Goal: Transaction & Acquisition: Download file/media

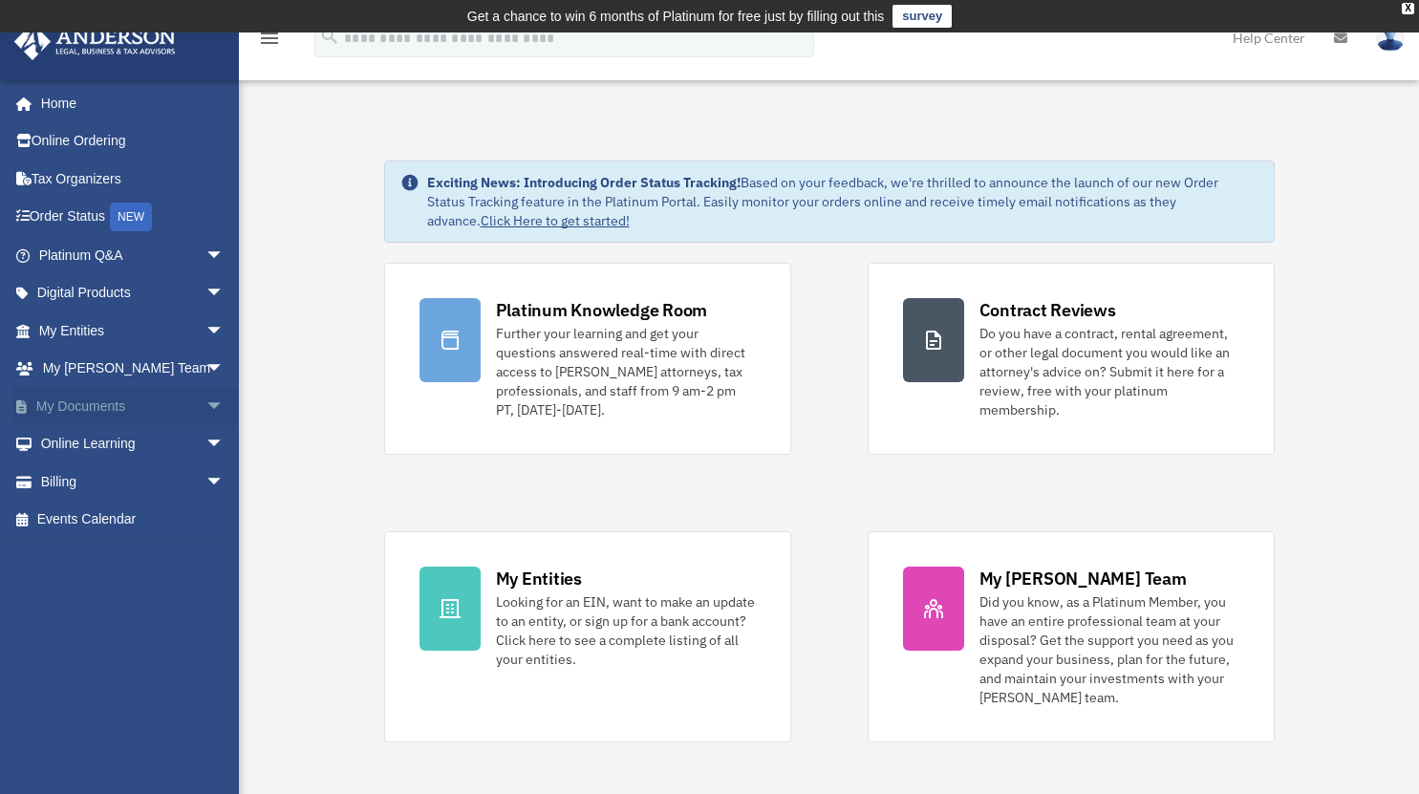
click at [205, 402] on span "arrow_drop_down" at bounding box center [224, 406] width 38 height 39
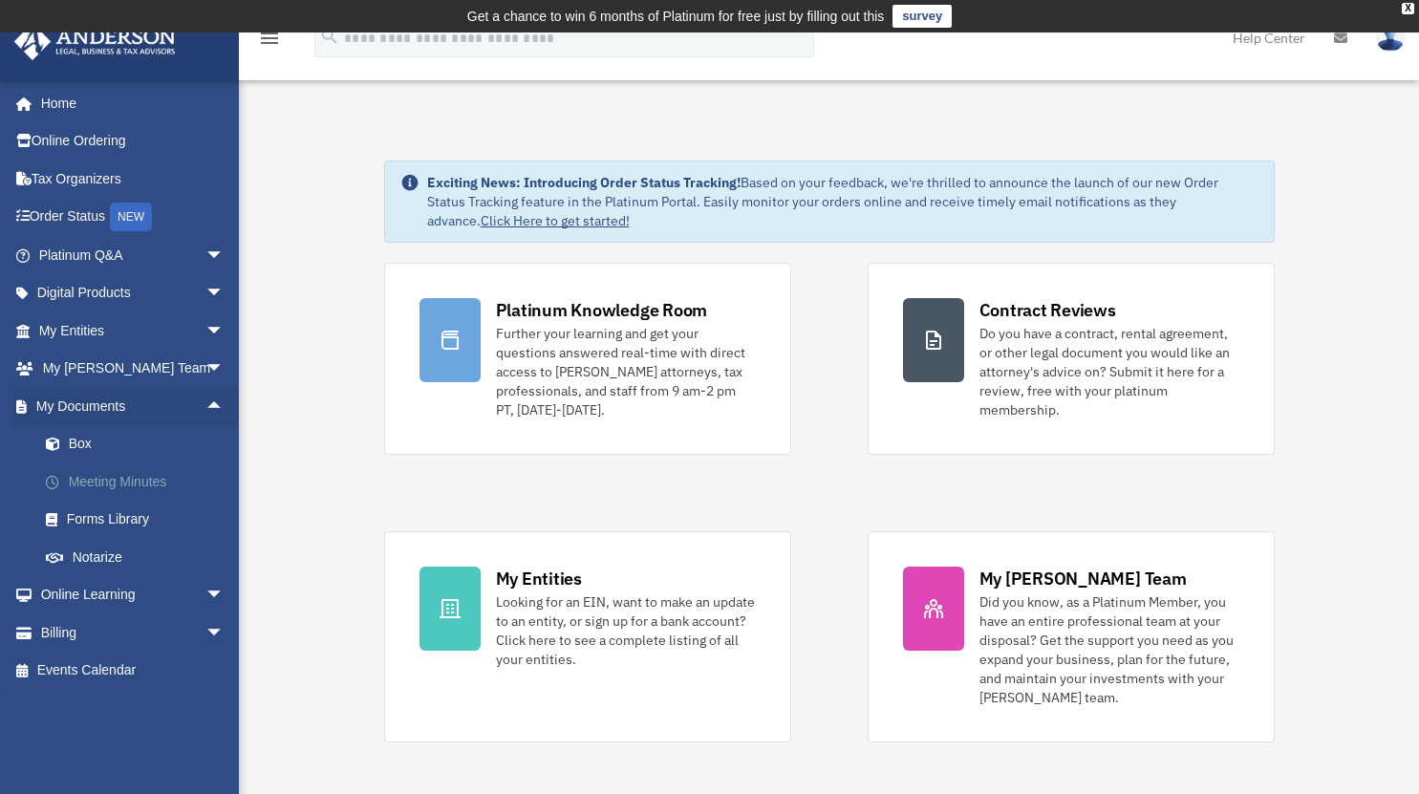
click at [114, 478] on link "Meeting Minutes" at bounding box center [140, 482] width 227 height 38
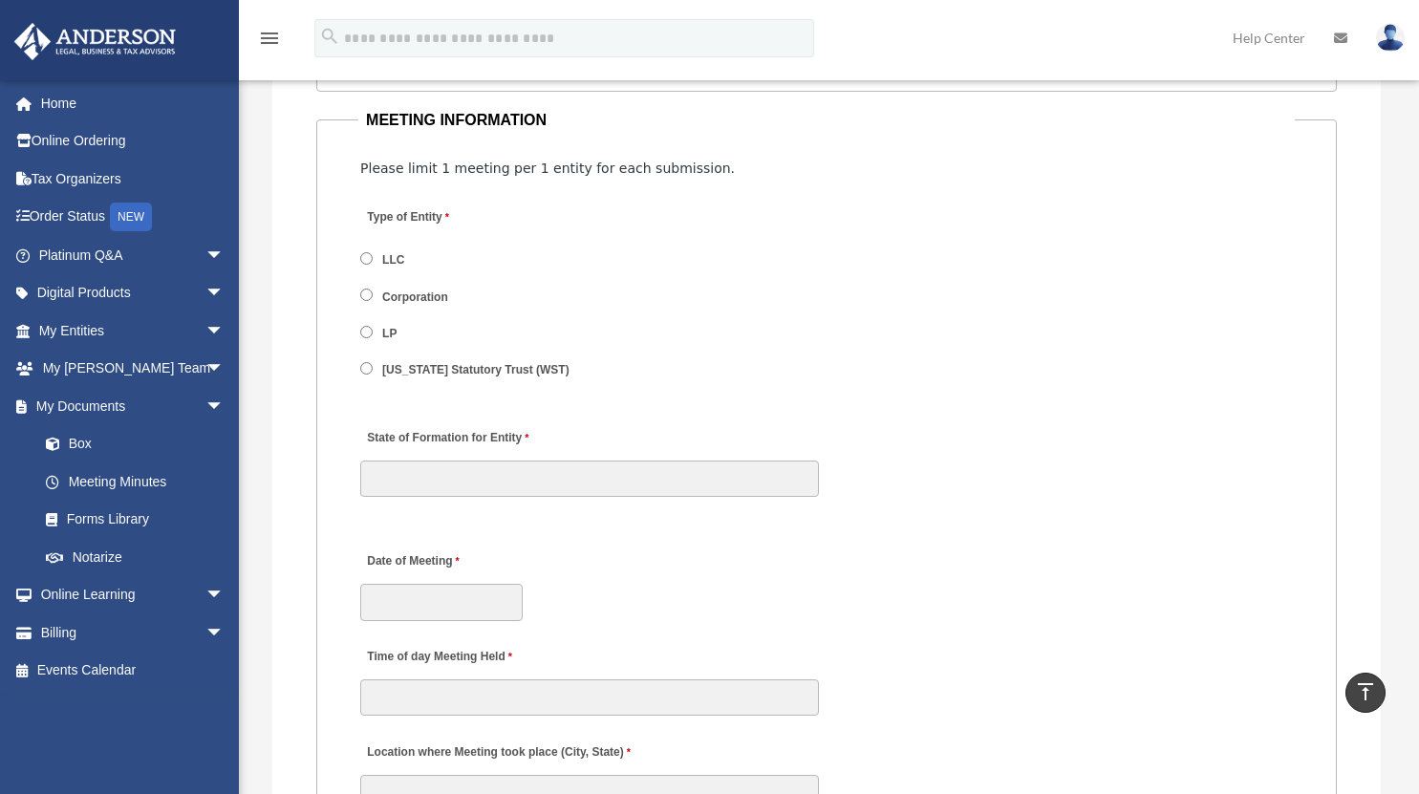
scroll to position [2327, 0]
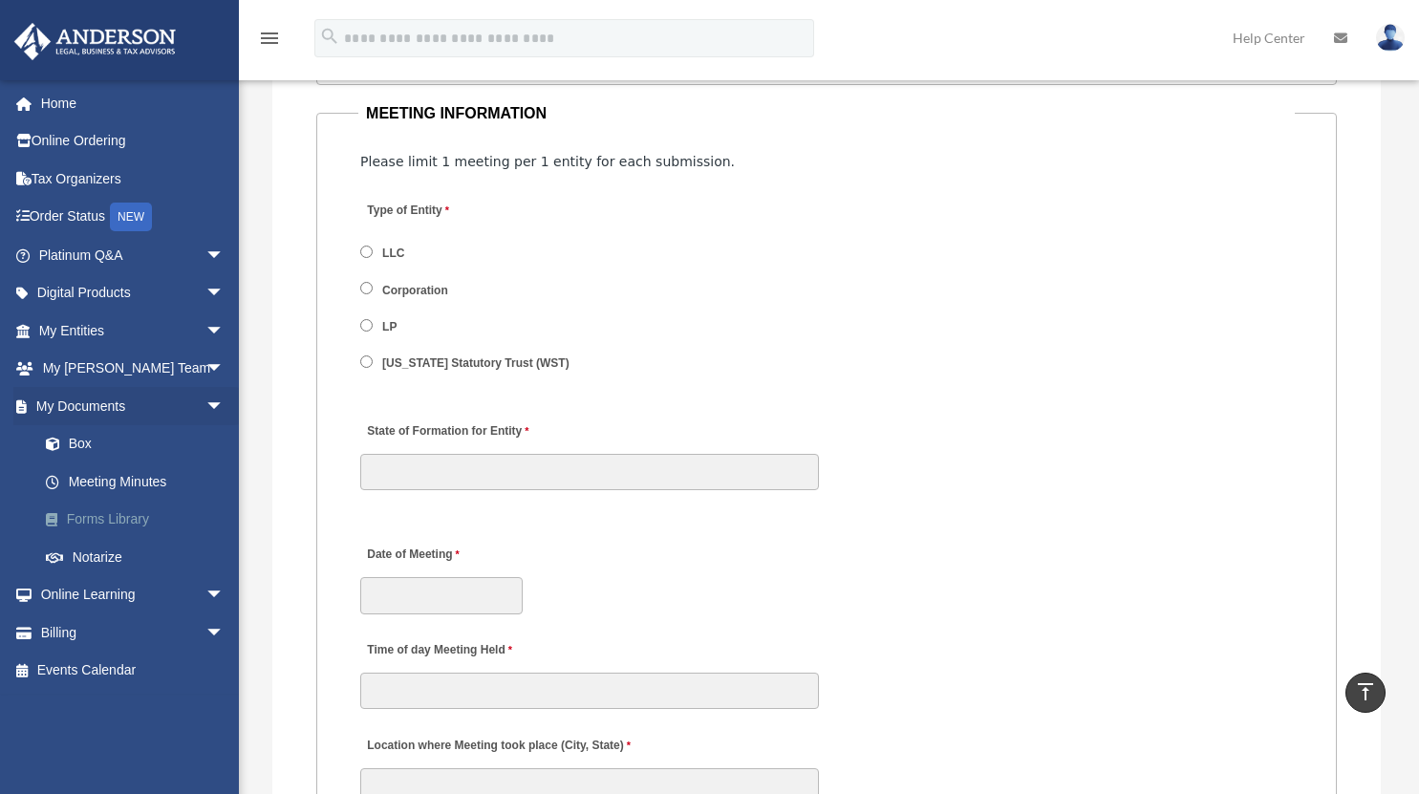
click at [102, 514] on link "Forms Library" at bounding box center [140, 520] width 227 height 38
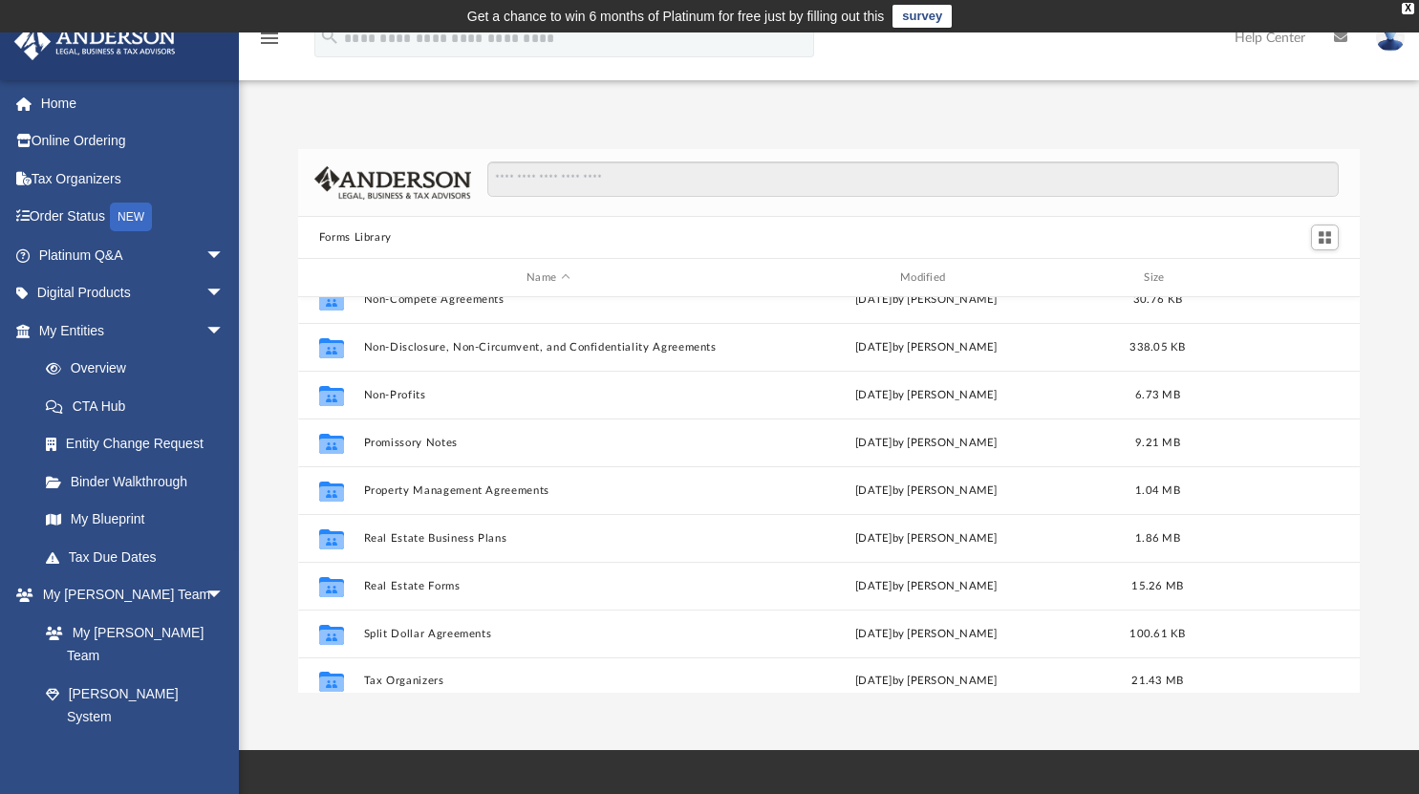
scroll to position [1037, 0]
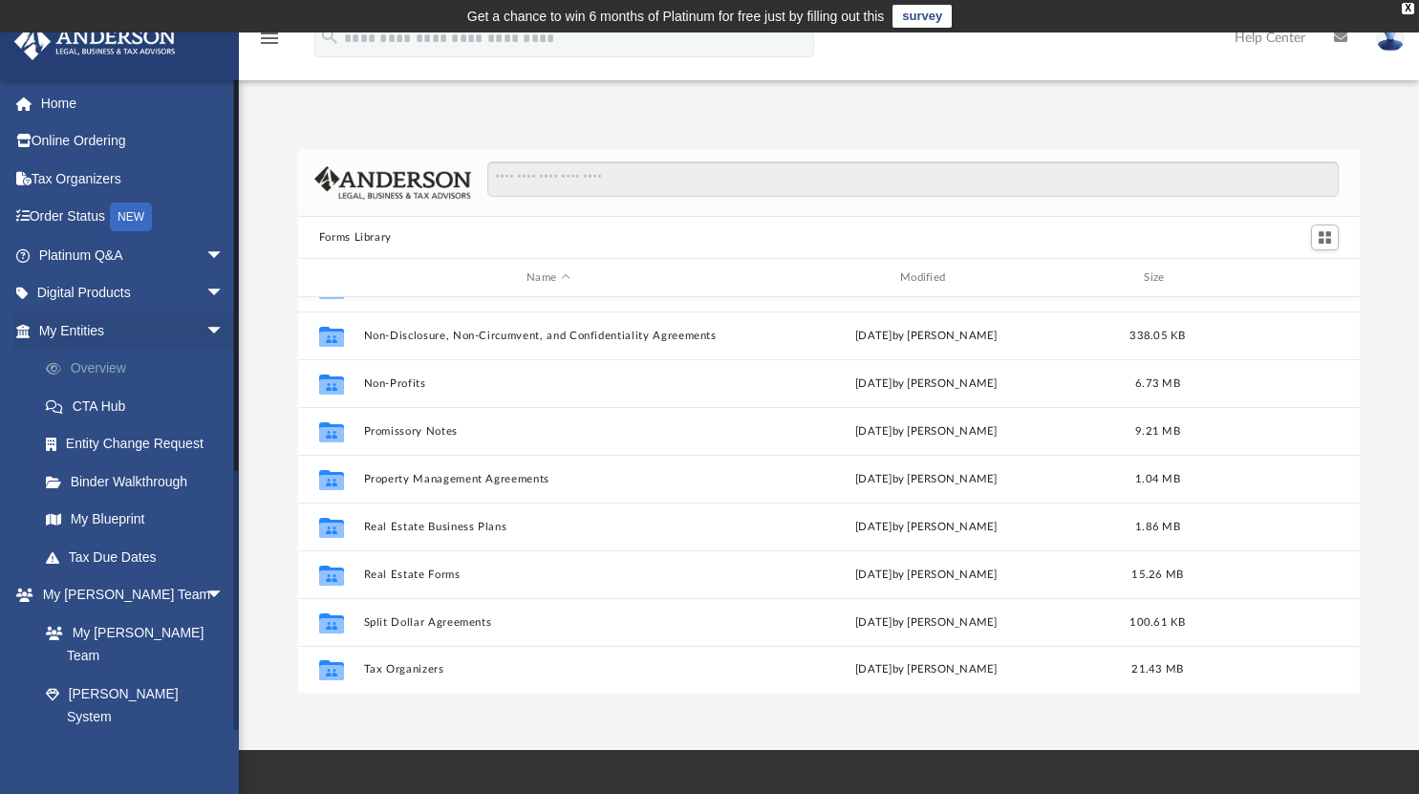
click at [194, 369] on link "Overview" at bounding box center [140, 369] width 227 height 38
click at [205, 290] on span "arrow_drop_down" at bounding box center [224, 293] width 38 height 39
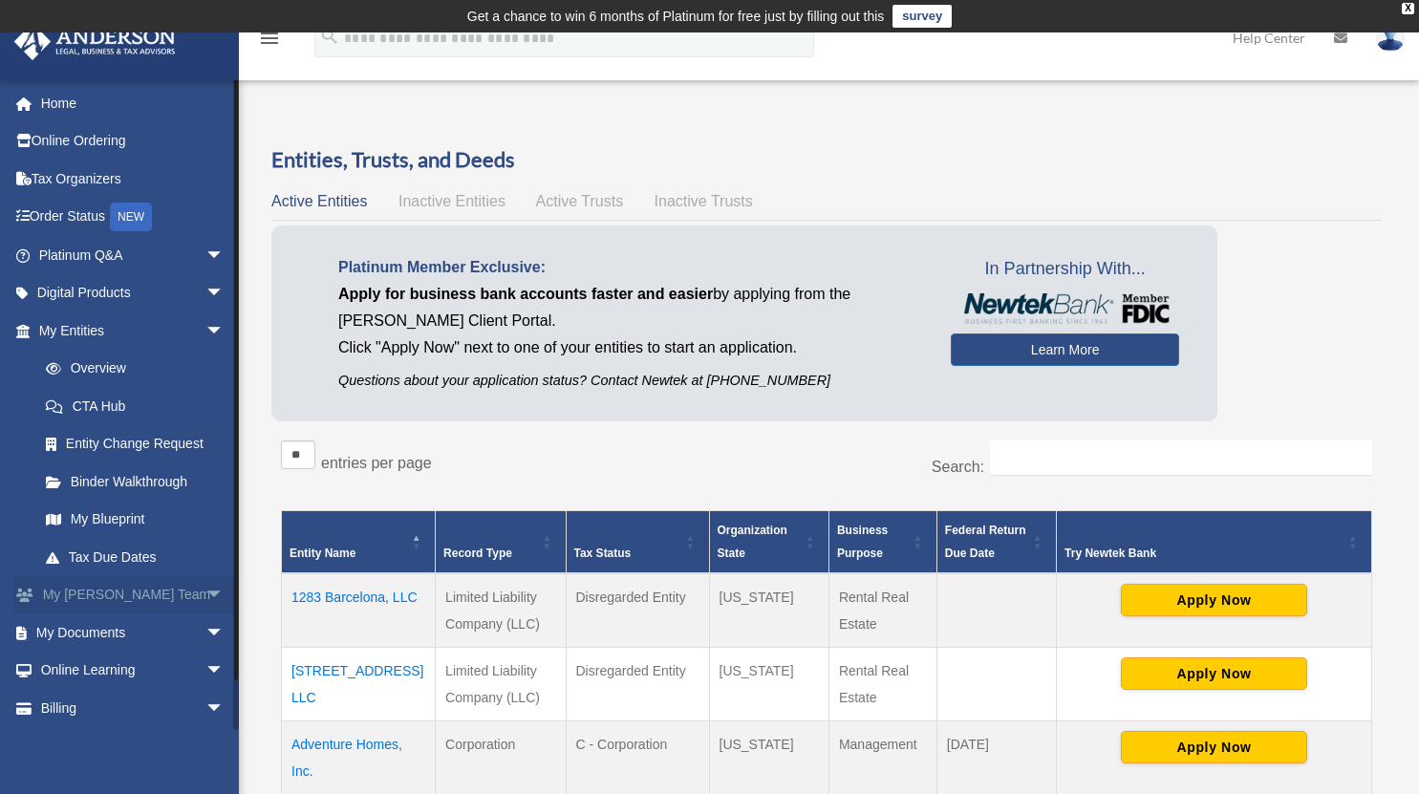
click at [209, 587] on span "arrow_drop_down" at bounding box center [224, 595] width 38 height 39
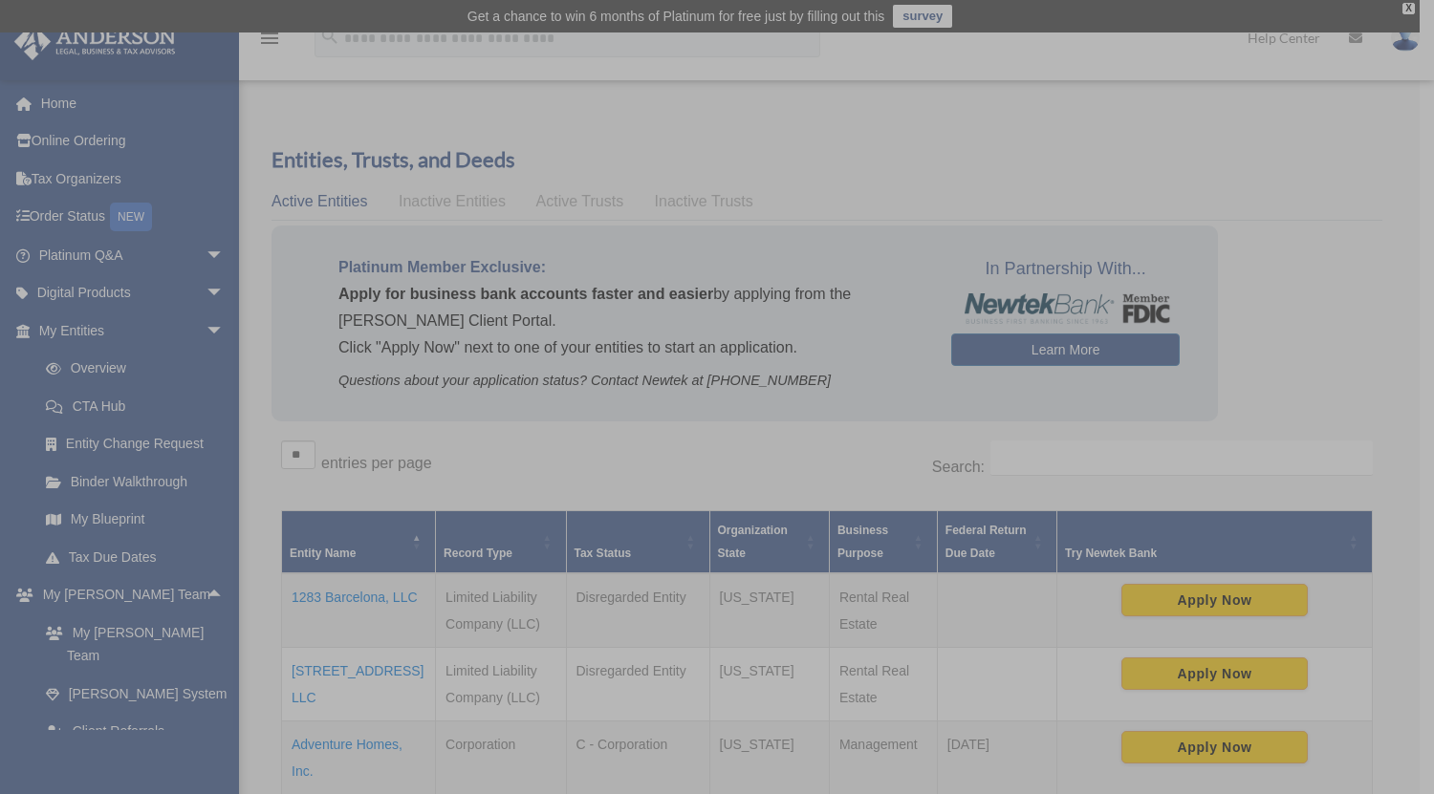
click at [207, 599] on div "x" at bounding box center [717, 397] width 1434 height 794
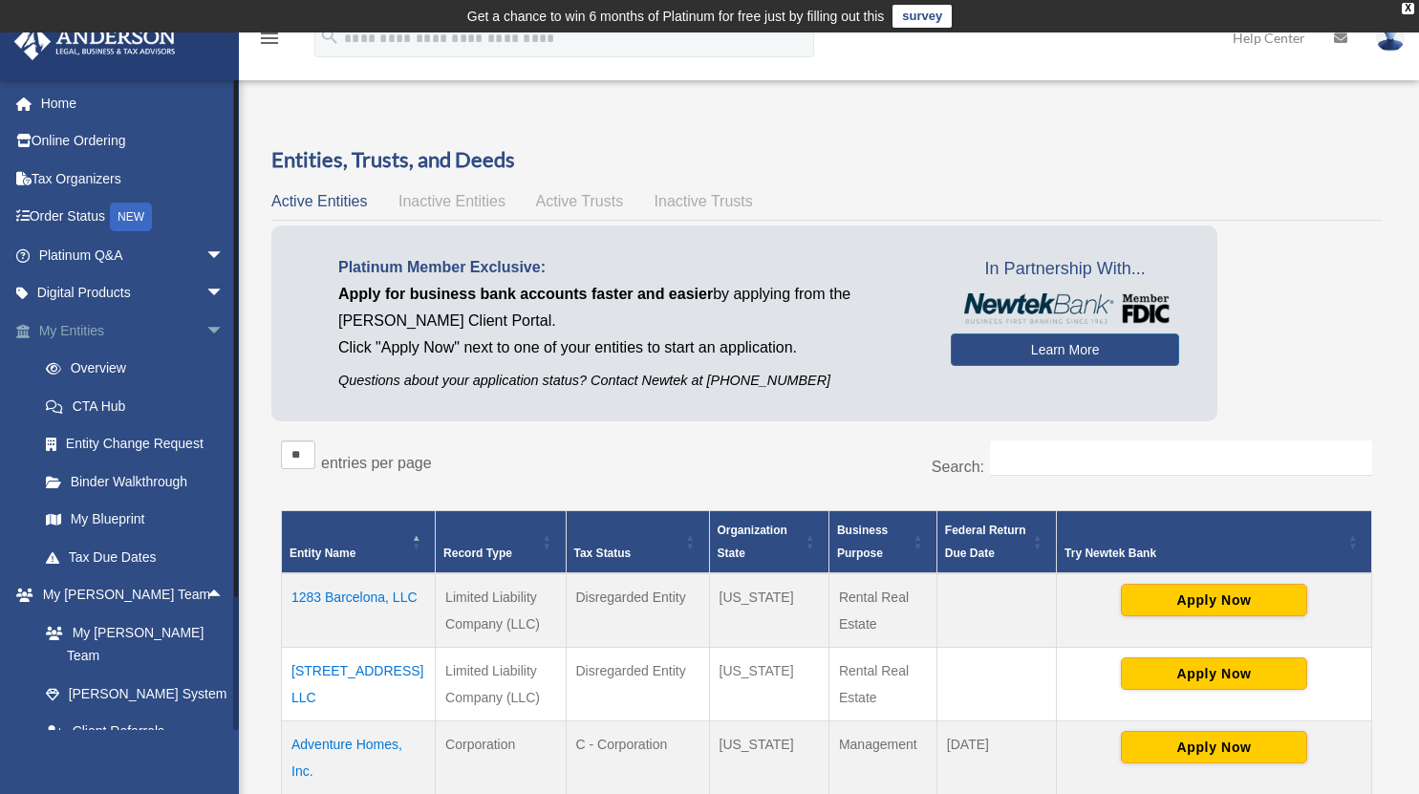
click at [210, 327] on span "arrow_drop_down" at bounding box center [224, 331] width 38 height 39
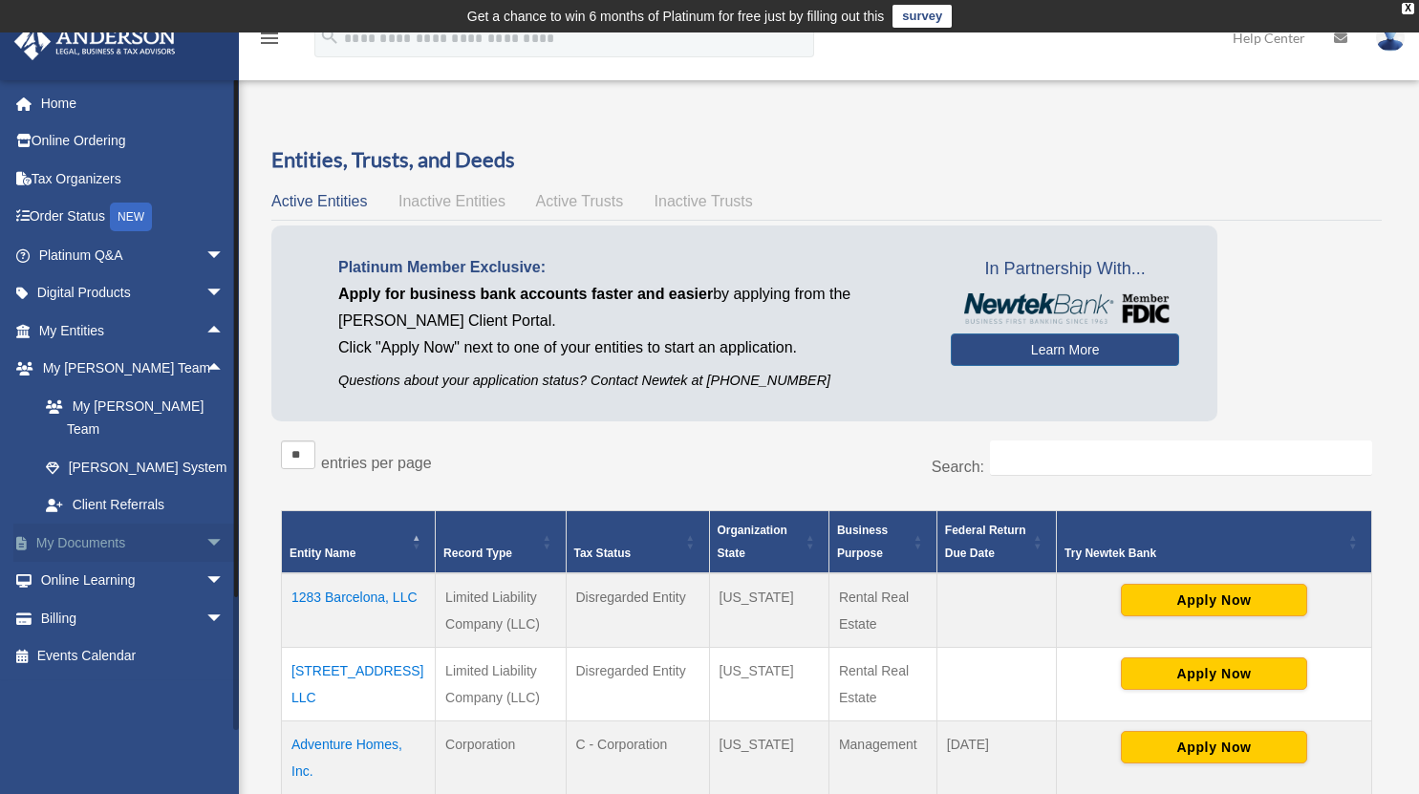
click at [205, 524] on span "arrow_drop_down" at bounding box center [224, 543] width 38 height 39
click at [99, 562] on link "Box" at bounding box center [140, 581] width 227 height 38
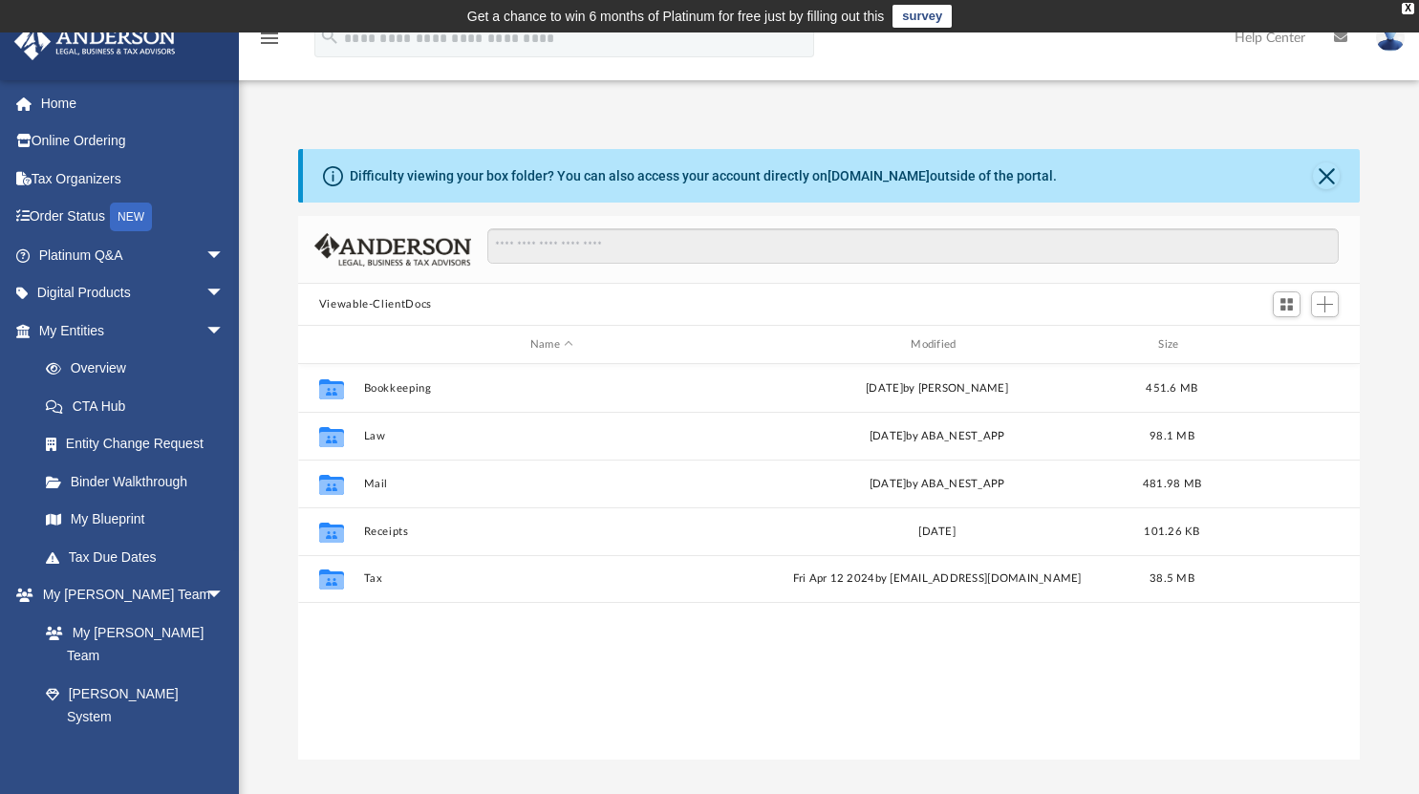
scroll to position [420, 1048]
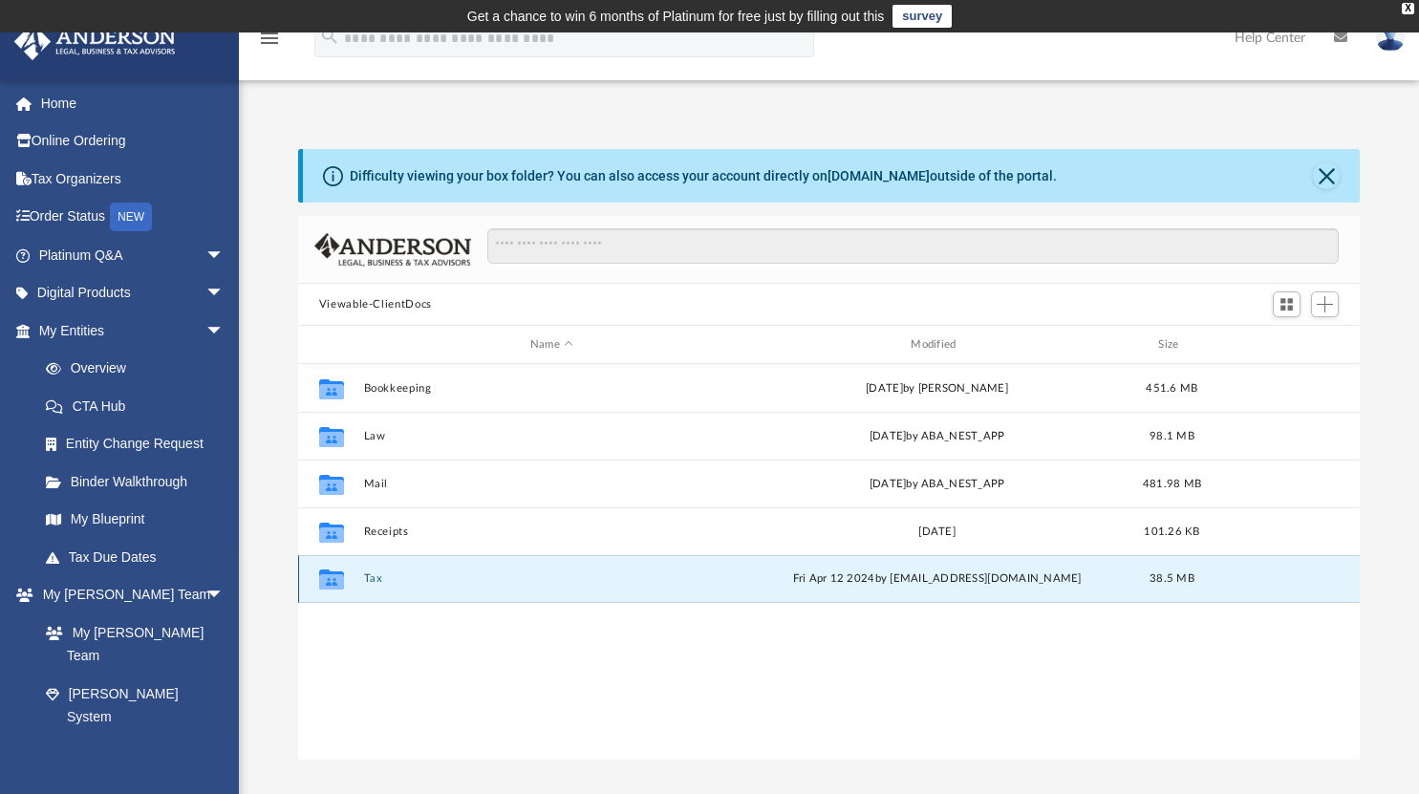
click at [409, 577] on button "Tax" at bounding box center [551, 579] width 377 height 12
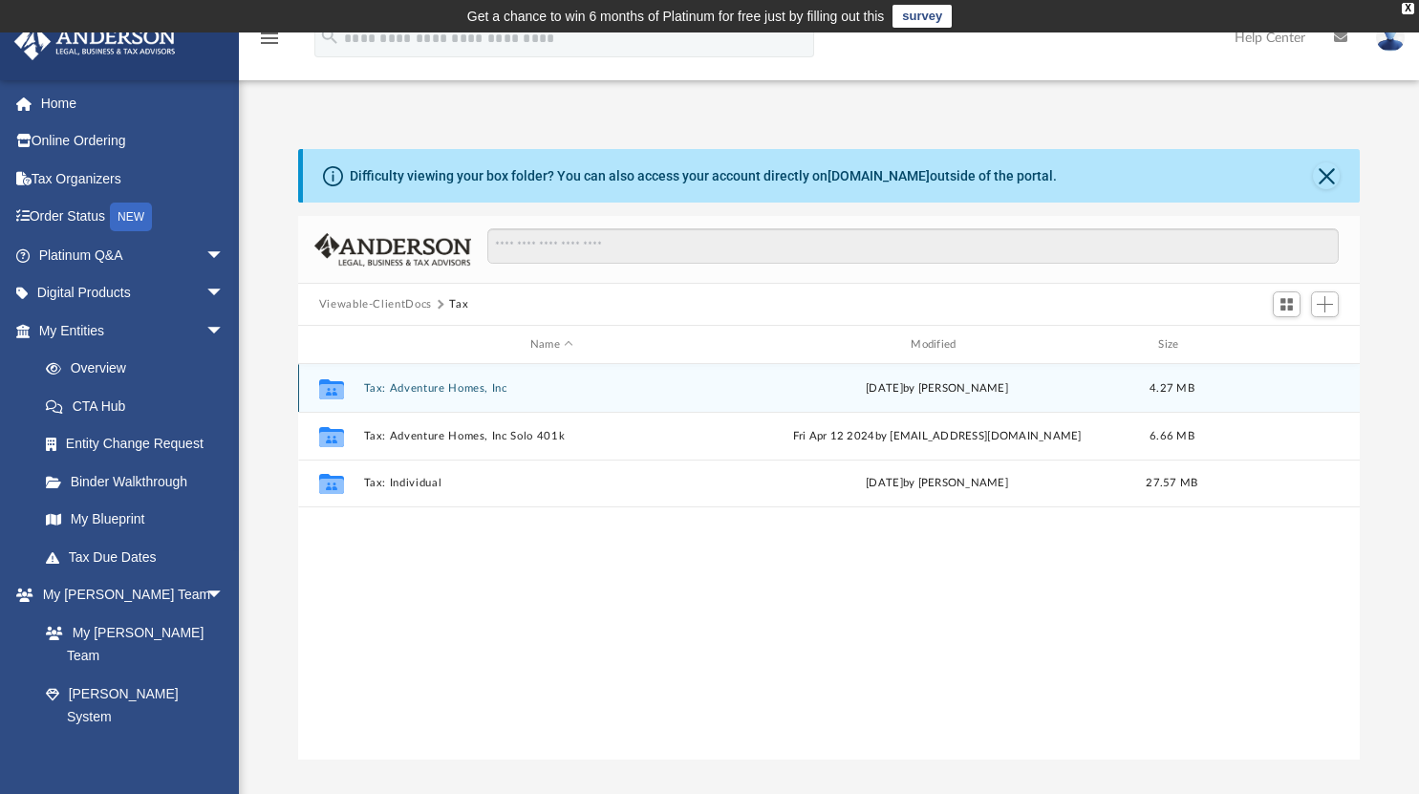
click at [457, 394] on div "Collaborated Folder Tax: Adventure Homes, Inc [DATE] by [PERSON_NAME] 4.27 MB" at bounding box center [829, 388] width 1063 height 48
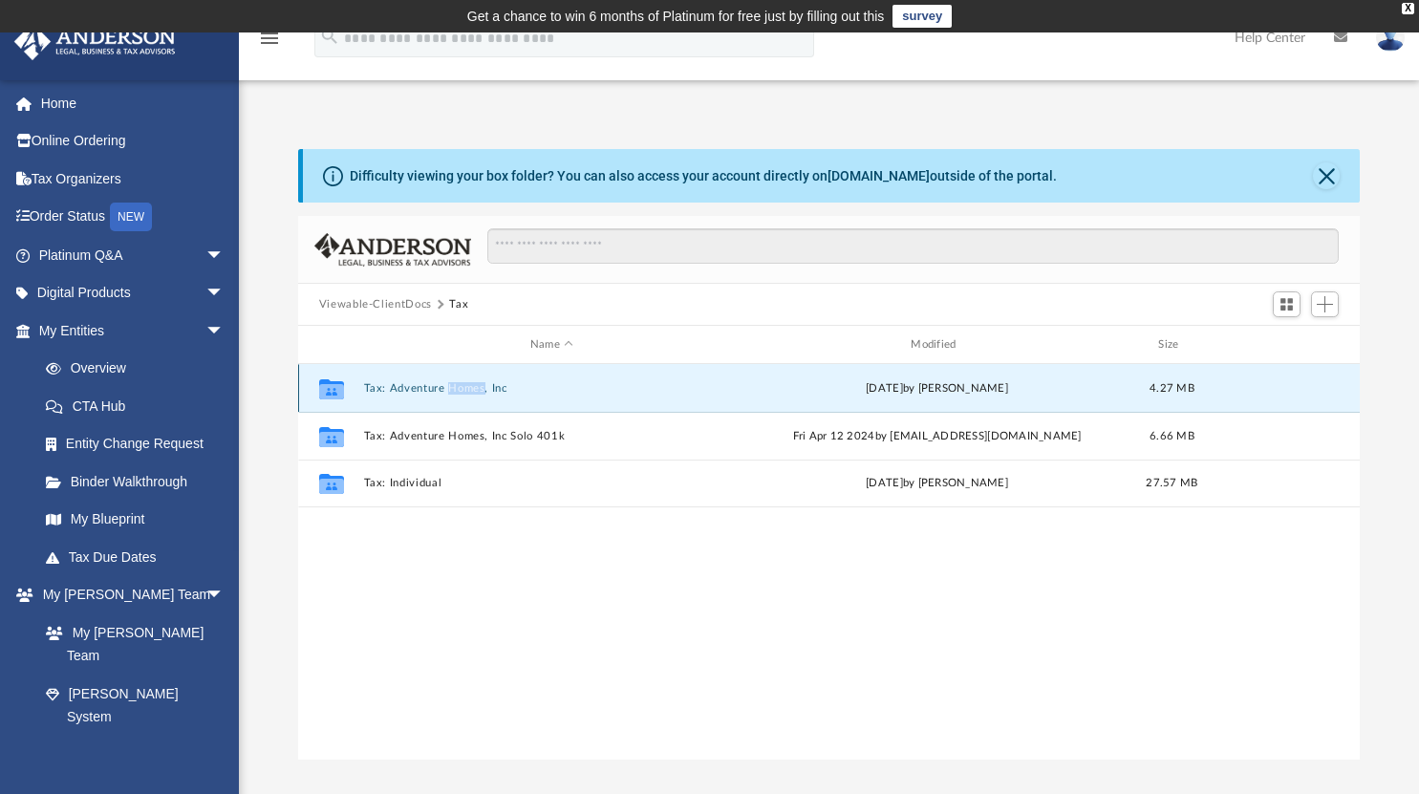
click at [457, 394] on div "Collaborated Folder Tax: Adventure Homes, Inc [DATE] by [PERSON_NAME] 4.27 MB" at bounding box center [829, 388] width 1063 height 48
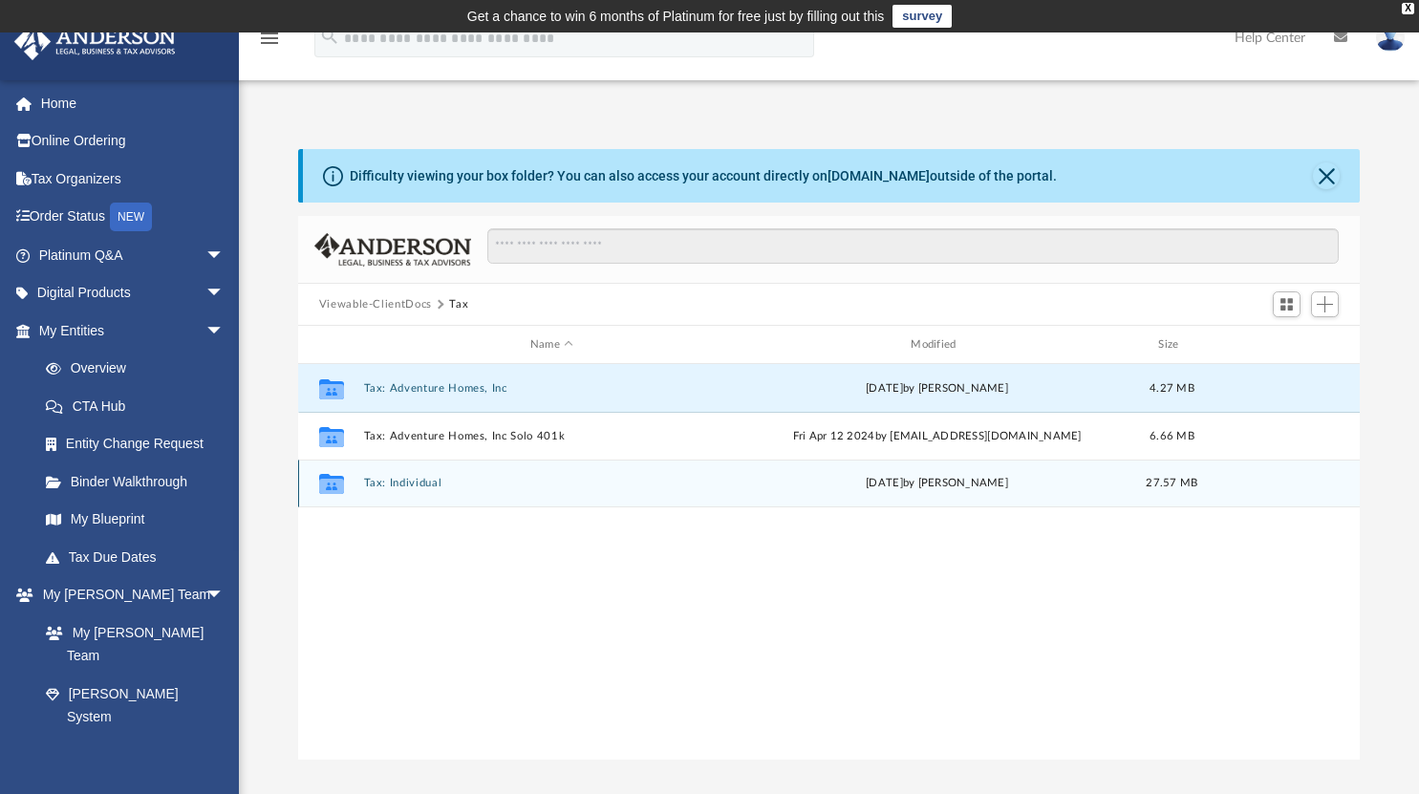
click at [439, 492] on div "Collaborated Folder Tax: Individual Fri Aug 25 2023 by Tiffany Smyth 27.57 MB" at bounding box center [829, 484] width 1063 height 48
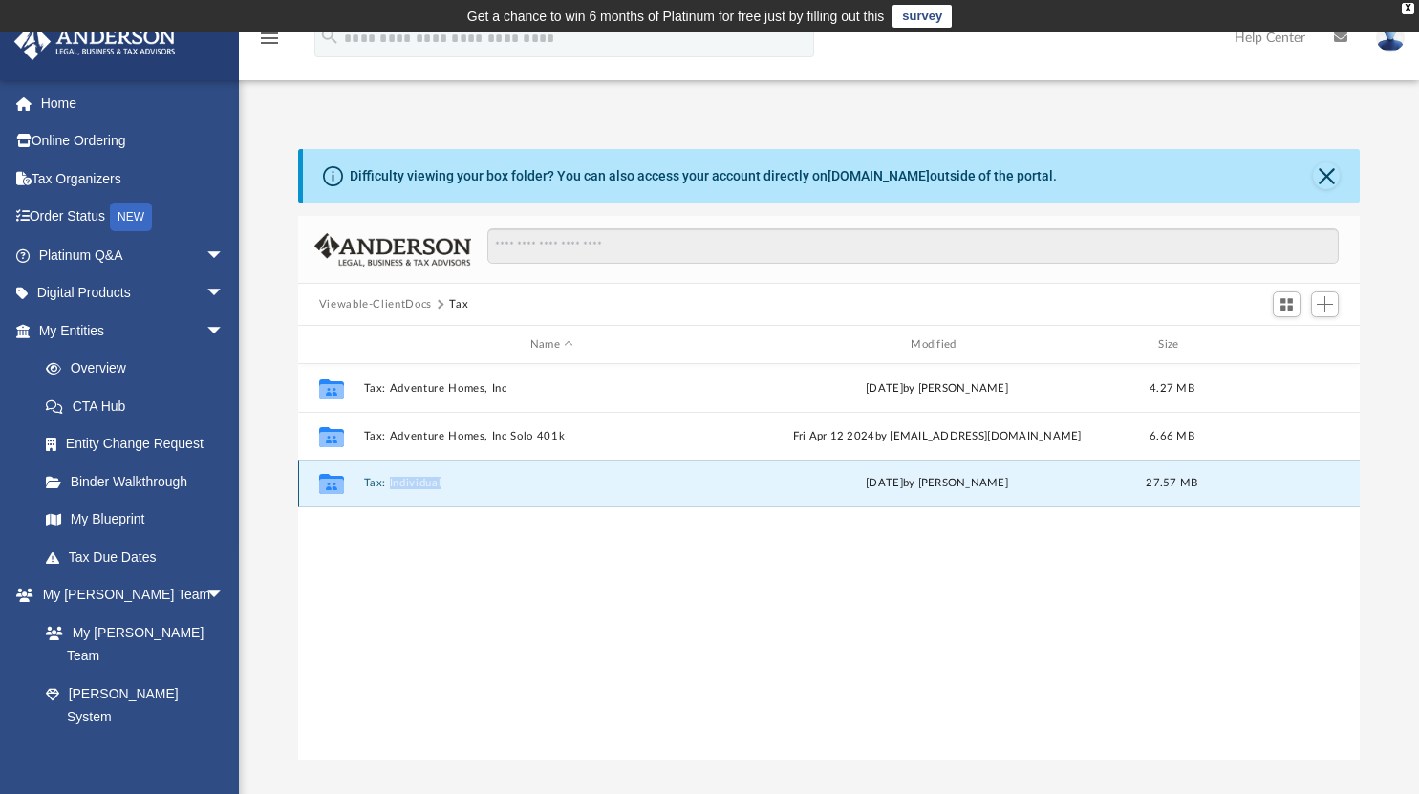
click at [439, 492] on div "Collaborated Folder Tax: Individual Fri Aug 25 2023 by Tiffany Smyth 27.57 MB" at bounding box center [829, 484] width 1063 height 48
click at [413, 306] on button "Viewable-ClientDocs" at bounding box center [375, 304] width 113 height 17
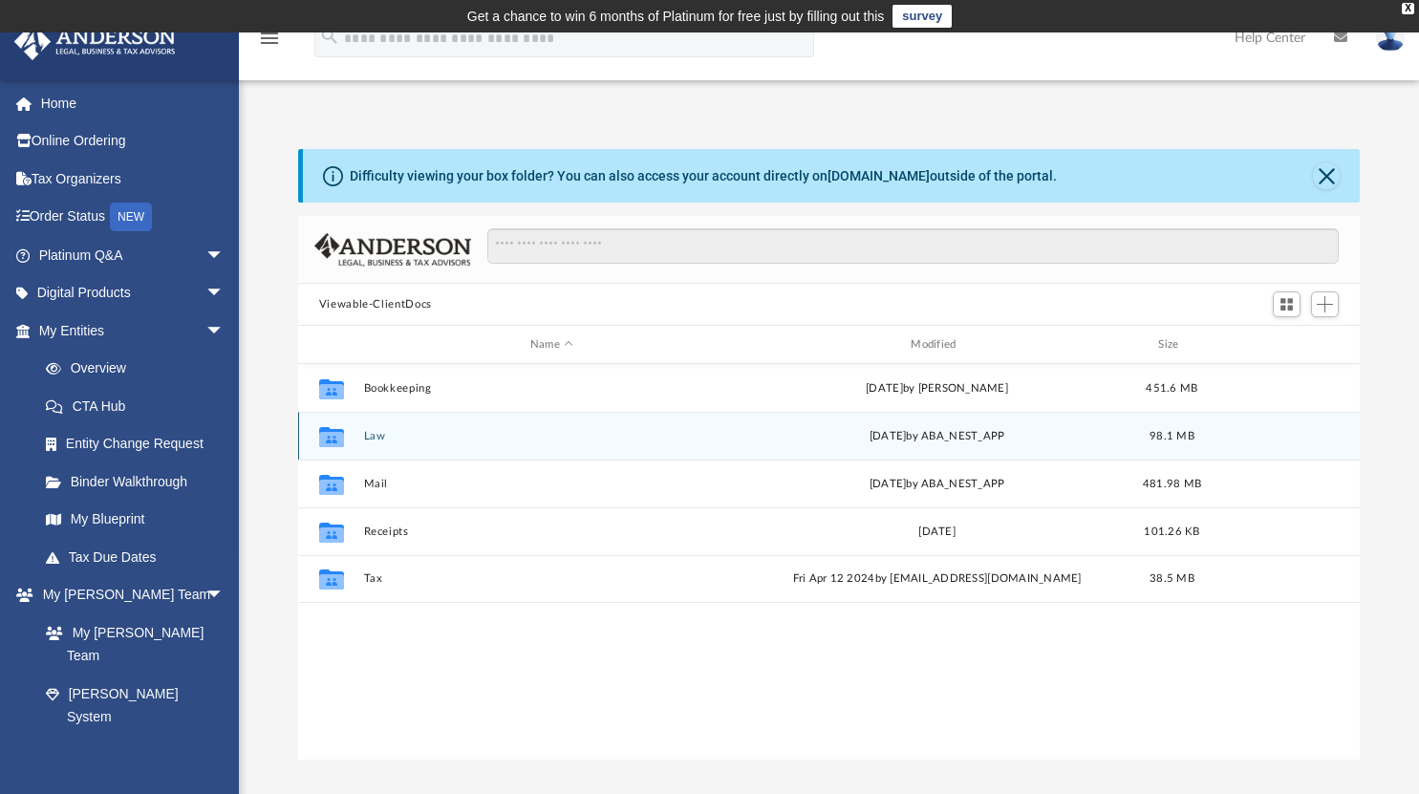
click at [392, 434] on button "Law" at bounding box center [551, 436] width 377 height 12
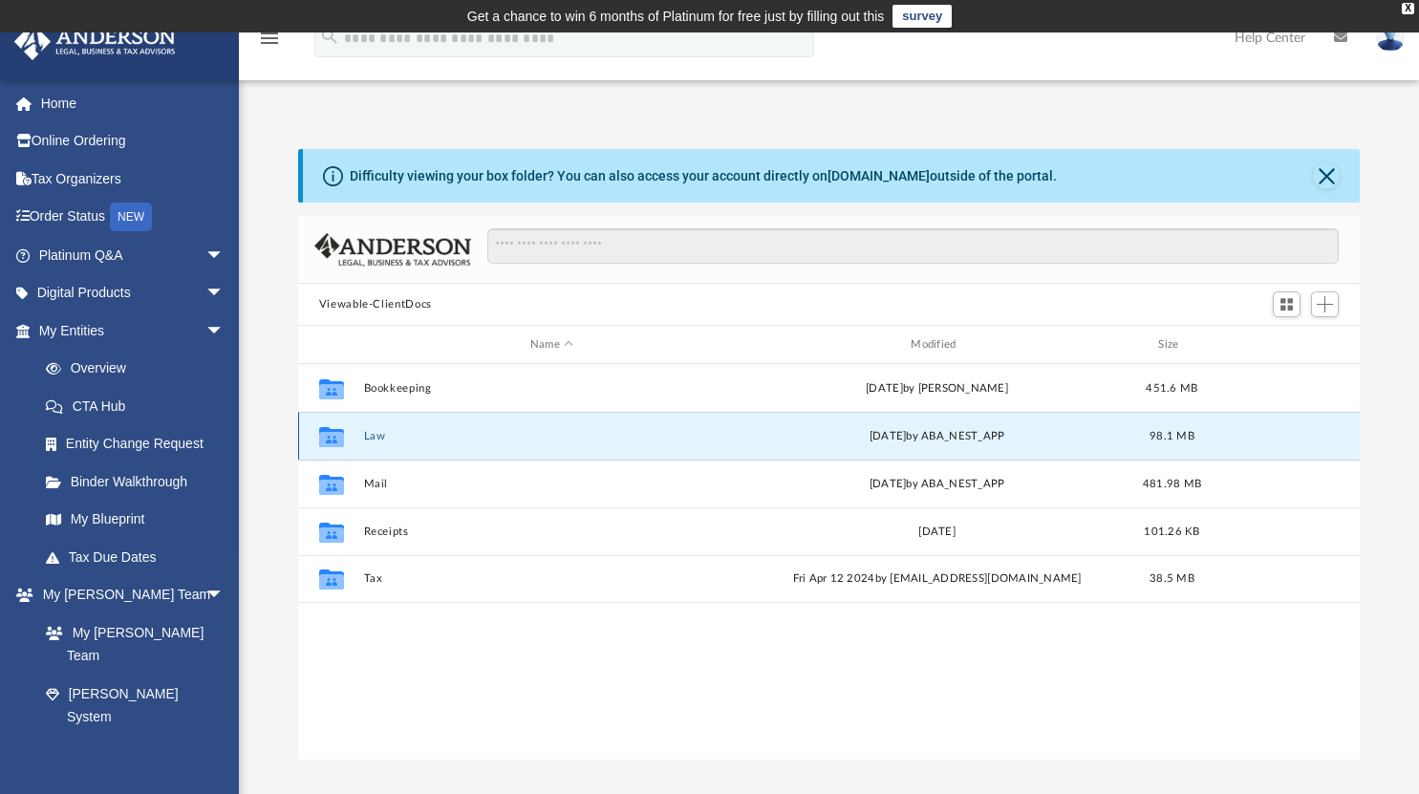
click at [392, 434] on button "Law" at bounding box center [551, 436] width 377 height 12
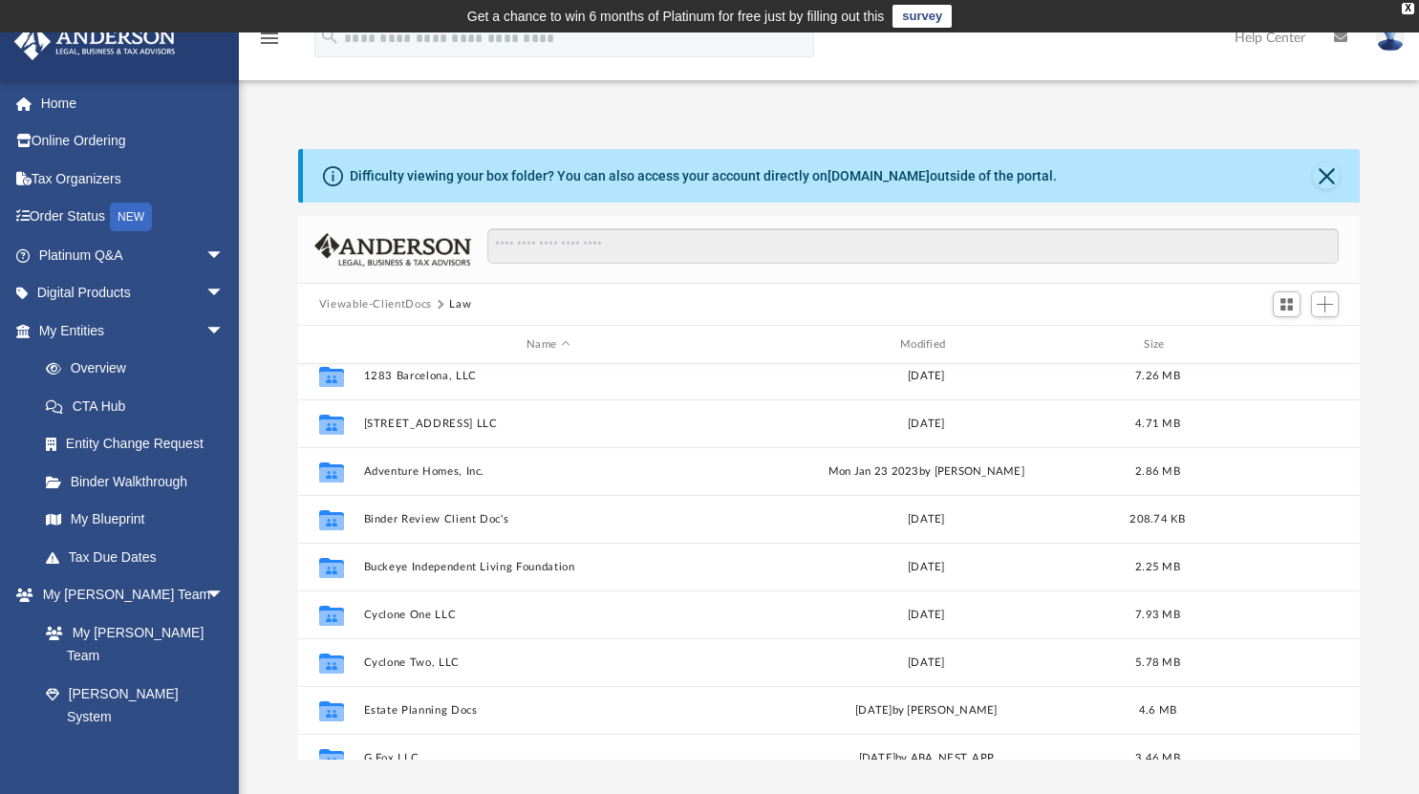
scroll to position [0, 0]
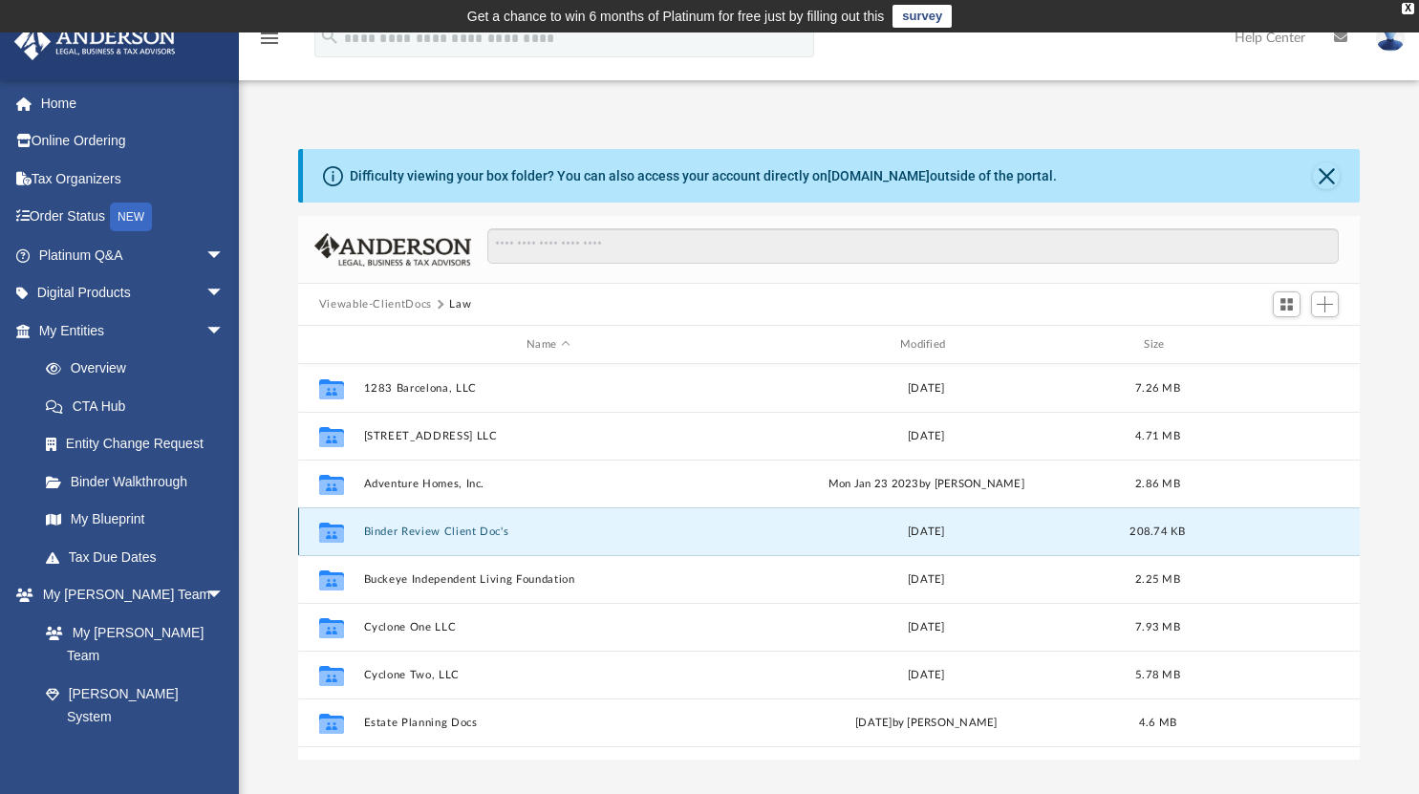
click at [582, 531] on button "Binder Review Client Doc's" at bounding box center [548, 532] width 370 height 12
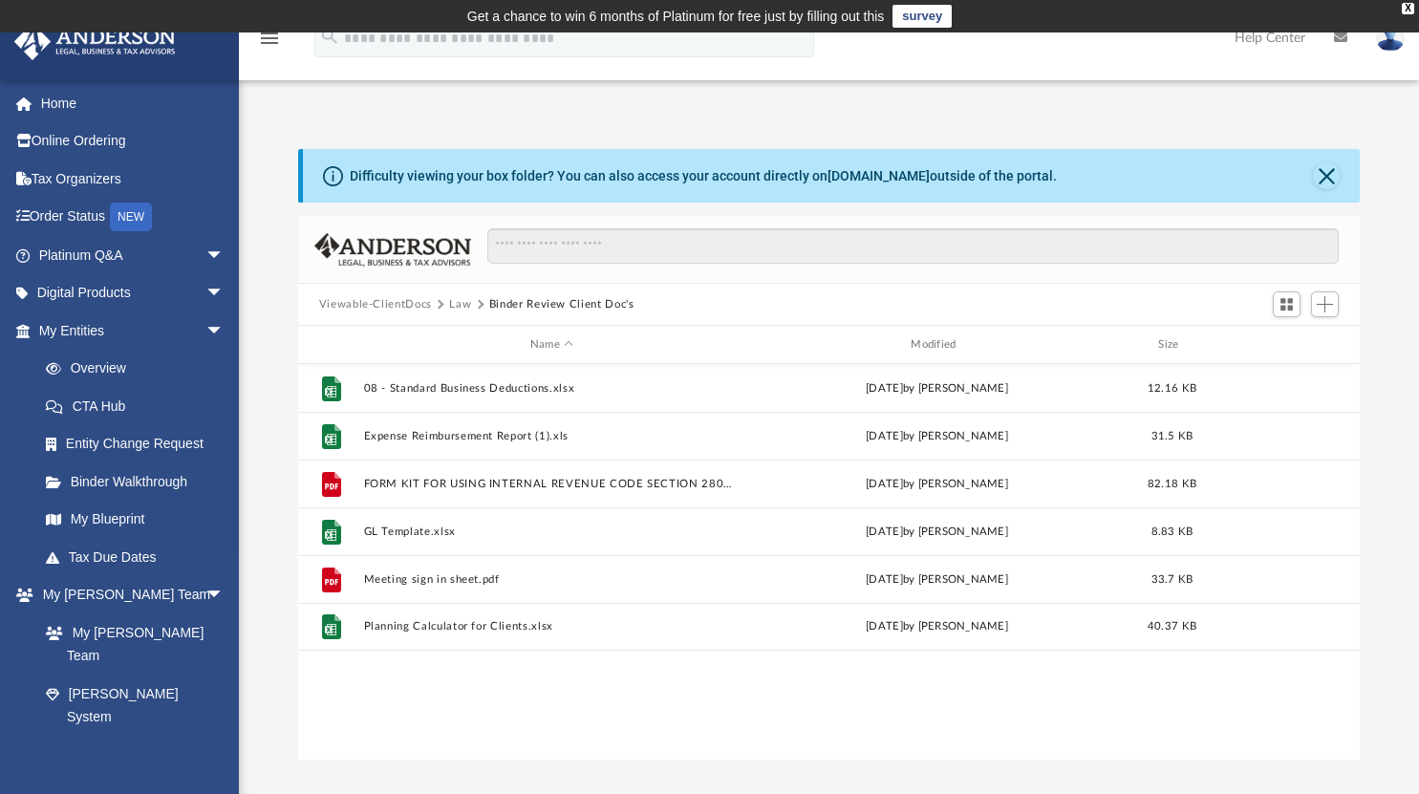
click at [466, 308] on button "Law" at bounding box center [460, 304] width 22 height 17
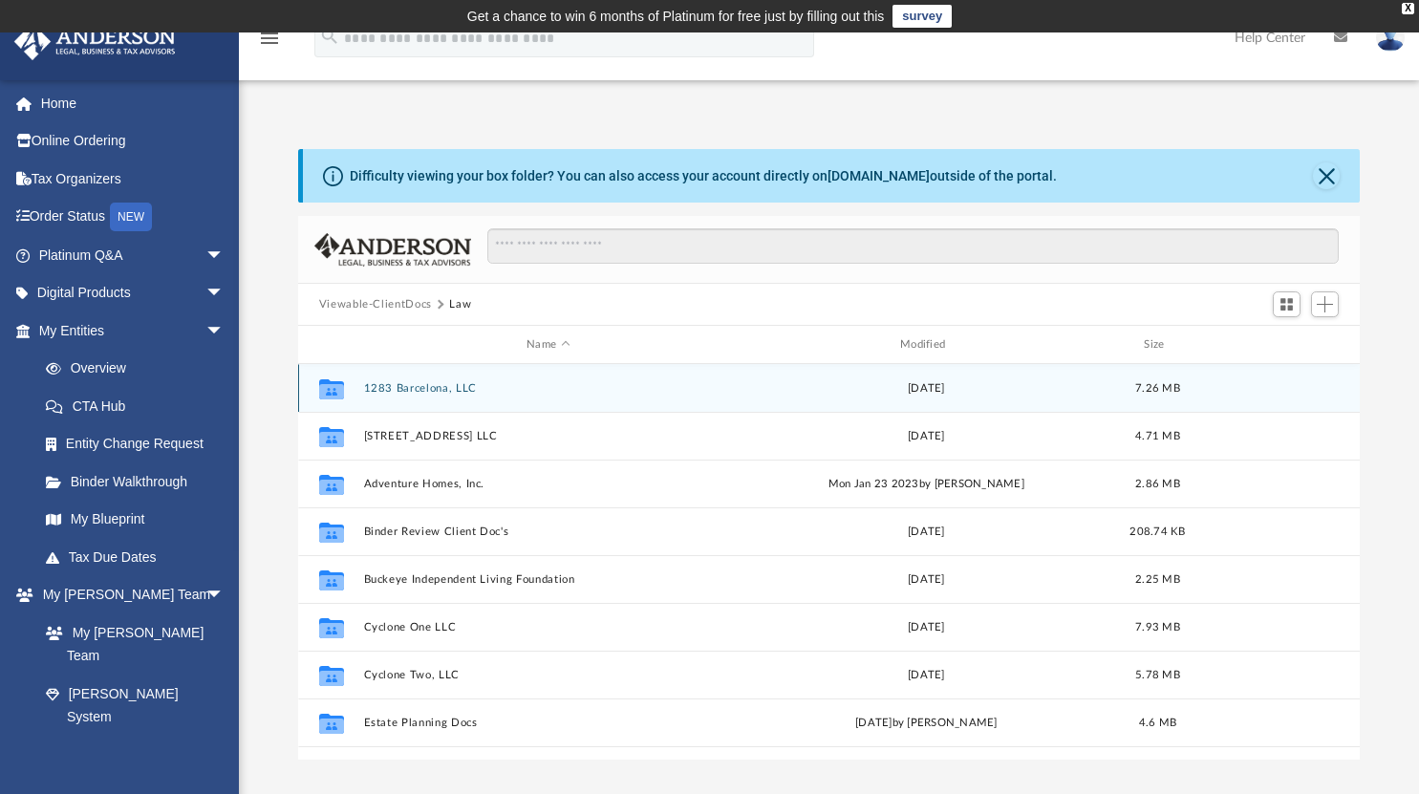
click at [440, 395] on div "Collaborated Folder 1283 Barcelona, LLC Sat Feb 17 2024 7.26 MB" at bounding box center [829, 388] width 1063 height 48
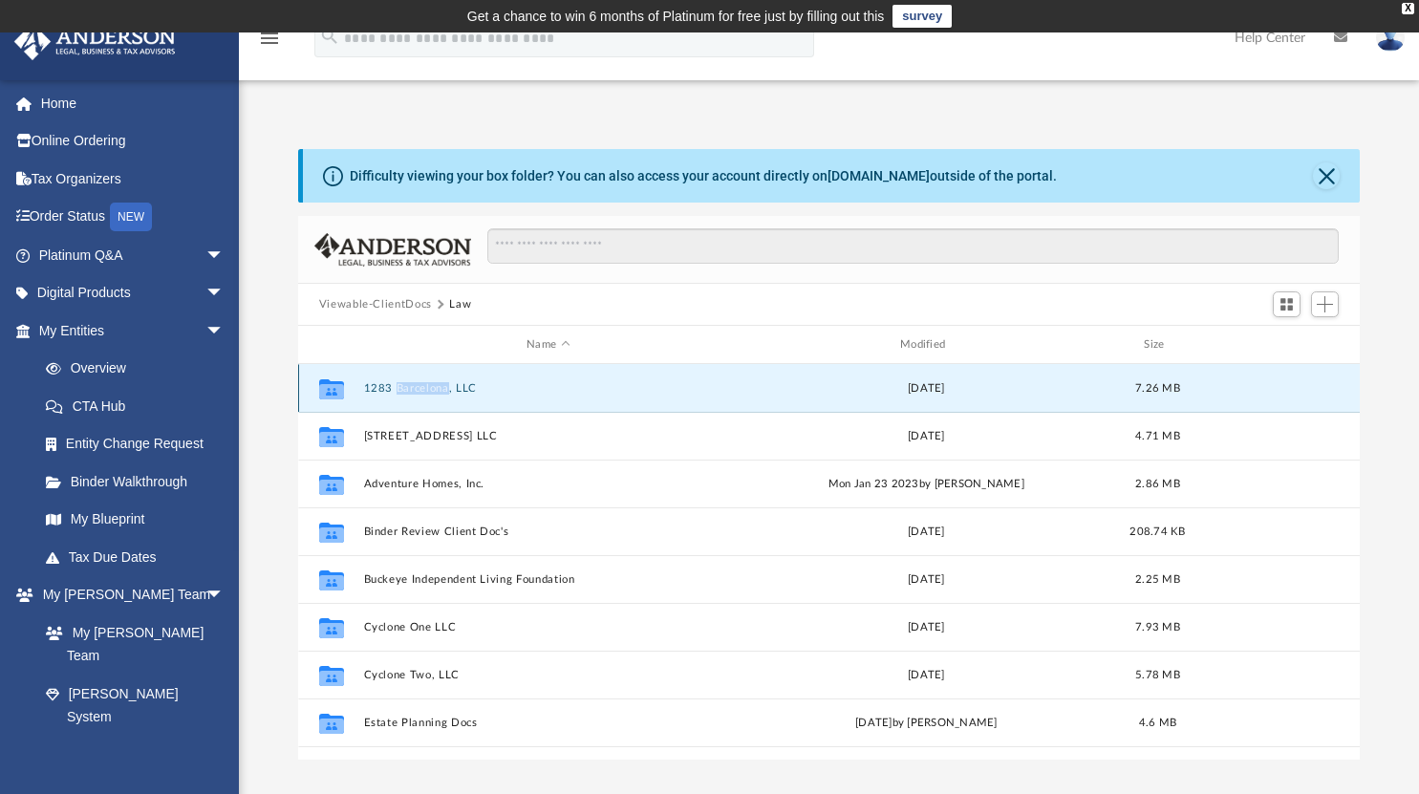
click at [440, 395] on div "Collaborated Folder 1283 Barcelona, LLC Sat Feb 17 2024 7.26 MB" at bounding box center [829, 388] width 1063 height 48
click at [500, 393] on button "1283 Barcelona, LLC" at bounding box center [548, 388] width 370 height 12
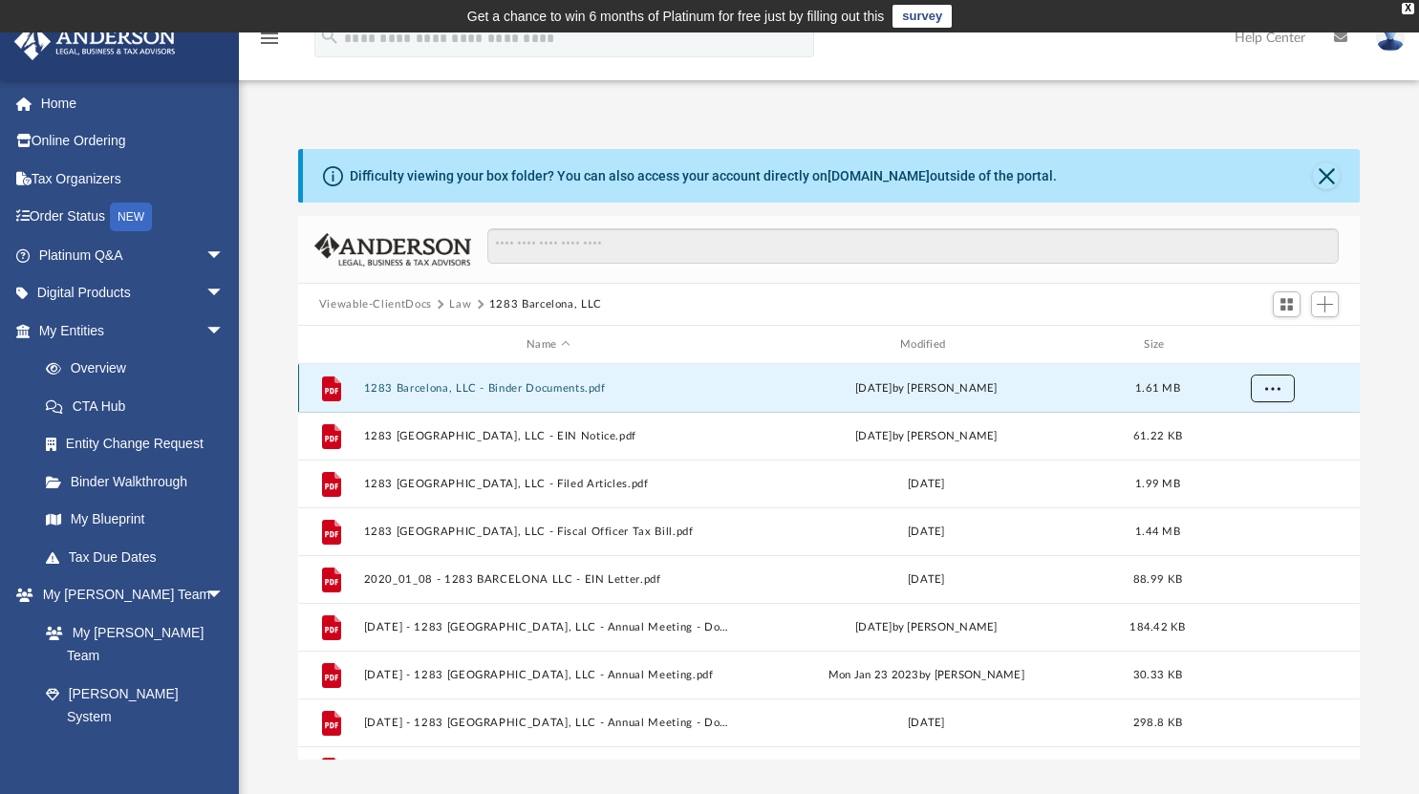
click at [1284, 383] on button "More options" at bounding box center [1272, 389] width 44 height 29
click at [1260, 459] on li "Download" at bounding box center [1254, 456] width 55 height 20
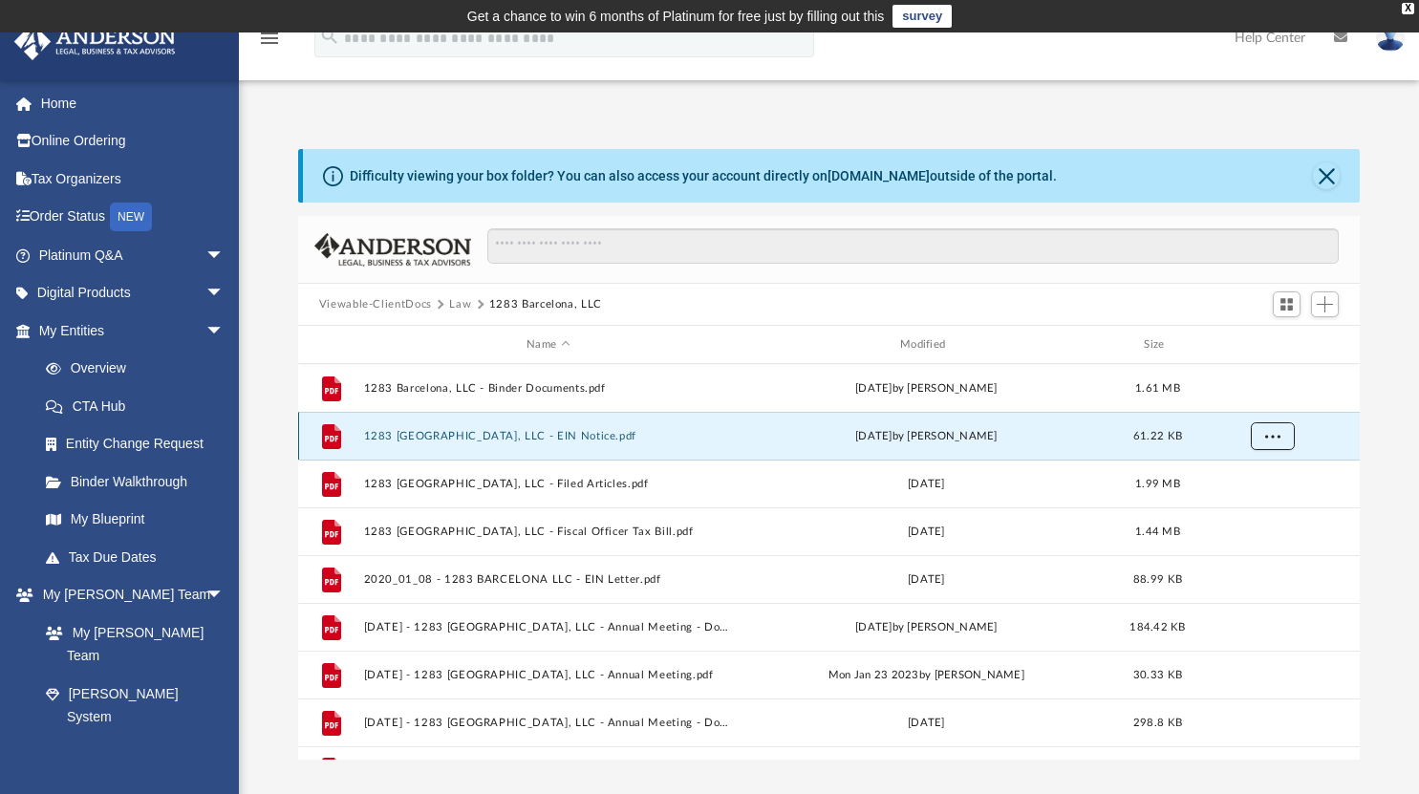
click at [1273, 433] on span "More options" at bounding box center [1271, 435] width 15 height 11
click at [1264, 504] on li "Download" at bounding box center [1254, 504] width 55 height 20
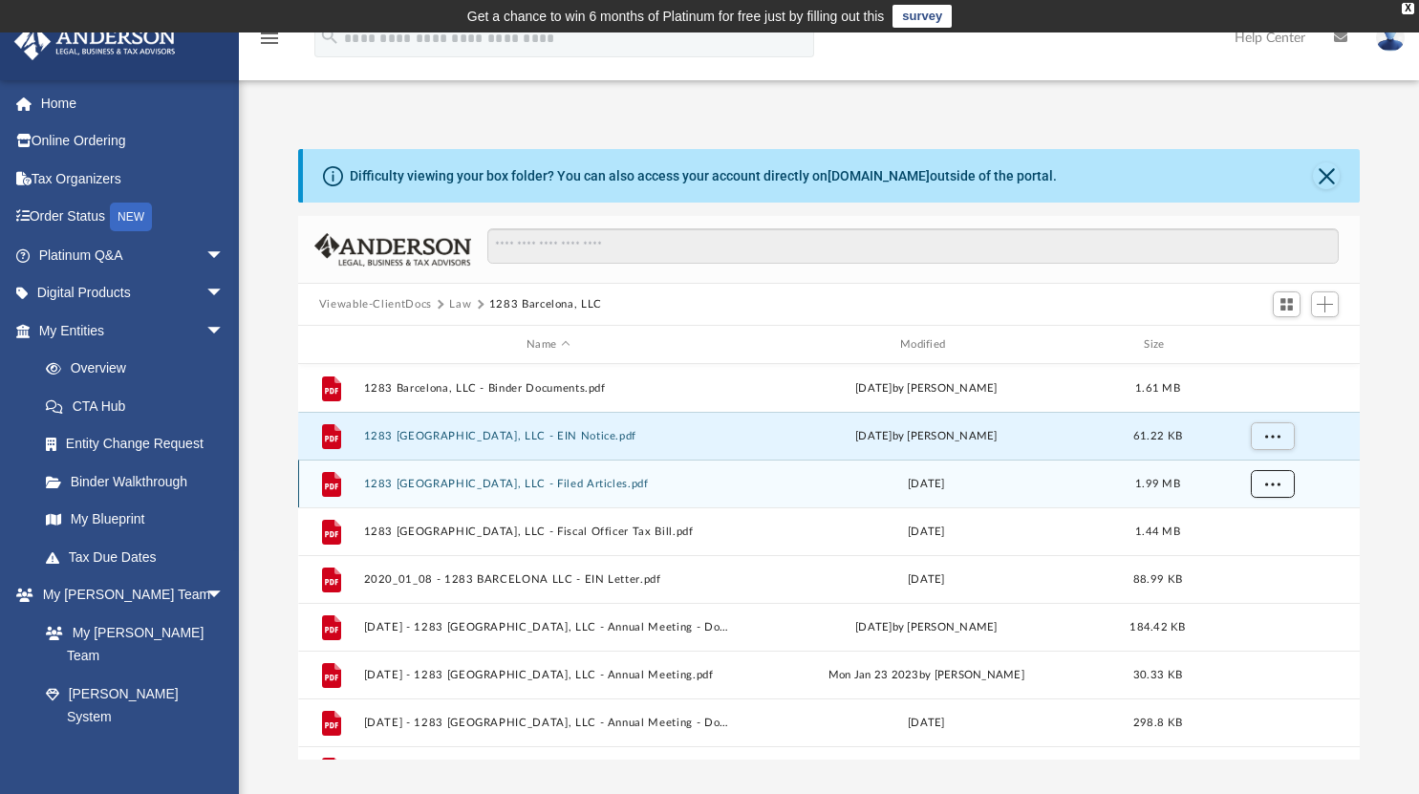
click at [1271, 490] on button "More options" at bounding box center [1272, 484] width 44 height 29
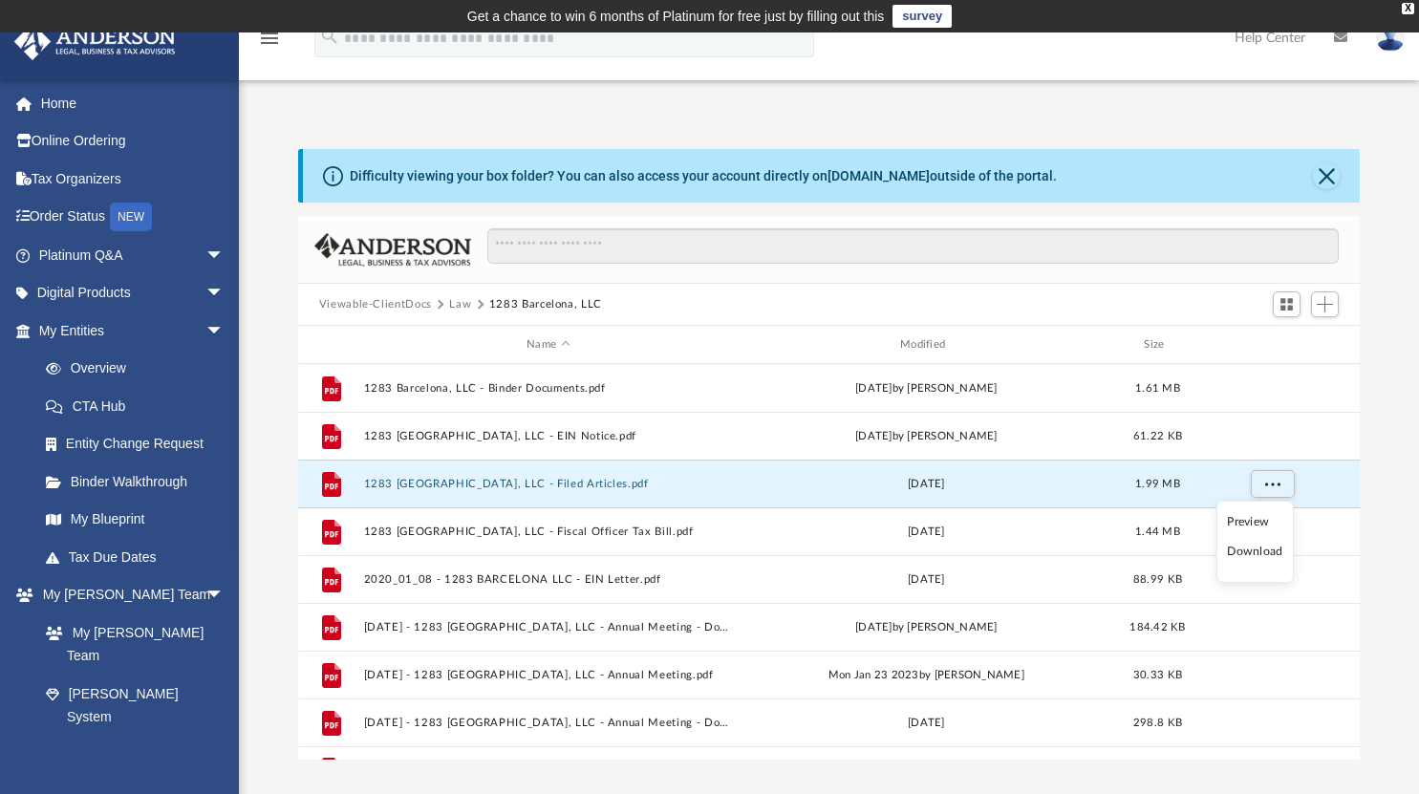
click at [1258, 551] on li "Download" at bounding box center [1254, 552] width 55 height 20
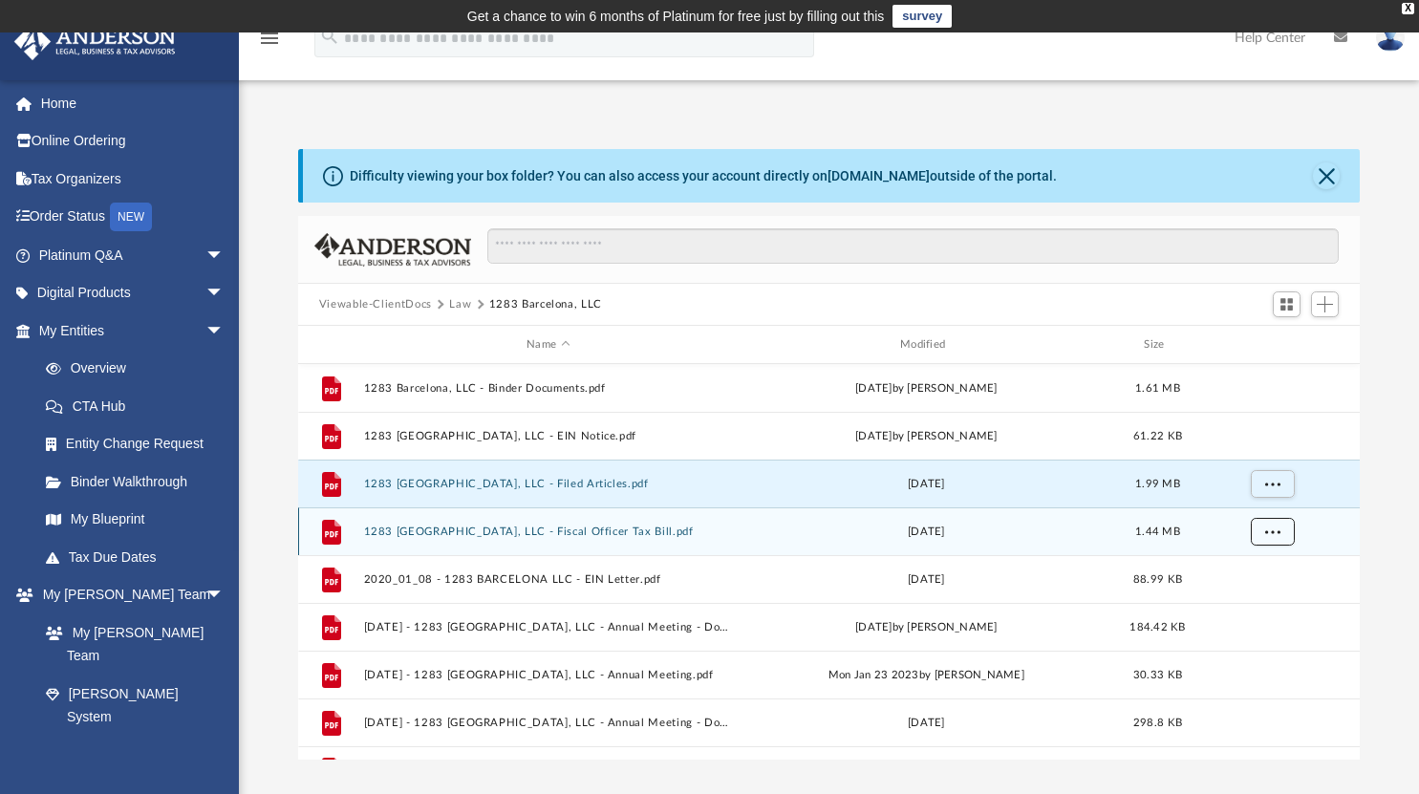
click at [1268, 534] on span "More options" at bounding box center [1271, 531] width 15 height 11
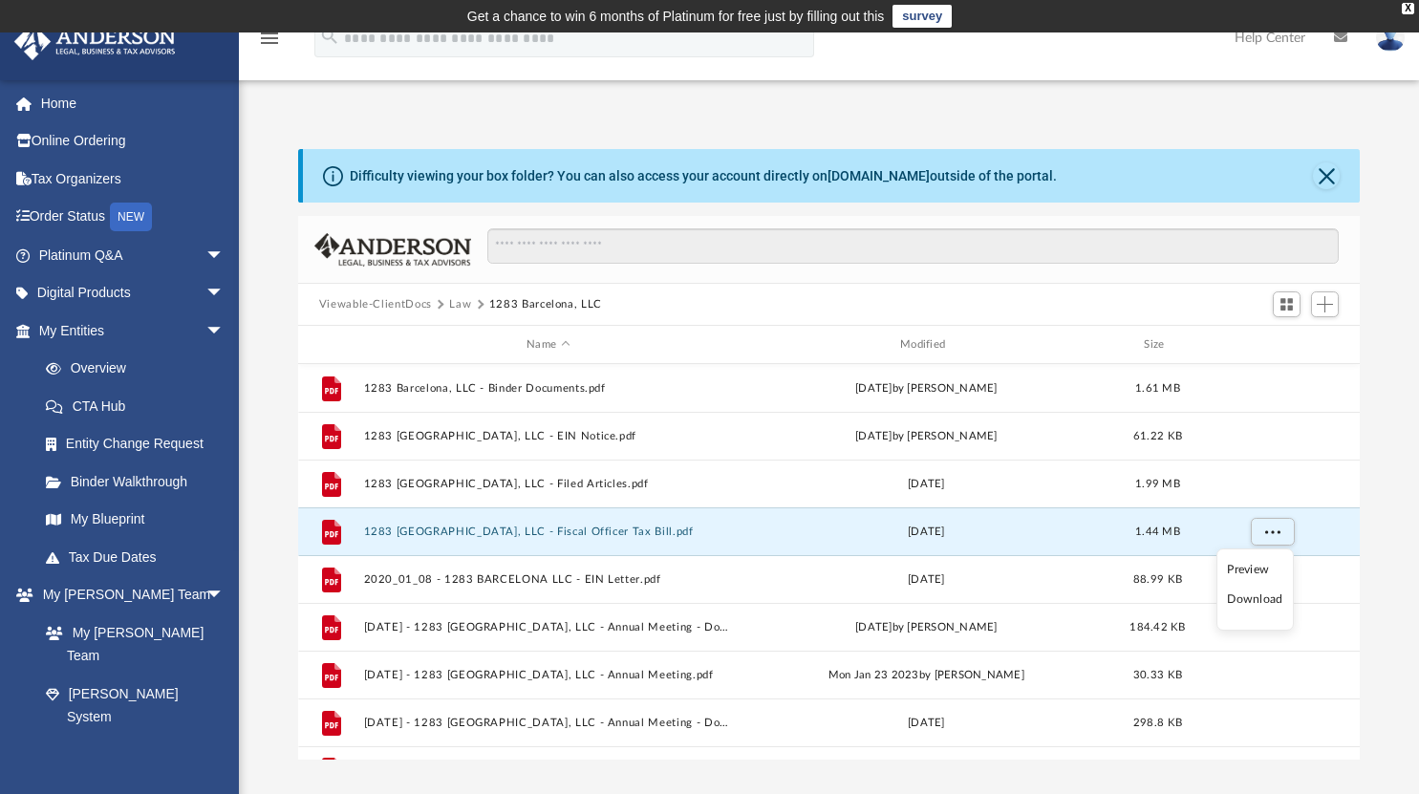
click at [1264, 600] on li "Download" at bounding box center [1254, 600] width 55 height 20
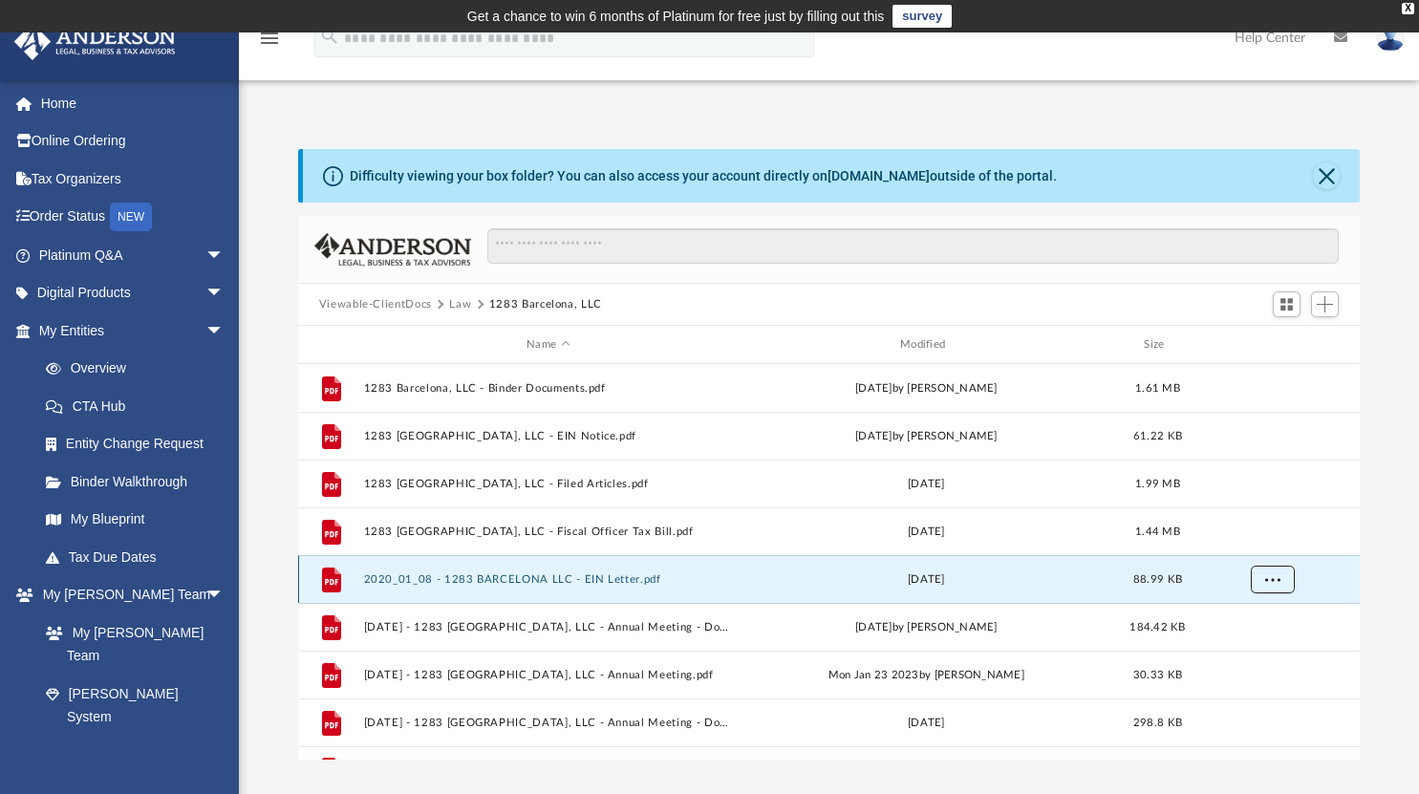
click at [1267, 584] on button "More options" at bounding box center [1272, 580] width 44 height 29
click at [1263, 647] on li "Download" at bounding box center [1254, 648] width 55 height 20
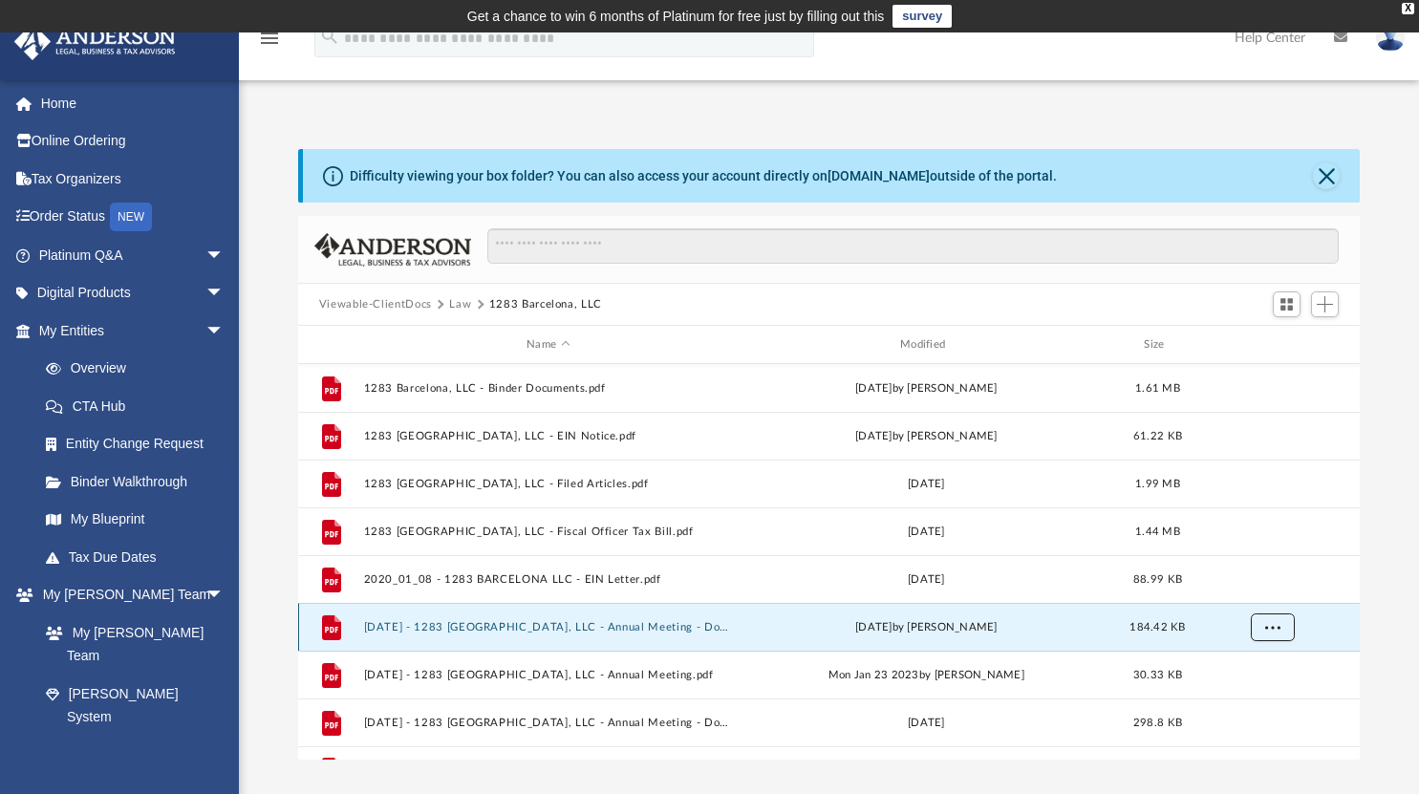
click at [1269, 632] on button "More options" at bounding box center [1272, 628] width 44 height 29
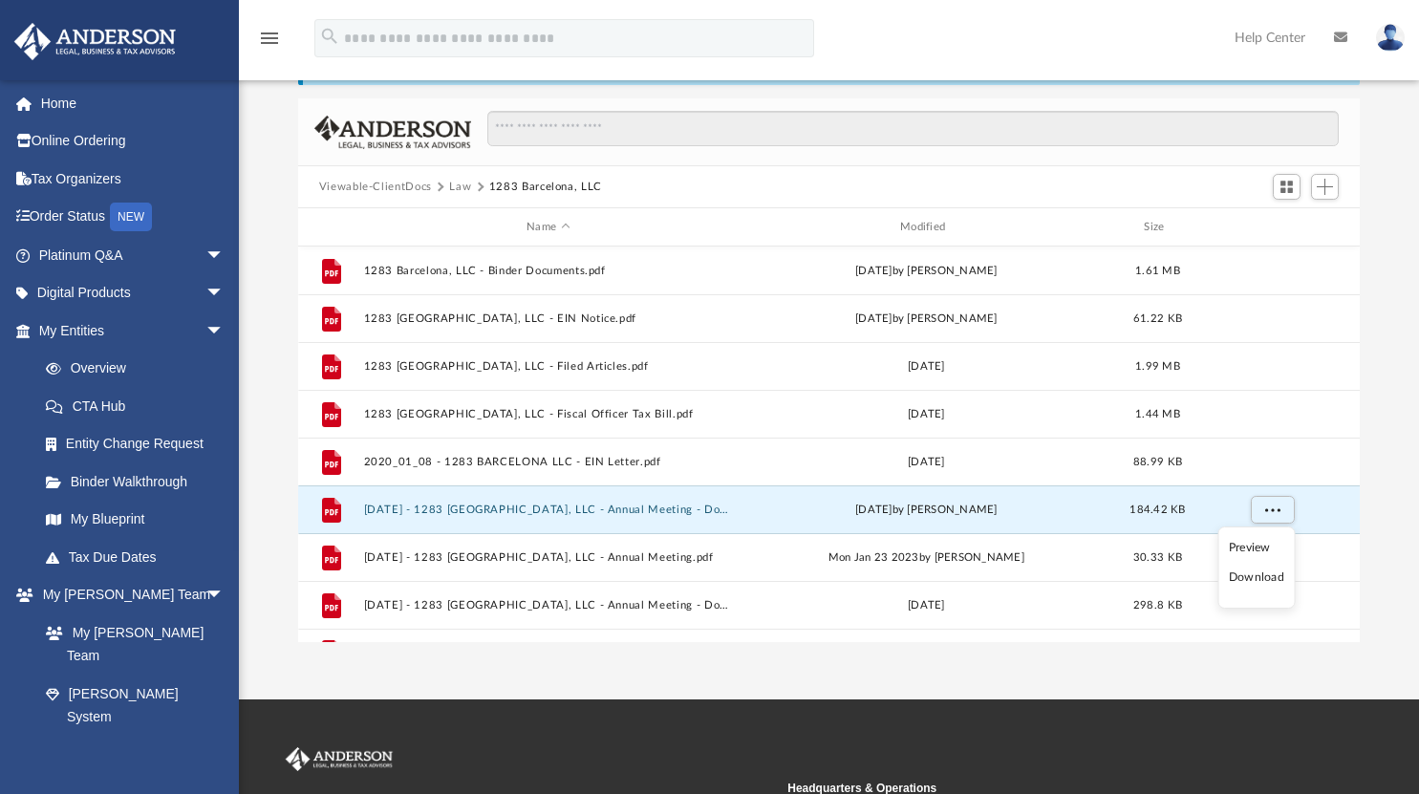
scroll to position [129, 0]
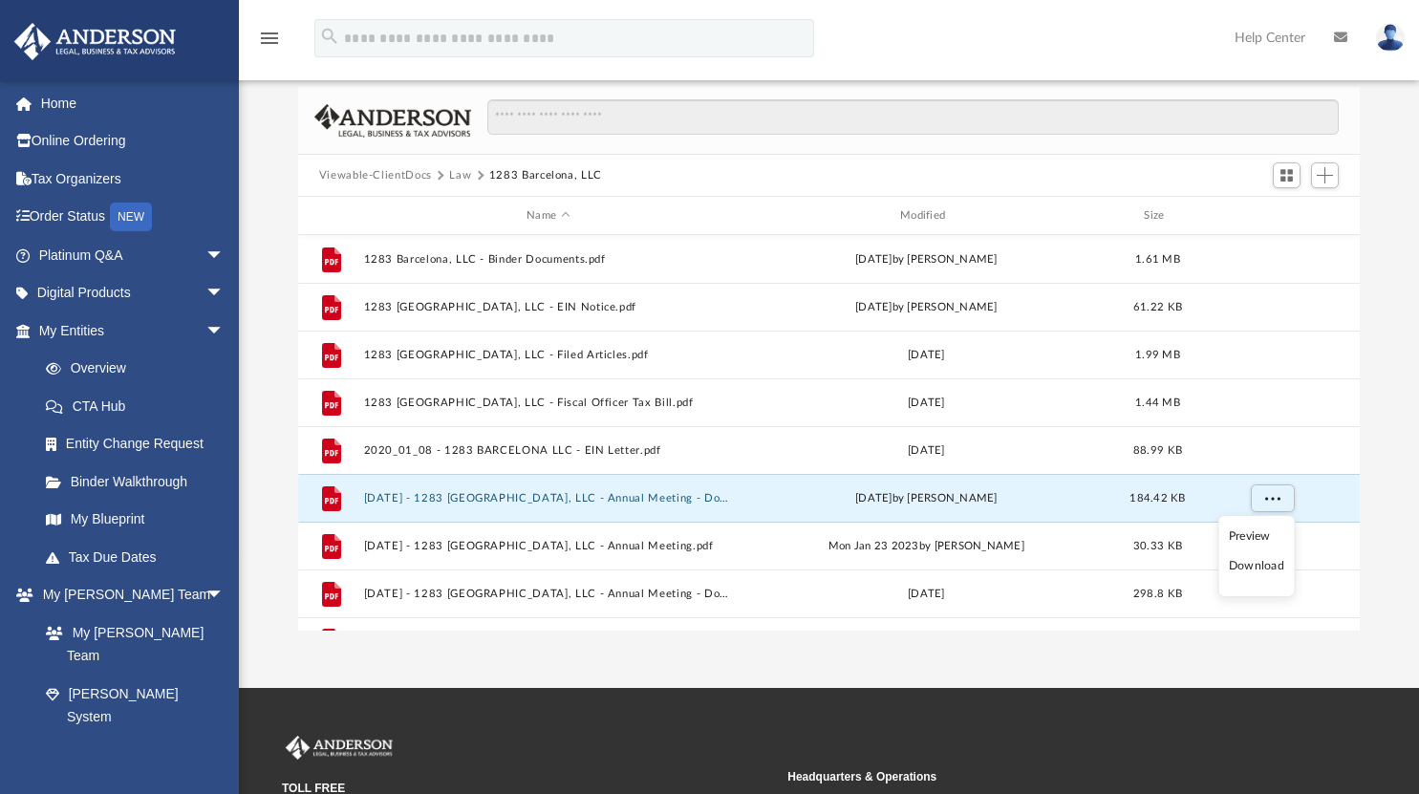
click at [1415, 521] on div "Difficulty viewing your box folder? You can also access your account directly o…" at bounding box center [829, 325] width 1180 height 611
click at [1274, 501] on span "More options" at bounding box center [1271, 497] width 15 height 11
click at [1252, 561] on li "Download" at bounding box center [1254, 566] width 55 height 20
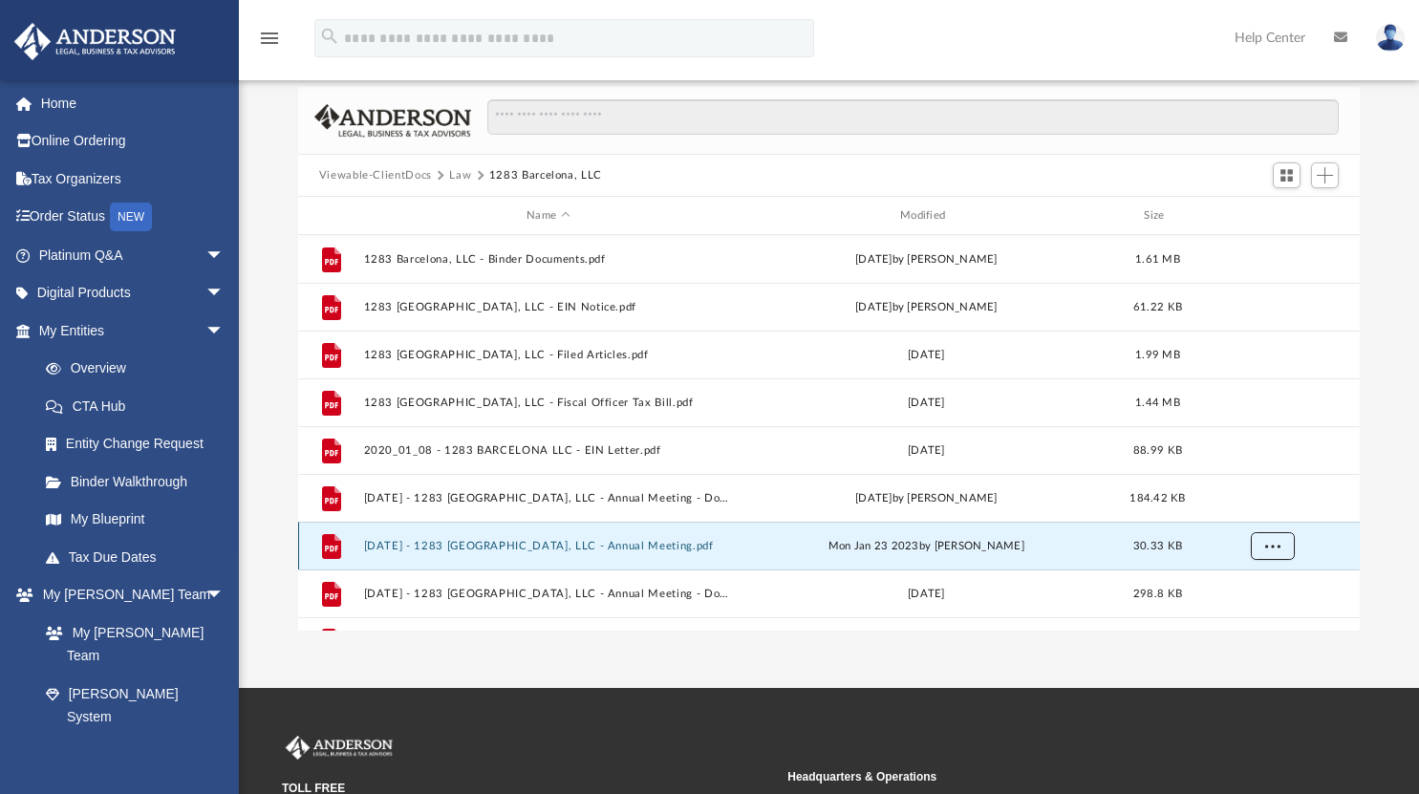
click at [1264, 547] on button "More options" at bounding box center [1272, 546] width 44 height 29
click at [1255, 506] on li "Download" at bounding box center [1254, 505] width 55 height 20
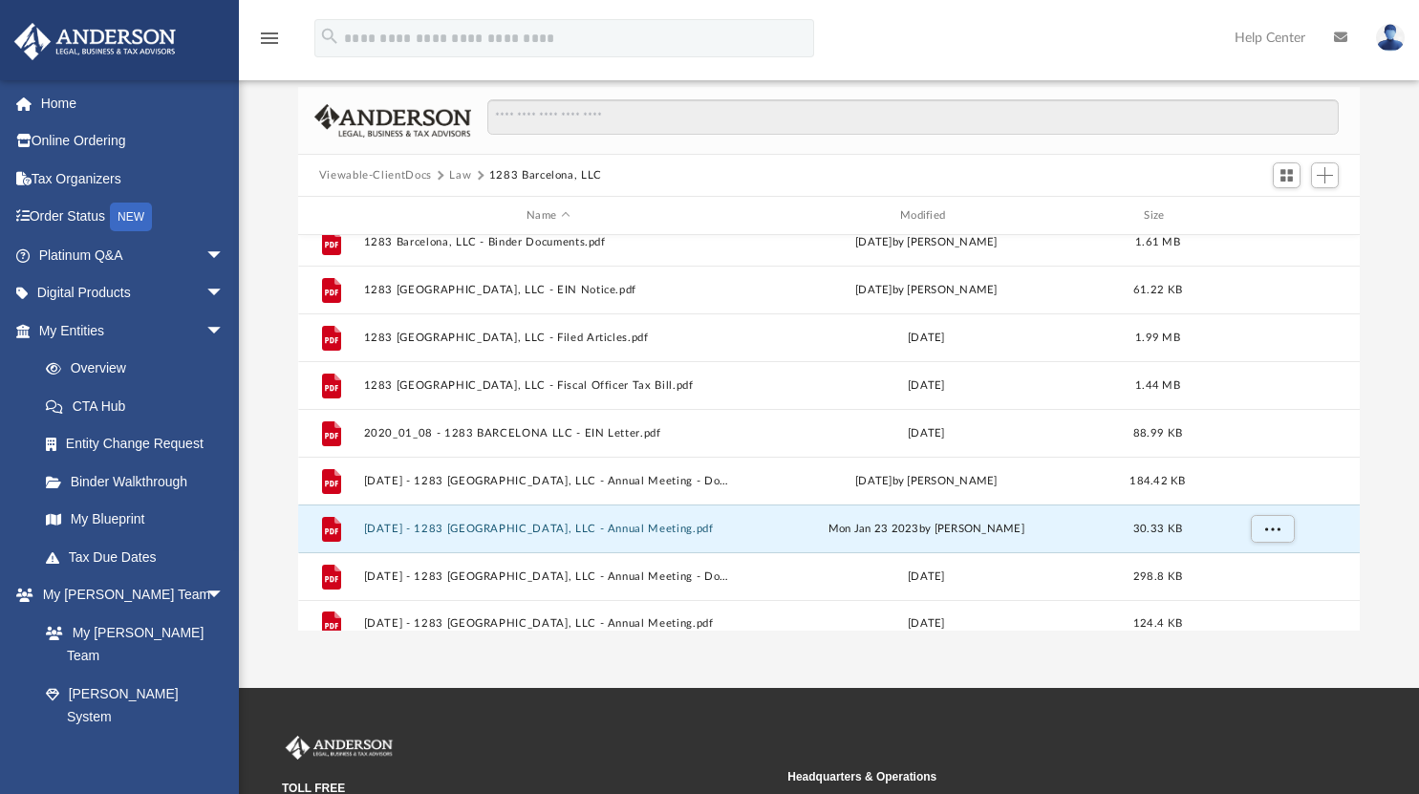
scroll to position [33, 0]
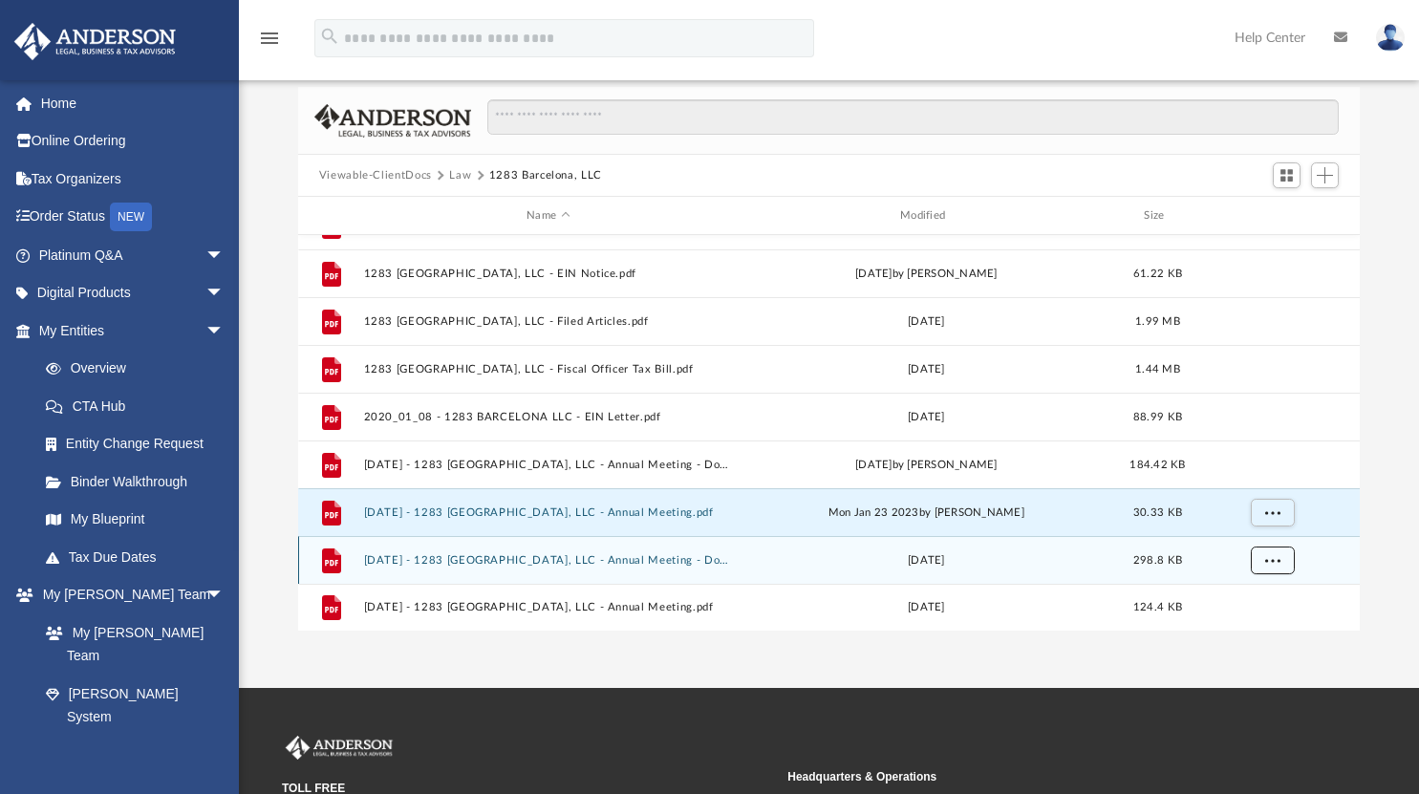
click at [1273, 552] on button "More options" at bounding box center [1272, 561] width 44 height 29
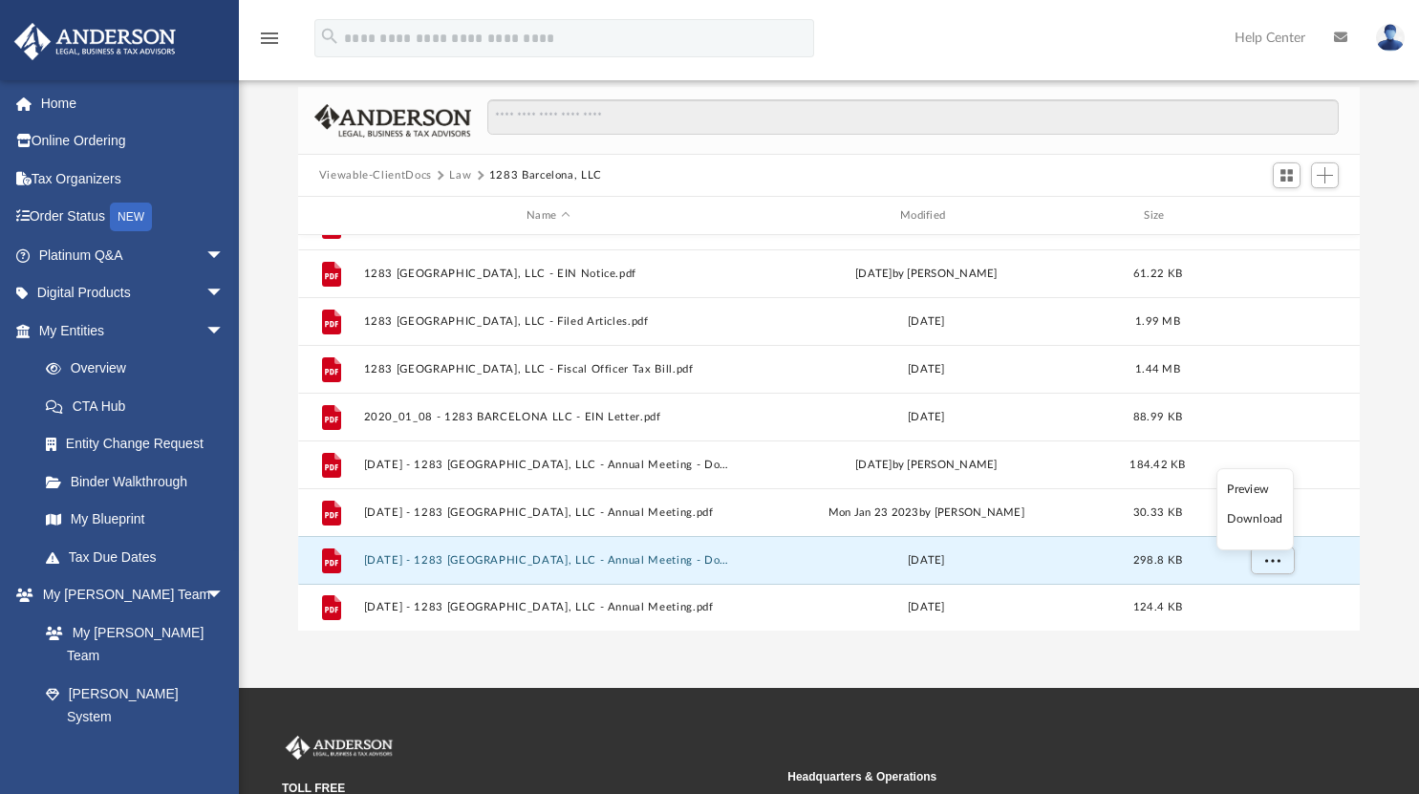
click at [1254, 517] on li "Download" at bounding box center [1254, 519] width 55 height 20
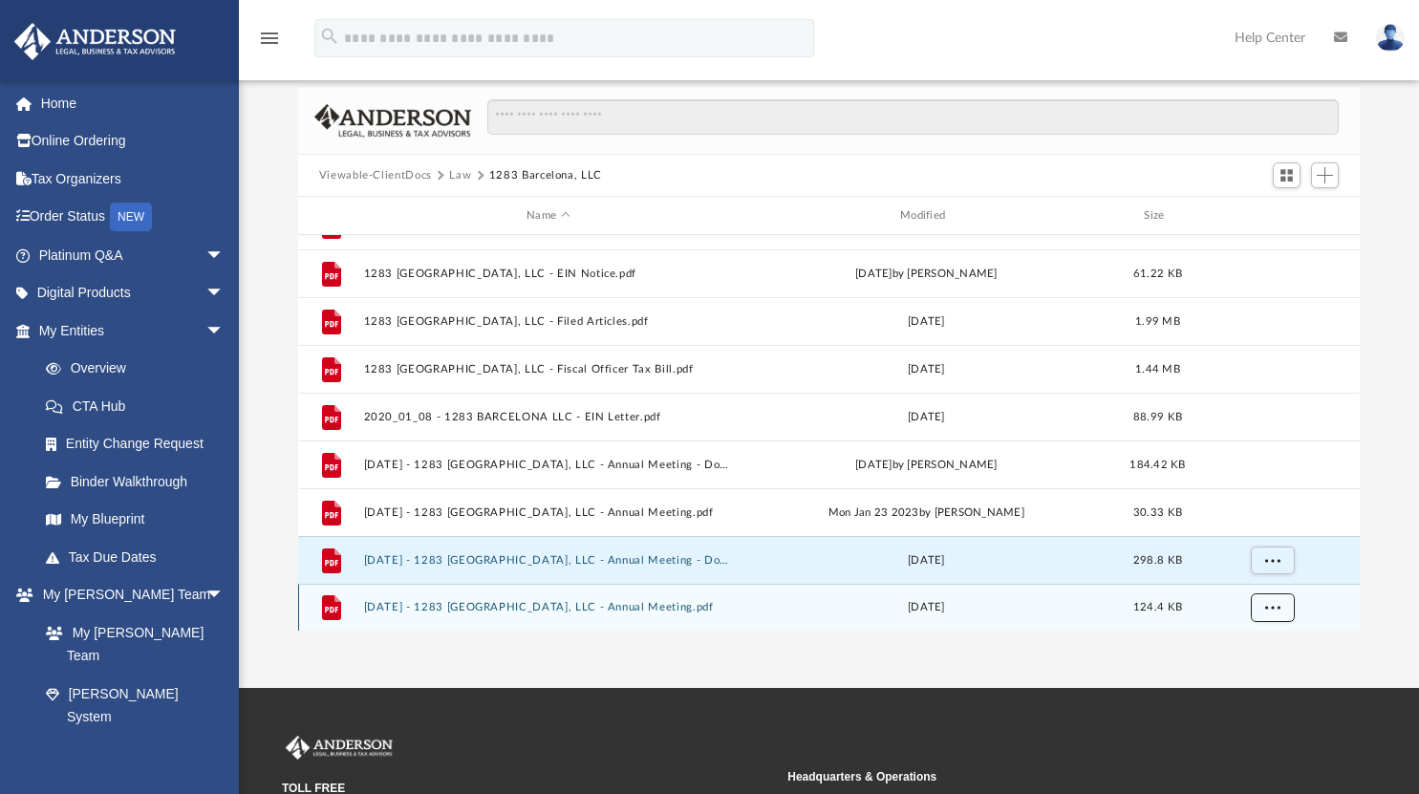
click at [1273, 606] on span "More options" at bounding box center [1271, 607] width 15 height 11
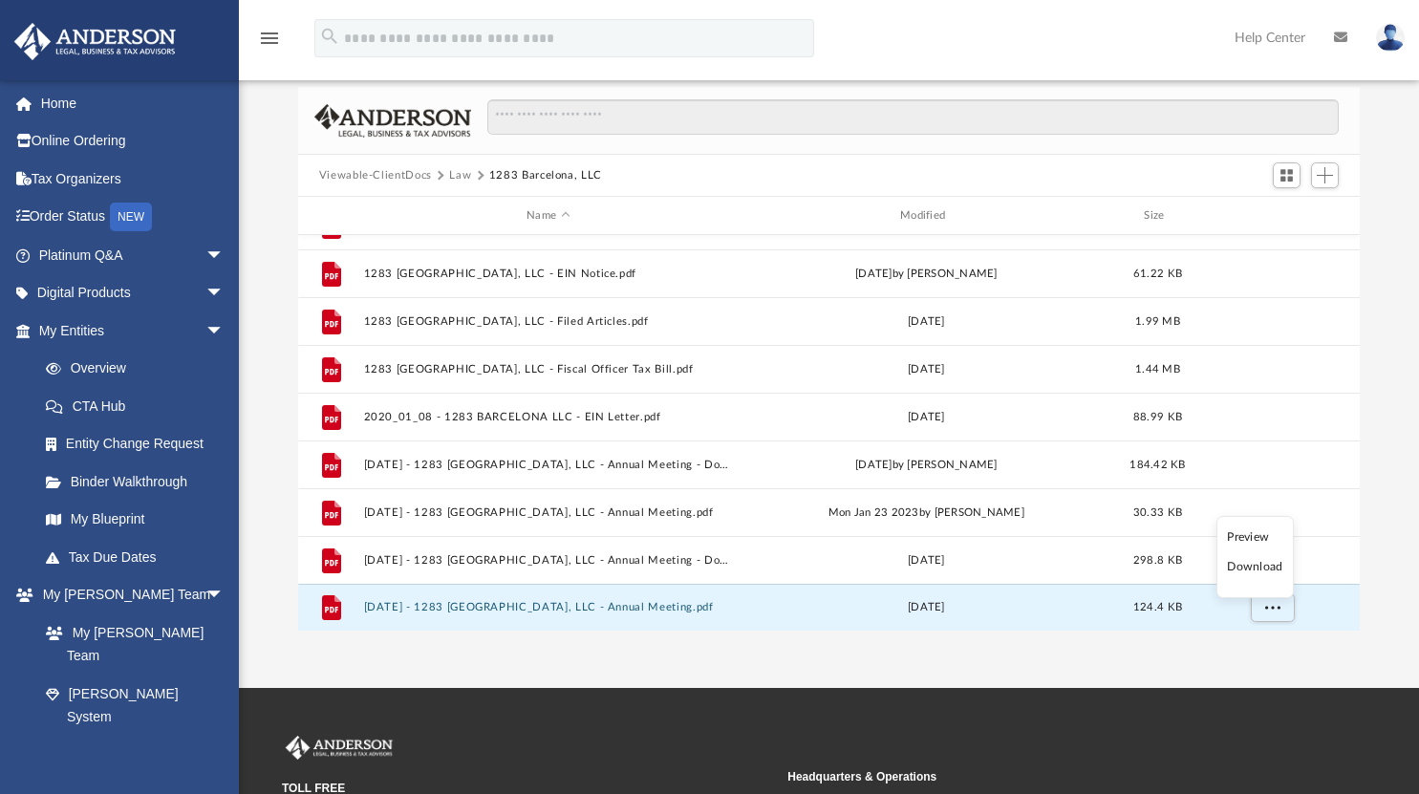
click at [1251, 574] on li "Download" at bounding box center [1254, 567] width 55 height 20
click at [457, 176] on button "Law" at bounding box center [460, 175] width 22 height 17
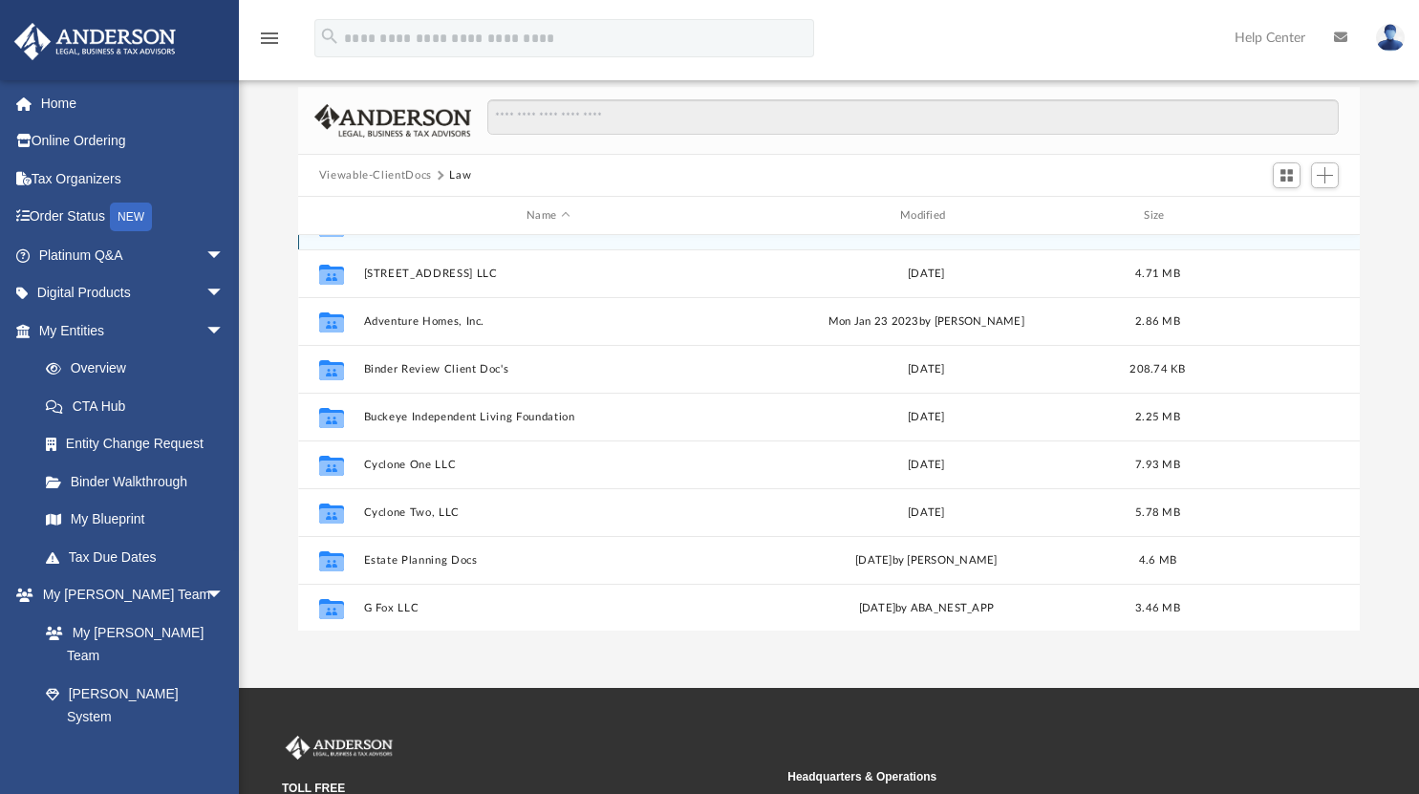
scroll to position [0, 0]
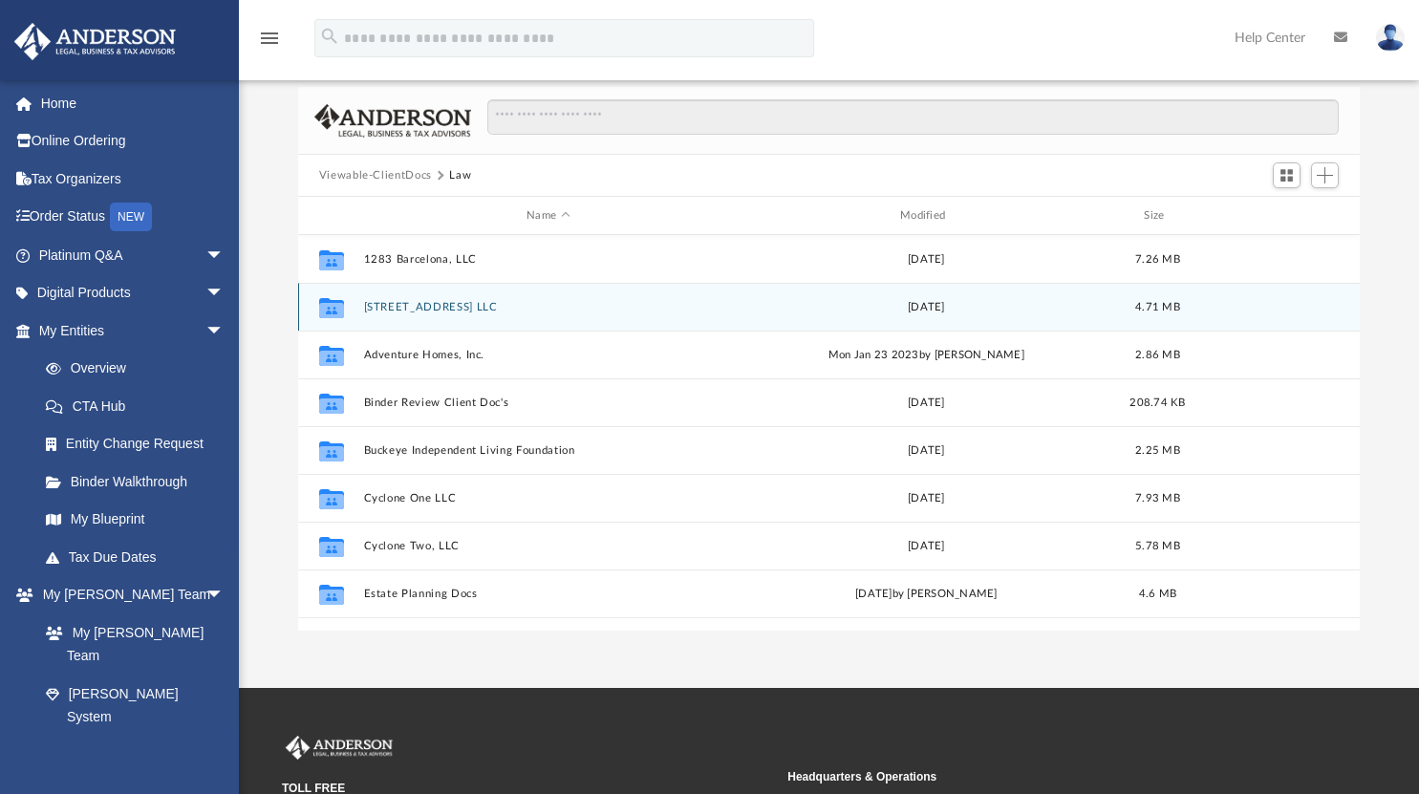
click at [426, 312] on button "4337 W. 191st St LLC" at bounding box center [548, 307] width 370 height 12
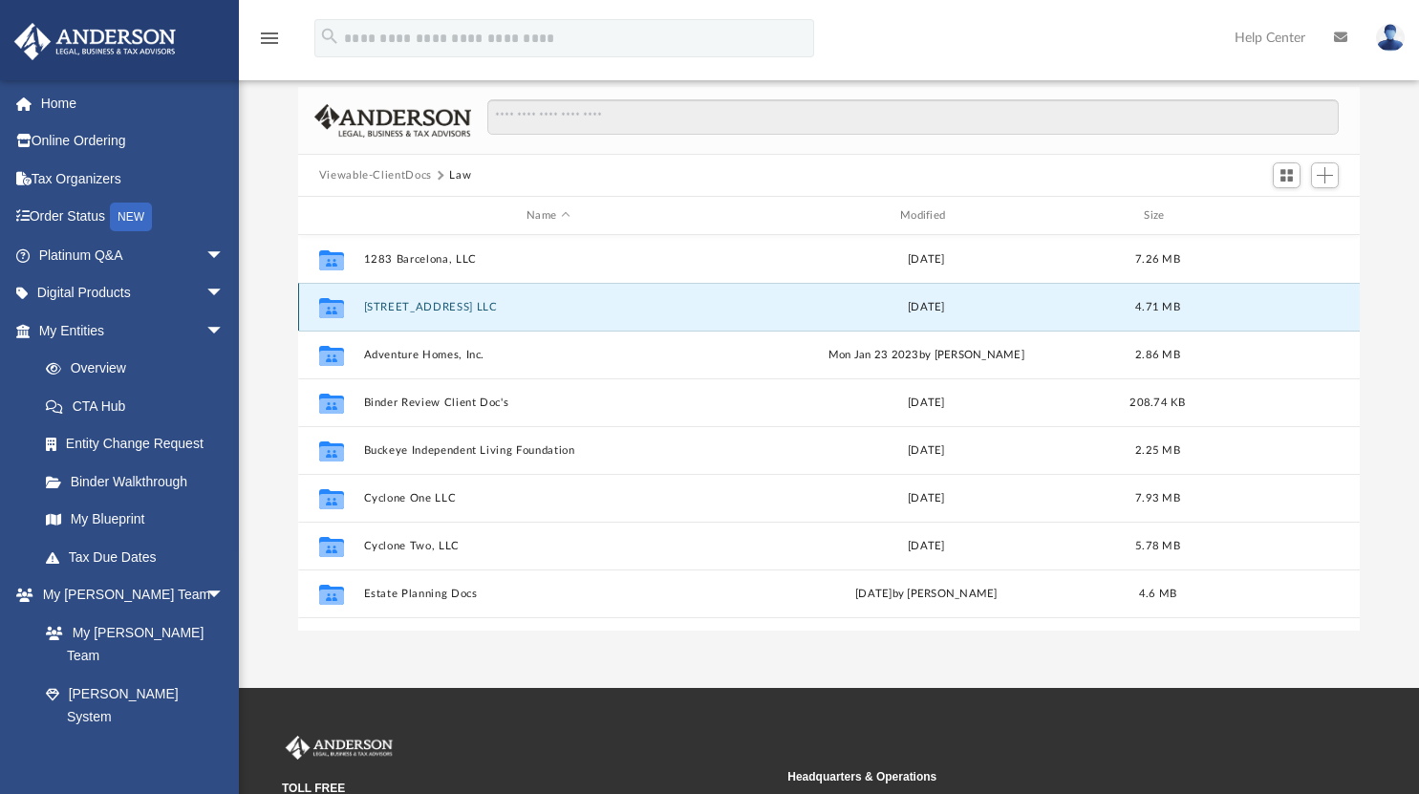
click at [426, 312] on button "4337 W. 191st St LLC" at bounding box center [548, 307] width 370 height 12
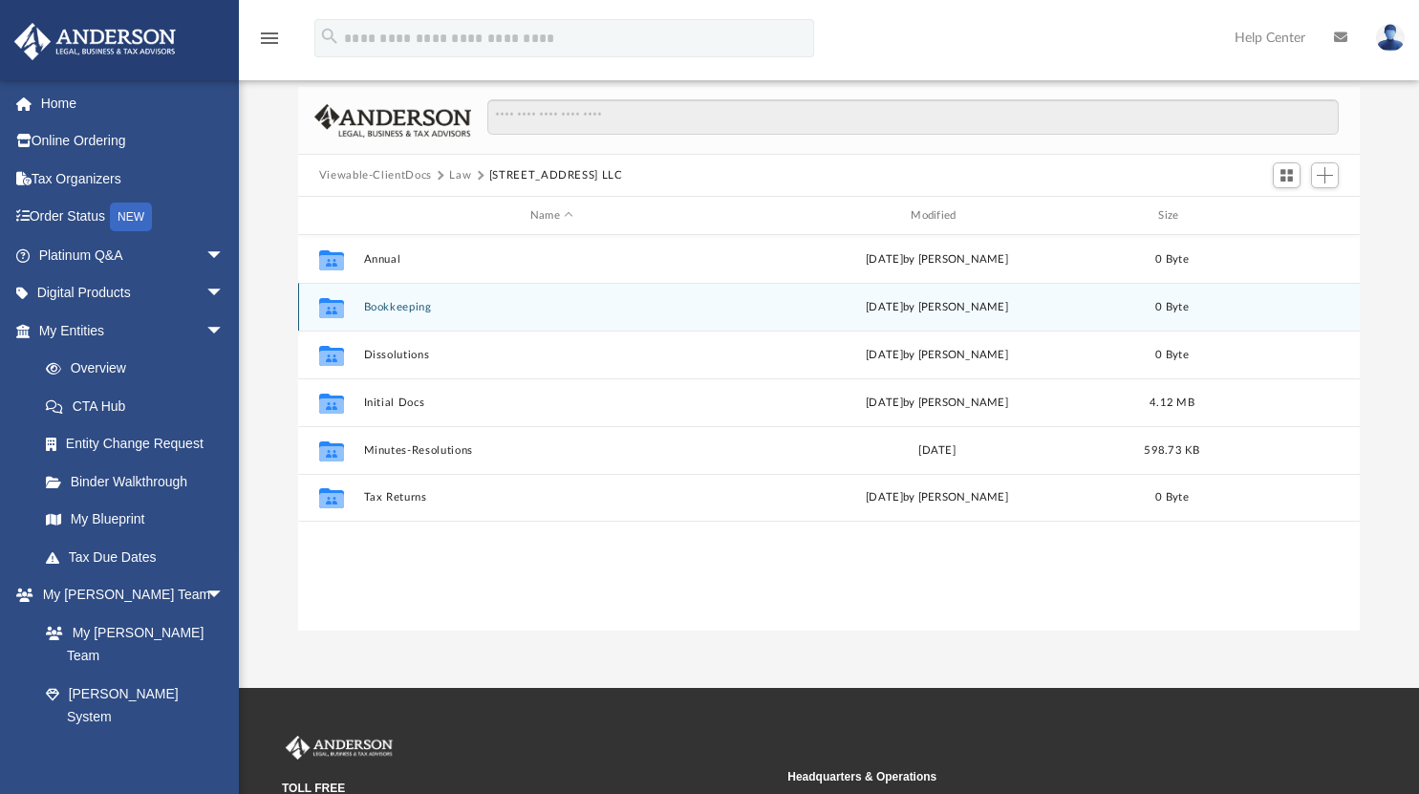
click at [411, 325] on div "Collaborated Folder Bookkeeping Mon Jun 14 2021 by Morgan Winkler 0 Byte" at bounding box center [829, 307] width 1063 height 48
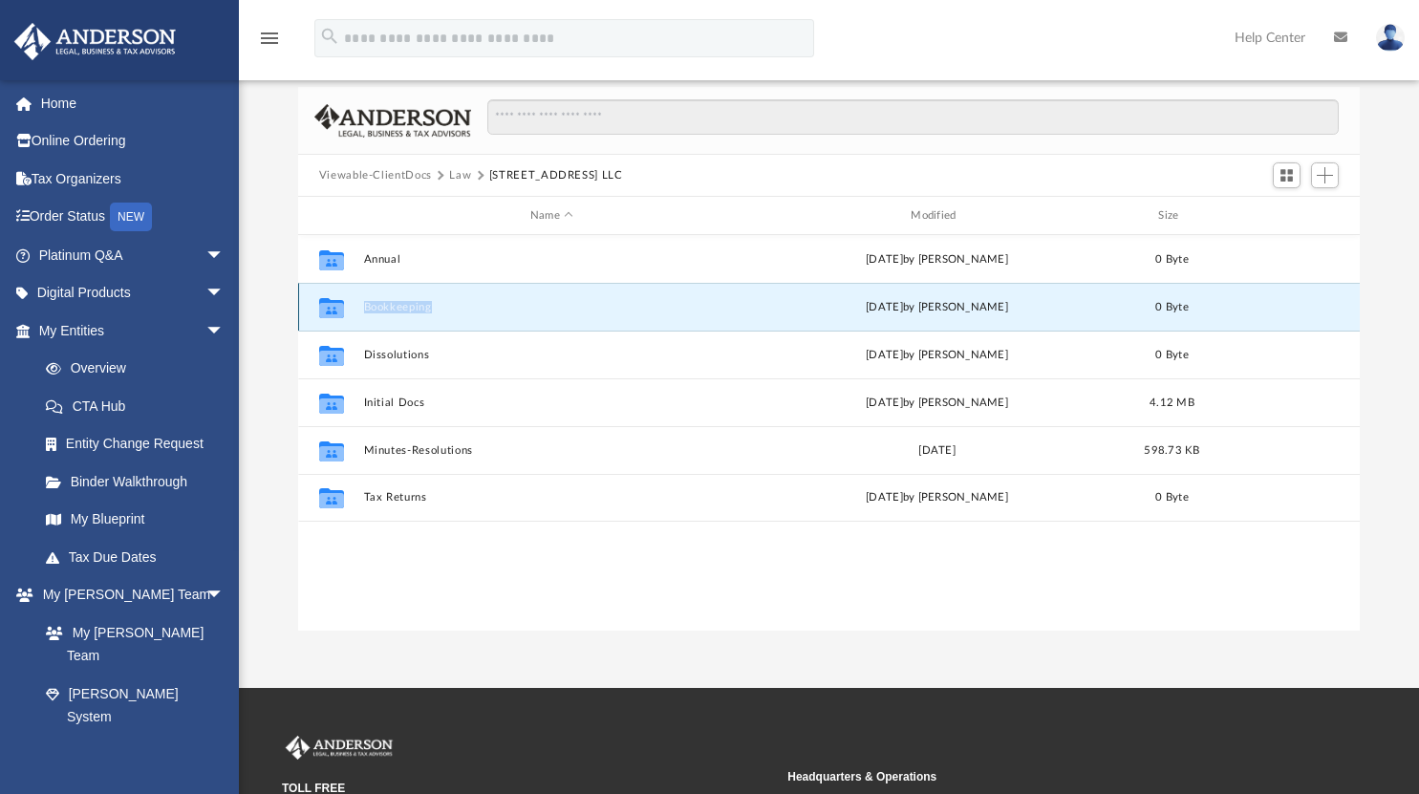
click at [411, 325] on div "Collaborated Folder Bookkeeping Mon Jun 14 2021 by Morgan Winkler 0 Byte" at bounding box center [829, 307] width 1063 height 48
click at [408, 313] on div "Collaborated Folder Bookkeeping Mon Jun 14 2021 by Morgan Winkler 0 Byte" at bounding box center [829, 307] width 1063 height 48
click at [379, 304] on button "Bookkeeping" at bounding box center [551, 307] width 377 height 12
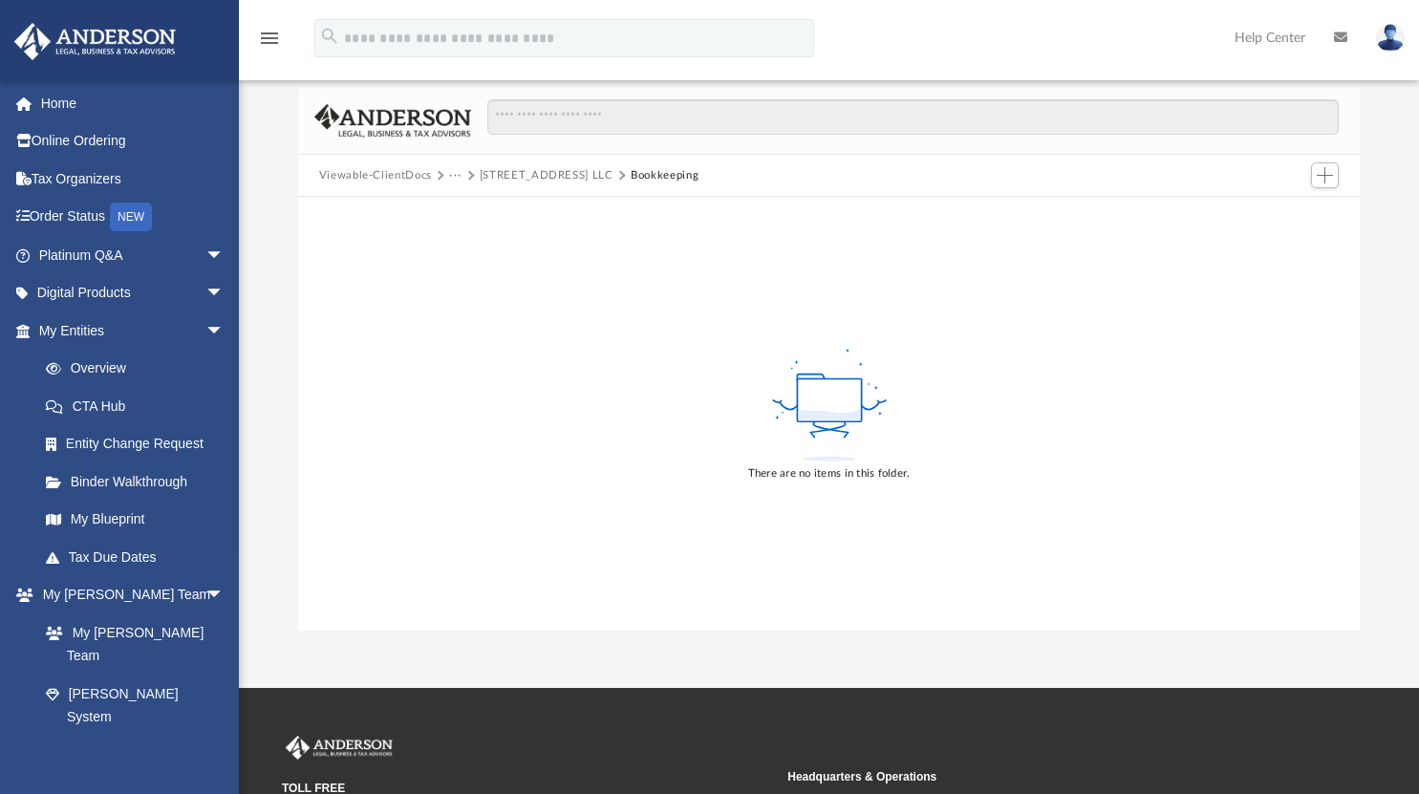
click at [557, 174] on button "4337 W. 191st St LLC" at bounding box center [547, 175] width 134 height 17
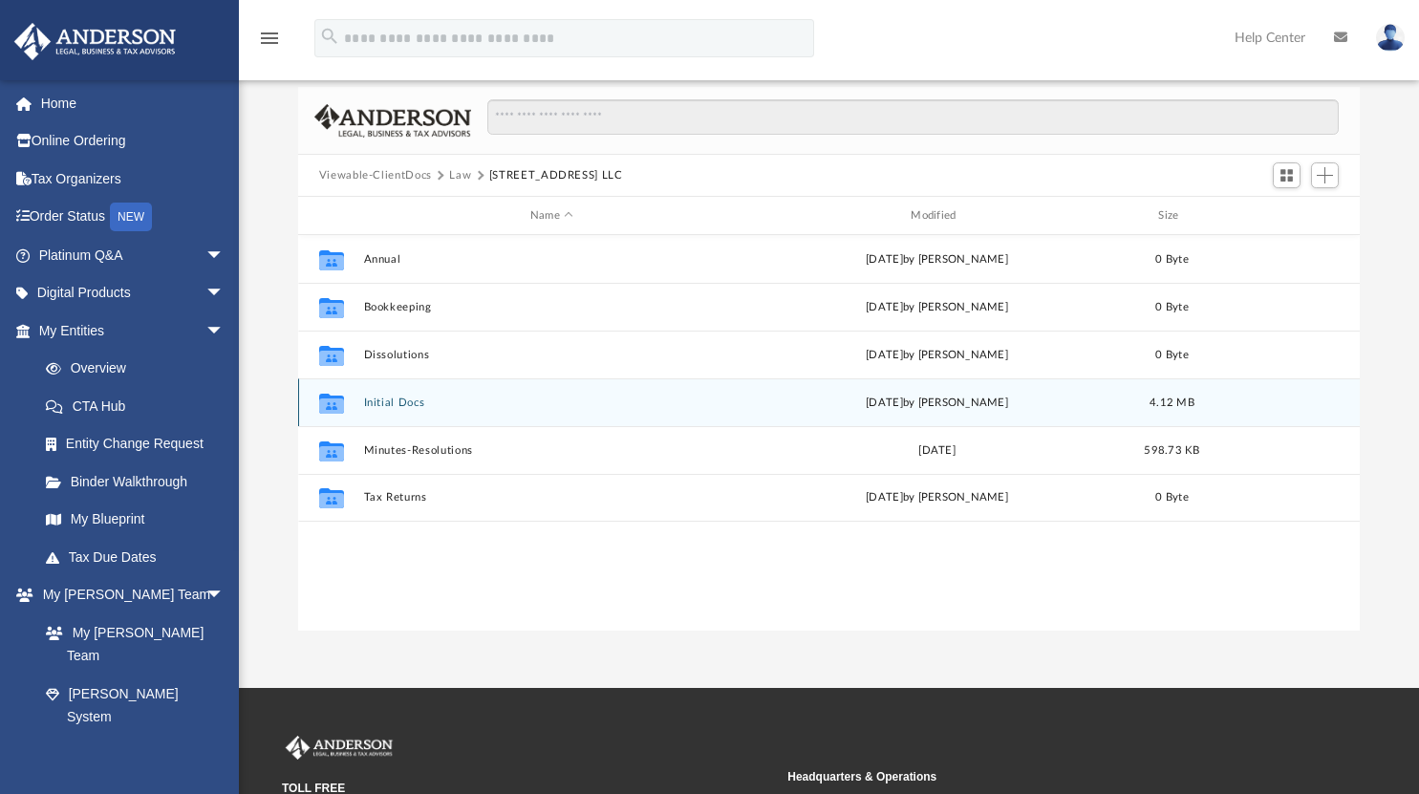
scroll to position [420, 1048]
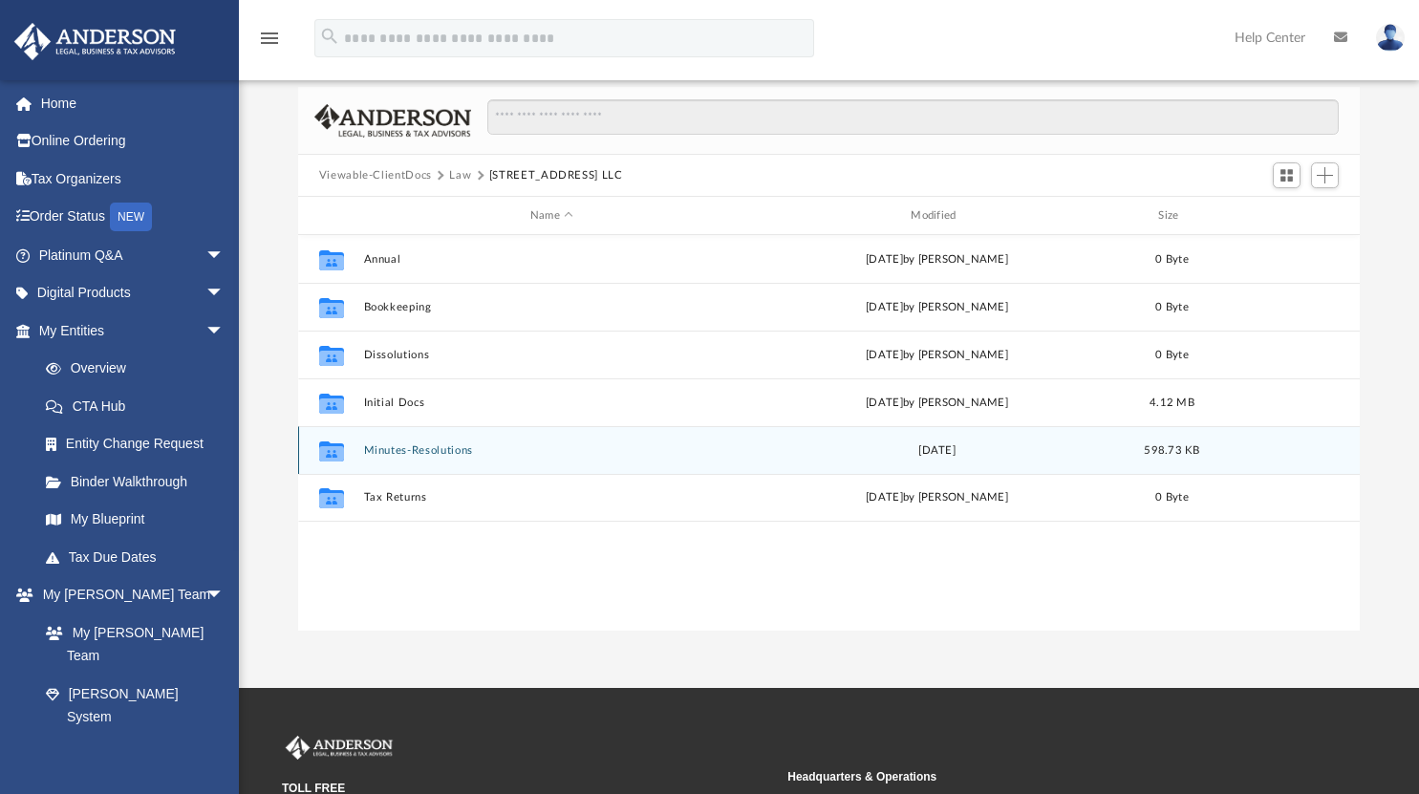
click at [390, 440] on div "Collaborated Folder Minutes-Resolutions Tue Jul 2 2024 598.73 KB" at bounding box center [829, 450] width 1063 height 48
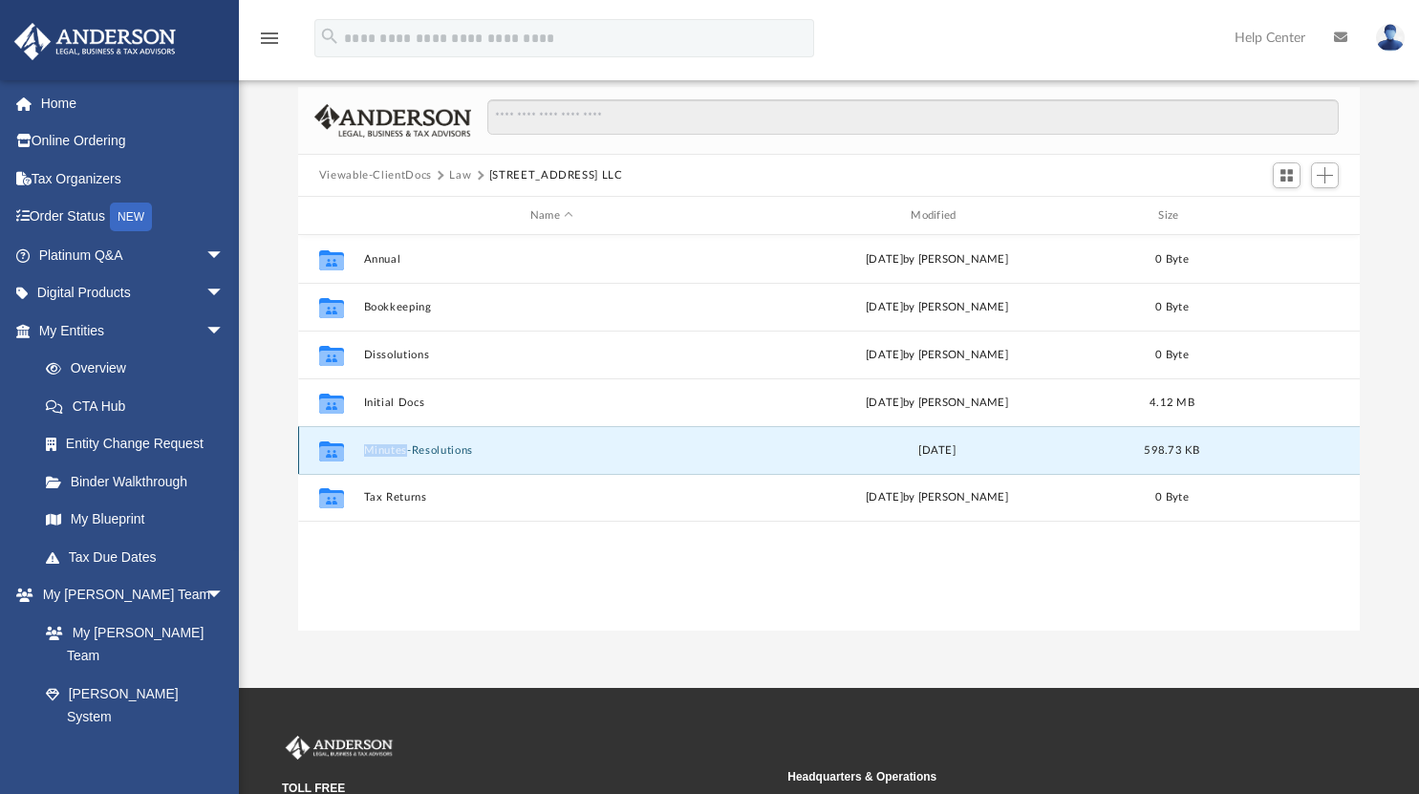
click at [390, 440] on div "Collaborated Folder Minutes-Resolutions Tue Jul 2 2024 598.73 KB" at bounding box center [829, 450] width 1063 height 48
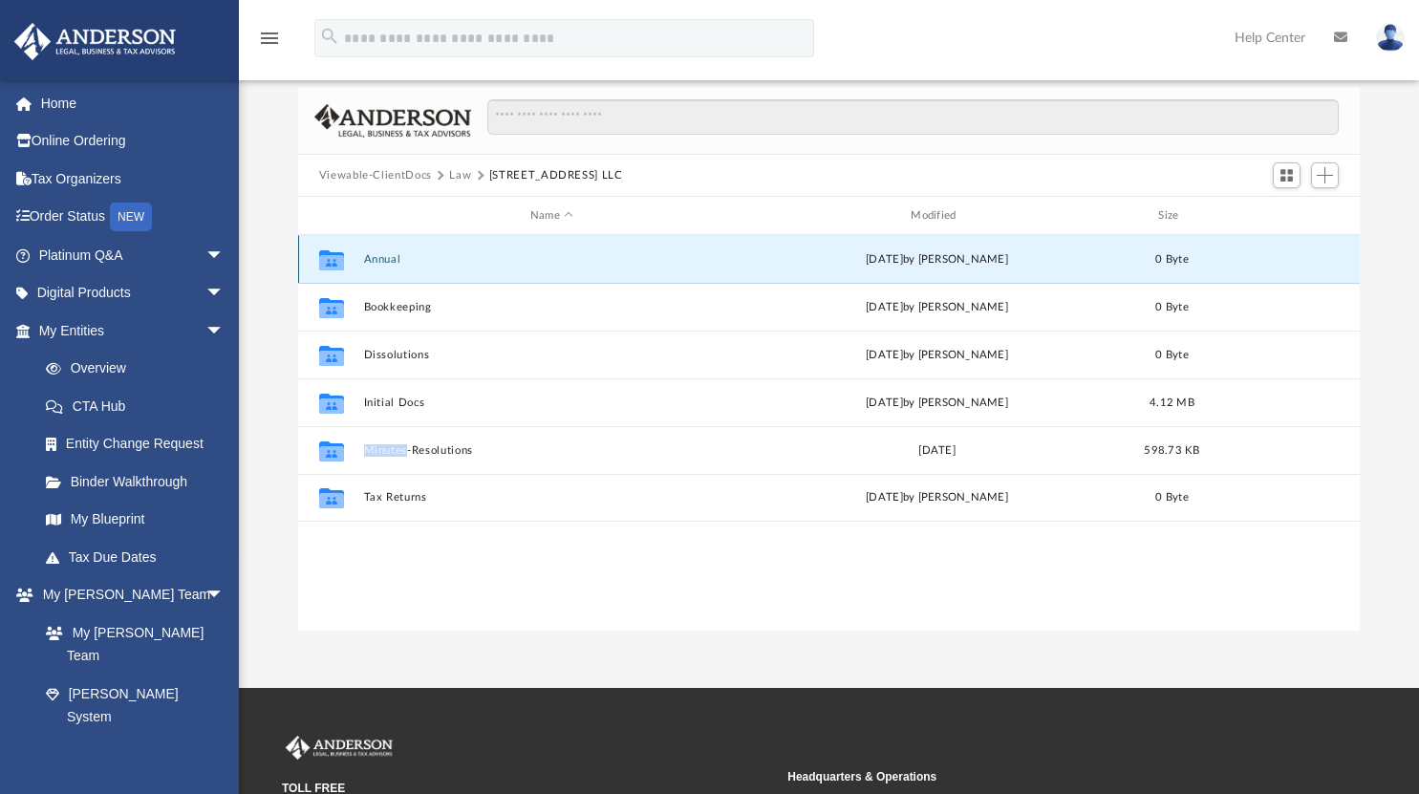
click at [391, 261] on button "Annual" at bounding box center [551, 259] width 377 height 12
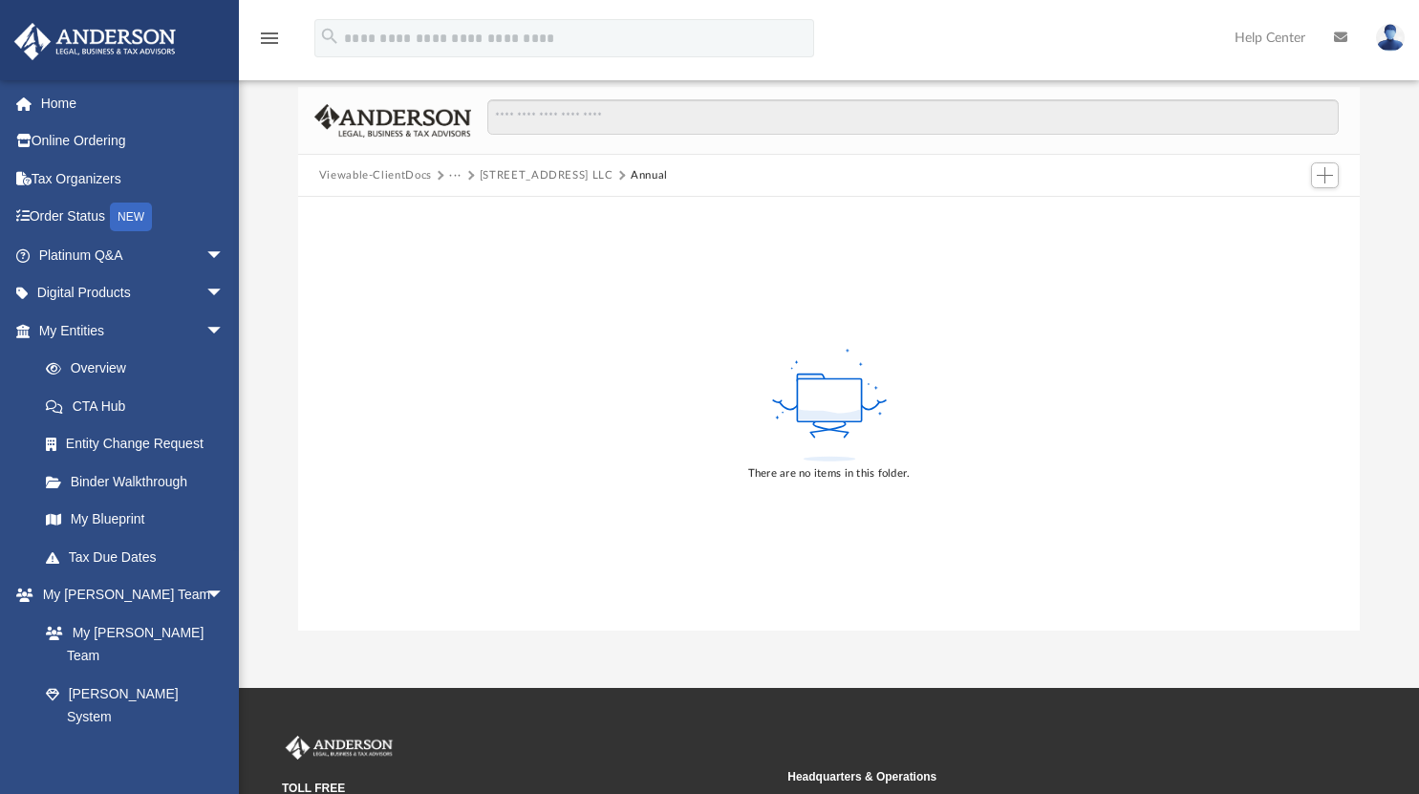
click at [517, 170] on button "4337 W. 191st St LLC" at bounding box center [547, 175] width 134 height 17
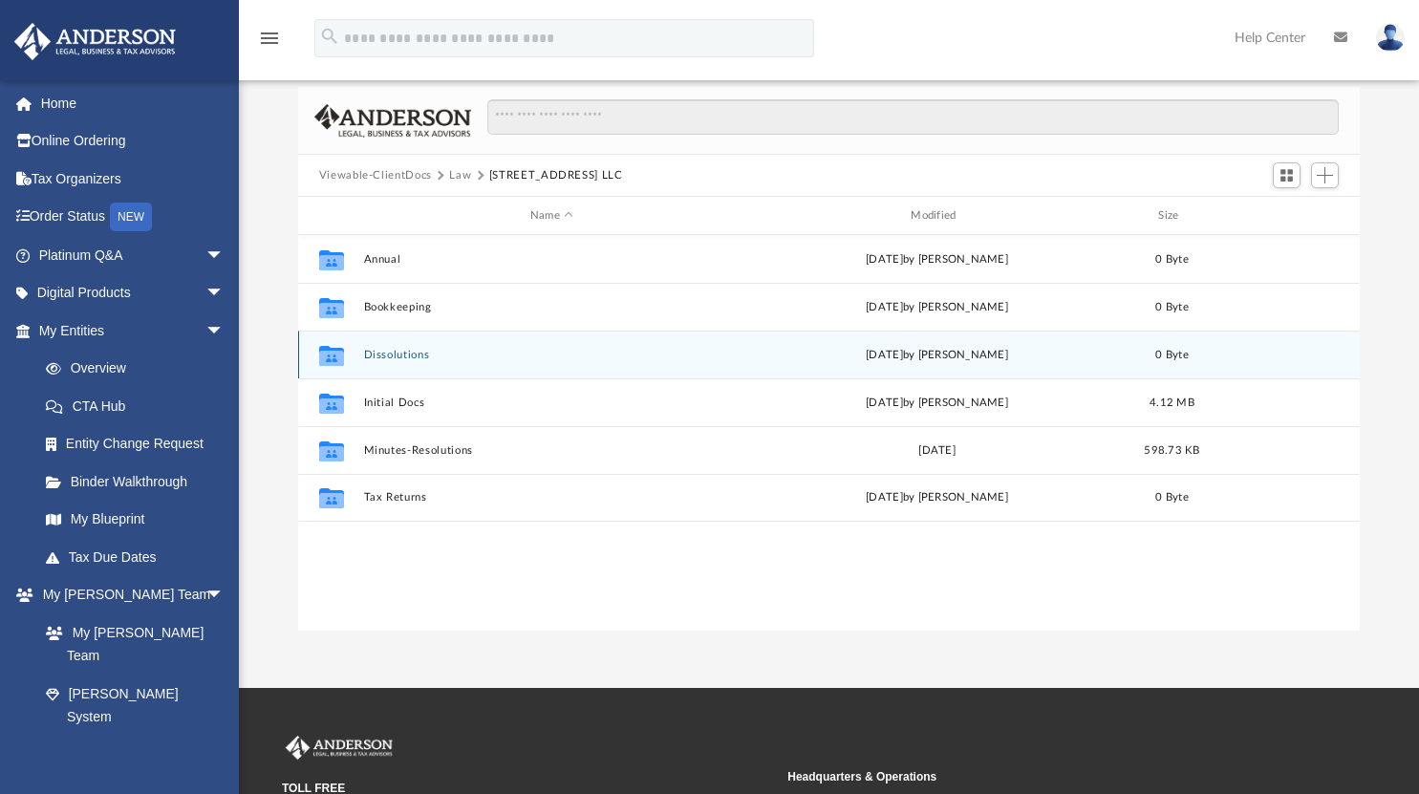
click at [388, 349] on button "Dissolutions" at bounding box center [551, 355] width 377 height 12
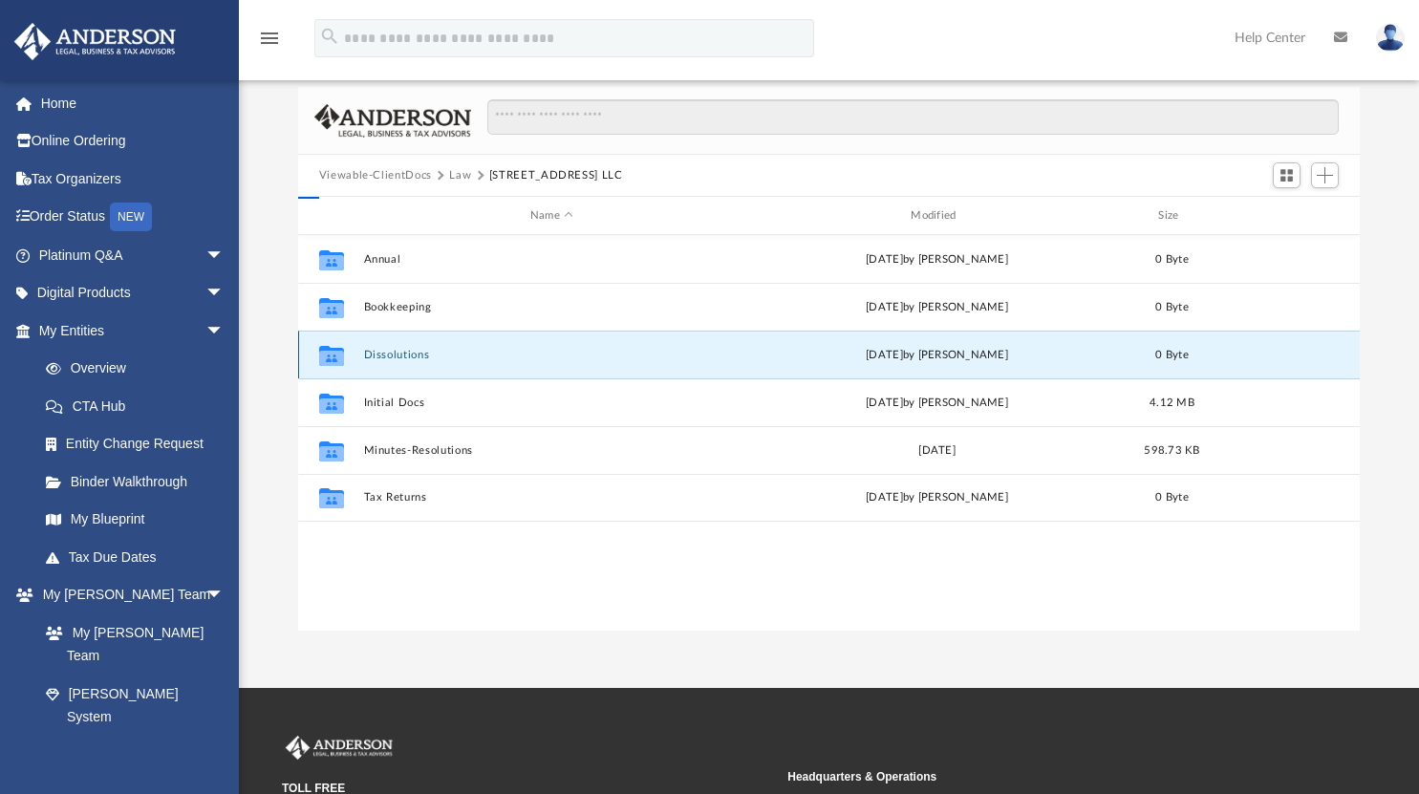
click at [388, 349] on button "Dissolutions" at bounding box center [551, 355] width 377 height 12
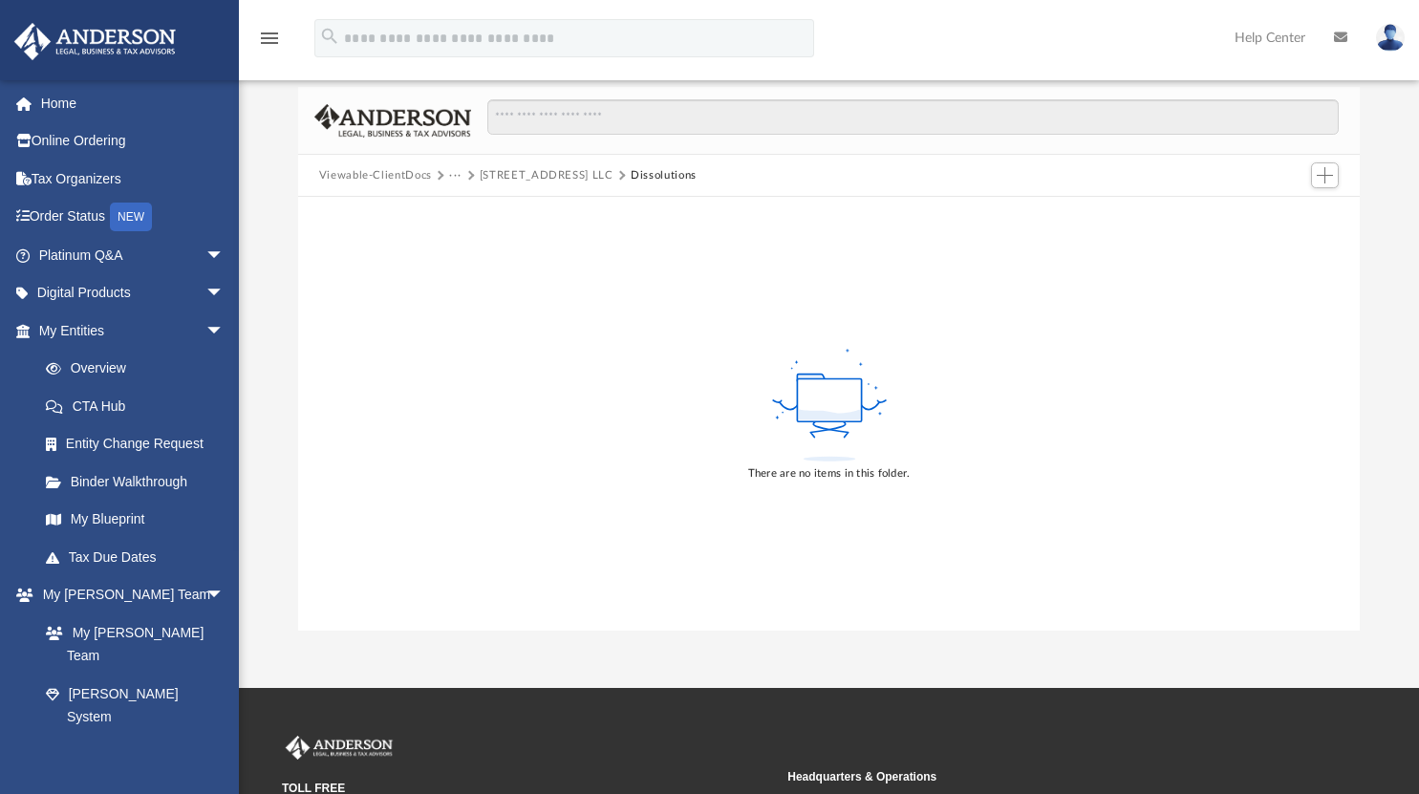
click at [553, 168] on button "4337 W. 191st St LLC" at bounding box center [547, 175] width 134 height 17
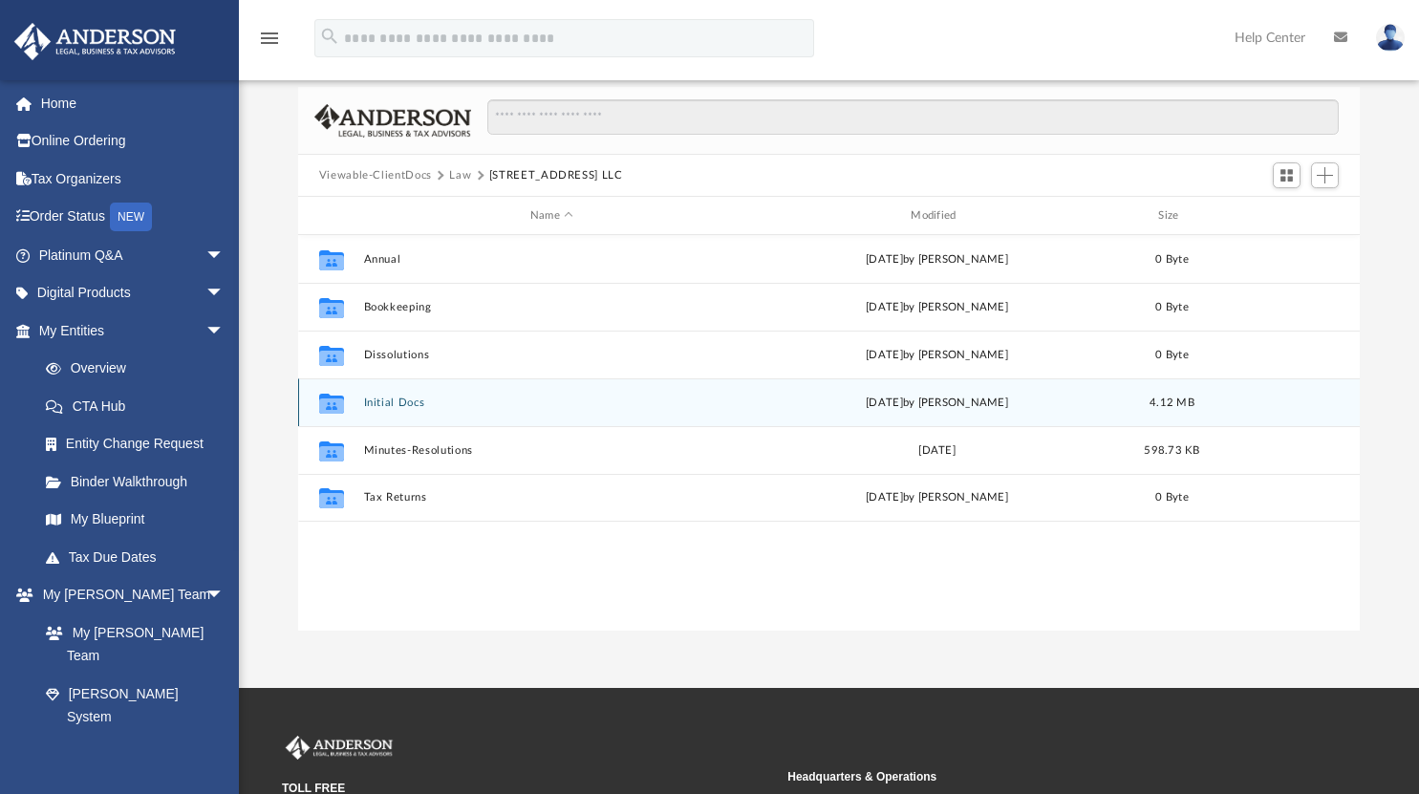
click at [393, 401] on button "Initial Docs" at bounding box center [551, 403] width 377 height 12
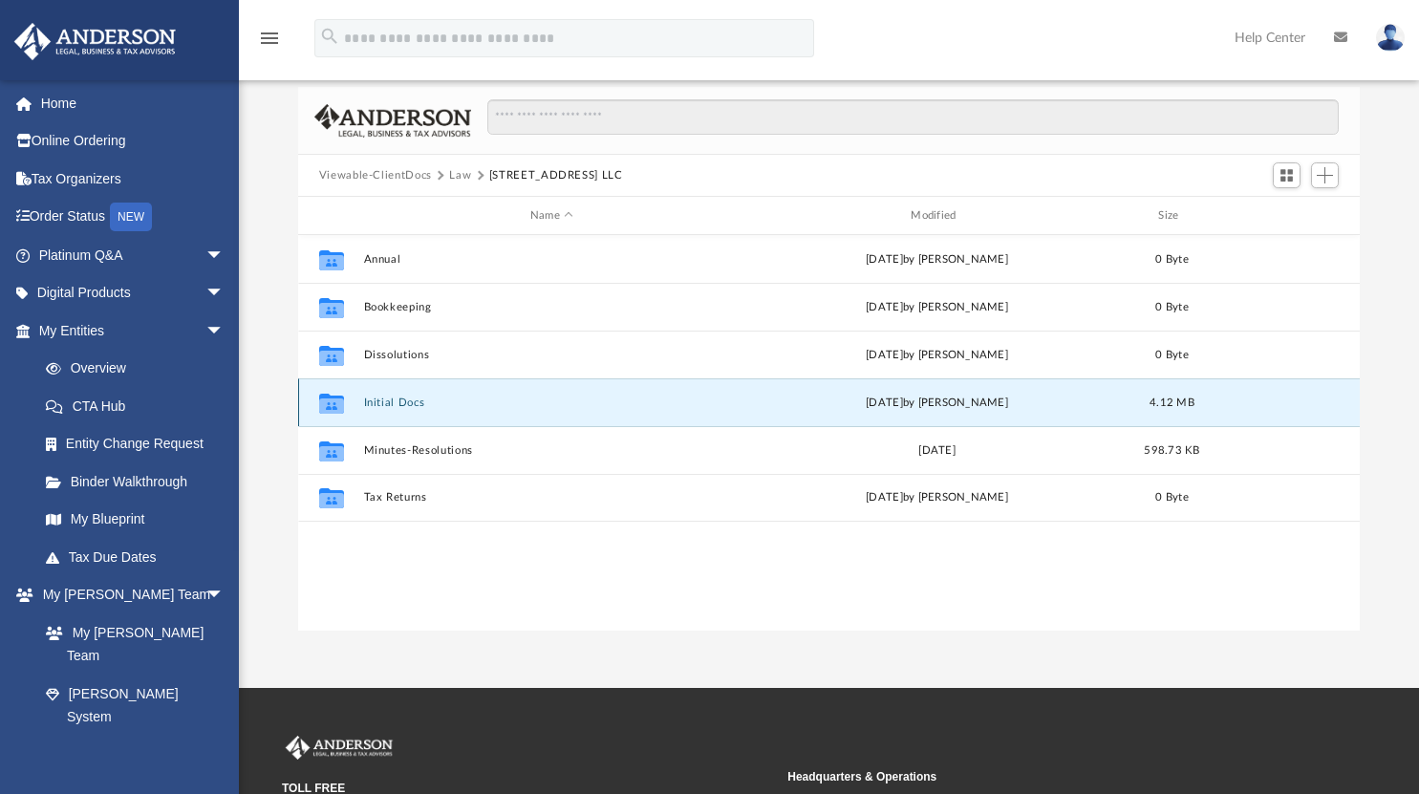
click at [393, 401] on button "Initial Docs" at bounding box center [551, 403] width 377 height 12
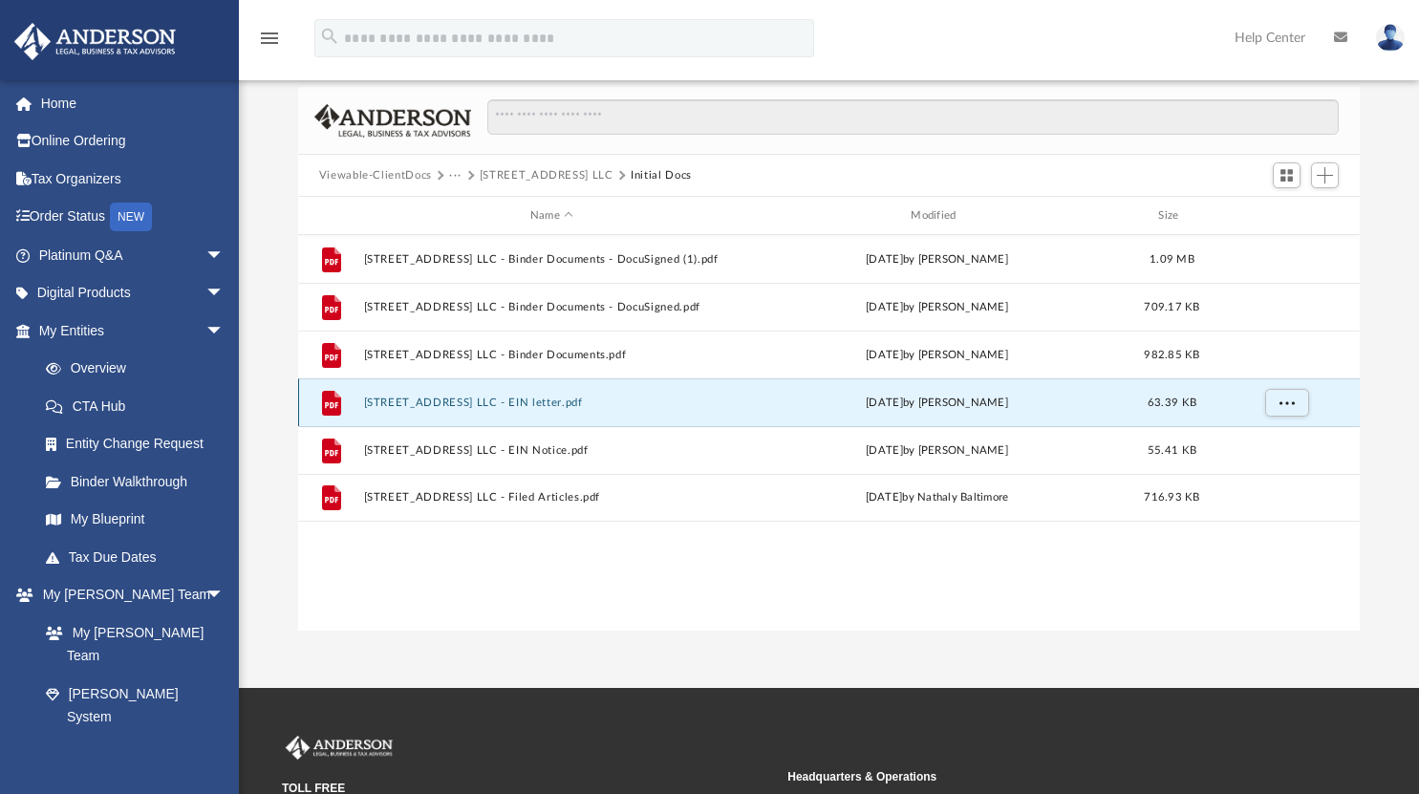
click at [395, 397] on button "4337 W. 191st St LLC - EIN letter.pdf" at bounding box center [551, 403] width 377 height 12
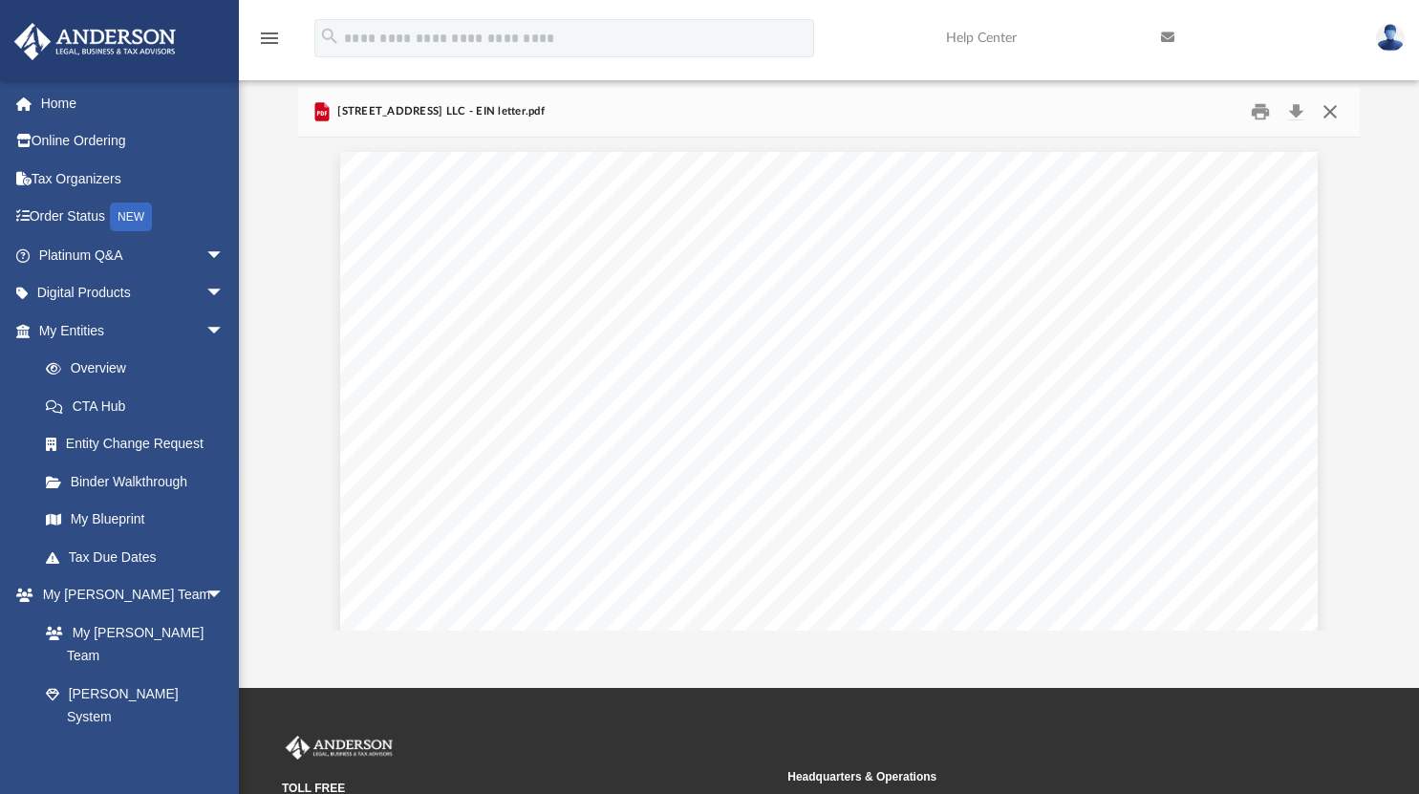
click at [1331, 113] on button "Close" at bounding box center [1330, 112] width 34 height 30
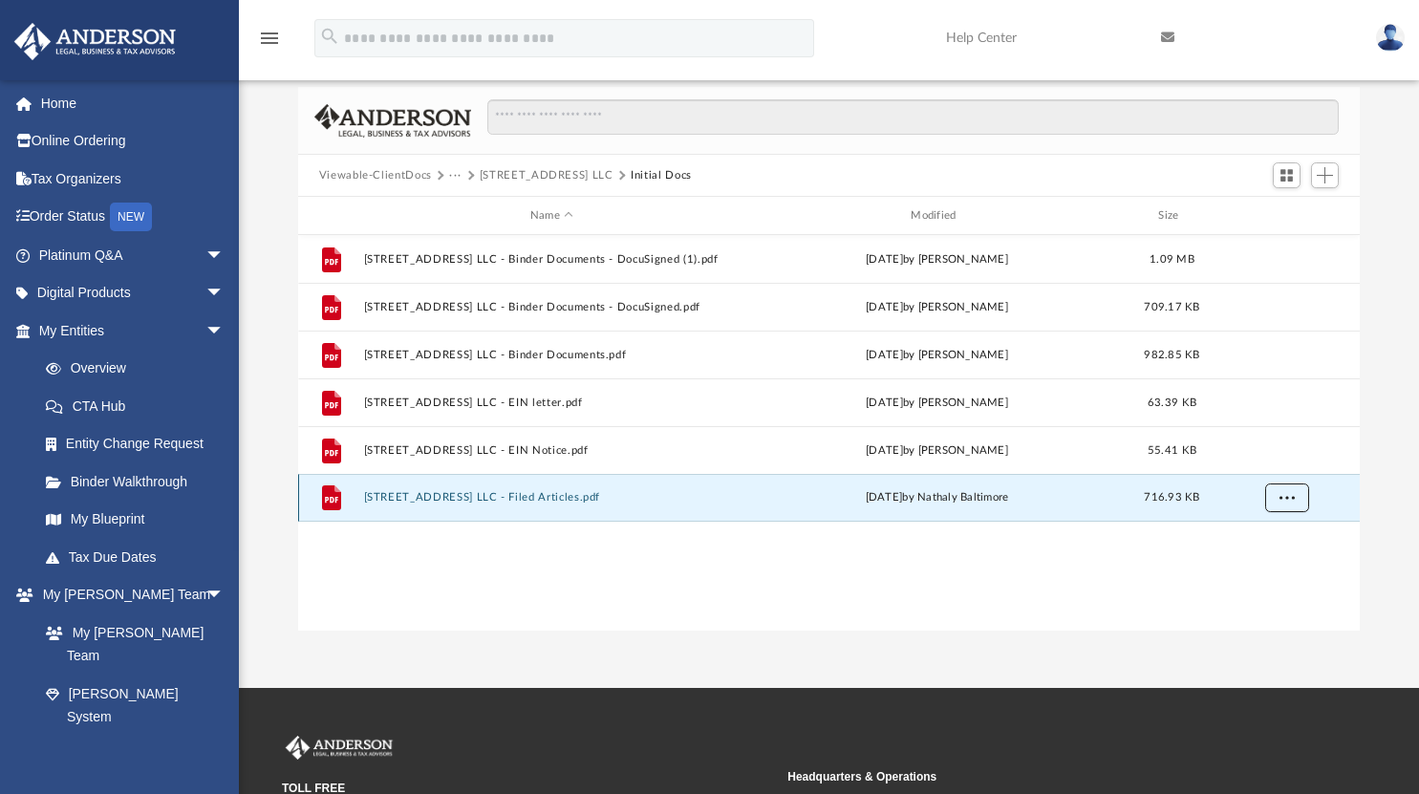
click at [1286, 504] on button "More options" at bounding box center [1286, 498] width 44 height 29
click at [1265, 562] on li "Download" at bounding box center [1269, 565] width 55 height 20
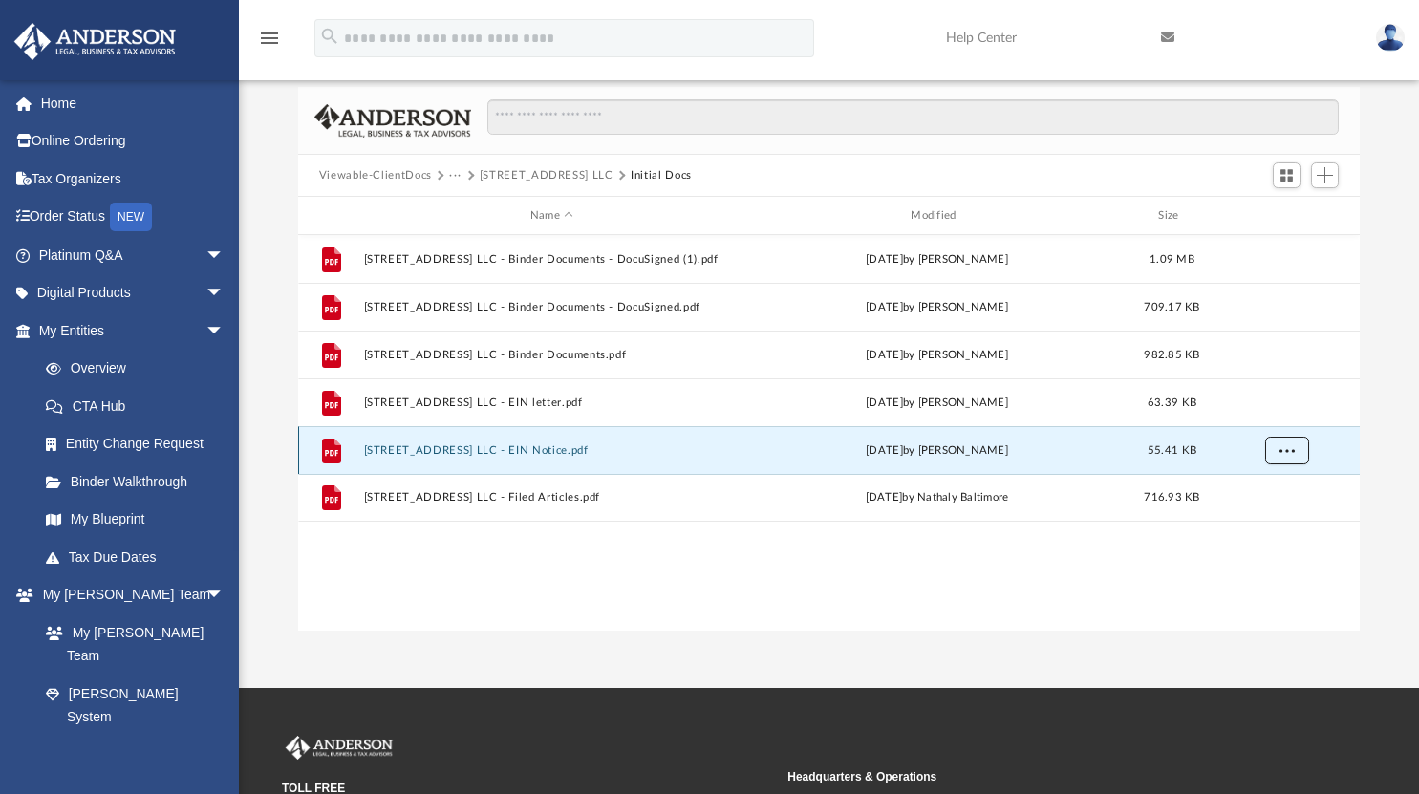
click at [1288, 448] on span "More options" at bounding box center [1286, 449] width 15 height 11
click at [1273, 509] on li "Download" at bounding box center [1269, 518] width 55 height 20
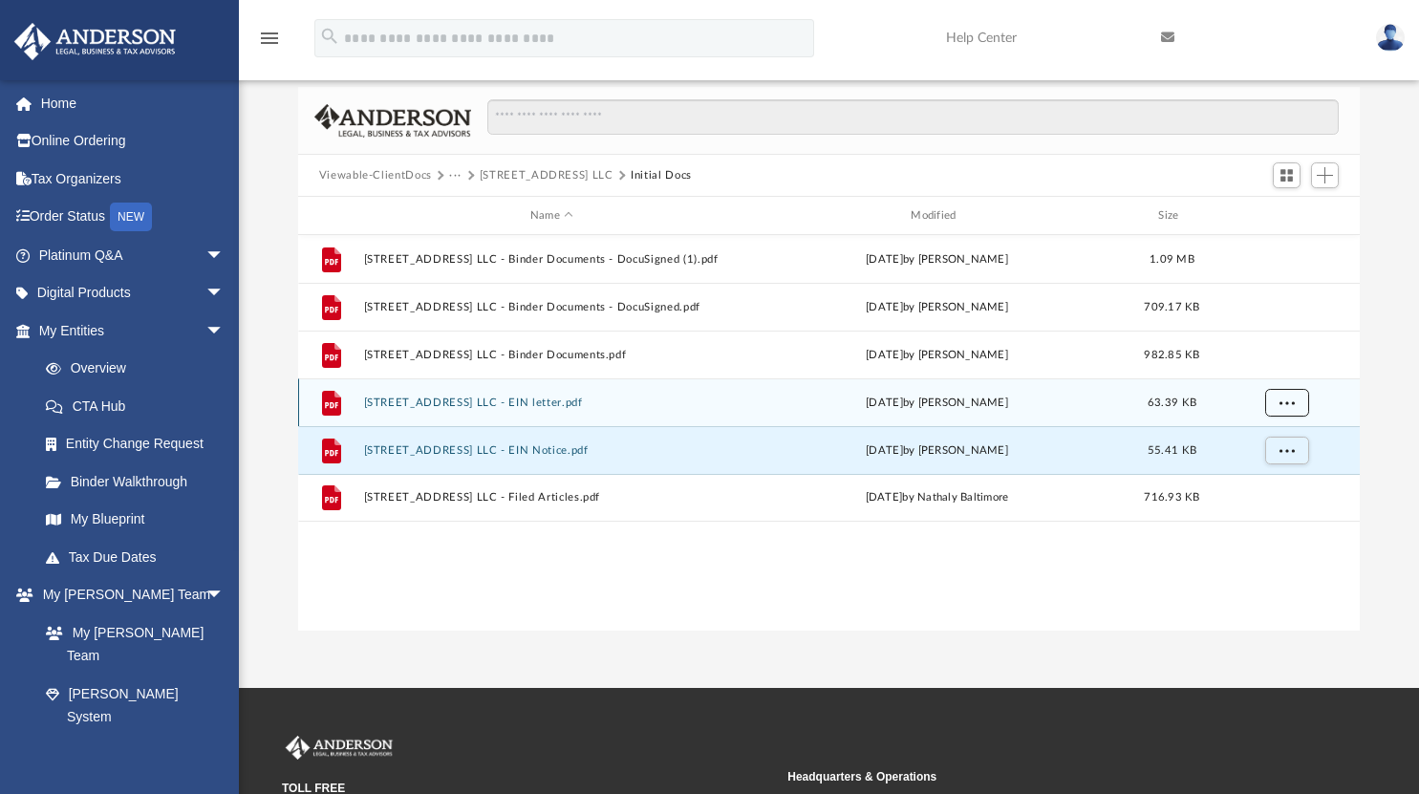
click at [1287, 397] on span "More options" at bounding box center [1286, 402] width 15 height 11
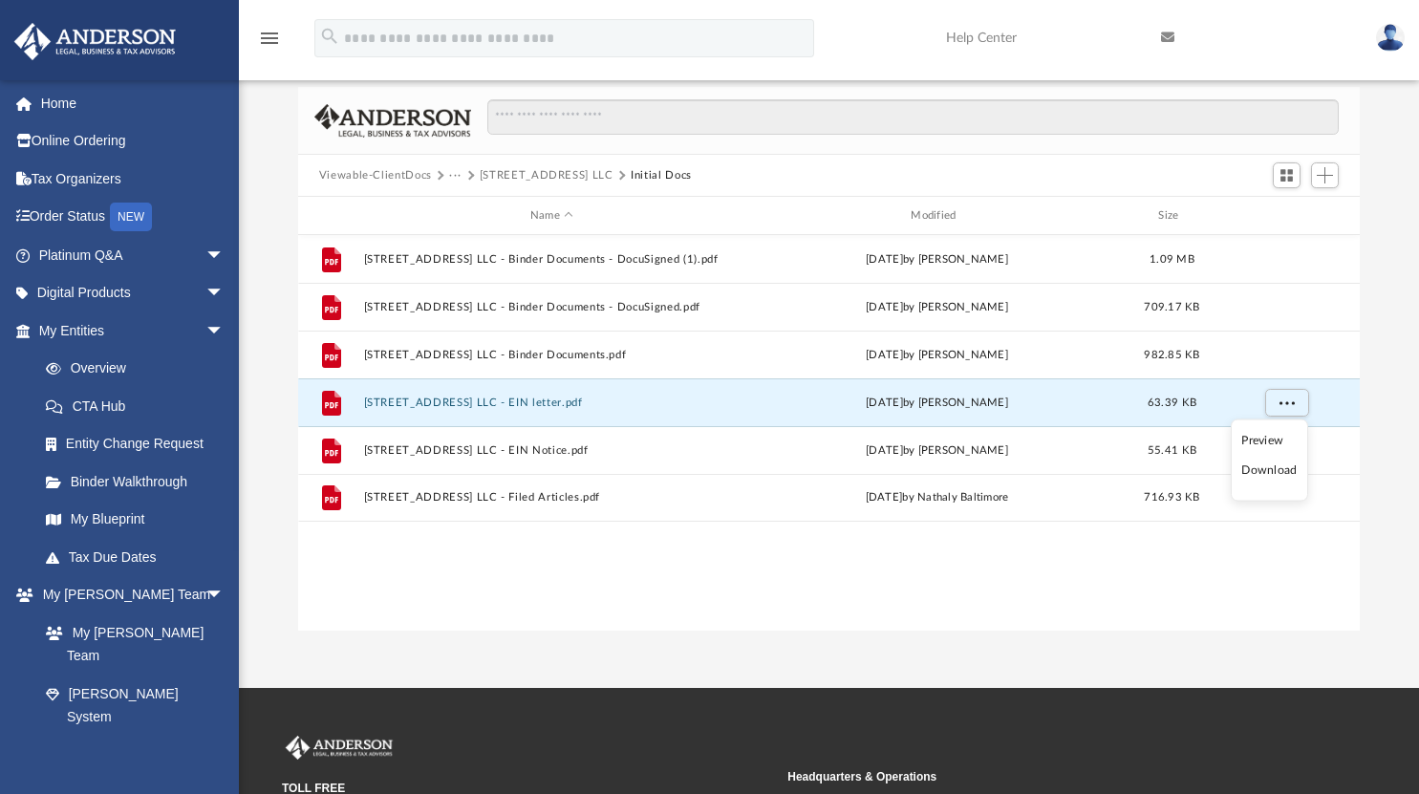
click at [1278, 472] on li "Download" at bounding box center [1269, 471] width 55 height 20
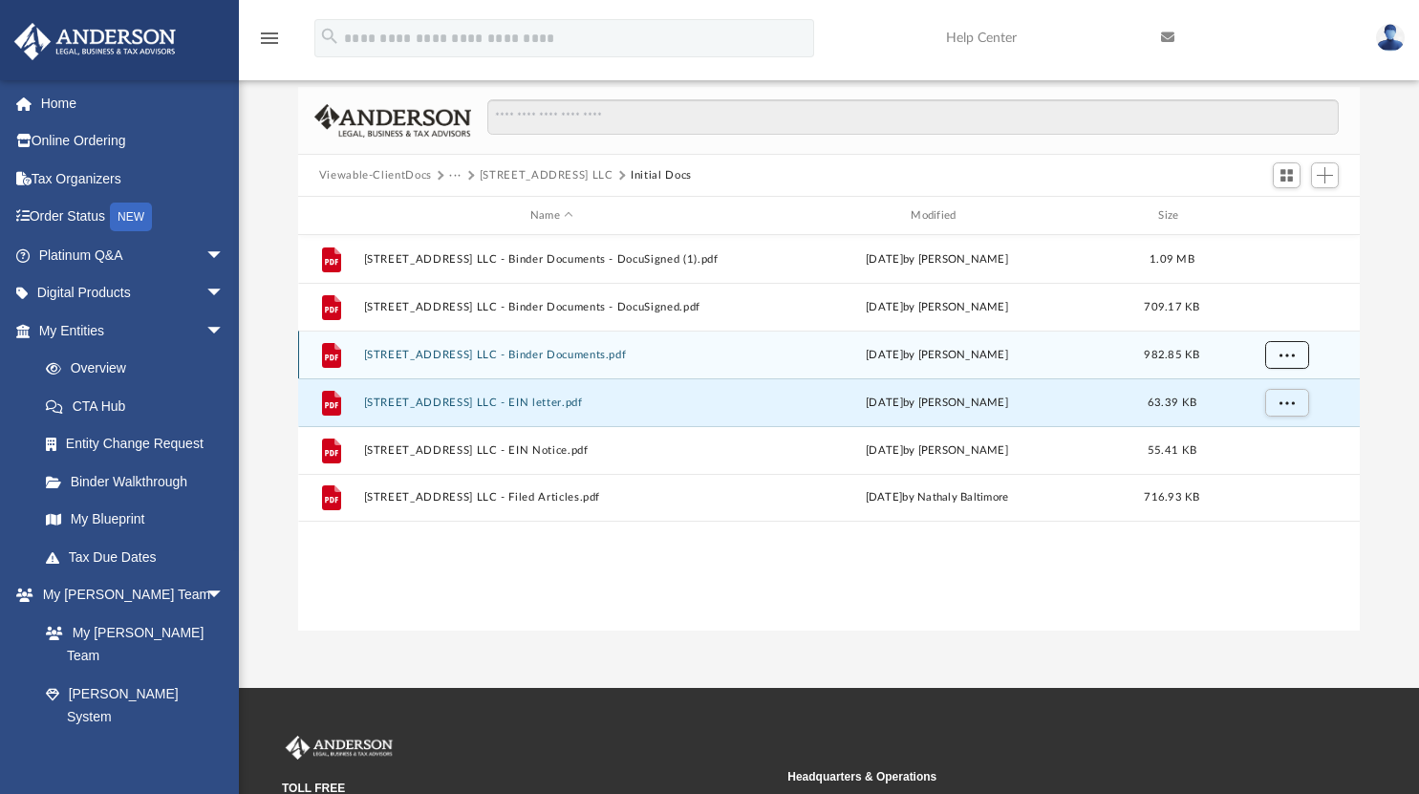
click at [1290, 350] on span "More options" at bounding box center [1286, 354] width 15 height 11
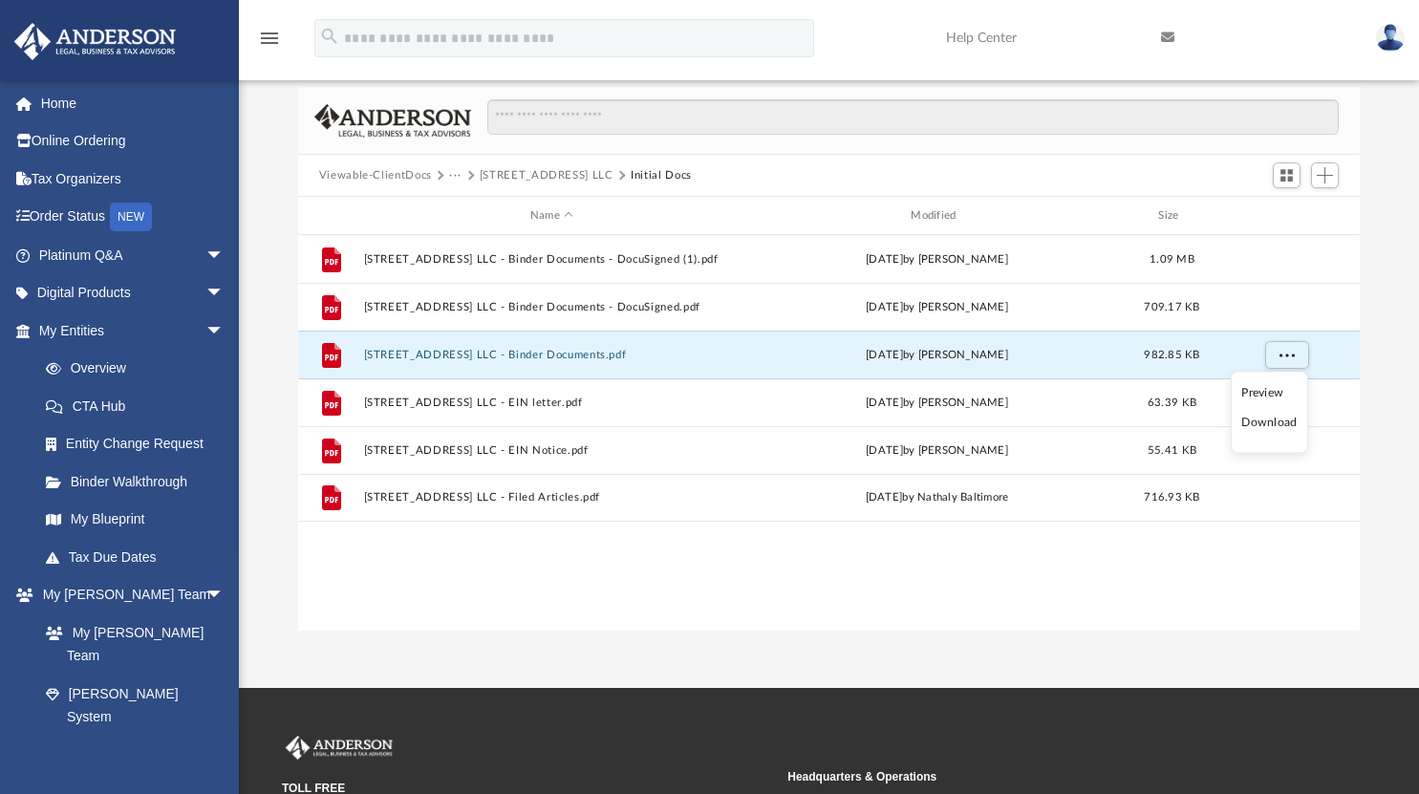
click at [1283, 423] on li "Download" at bounding box center [1269, 423] width 55 height 20
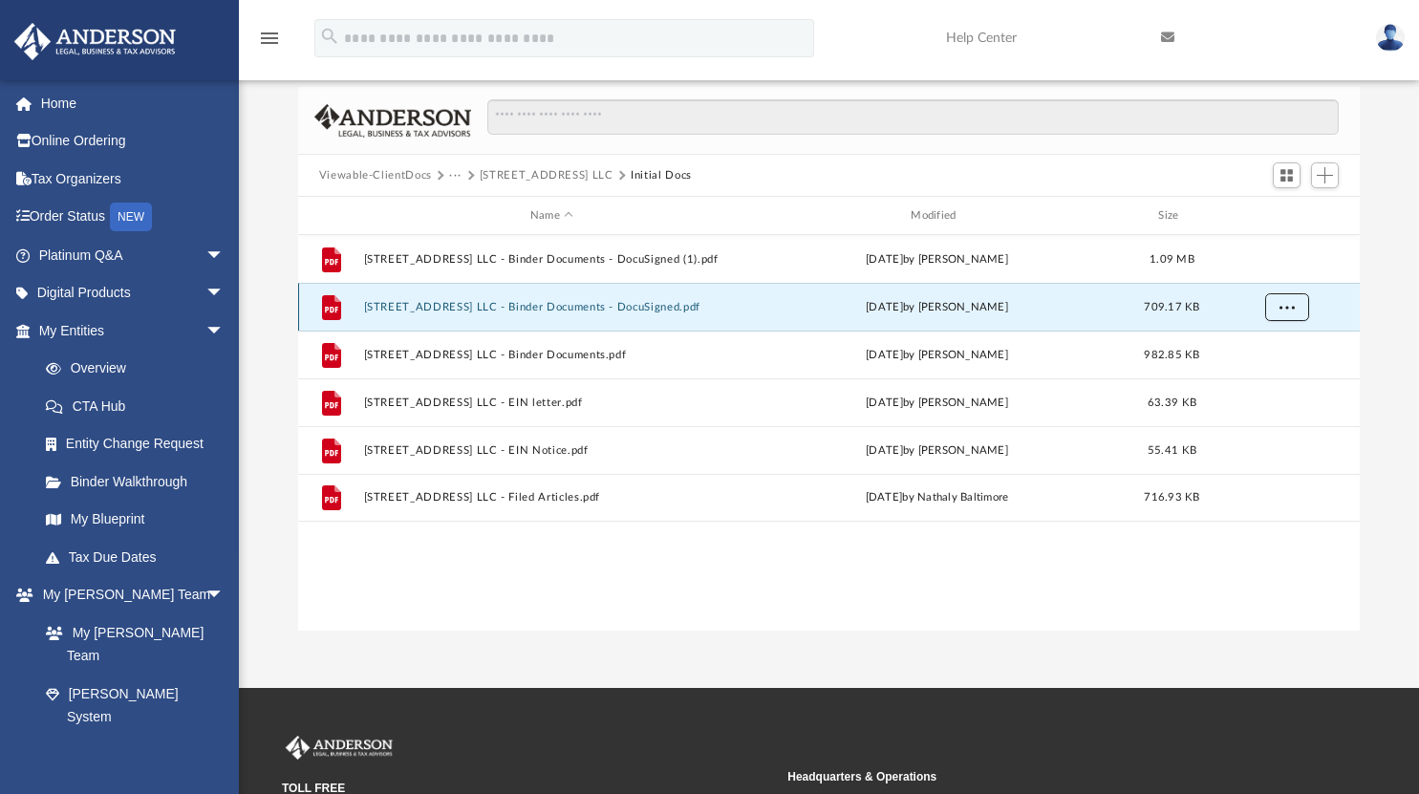
click at [1284, 306] on span "More options" at bounding box center [1286, 306] width 15 height 11
click at [1273, 370] on li "Download" at bounding box center [1269, 375] width 55 height 20
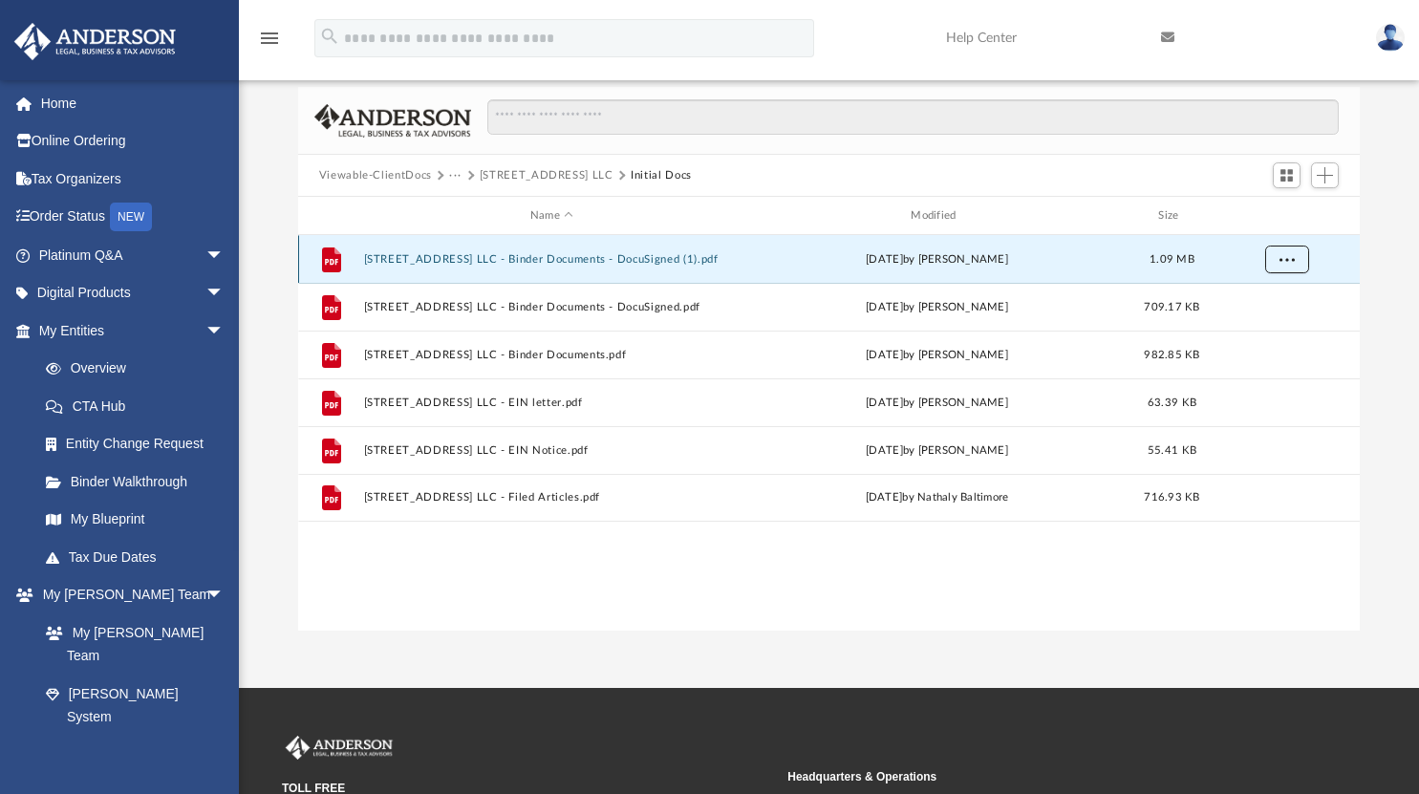
click at [1289, 258] on span "More options" at bounding box center [1286, 258] width 15 height 11
click at [1276, 328] on li "Download" at bounding box center [1269, 327] width 55 height 20
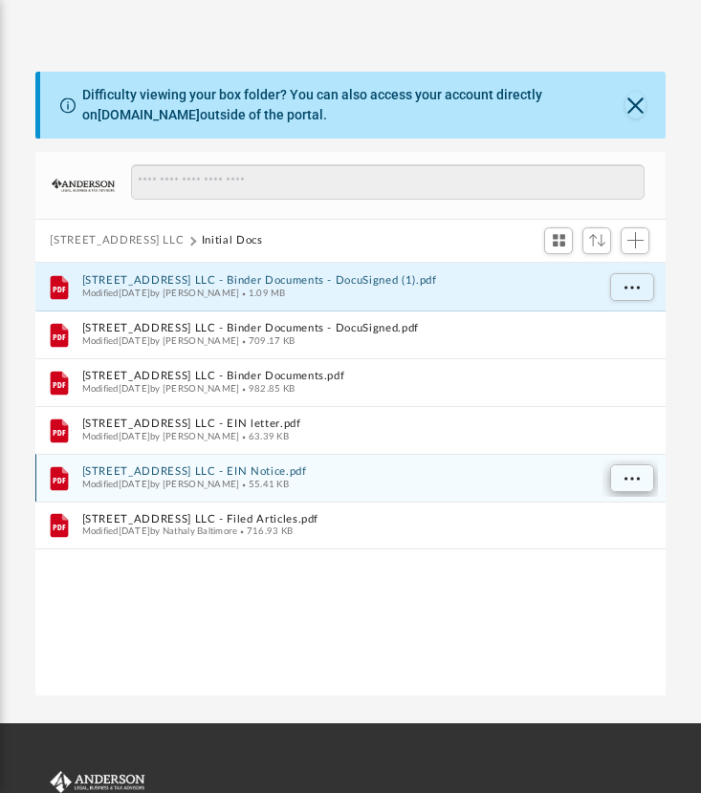
scroll to position [420, 616]
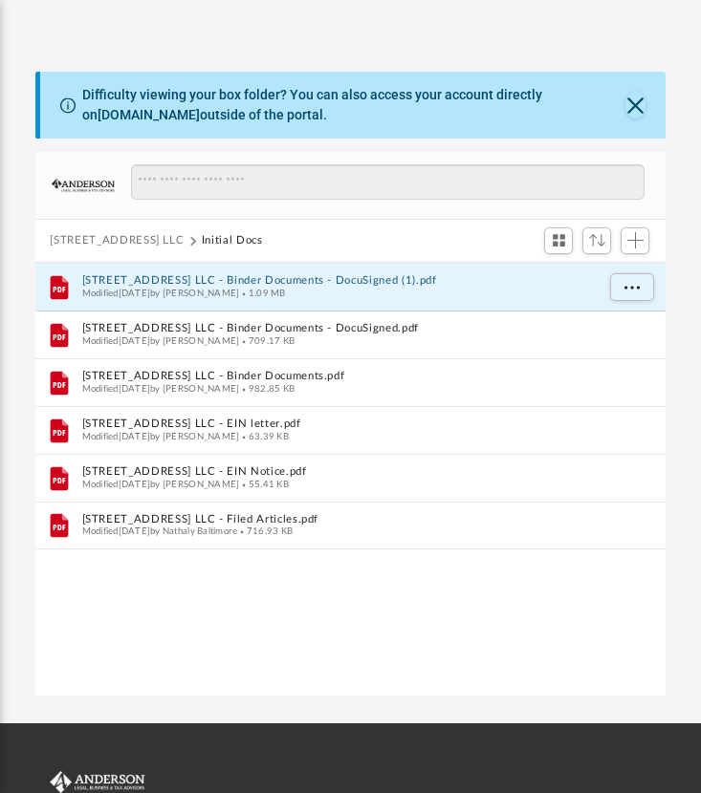
click at [150, 234] on button "4337 W. 191st St LLC" at bounding box center [117, 240] width 134 height 17
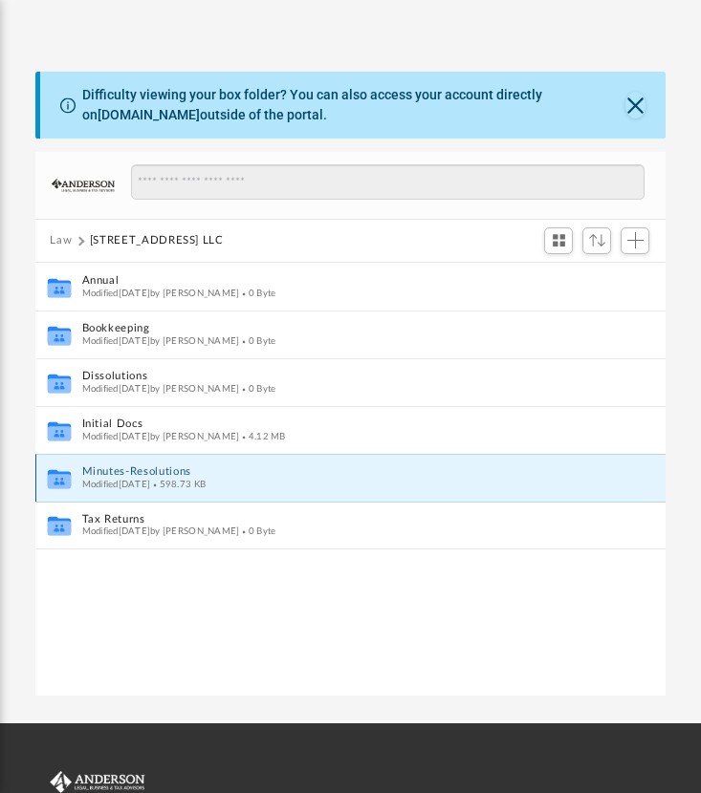
click at [116, 469] on button "Minutes-Resolutions" at bounding box center [337, 471] width 512 height 12
click at [196, 474] on button "Minutes-Resolutions" at bounding box center [337, 471] width 512 height 12
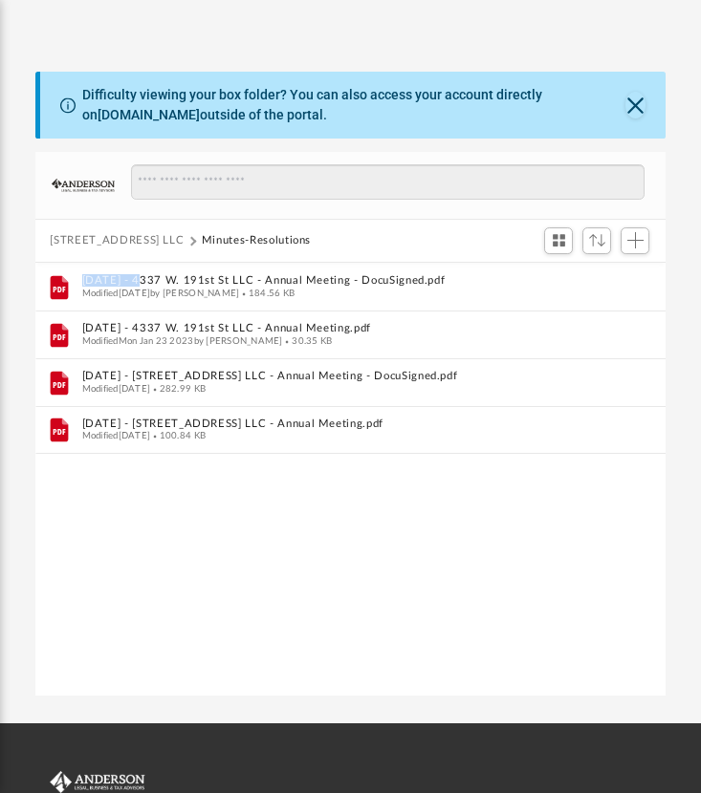
click at [151, 465] on div "File 2023.01.03 - 4337 W. 191st St LLC - Annual Meeting - DocuSigned.pdf Modifi…" at bounding box center [350, 480] width 631 height 435
click at [455, 500] on div "File 2023.01.03 - 4337 W. 191st St LLC - Annual Meeting - DocuSigned.pdf Modifi…" at bounding box center [350, 480] width 631 height 435
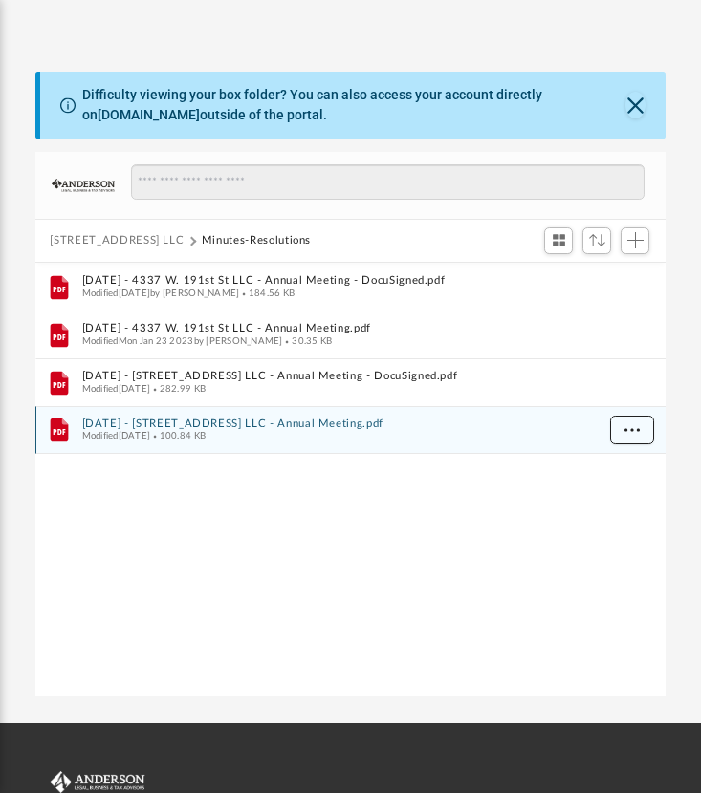
click at [637, 427] on span "More options" at bounding box center [630, 429] width 15 height 11
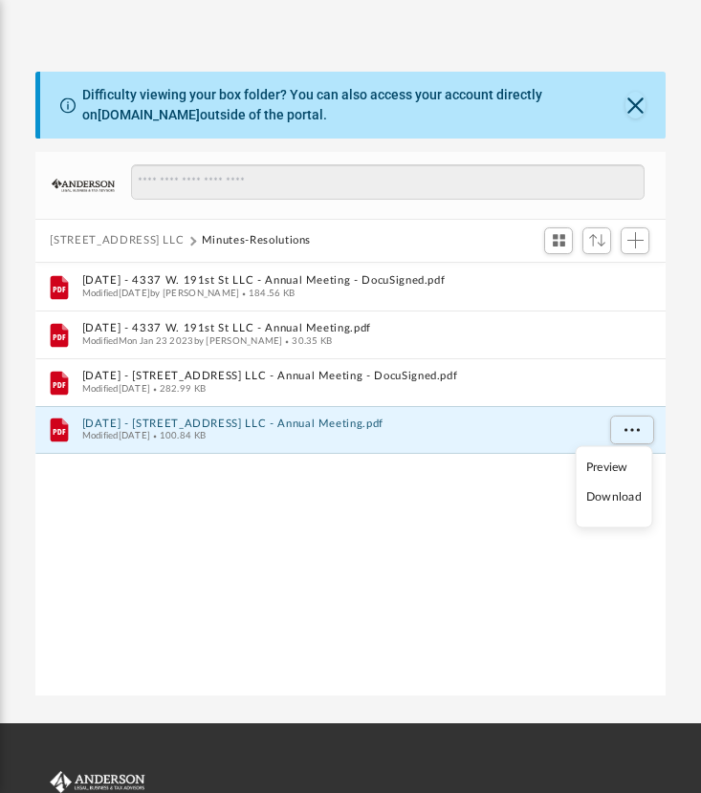
click at [624, 491] on li "Download" at bounding box center [613, 497] width 55 height 20
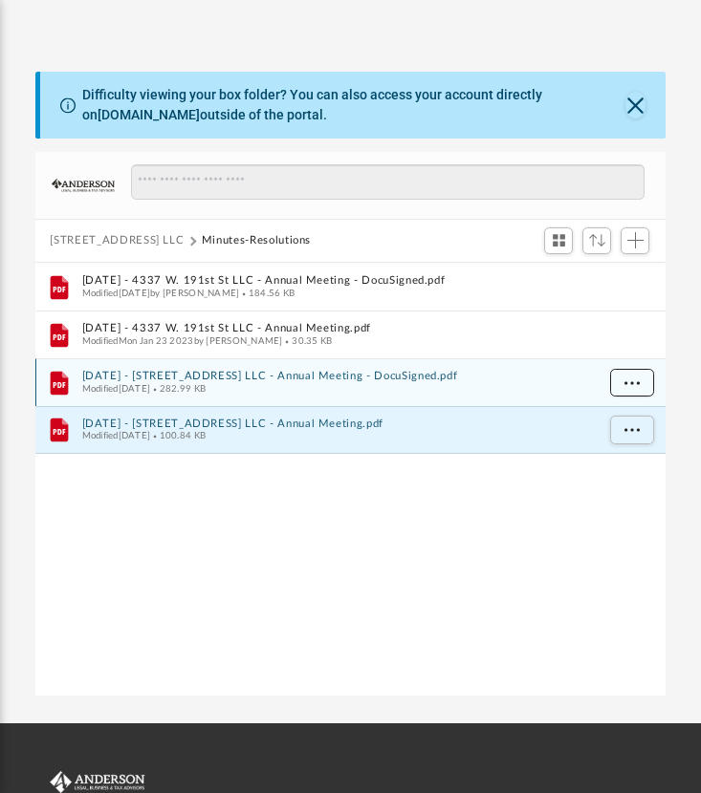
click at [637, 379] on span "More options" at bounding box center [630, 382] width 15 height 11
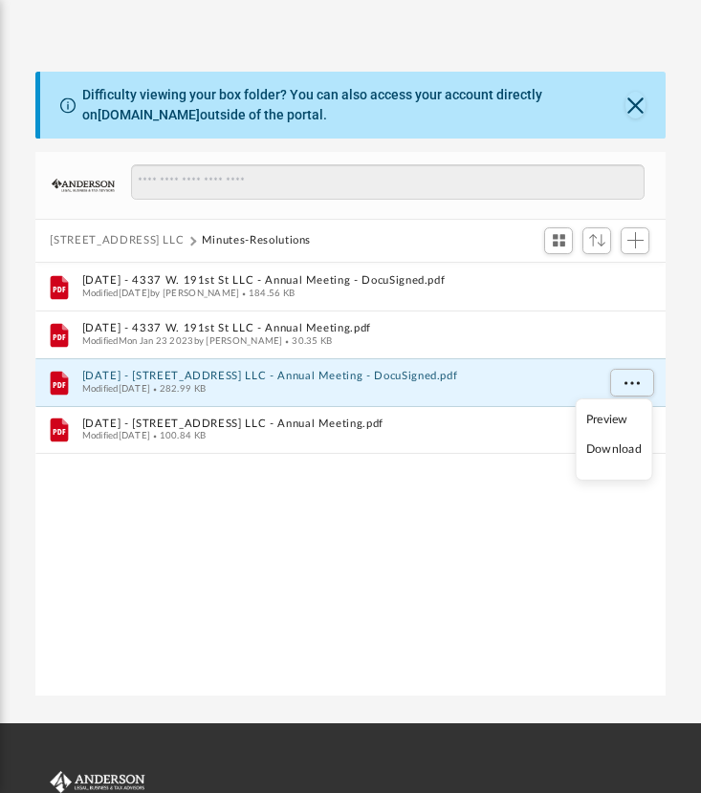
click at [623, 448] on li "Download" at bounding box center [613, 450] width 55 height 20
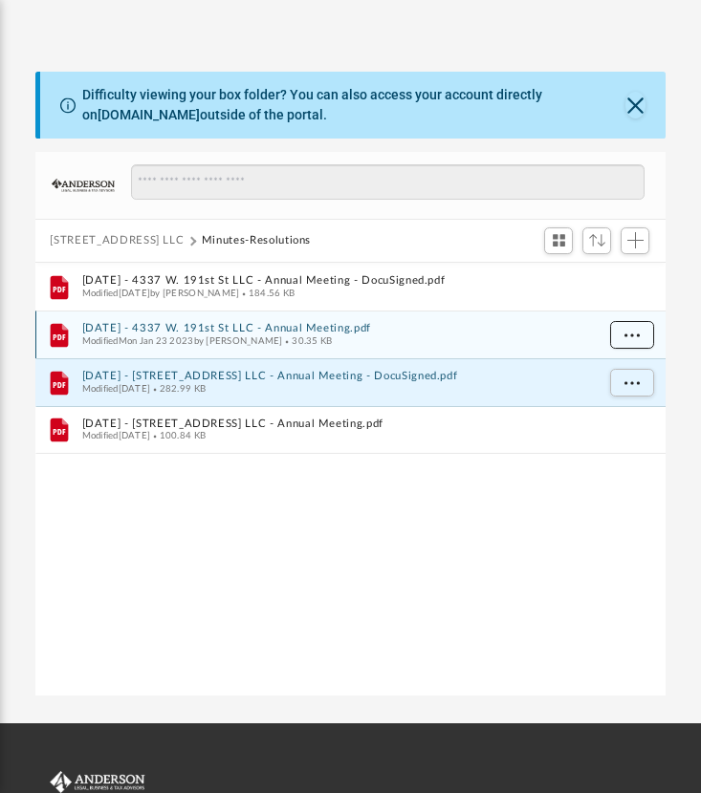
click at [634, 325] on button "More options" at bounding box center [631, 335] width 44 height 29
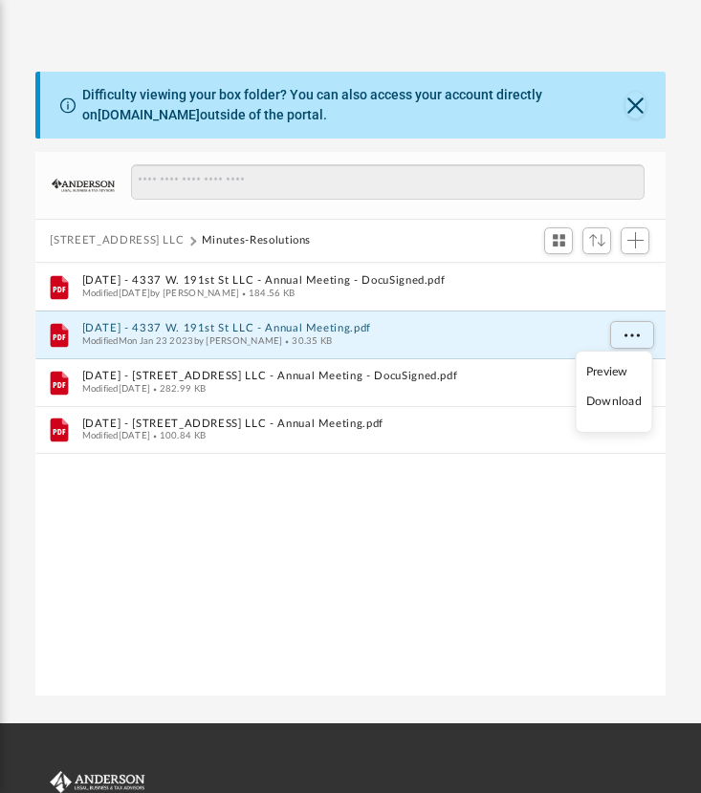
click at [625, 400] on li "Download" at bounding box center [613, 402] width 55 height 20
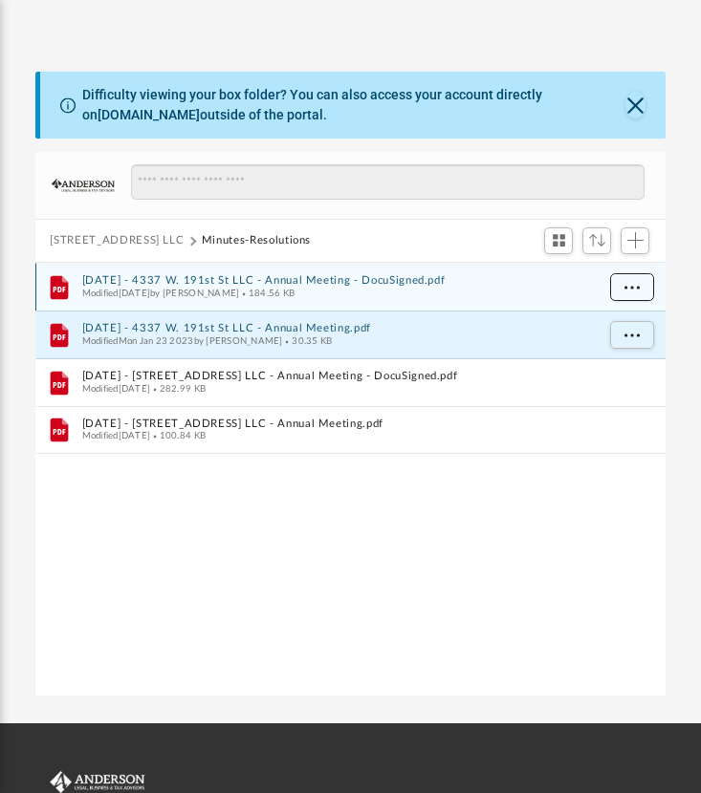
click at [641, 284] on button "More options" at bounding box center [631, 287] width 44 height 29
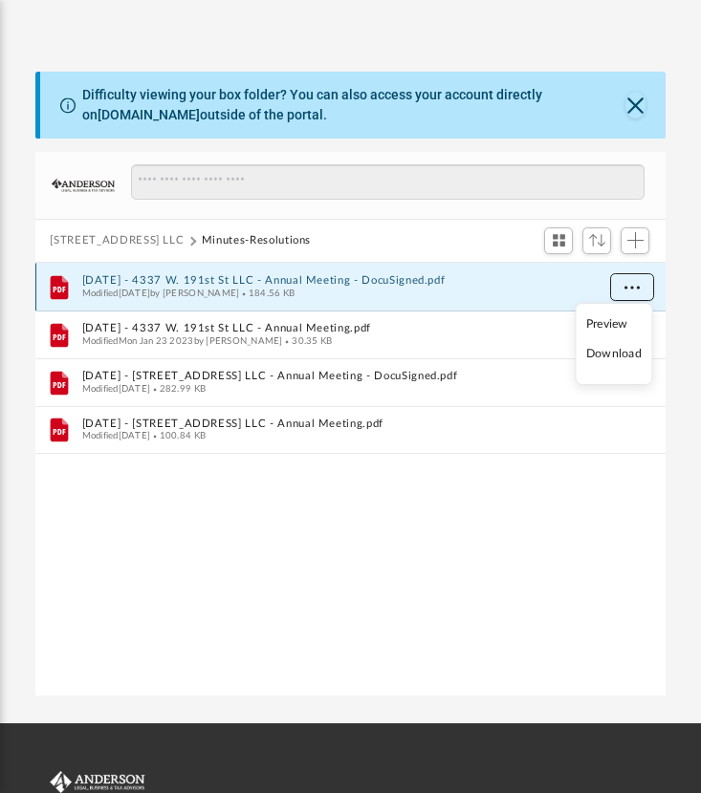
click at [641, 284] on button "More options" at bounding box center [631, 287] width 44 height 29
click at [628, 357] on li "Download" at bounding box center [613, 354] width 55 height 20
click at [137, 233] on button "4337 W. 191st St LLC" at bounding box center [117, 240] width 134 height 17
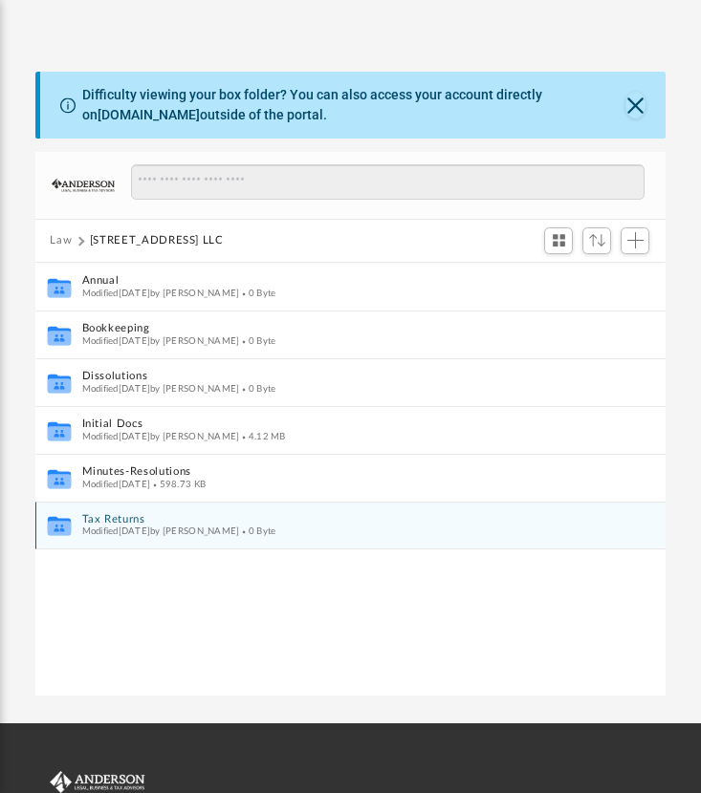
click at [139, 526] on div "Modified Mon Jun 14 2021 by Morgan Winkler 0 Byte" at bounding box center [337, 532] width 512 height 12
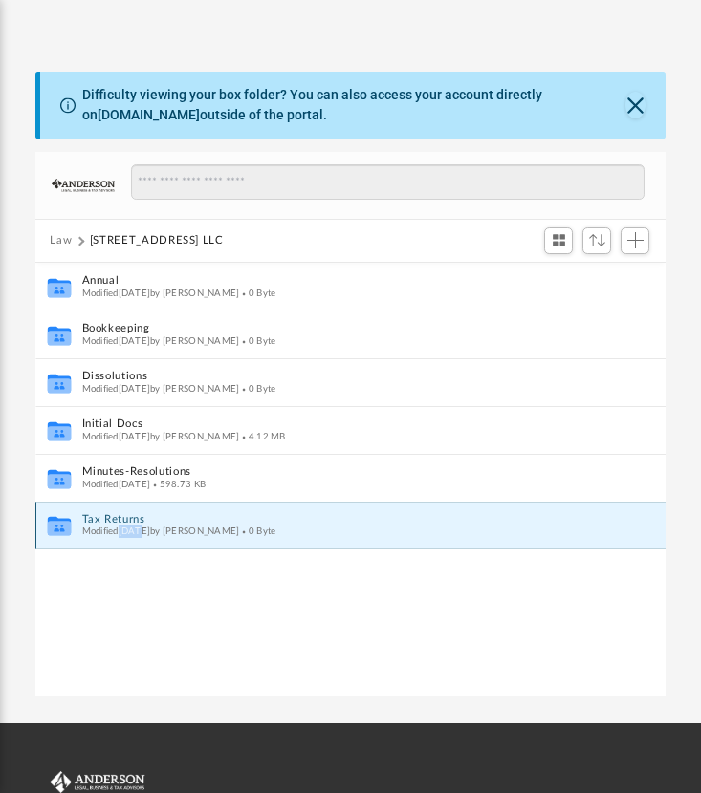
click at [139, 526] on div "Modified Mon Jun 14 2021 by Morgan Winkler 0 Byte" at bounding box center [337, 532] width 512 height 12
click at [92, 516] on button "Tax Returns" at bounding box center [337, 519] width 512 height 12
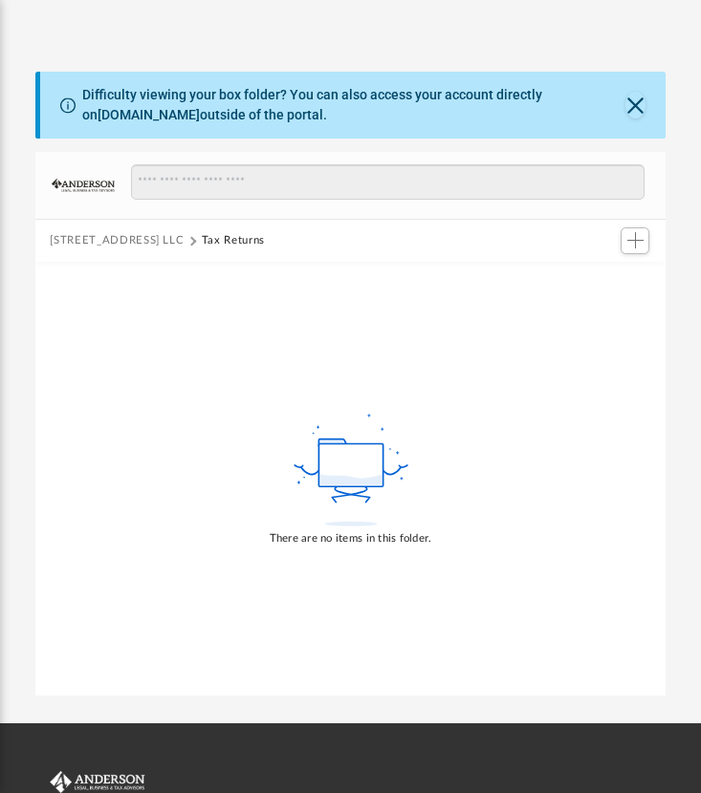
click at [145, 233] on button "4337 W. 191st St LLC" at bounding box center [117, 240] width 134 height 17
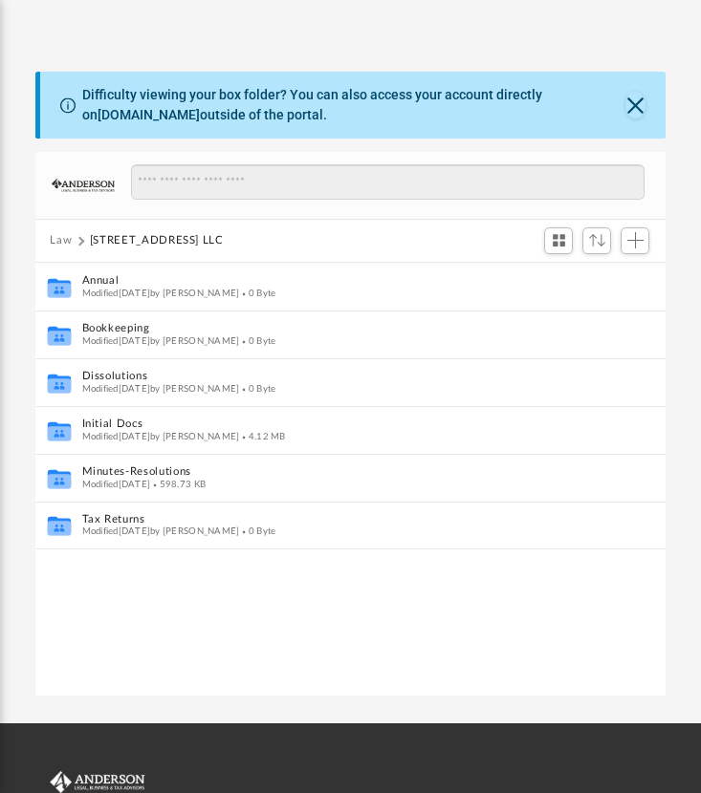
click at [59, 238] on button "Law" at bounding box center [61, 240] width 22 height 17
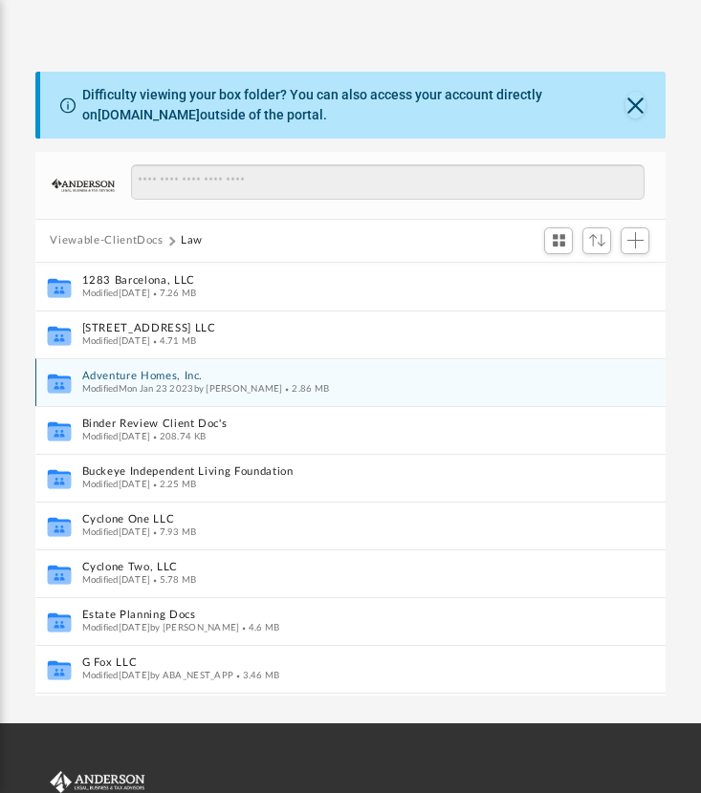
click at [154, 362] on div "Collaborated Folder Adventure Homes, Inc. Modified Mon Jan 23 2023 by Amanda St…" at bounding box center [350, 382] width 631 height 48
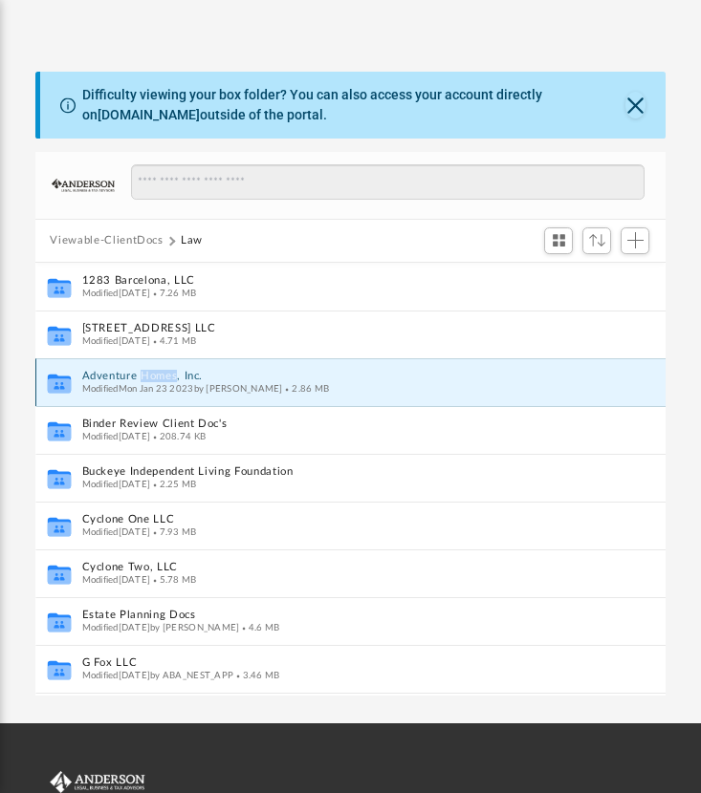
click at [154, 362] on div "Collaborated Folder Adventure Homes, Inc. Modified Mon Jan 23 2023 by Amanda St…" at bounding box center [350, 382] width 631 height 48
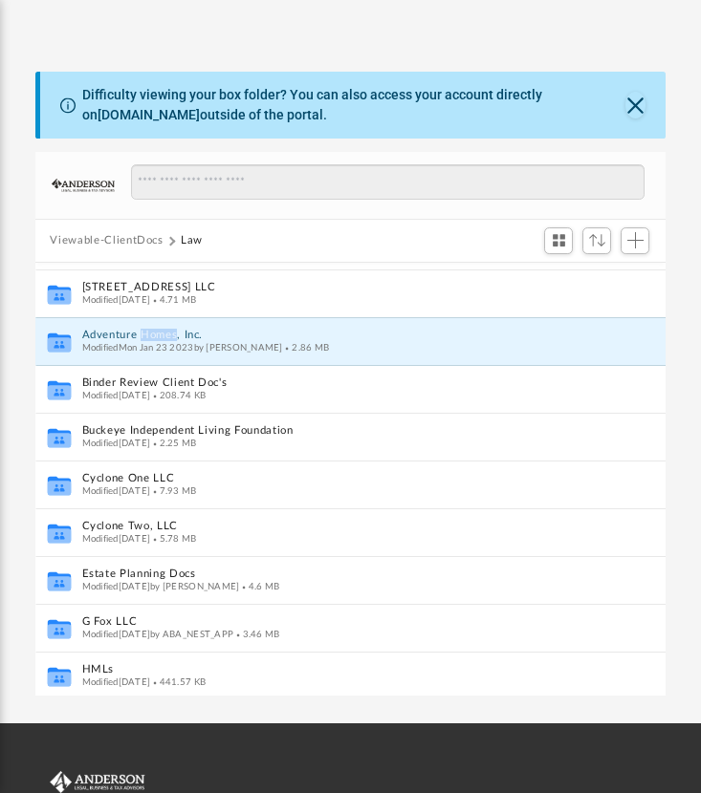
scroll to position [40, 0]
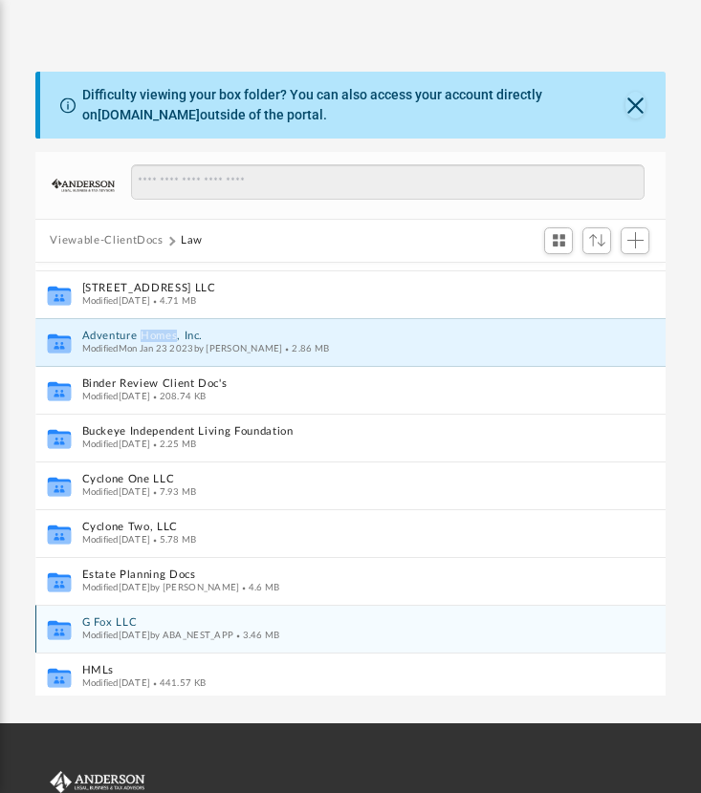
click at [118, 621] on button "G Fox LLC" at bounding box center [330, 622] width 498 height 12
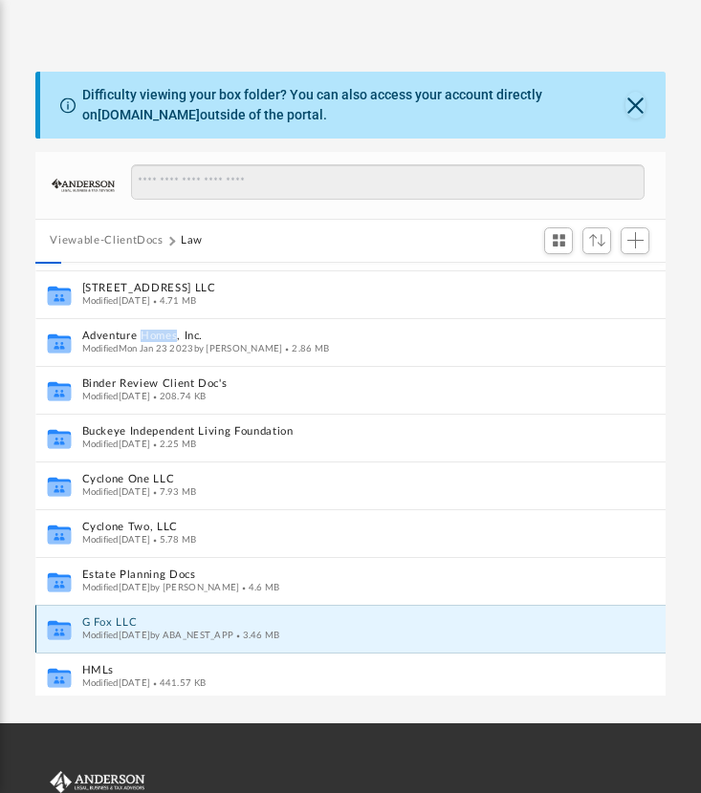
click at [118, 621] on button "G Fox LLC" at bounding box center [330, 622] width 498 height 12
click at [124, 619] on button "G Fox LLC" at bounding box center [330, 622] width 498 height 12
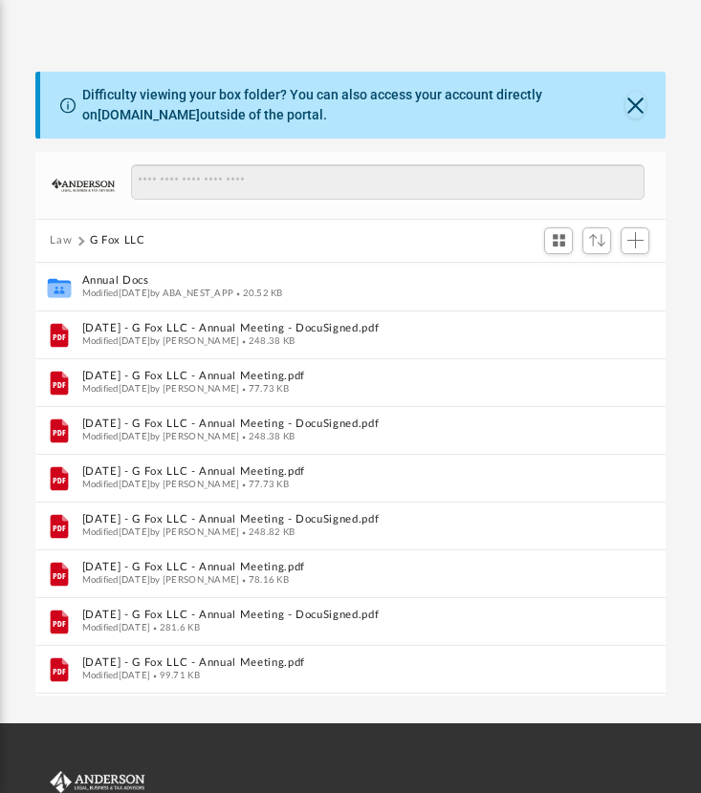
scroll to position [330, 0]
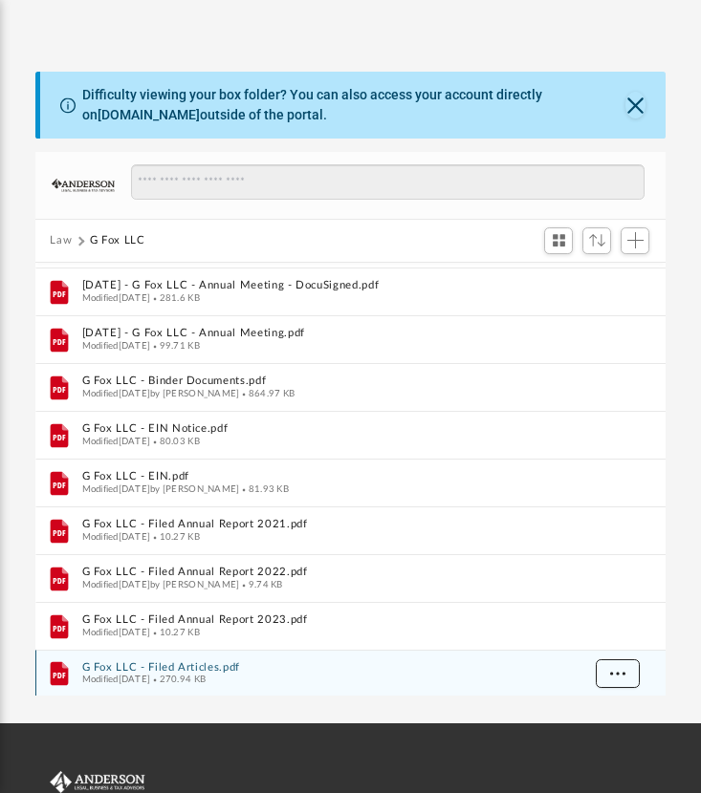
click at [625, 674] on button "More options" at bounding box center [616, 673] width 44 height 29
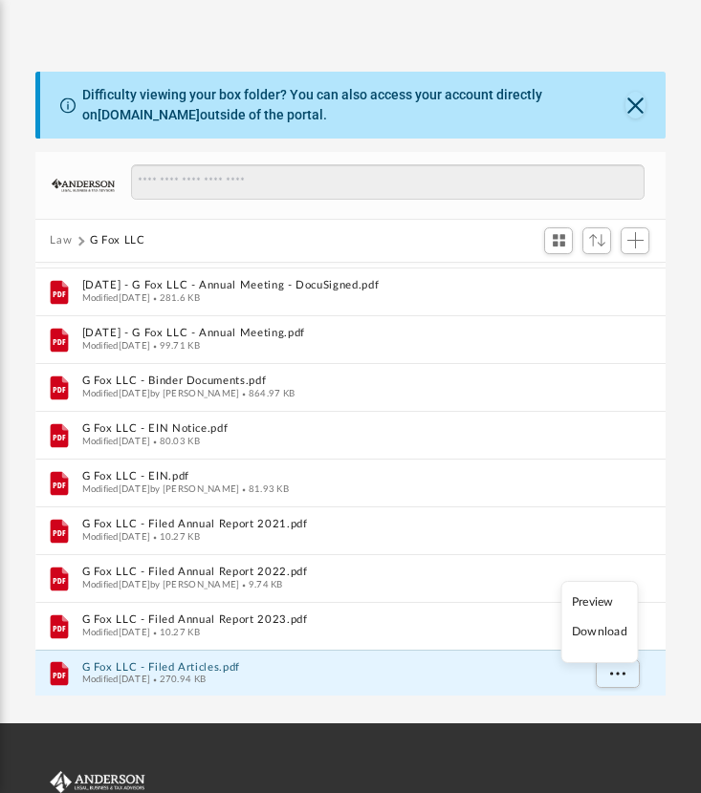
click at [597, 628] on li "Download" at bounding box center [599, 632] width 55 height 20
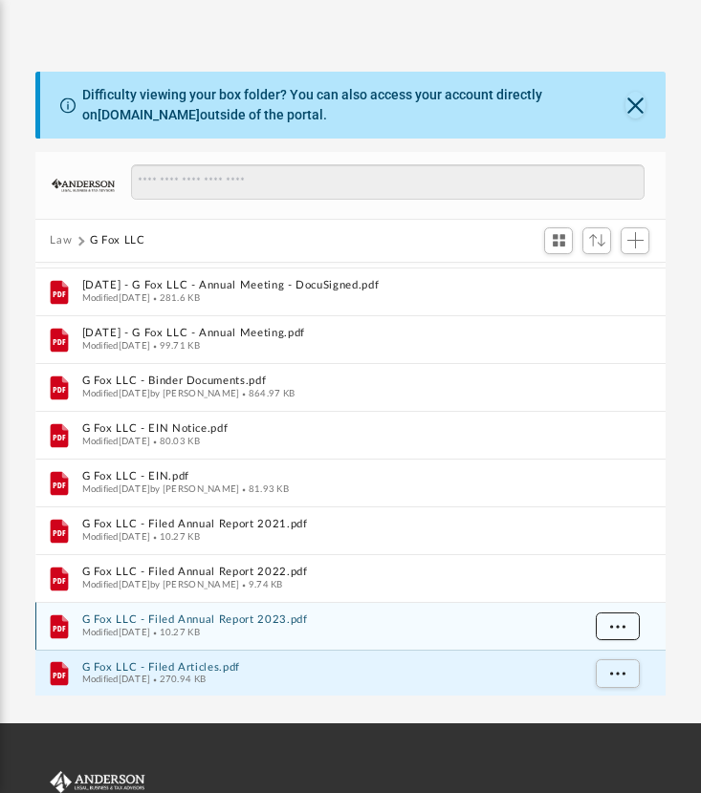
click at [613, 623] on span "More options" at bounding box center [616, 625] width 15 height 11
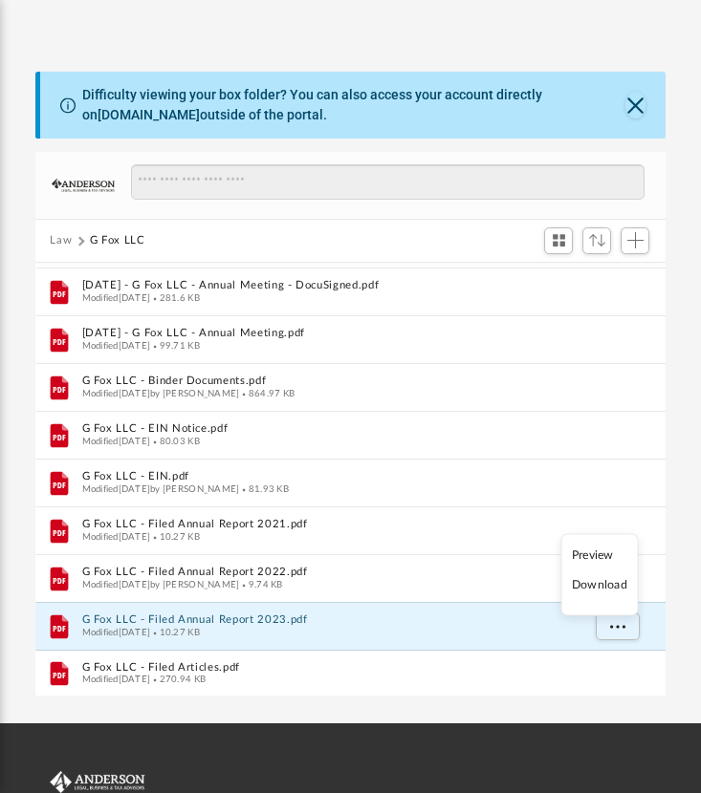
click at [603, 584] on li "Download" at bounding box center [599, 585] width 55 height 20
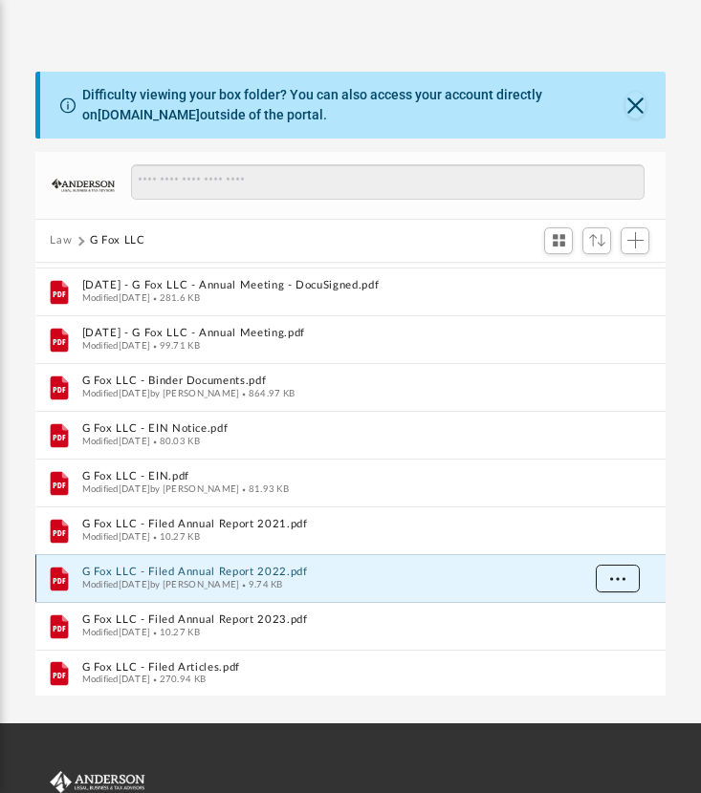
click at [615, 577] on span "More options" at bounding box center [616, 578] width 15 height 11
click at [609, 645] on li "Download" at bounding box center [599, 646] width 55 height 20
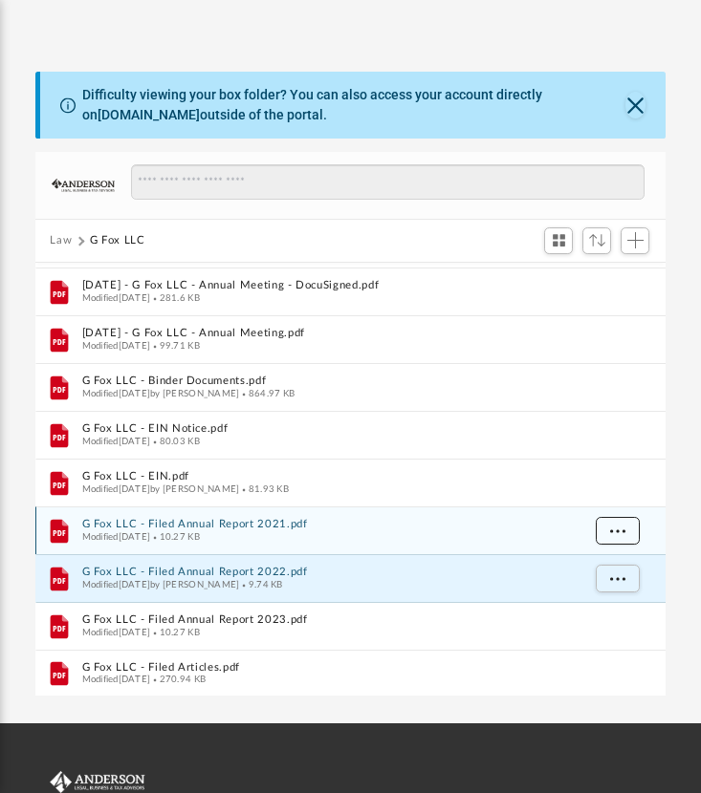
click at [618, 530] on span "More options" at bounding box center [616, 530] width 15 height 11
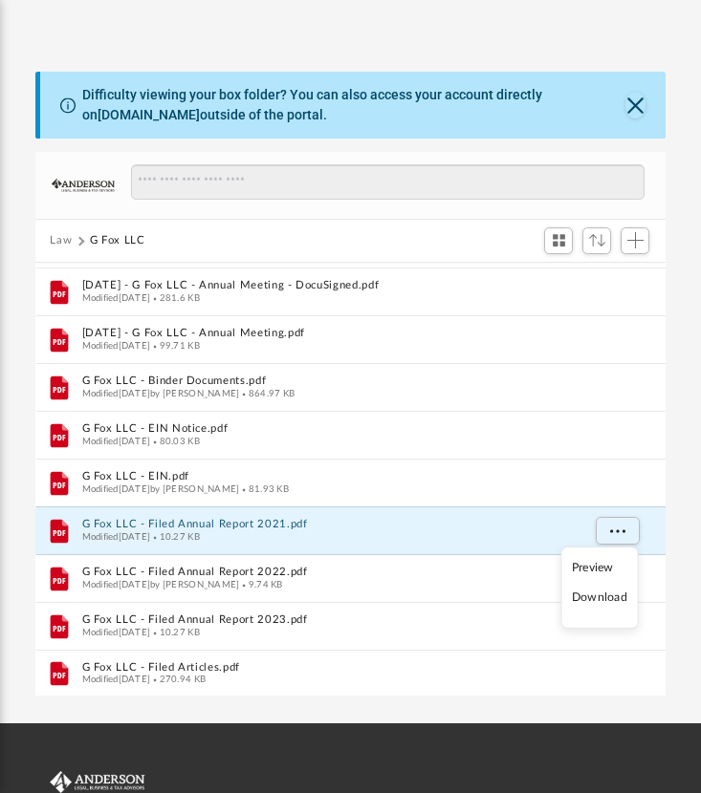
click at [614, 600] on li "Download" at bounding box center [599, 598] width 55 height 20
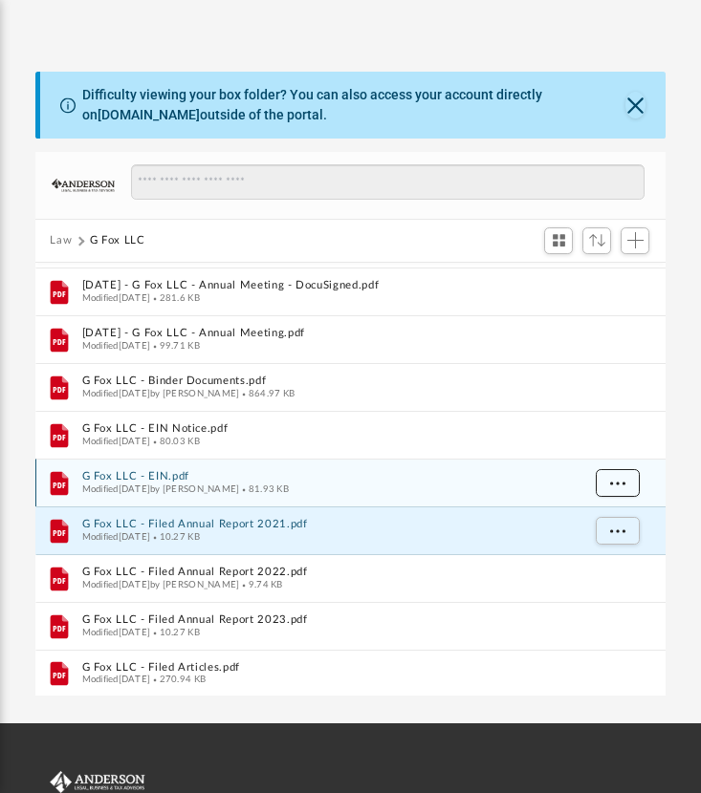
click at [621, 487] on button "More options" at bounding box center [616, 483] width 44 height 29
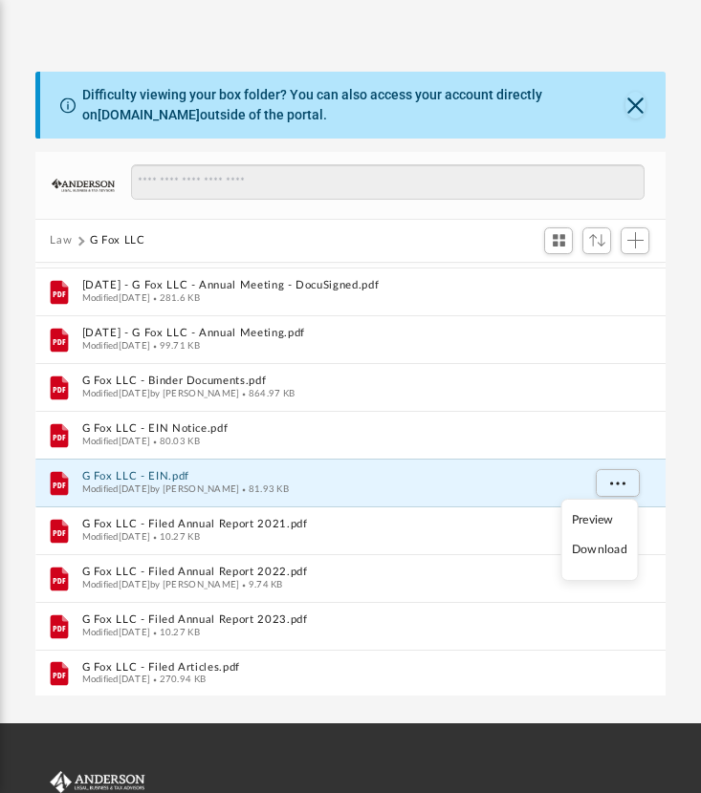
click at [616, 548] on li "Download" at bounding box center [599, 550] width 55 height 20
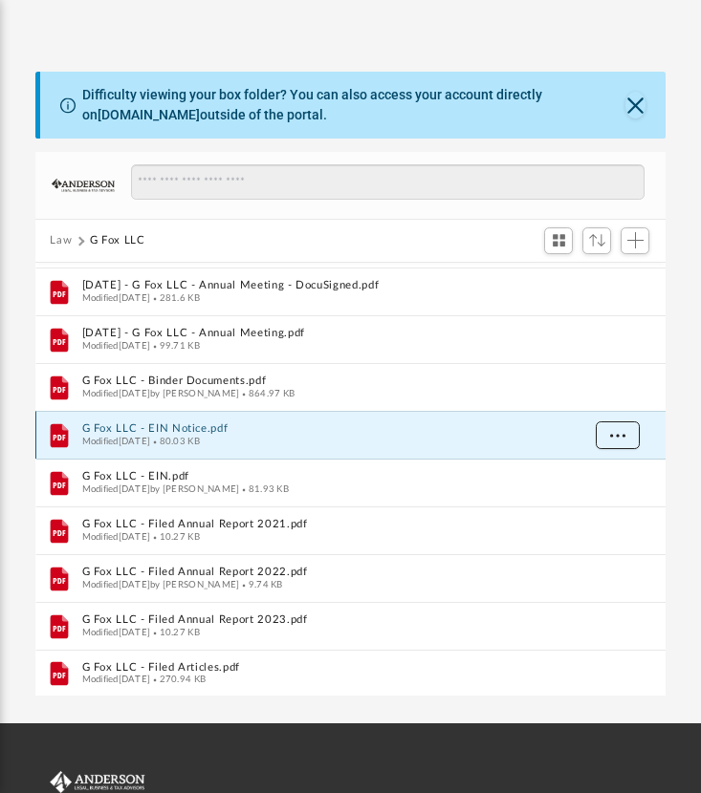
click at [616, 435] on span "More options" at bounding box center [616, 434] width 15 height 11
click at [614, 504] on li "Download" at bounding box center [599, 502] width 55 height 20
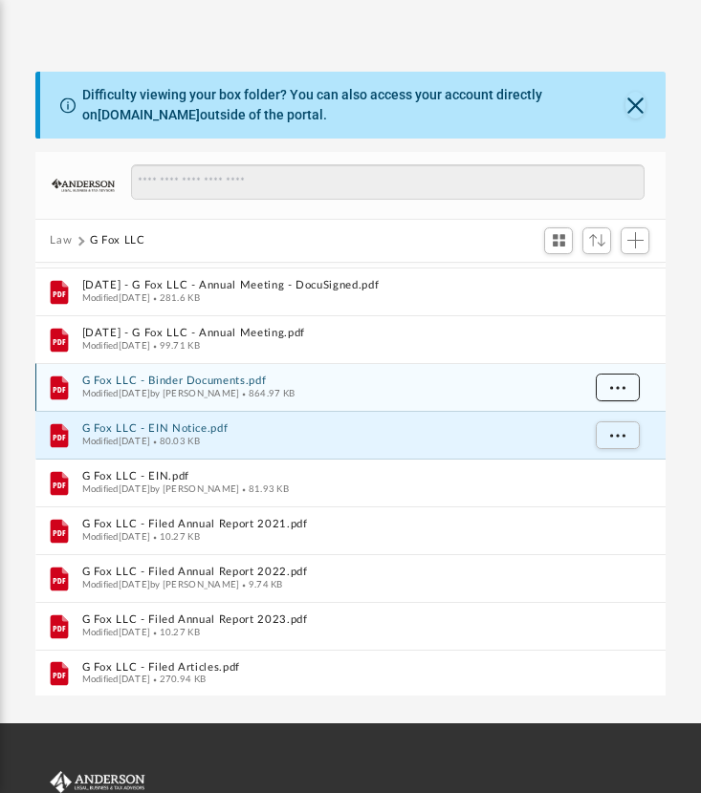
click at [619, 381] on span "More options" at bounding box center [616, 386] width 15 height 11
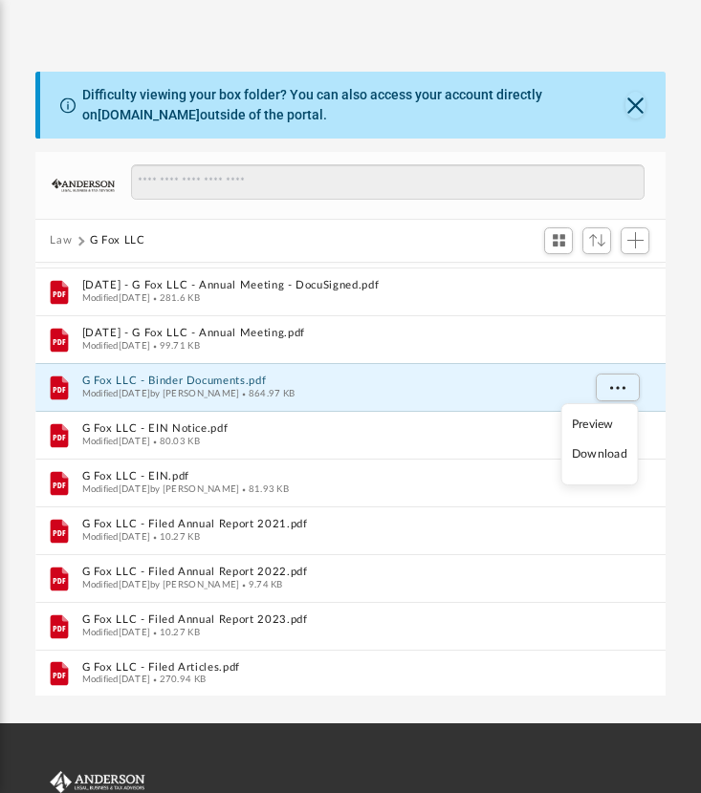
click at [616, 453] on li "Download" at bounding box center [599, 454] width 55 height 20
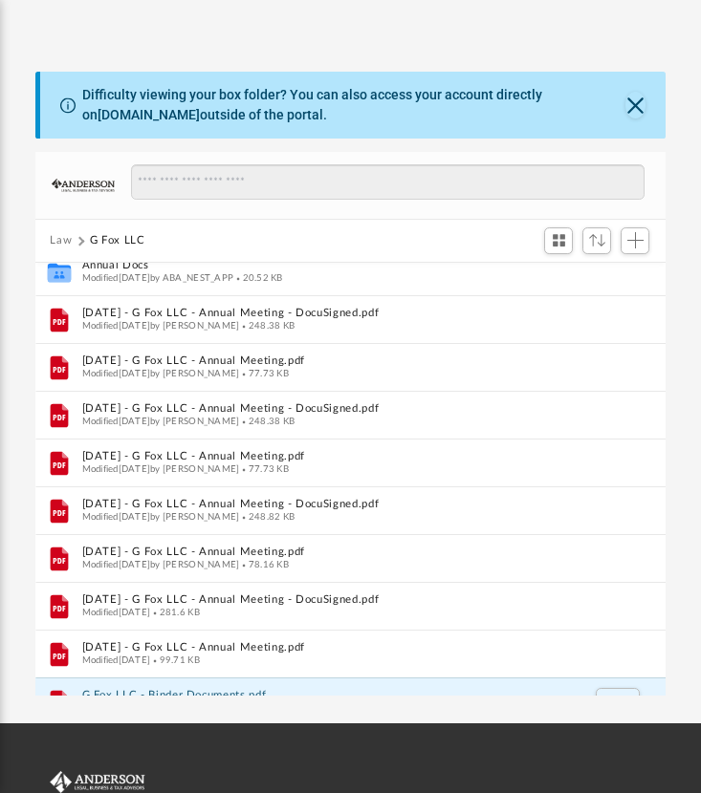
scroll to position [19, 0]
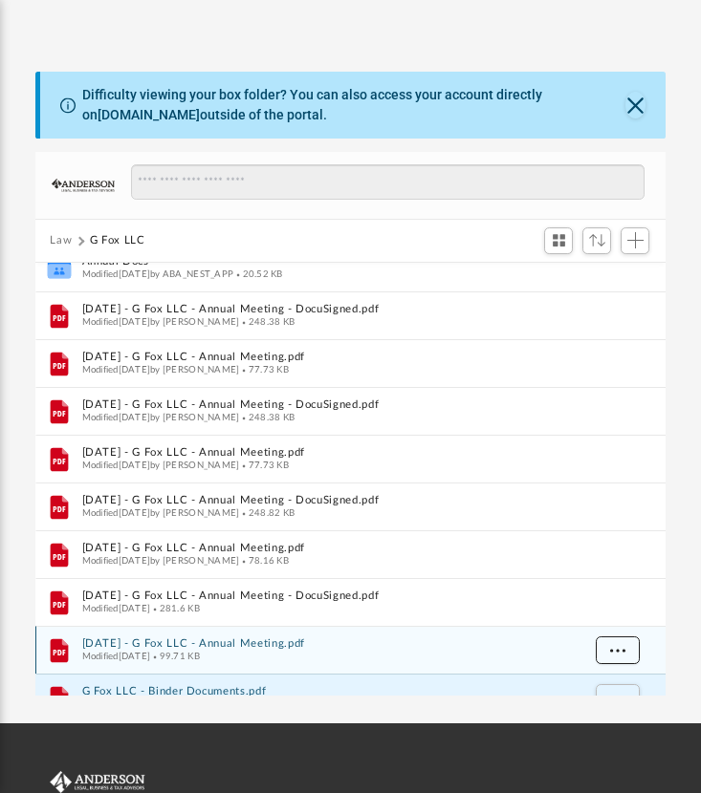
click at [625, 653] on button "More options" at bounding box center [616, 651] width 44 height 29
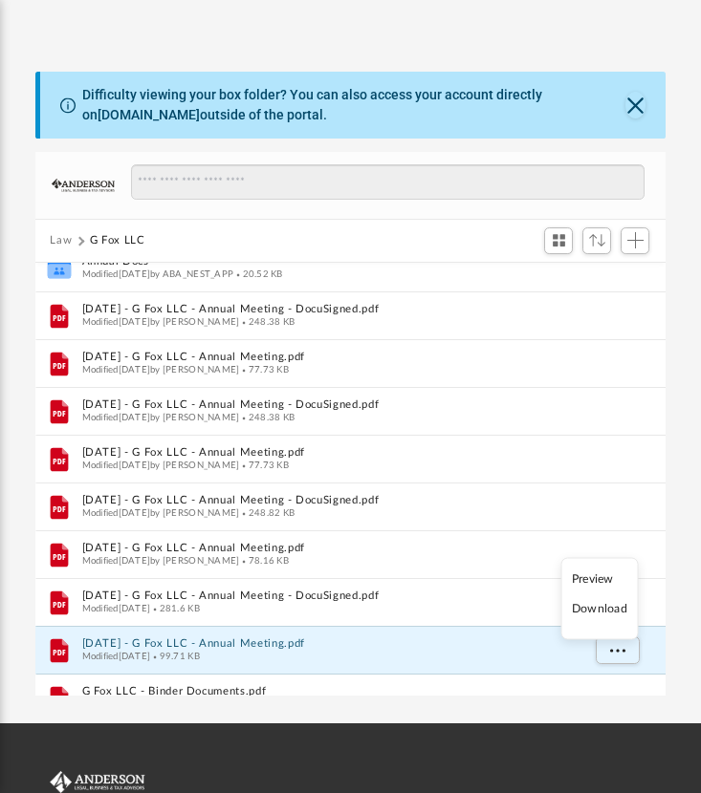
click at [595, 609] on li "Download" at bounding box center [599, 609] width 55 height 20
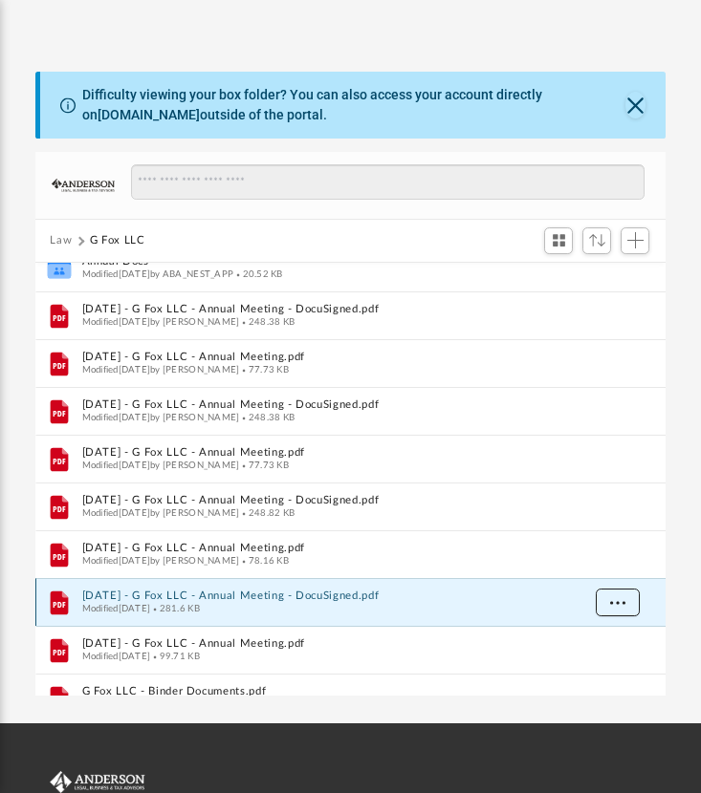
click at [607, 596] on button "More options" at bounding box center [616, 603] width 44 height 29
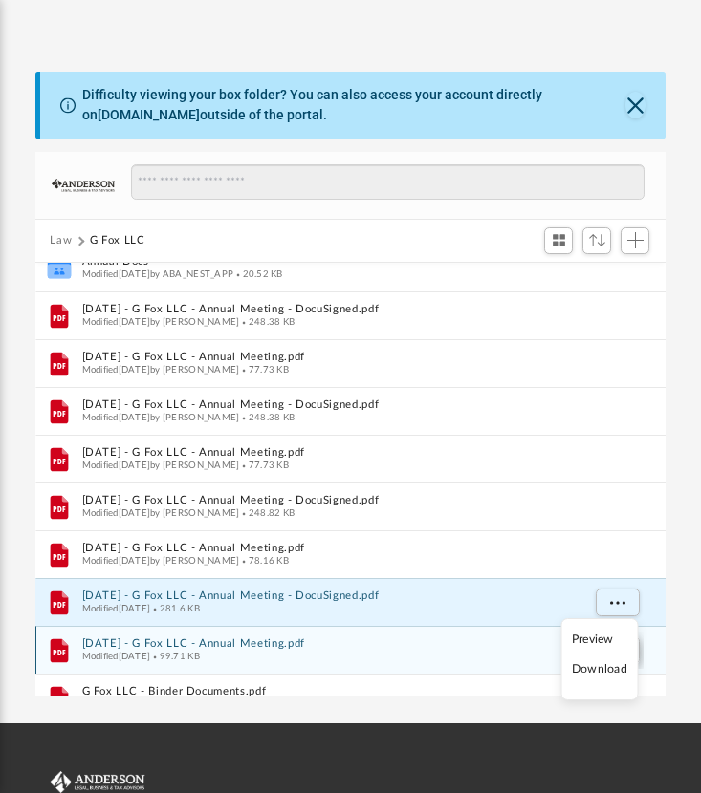
click at [610, 667] on li "Download" at bounding box center [599, 669] width 55 height 20
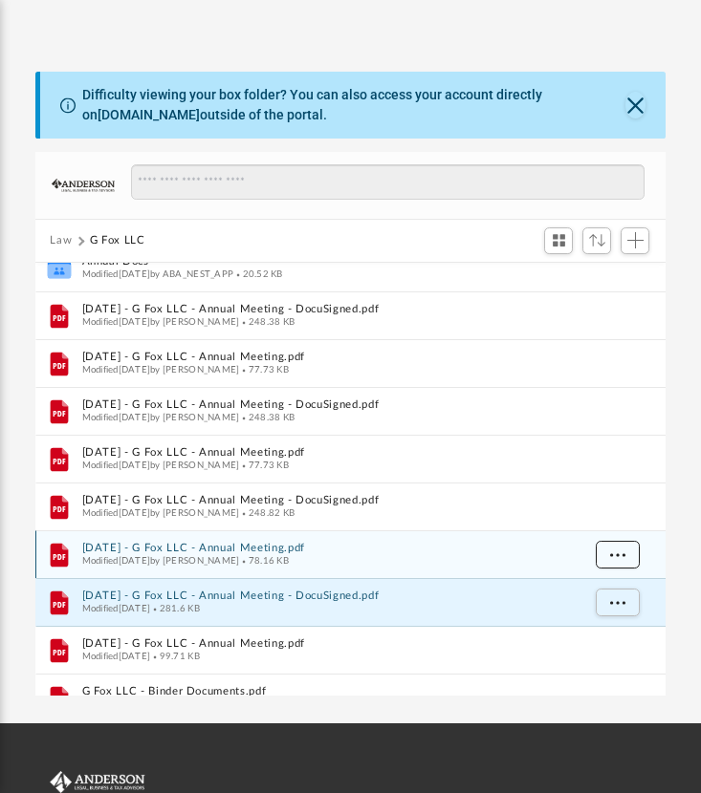
click at [616, 550] on span "More options" at bounding box center [616, 554] width 15 height 11
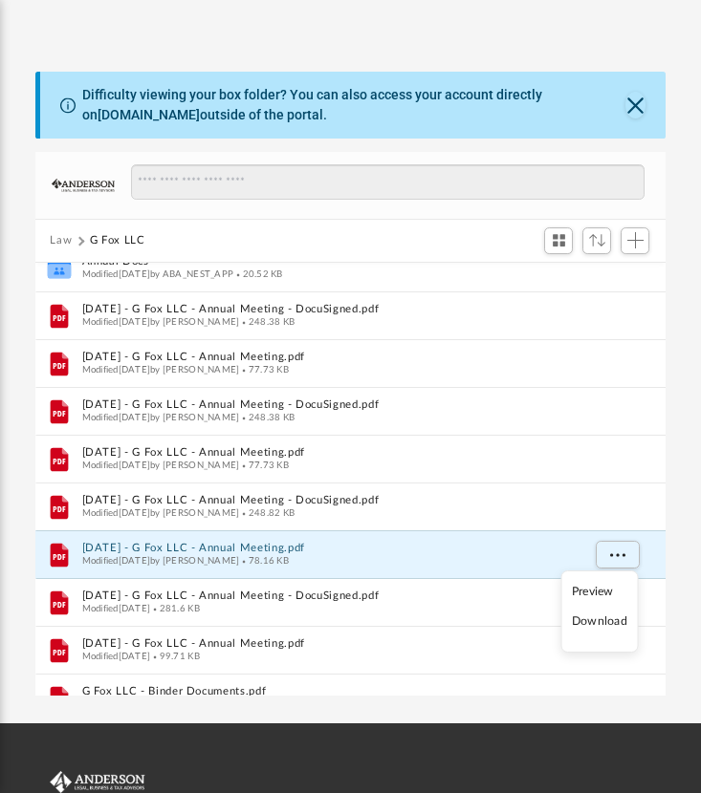
click at [611, 621] on li "Download" at bounding box center [599, 622] width 55 height 20
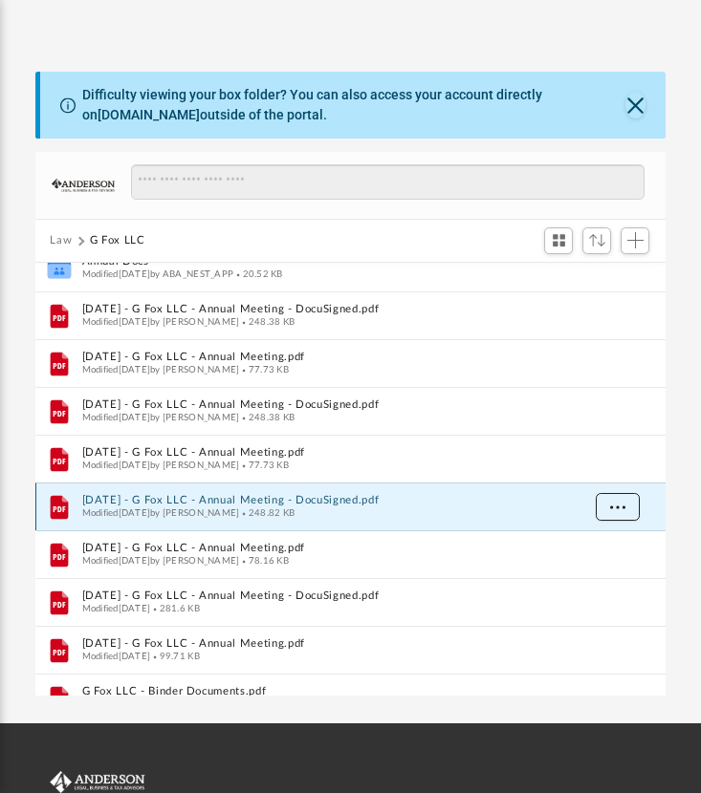
click at [624, 509] on button "More options" at bounding box center [616, 507] width 44 height 29
click at [614, 574] on li "Download" at bounding box center [599, 574] width 55 height 20
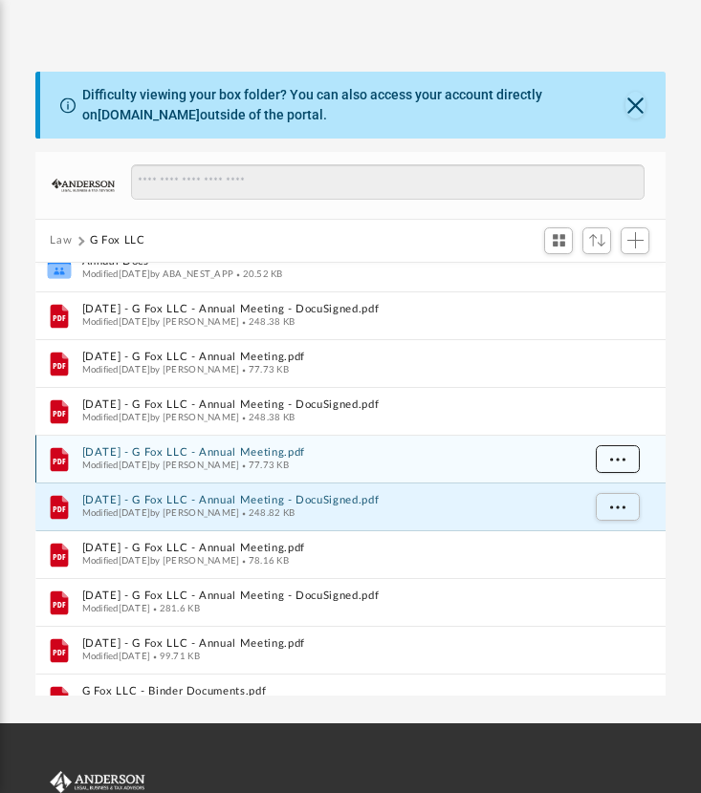
click at [616, 449] on button "More options" at bounding box center [616, 459] width 44 height 29
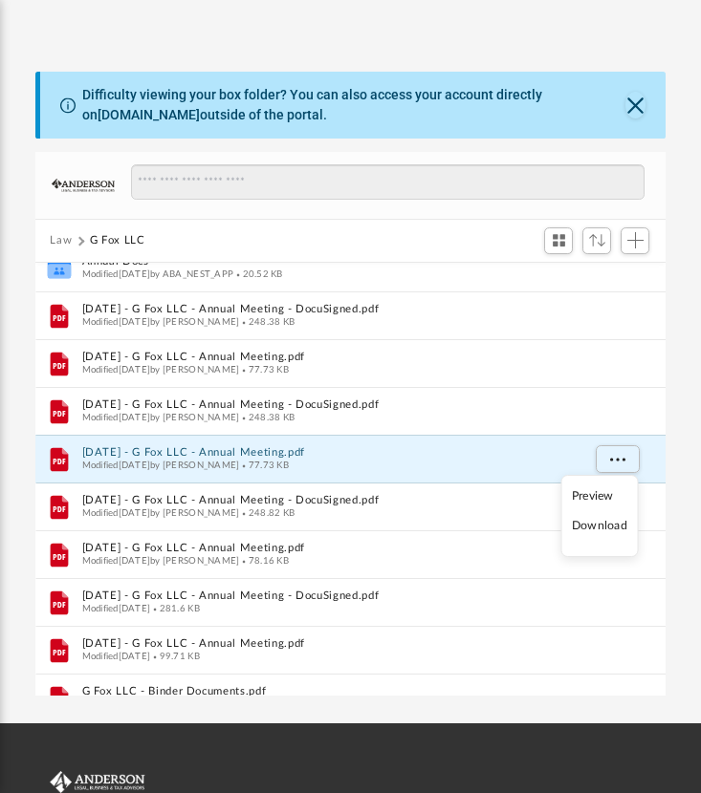
click at [615, 527] on li "Download" at bounding box center [599, 526] width 55 height 20
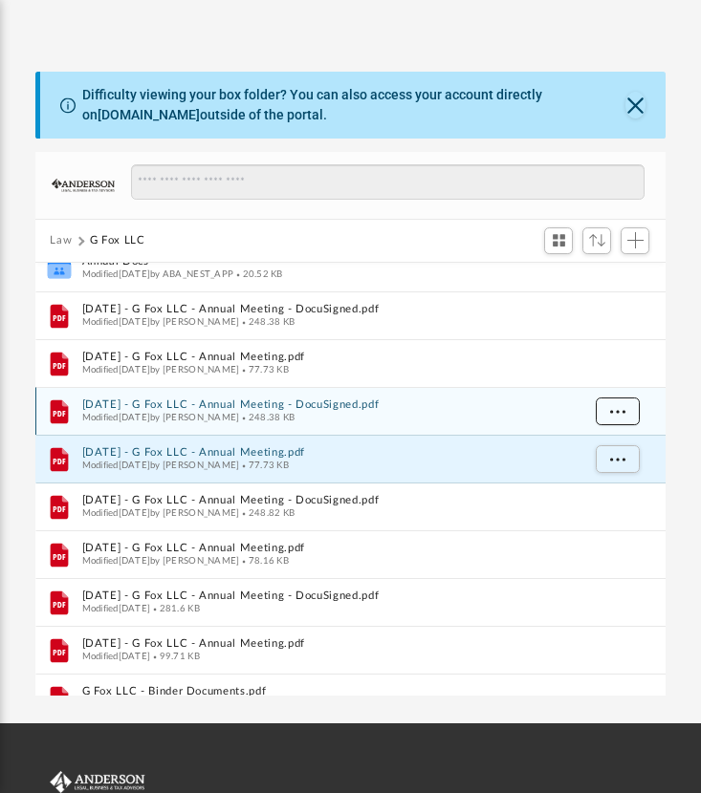
click at [617, 412] on span "More options" at bounding box center [616, 410] width 15 height 11
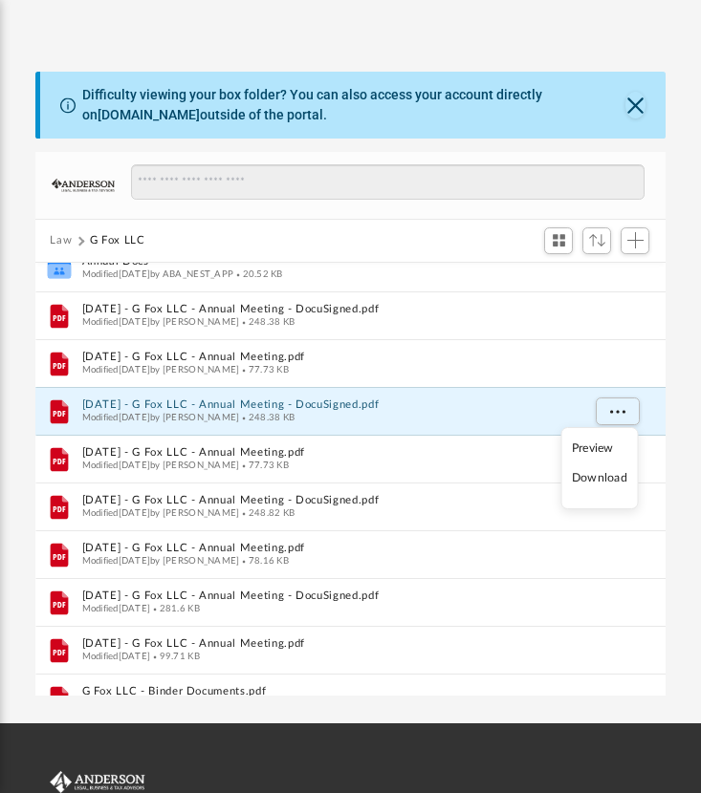
click at [608, 481] on li "Download" at bounding box center [599, 478] width 55 height 20
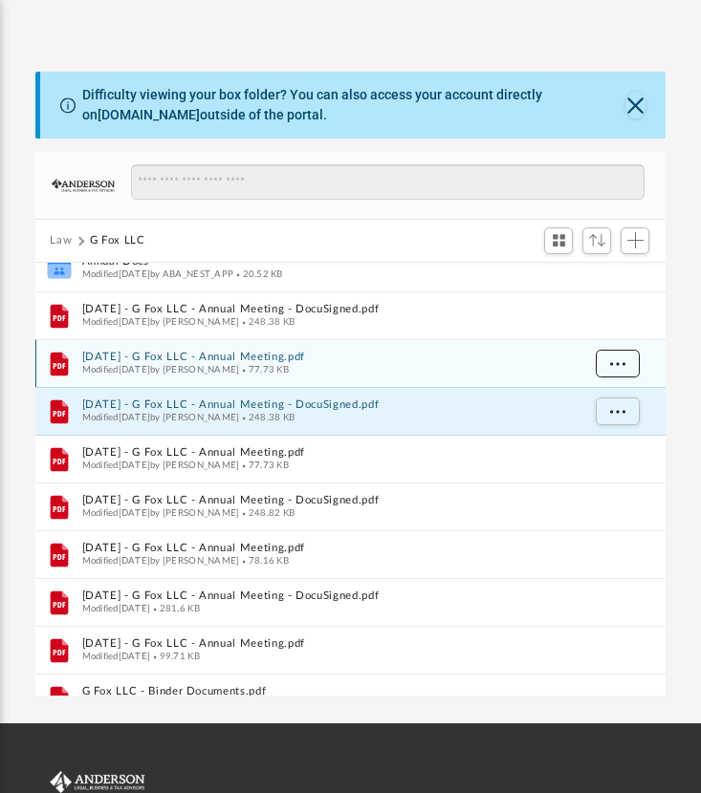
click at [624, 359] on button "More options" at bounding box center [616, 364] width 44 height 29
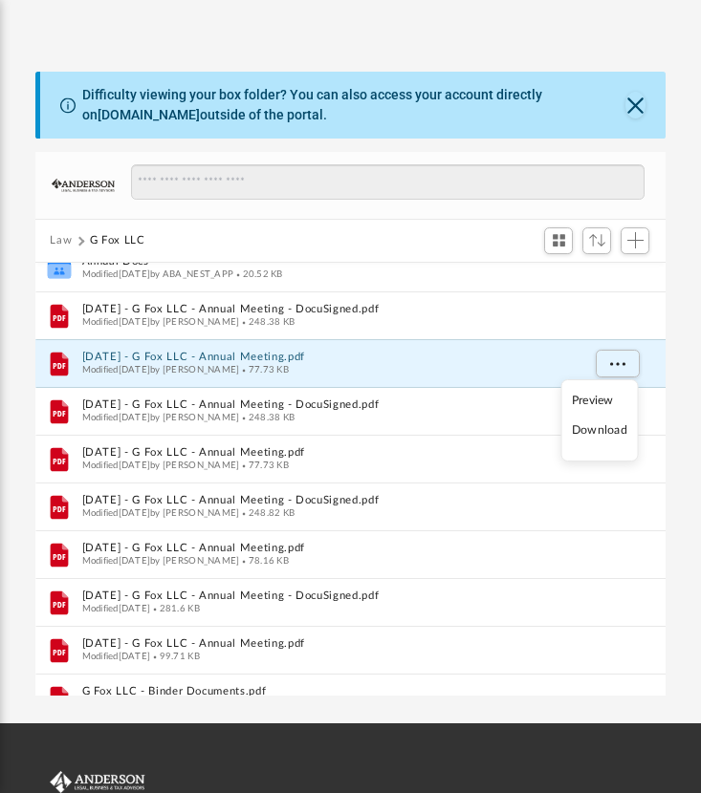
click at [613, 427] on li "Download" at bounding box center [599, 431] width 55 height 20
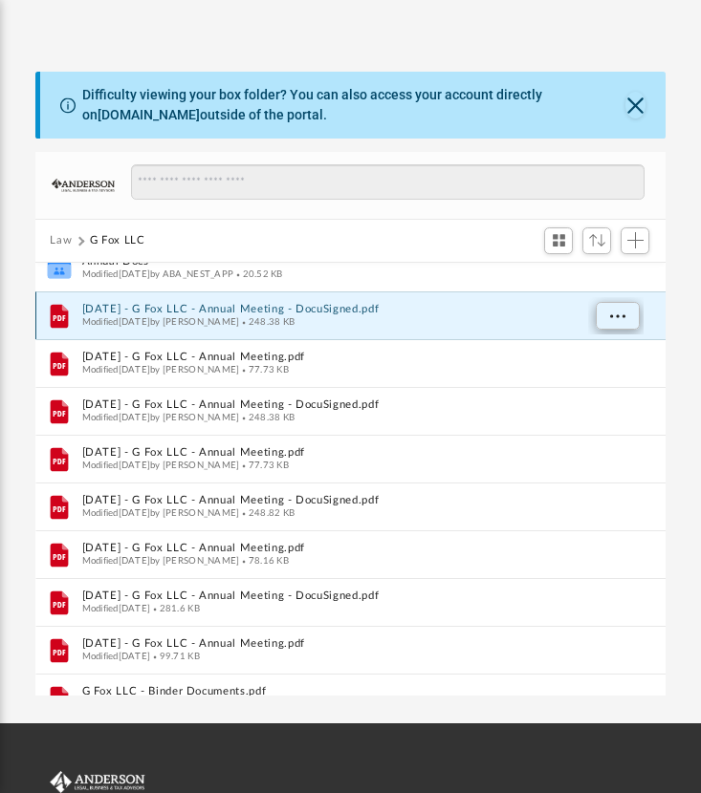
click at [606, 314] on button "More options" at bounding box center [616, 316] width 44 height 29
click at [608, 385] on li "Download" at bounding box center [599, 383] width 55 height 20
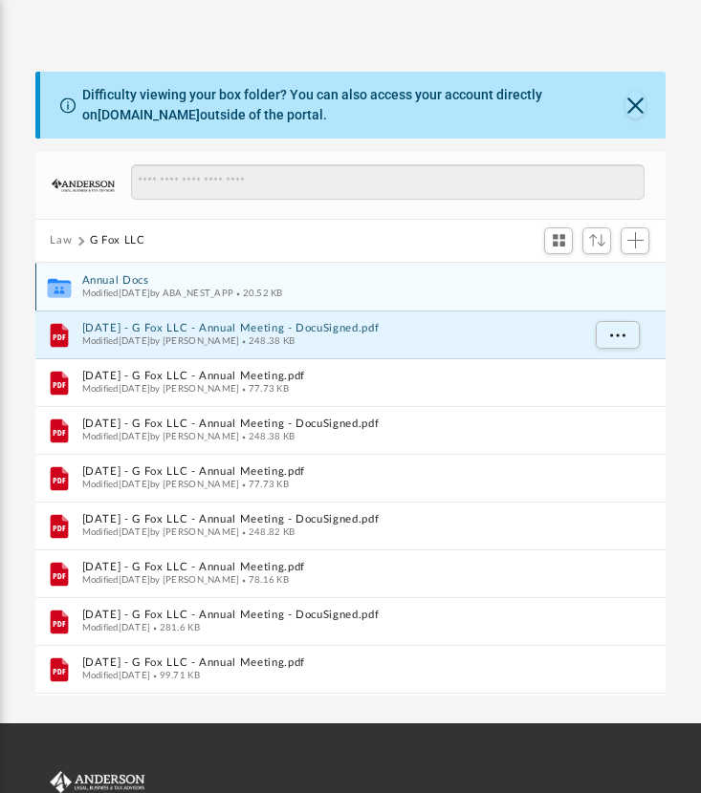
click at [119, 279] on button "Annual Docs" at bounding box center [330, 280] width 498 height 12
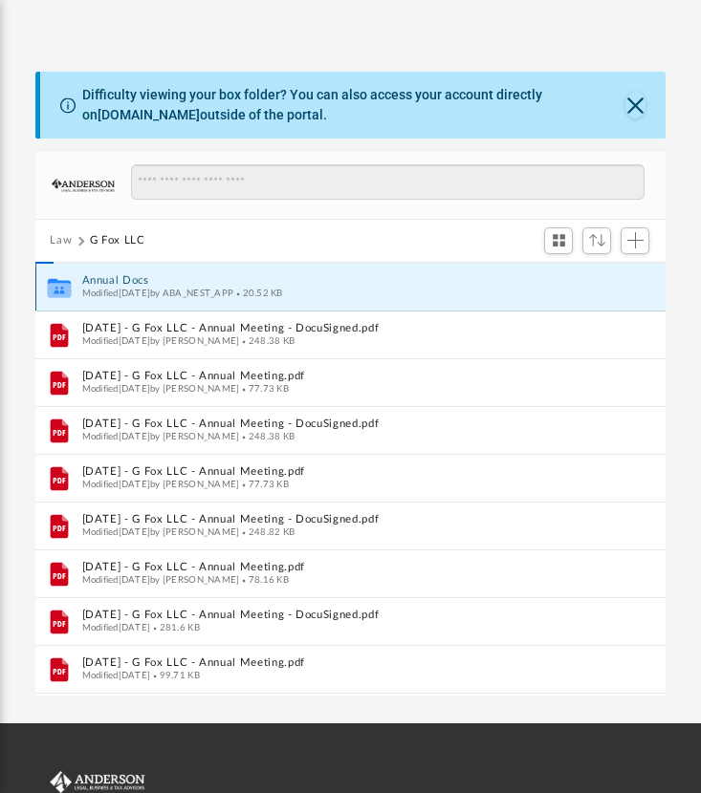
click at [119, 279] on button "Annual Docs" at bounding box center [330, 280] width 498 height 12
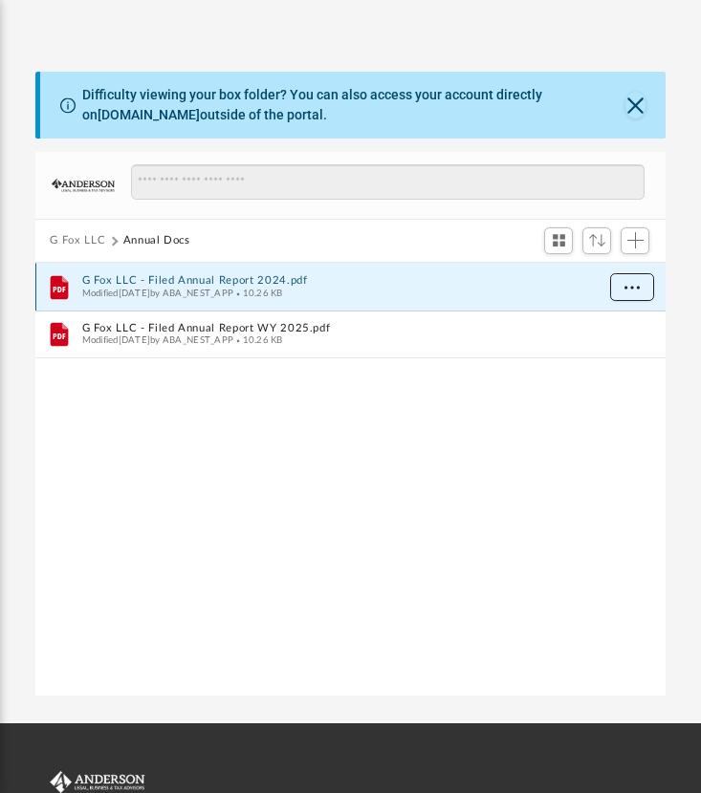
click at [637, 281] on span "More options" at bounding box center [630, 286] width 15 height 11
click at [616, 354] on li "Download" at bounding box center [613, 354] width 55 height 20
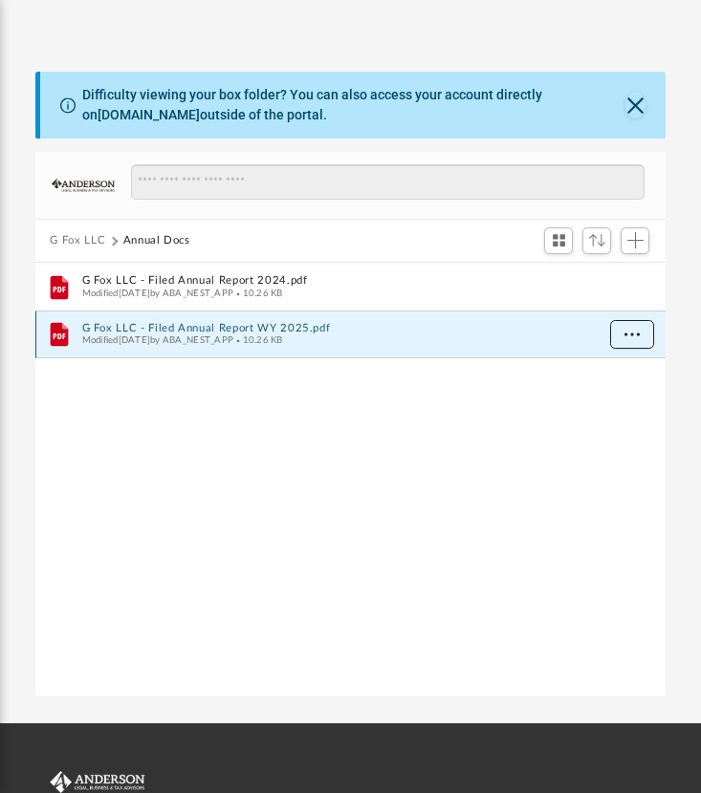
click at [641, 338] on button "More options" at bounding box center [631, 334] width 44 height 29
click at [80, 248] on button "G Fox LLC" at bounding box center [77, 240] width 55 height 17
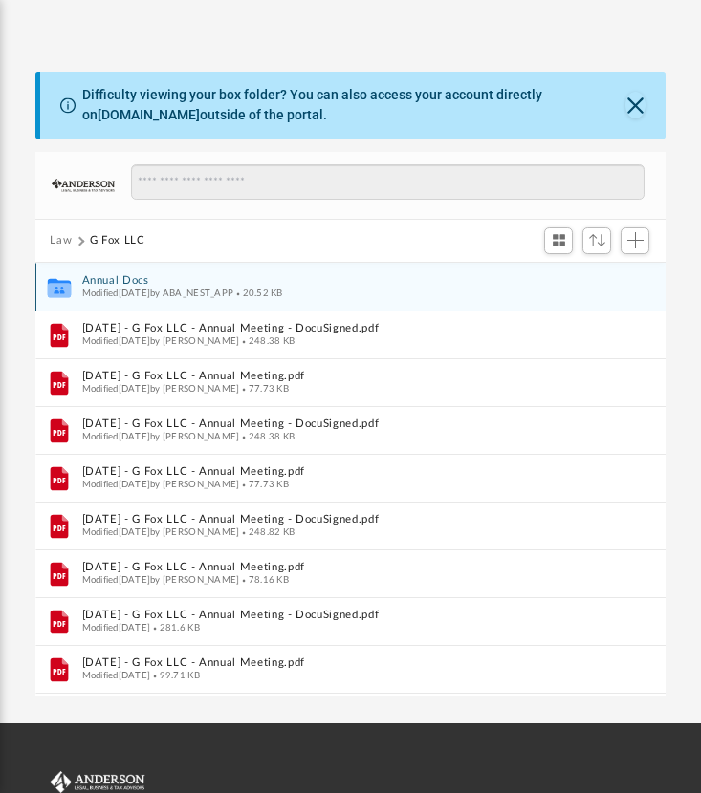
click at [321, 293] on div "Modified Fri Mar 7 2025 by ABA_NEST_APP 20.52 KB" at bounding box center [330, 293] width 498 height 12
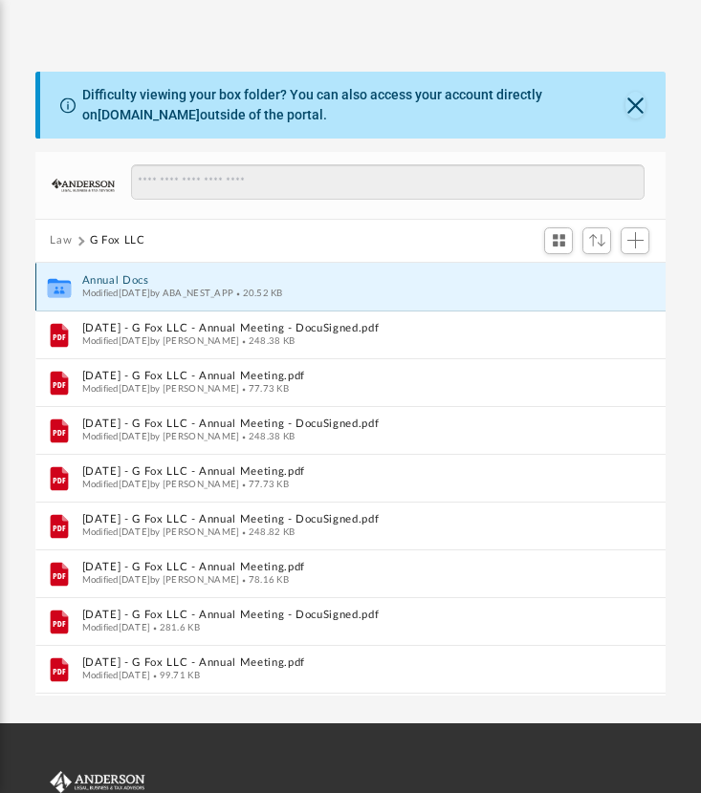
click at [321, 293] on div "Modified Fri Mar 7 2025 by ABA_NEST_APP 20.52 KB" at bounding box center [330, 293] width 498 height 12
click at [87, 281] on button "Annual Docs" at bounding box center [330, 280] width 498 height 12
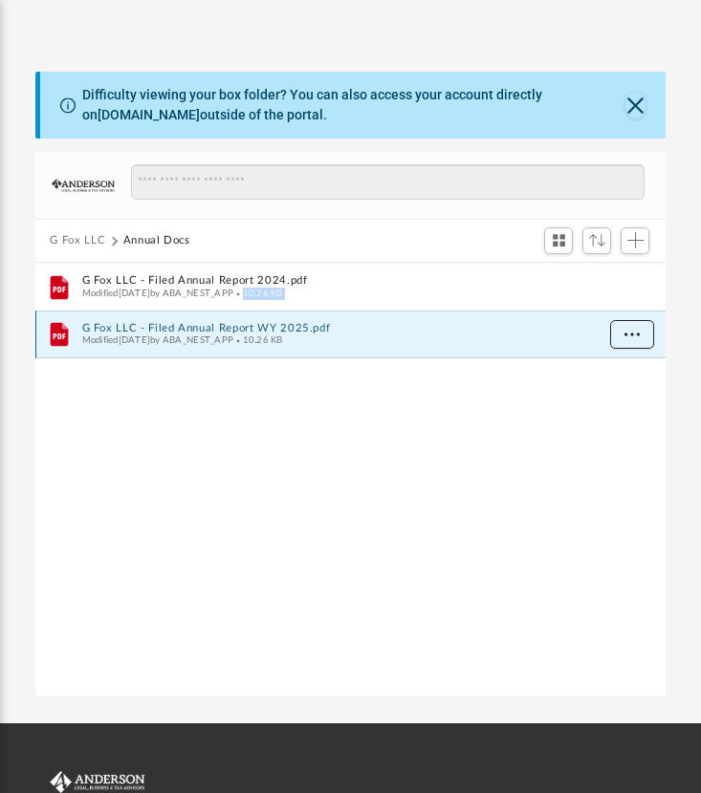
click at [635, 335] on span "More options" at bounding box center [630, 334] width 15 height 11
click at [611, 406] on li "Download" at bounding box center [613, 402] width 55 height 20
click at [89, 232] on button "G Fox LLC" at bounding box center [77, 240] width 55 height 17
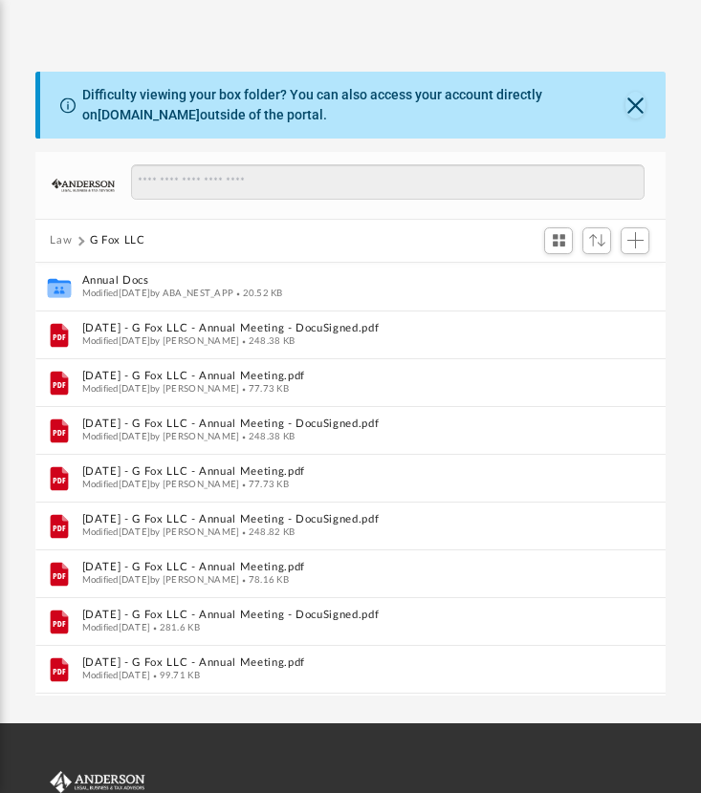
click at [60, 236] on button "Law" at bounding box center [61, 240] width 22 height 17
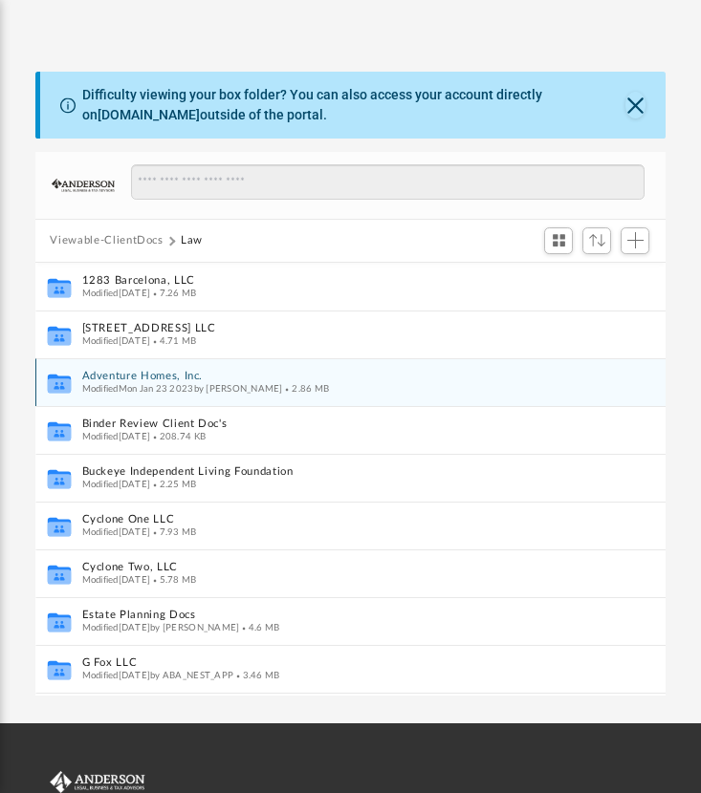
click at [185, 389] on span "Modified Mon Jan 23 2023 by Amanda Stottlemyer" at bounding box center [181, 388] width 201 height 10
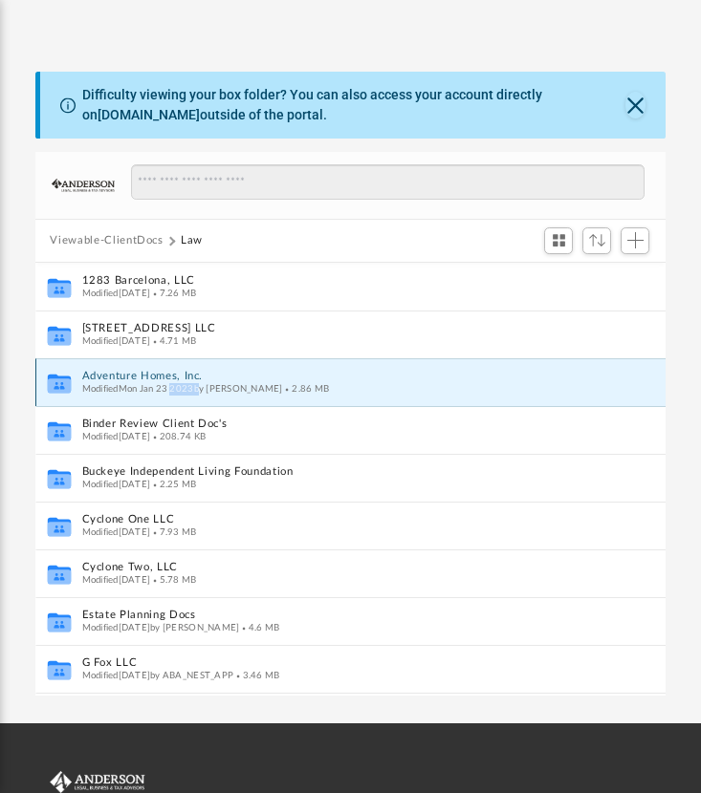
click at [185, 389] on span "Modified Mon Jan 23 2023 by Amanda Stottlemyer" at bounding box center [181, 388] width 201 height 10
click at [134, 378] on button "Adventure Homes, Inc." at bounding box center [330, 376] width 498 height 12
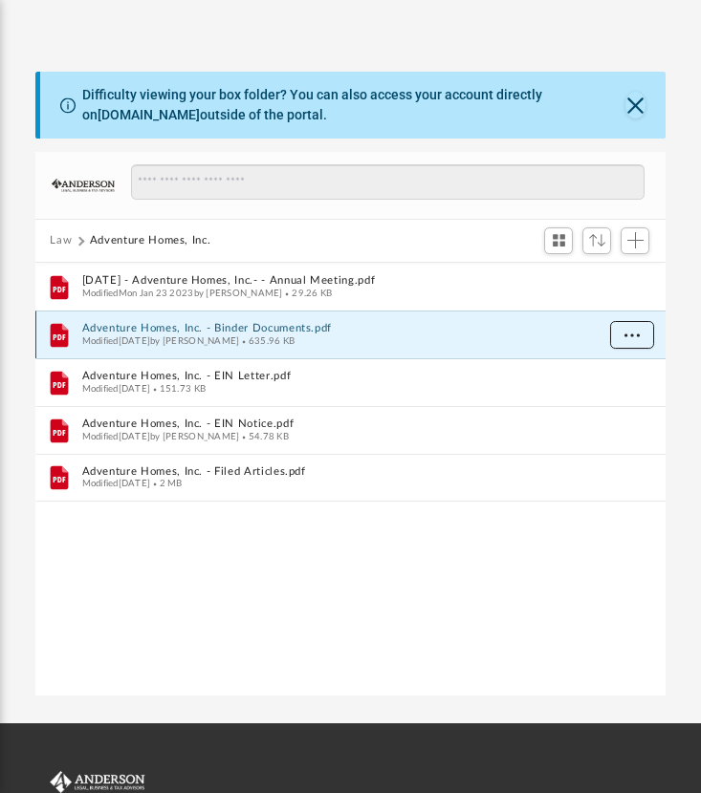
click at [639, 332] on button "More options" at bounding box center [631, 335] width 44 height 29
click at [629, 400] on li "Download" at bounding box center [613, 402] width 55 height 20
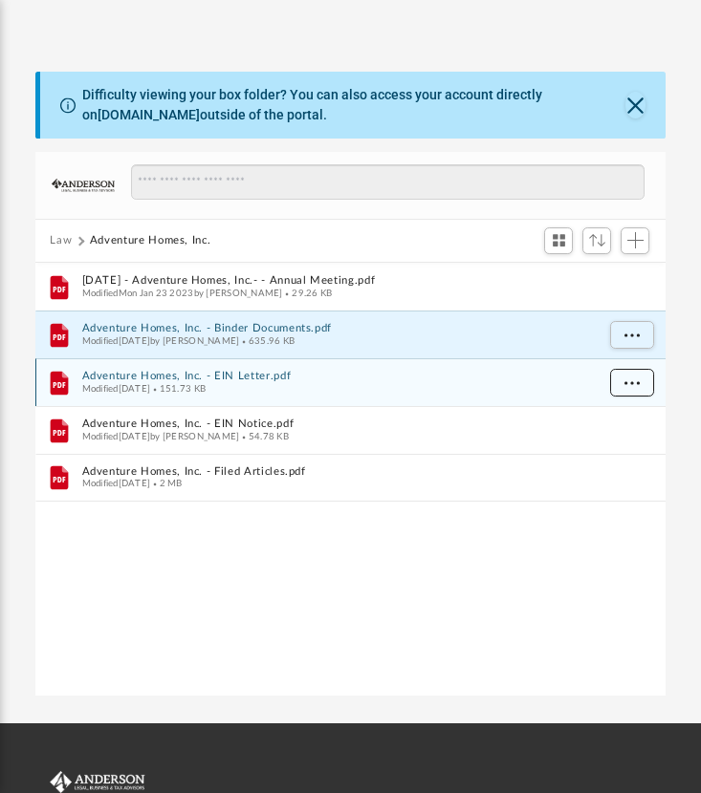
click at [632, 385] on button "More options" at bounding box center [631, 383] width 44 height 29
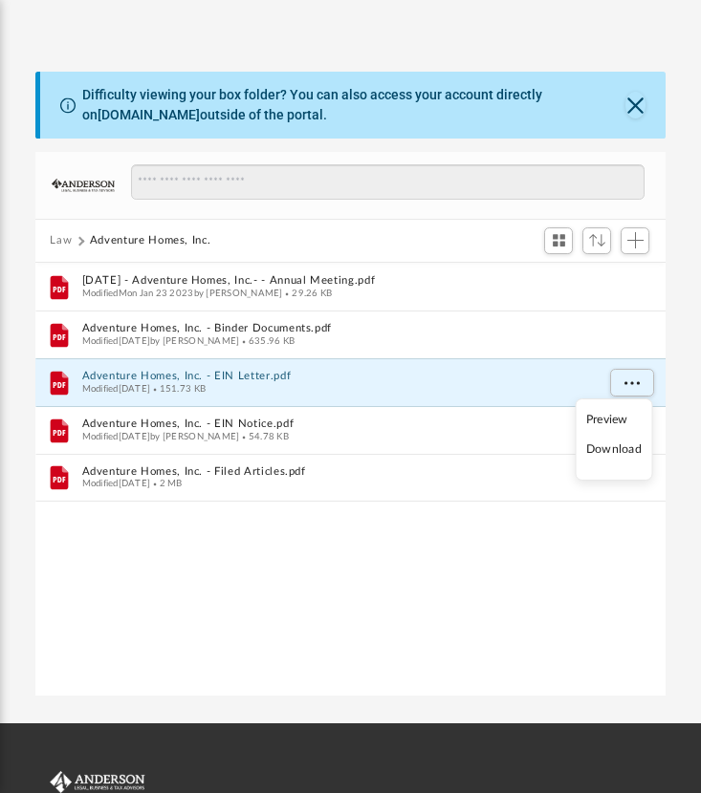
click at [625, 446] on li "Download" at bounding box center [613, 450] width 55 height 20
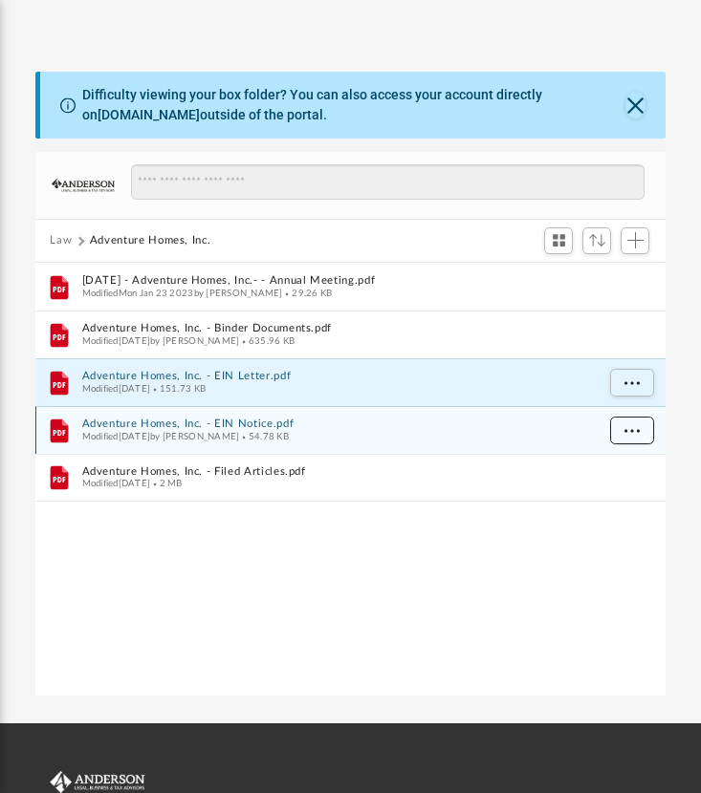
click at [631, 426] on span "More options" at bounding box center [630, 429] width 15 height 11
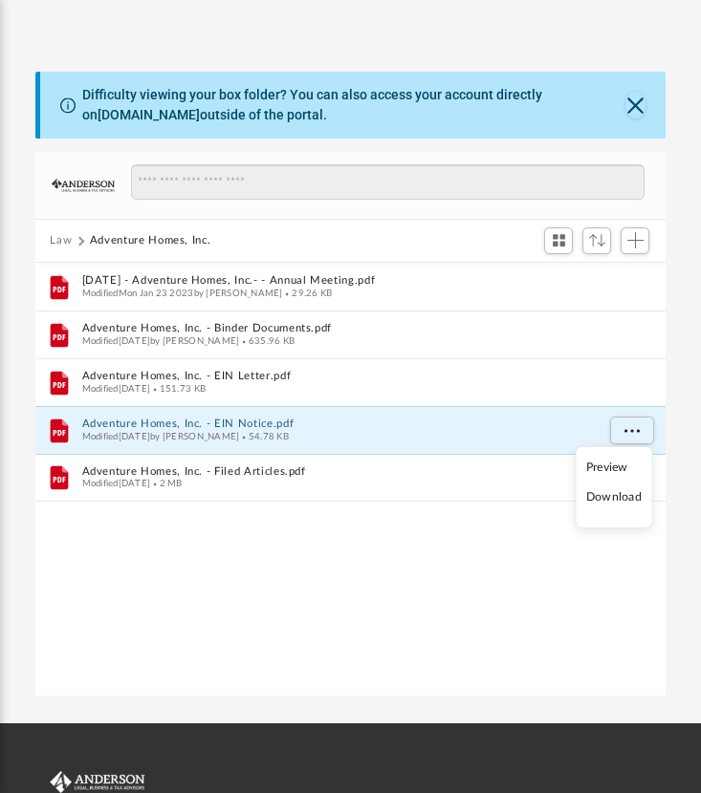
click at [617, 500] on li "Download" at bounding box center [613, 497] width 55 height 20
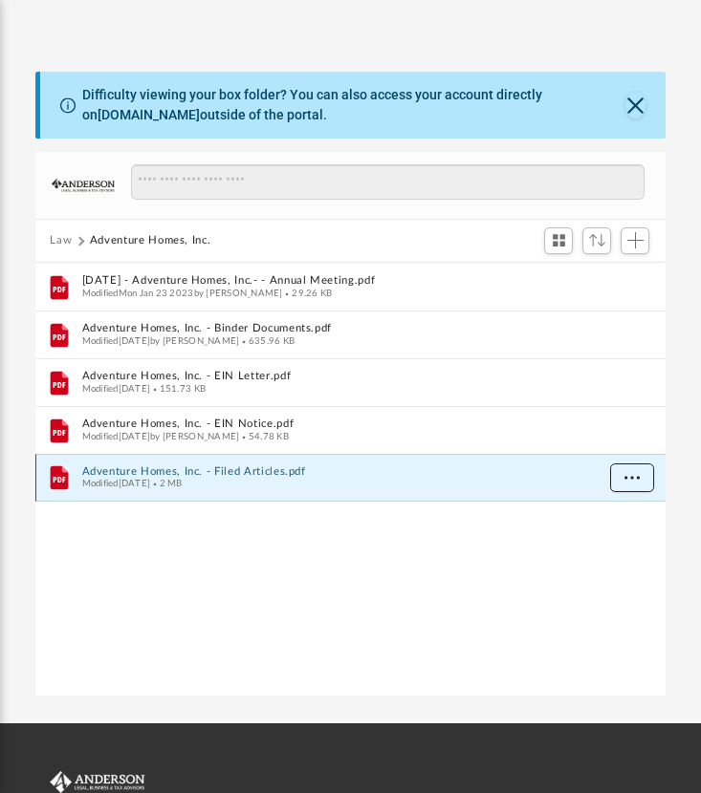
click at [631, 472] on span "More options" at bounding box center [630, 477] width 15 height 11
click at [621, 551] on li "Download" at bounding box center [613, 545] width 55 height 20
click at [634, 476] on span "More options" at bounding box center [630, 477] width 15 height 11
click at [623, 541] on li "Download" at bounding box center [613, 545] width 55 height 20
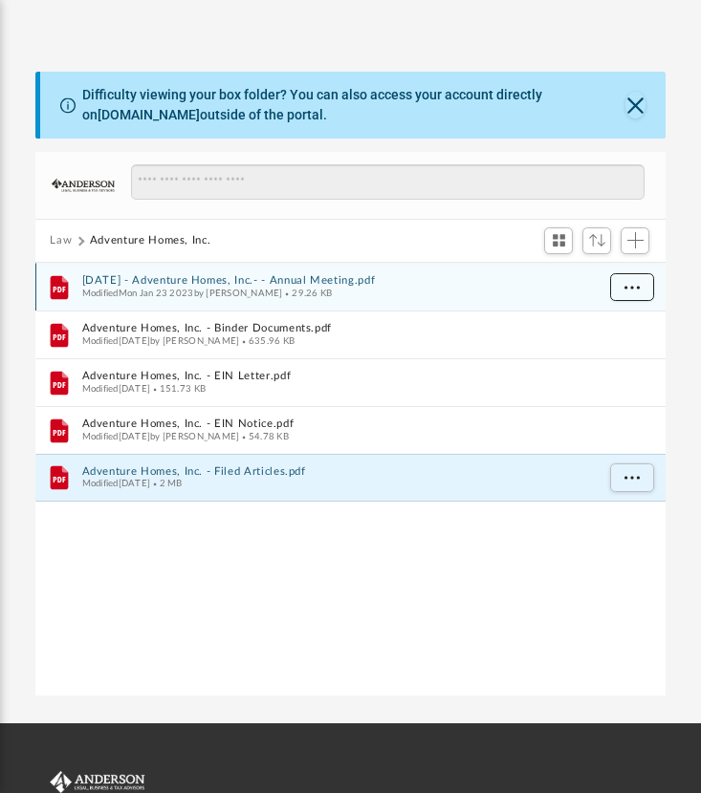
click at [638, 283] on span "More options" at bounding box center [630, 286] width 15 height 11
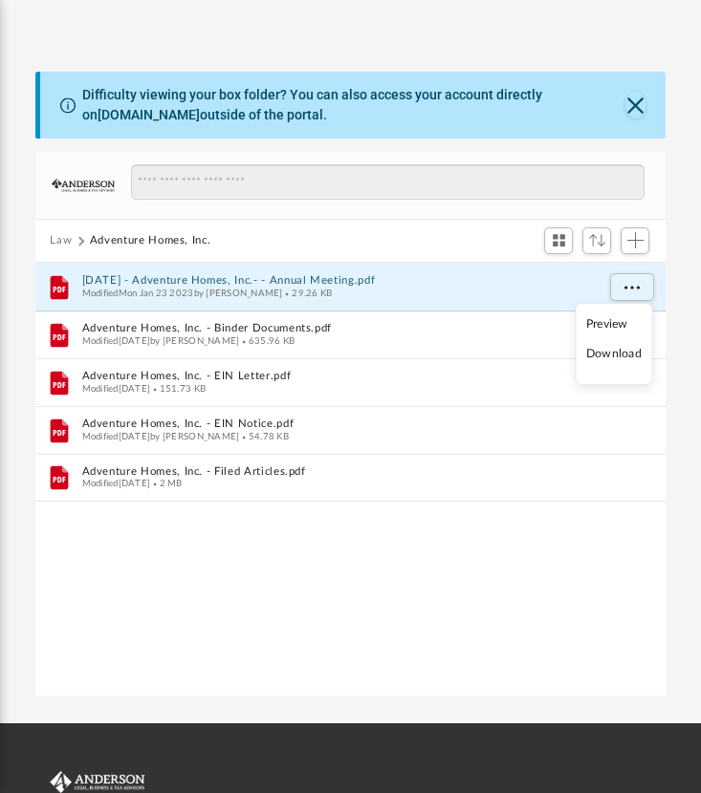
click at [621, 357] on li "Download" at bounding box center [613, 354] width 55 height 20
click at [61, 241] on button "Law" at bounding box center [61, 240] width 22 height 17
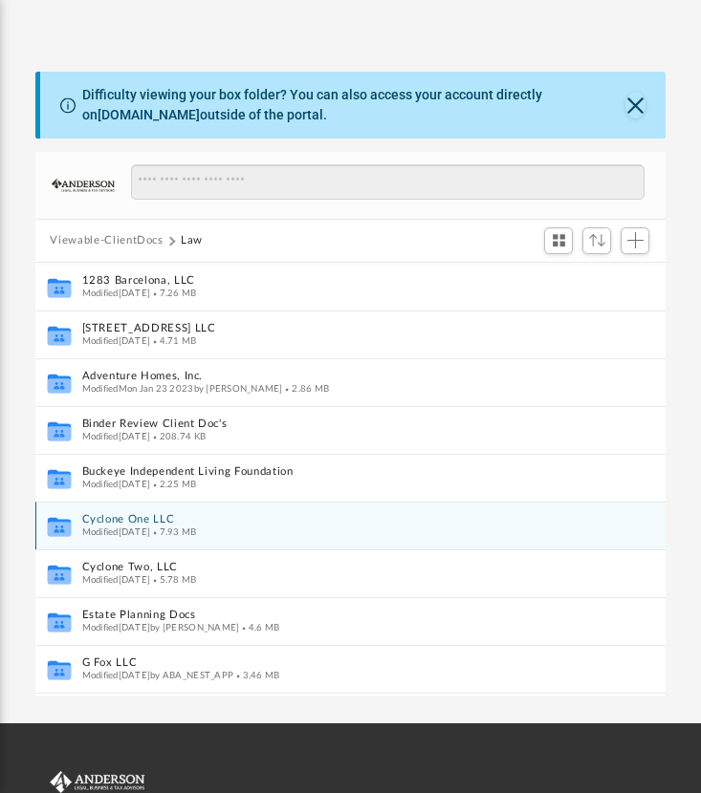
click at [126, 529] on span "Modified Fri Jul 1 2022" at bounding box center [115, 532] width 69 height 10
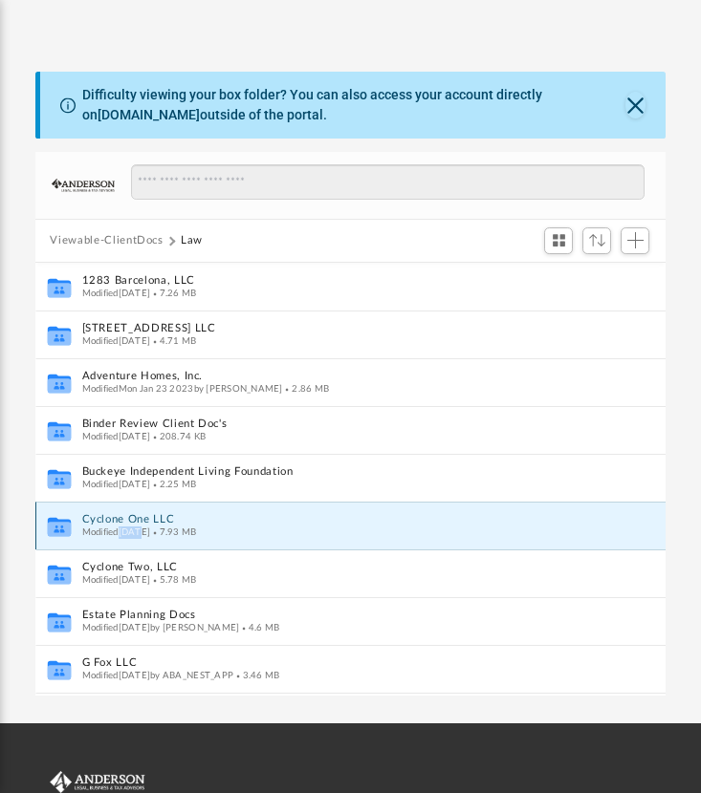
click at [126, 529] on span "Modified Fri Jul 1 2022" at bounding box center [115, 532] width 69 height 10
click at [124, 517] on button "Cyclone One LLC" at bounding box center [330, 519] width 498 height 12
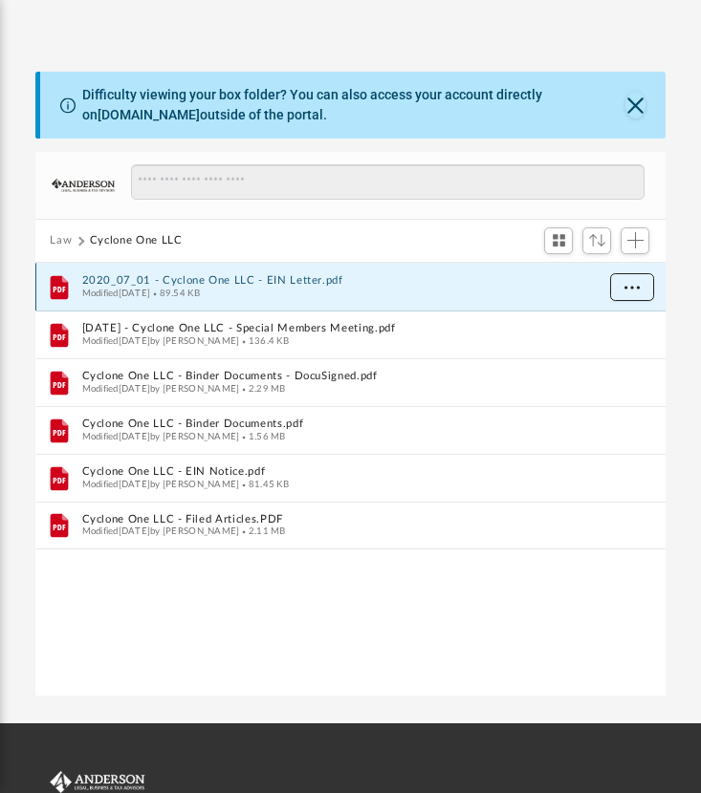
click at [637, 282] on span "More options" at bounding box center [630, 286] width 15 height 11
click at [608, 351] on li "Download" at bounding box center [613, 354] width 55 height 20
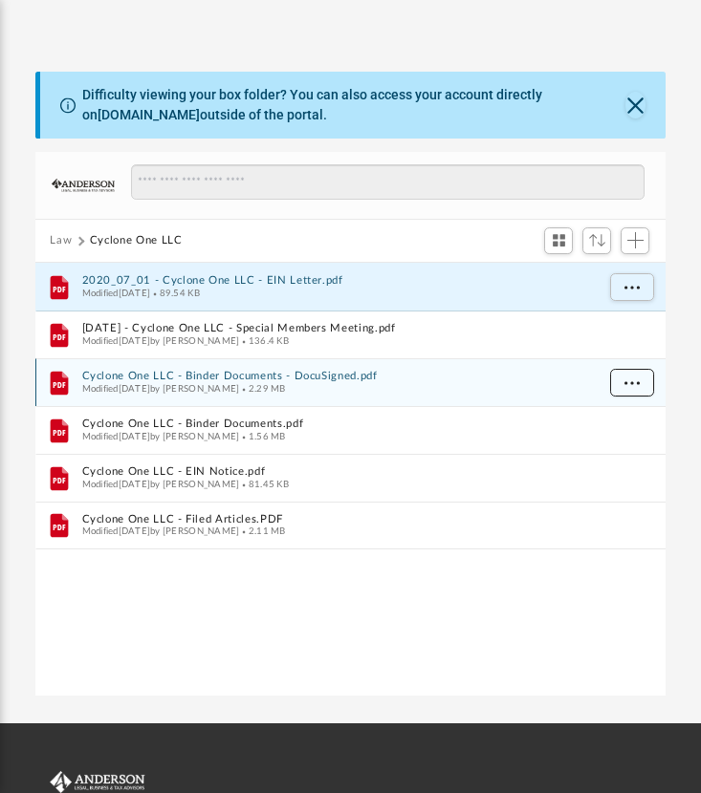
click at [633, 378] on span "More options" at bounding box center [630, 382] width 15 height 11
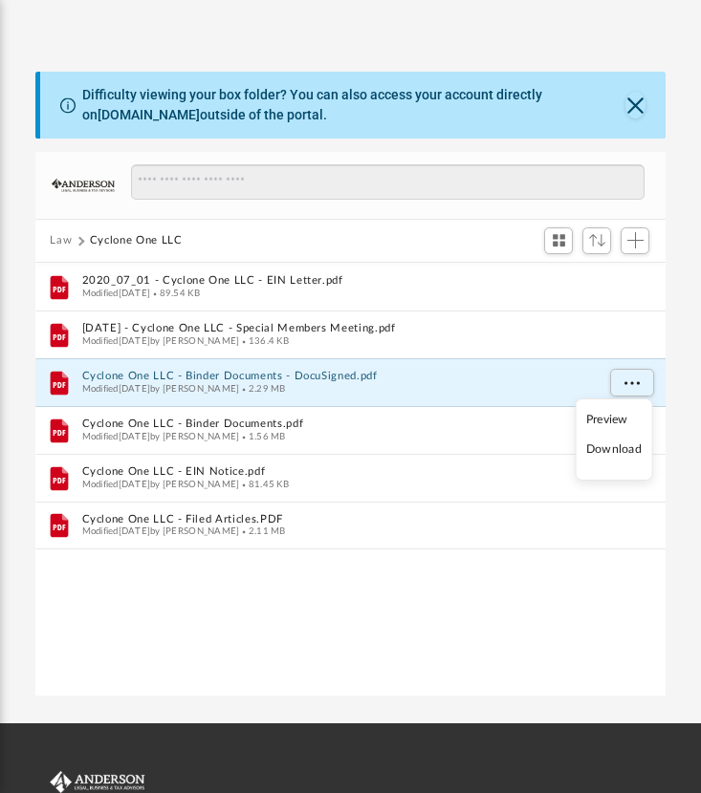
click at [624, 442] on li "Download" at bounding box center [613, 450] width 55 height 20
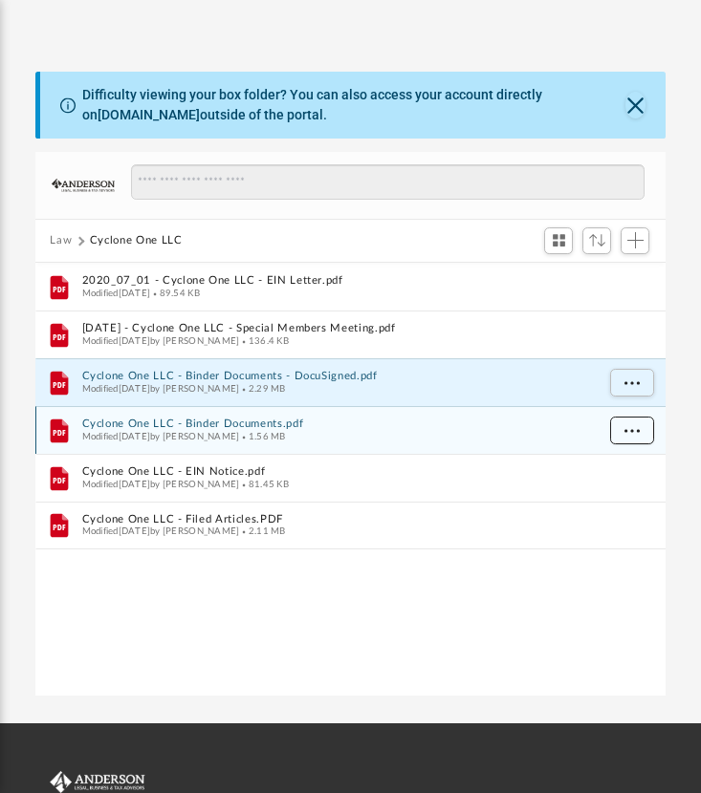
click at [635, 419] on button "More options" at bounding box center [631, 431] width 44 height 29
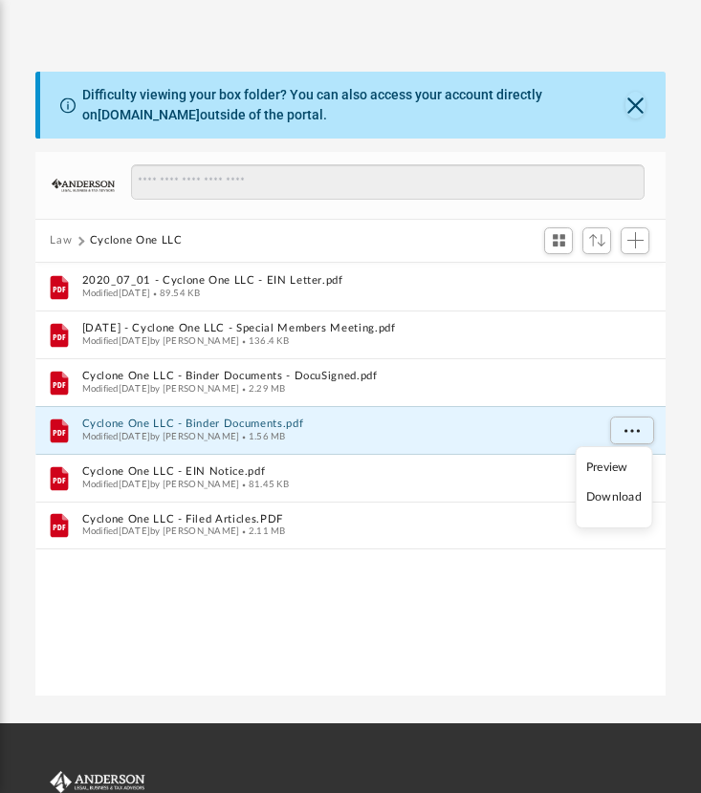
click at [612, 504] on li "Download" at bounding box center [613, 497] width 55 height 20
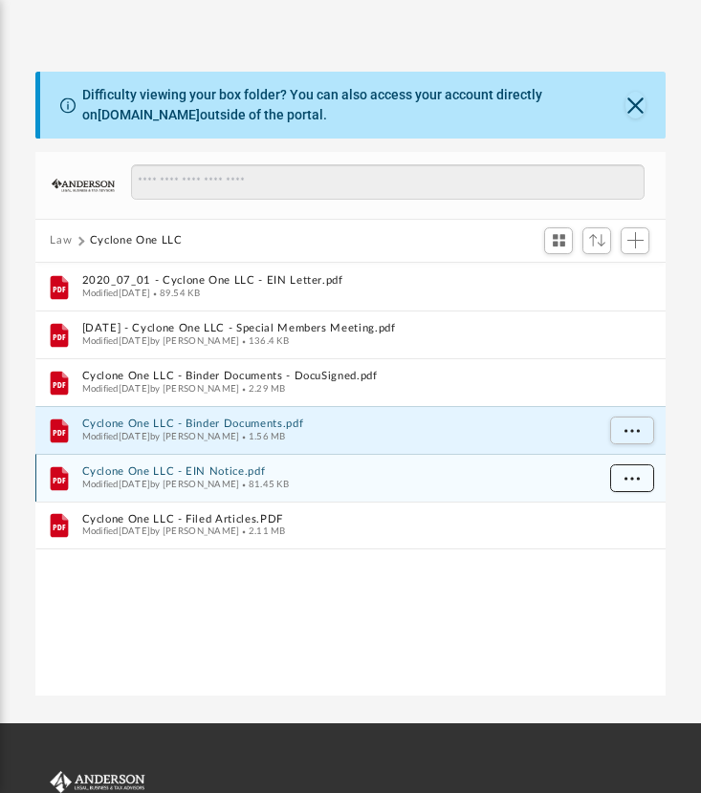
click at [633, 479] on span "More options" at bounding box center [630, 477] width 15 height 11
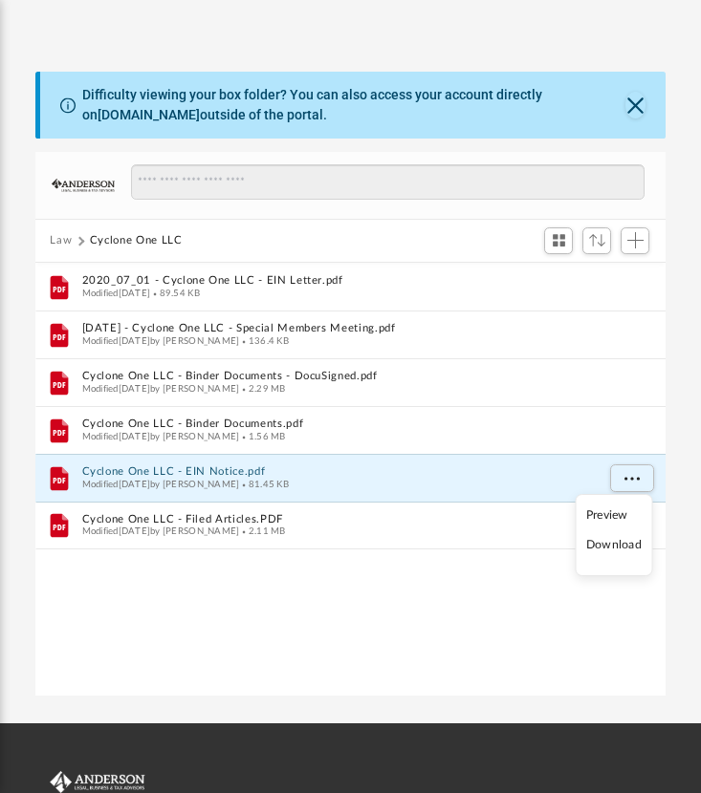
click at [630, 546] on li "Download" at bounding box center [613, 545] width 55 height 20
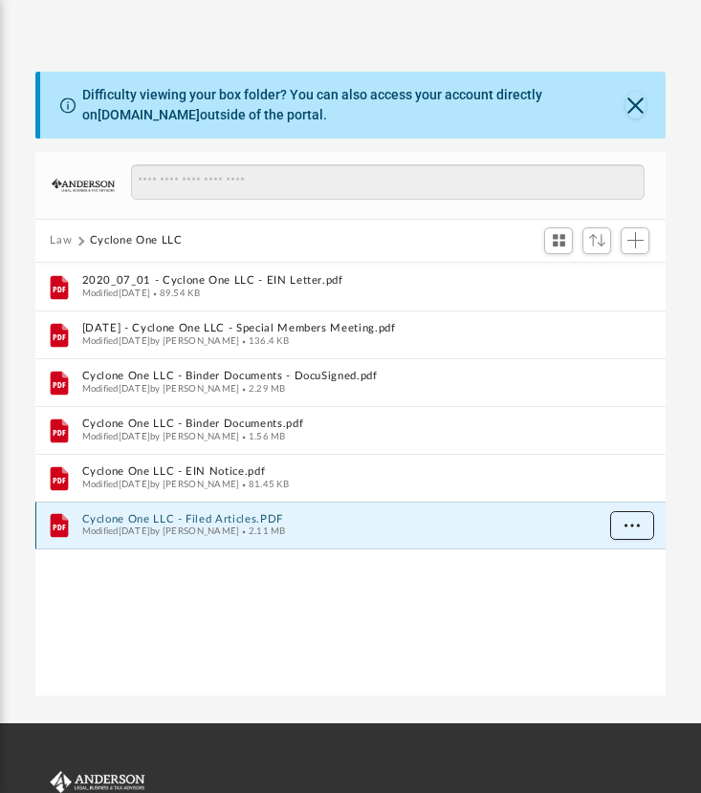
click at [633, 527] on span "More options" at bounding box center [630, 525] width 15 height 11
click at [619, 599] on li "Download" at bounding box center [613, 593] width 55 height 20
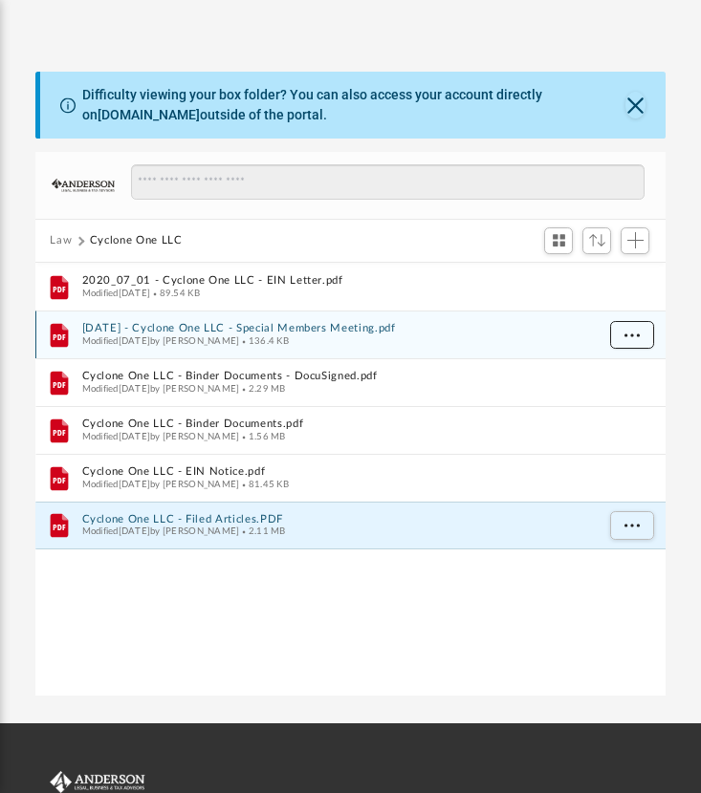
click at [641, 335] on button "More options" at bounding box center [631, 335] width 44 height 29
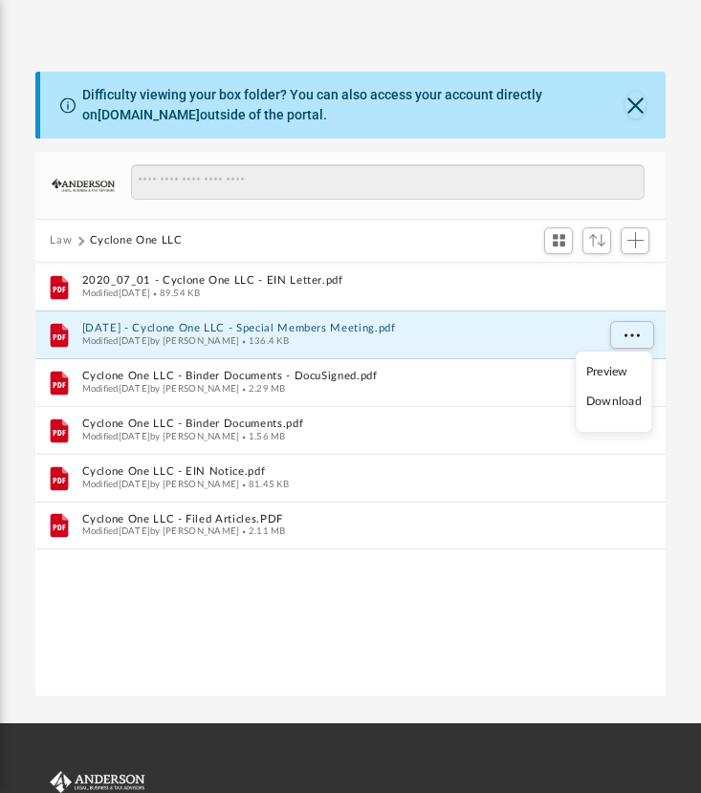
click at [615, 403] on li "Download" at bounding box center [613, 402] width 55 height 20
click at [62, 241] on button "Law" at bounding box center [61, 240] width 22 height 17
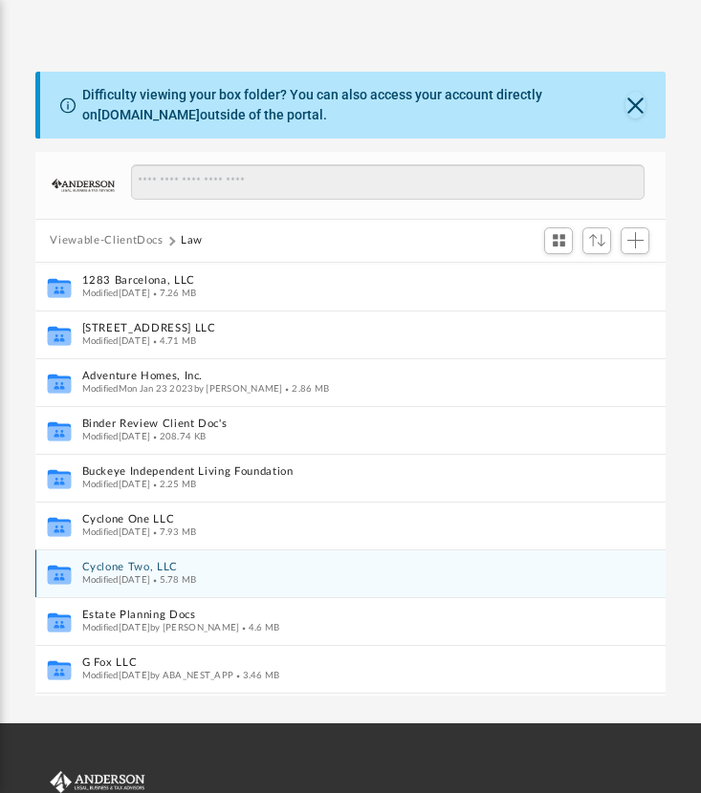
click at [146, 570] on button "Cyclone Two, LLC" at bounding box center [330, 567] width 498 height 12
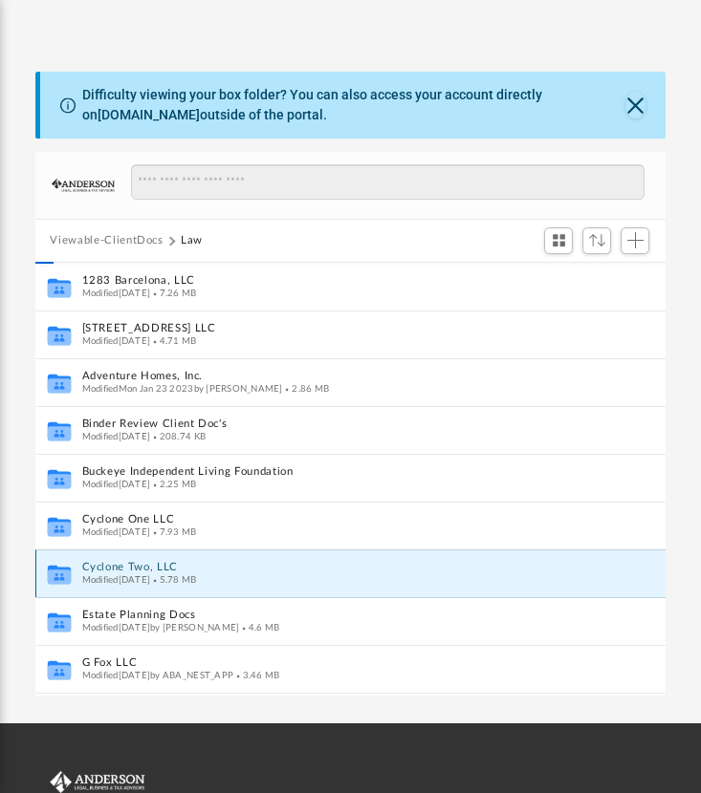
click at [146, 570] on button "Cyclone Two, LLC" at bounding box center [330, 567] width 498 height 12
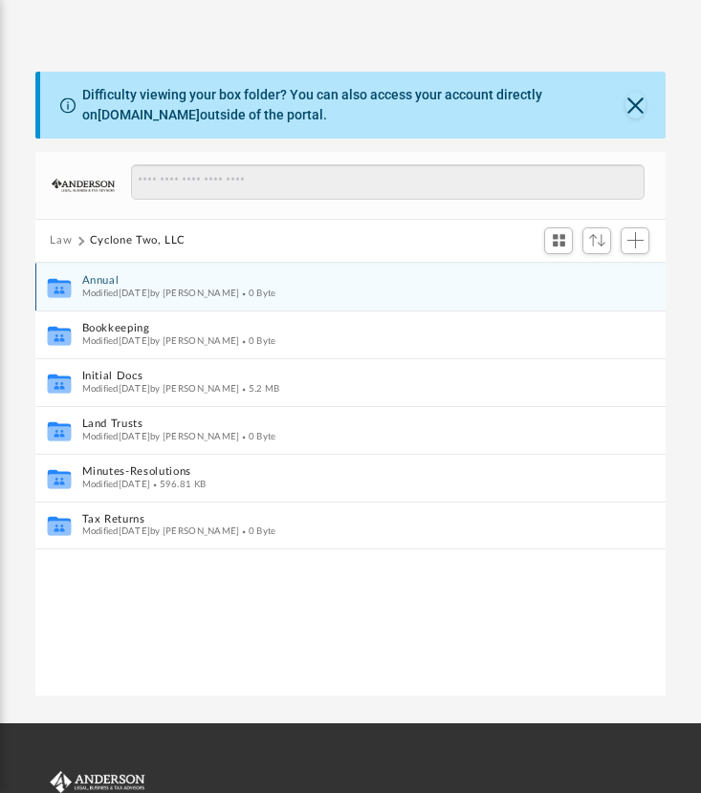
click at [117, 277] on button "Annual" at bounding box center [337, 280] width 512 height 12
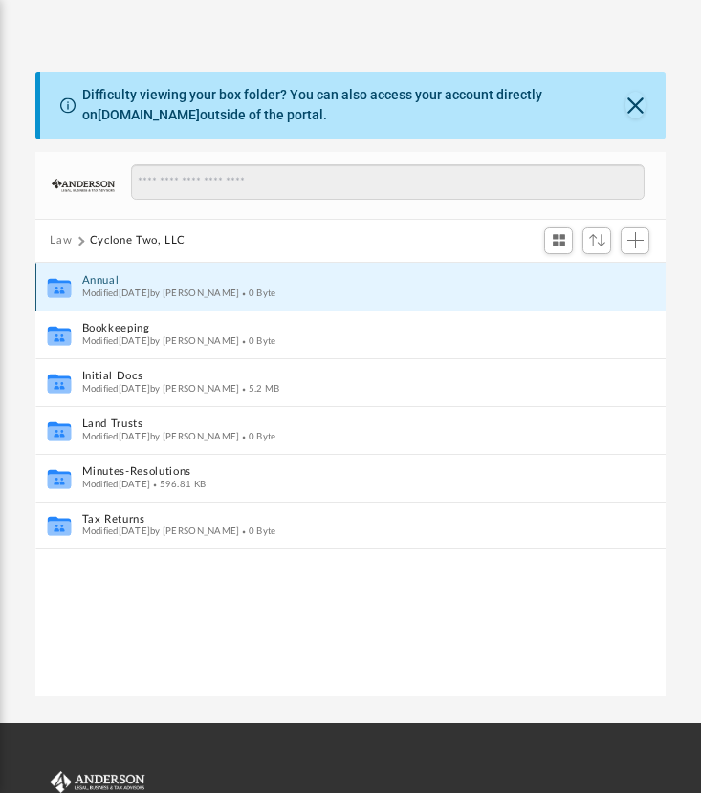
click at [117, 277] on button "Annual" at bounding box center [337, 280] width 512 height 12
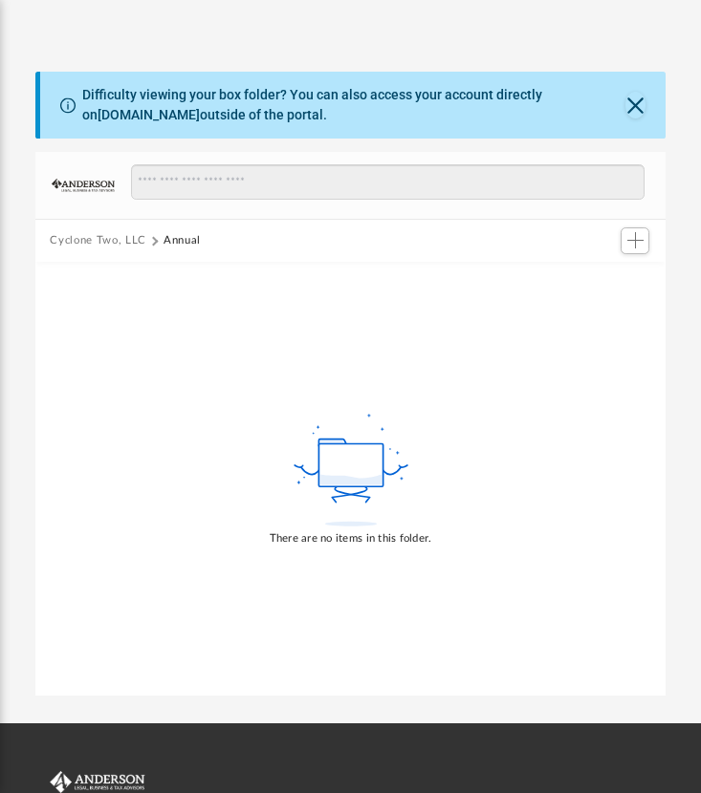
click at [133, 238] on button "Cyclone Two, LLC" at bounding box center [98, 240] width 96 height 17
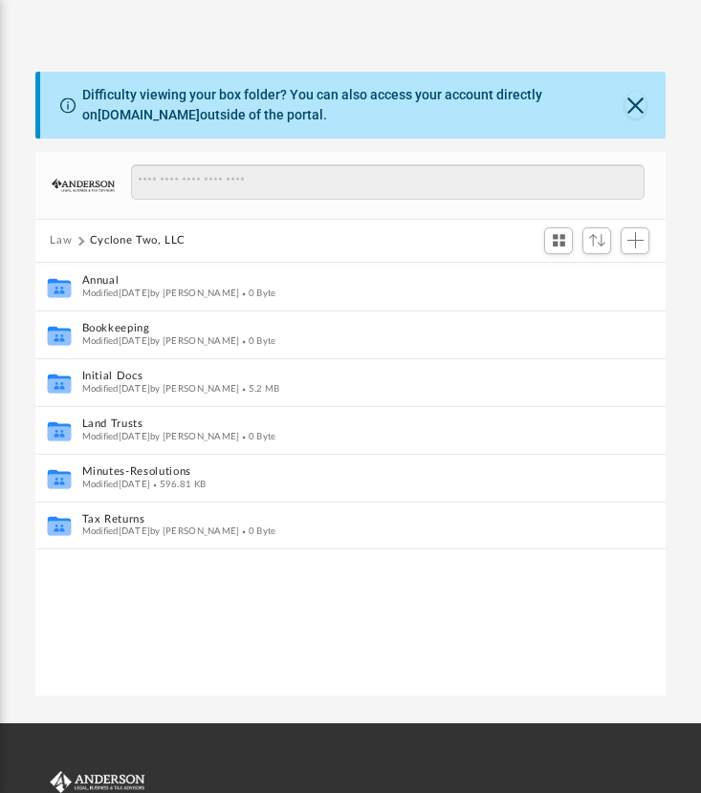
scroll to position [420, 616]
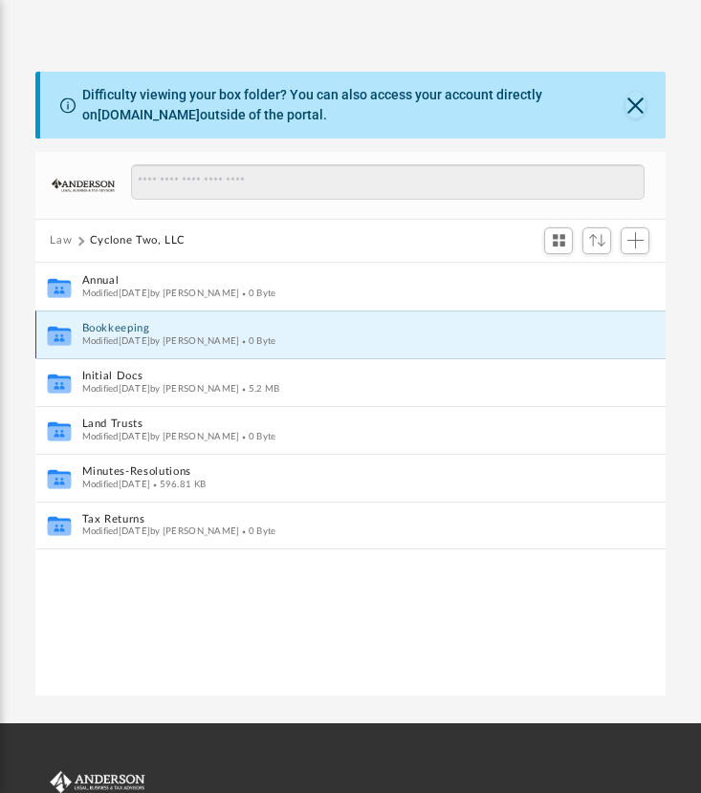
click at [119, 329] on button "Bookkeeping" at bounding box center [337, 328] width 512 height 12
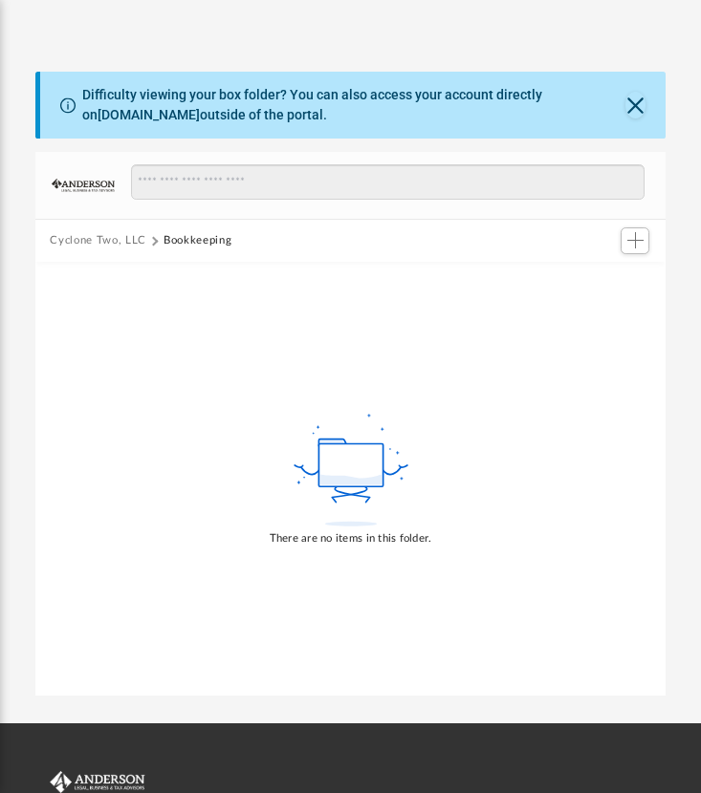
click at [121, 241] on button "Cyclone Two, LLC" at bounding box center [98, 240] width 96 height 17
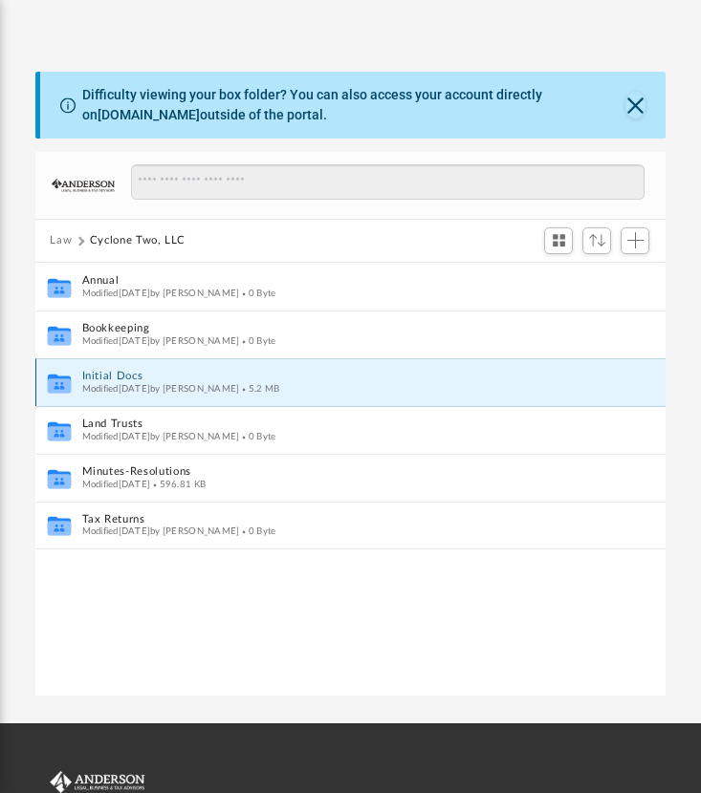
click at [131, 380] on button "Initial Docs" at bounding box center [337, 376] width 512 height 12
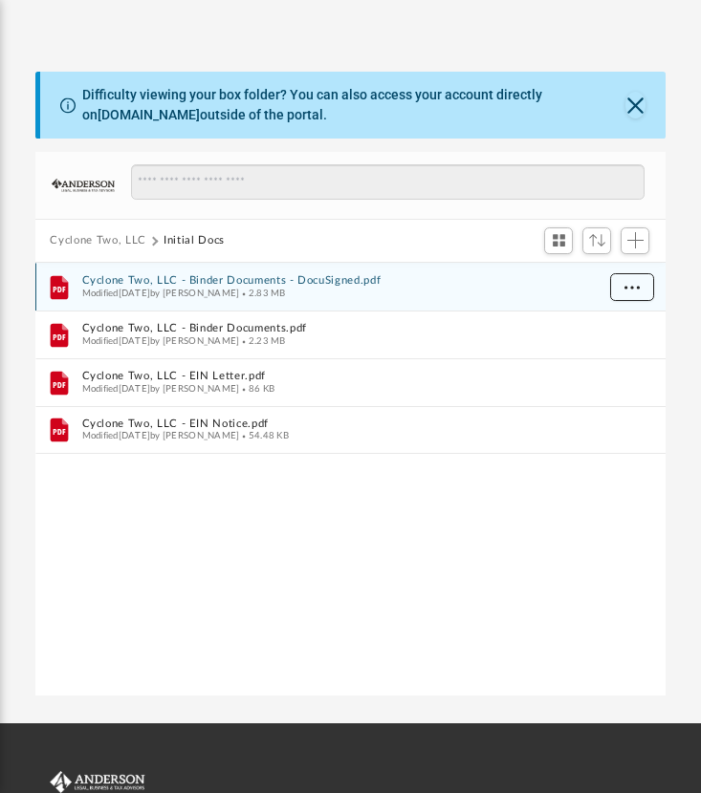
click at [641, 288] on button "More options" at bounding box center [631, 287] width 44 height 29
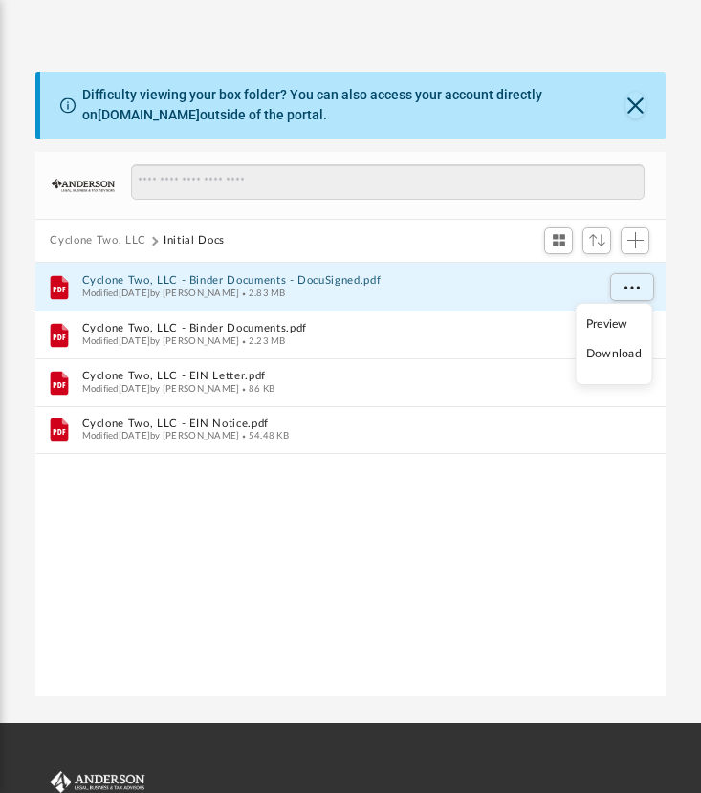
click at [616, 357] on li "Download" at bounding box center [613, 354] width 55 height 20
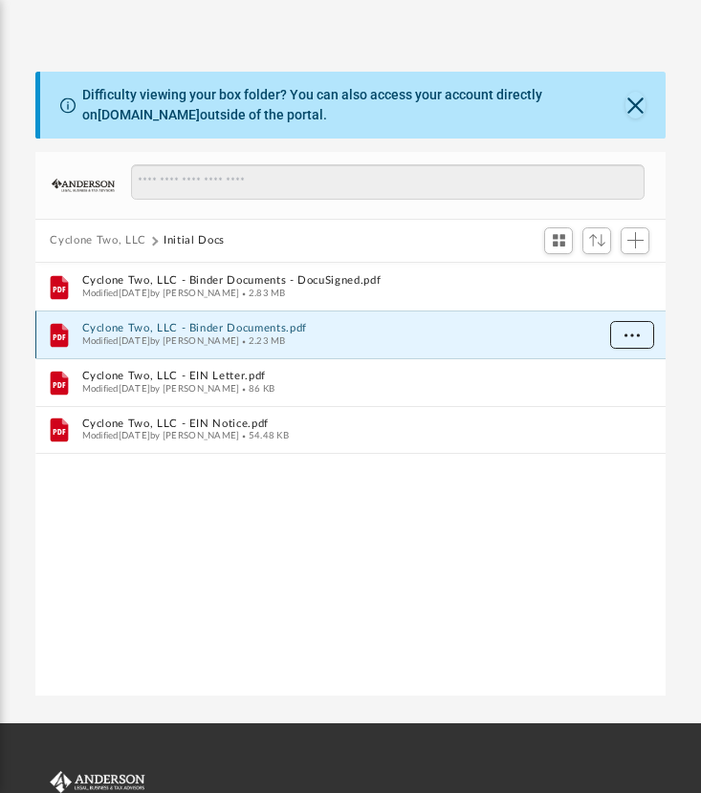
click at [633, 332] on span "More options" at bounding box center [630, 334] width 15 height 11
click at [621, 398] on li "Download" at bounding box center [613, 402] width 55 height 20
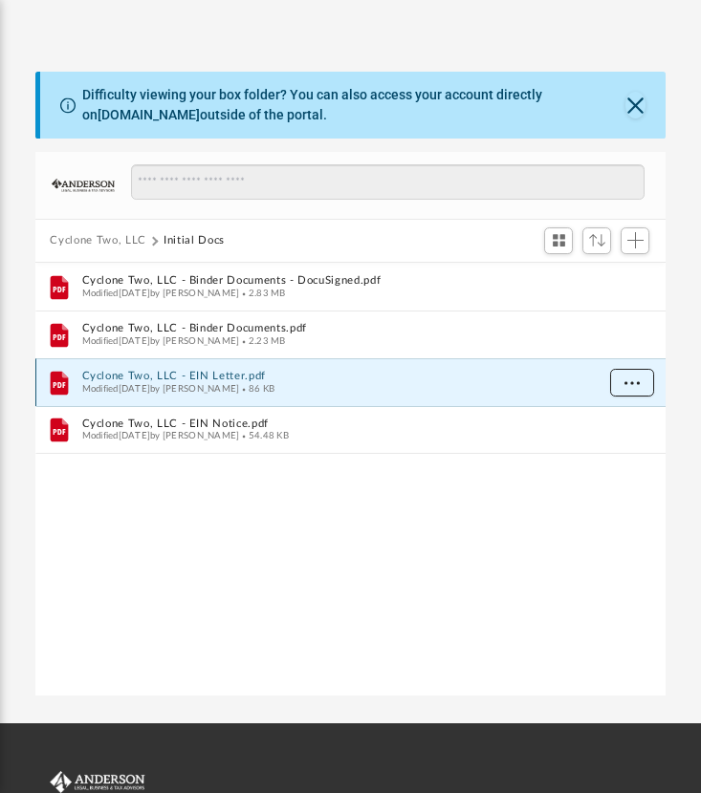
click at [633, 380] on span "More options" at bounding box center [630, 382] width 15 height 11
click at [626, 453] on li "Download" at bounding box center [613, 450] width 55 height 20
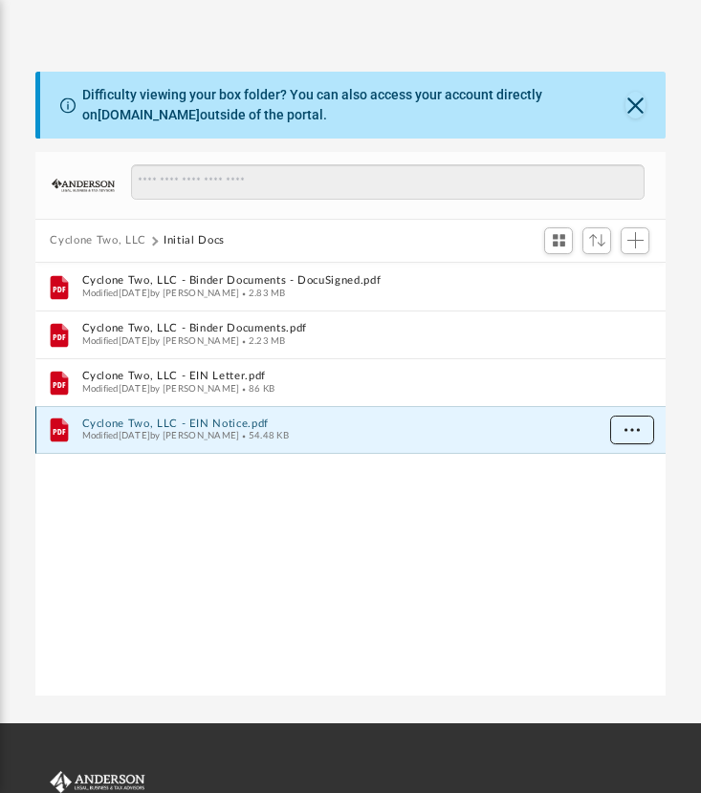
click at [630, 432] on span "More options" at bounding box center [630, 429] width 15 height 11
click at [621, 496] on li "Download" at bounding box center [613, 497] width 55 height 20
click at [115, 235] on button "Cyclone Two, LLC" at bounding box center [98, 240] width 96 height 17
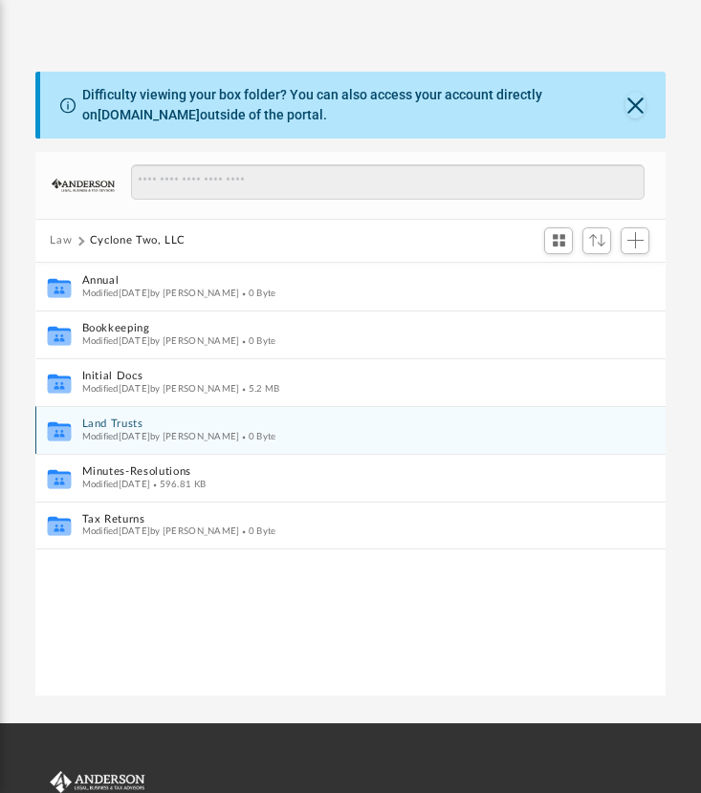
click at [127, 419] on button "Land Trusts" at bounding box center [337, 424] width 512 height 12
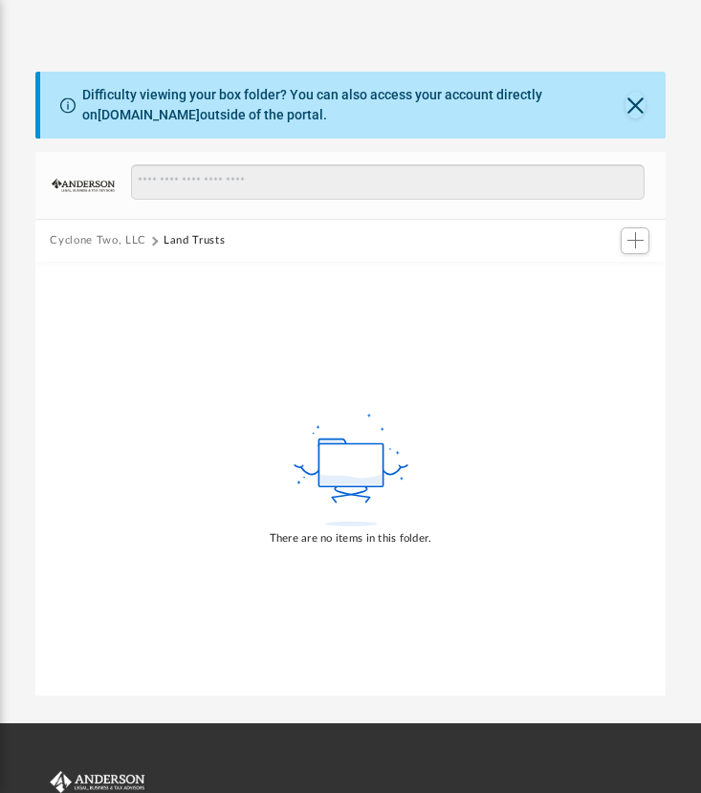
click at [119, 240] on button "Cyclone Two, LLC" at bounding box center [98, 240] width 96 height 17
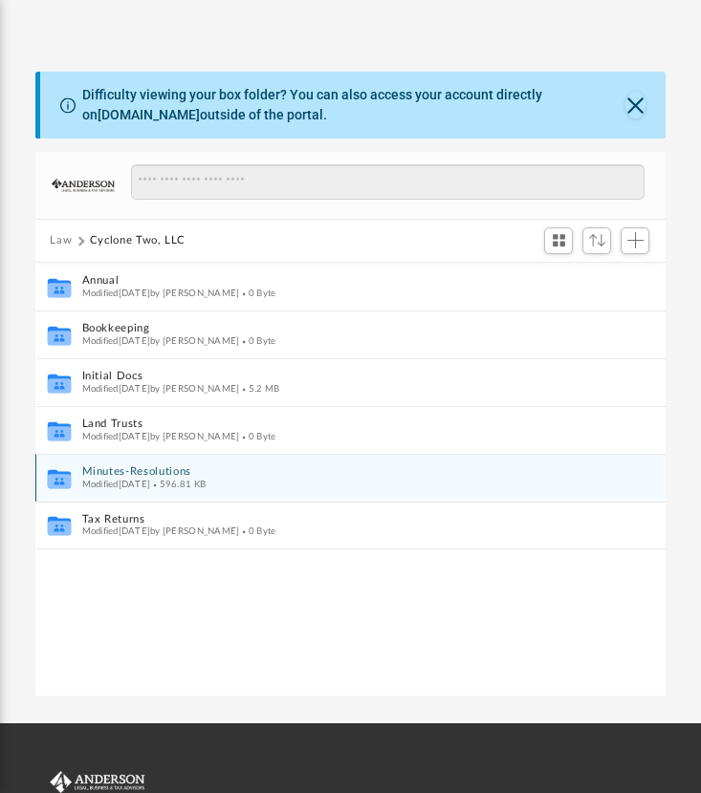
click at [136, 479] on span "Modified Tue Jun 25 2024" at bounding box center [115, 484] width 69 height 10
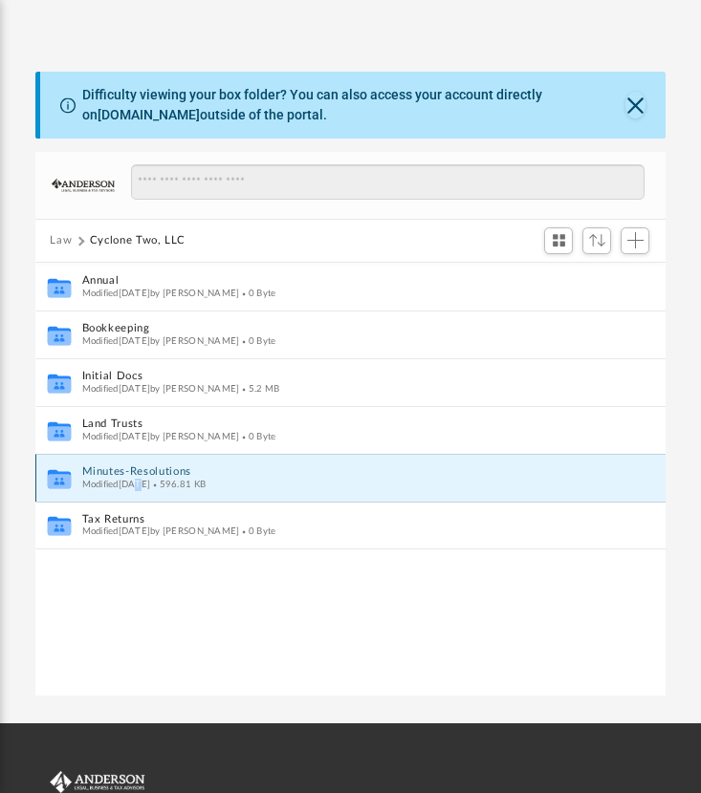
click at [136, 479] on span "Modified Tue Jun 25 2024" at bounding box center [115, 484] width 69 height 10
click at [136, 472] on button "Minutes-Resolutions" at bounding box center [337, 471] width 512 height 12
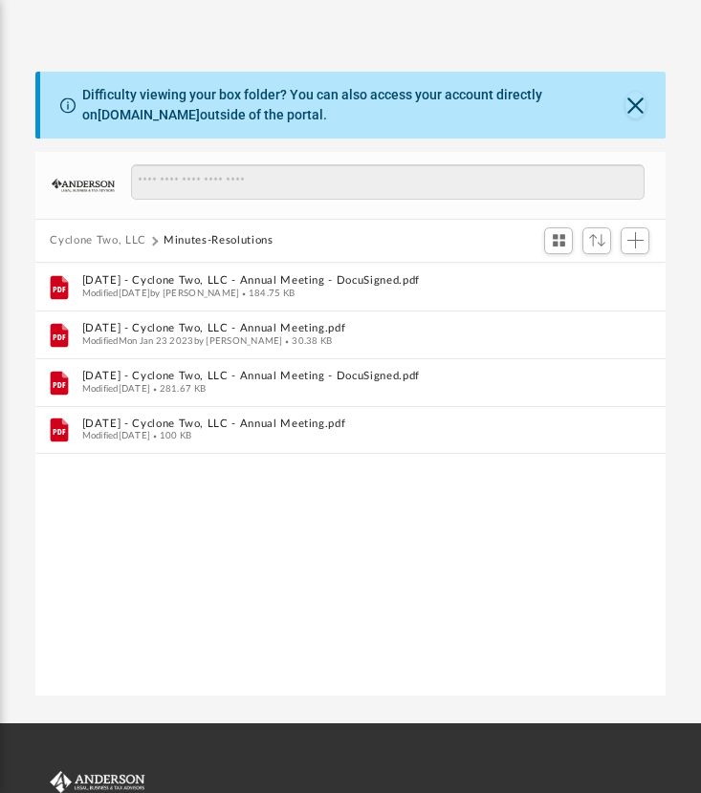
click at [126, 469] on div "File 2023.01.03 - Cyclone Two, LLC - Annual Meeting - DocuSigned.pdf Modified F…" at bounding box center [350, 480] width 631 height 435
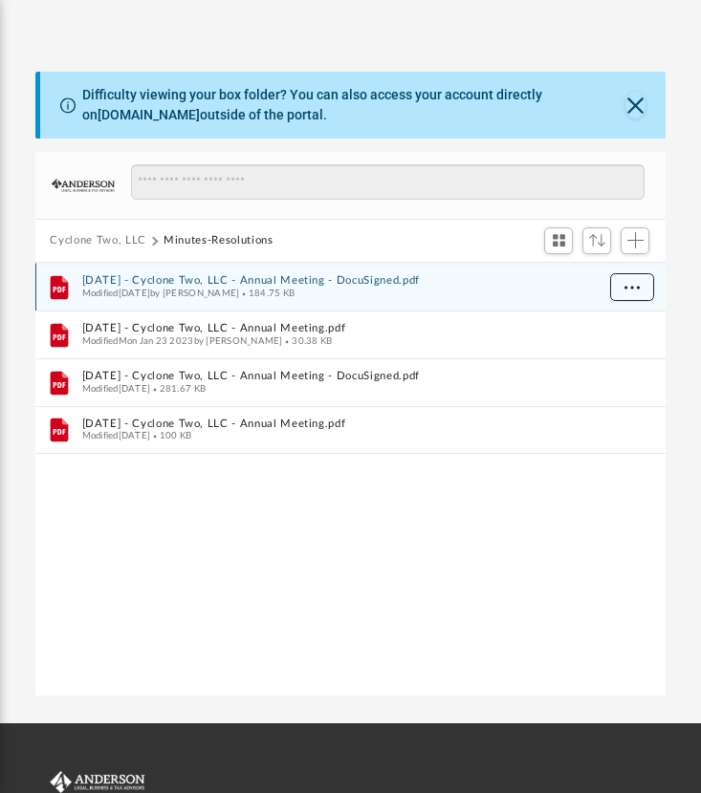
click at [635, 288] on span "More options" at bounding box center [630, 286] width 15 height 11
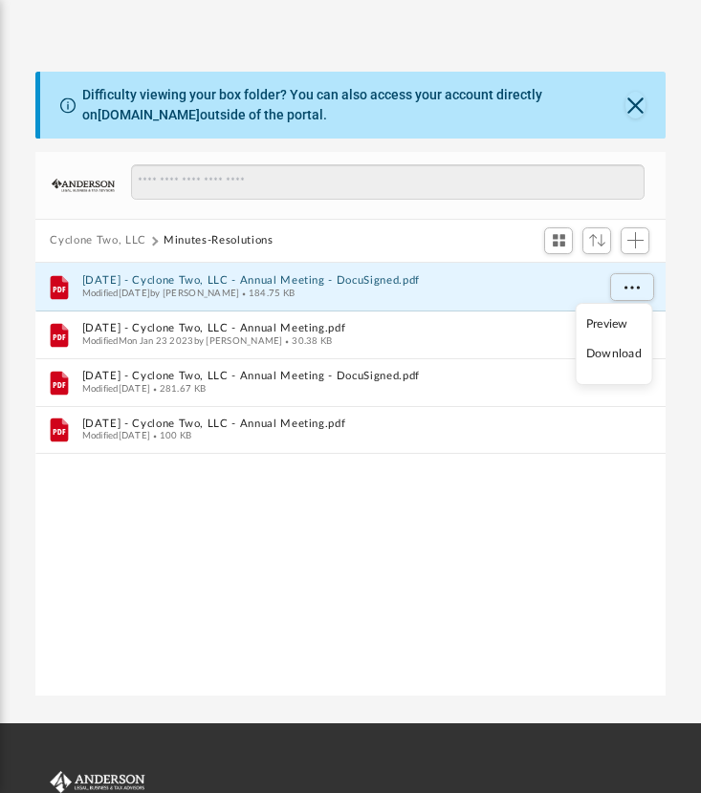
click at [611, 352] on li "Download" at bounding box center [613, 354] width 55 height 20
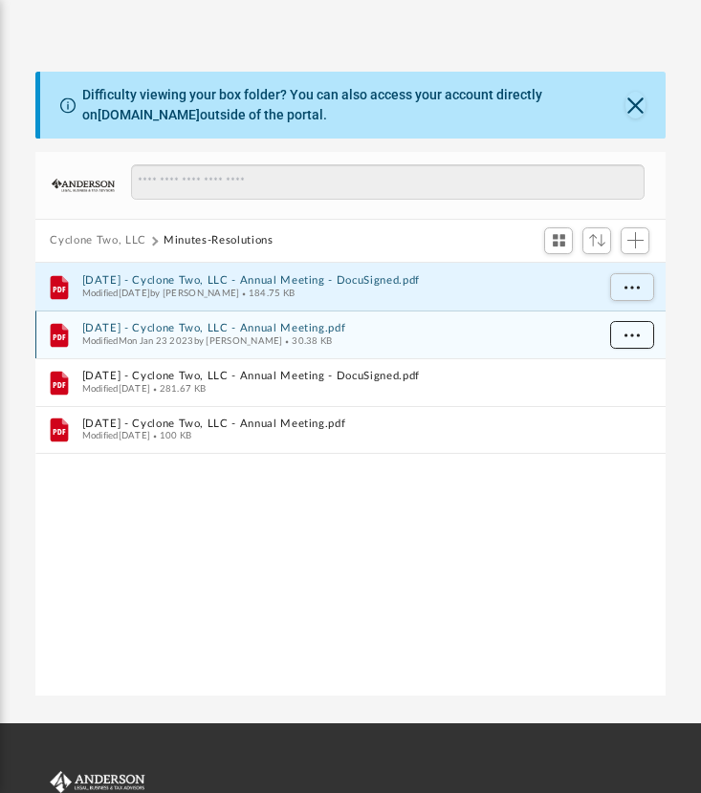
click at [623, 329] on span "More options" at bounding box center [630, 334] width 15 height 11
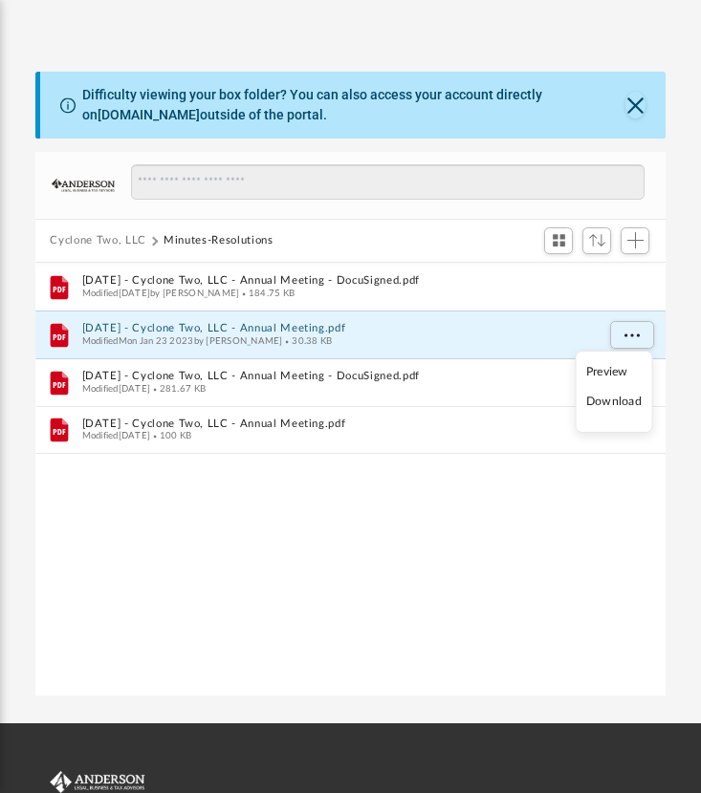
click at [613, 401] on li "Download" at bounding box center [613, 402] width 55 height 20
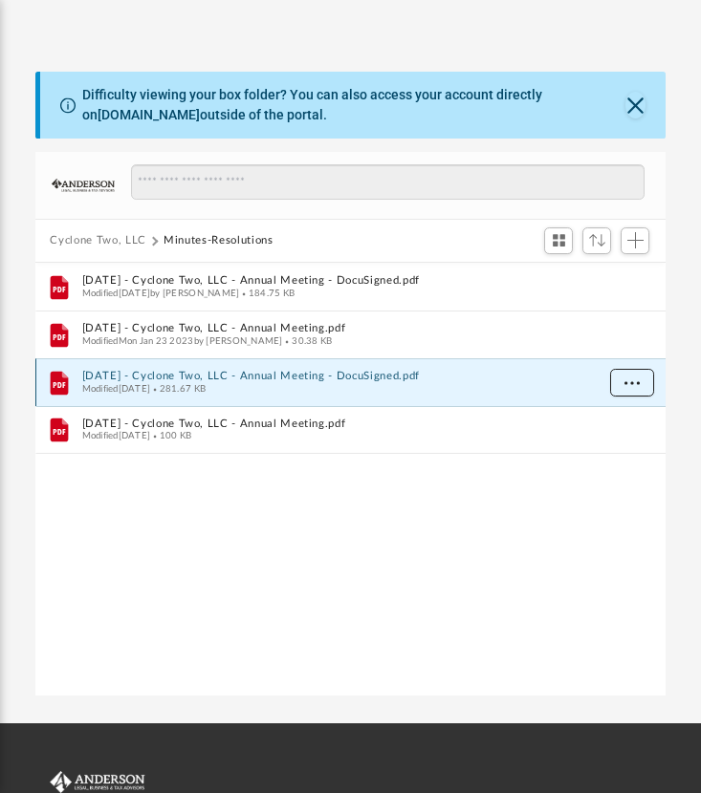
click at [624, 384] on span "More options" at bounding box center [630, 382] width 15 height 11
click at [616, 457] on li "Download" at bounding box center [613, 450] width 55 height 20
click at [645, 561] on div "File 2023.01.03 - Cyclone Two, LLC - Annual Meeting - DocuSigned.pdf Modified F…" at bounding box center [350, 480] width 631 height 435
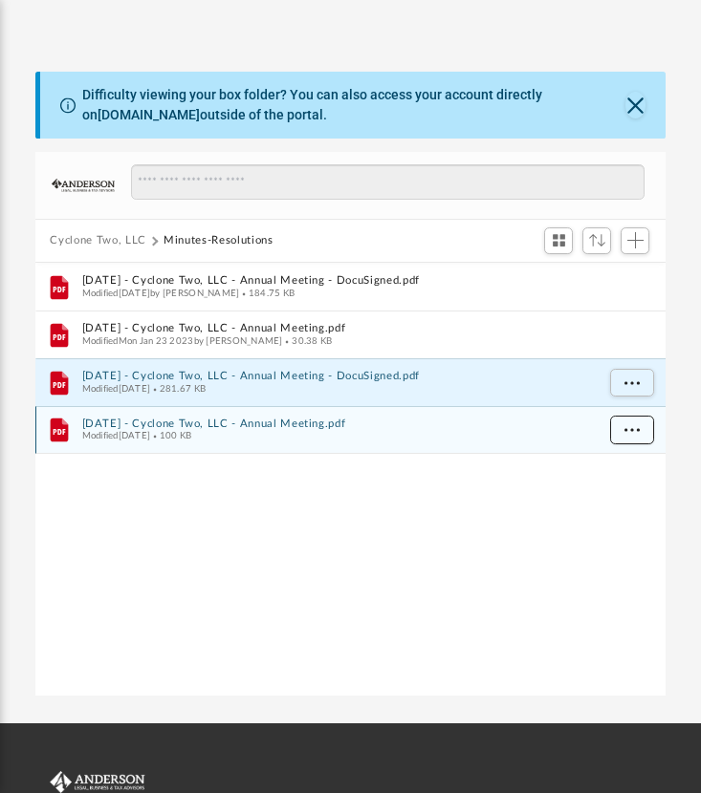
click at [631, 429] on span "More options" at bounding box center [630, 429] width 15 height 11
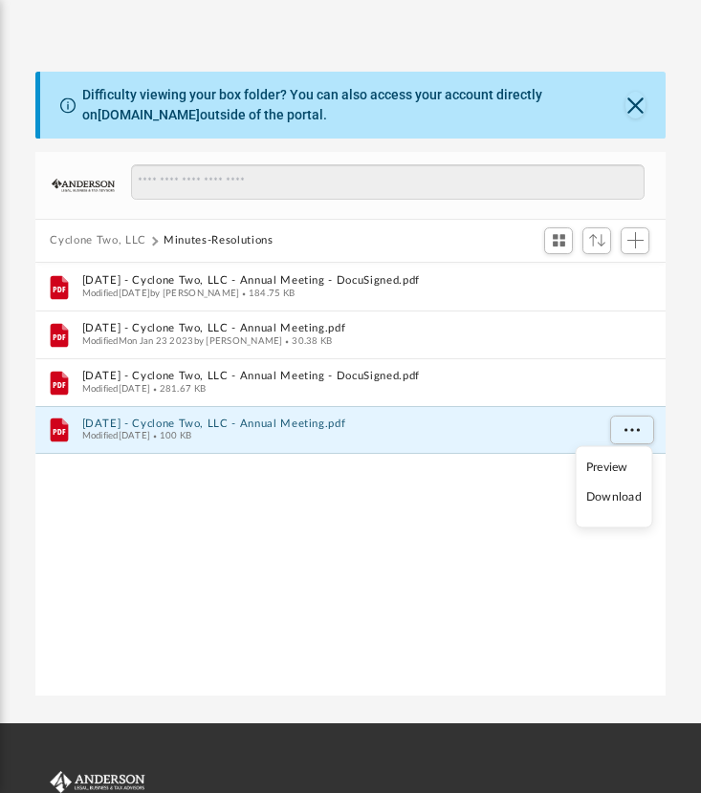
click at [623, 491] on li "Download" at bounding box center [613, 497] width 55 height 20
click at [121, 234] on button "Cyclone Two, LLC" at bounding box center [98, 240] width 96 height 17
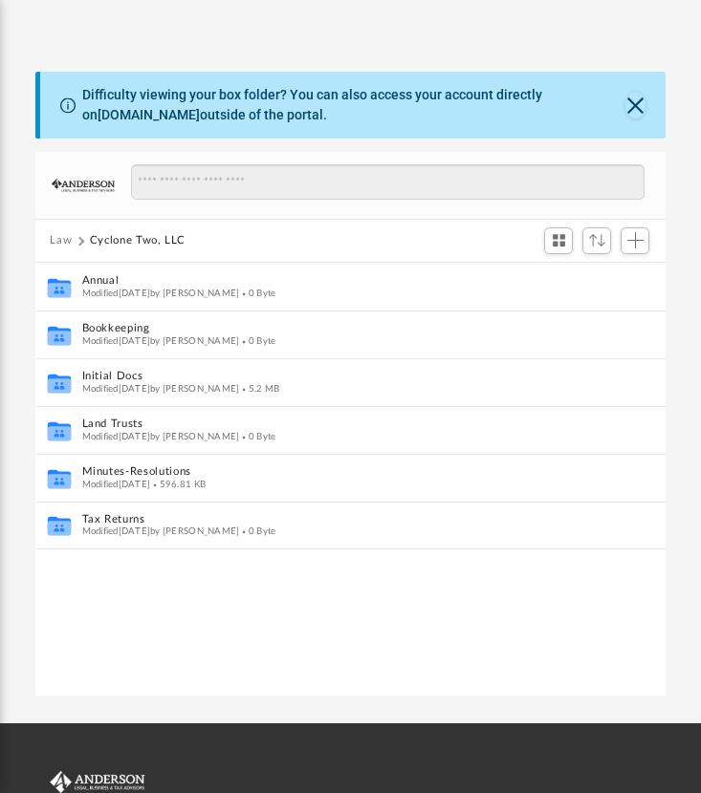
click at [57, 238] on button "Law" at bounding box center [61, 240] width 22 height 17
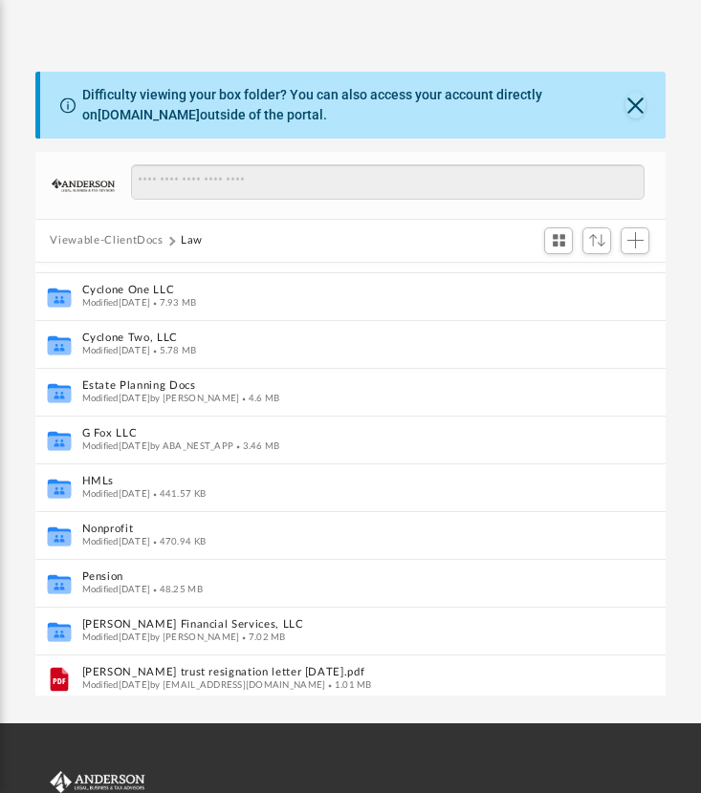
scroll to position [231, 0]
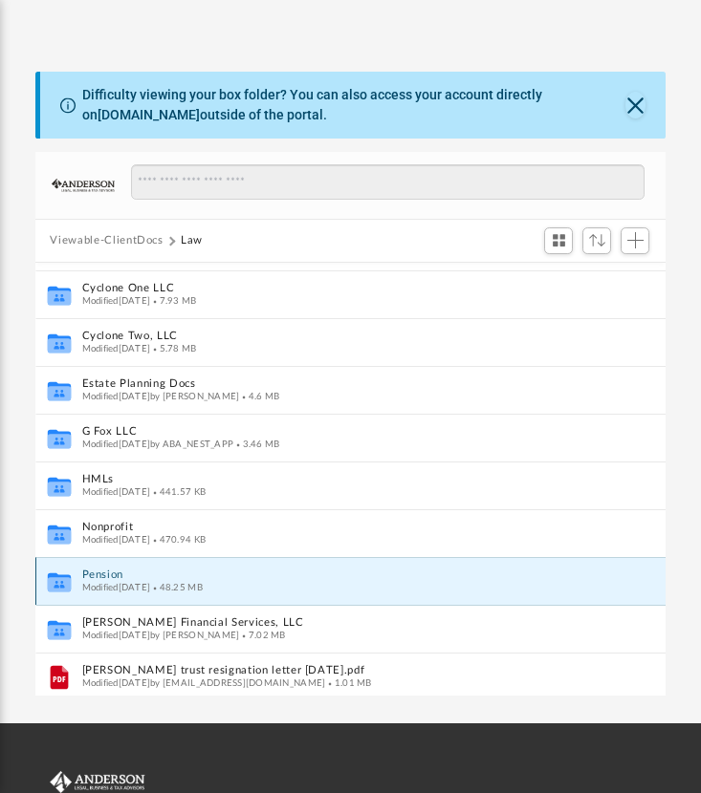
click at [105, 578] on button "Pension" at bounding box center [330, 575] width 498 height 12
click at [99, 571] on button "Pension" at bounding box center [330, 575] width 498 height 12
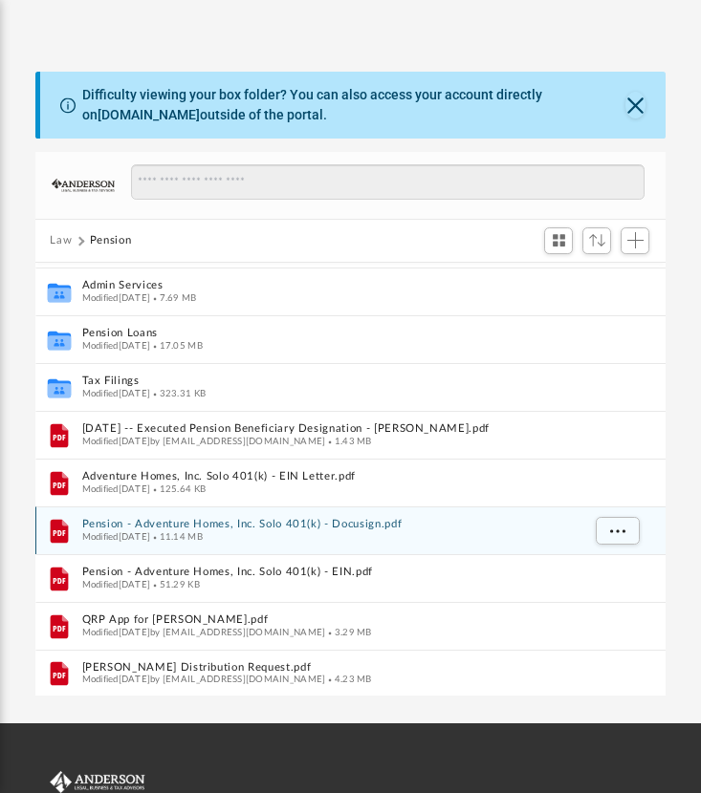
scroll to position [0, 0]
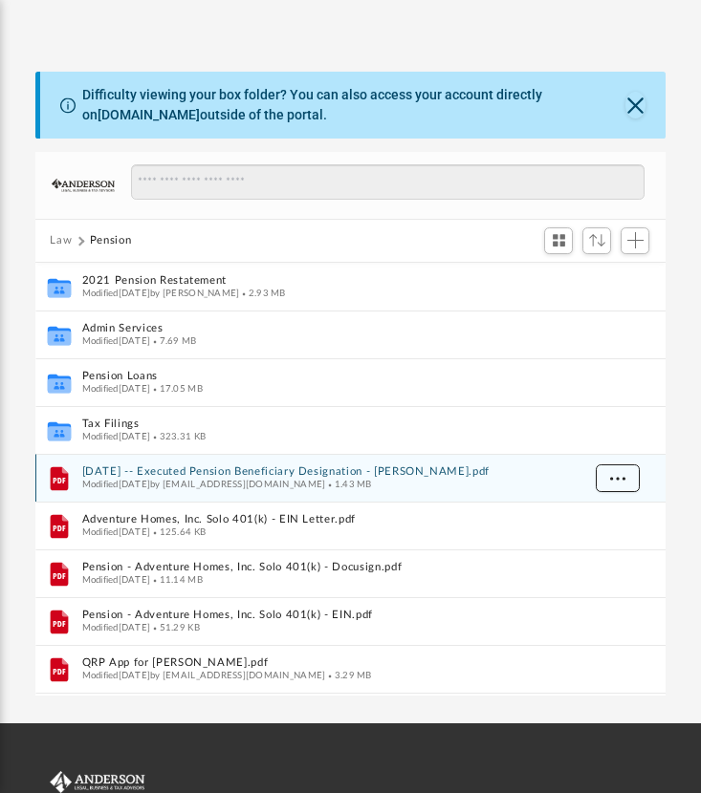
click at [617, 482] on button "More options" at bounding box center [616, 479] width 44 height 29
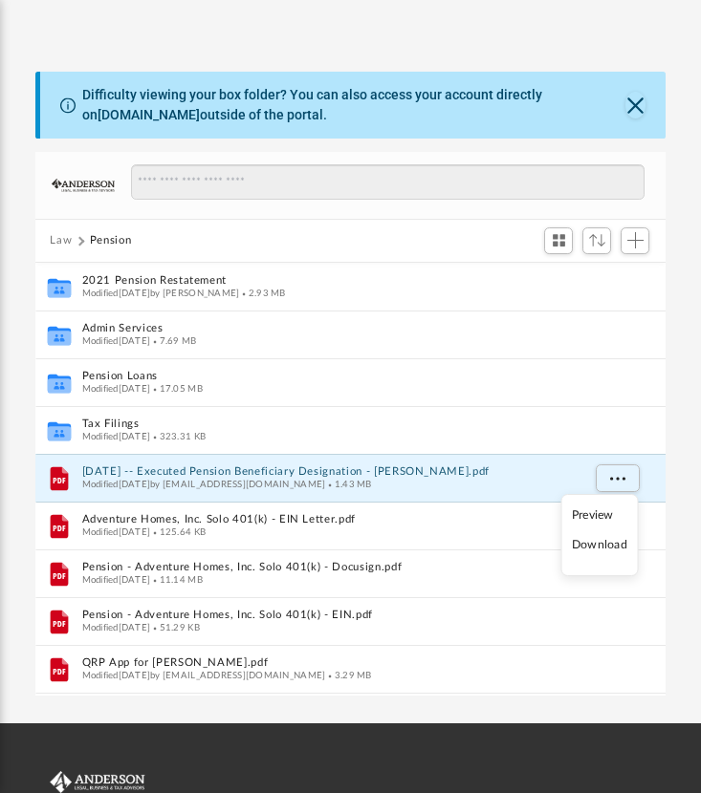
click at [597, 545] on li "Download" at bounding box center [599, 545] width 55 height 20
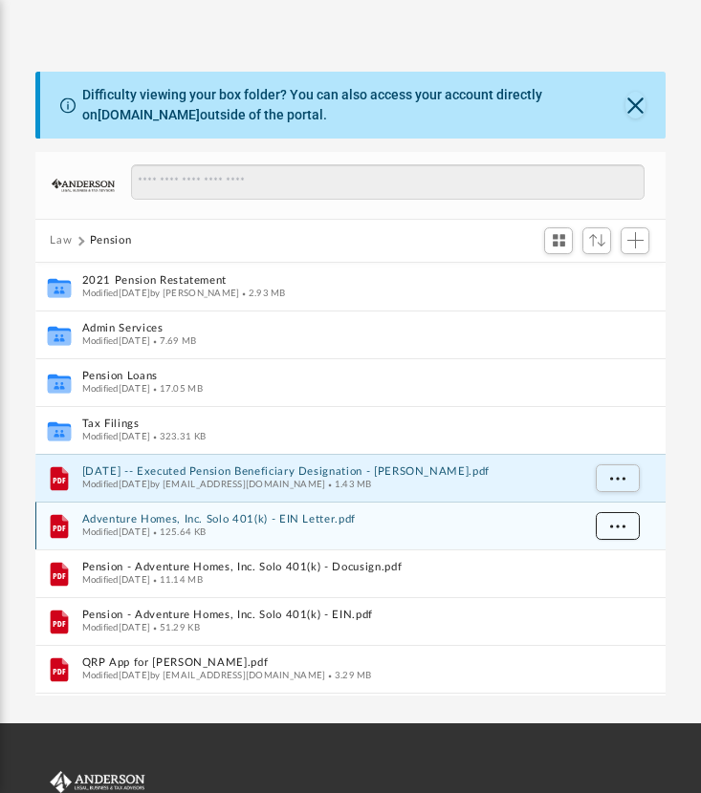
click at [615, 520] on span "More options" at bounding box center [616, 525] width 15 height 11
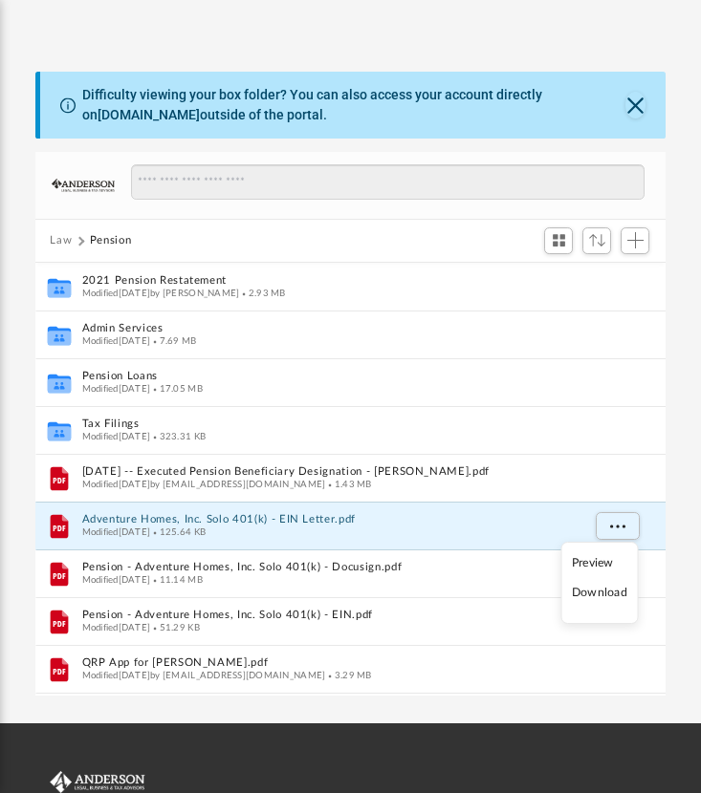
click at [603, 592] on li "Download" at bounding box center [599, 593] width 55 height 20
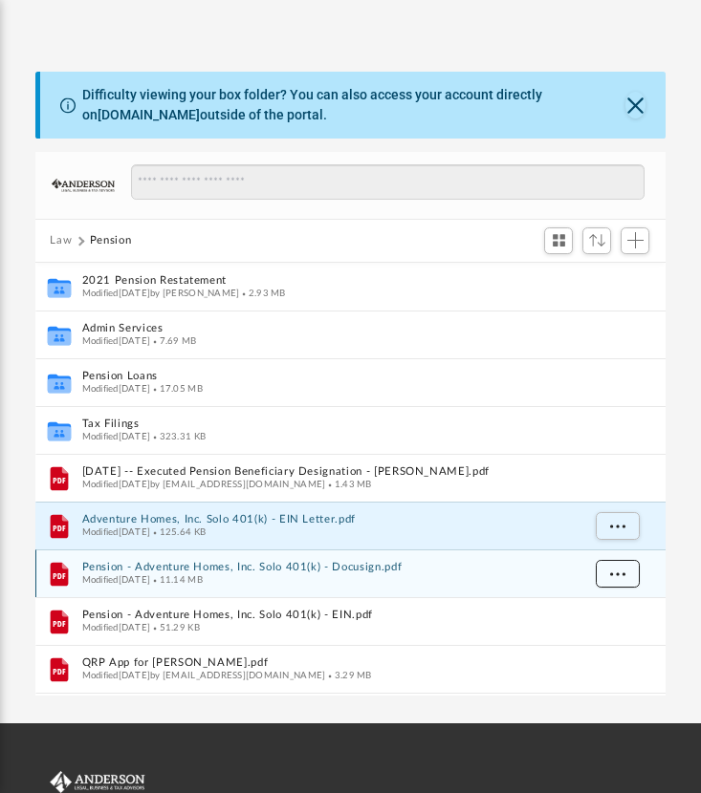
click at [626, 562] on button "More options" at bounding box center [616, 574] width 44 height 29
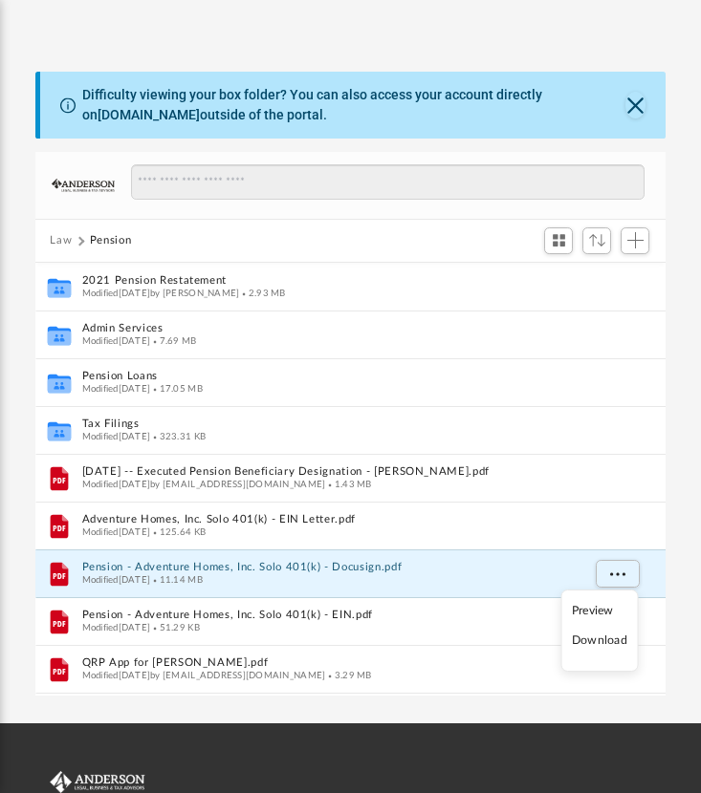
click at [615, 640] on li "Download" at bounding box center [599, 641] width 55 height 20
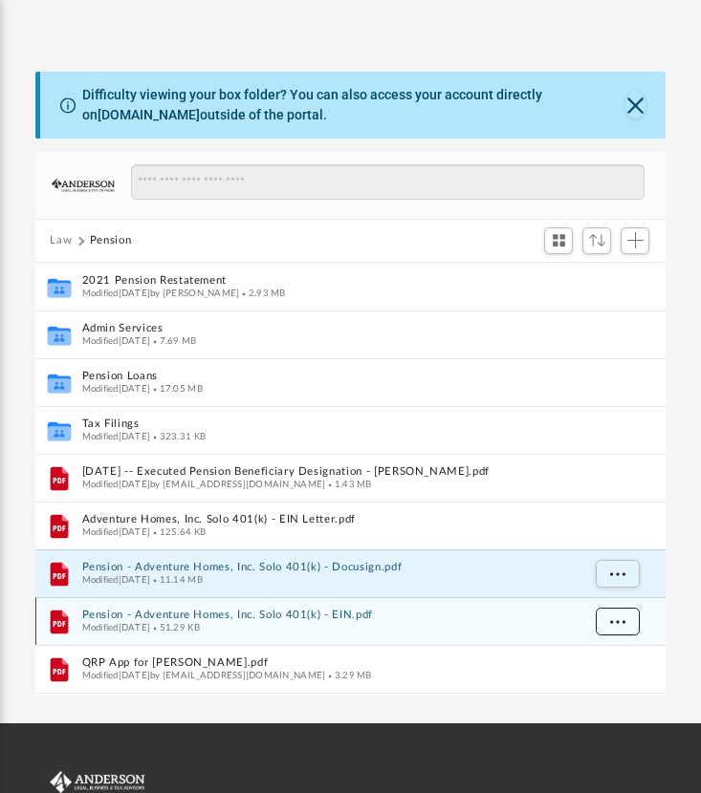
click at [620, 616] on span "More options" at bounding box center [616, 621] width 15 height 11
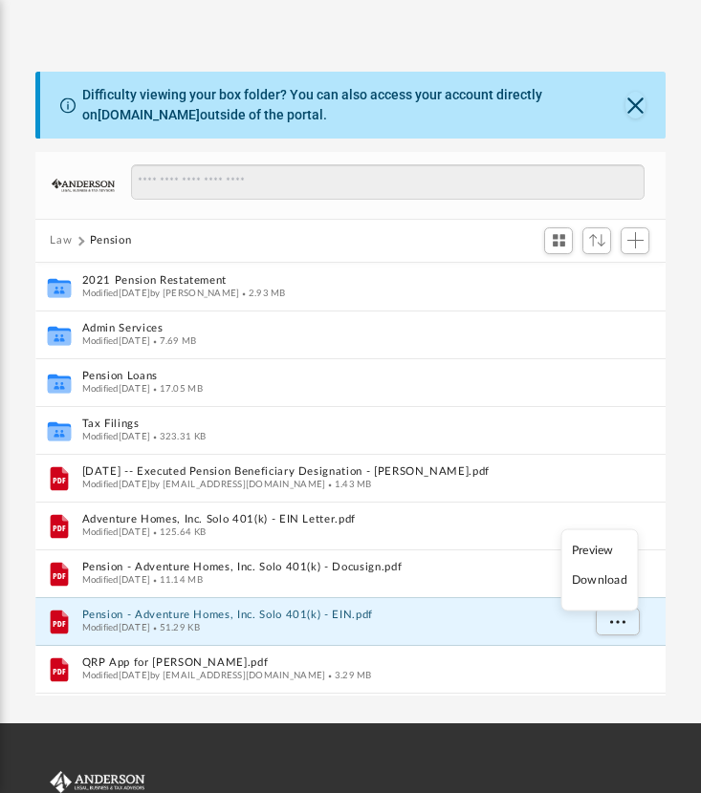
click at [614, 580] on li "Download" at bounding box center [599, 581] width 55 height 20
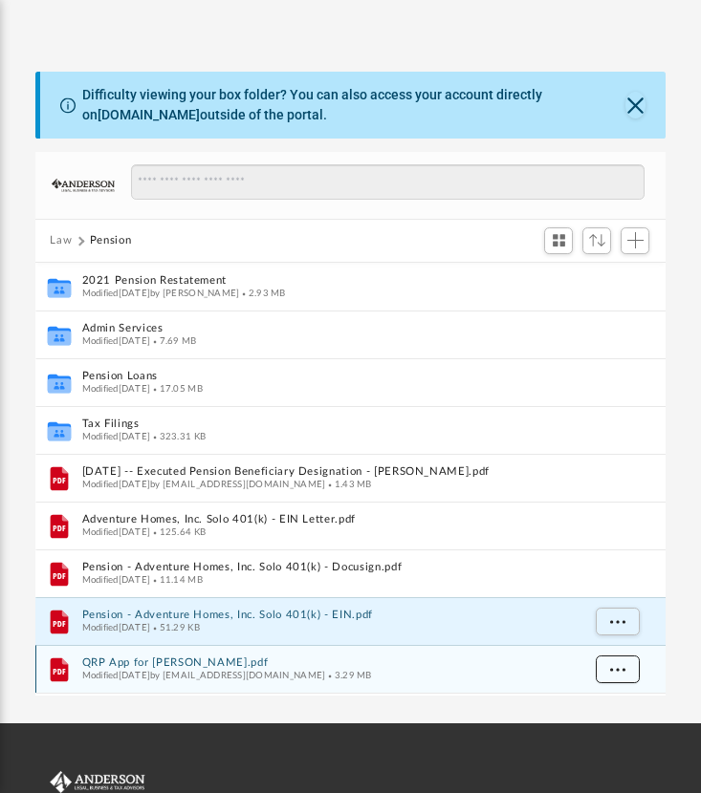
click at [620, 666] on span "More options" at bounding box center [616, 668] width 15 height 11
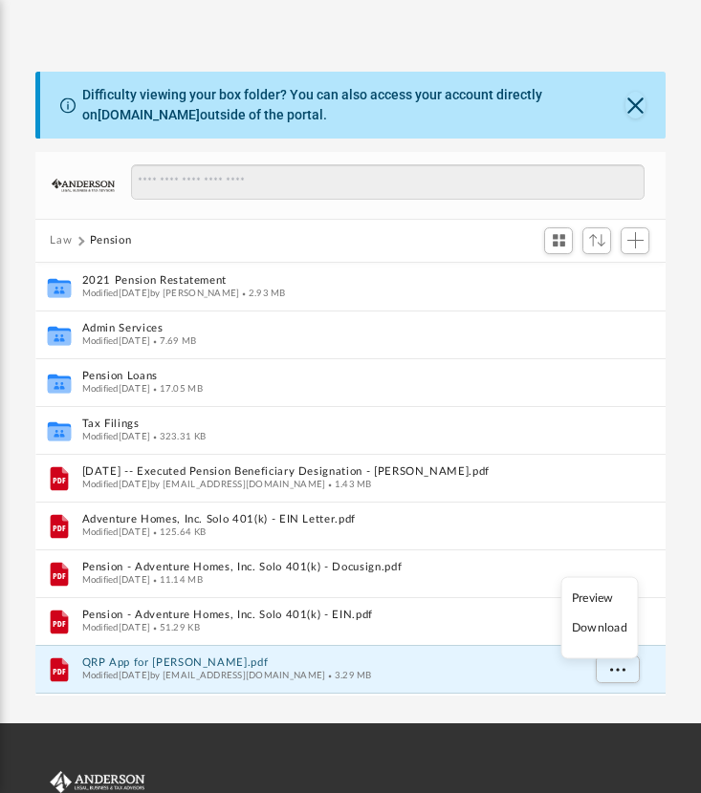
click at [595, 626] on li "Download" at bounding box center [599, 628] width 55 height 20
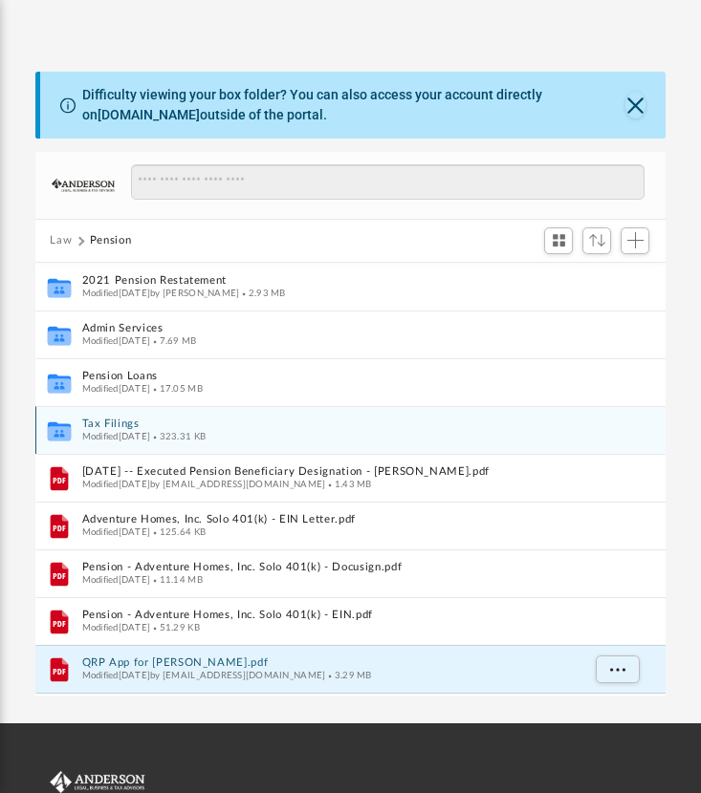
click at [176, 427] on button "Tax Filings" at bounding box center [330, 424] width 498 height 12
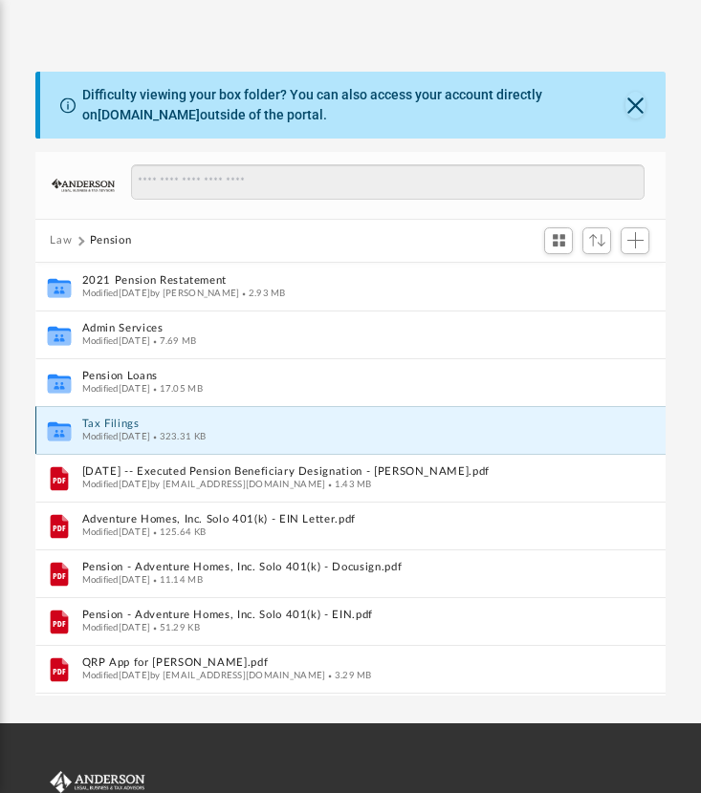
click at [176, 427] on button "Tax Filings" at bounding box center [330, 424] width 498 height 12
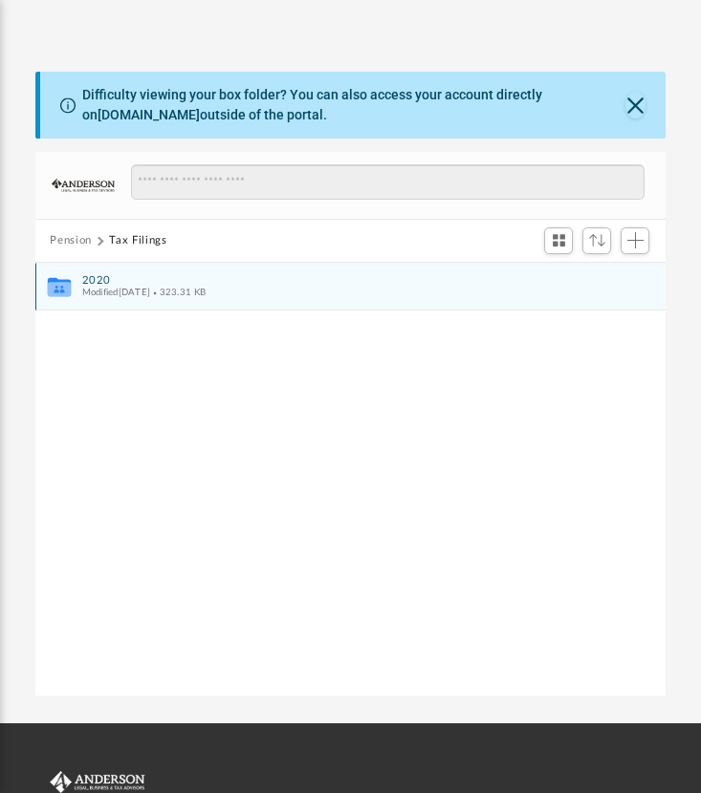
click at [150, 294] on span "Modified Mon Apr 4 2022" at bounding box center [115, 293] width 69 height 10
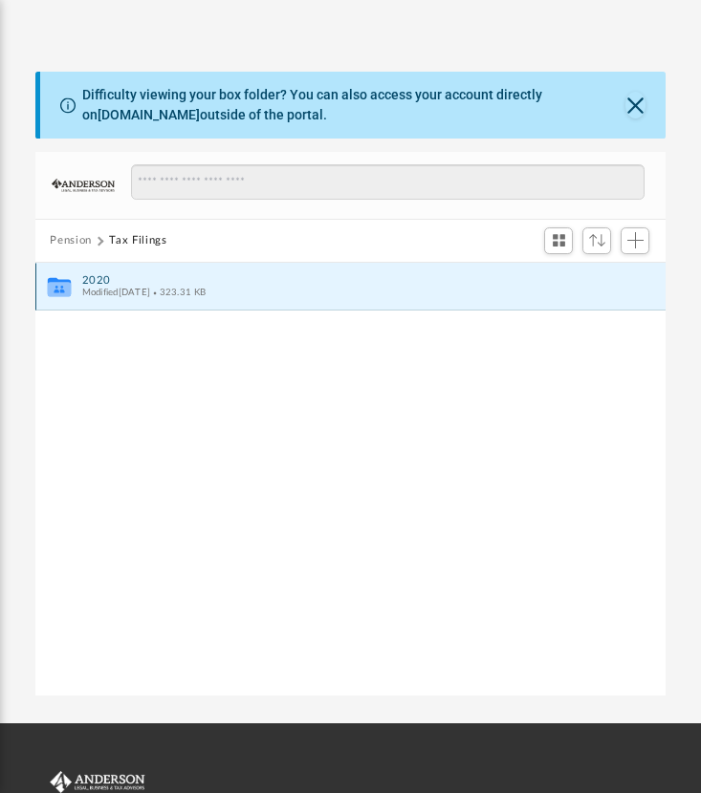
click at [150, 294] on span "Modified Mon Apr 4 2022" at bounding box center [115, 293] width 69 height 10
click at [66, 285] on icon "grid" at bounding box center [58, 289] width 23 height 14
click at [97, 280] on button "2020" at bounding box center [337, 280] width 512 height 12
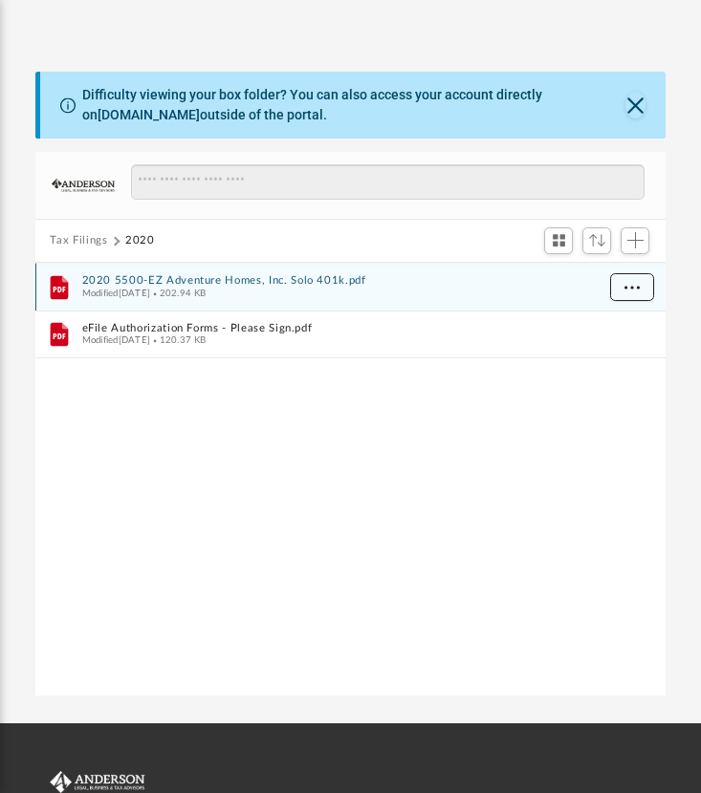
click at [618, 289] on button "More options" at bounding box center [631, 287] width 44 height 29
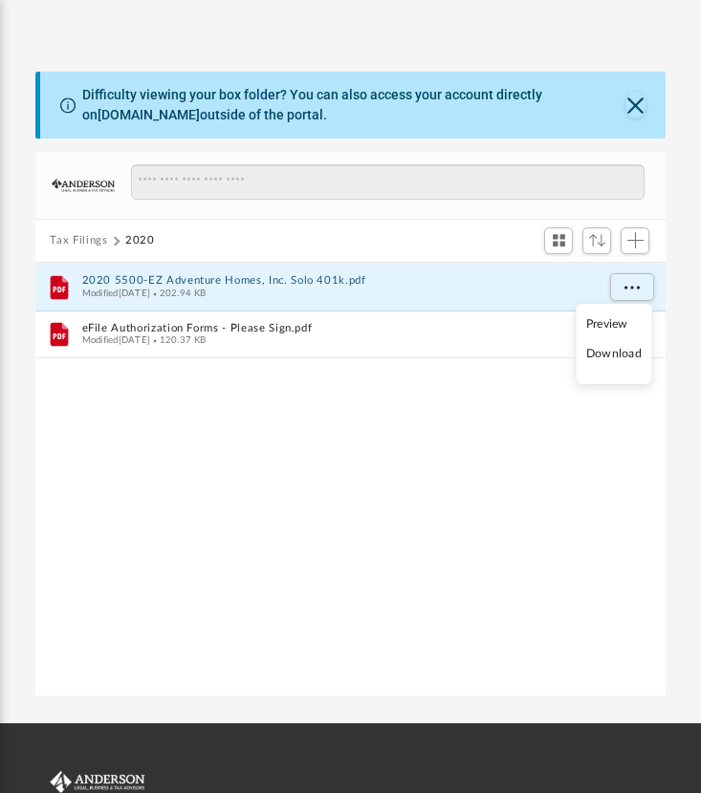
click at [612, 351] on li "Download" at bounding box center [613, 354] width 55 height 20
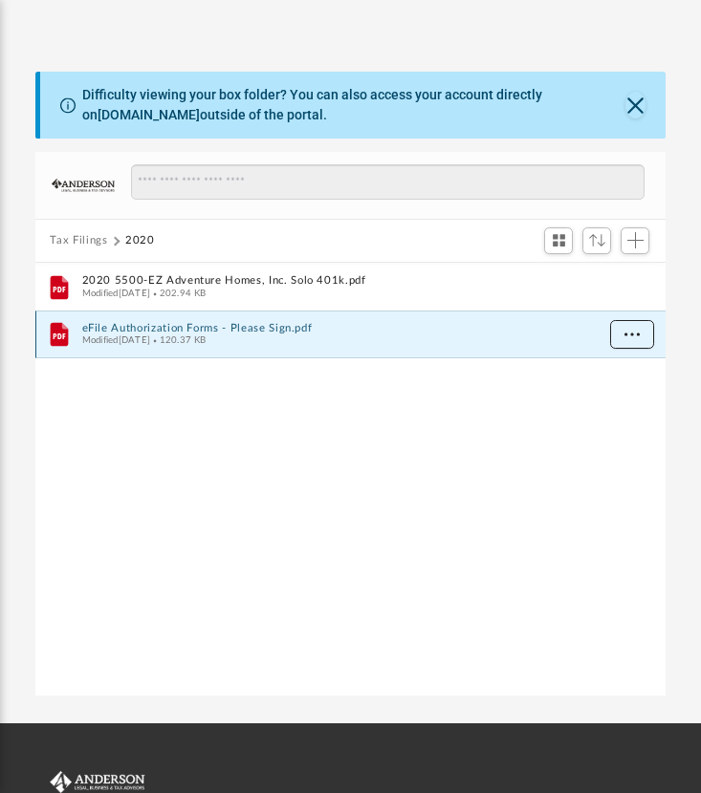
click at [632, 335] on span "More options" at bounding box center [630, 334] width 15 height 11
click at [613, 405] on li "Download" at bounding box center [613, 402] width 55 height 20
click at [79, 233] on button "Tax Filings" at bounding box center [78, 240] width 57 height 17
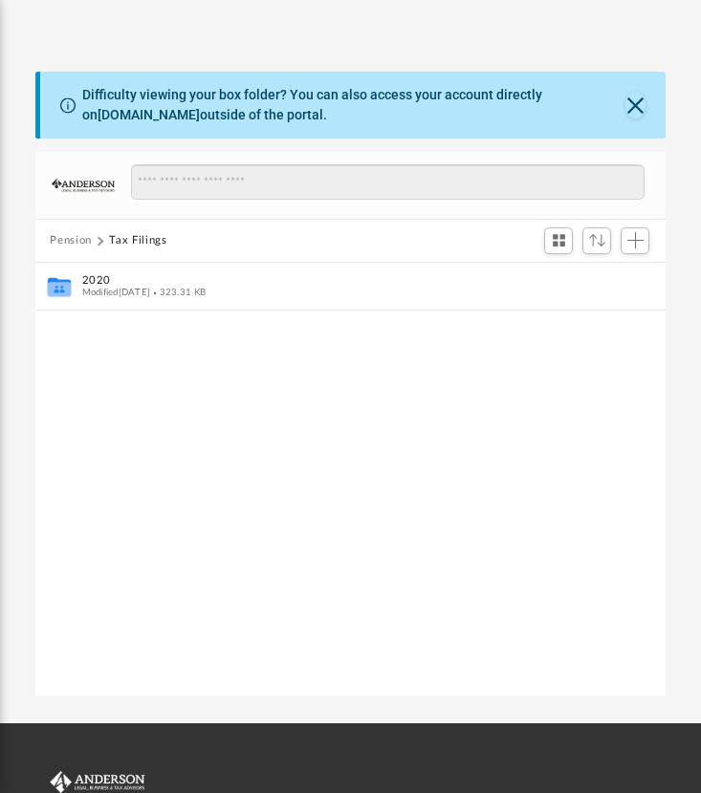
click at [80, 240] on button "Pension" at bounding box center [71, 240] width 42 height 17
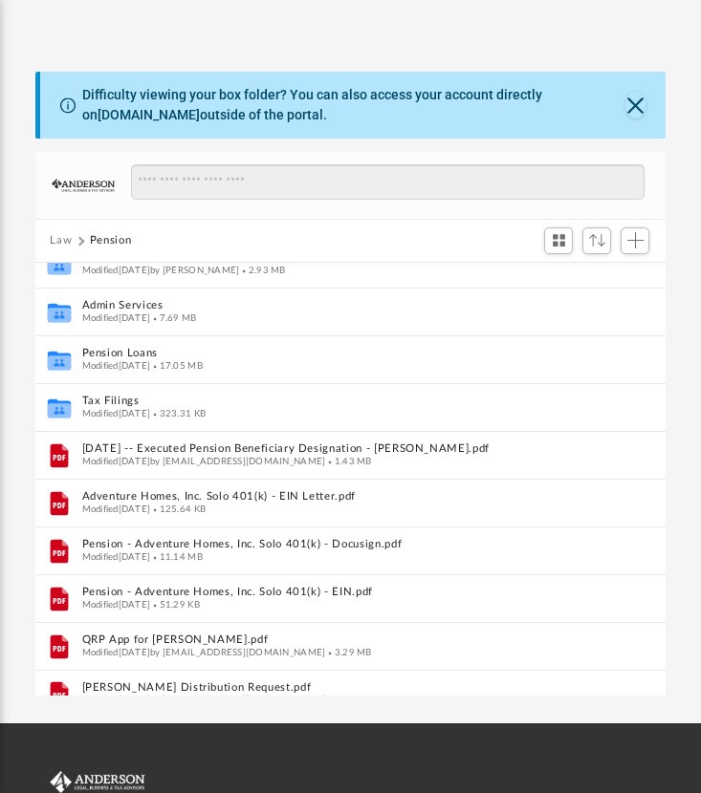
scroll to position [43, 0]
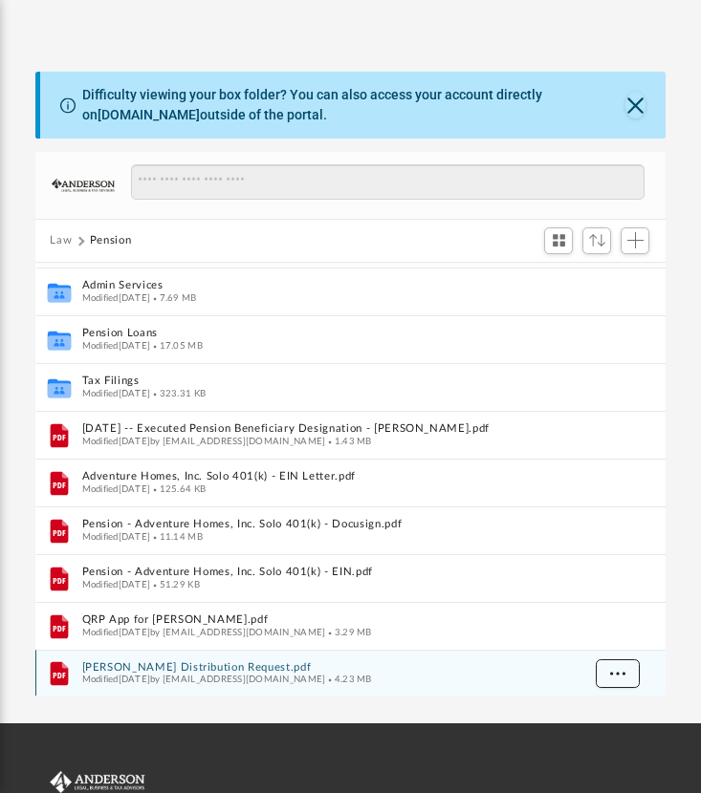
click at [620, 676] on span "More options" at bounding box center [616, 673] width 15 height 11
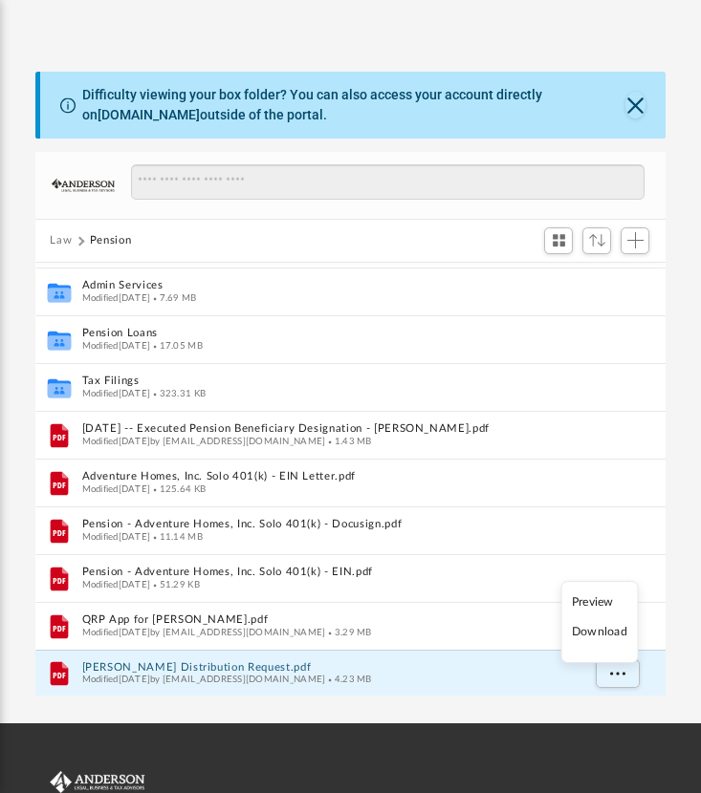
click at [589, 634] on li "Download" at bounding box center [599, 632] width 55 height 20
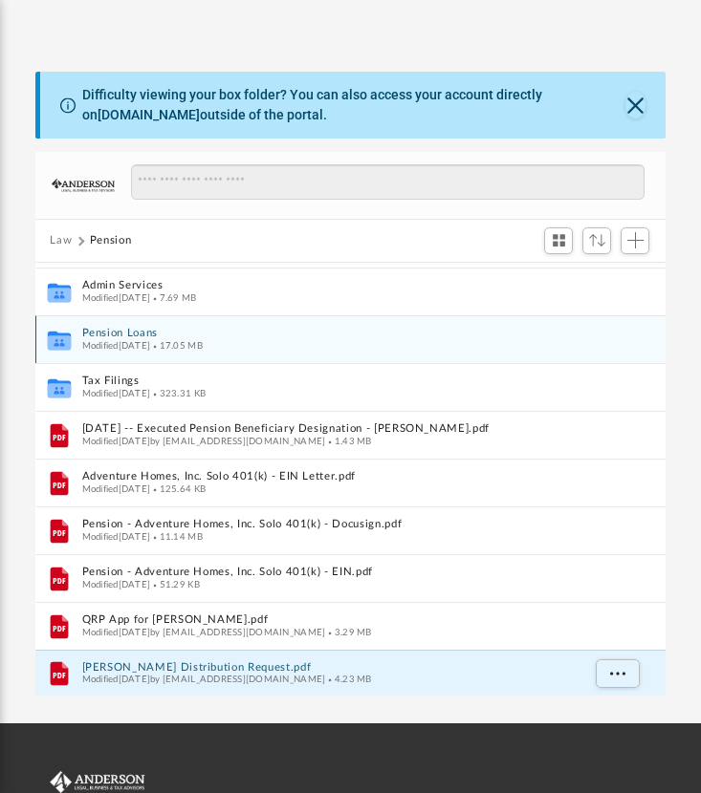
click at [129, 335] on button "Pension Loans" at bounding box center [330, 333] width 498 height 12
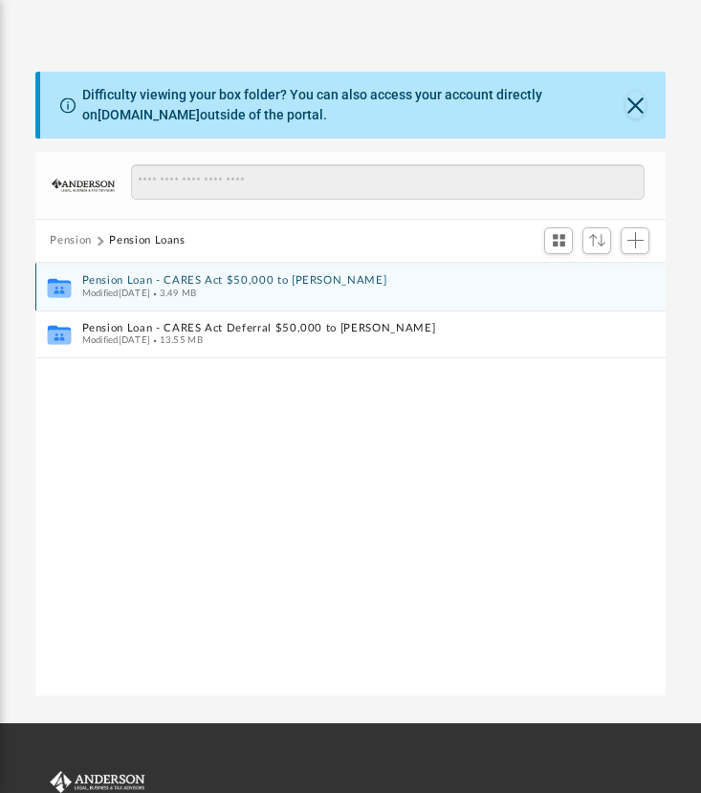
scroll to position [0, 0]
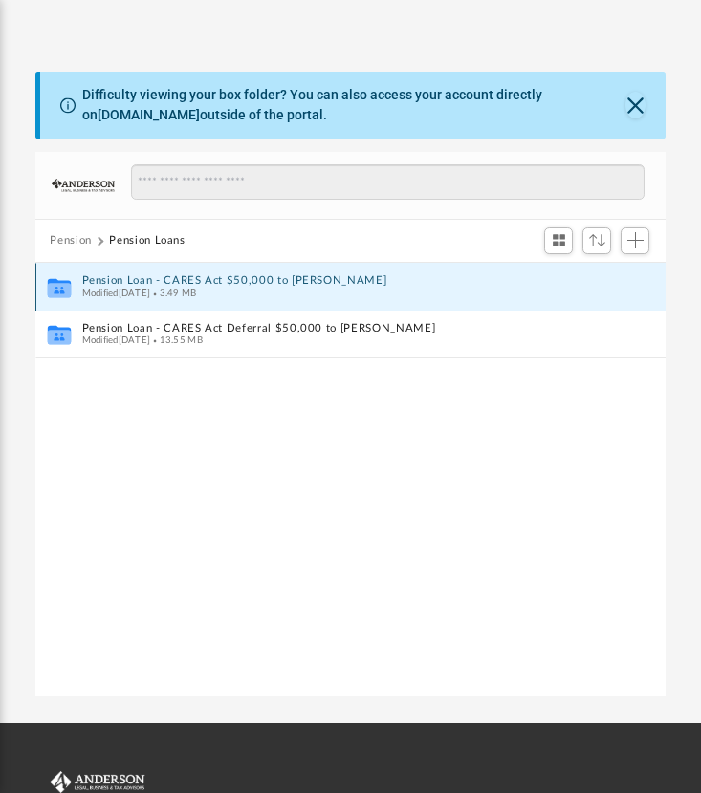
click at [345, 275] on button "Pension Loan - CARES Act $50,000 to Michael Chapman" at bounding box center [337, 280] width 512 height 12
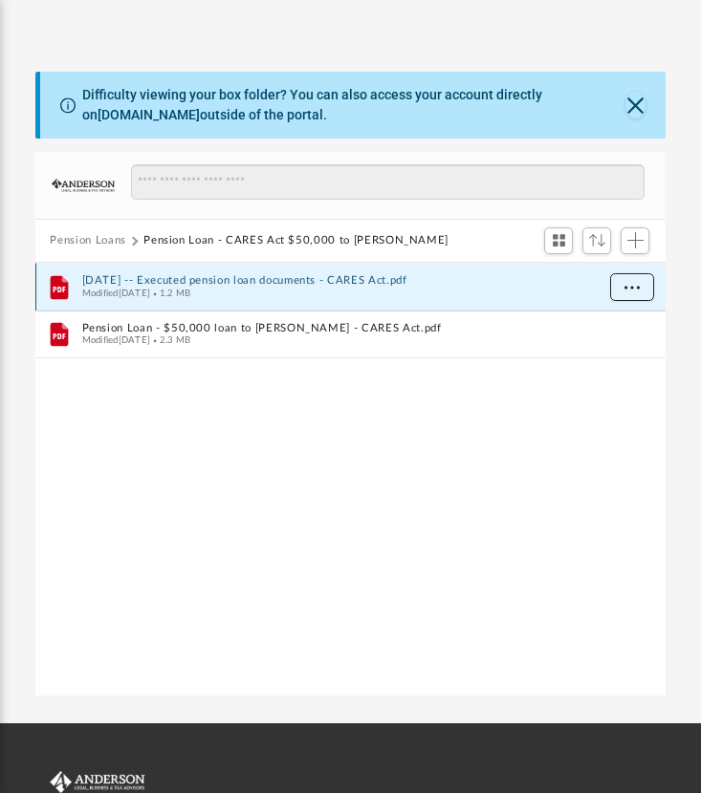
click at [639, 288] on button "More options" at bounding box center [631, 287] width 44 height 29
click at [611, 355] on li "Download" at bounding box center [613, 354] width 55 height 20
click at [659, 414] on div "File 2020.04.24 -- Executed pension loan documents - CARES Act.pdf Modified Mon…" at bounding box center [350, 480] width 631 height 435
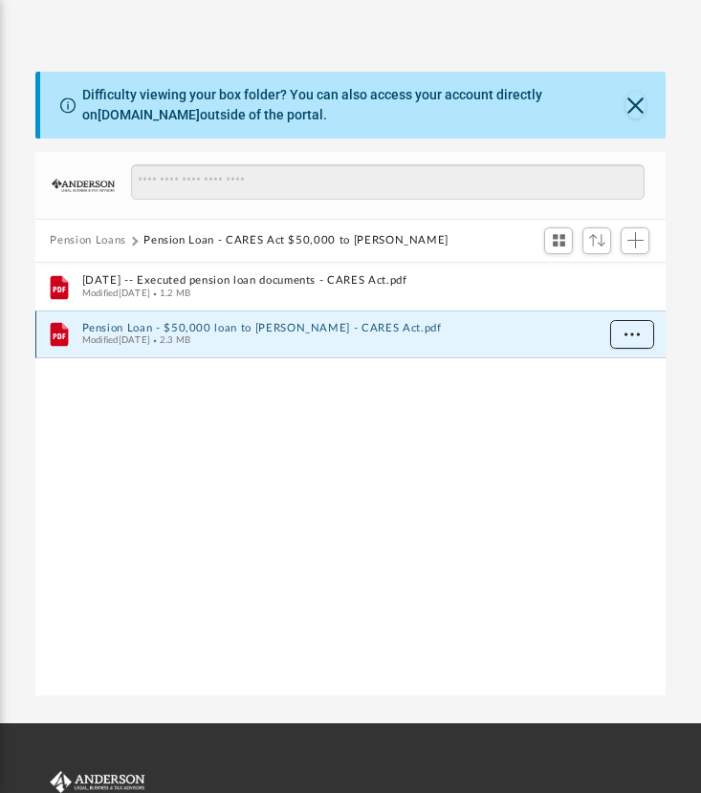
click at [634, 335] on span "More options" at bounding box center [630, 334] width 15 height 11
click at [625, 402] on li "Download" at bounding box center [613, 402] width 55 height 20
click at [110, 239] on button "Pension Loans" at bounding box center [88, 240] width 76 height 17
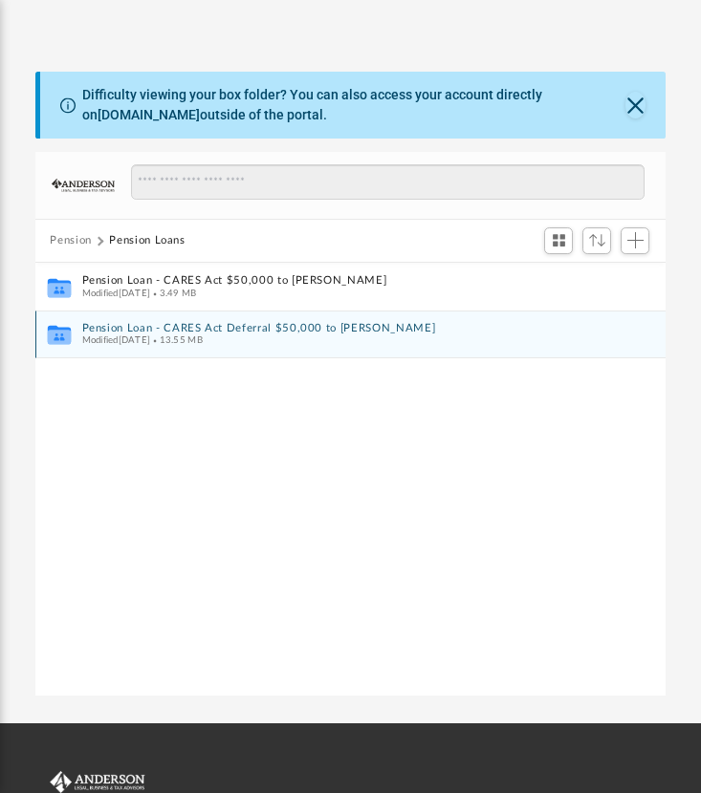
click at [314, 336] on div "Modified Tue May 26 2020 13.55 MB" at bounding box center [337, 341] width 512 height 12
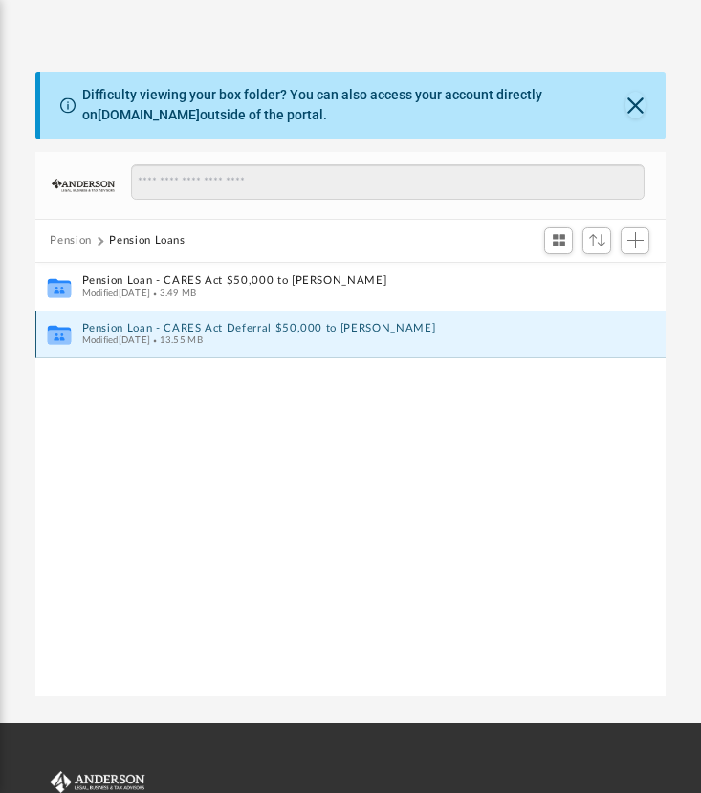
click at [314, 336] on div "Modified Tue May 26 2020 13.55 MB" at bounding box center [337, 341] width 512 height 12
click at [321, 325] on button "Pension Loan - CARES Act Deferral $50,000 to Michael Chapman" at bounding box center [337, 328] width 512 height 12
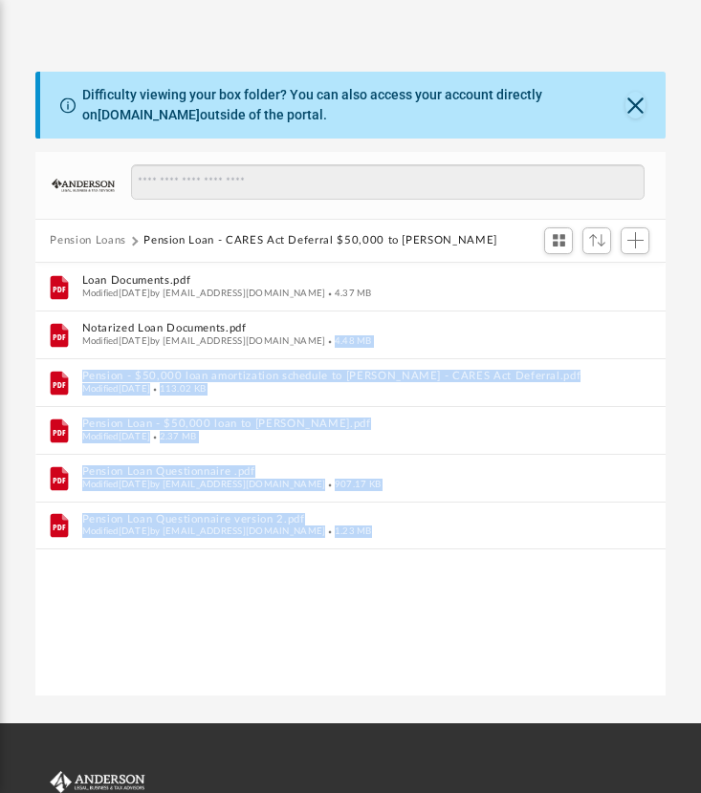
click at [103, 241] on button "Pension Loans" at bounding box center [88, 240] width 76 height 17
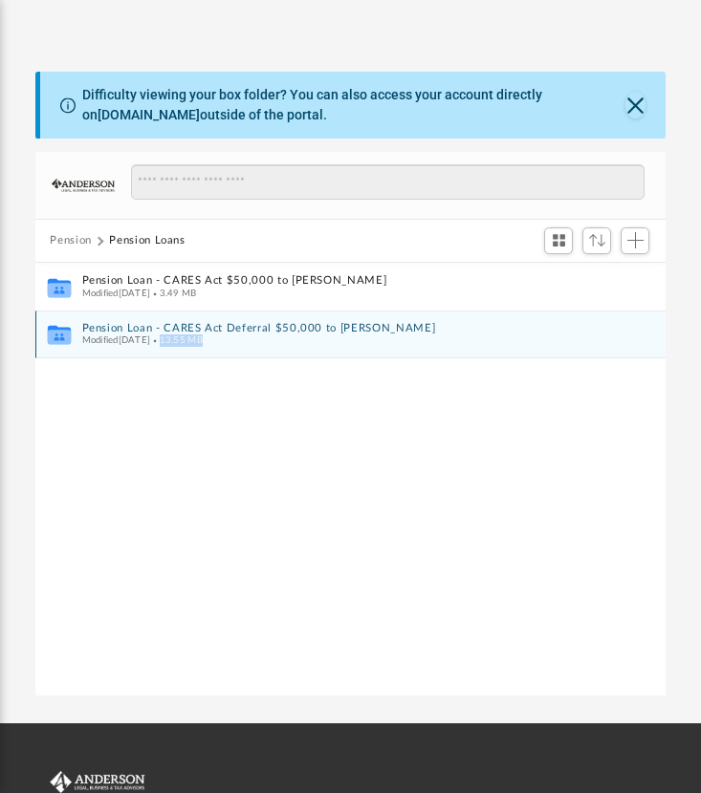
click at [361, 335] on div "Modified Tue May 26 2020 13.55 MB" at bounding box center [337, 341] width 512 height 12
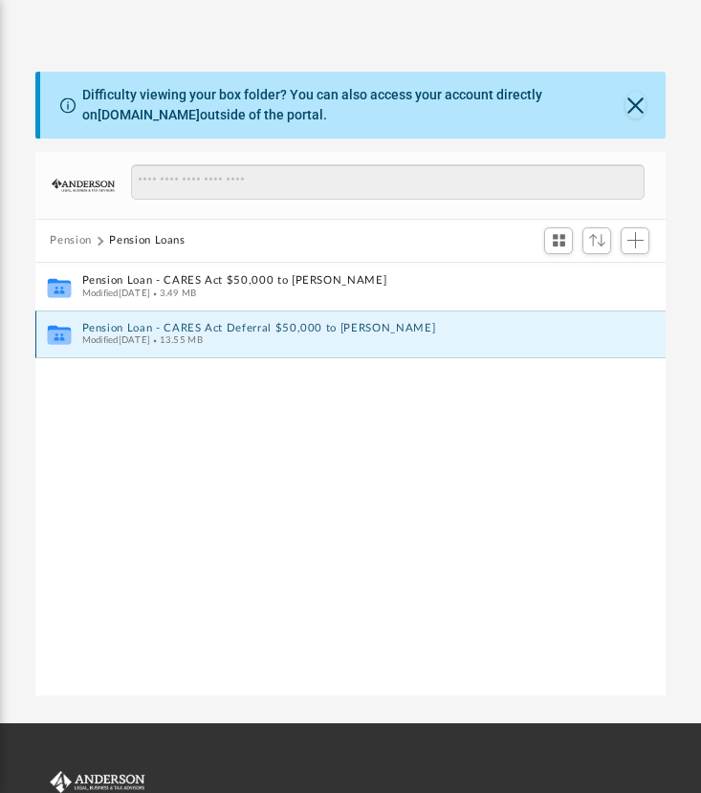
click at [361, 335] on div "Modified Tue May 26 2020 13.55 MB" at bounding box center [337, 341] width 512 height 12
click at [277, 323] on button "Pension Loan - CARES Act Deferral $50,000 to Michael Chapman" at bounding box center [337, 328] width 512 height 12
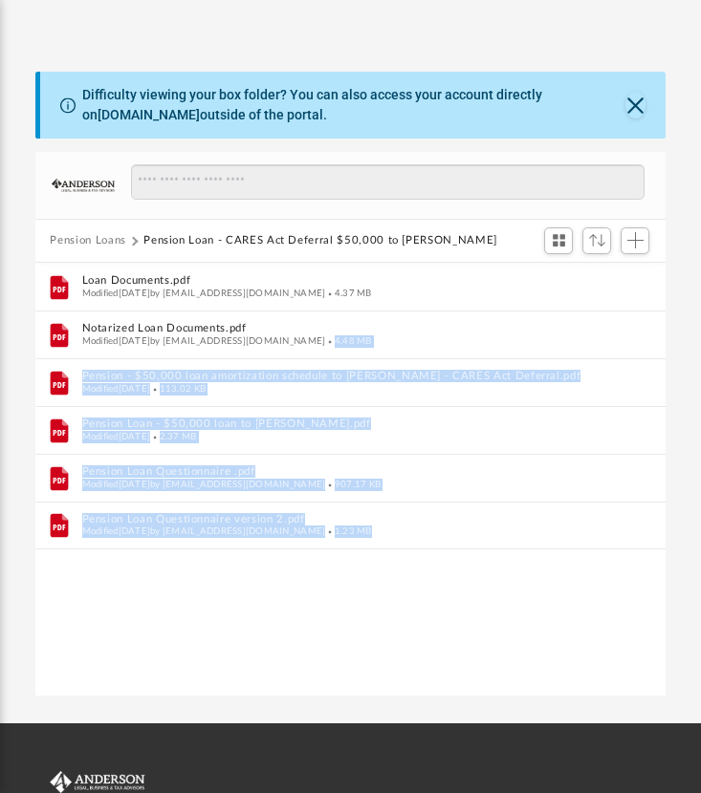
click at [112, 233] on button "Pension Loans" at bounding box center [88, 240] width 76 height 17
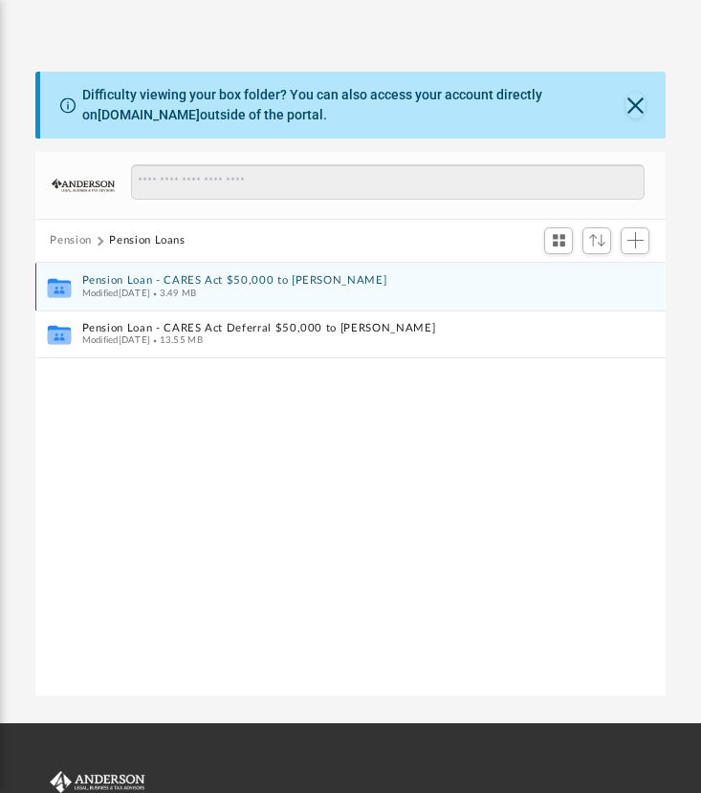
click at [273, 287] on div "Modified Mon Apr 27 2020 3.49 MB" at bounding box center [337, 293] width 512 height 12
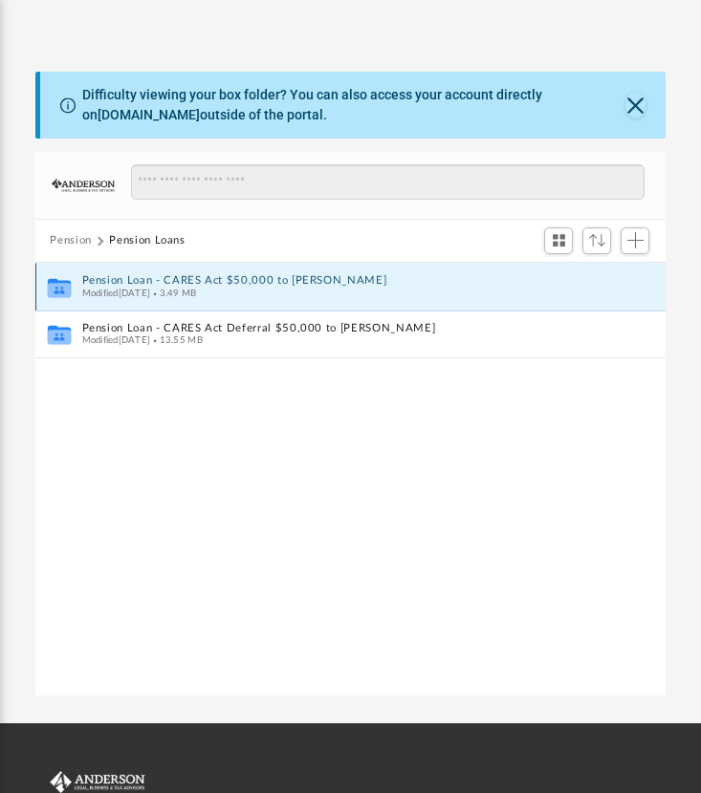
click at [273, 287] on div "Modified Mon Apr 27 2020 3.49 MB" at bounding box center [337, 293] width 512 height 12
click at [100, 281] on button "Pension Loan - CARES Act $50,000 to Michael Chapman" at bounding box center [337, 280] width 512 height 12
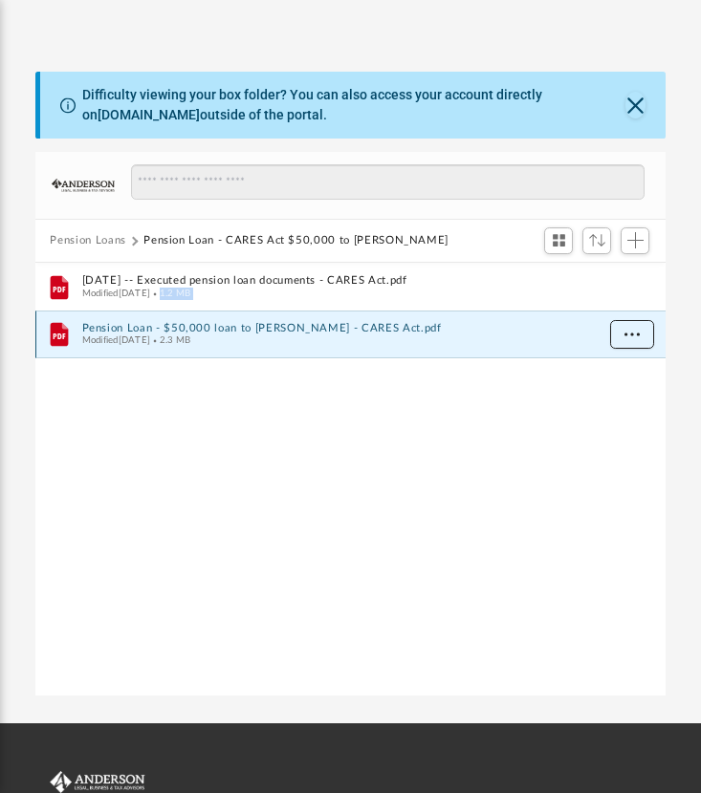
click at [630, 329] on span "More options" at bounding box center [630, 334] width 15 height 11
click at [413, 415] on div "File 2020.04.24 -- Executed pension loan documents - CARES Act.pdf Modified Mon…" at bounding box center [350, 480] width 631 height 435
click at [106, 237] on button "Pension Loans" at bounding box center [88, 240] width 76 height 17
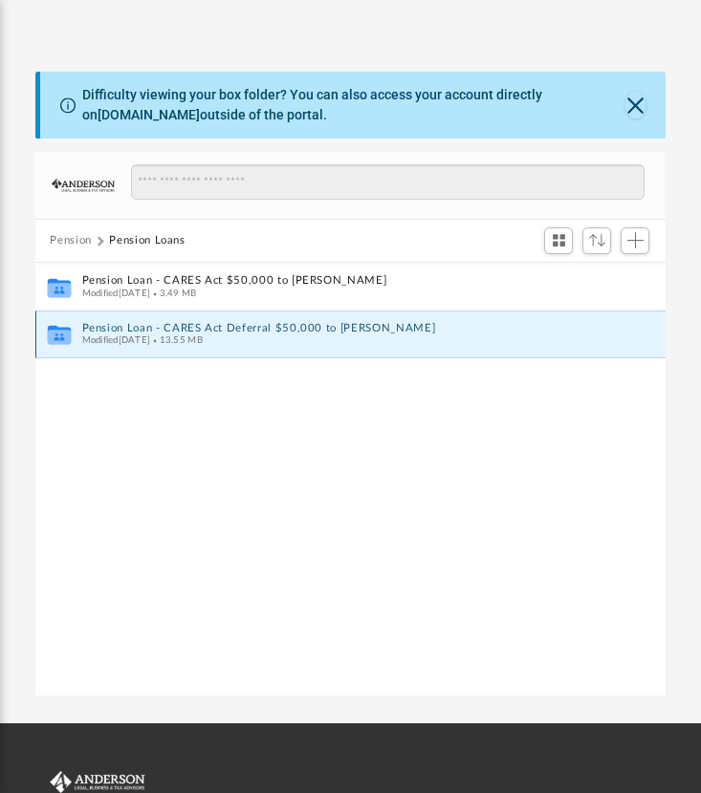
click at [187, 323] on button "Pension Loan - CARES Act Deferral $50,000 to Michael Chapman" at bounding box center [337, 328] width 512 height 12
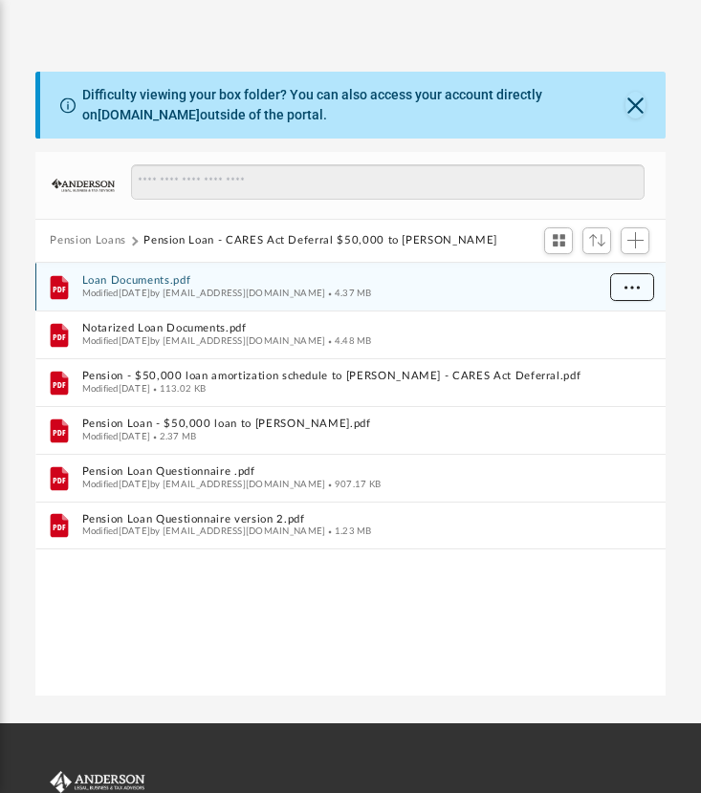
click at [644, 291] on button "More options" at bounding box center [631, 287] width 44 height 29
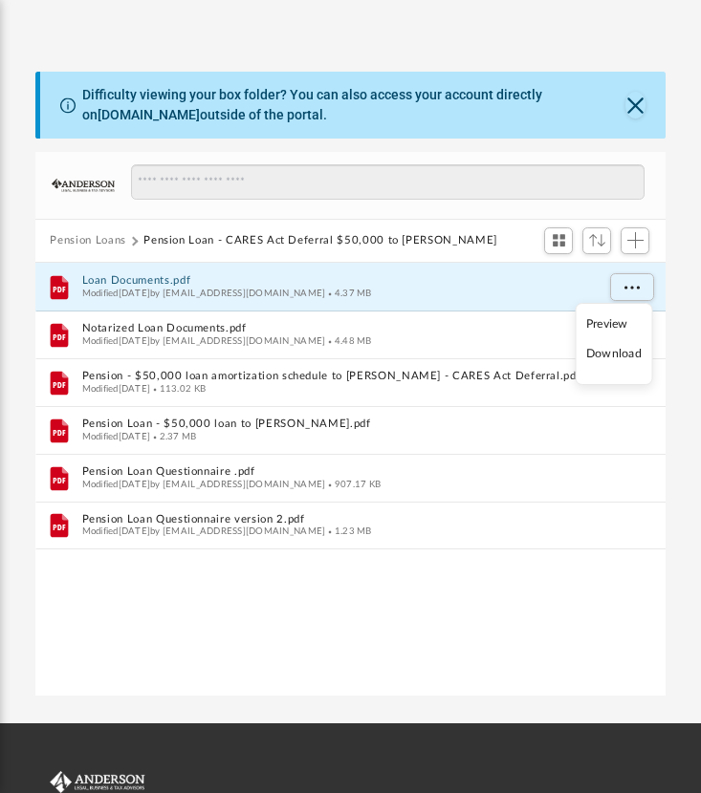
click at [611, 355] on li "Download" at bounding box center [613, 354] width 55 height 20
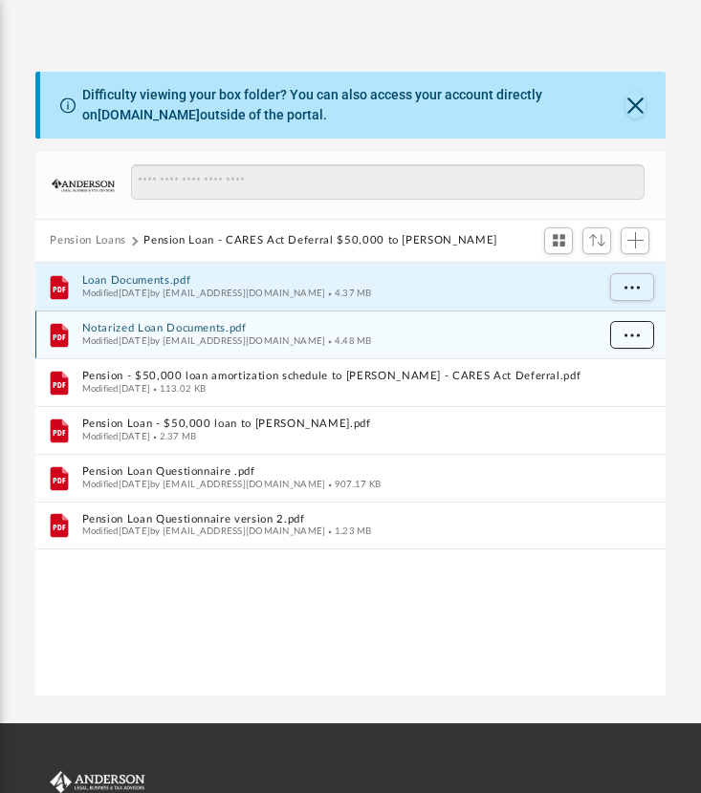
click at [628, 331] on span "More options" at bounding box center [630, 334] width 15 height 11
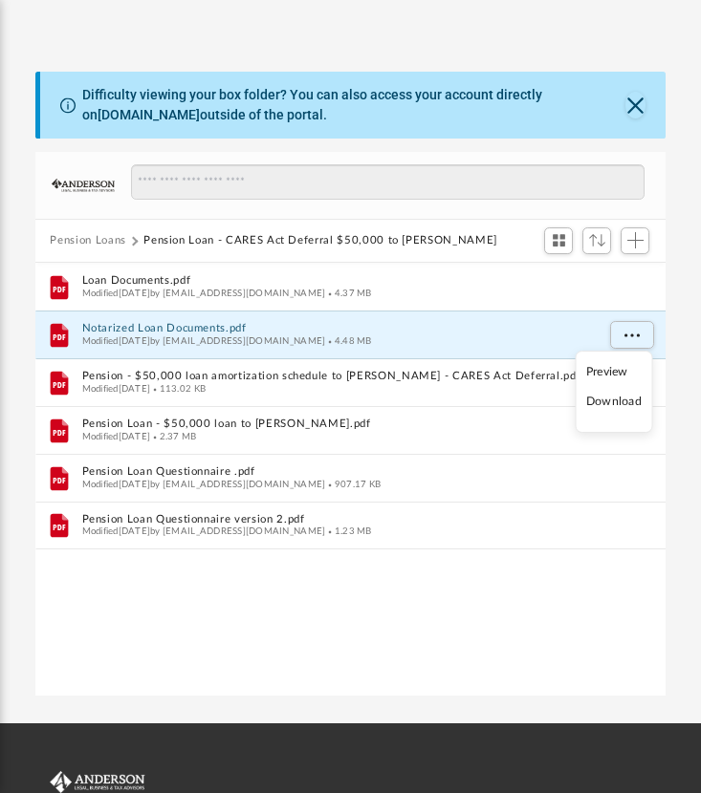
click at [616, 403] on li "Download" at bounding box center [613, 402] width 55 height 20
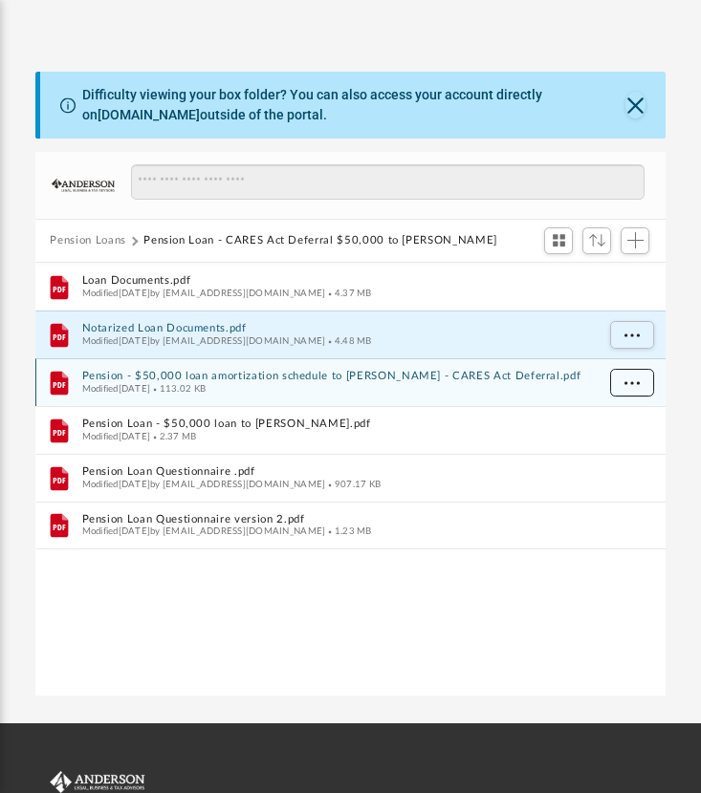
click at [651, 387] on button "More options" at bounding box center [631, 383] width 44 height 29
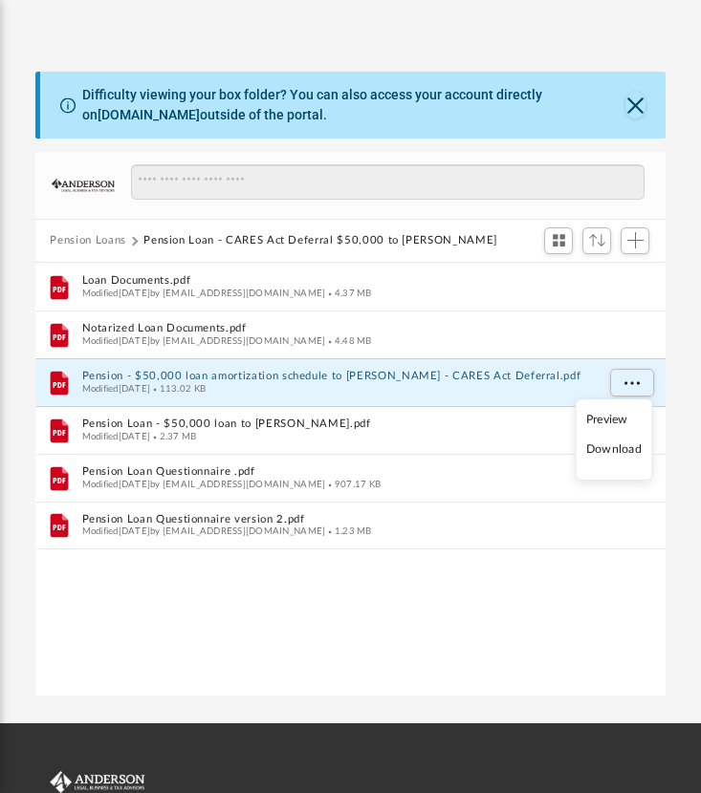
click at [627, 444] on li "Download" at bounding box center [613, 450] width 55 height 20
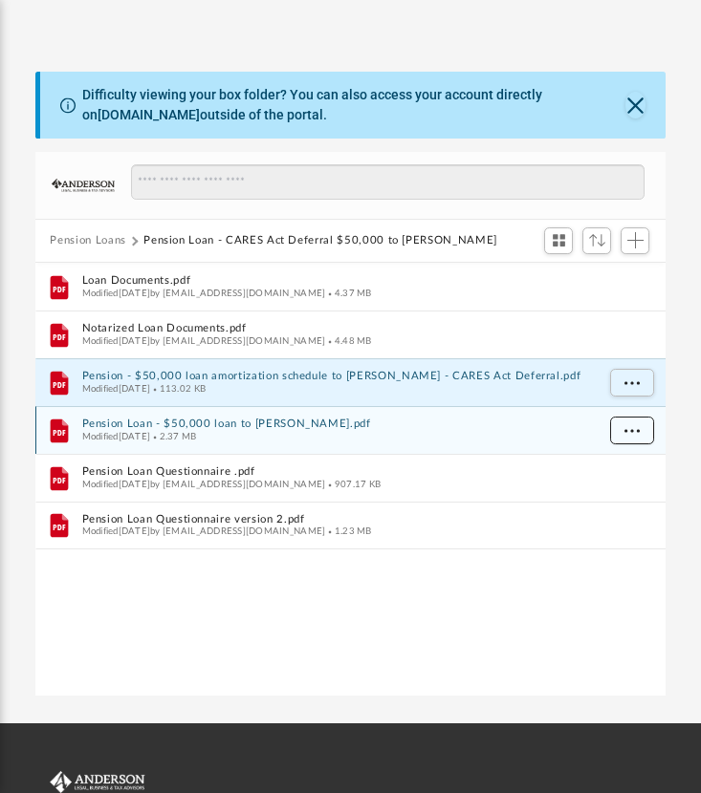
click at [634, 425] on span "More options" at bounding box center [630, 429] width 15 height 11
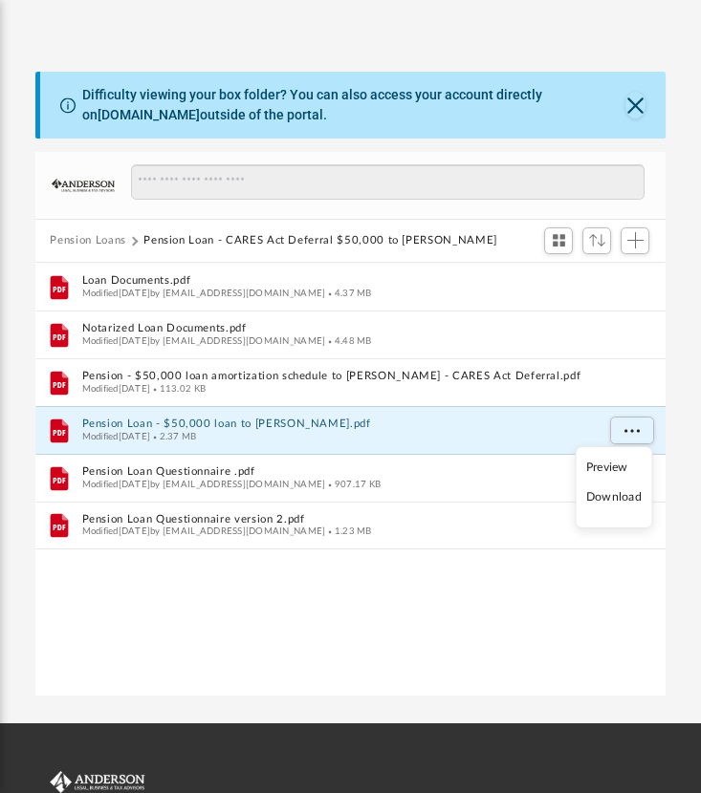
click at [628, 496] on li "Download" at bounding box center [613, 497] width 55 height 20
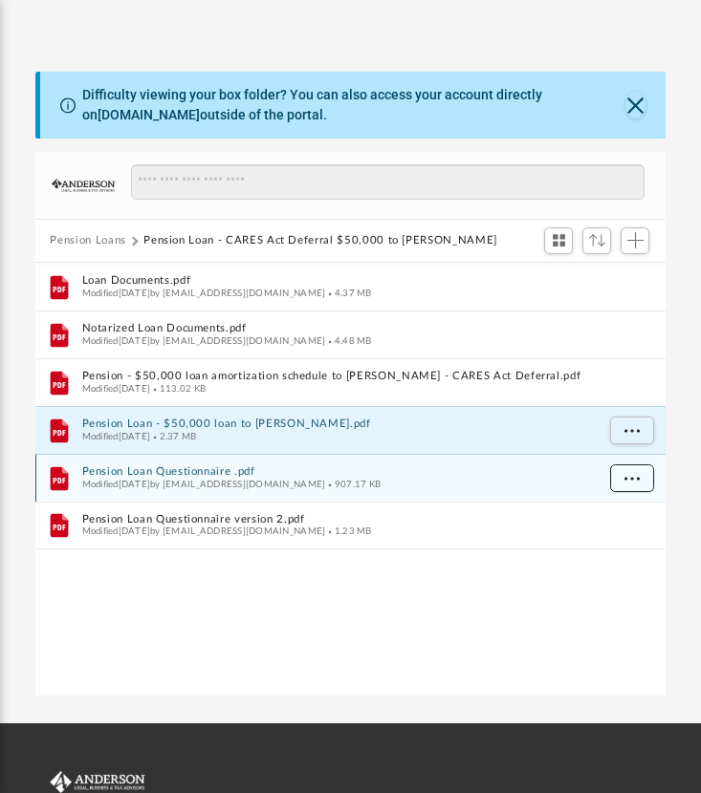
click at [631, 483] on button "More options" at bounding box center [631, 479] width 44 height 29
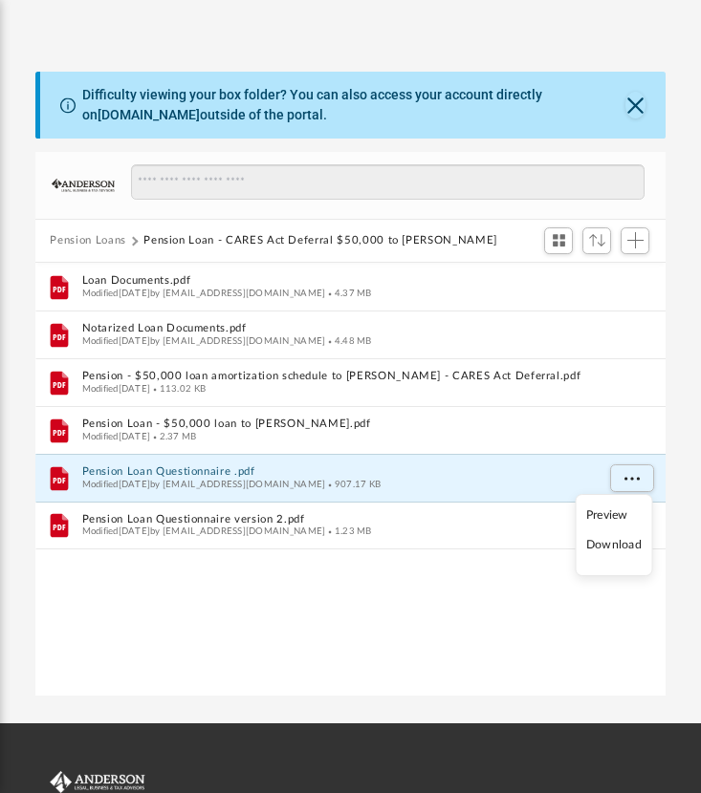
click at [629, 545] on li "Download" at bounding box center [613, 545] width 55 height 20
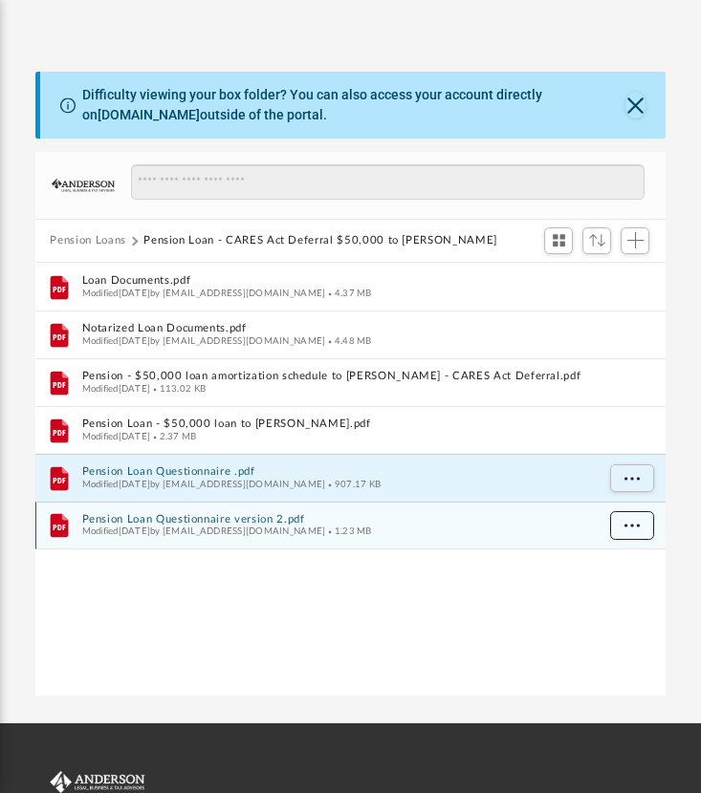
click at [635, 523] on span "More options" at bounding box center [630, 525] width 15 height 11
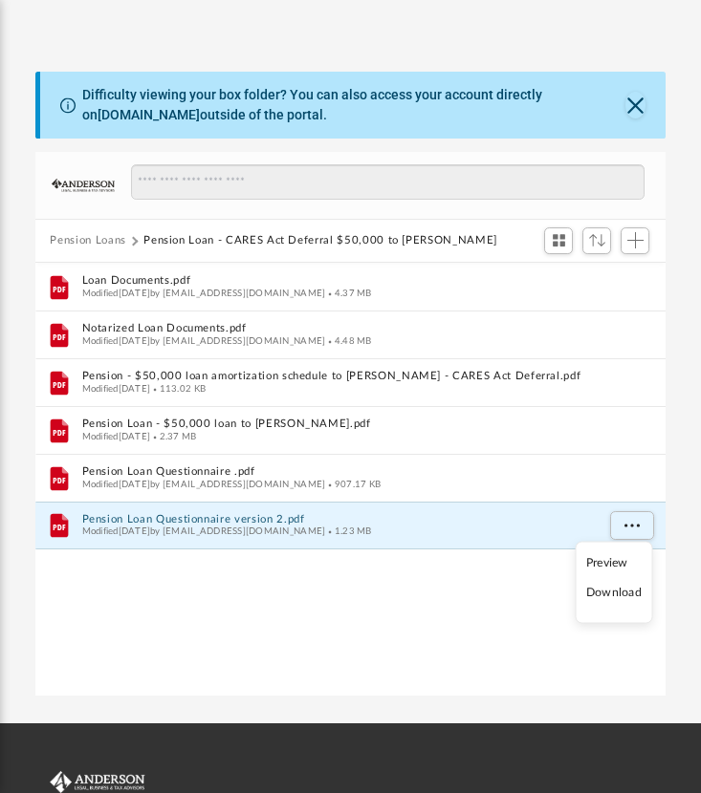
click at [620, 592] on li "Download" at bounding box center [613, 593] width 55 height 20
click at [112, 241] on button "Pension Loans" at bounding box center [88, 240] width 76 height 17
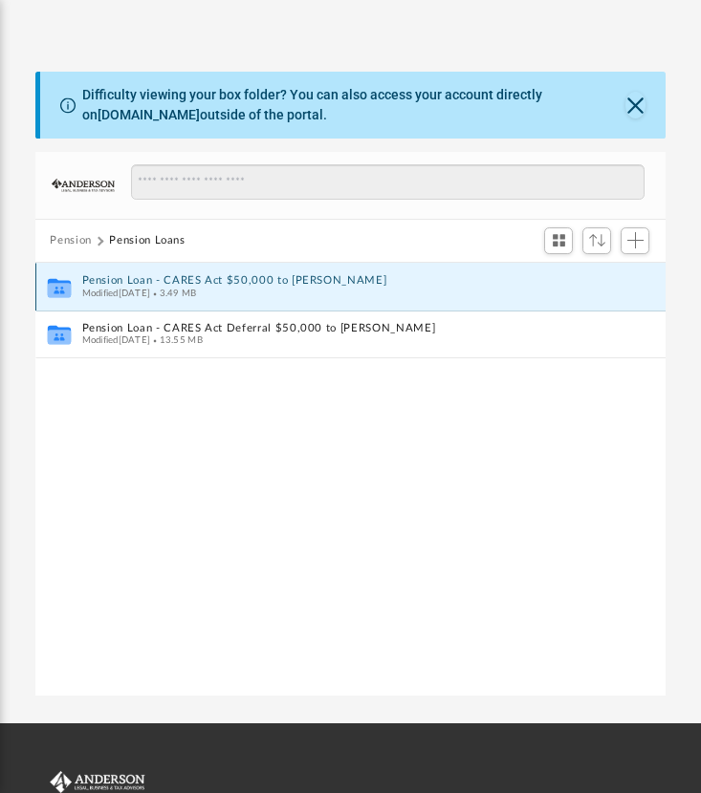
click at [197, 281] on button "Pension Loan - CARES Act $50,000 to Michael Chapman" at bounding box center [337, 280] width 512 height 12
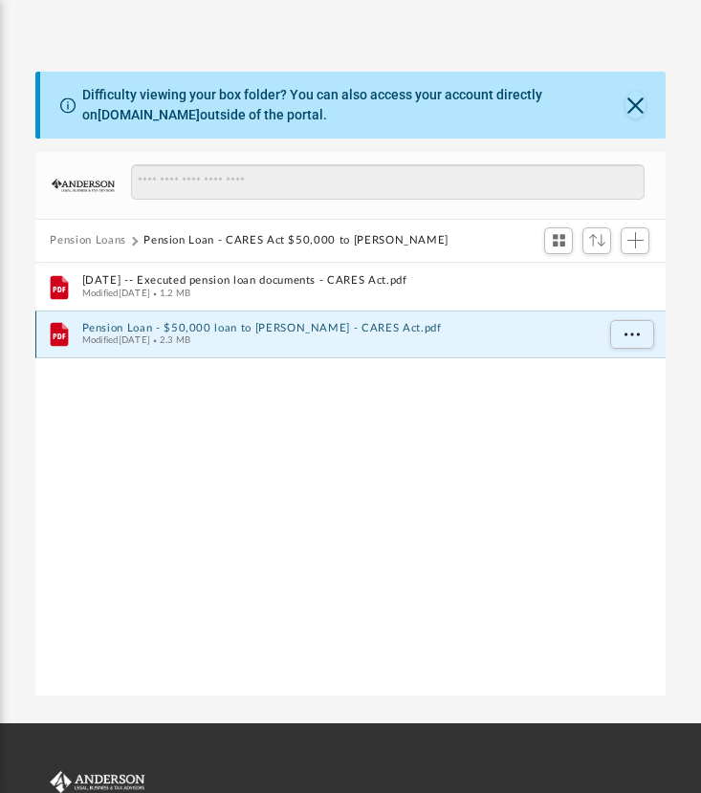
click at [282, 329] on button "Pension Loan - $50,000 loan to Michael Chapman - CARES Act.pdf" at bounding box center [337, 328] width 512 height 12
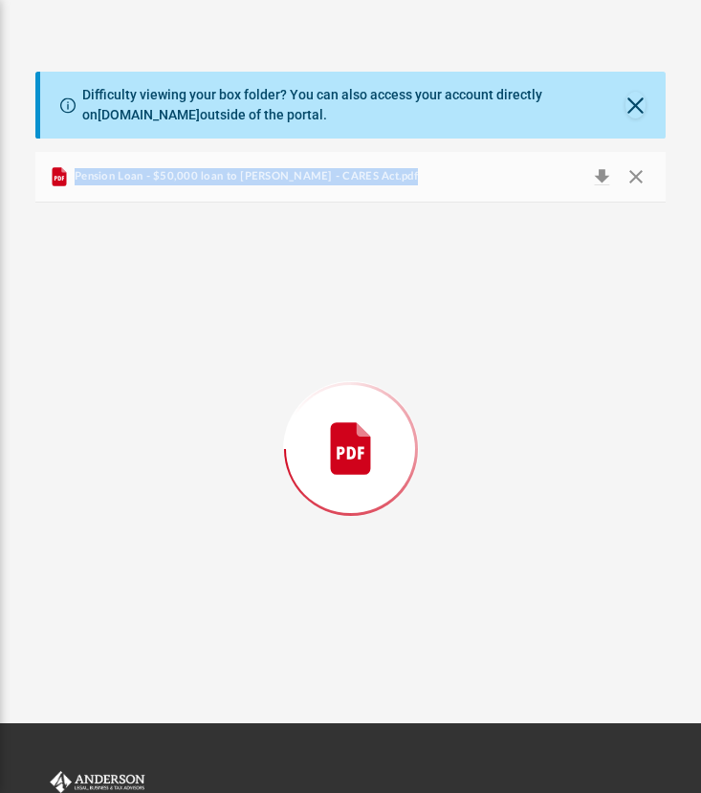
click at [282, 329] on div "Preview" at bounding box center [350, 449] width 631 height 493
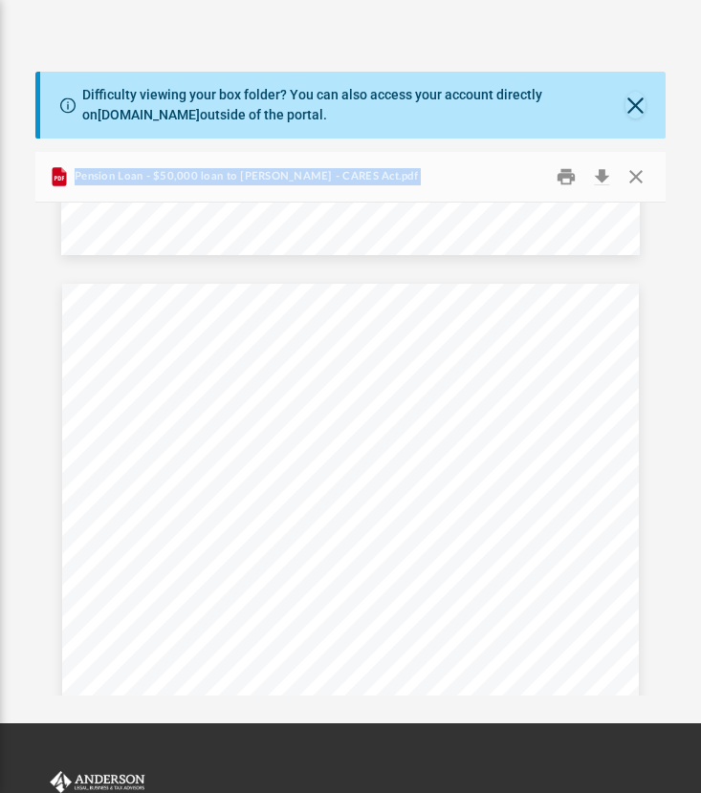
scroll to position [3857, 0]
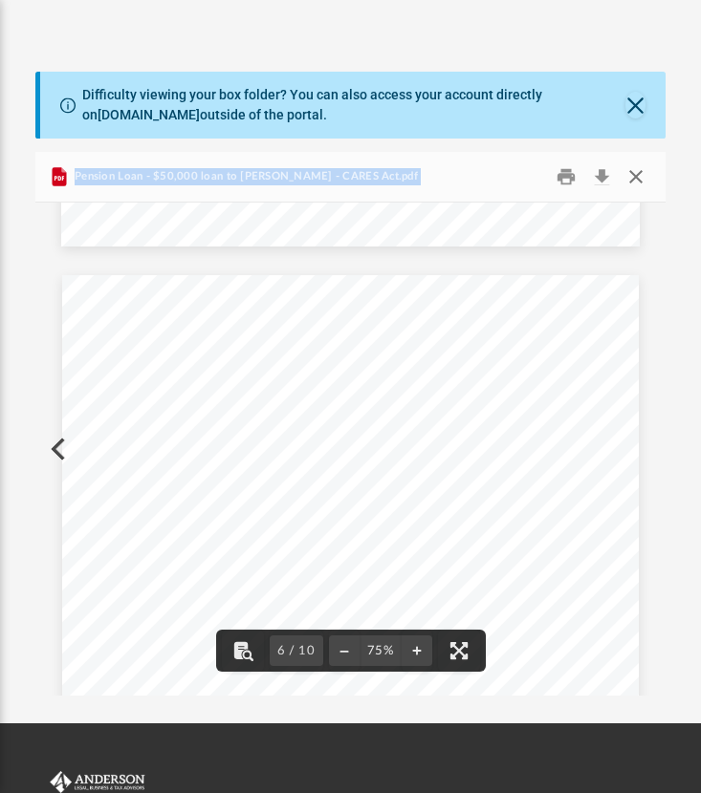
click at [639, 166] on button "Close" at bounding box center [635, 177] width 34 height 30
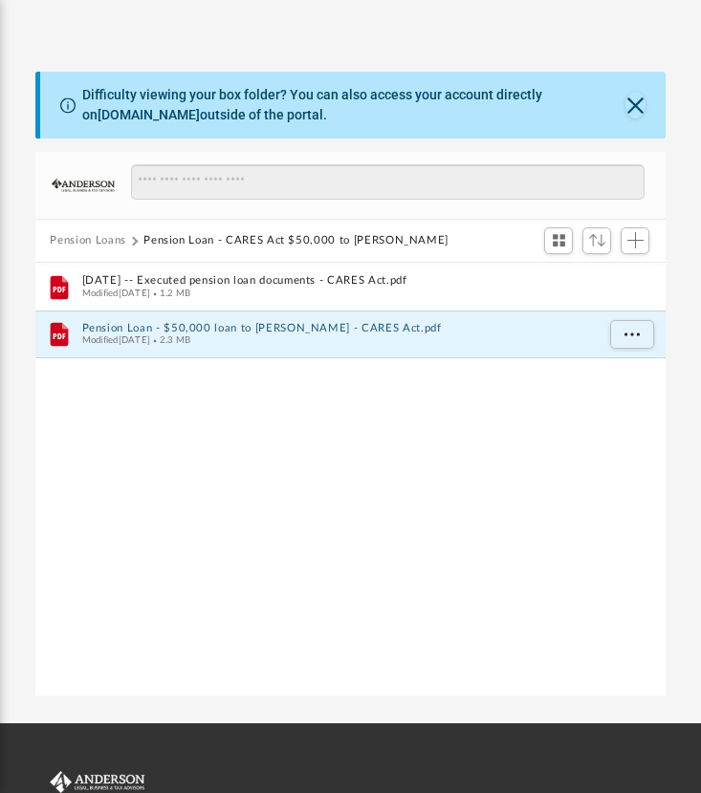
click at [98, 236] on button "Pension Loans" at bounding box center [88, 240] width 76 height 17
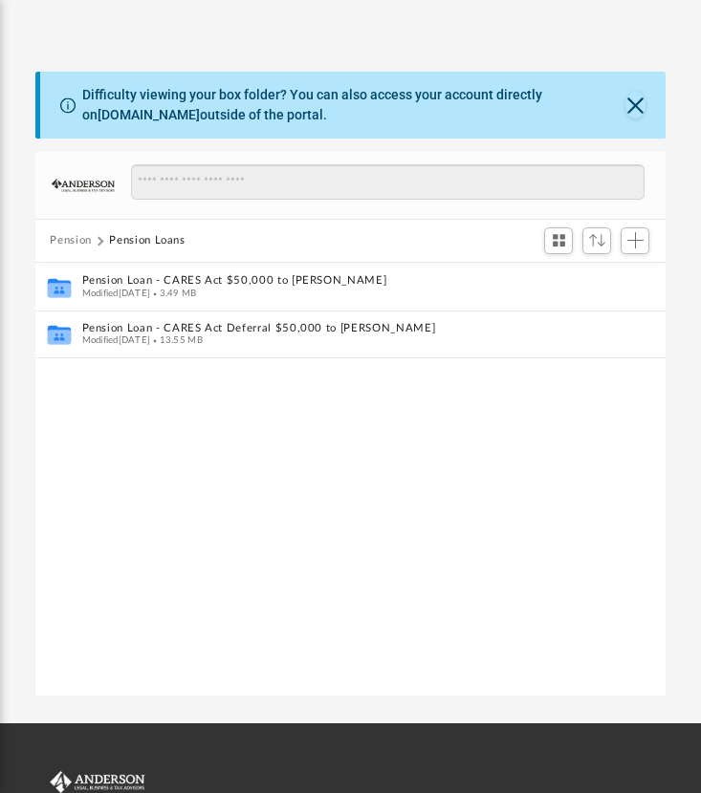
click at [84, 240] on button "Pension" at bounding box center [71, 240] width 42 height 17
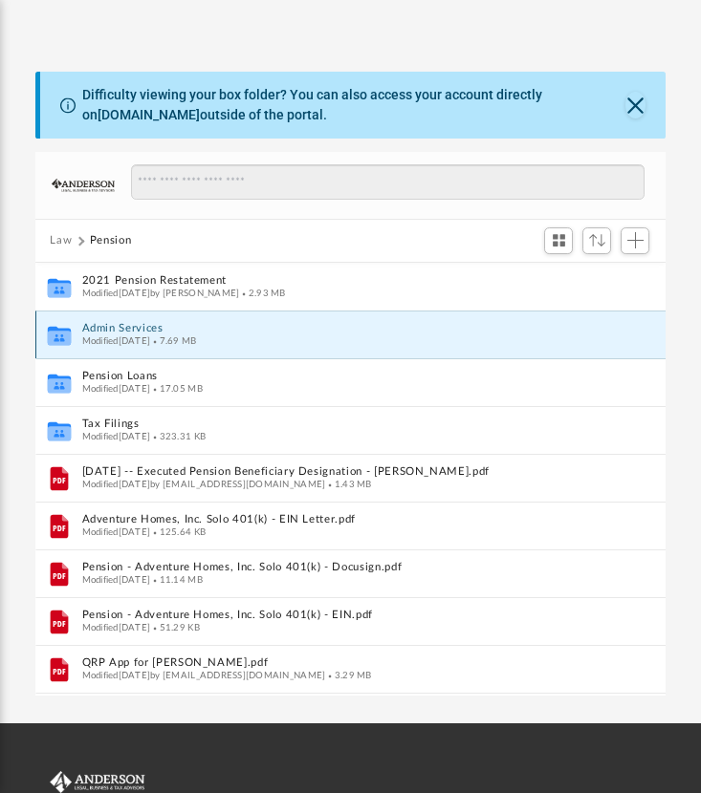
click at [127, 328] on button "Admin Services" at bounding box center [330, 328] width 498 height 12
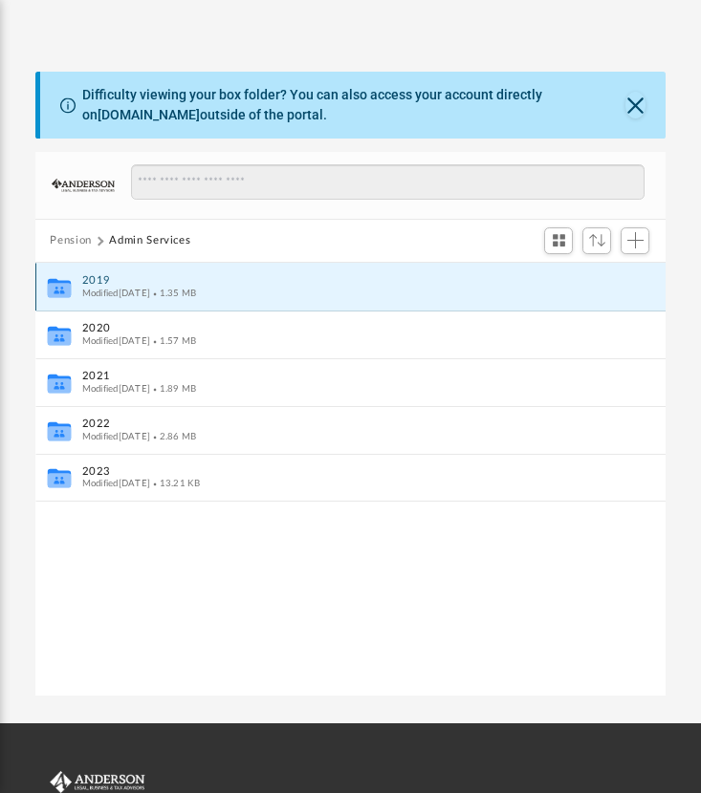
click at [100, 282] on button "2019" at bounding box center [337, 280] width 512 height 12
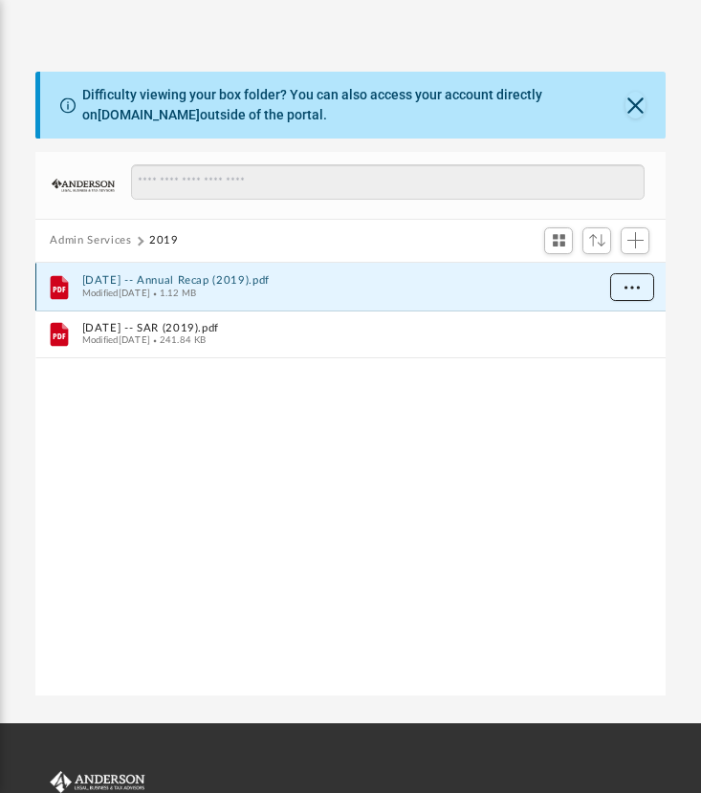
click at [623, 282] on span "More options" at bounding box center [630, 286] width 15 height 11
click at [619, 351] on li "Download" at bounding box center [613, 354] width 55 height 20
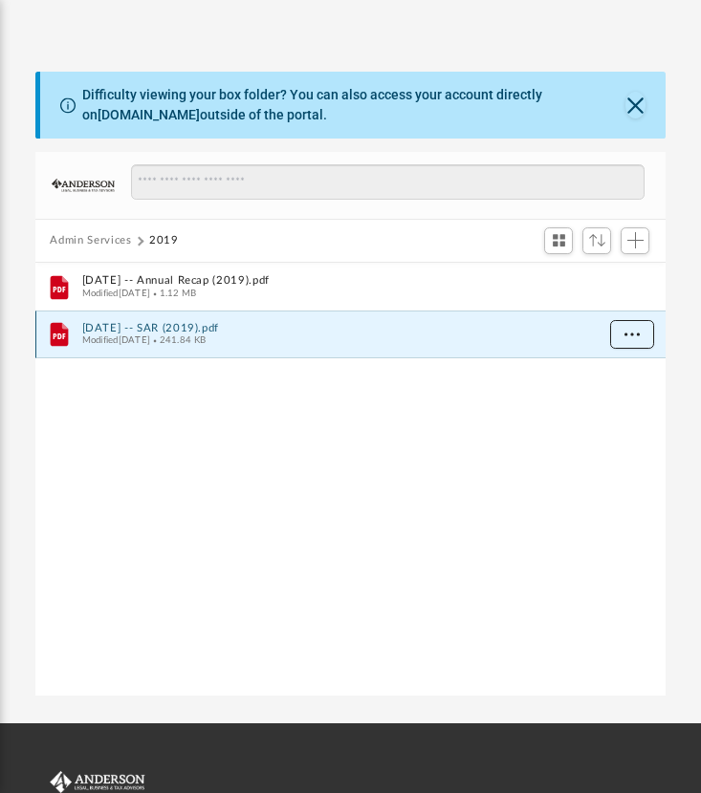
click at [629, 327] on button "More options" at bounding box center [631, 334] width 44 height 29
click at [626, 403] on li "Download" at bounding box center [613, 402] width 55 height 20
click at [111, 242] on button "Admin Services" at bounding box center [90, 240] width 81 height 17
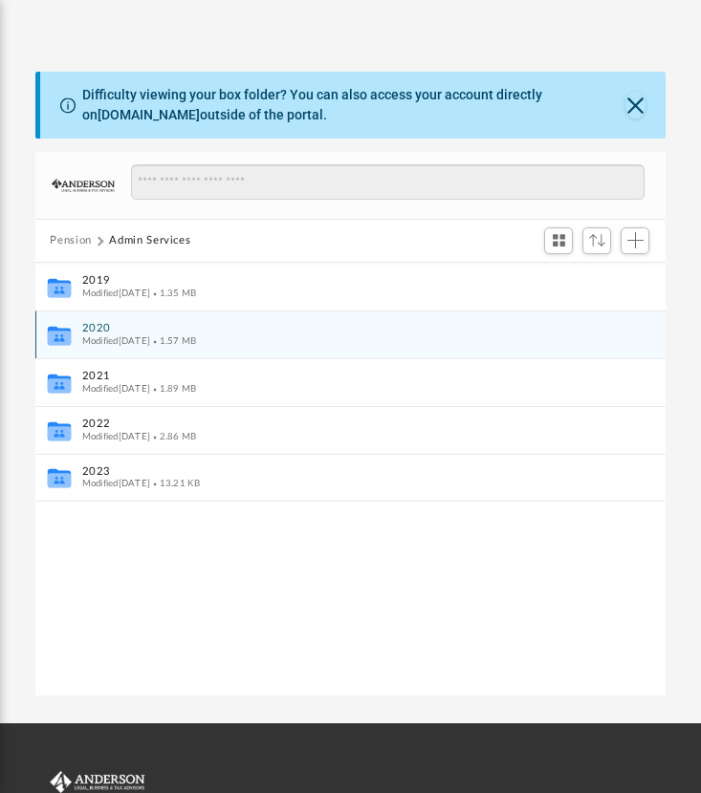
click at [99, 328] on button "2020" at bounding box center [337, 328] width 512 height 12
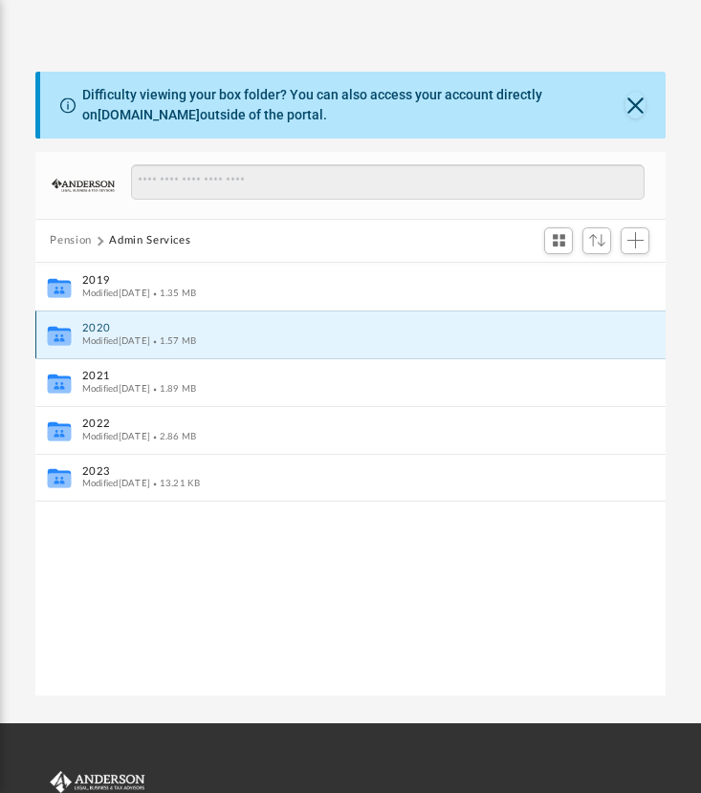
click at [99, 328] on button "2020" at bounding box center [337, 328] width 512 height 12
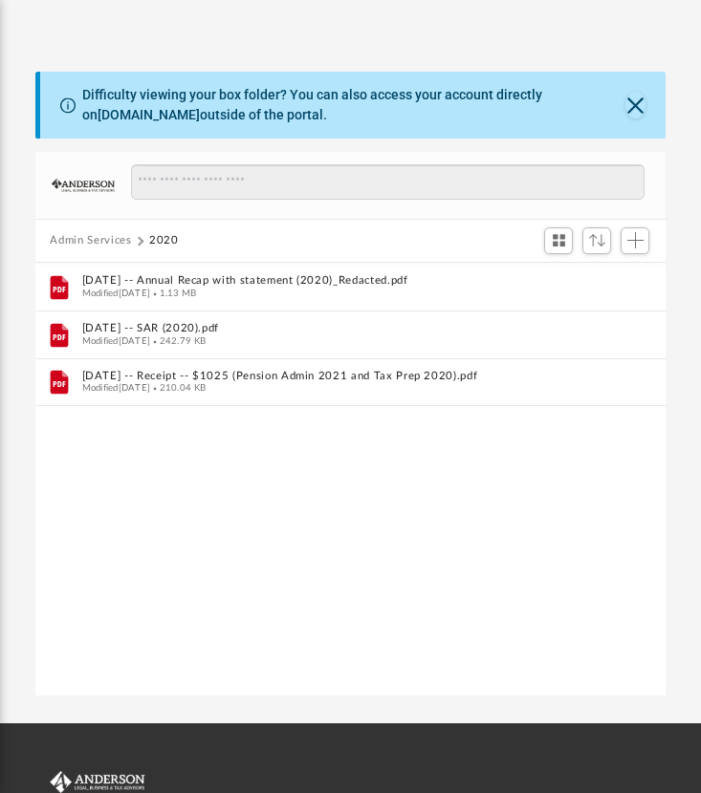
drag, startPoint x: 631, startPoint y: 3, endPoint x: 260, endPoint y: 437, distance: 570.8
click at [260, 437] on div "File 2021.10.27 -- Annual Recap with statement (2020)_Redacted.pdf Modified Fri…" at bounding box center [350, 480] width 631 height 435
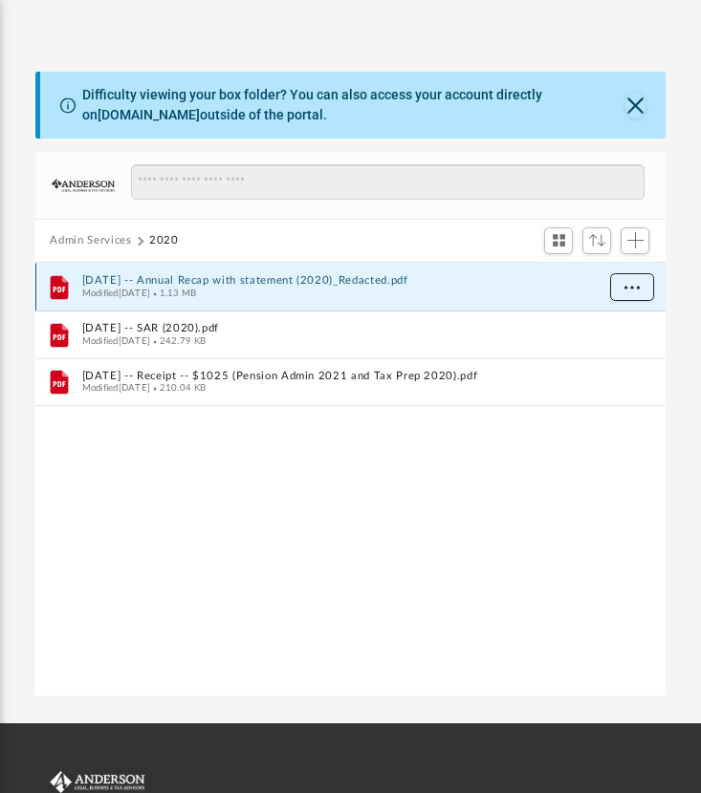
click at [620, 287] on button "More options" at bounding box center [631, 287] width 44 height 29
click at [591, 353] on li "Download" at bounding box center [613, 354] width 55 height 20
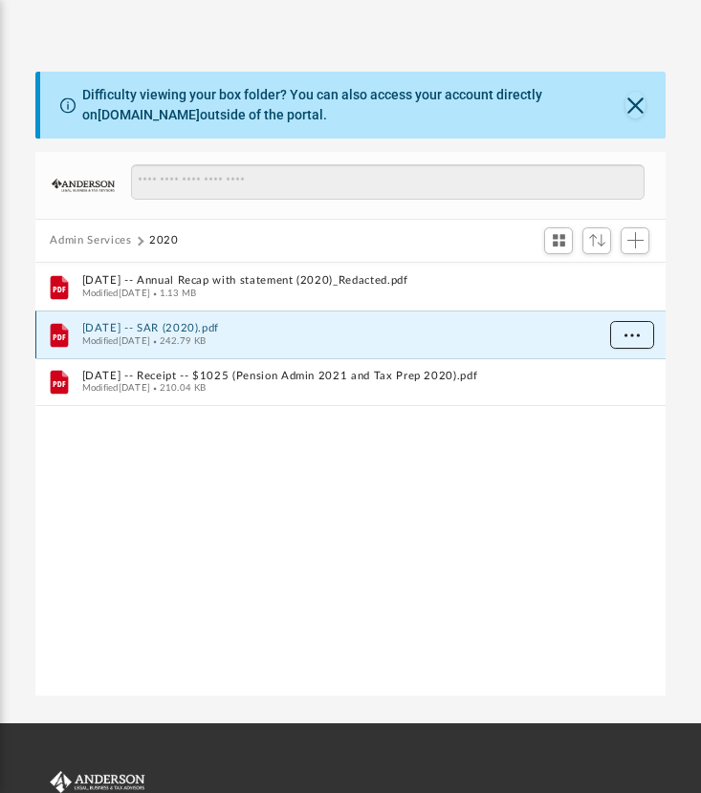
click at [626, 330] on span "More options" at bounding box center [630, 334] width 15 height 11
click at [615, 401] on li "Download" at bounding box center [613, 402] width 55 height 20
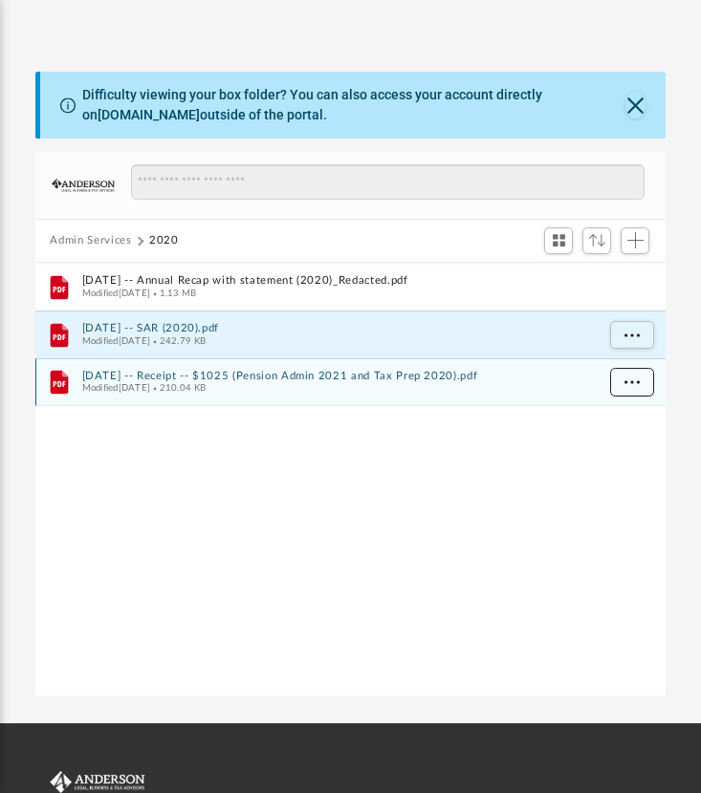
click at [630, 377] on span "More options" at bounding box center [630, 382] width 15 height 11
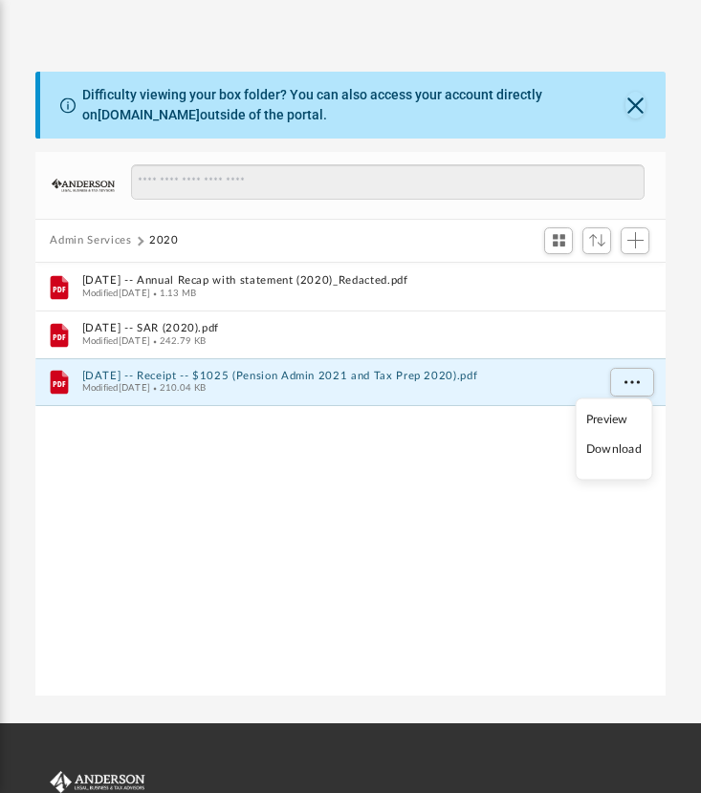
click at [607, 448] on li "Download" at bounding box center [613, 450] width 55 height 20
click at [109, 236] on button "Admin Services" at bounding box center [90, 240] width 81 height 17
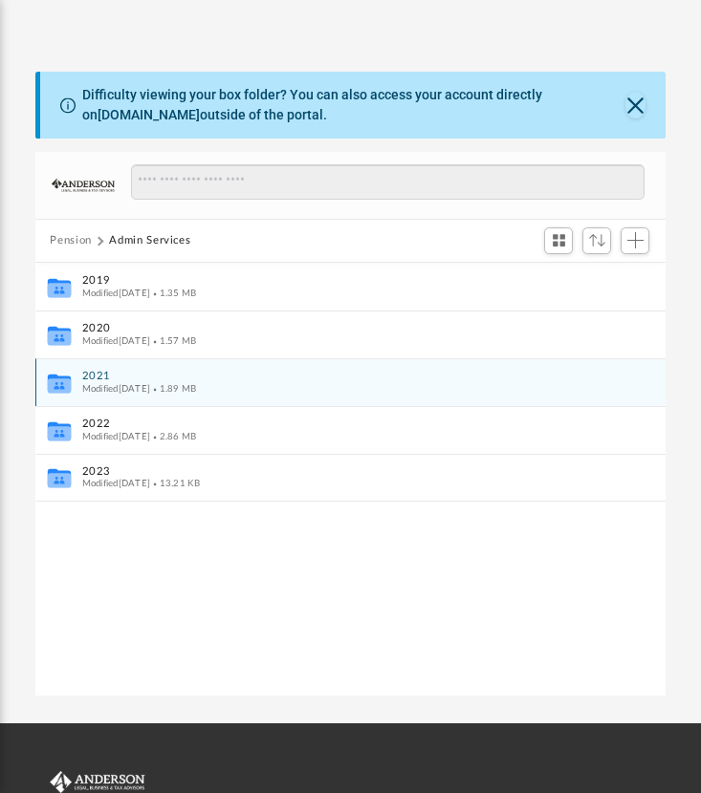
click at [103, 371] on button "2021" at bounding box center [337, 376] width 512 height 12
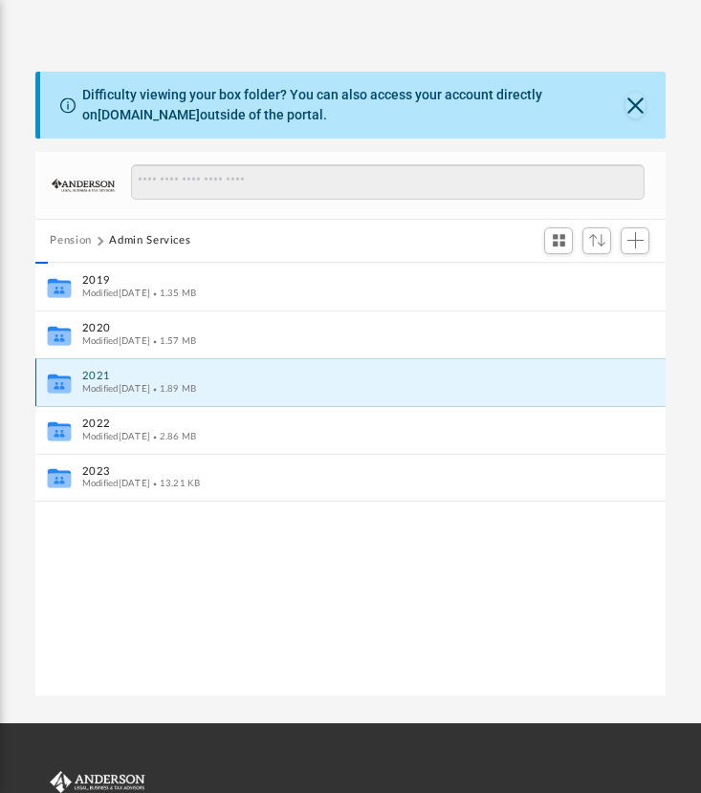
click at [103, 371] on button "2021" at bounding box center [337, 376] width 512 height 12
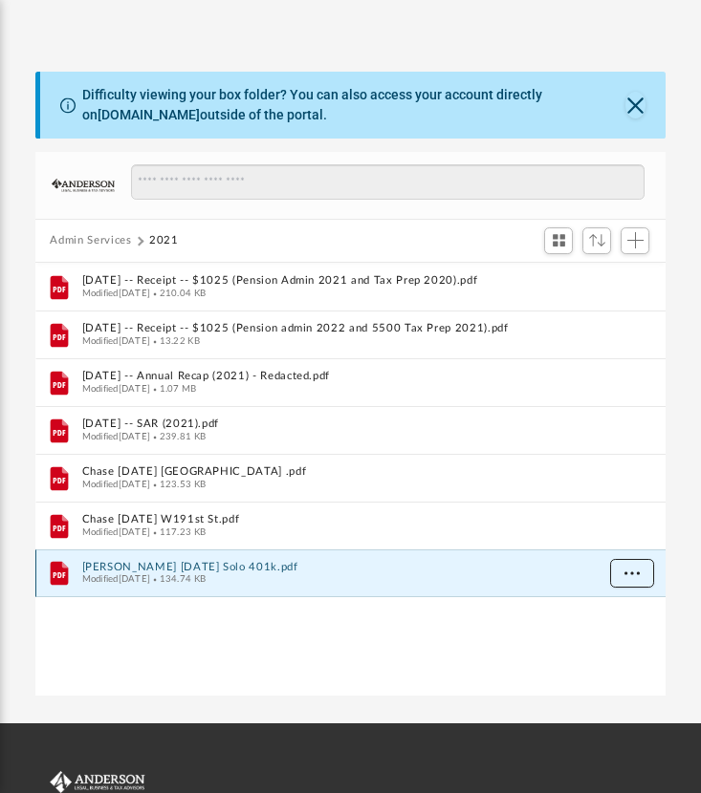
click at [634, 568] on span "More options" at bounding box center [630, 573] width 15 height 11
click at [616, 639] on li "Download" at bounding box center [613, 641] width 55 height 20
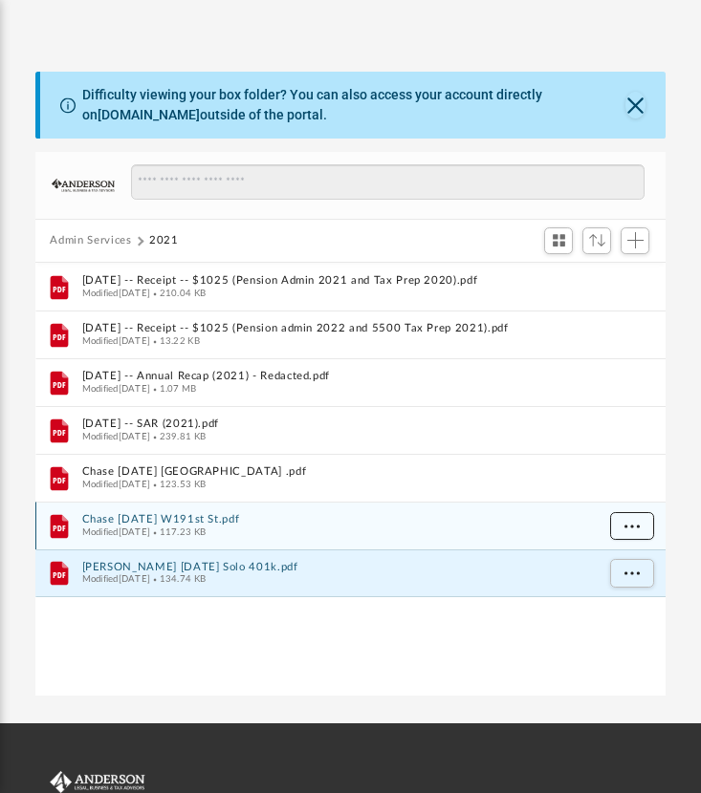
click at [632, 521] on span "More options" at bounding box center [630, 525] width 15 height 11
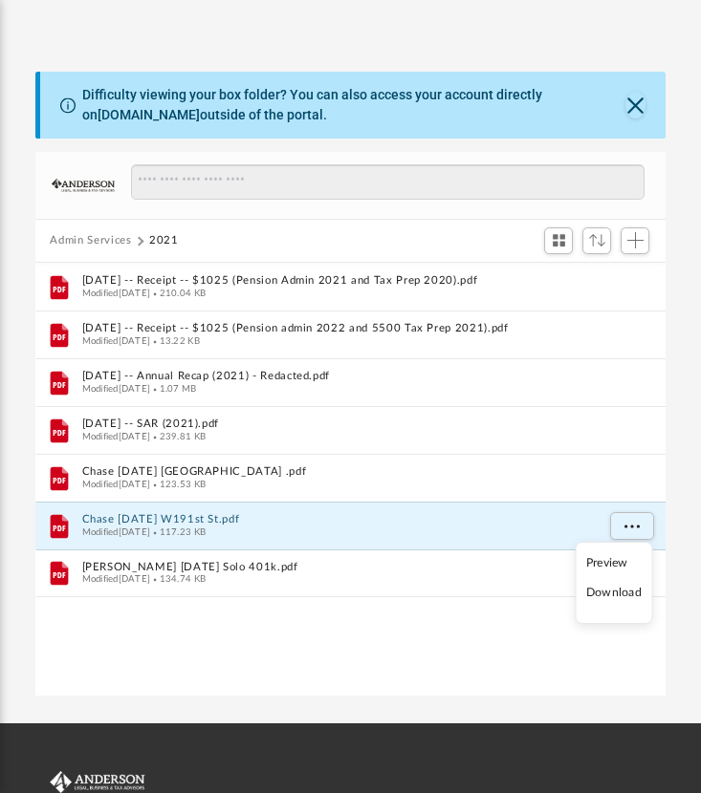
click at [613, 591] on li "Download" at bounding box center [613, 593] width 55 height 20
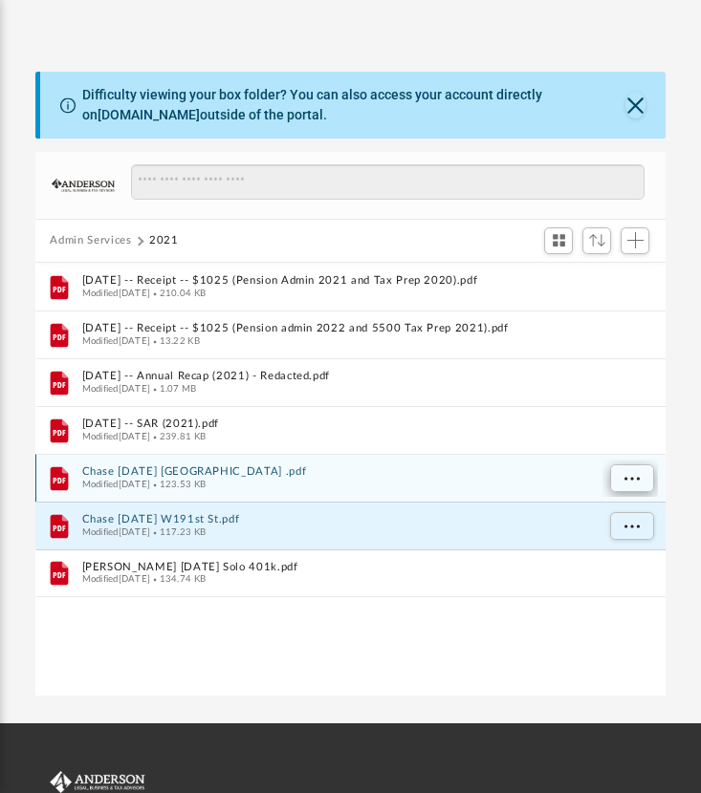
click at [625, 472] on span "More options" at bounding box center [630, 477] width 15 height 11
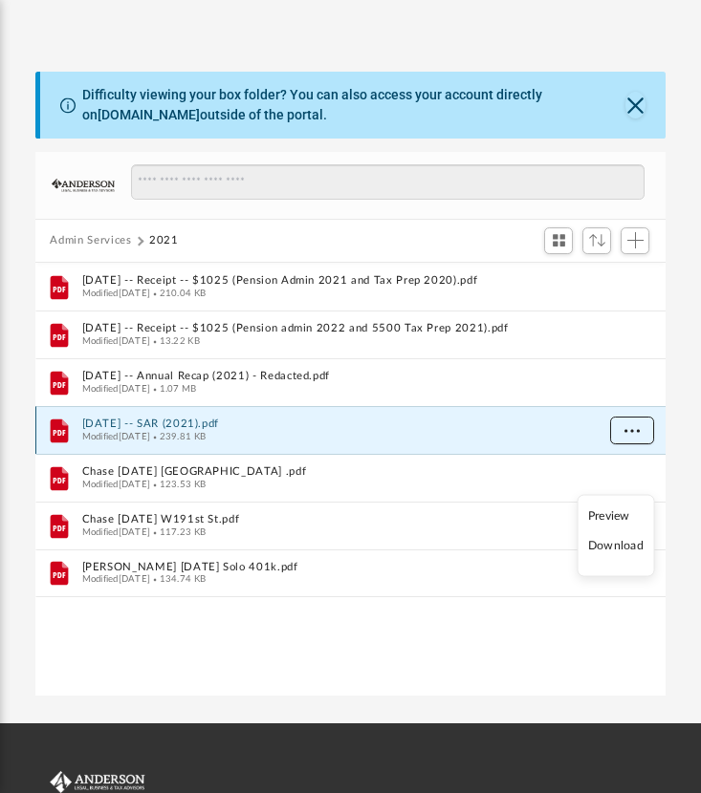
click at [626, 424] on span "More options" at bounding box center [630, 429] width 15 height 11
click at [610, 502] on li "Download" at bounding box center [613, 497] width 55 height 20
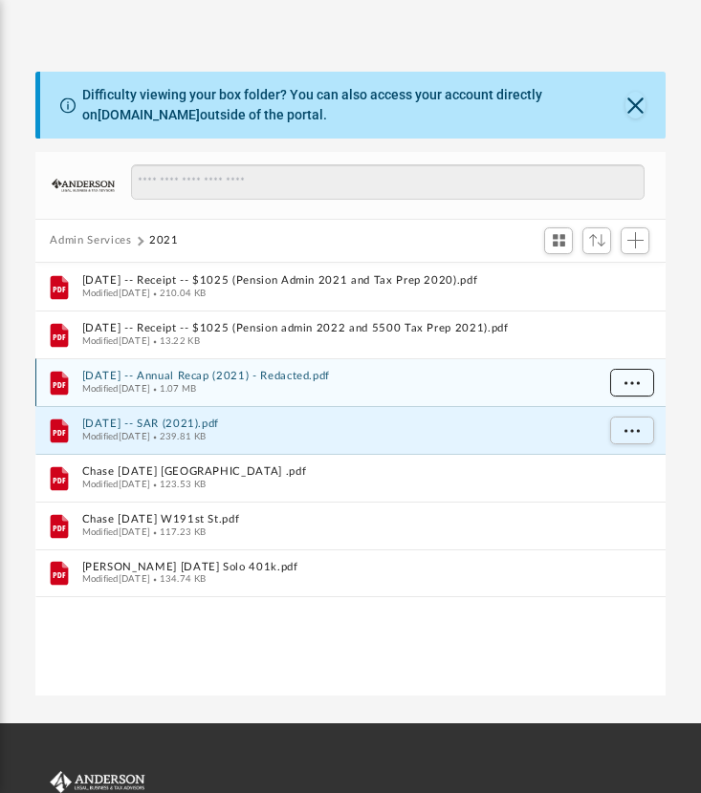
click at [635, 378] on span "More options" at bounding box center [630, 382] width 15 height 11
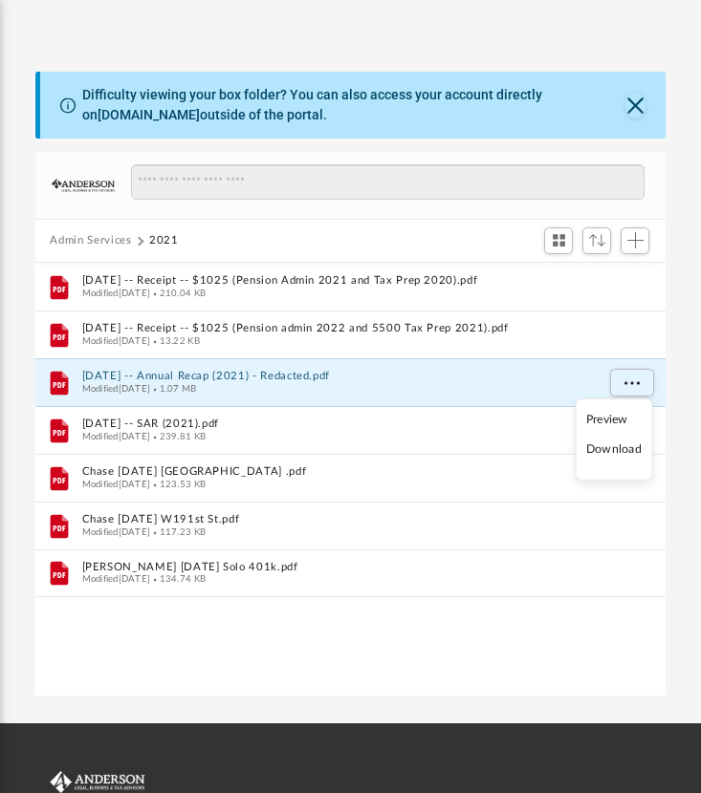
click at [617, 453] on li "Download" at bounding box center [613, 450] width 55 height 20
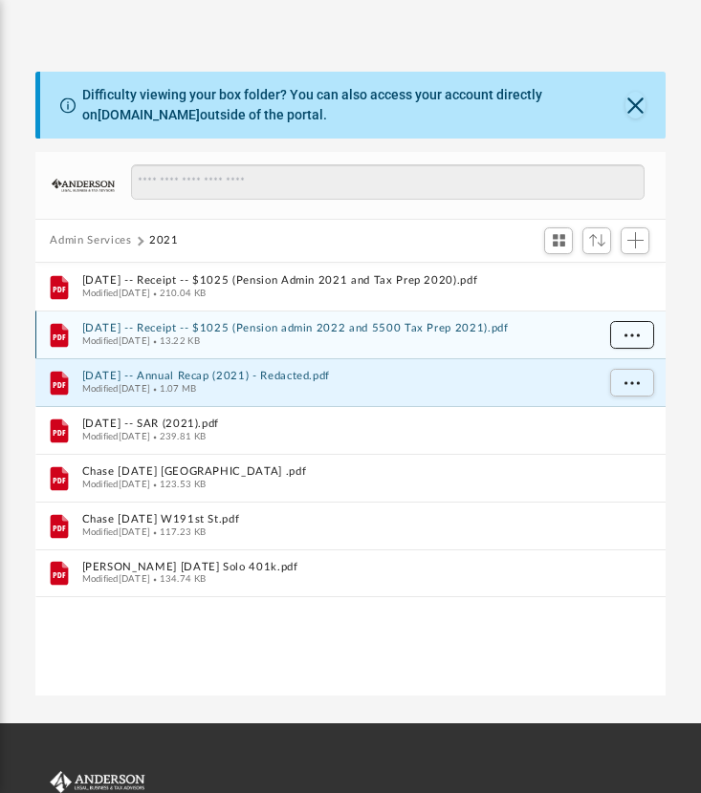
click at [645, 337] on button "More options" at bounding box center [631, 335] width 44 height 29
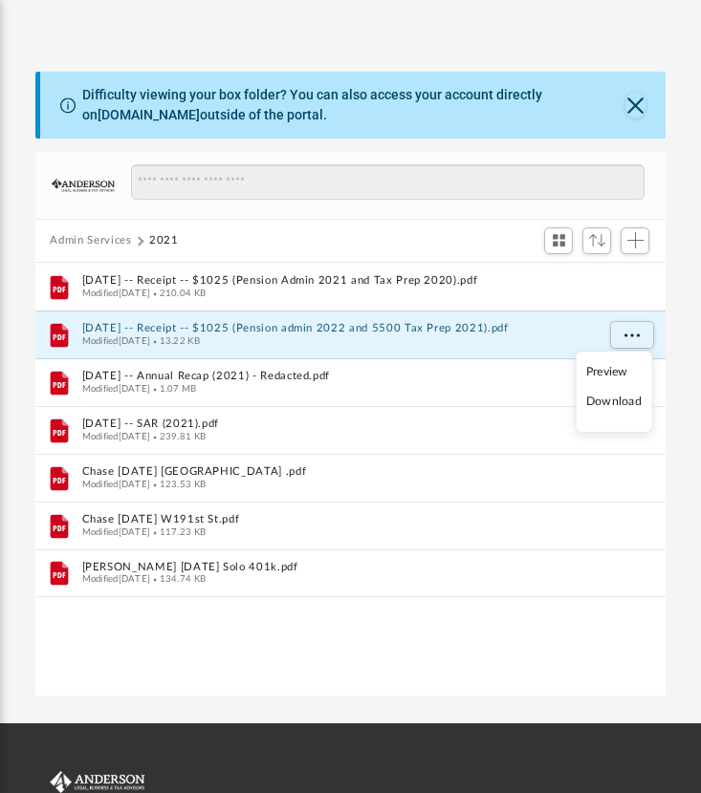
click at [615, 401] on li "Download" at bounding box center [613, 402] width 55 height 20
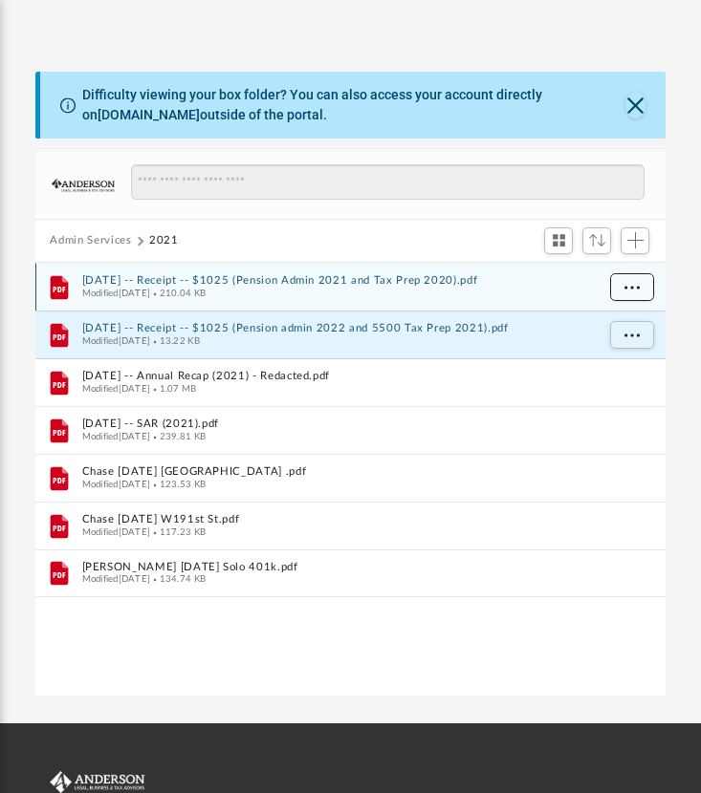
click at [628, 290] on button "More options" at bounding box center [631, 287] width 44 height 29
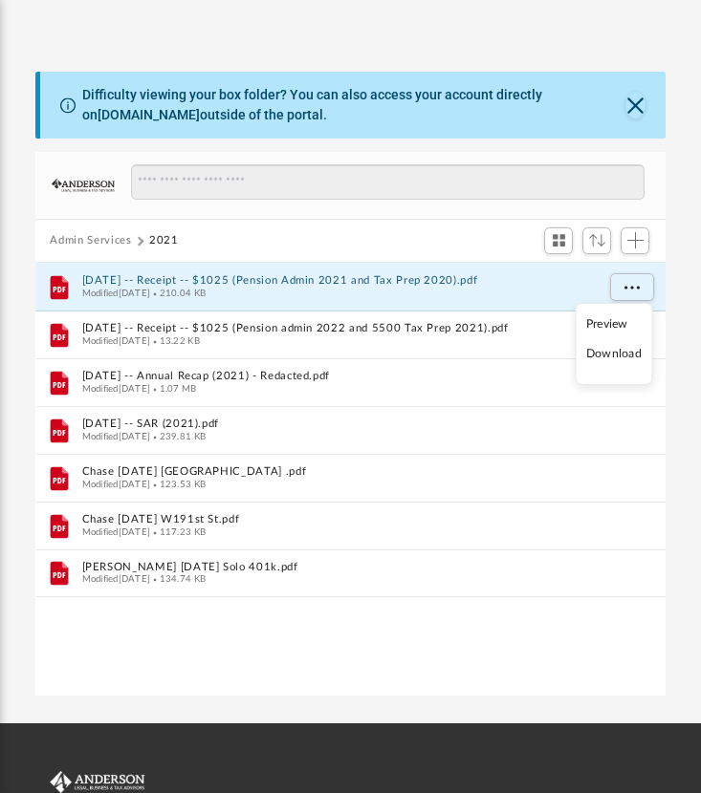
click at [621, 352] on li "Download" at bounding box center [613, 354] width 55 height 20
click at [102, 241] on button "Admin Services" at bounding box center [90, 240] width 81 height 17
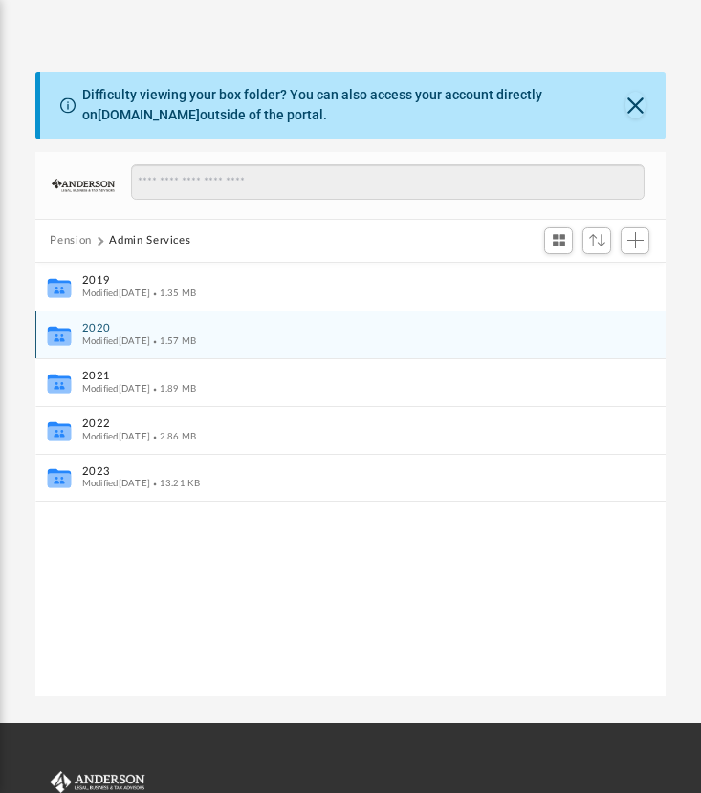
click at [110, 333] on button "2020" at bounding box center [337, 328] width 512 height 12
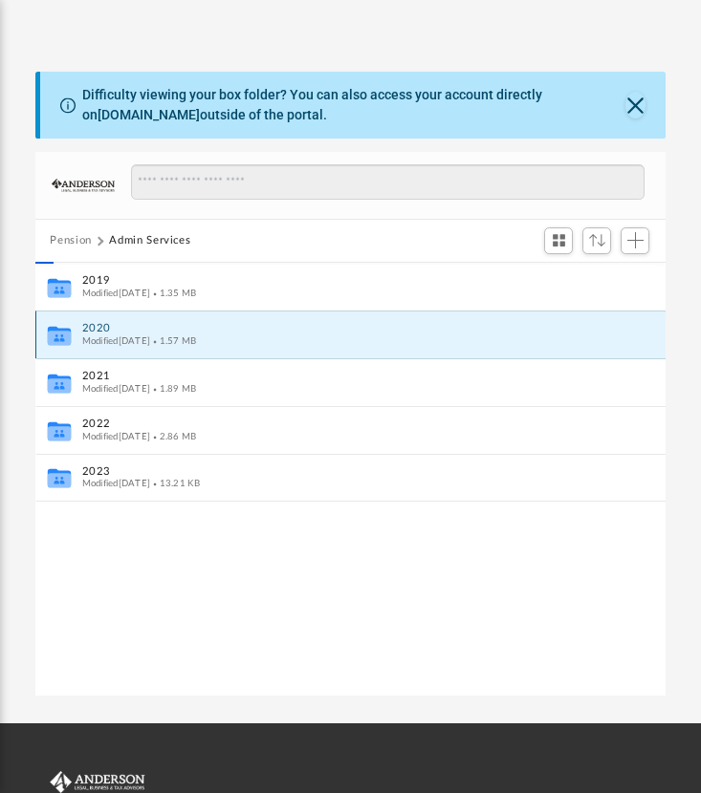
click at [110, 333] on button "2020" at bounding box center [337, 328] width 512 height 12
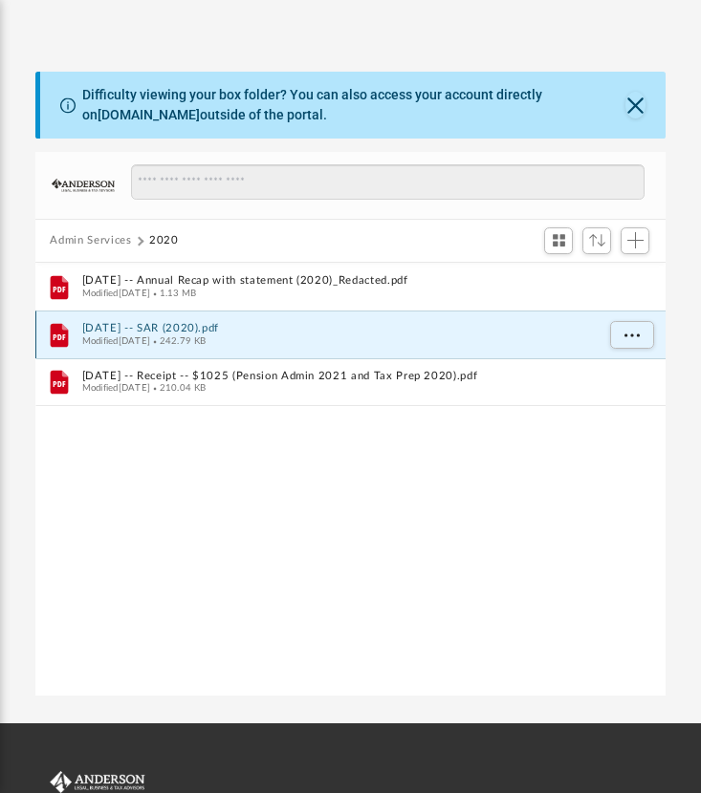
click at [110, 333] on button "2021.10.27 -- SAR (2020).pdf" at bounding box center [337, 328] width 512 height 12
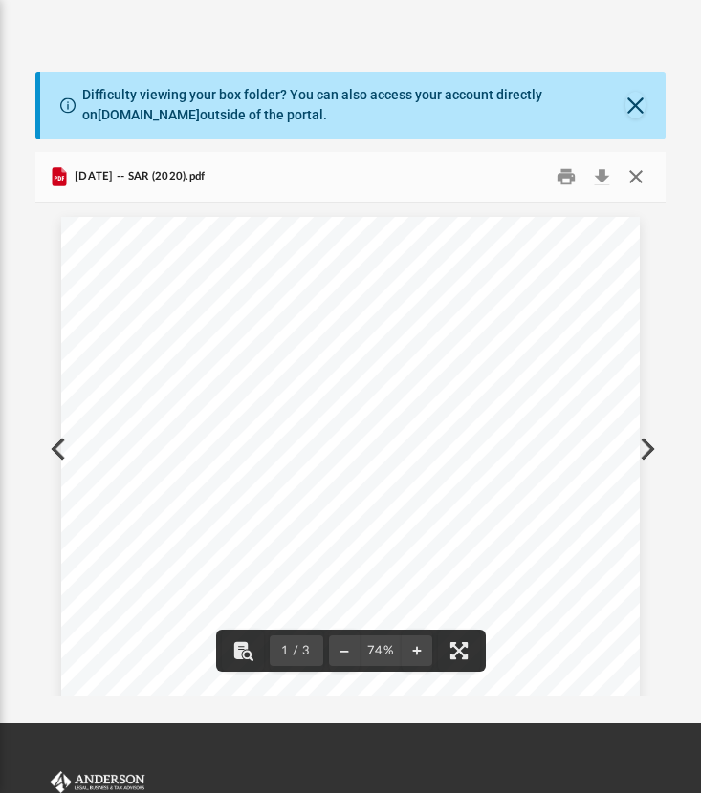
click at [634, 174] on button "Close" at bounding box center [635, 177] width 34 height 30
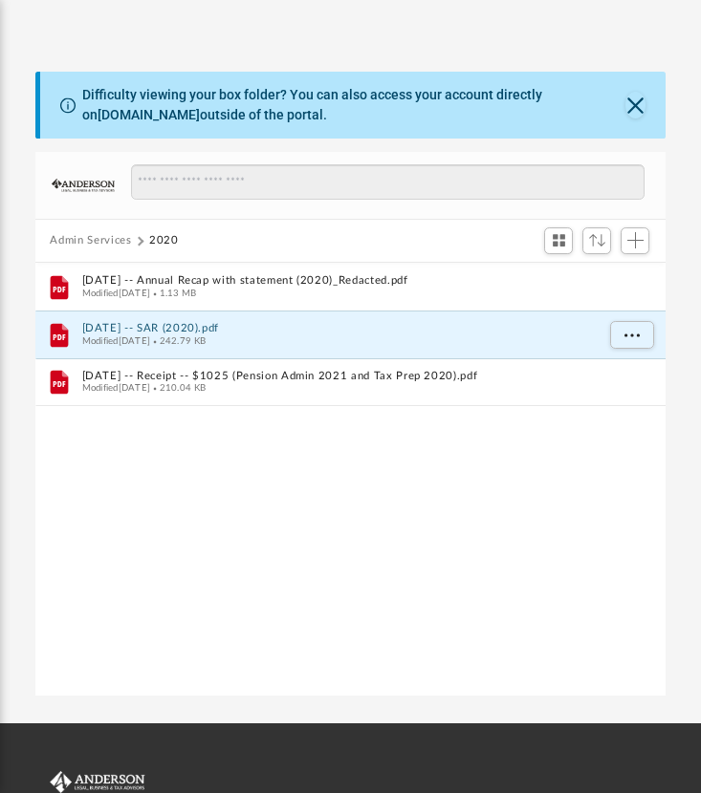
click at [93, 242] on button "Admin Services" at bounding box center [90, 240] width 81 height 17
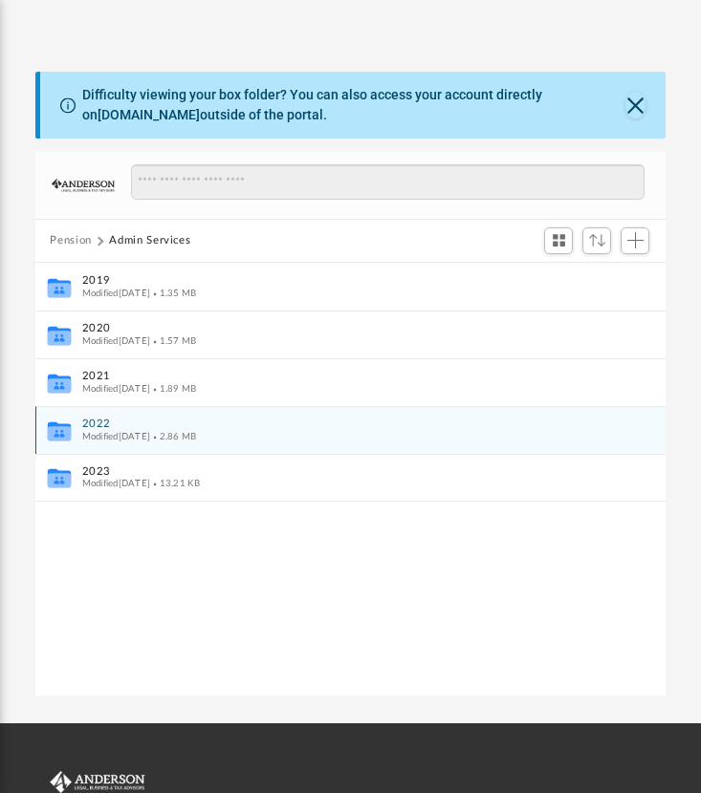
click at [104, 420] on button "2022" at bounding box center [337, 424] width 512 height 12
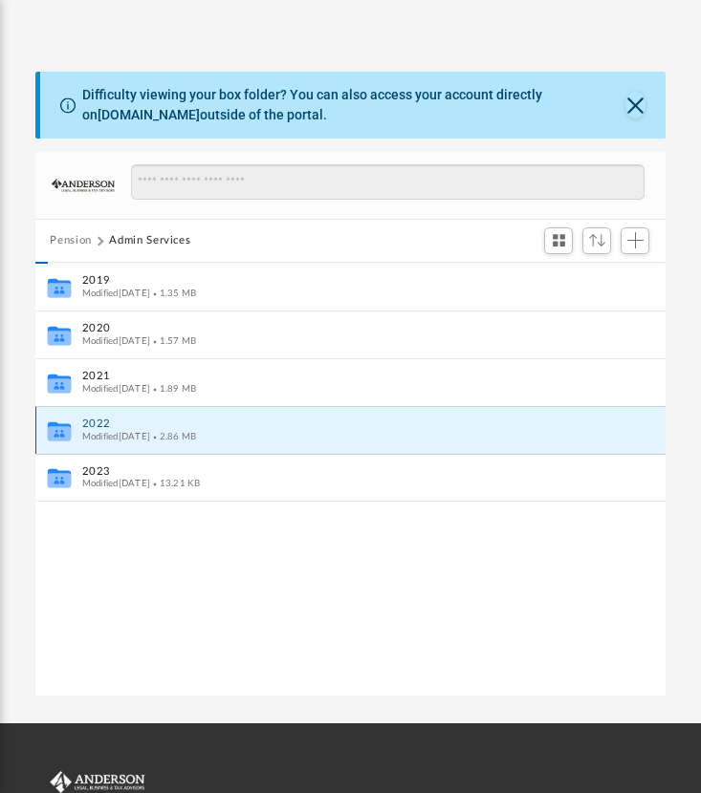
click at [104, 420] on button "2022" at bounding box center [337, 424] width 512 height 12
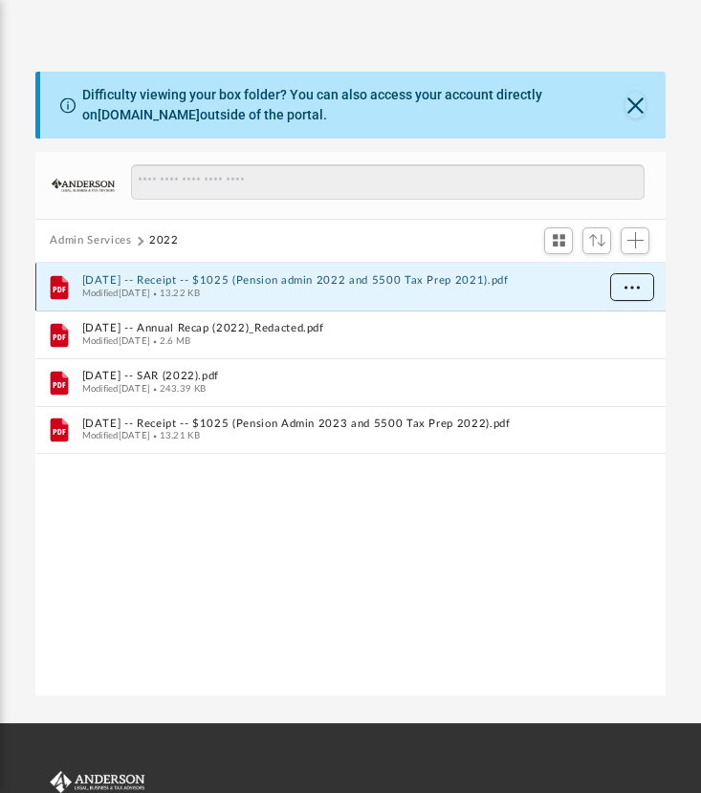
click at [628, 290] on button "More options" at bounding box center [631, 287] width 44 height 29
click at [602, 357] on li "Download" at bounding box center [613, 354] width 55 height 20
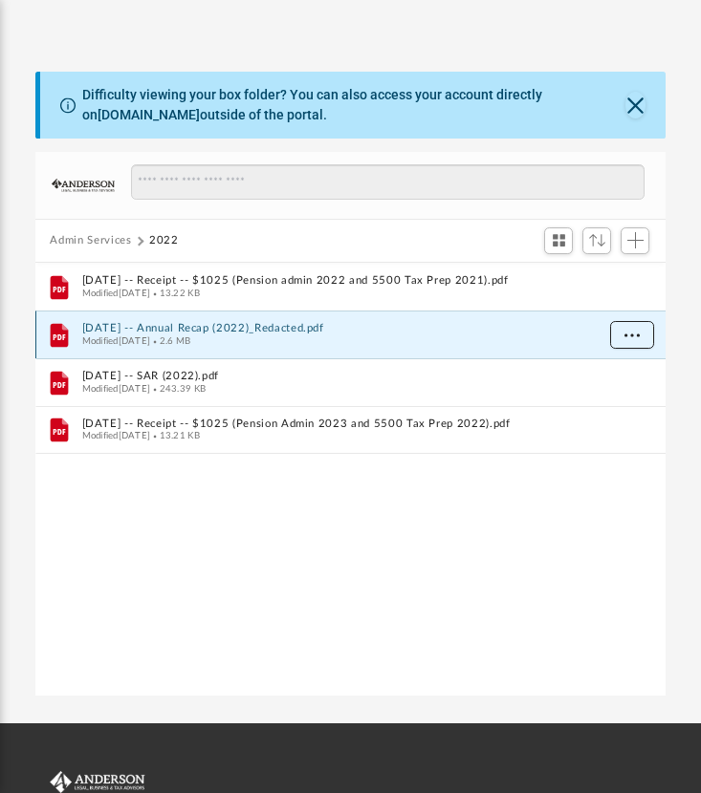
click at [623, 332] on span "More options" at bounding box center [630, 334] width 15 height 11
click at [608, 405] on li "Download" at bounding box center [613, 402] width 55 height 20
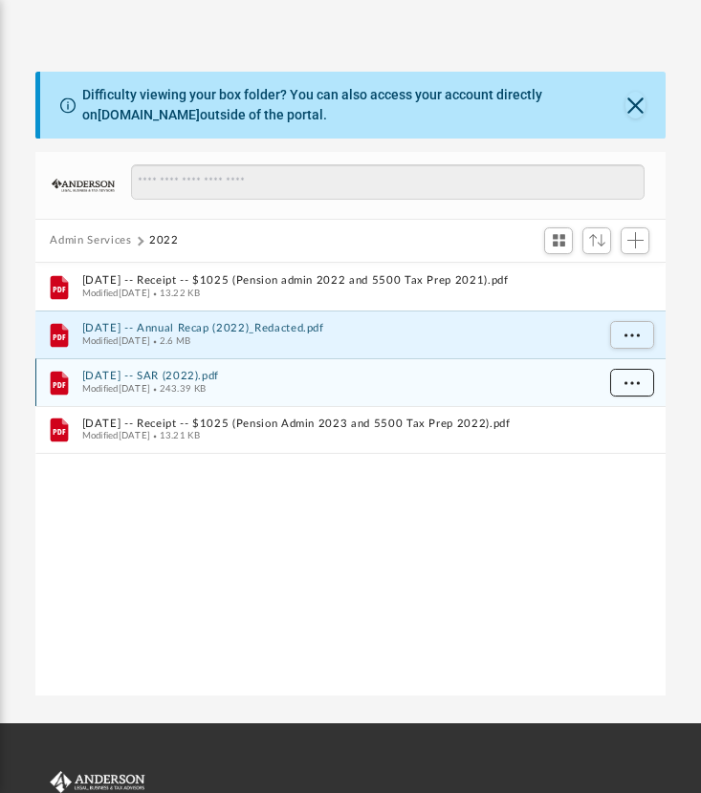
click at [632, 378] on span "More options" at bounding box center [630, 382] width 15 height 11
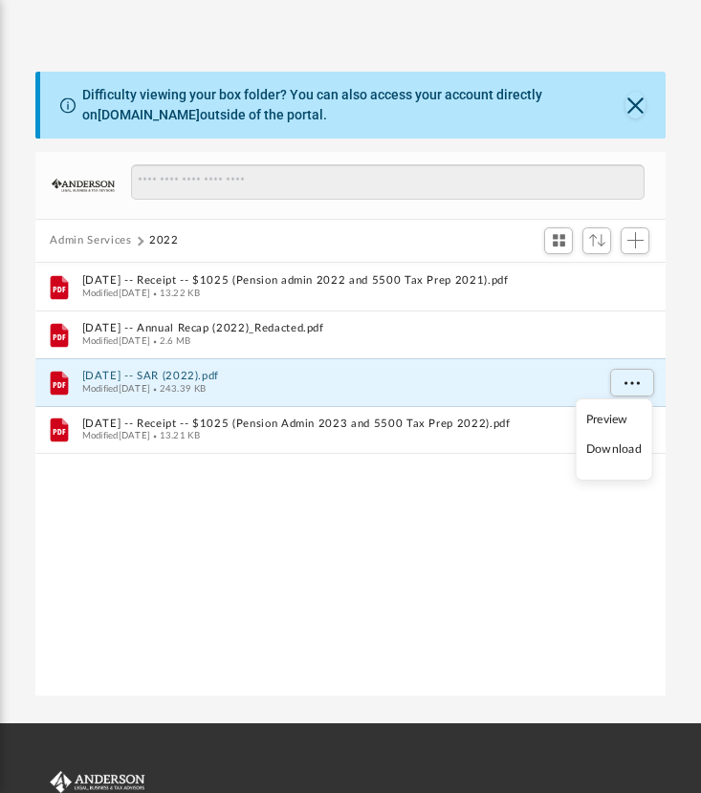
click at [625, 447] on li "Download" at bounding box center [613, 450] width 55 height 20
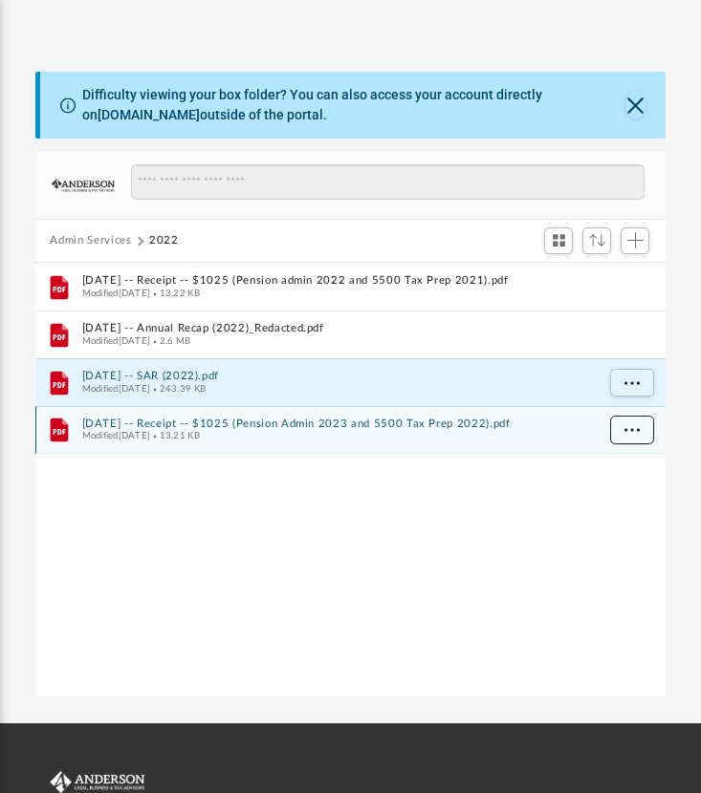
click at [628, 434] on button "More options" at bounding box center [631, 430] width 44 height 29
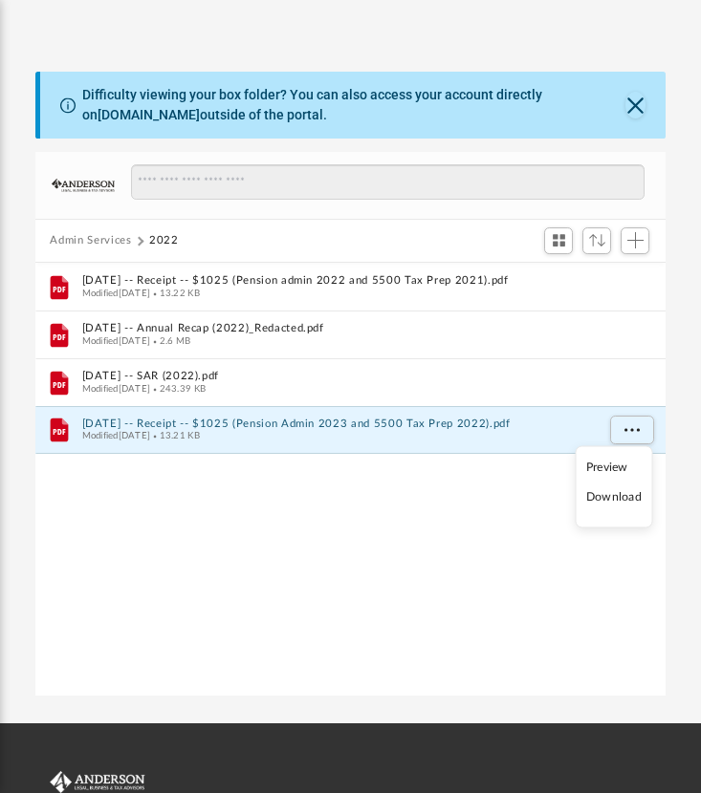
click at [615, 490] on li "Download" at bounding box center [613, 497] width 55 height 20
click at [116, 241] on button "Admin Services" at bounding box center [90, 240] width 81 height 17
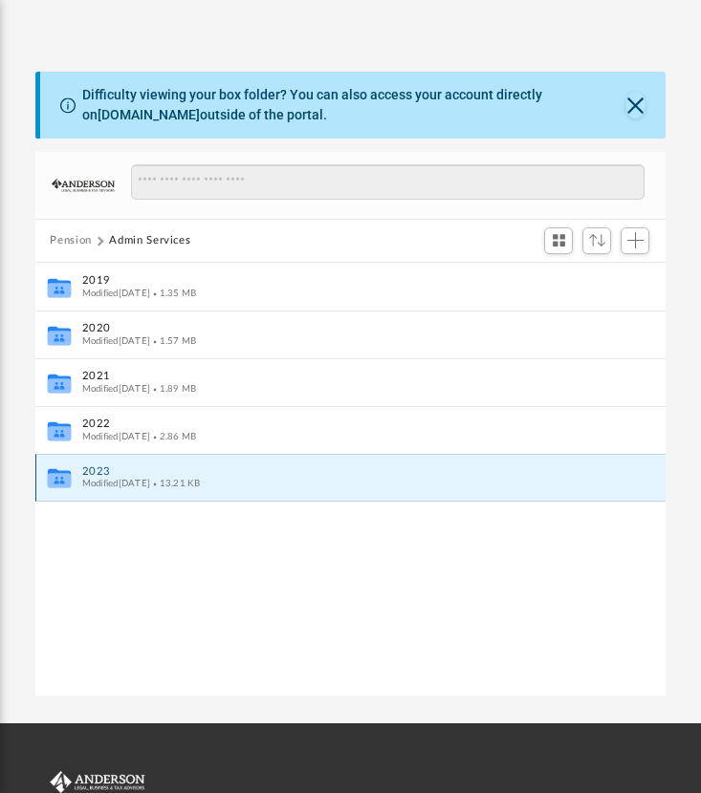
click at [94, 471] on button "2023" at bounding box center [337, 471] width 512 height 12
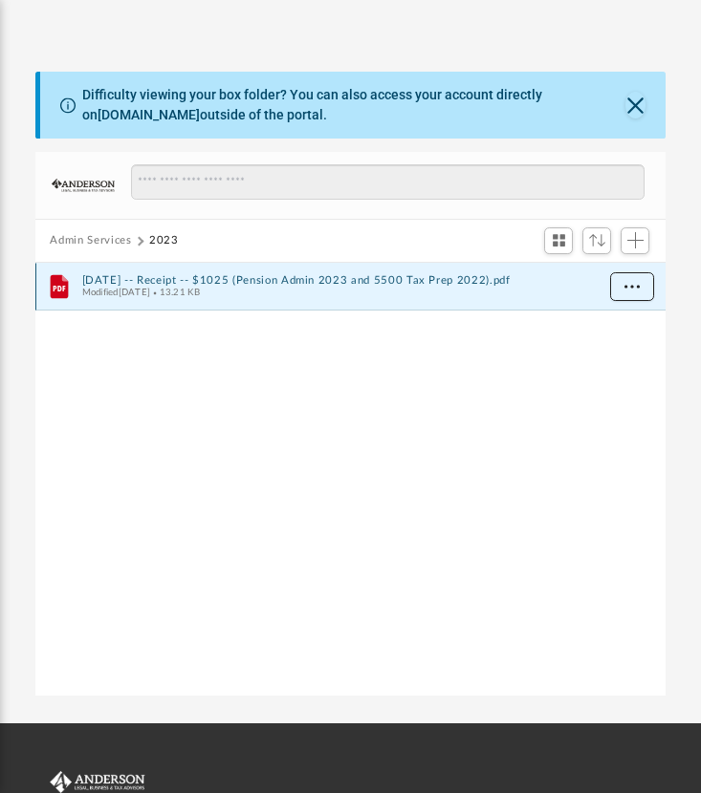
click at [624, 282] on span "More options" at bounding box center [630, 286] width 15 height 11
click at [600, 350] on li "Download" at bounding box center [613, 354] width 55 height 20
click at [114, 241] on button "Admin Services" at bounding box center [90, 240] width 81 height 17
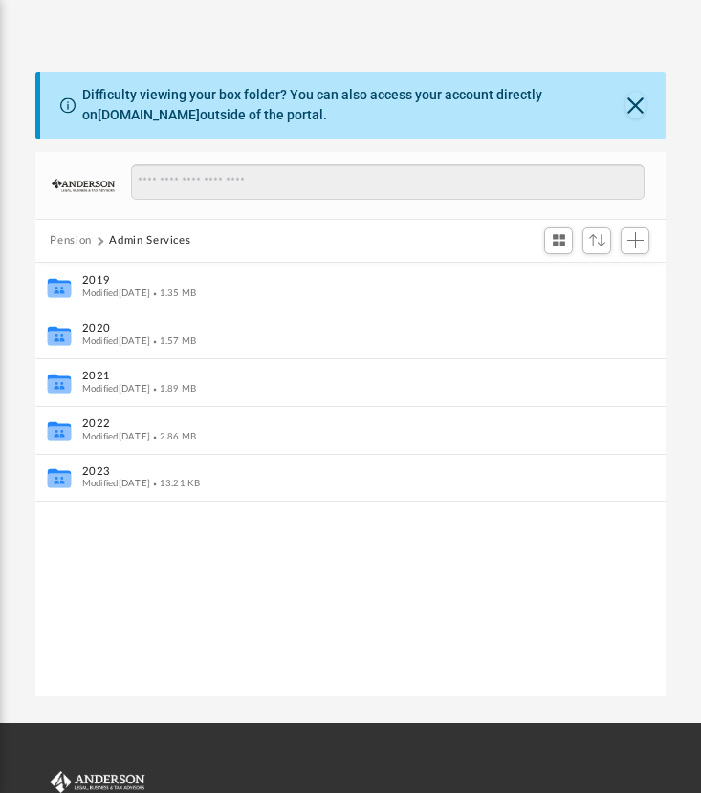
click at [85, 242] on button "Pension" at bounding box center [71, 240] width 42 height 17
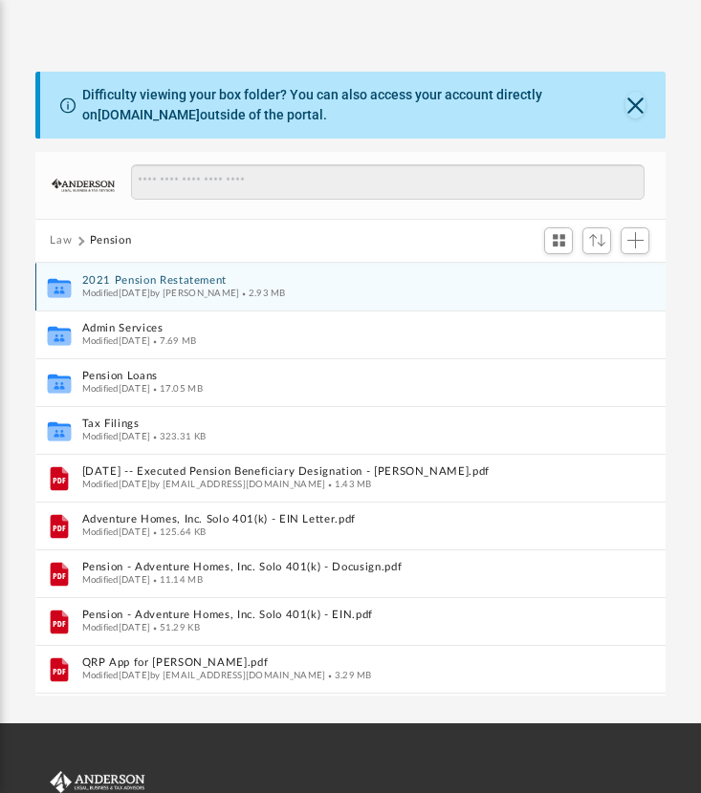
click at [216, 281] on button "2021 Pension Restatement" at bounding box center [330, 280] width 498 height 12
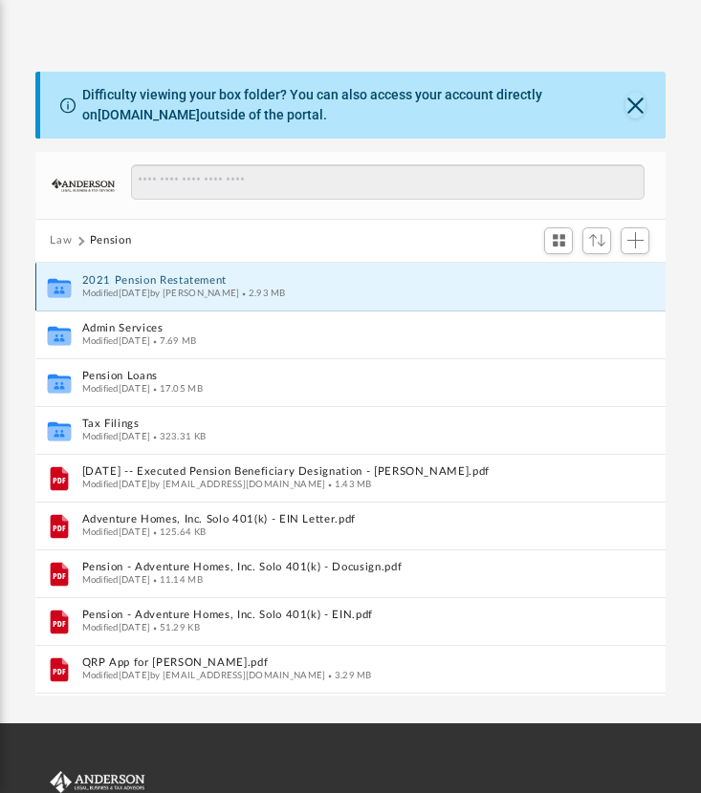
click at [216, 281] on button "2021 Pension Restatement" at bounding box center [330, 280] width 498 height 12
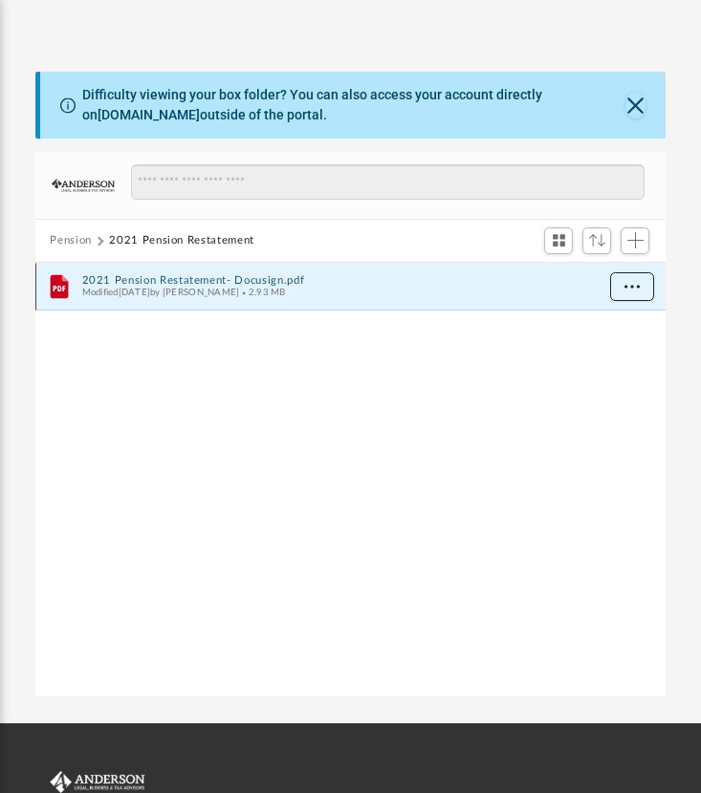
click at [629, 284] on span "More options" at bounding box center [630, 286] width 15 height 11
click at [614, 353] on li "Download" at bounding box center [613, 354] width 55 height 20
click at [78, 233] on button "Pension" at bounding box center [71, 240] width 42 height 17
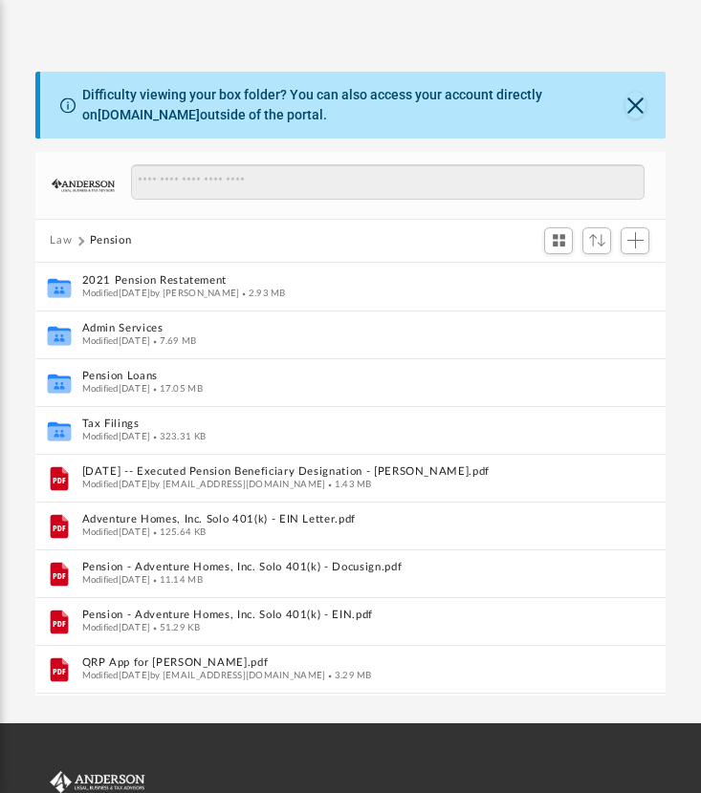
click at [63, 237] on button "Law" at bounding box center [61, 240] width 22 height 17
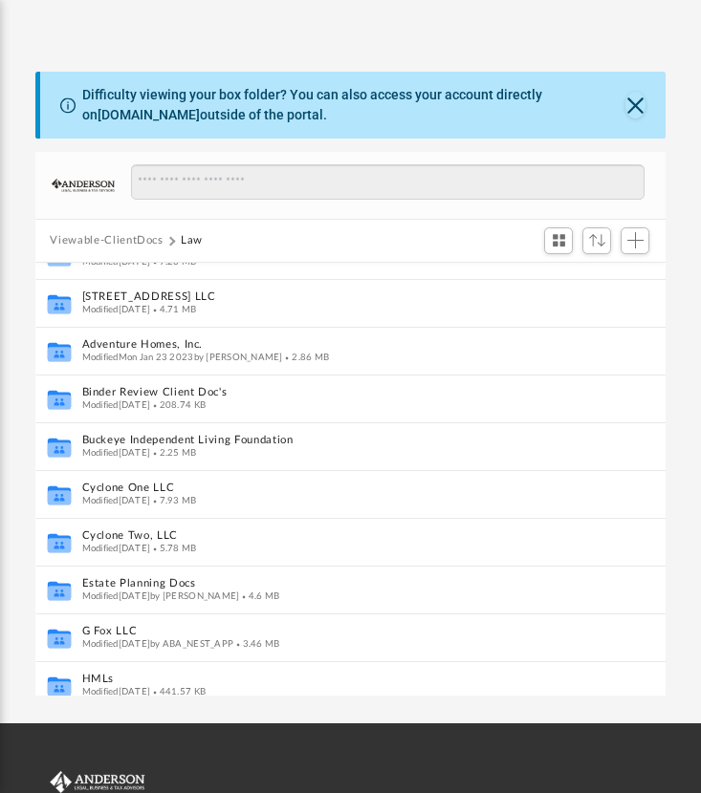
scroll to position [0, 0]
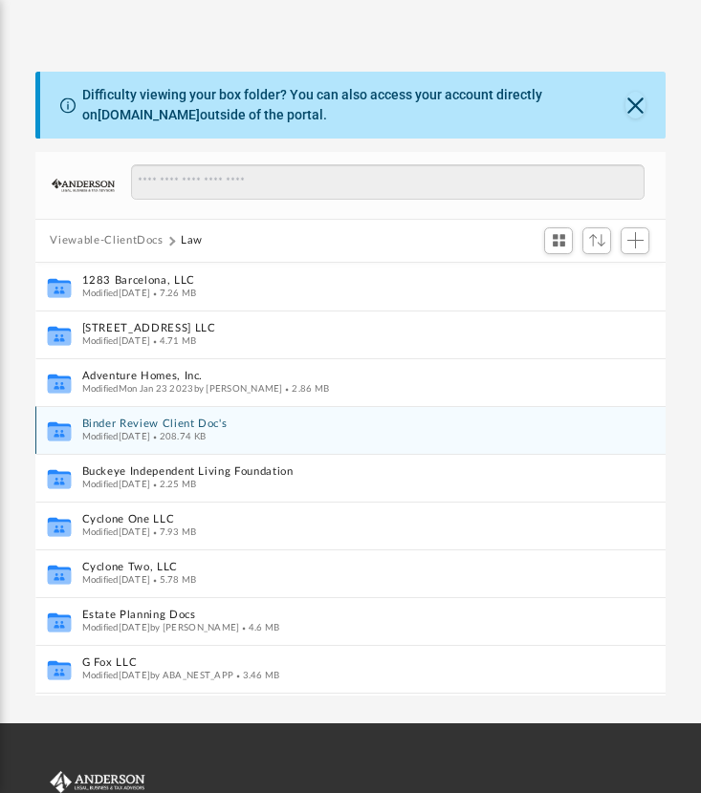
click at [205, 422] on button "Binder Review Client Doc's" at bounding box center [330, 424] width 498 height 12
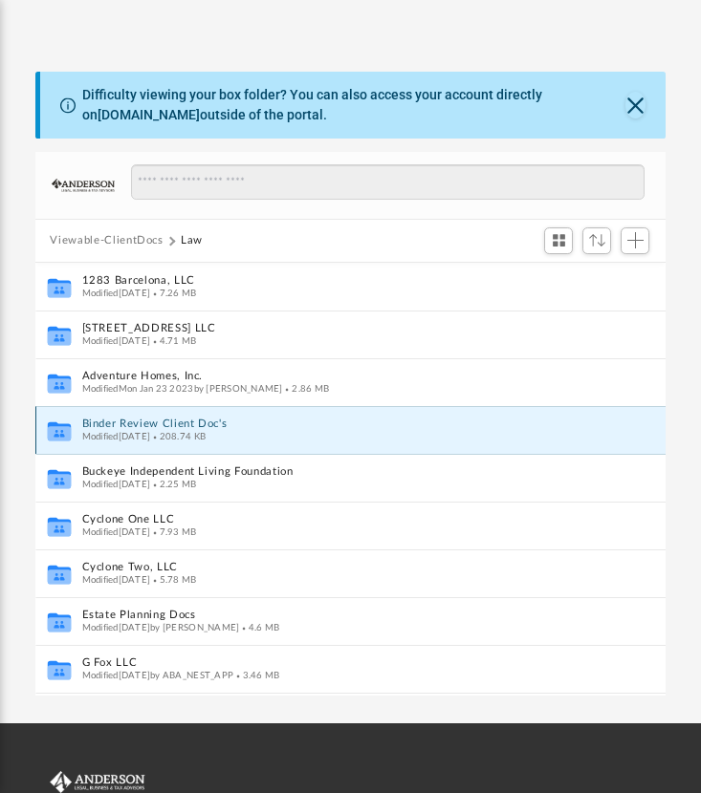
click at [205, 422] on button "Binder Review Client Doc's" at bounding box center [330, 424] width 498 height 12
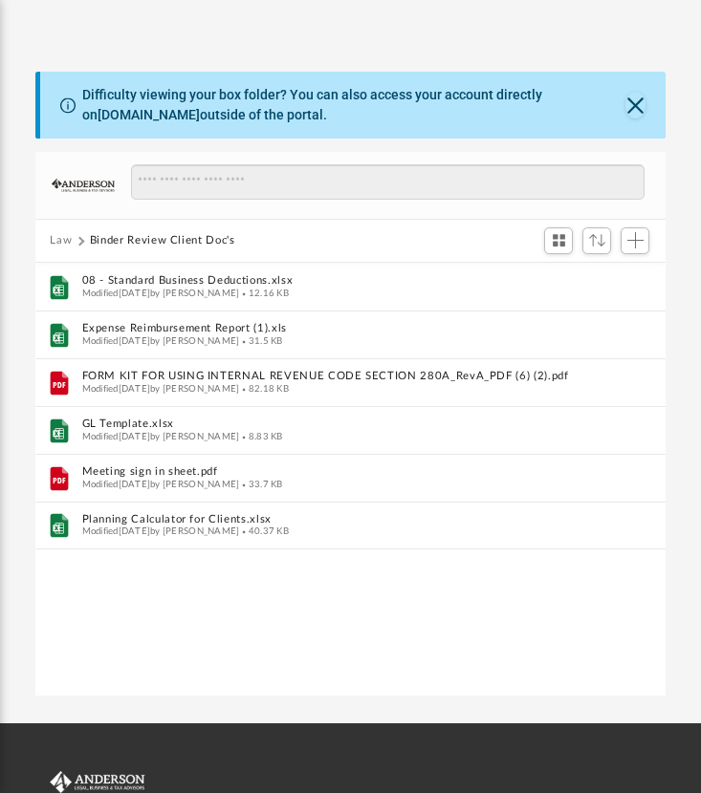
click at [66, 242] on button "Law" at bounding box center [61, 240] width 22 height 17
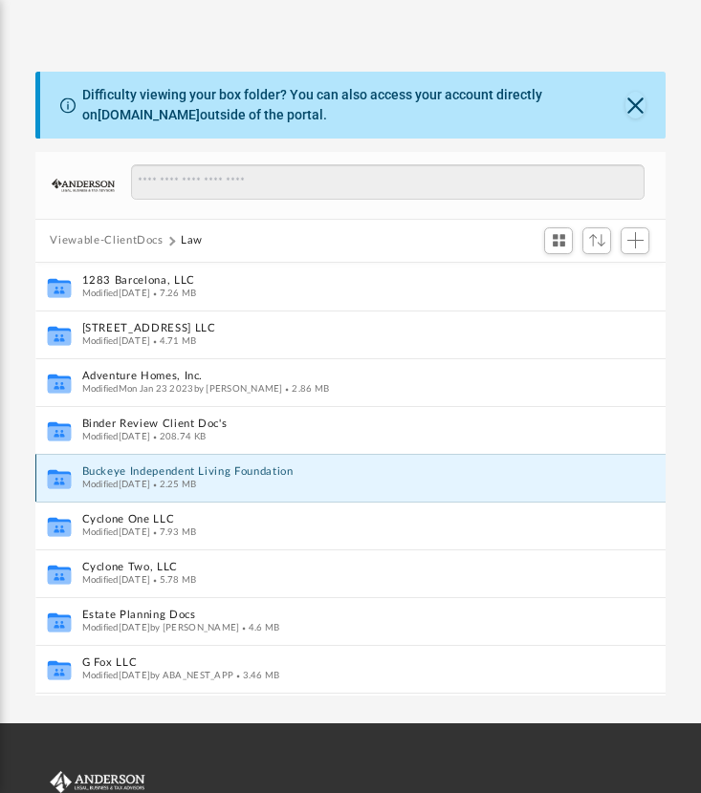
click at [120, 471] on button "Buckeye Independent Living Foundation" at bounding box center [330, 471] width 498 height 12
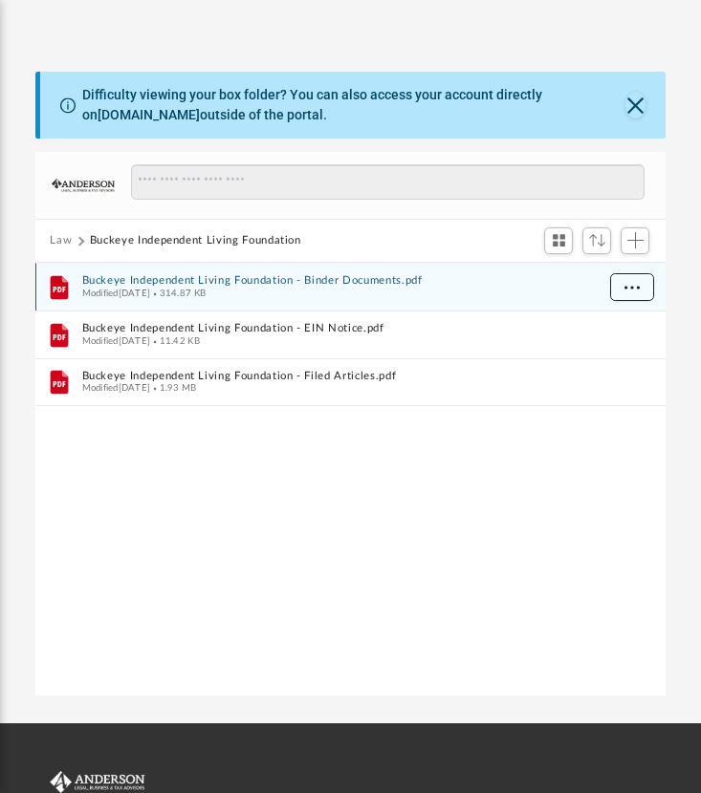
click at [638, 285] on button "More options" at bounding box center [631, 287] width 44 height 29
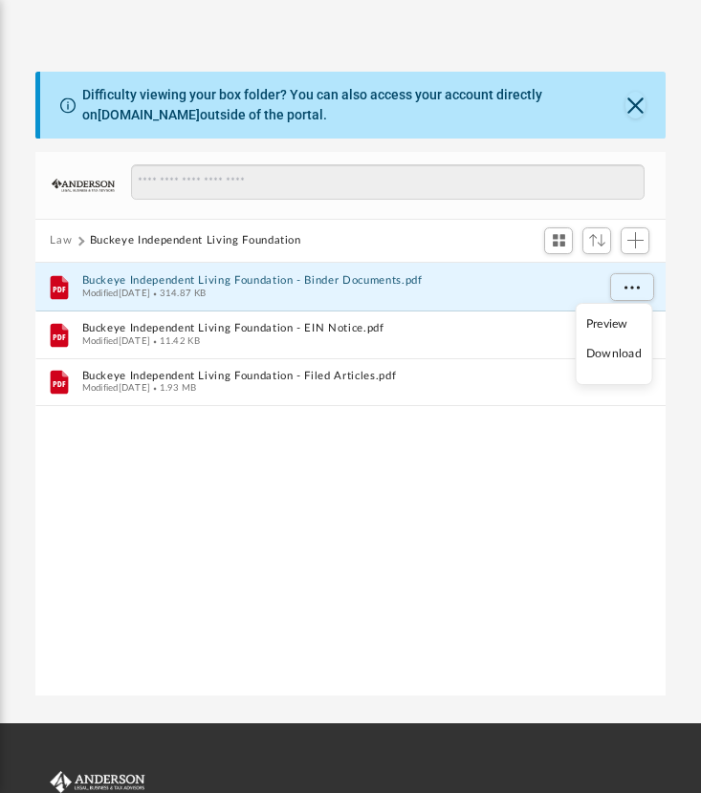
click at [628, 351] on li "Download" at bounding box center [613, 354] width 55 height 20
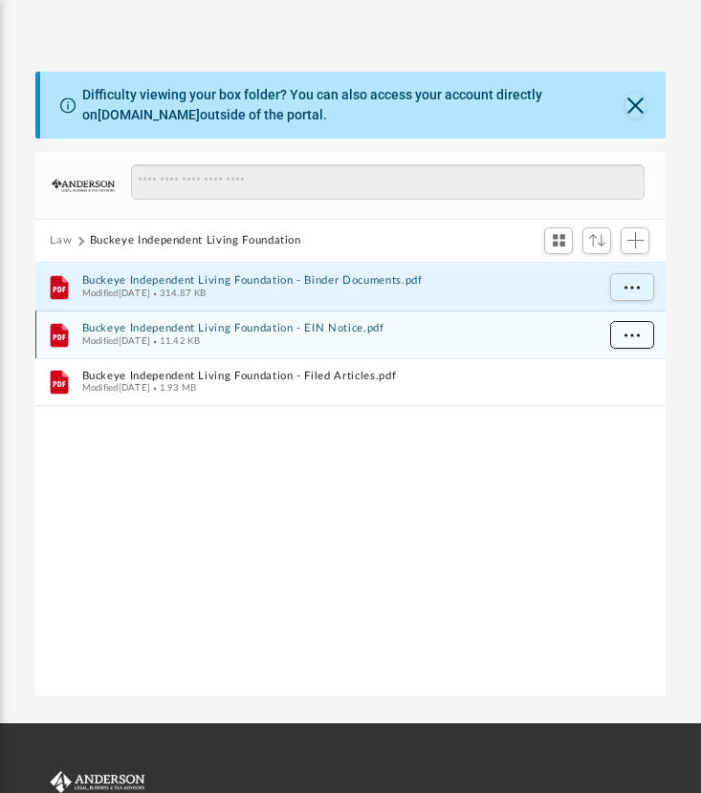
click at [627, 336] on span "More options" at bounding box center [630, 334] width 15 height 11
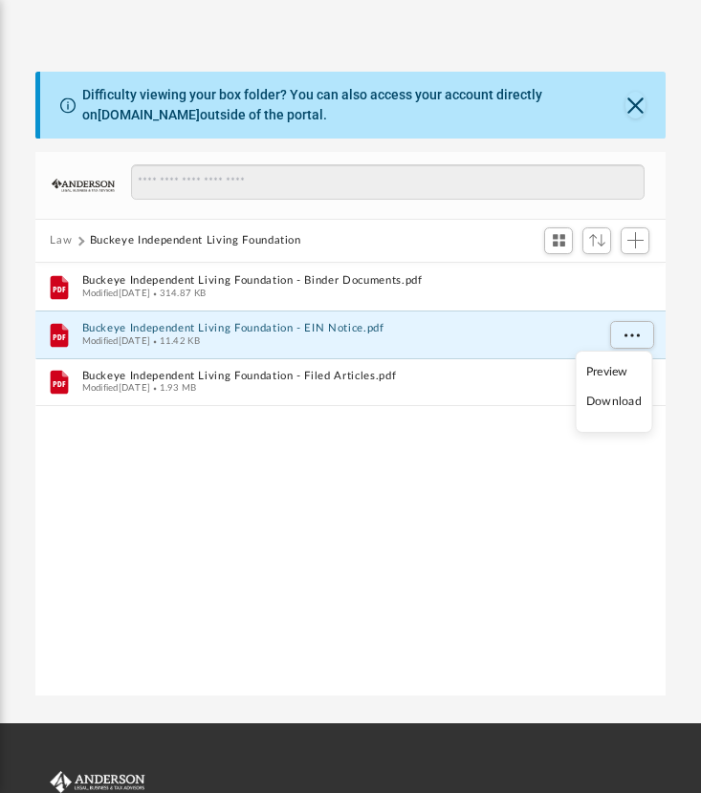
click at [654, 491] on div "File Buckeye Independent Living Foundation - Binder Documents.pdf Modified Wed …" at bounding box center [350, 480] width 631 height 435
click at [634, 335] on span "More options" at bounding box center [630, 334] width 15 height 11
click at [625, 406] on li "Download" at bounding box center [613, 402] width 55 height 20
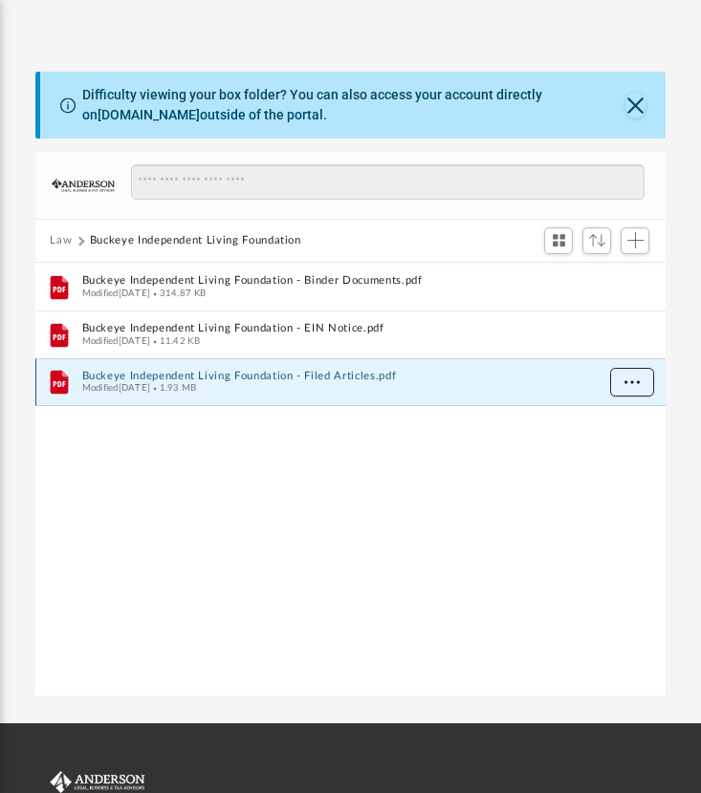
click at [635, 369] on button "More options" at bounding box center [631, 382] width 44 height 29
click at [619, 446] on li "Download" at bounding box center [613, 450] width 55 height 20
click at [500, 457] on div "File Buckeye Independent Living Foundation - Binder Documents.pdf Modified Wed …" at bounding box center [350, 480] width 631 height 435
click at [66, 235] on button "Law" at bounding box center [61, 240] width 22 height 17
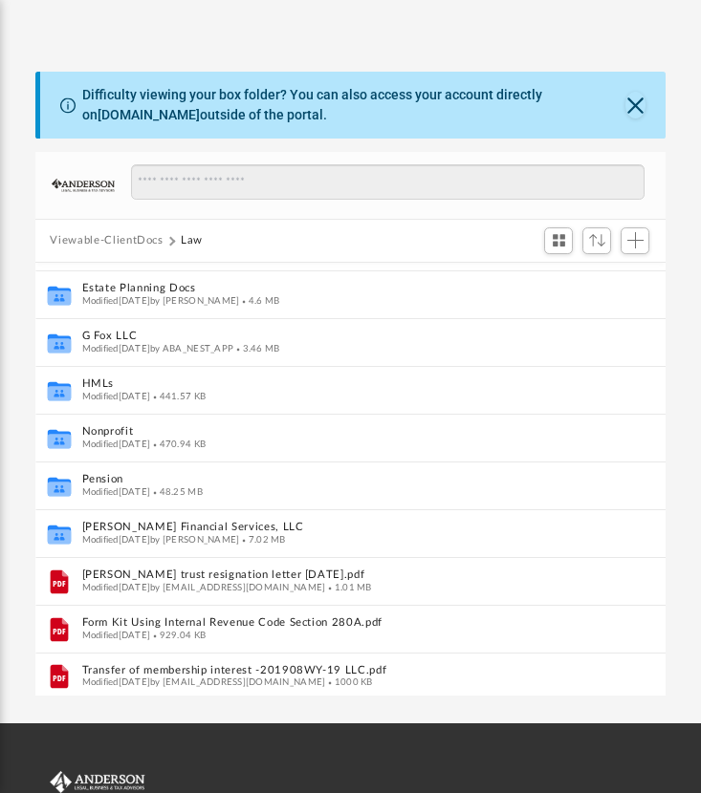
scroll to position [330, 0]
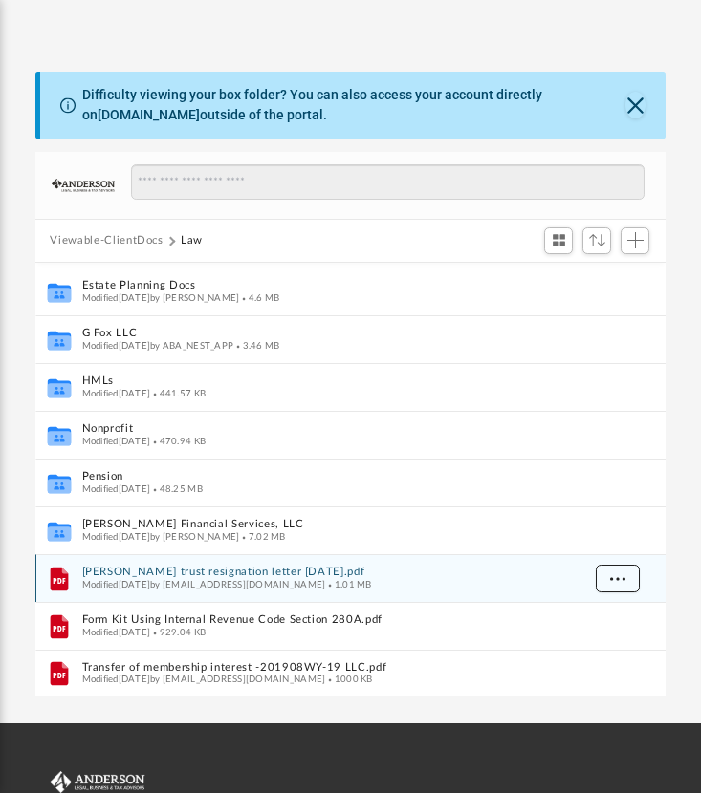
click at [619, 577] on span "More options" at bounding box center [616, 578] width 15 height 11
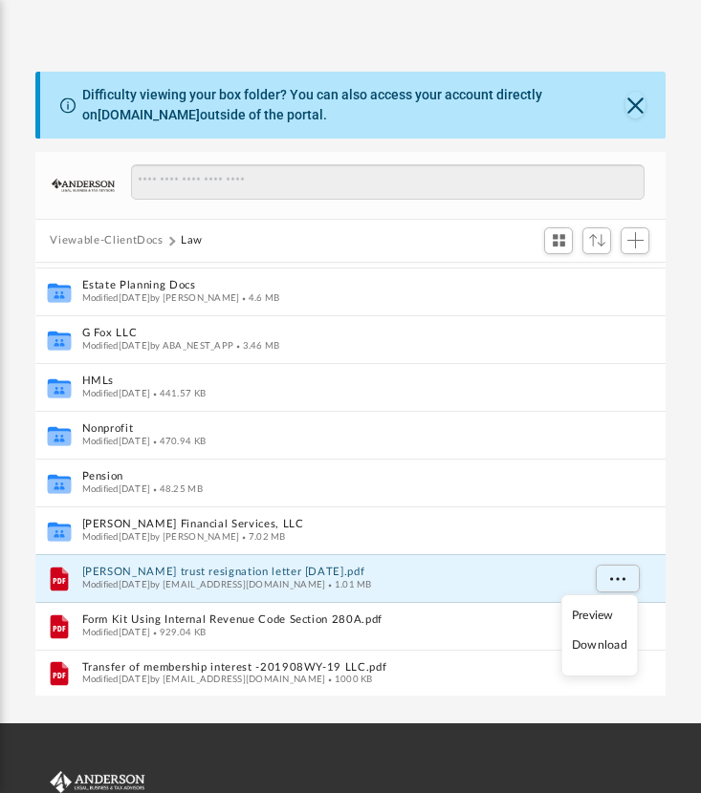
click at [612, 649] on li "Download" at bounding box center [599, 646] width 55 height 20
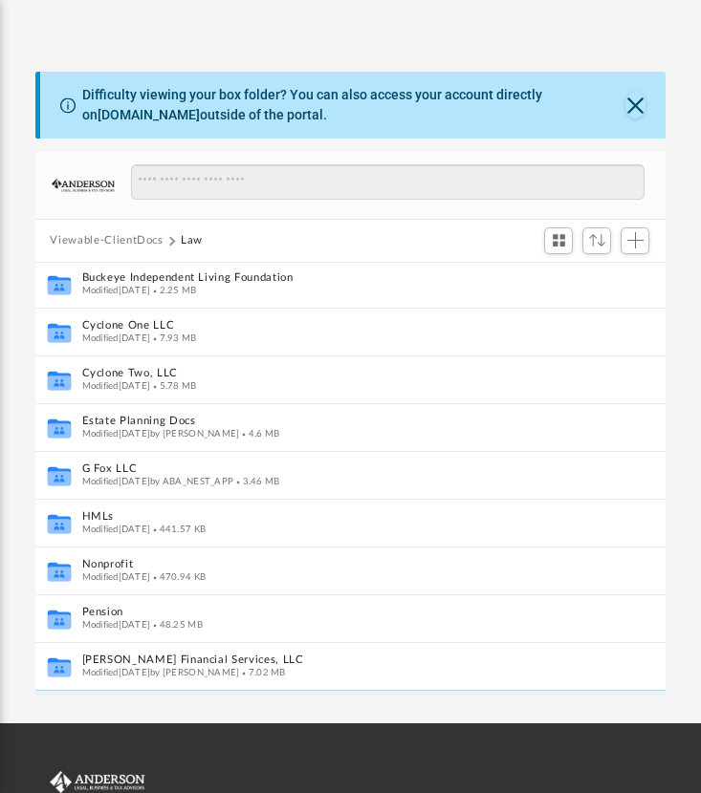
scroll to position [193, 0]
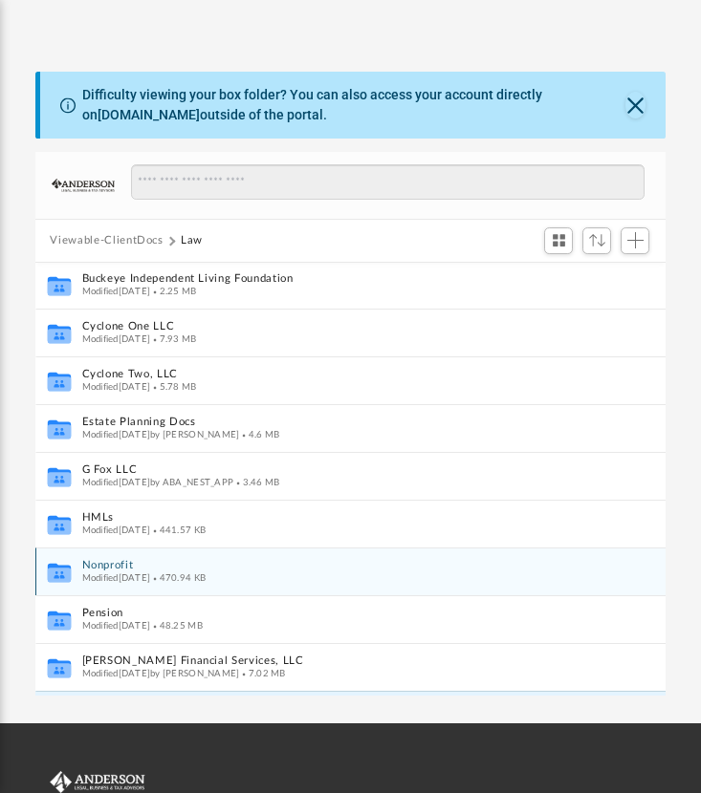
click at [150, 578] on span "Modified Wed Oct 9 2019" at bounding box center [115, 578] width 69 height 10
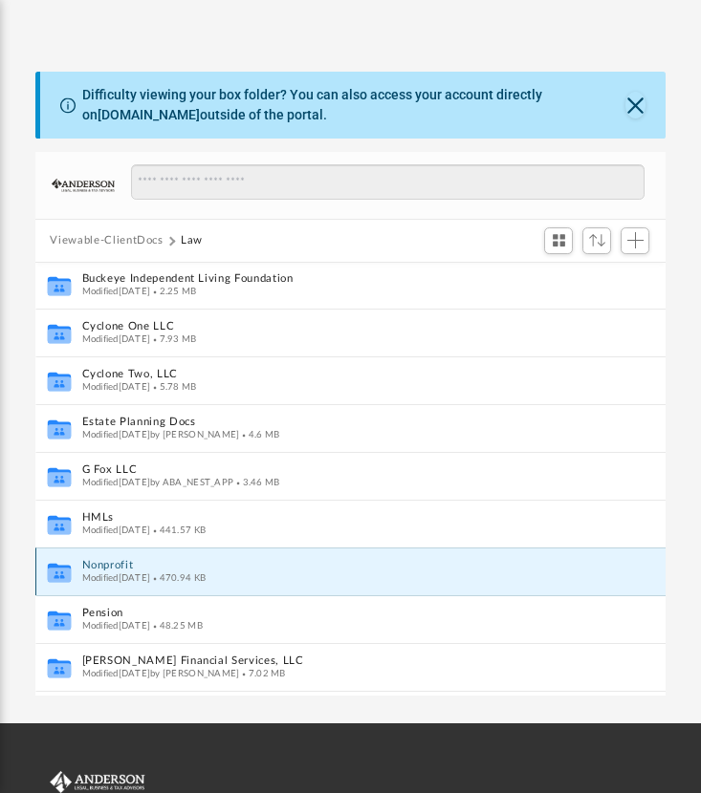
click at [150, 578] on span "Modified Wed Oct 9 2019" at bounding box center [115, 578] width 69 height 10
click at [107, 564] on button "Nonprofit" at bounding box center [330, 565] width 498 height 12
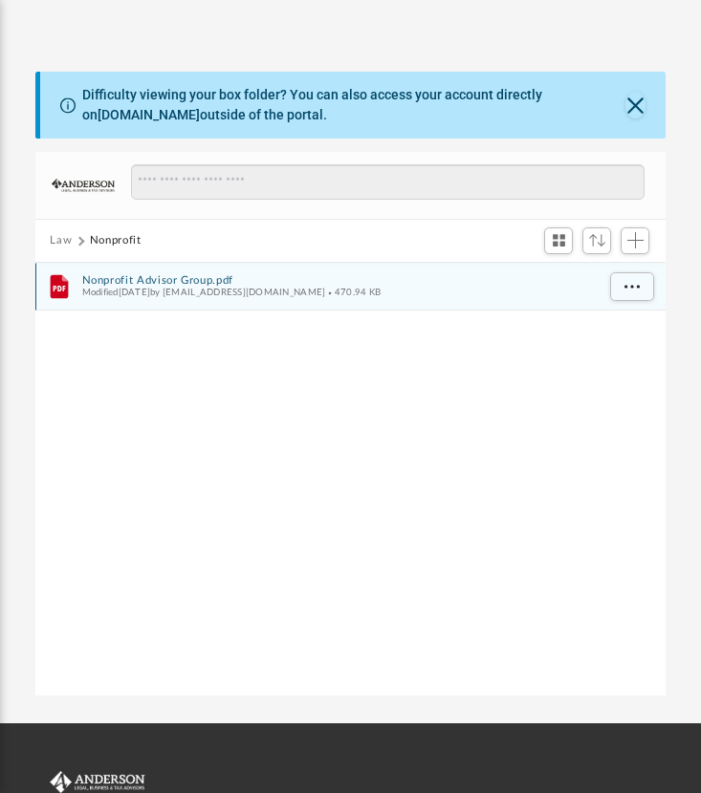
scroll to position [0, 0]
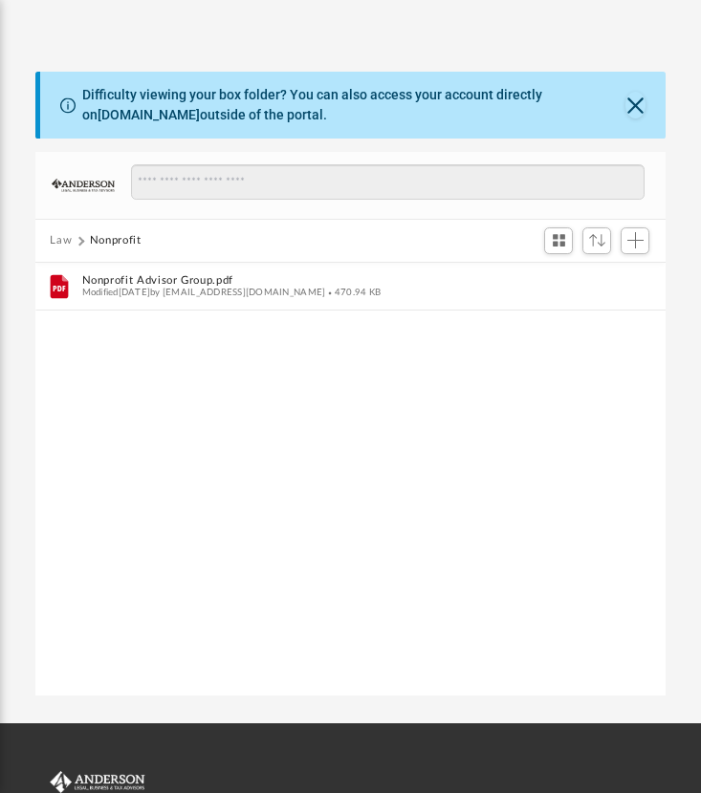
click at [68, 240] on button "Law" at bounding box center [61, 240] width 22 height 17
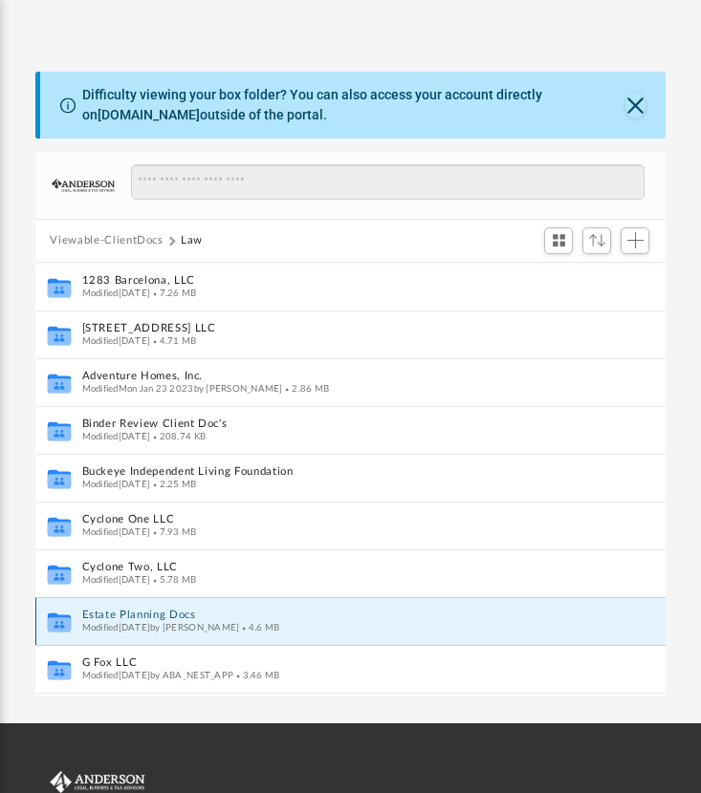
click at [180, 610] on button "Estate Planning Docs" at bounding box center [330, 615] width 498 height 12
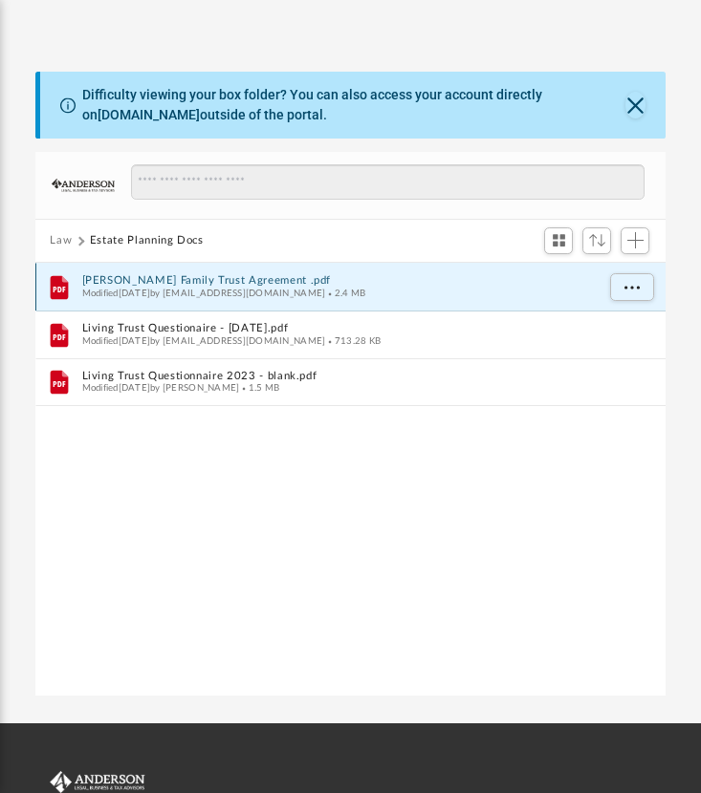
click at [192, 276] on button "Chapman Family Trust Agreement .pdf" at bounding box center [337, 280] width 512 height 12
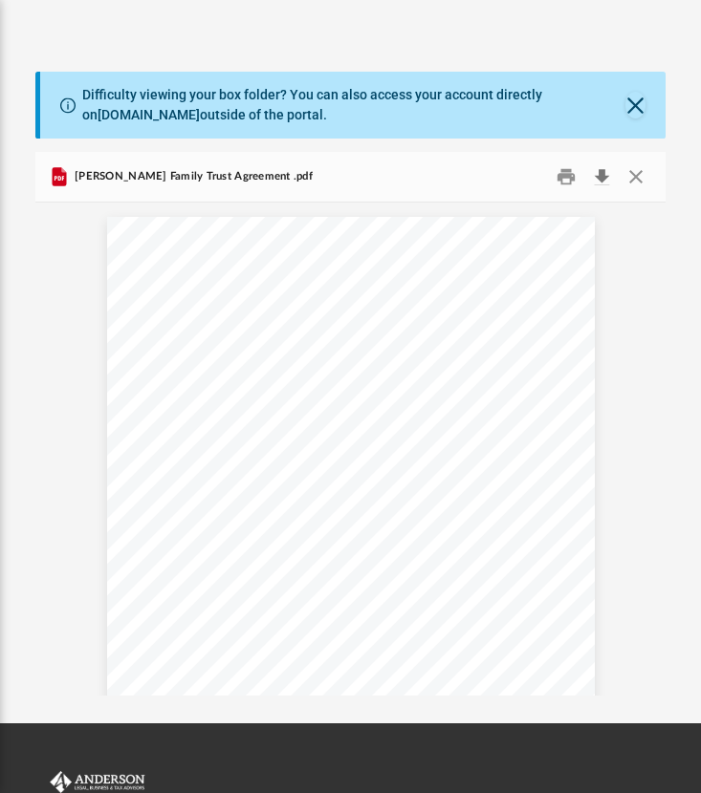
click at [600, 173] on button "Download" at bounding box center [601, 177] width 34 height 30
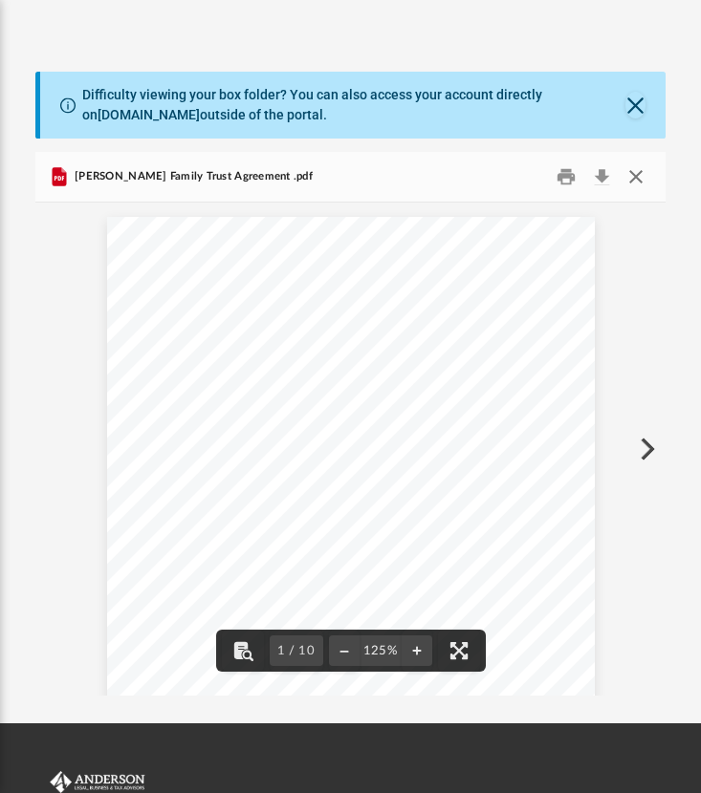
click at [635, 173] on button "Close" at bounding box center [635, 177] width 34 height 30
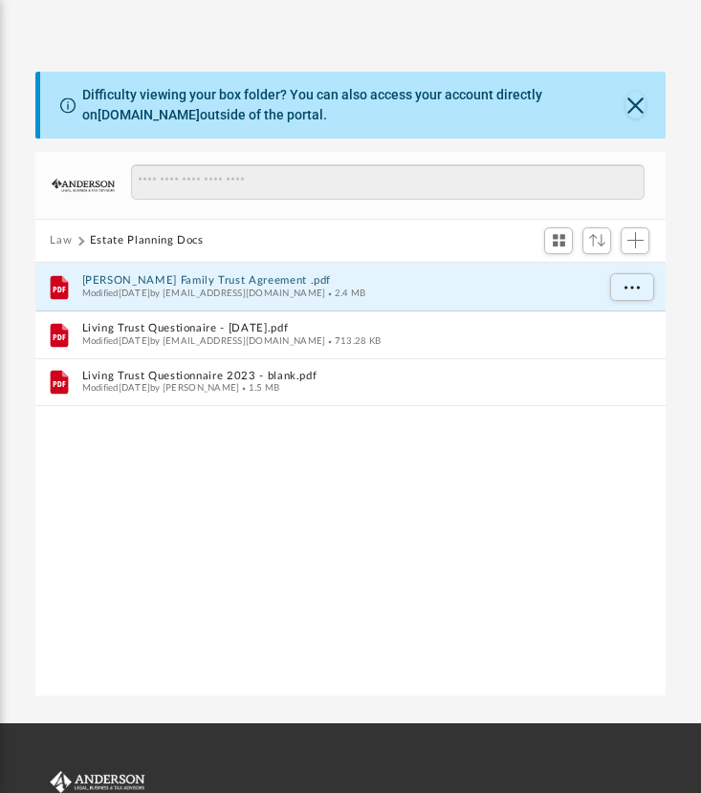
click at [264, 492] on div "File Chapman Family Trust Agreement .pdf Modified Tue Nov 3 2020 by Mikec2019@g…" at bounding box center [350, 480] width 631 height 435
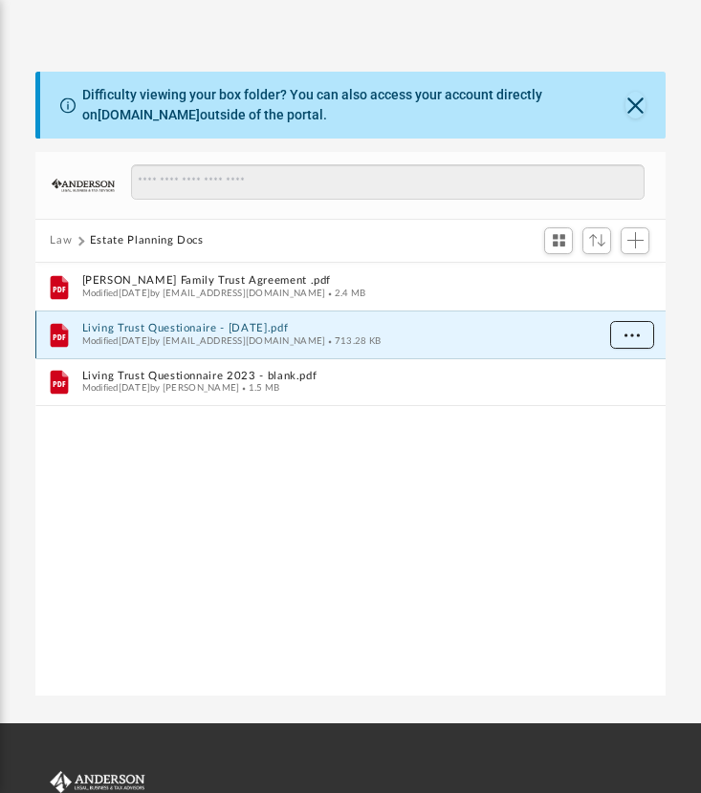
click at [628, 338] on button "More options" at bounding box center [631, 335] width 44 height 29
click at [614, 398] on li "Download" at bounding box center [613, 402] width 55 height 20
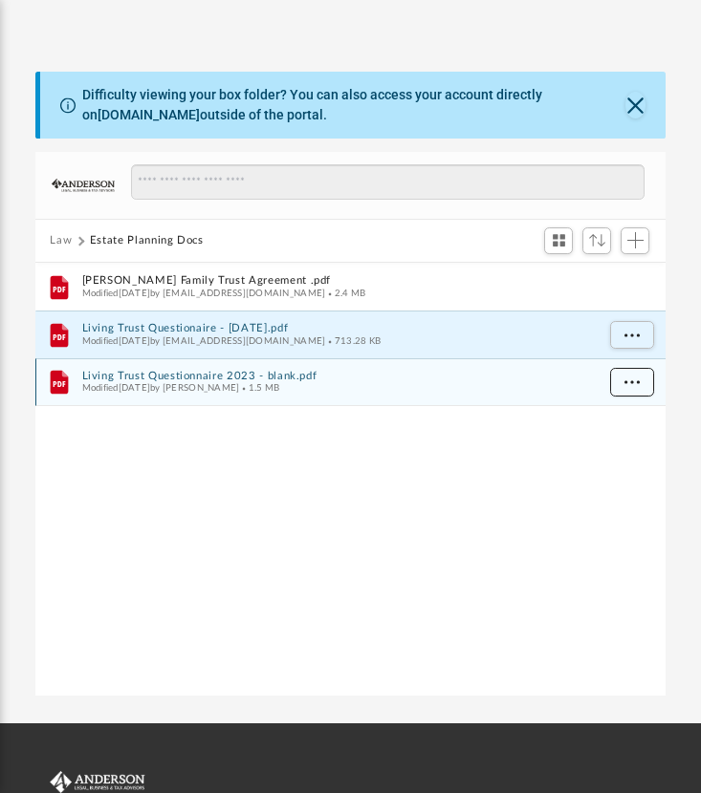
click at [640, 381] on button "More options" at bounding box center [631, 382] width 44 height 29
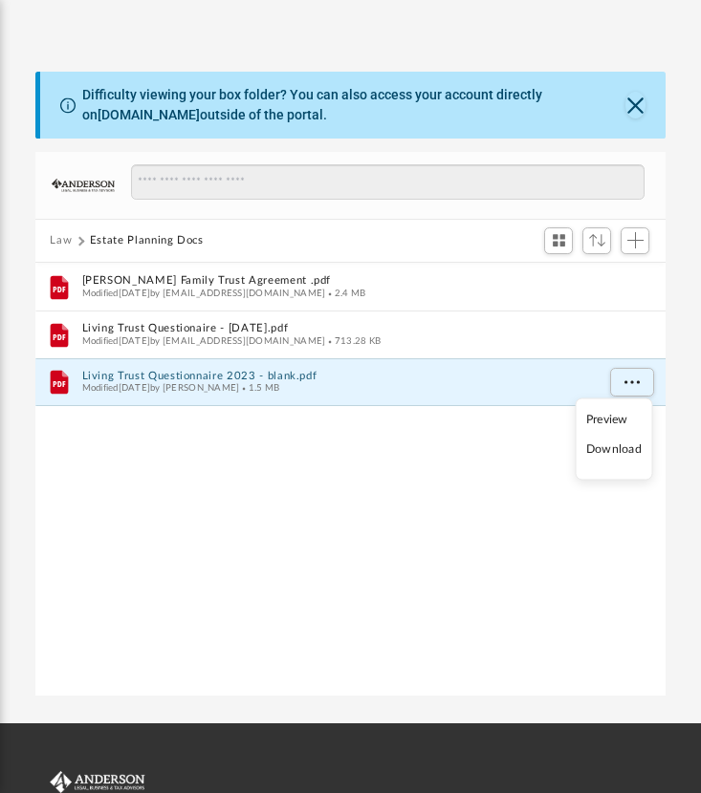
click at [621, 447] on li "Download" at bounding box center [613, 450] width 55 height 20
click at [65, 241] on button "Law" at bounding box center [61, 240] width 22 height 17
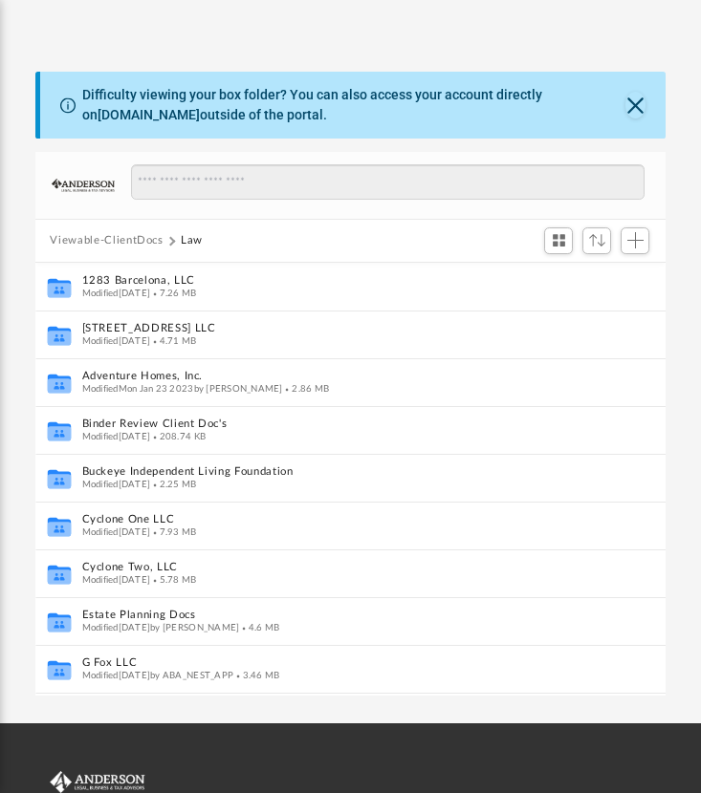
click at [20, 534] on div "Difficulty viewing your box folder? You can also access your account directly o…" at bounding box center [350, 384] width 701 height 624
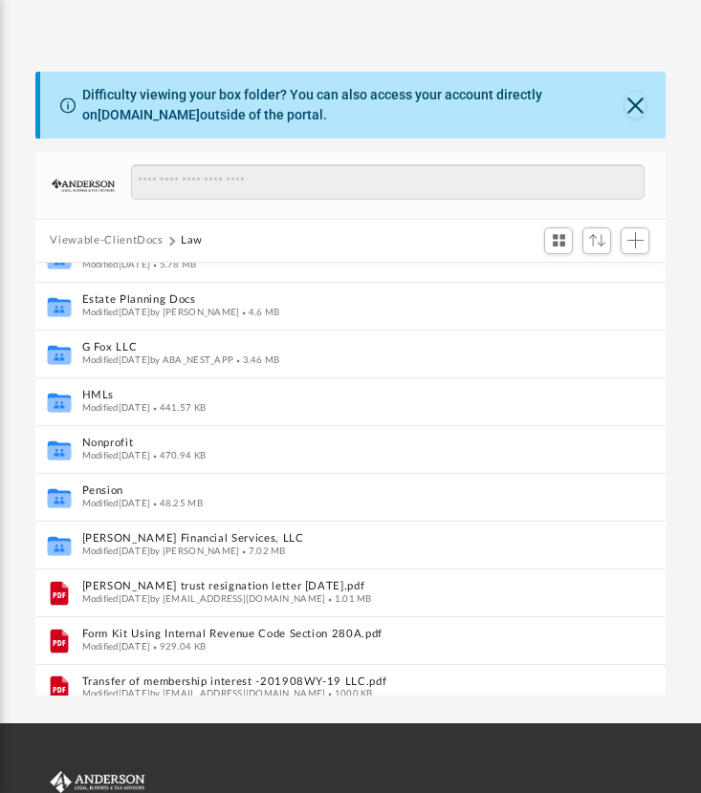
scroll to position [330, 0]
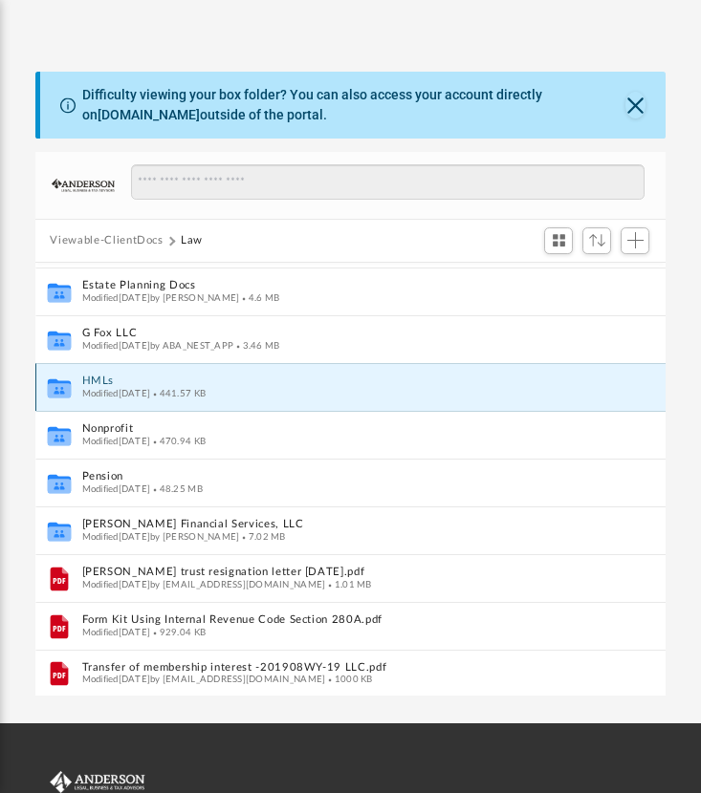
click at [105, 384] on button "HMLs" at bounding box center [330, 381] width 498 height 12
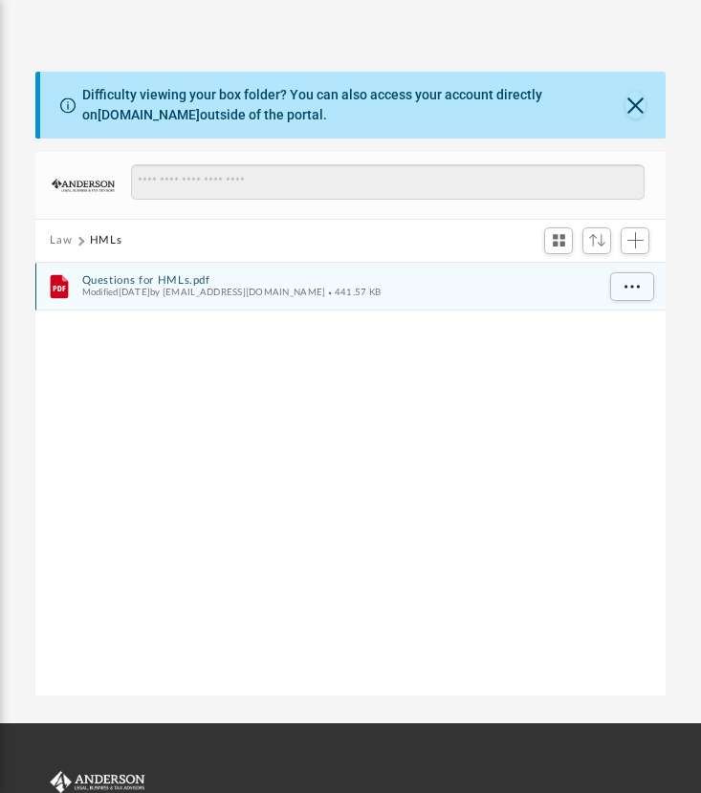
click at [117, 271] on div "File Questions for HMLs.pdf Modified Wed Oct 9 2019 by Mikec2019@gmail.com 441.…" at bounding box center [350, 287] width 631 height 48
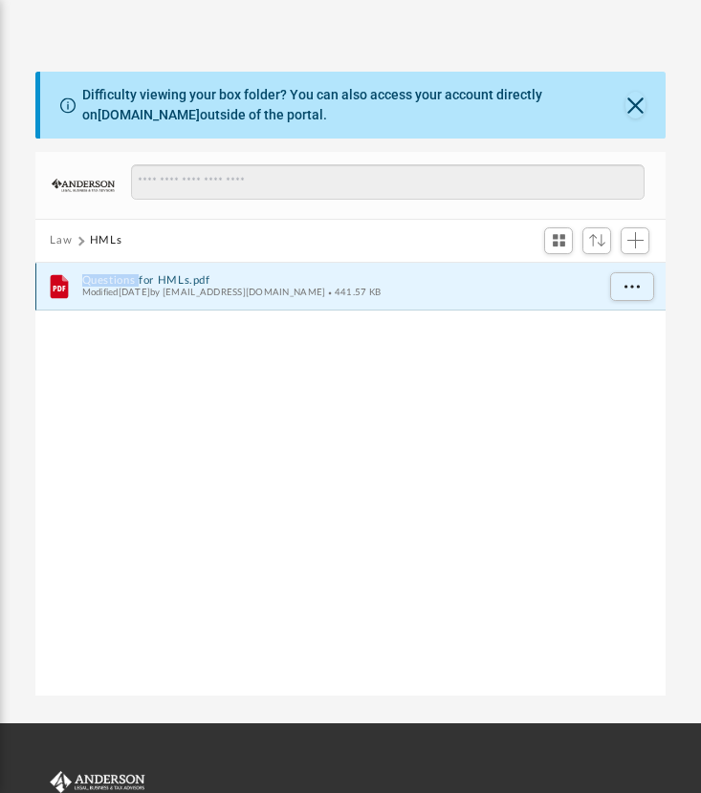
click at [117, 271] on div "File Questions for HMLs.pdf Modified Wed Oct 9 2019 by Mikec2019@gmail.com 441.…" at bounding box center [350, 287] width 631 height 48
click at [188, 280] on button "Questions for HMLs.pdf" at bounding box center [337, 280] width 512 height 12
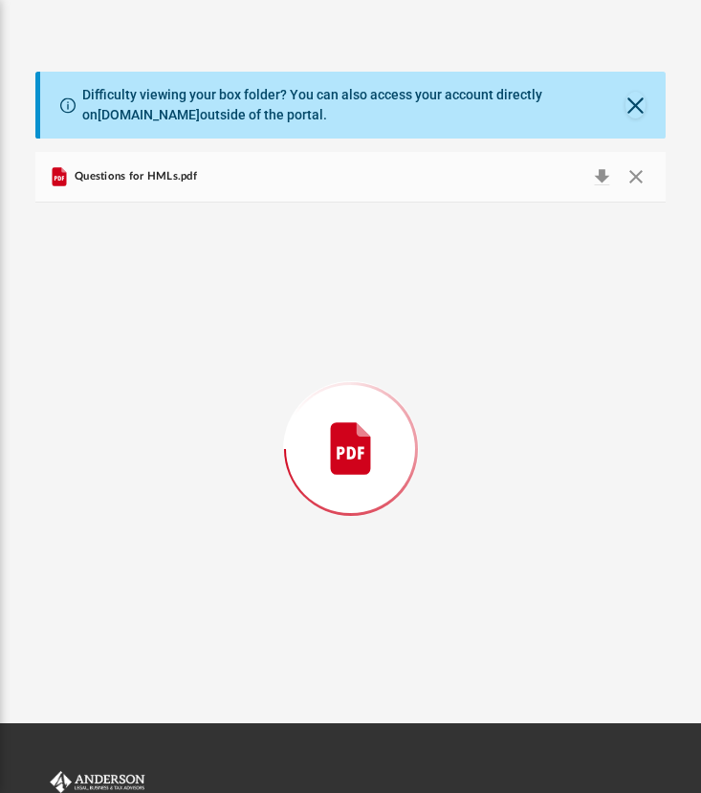
click at [188, 280] on div "Preview" at bounding box center [350, 449] width 631 height 493
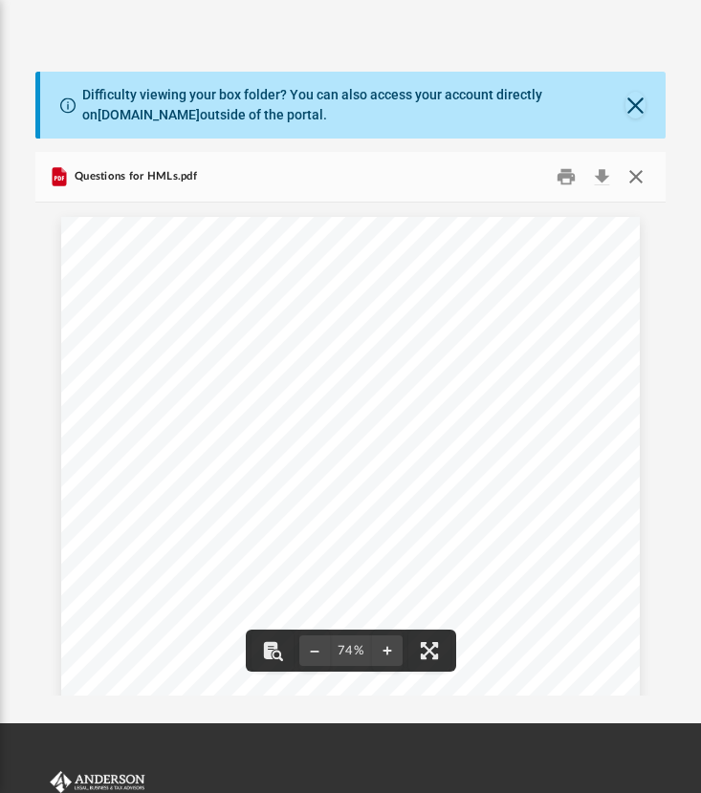
click at [638, 184] on button "Close" at bounding box center [635, 177] width 34 height 30
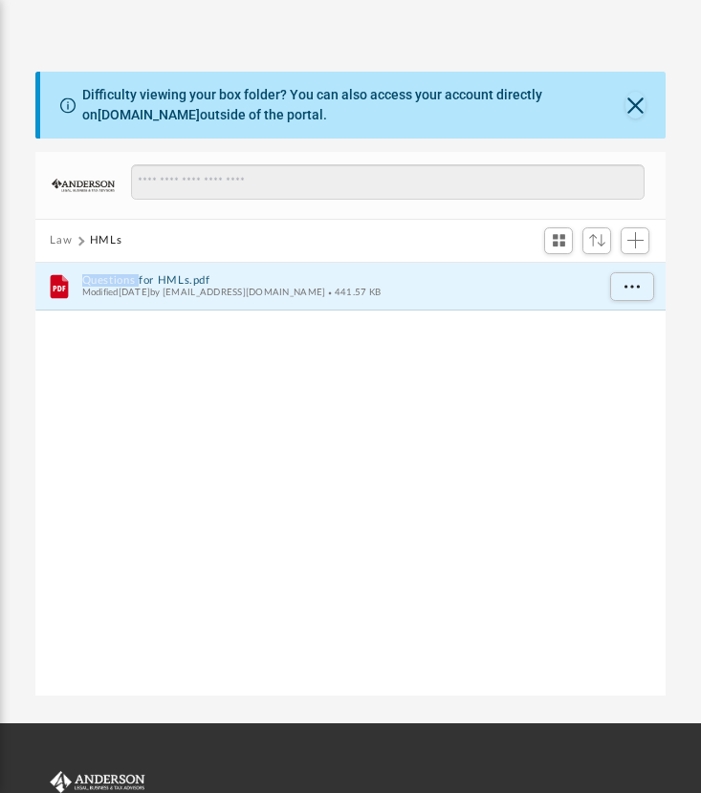
click at [66, 236] on button "Law" at bounding box center [61, 240] width 22 height 17
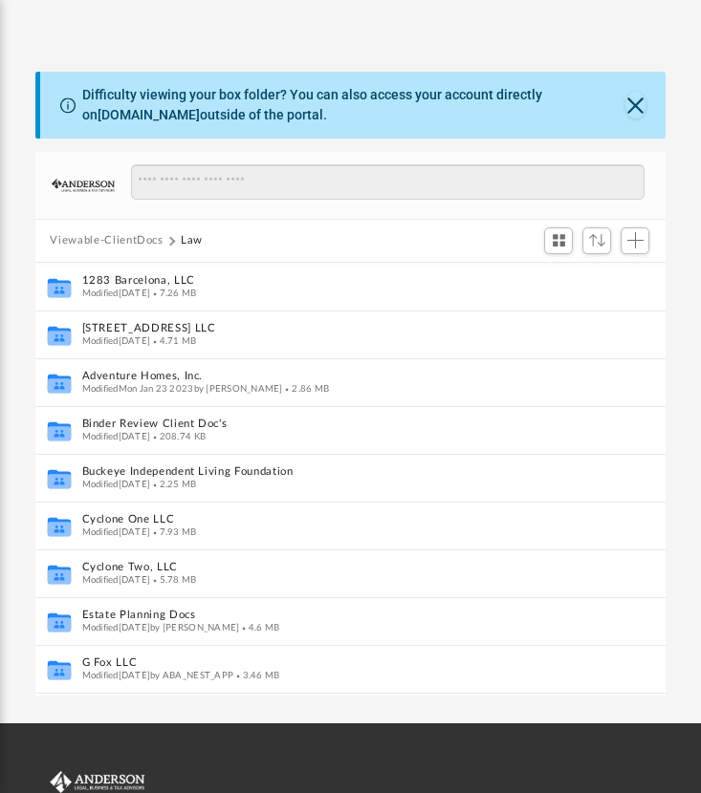
scroll to position [330, 0]
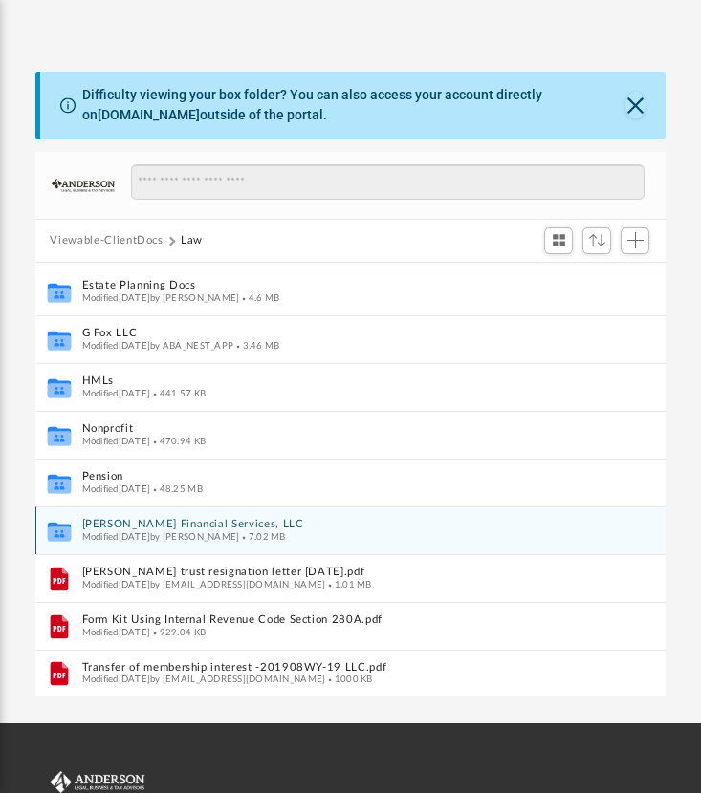
click at [265, 525] on button "Sinclair Financial Services, LLC" at bounding box center [330, 524] width 498 height 12
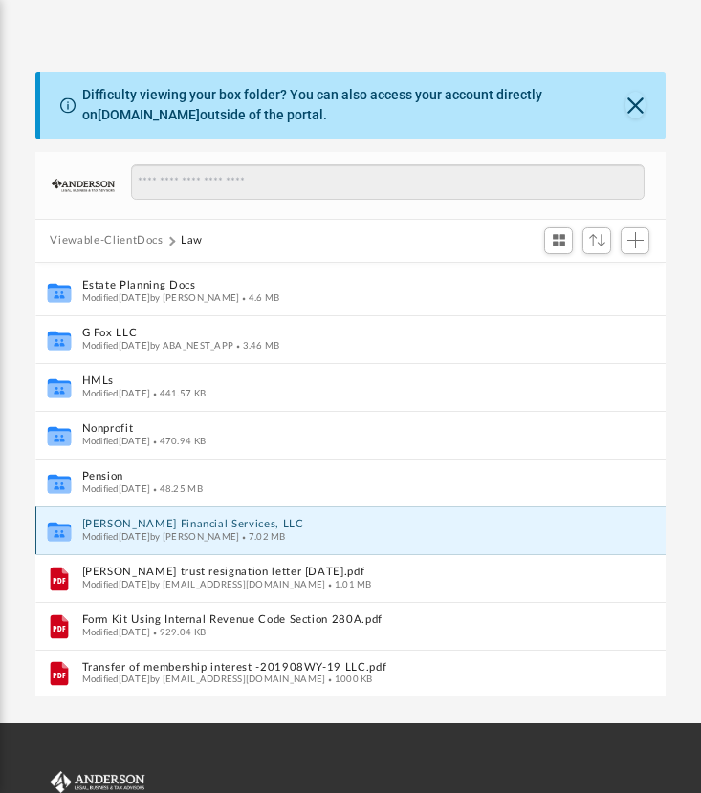
click at [265, 525] on button "Sinclair Financial Services, LLC" at bounding box center [330, 524] width 498 height 12
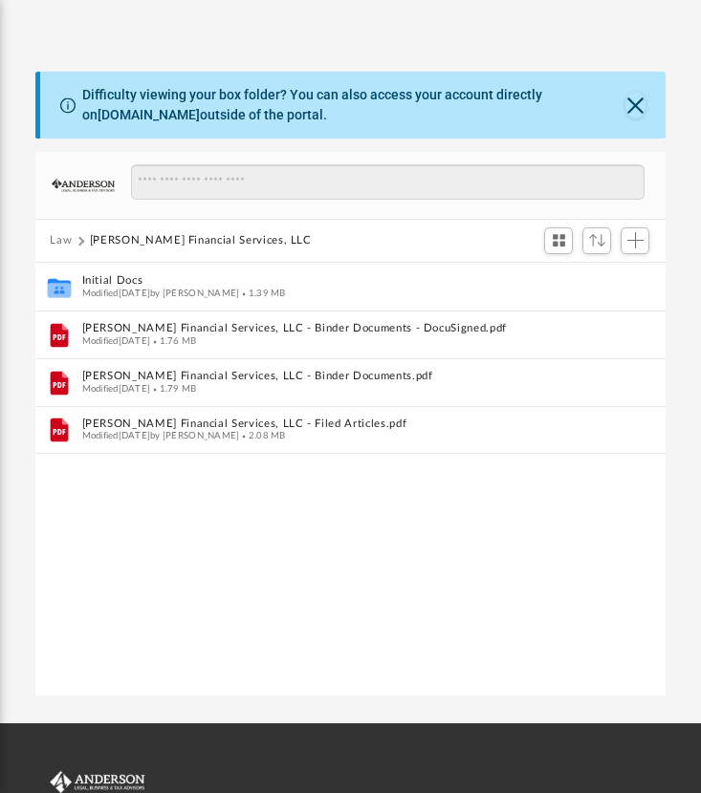
scroll to position [0, 0]
click at [361, 554] on div "Collaborated Folder Initial Docs Modified Thu Mar 28 2024 by Maryana Amman 1.39…" at bounding box center [350, 480] width 631 height 435
click at [65, 242] on button "Law" at bounding box center [61, 240] width 22 height 17
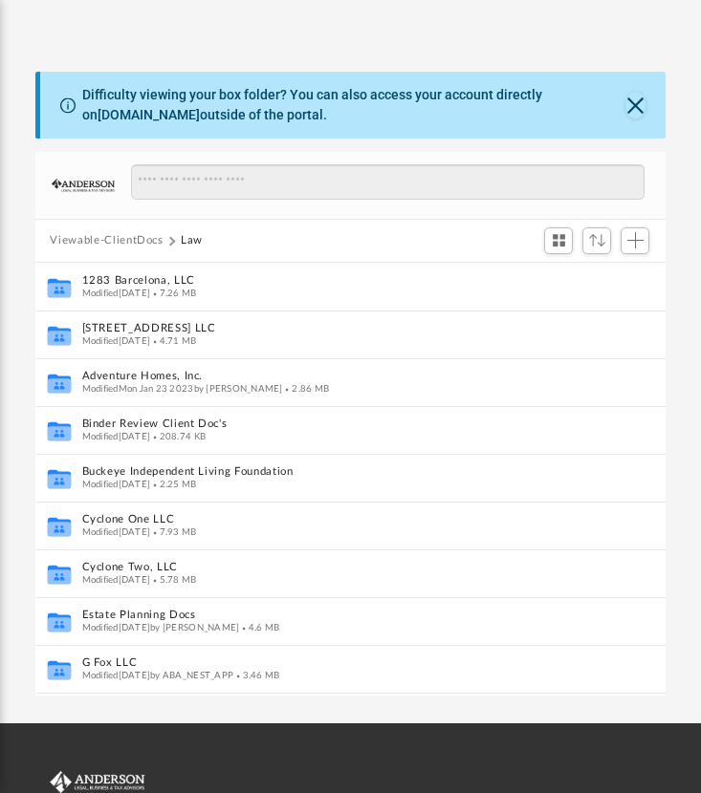
click at [147, 232] on button "Viewable-ClientDocs" at bounding box center [106, 240] width 113 height 17
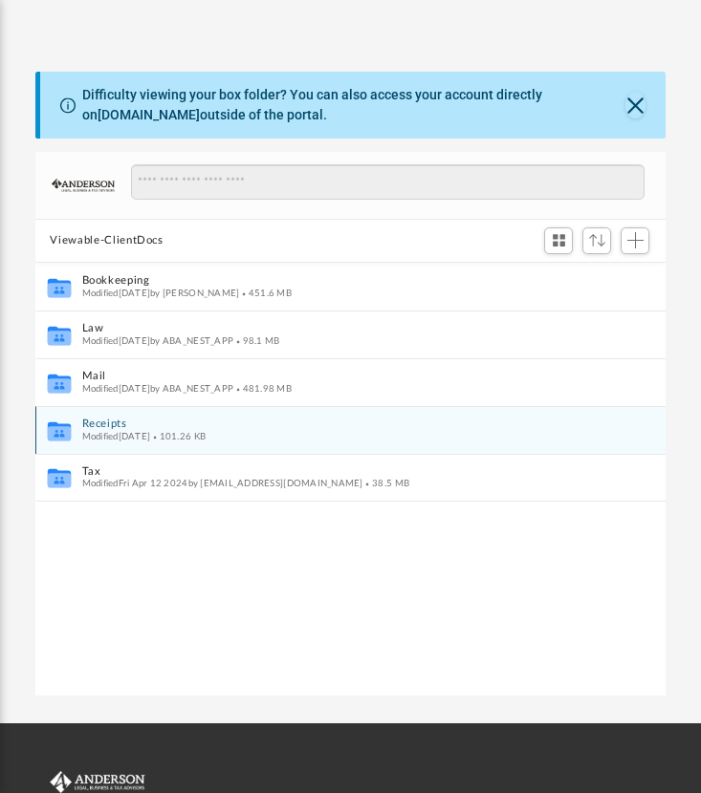
click at [114, 424] on button "Receipts" at bounding box center [337, 424] width 512 height 12
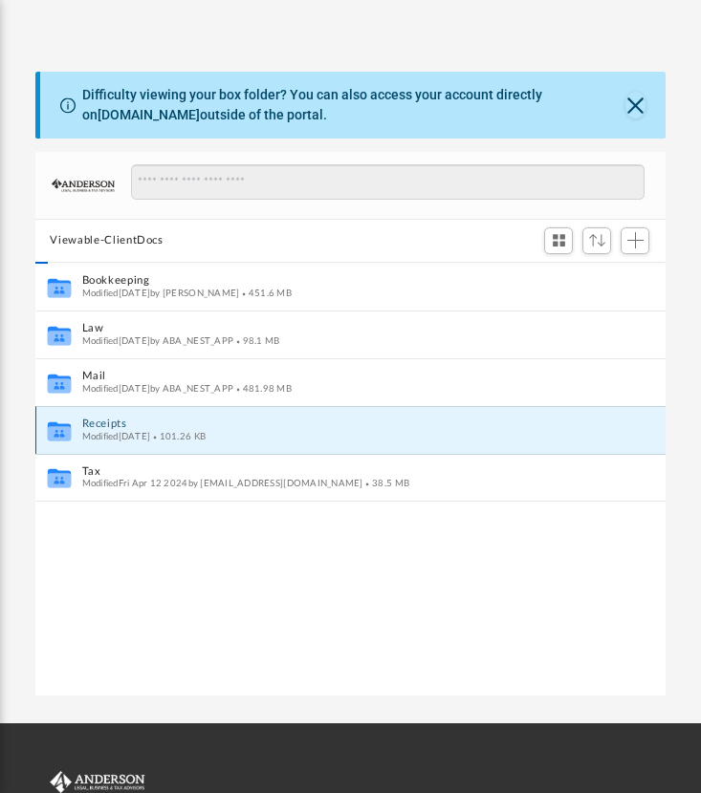
click at [114, 424] on button "Receipts" at bounding box center [337, 424] width 512 height 12
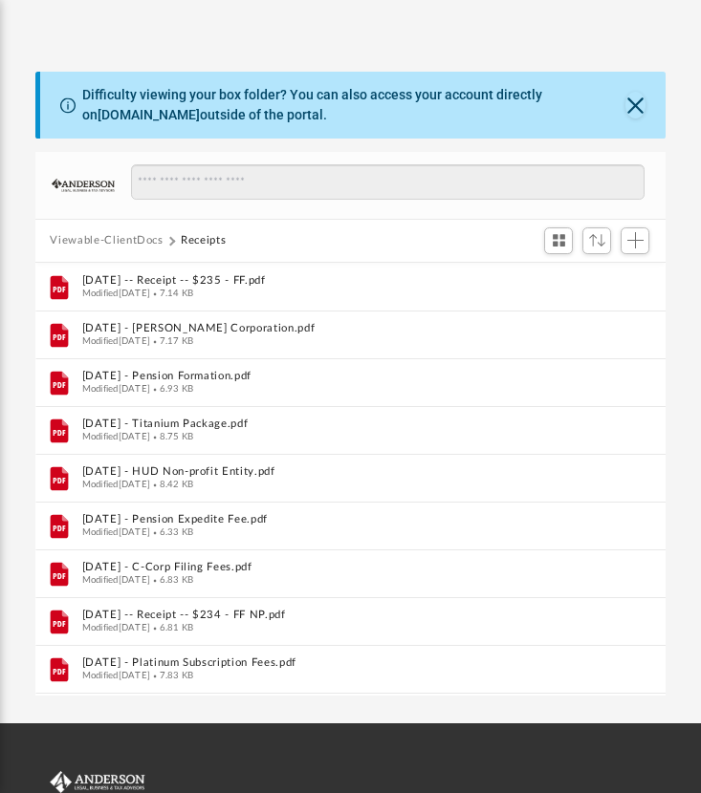
click at [123, 240] on button "Viewable-ClientDocs" at bounding box center [106, 240] width 113 height 17
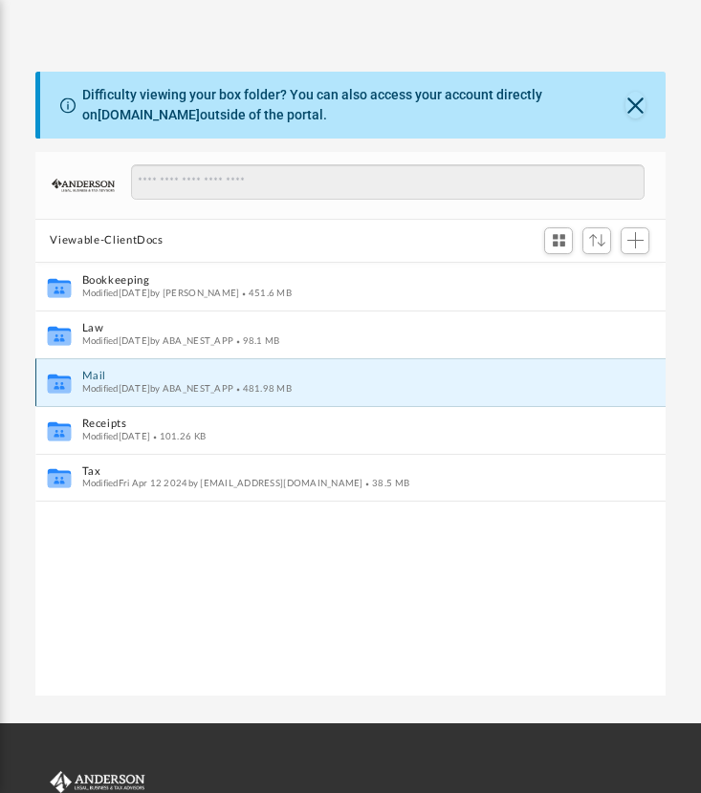
click at [97, 377] on button "Mail" at bounding box center [337, 376] width 512 height 12
click at [88, 241] on button "Viewable-ClientDocs" at bounding box center [106, 240] width 113 height 17
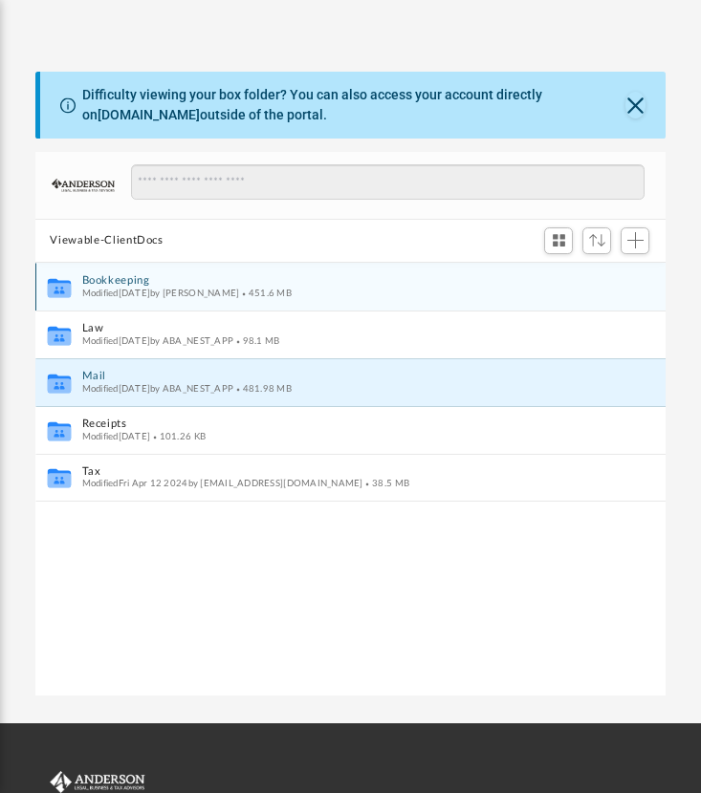
click at [103, 285] on button "Bookkeeping" at bounding box center [337, 280] width 512 height 12
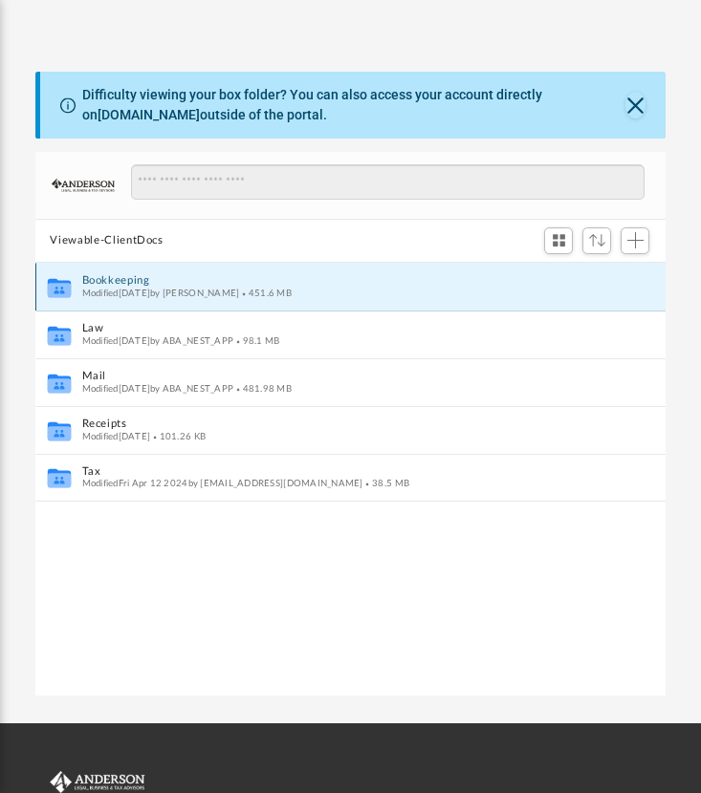
click at [103, 285] on button "Bookkeeping" at bounding box center [337, 280] width 512 height 12
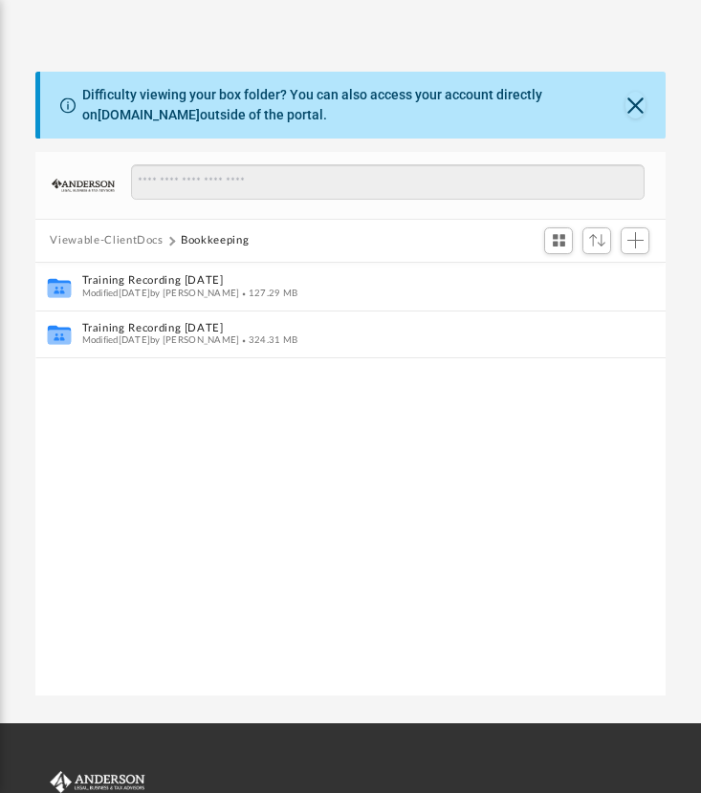
click at [136, 235] on button "Viewable-ClientDocs" at bounding box center [106, 240] width 113 height 17
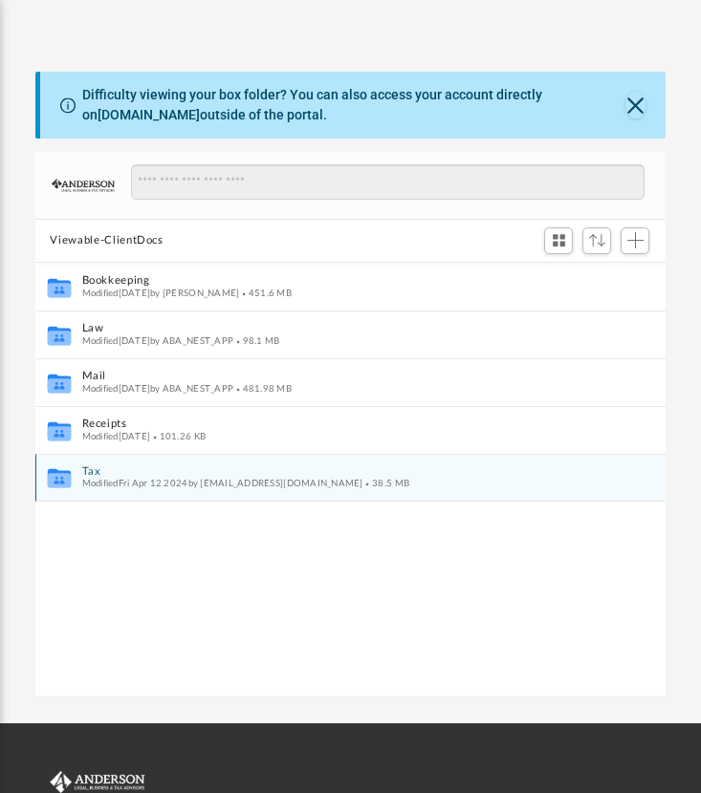
click at [135, 461] on div "Collaborated Folder Tax Modified Fri Apr 12 2024 by Mikec2019@gmail.com 38.5 MB" at bounding box center [350, 478] width 631 height 48
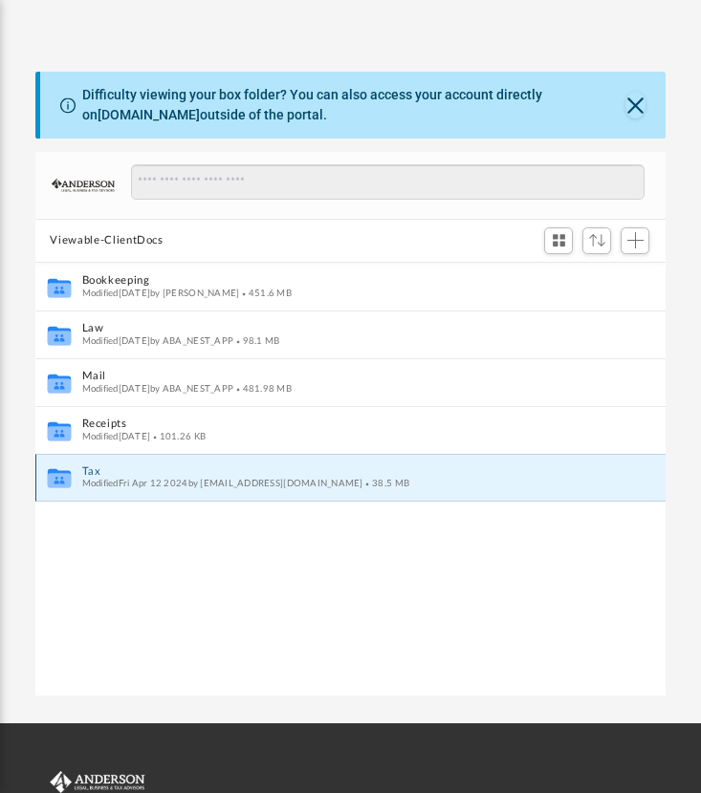
click at [108, 465] on button "Tax" at bounding box center [337, 471] width 512 height 12
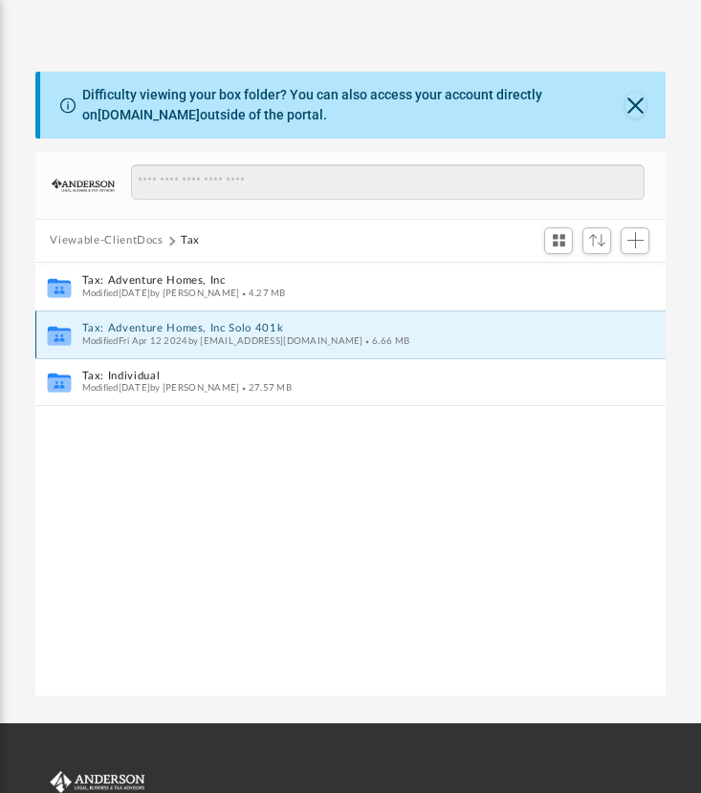
click at [165, 323] on button "Tax: Adventure Homes, Inc Solo 401k" at bounding box center [337, 328] width 512 height 12
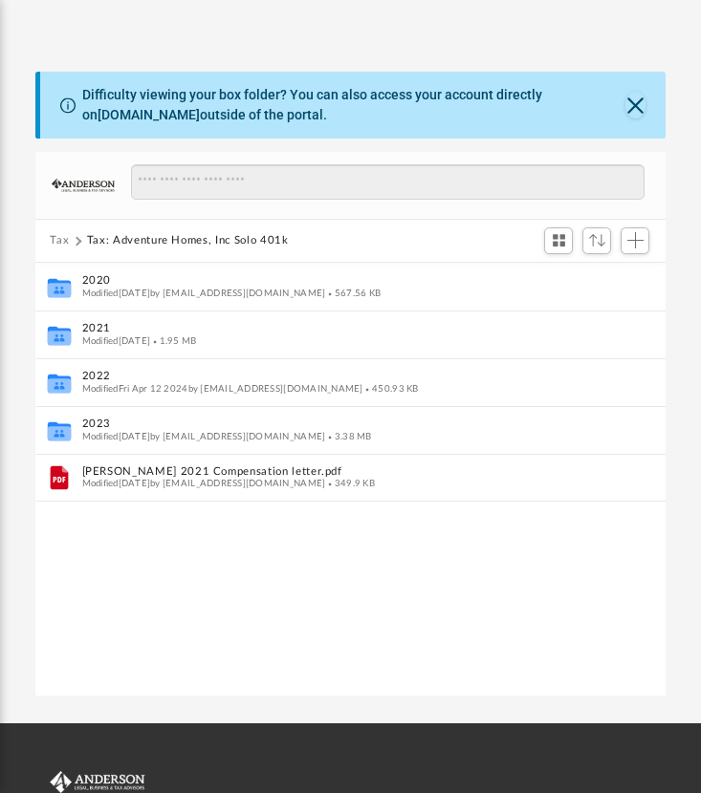
click at [315, 629] on div "Collaborated Folder 2020 Modified Sat Apr 9 2022 by Mikec2019@gmail.com 567.56 …" at bounding box center [350, 480] width 631 height 435
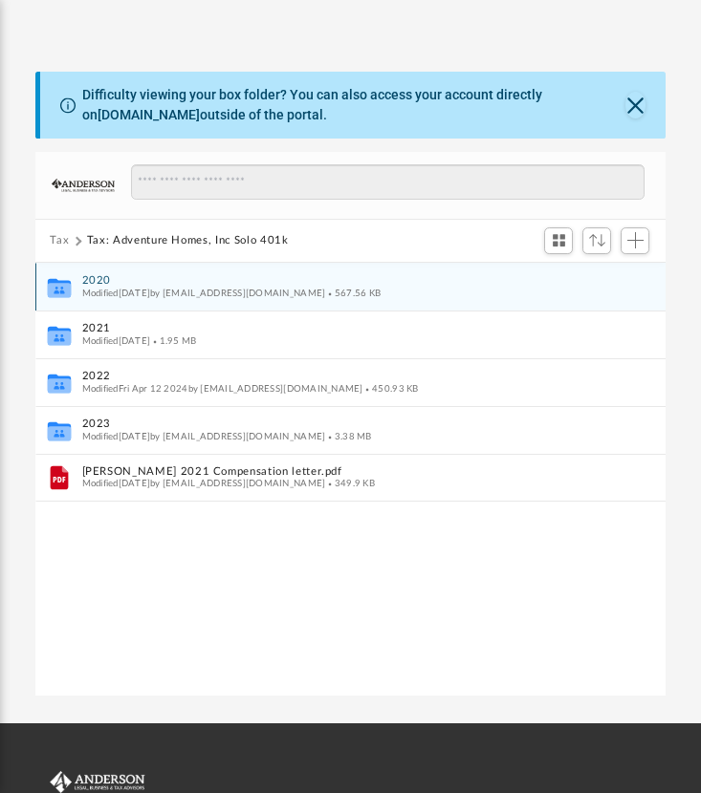
click at [205, 290] on span "Modified Sat Apr 9 2022 by Mikec2019@gmail.com" at bounding box center [203, 293] width 244 height 10
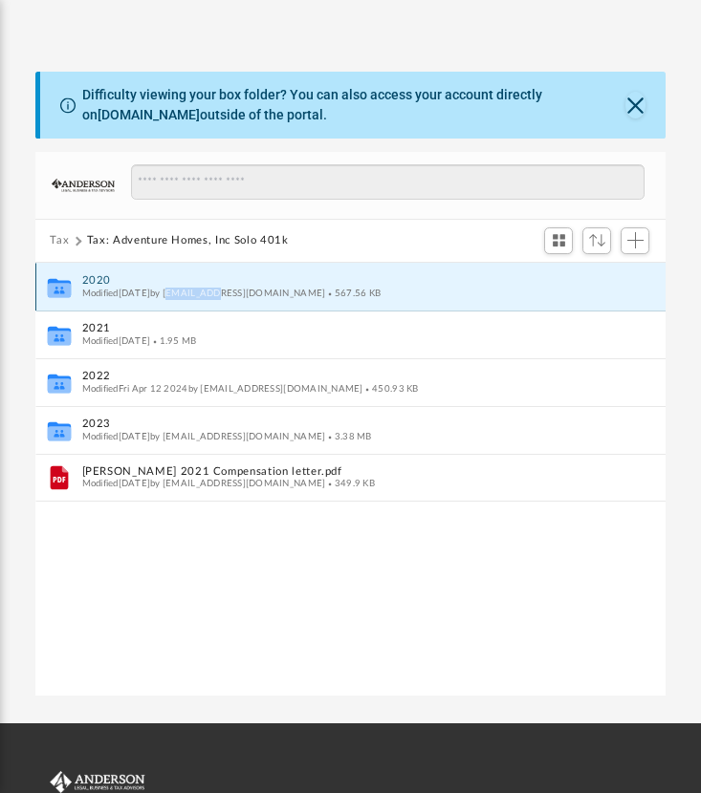
click at [205, 290] on span "Modified Sat Apr 9 2022 by Mikec2019@gmail.com" at bounding box center [203, 293] width 244 height 10
click at [84, 284] on button "2020" at bounding box center [337, 280] width 512 height 12
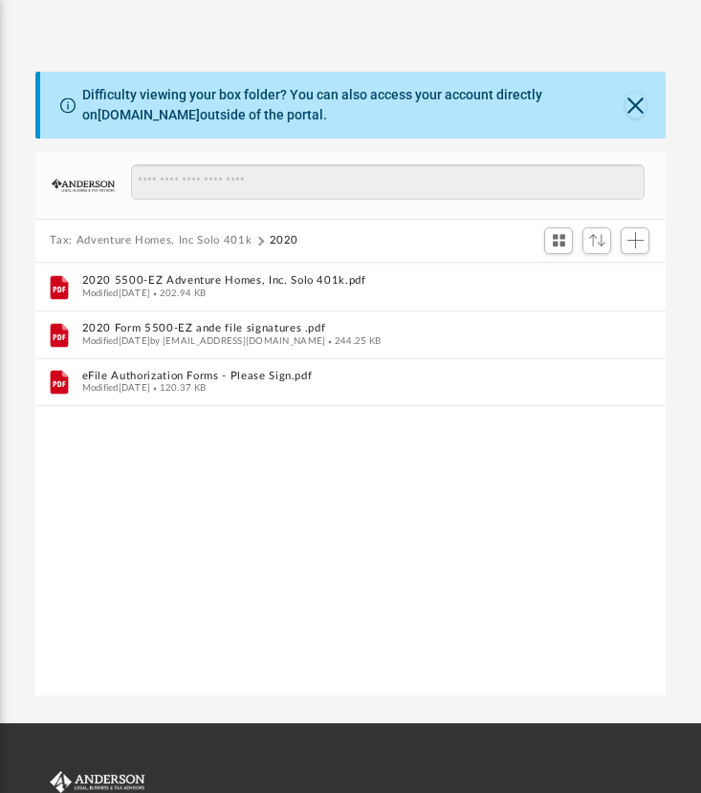
click at [298, 472] on div "File 2020 5500-EZ Adventure Homes, Inc. Solo 401k.pdf Modified Sun Oct 23 2022 …" at bounding box center [350, 480] width 631 height 435
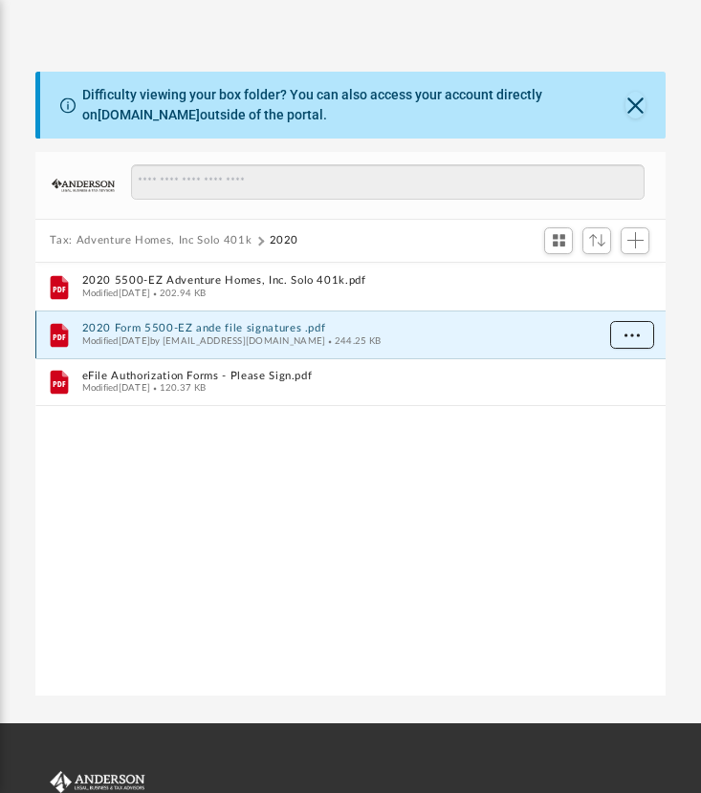
click at [639, 342] on button "More options" at bounding box center [631, 335] width 44 height 29
click at [602, 398] on li "Download" at bounding box center [613, 402] width 55 height 20
click at [220, 239] on button "Tax: Adventure Homes, Inc Solo 401k" at bounding box center [151, 240] width 202 height 17
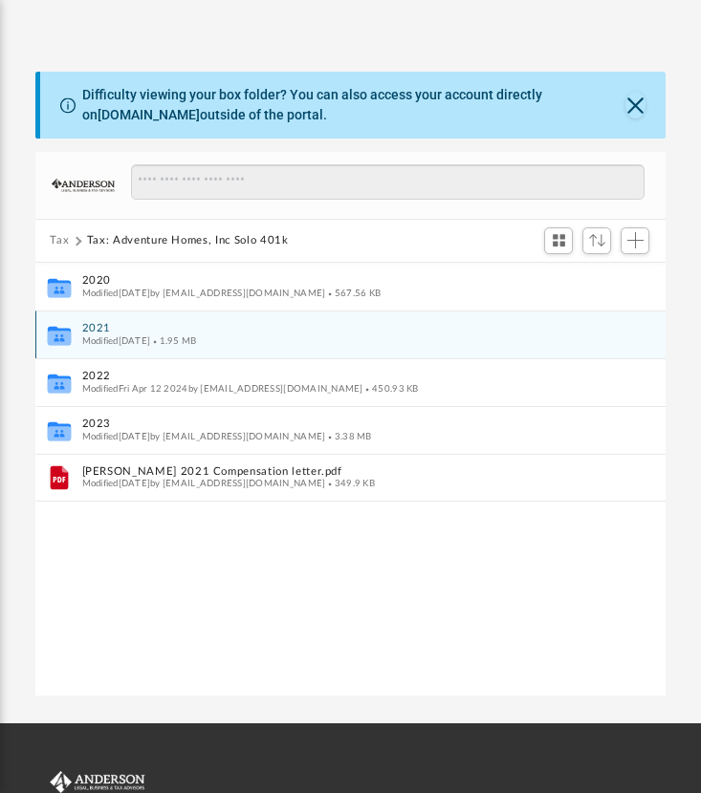
click at [94, 322] on button "2021" at bounding box center [337, 328] width 512 height 12
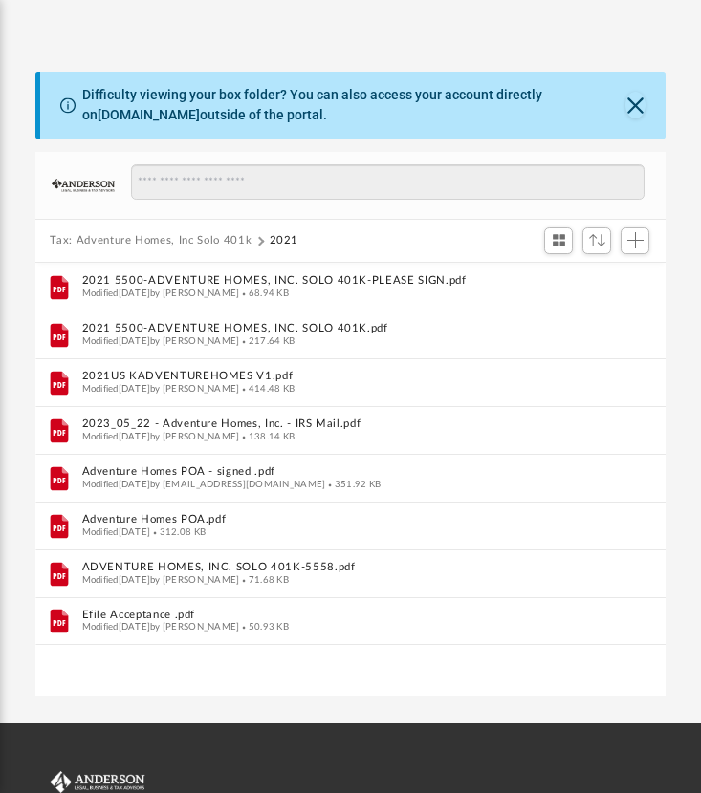
click at [353, 697] on div "App [EMAIL_ADDRESS][DOMAIN_NAME] Sign Out [EMAIL_ADDRESS][DOMAIN_NAME] Home Onl…" at bounding box center [350, 354] width 701 height 740
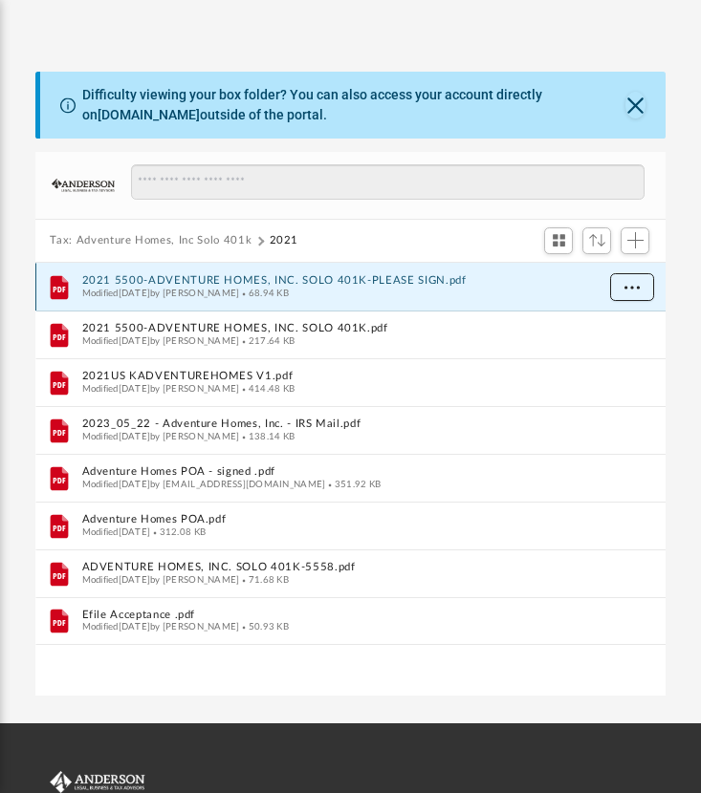
click at [636, 285] on span "More options" at bounding box center [630, 286] width 15 height 11
click at [598, 355] on li "Download" at bounding box center [613, 354] width 55 height 20
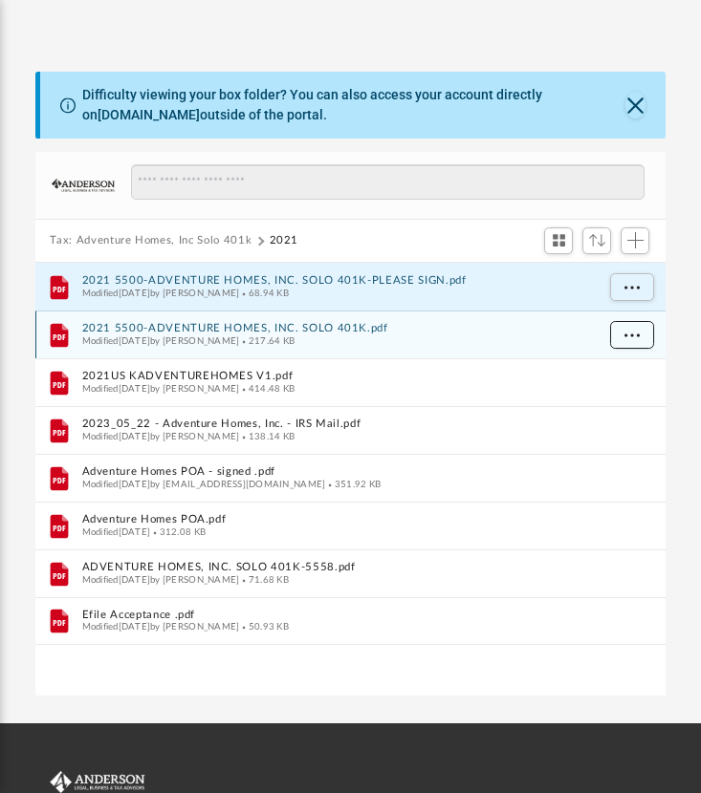
click at [625, 335] on span "More options" at bounding box center [630, 334] width 15 height 11
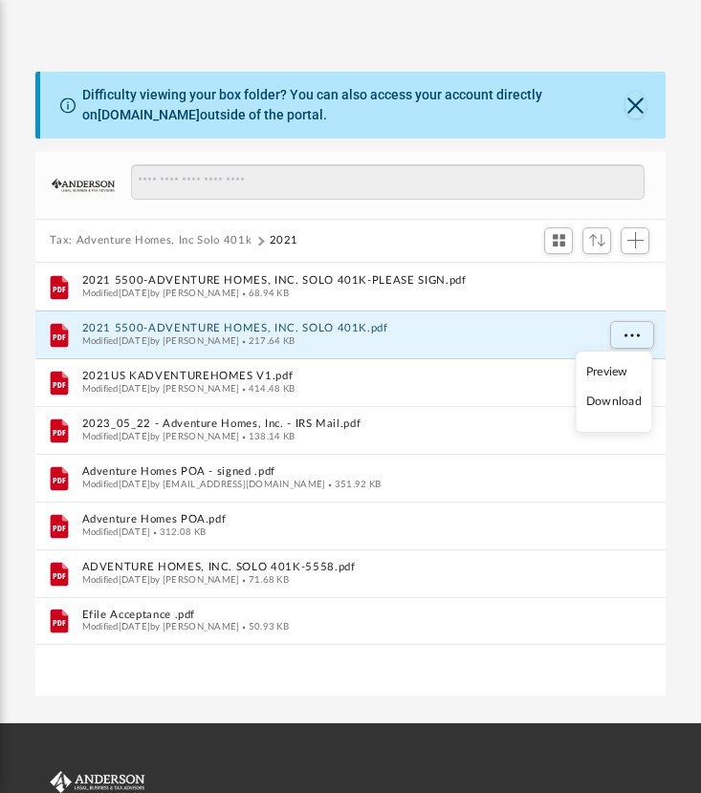
click at [410, 705] on div "App [EMAIL_ADDRESS][DOMAIN_NAME] Sign Out [EMAIL_ADDRESS][DOMAIN_NAME] Home Onl…" at bounding box center [350, 354] width 701 height 740
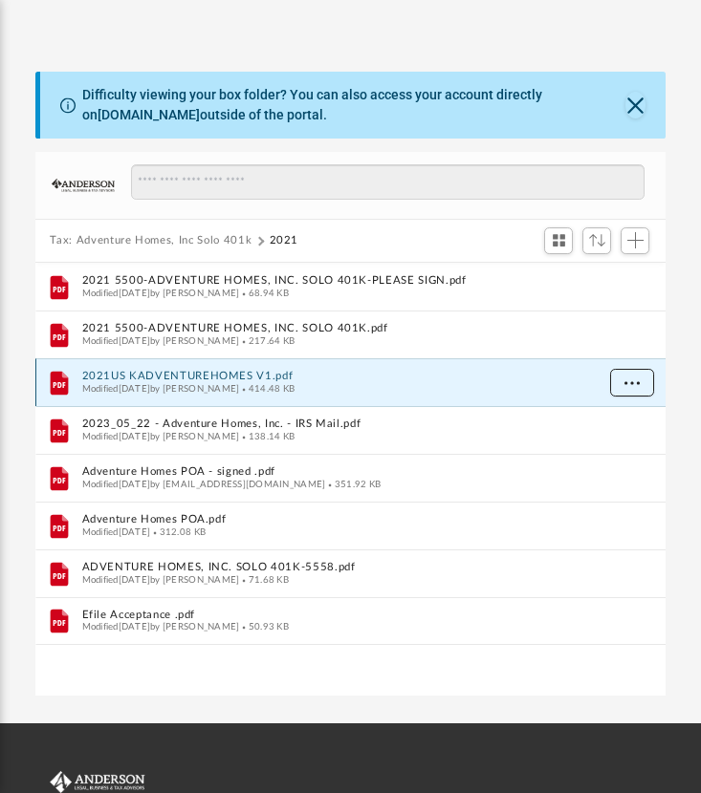
click at [635, 377] on span "More options" at bounding box center [630, 382] width 15 height 11
click at [630, 447] on li "Download" at bounding box center [613, 450] width 55 height 20
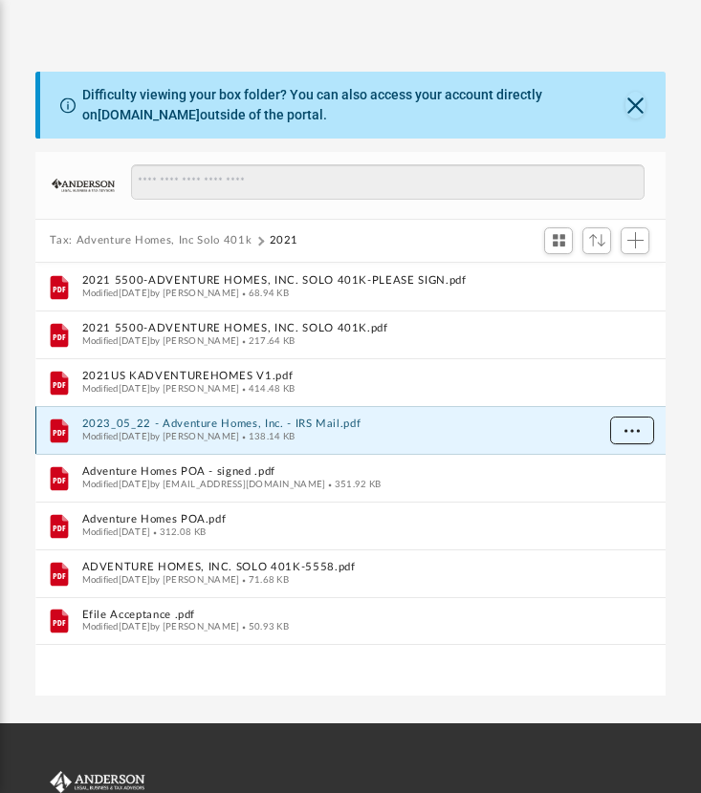
click at [633, 427] on span "More options" at bounding box center [630, 429] width 15 height 11
click at [630, 495] on li "Download" at bounding box center [613, 497] width 55 height 20
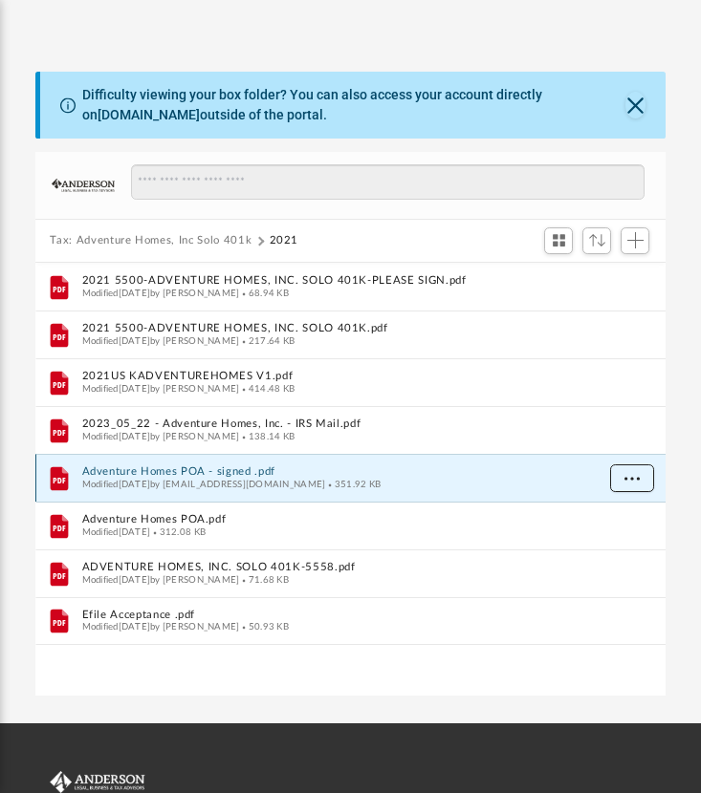
click at [628, 479] on span "More options" at bounding box center [630, 477] width 15 height 11
click at [618, 544] on li "Download" at bounding box center [613, 545] width 55 height 20
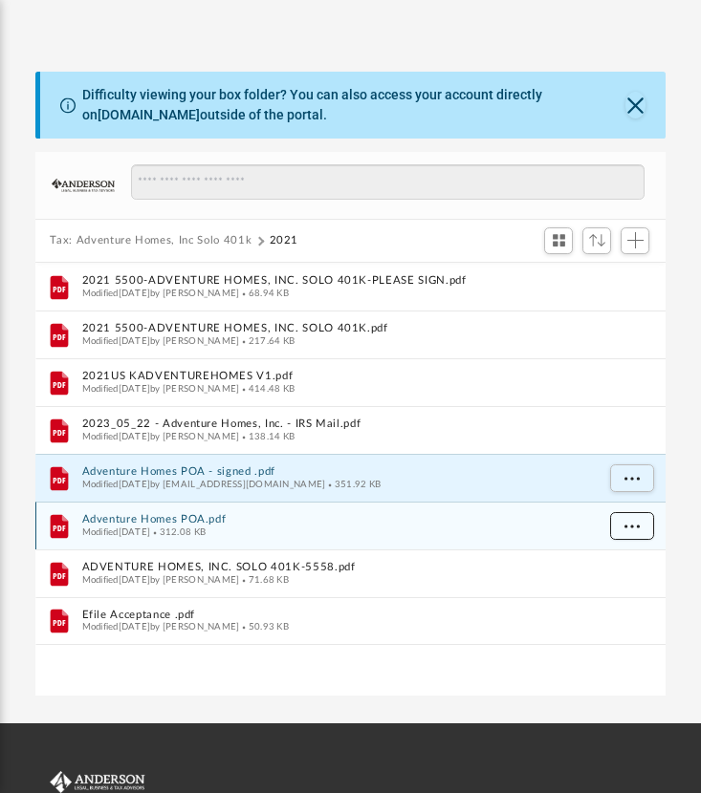
click at [631, 529] on button "More options" at bounding box center [631, 526] width 44 height 29
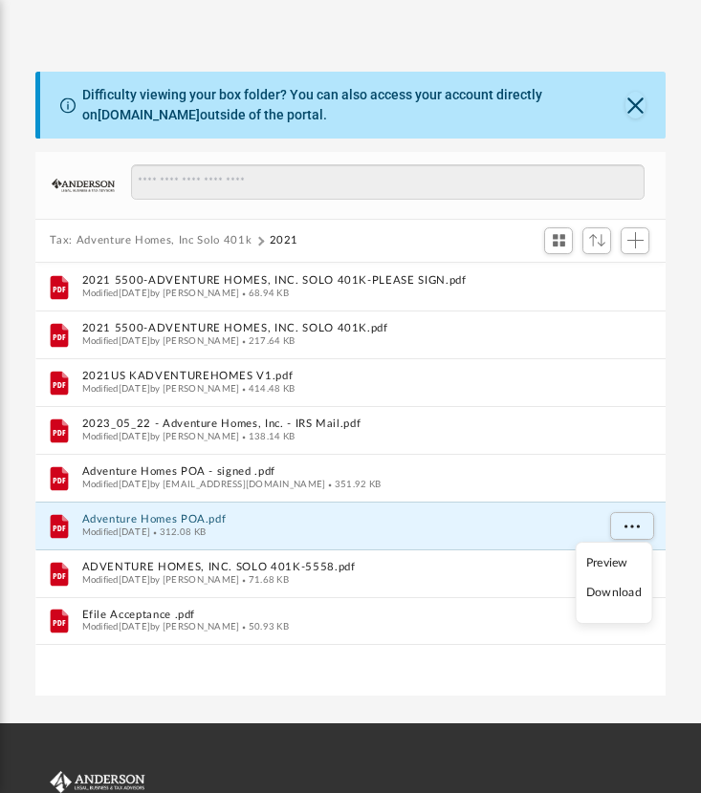
click at [630, 594] on li "Download" at bounding box center [613, 593] width 55 height 20
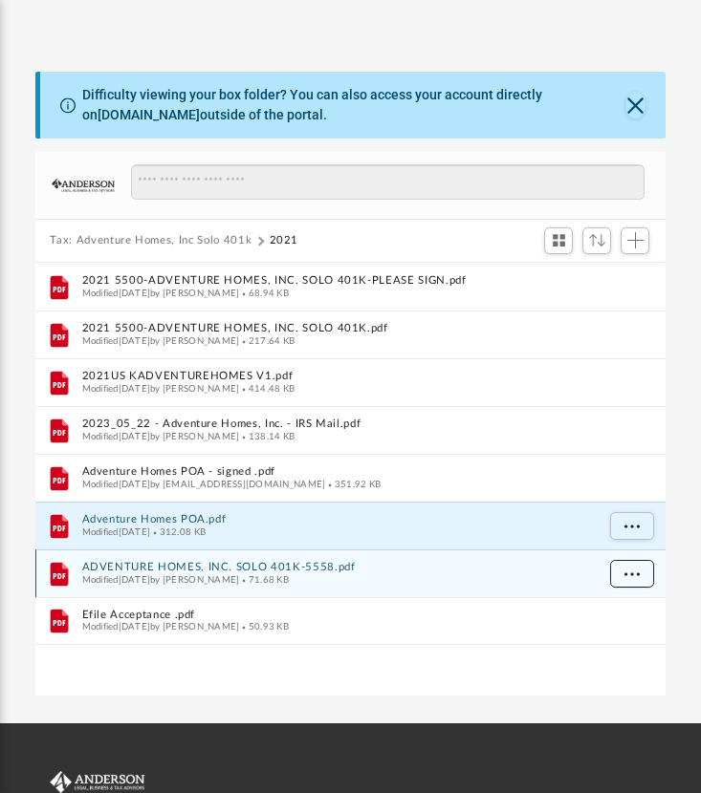
click at [631, 572] on span "More options" at bounding box center [630, 573] width 15 height 11
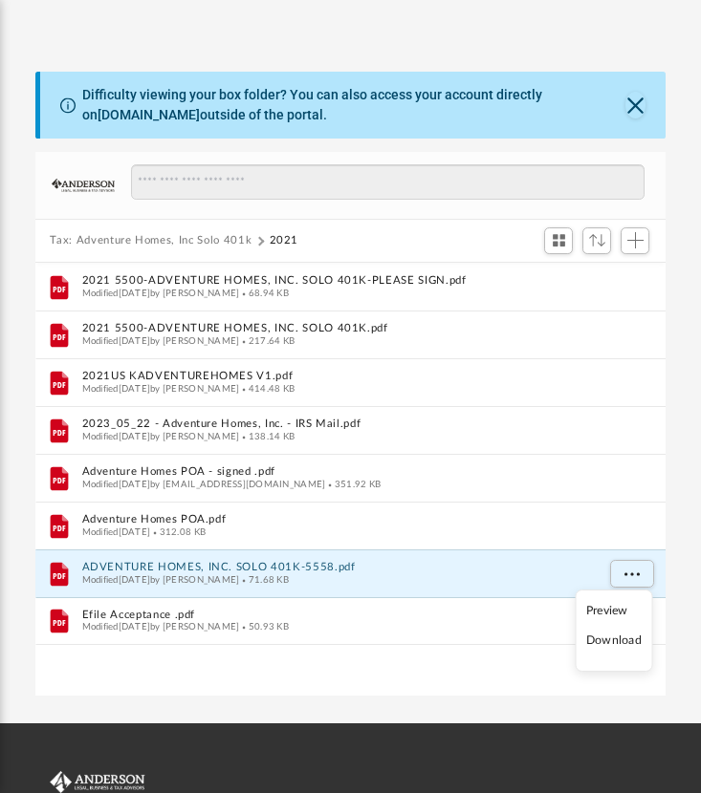
click at [616, 646] on li "Download" at bounding box center [613, 641] width 55 height 20
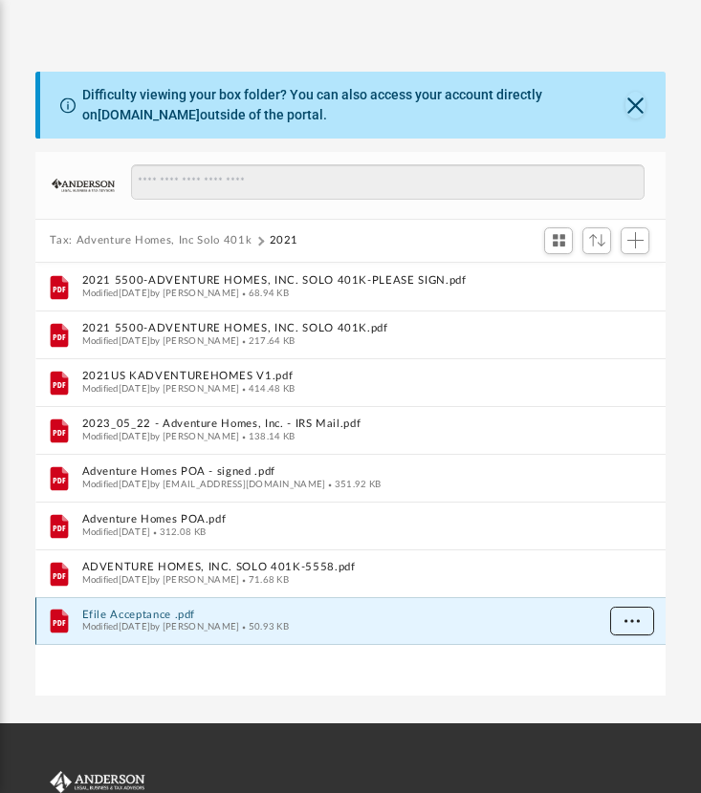
click at [624, 616] on span "More options" at bounding box center [630, 621] width 15 height 11
click at [615, 686] on li "Download" at bounding box center [613, 689] width 55 height 20
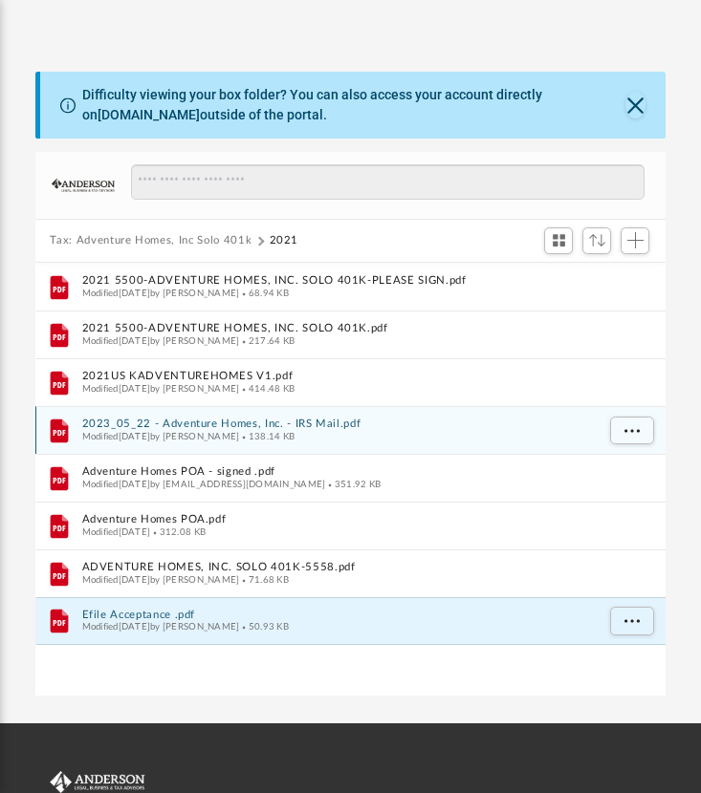
drag, startPoint x: 225, startPoint y: 239, endPoint x: 280, endPoint y: 429, distance: 198.1
click at [225, 239] on button "Tax: Adventure Homes, Inc Solo 401k" at bounding box center [151, 240] width 202 height 17
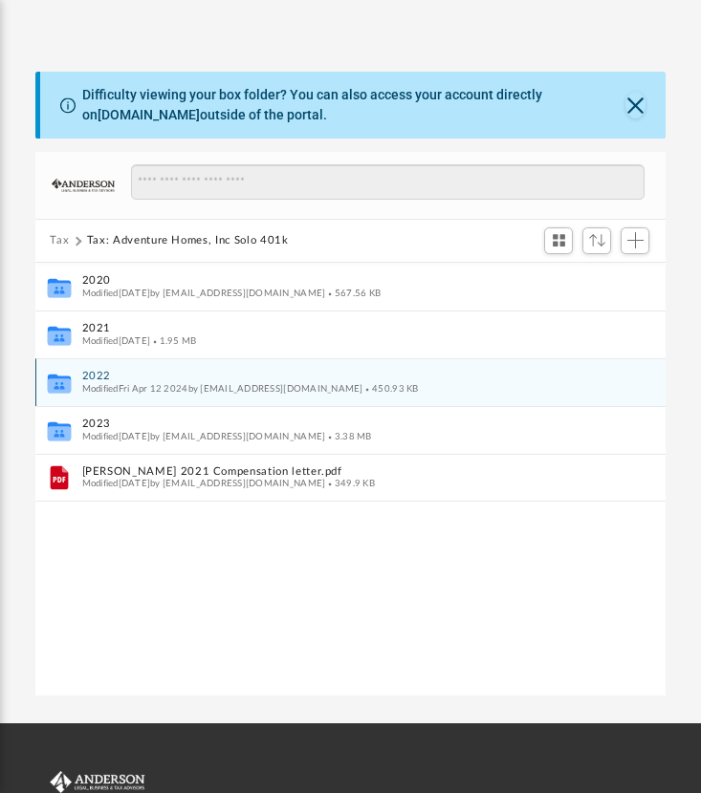
click at [93, 377] on button "2022" at bounding box center [337, 376] width 512 height 12
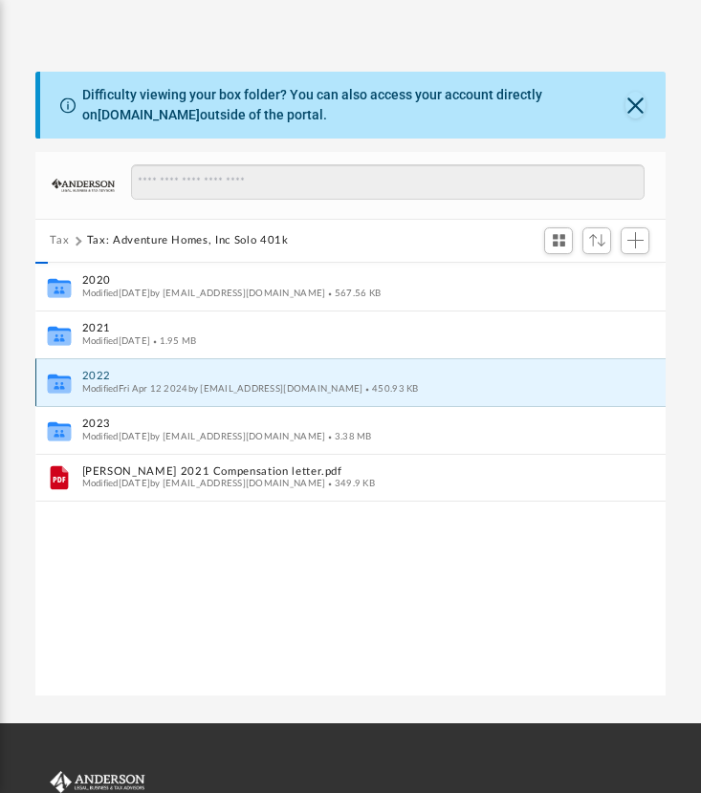
click at [93, 377] on button "2022" at bounding box center [337, 376] width 512 height 12
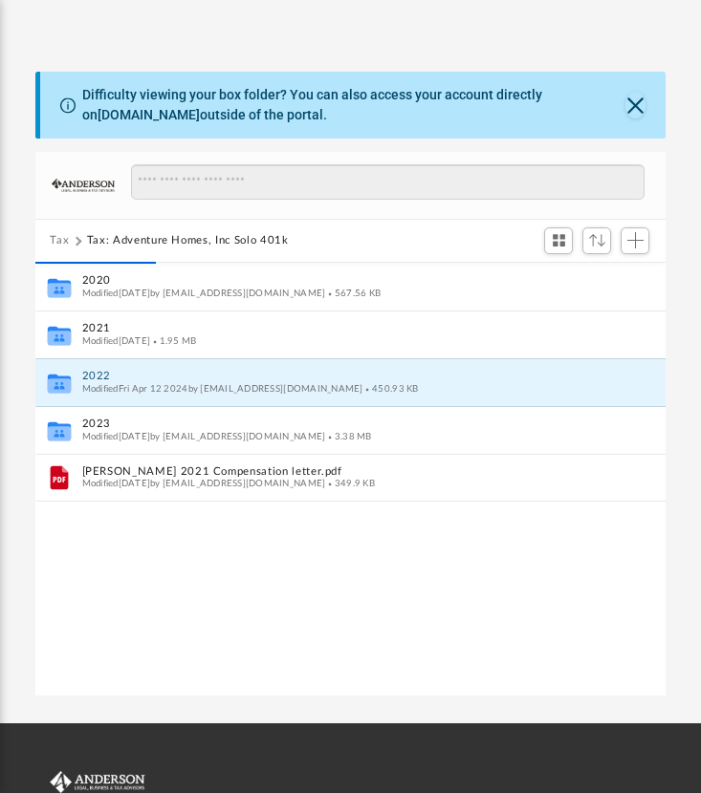
click at [199, 597] on div "Collaborated Folder 2020 Modified Sat Apr 9 2022 by Mikec2019@gmail.com 567.56 …" at bounding box center [350, 480] width 631 height 435
click at [98, 377] on button "2022" at bounding box center [337, 376] width 512 height 12
click at [99, 375] on button "2022" at bounding box center [337, 376] width 512 height 12
click at [257, 571] on div "Collaborated Folder 2020 Modified Sat Apr 9 2022 by Mikec2019@gmail.com 567.56 …" at bounding box center [350, 480] width 631 height 435
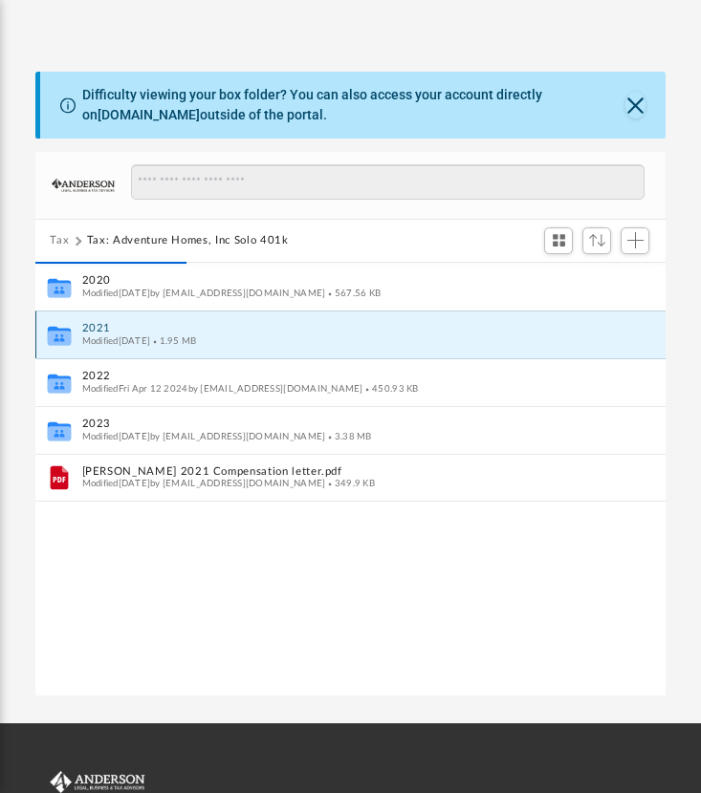
click at [95, 328] on button "2021" at bounding box center [337, 328] width 512 height 12
click at [62, 232] on button "Tax" at bounding box center [59, 240] width 19 height 17
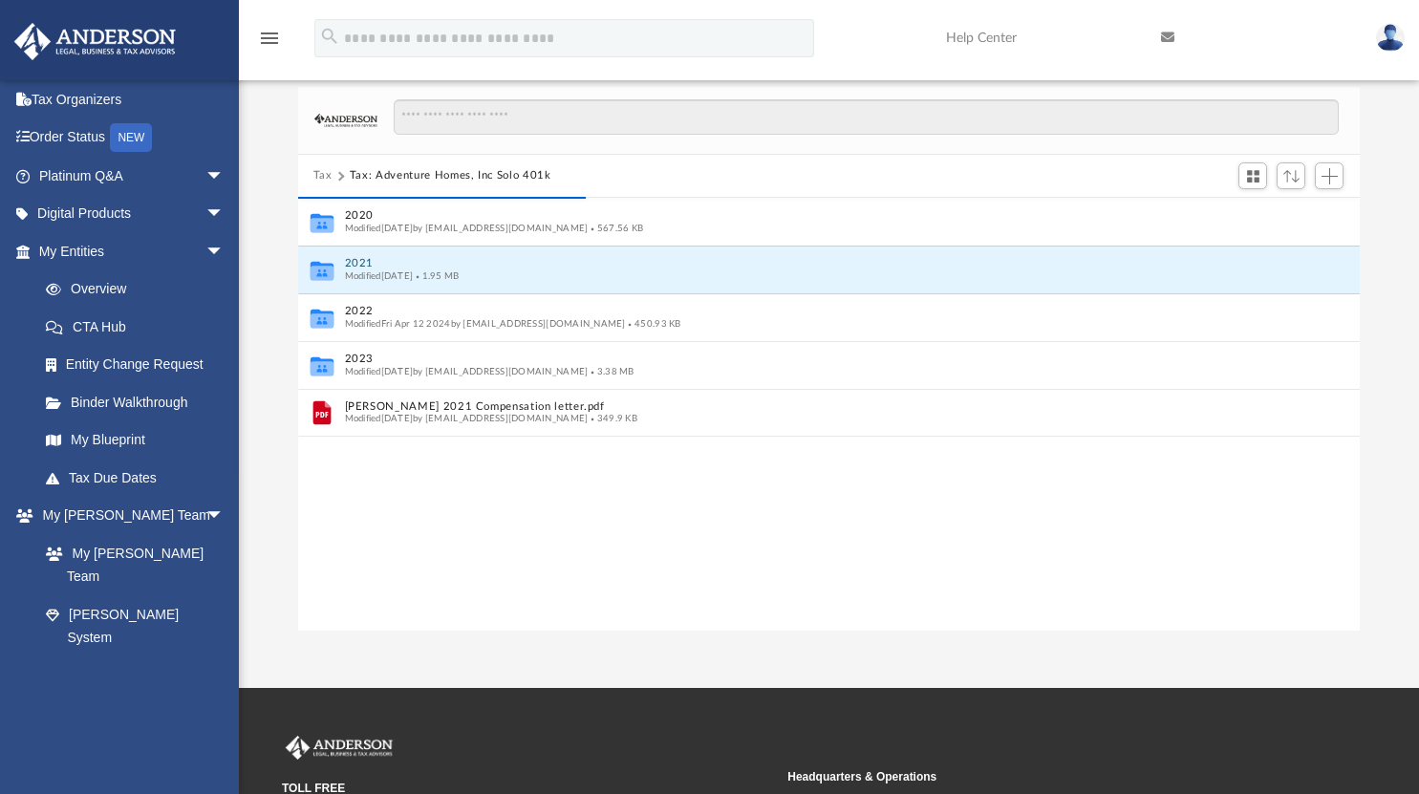
scroll to position [420, 1048]
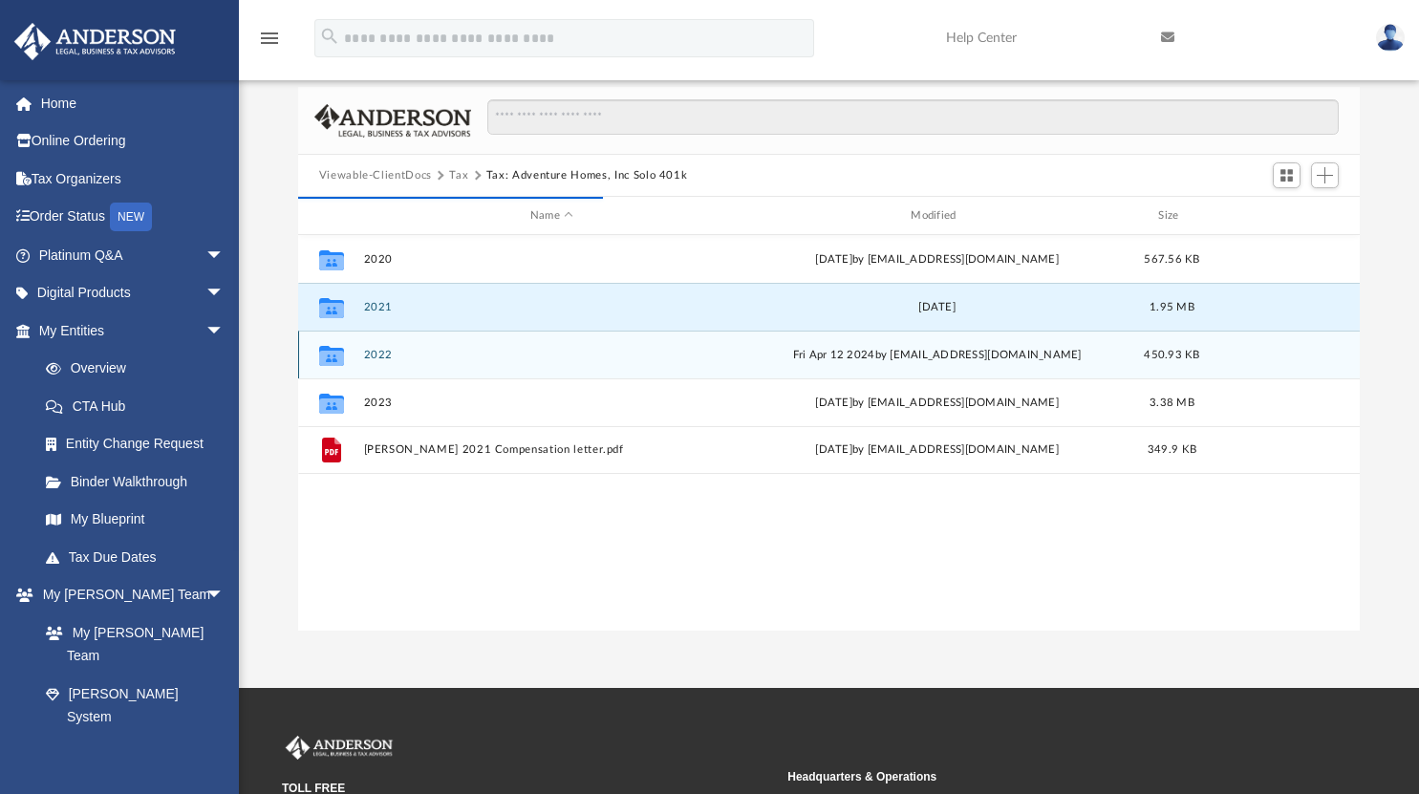
click at [381, 349] on button "2022" at bounding box center [551, 355] width 377 height 12
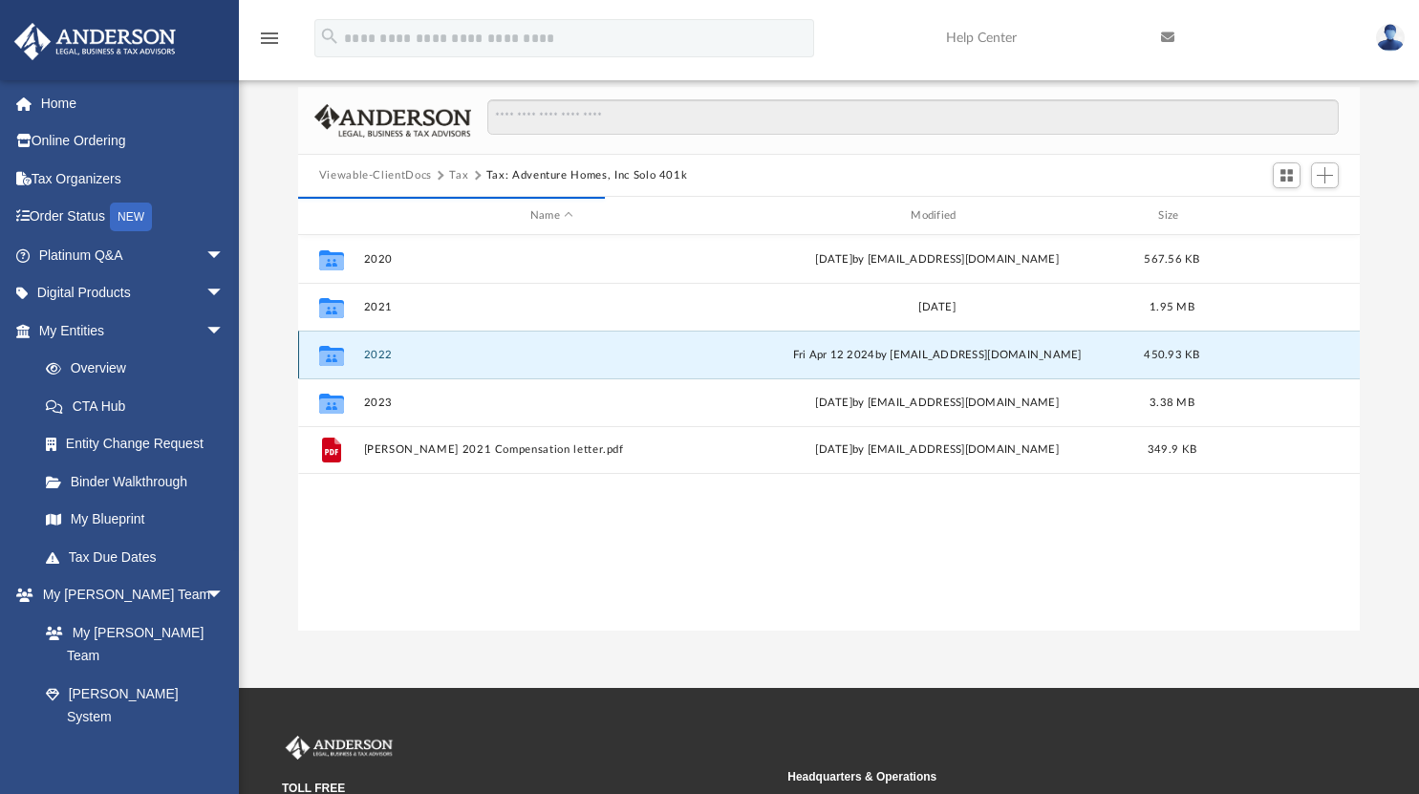
click at [381, 349] on button "2022" at bounding box center [551, 355] width 377 height 12
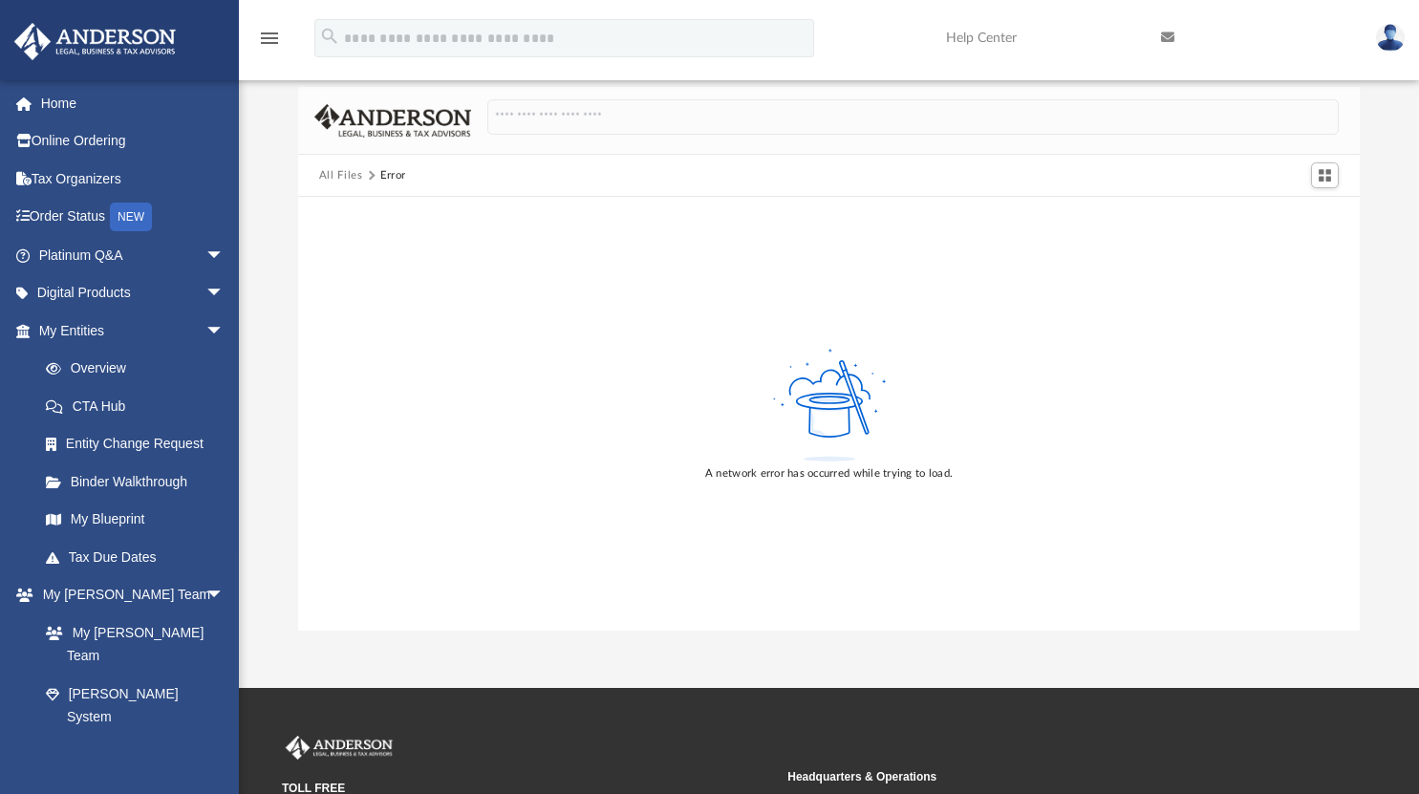
click at [1397, 42] on img at bounding box center [1390, 38] width 29 height 28
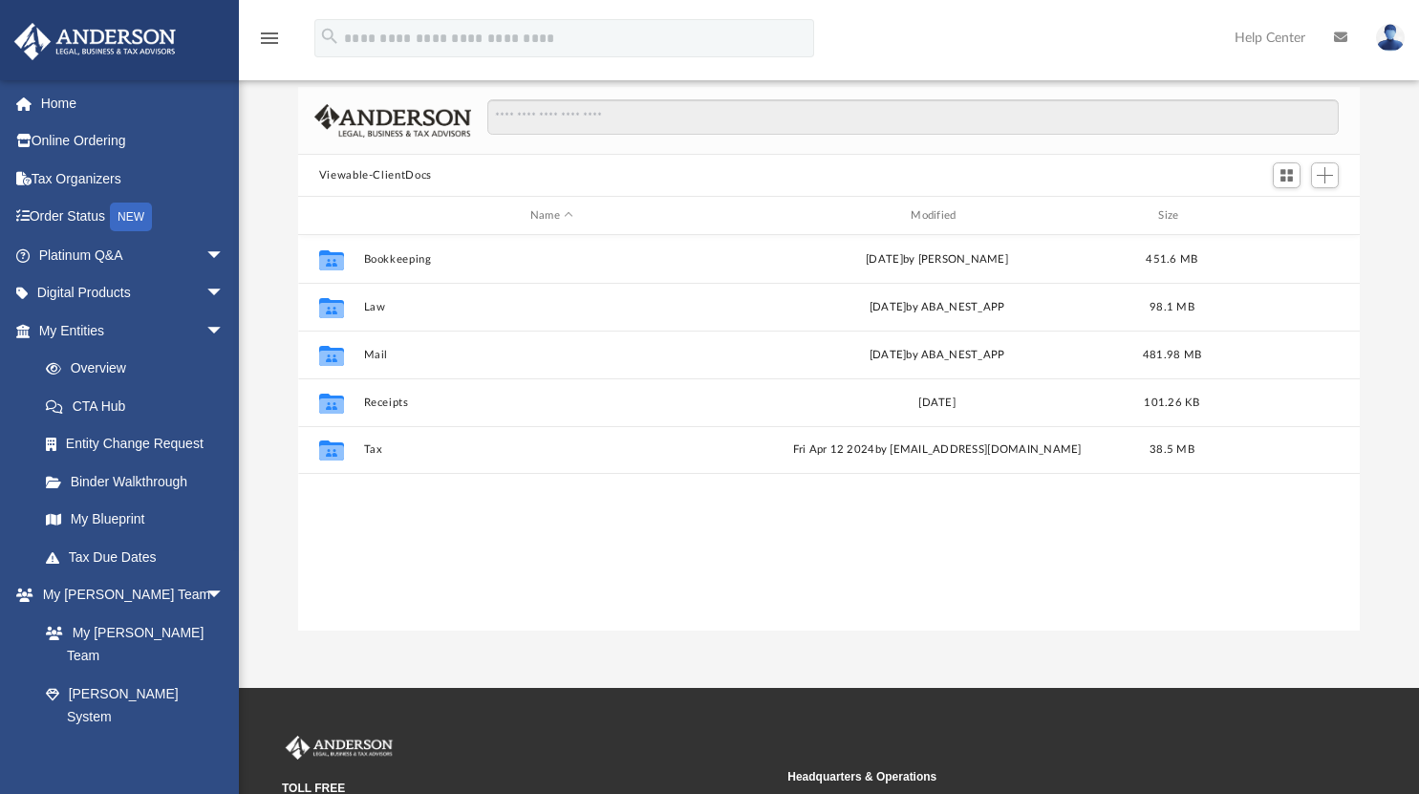
scroll to position [420, 1048]
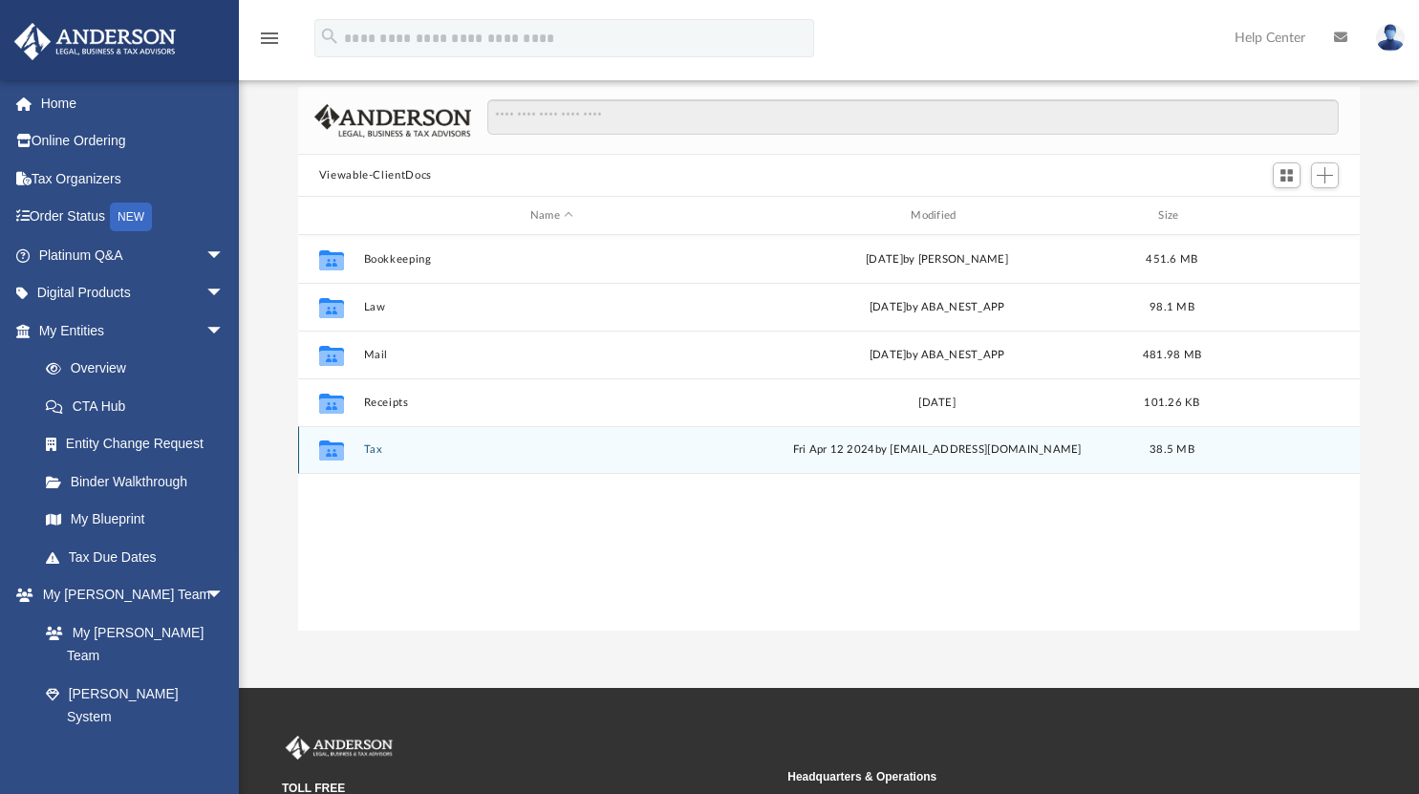
click at [378, 438] on div "Collaborated Folder Tax [DATE] by [EMAIL_ADDRESS][DOMAIN_NAME] 38.5 MB" at bounding box center [829, 450] width 1063 height 48
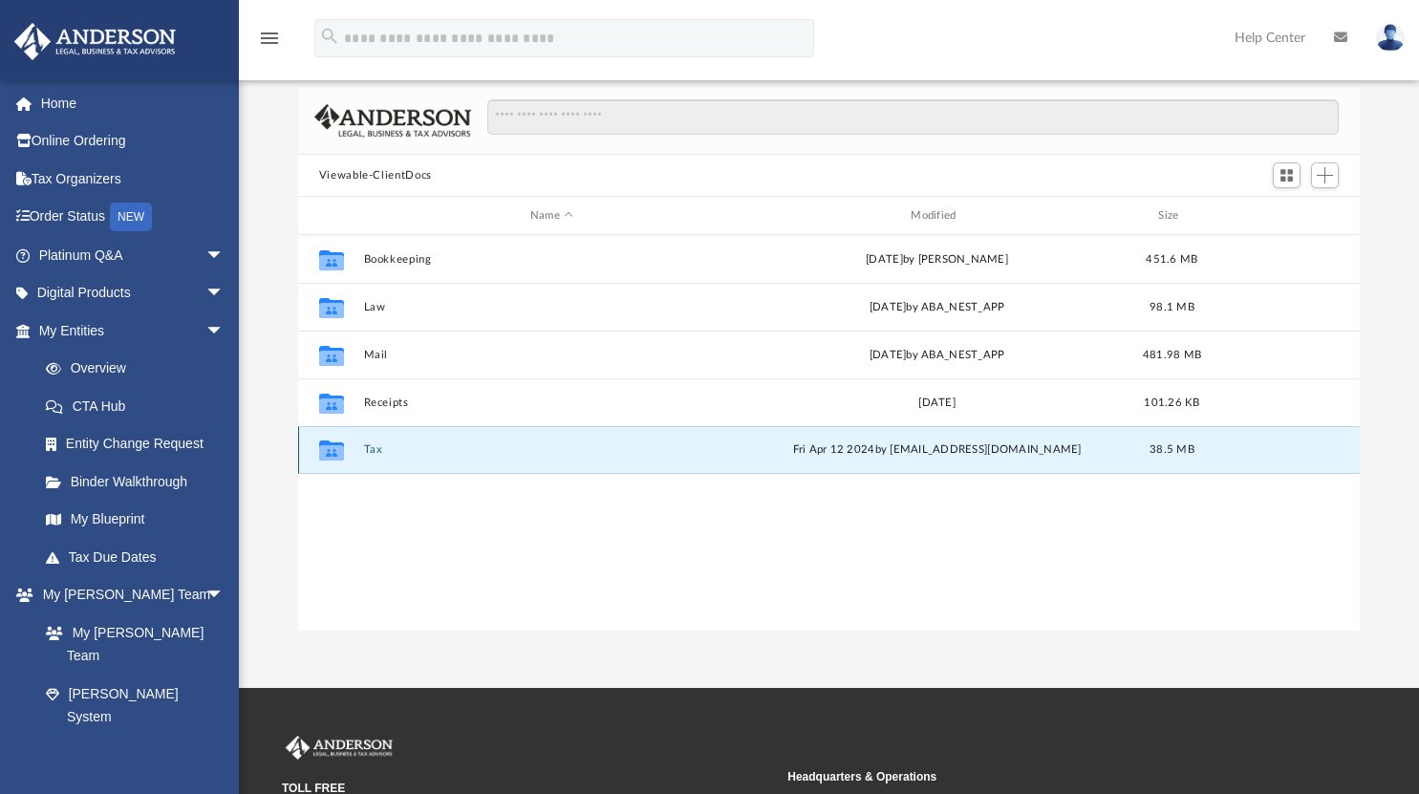
click at [376, 445] on button "Tax" at bounding box center [551, 449] width 377 height 12
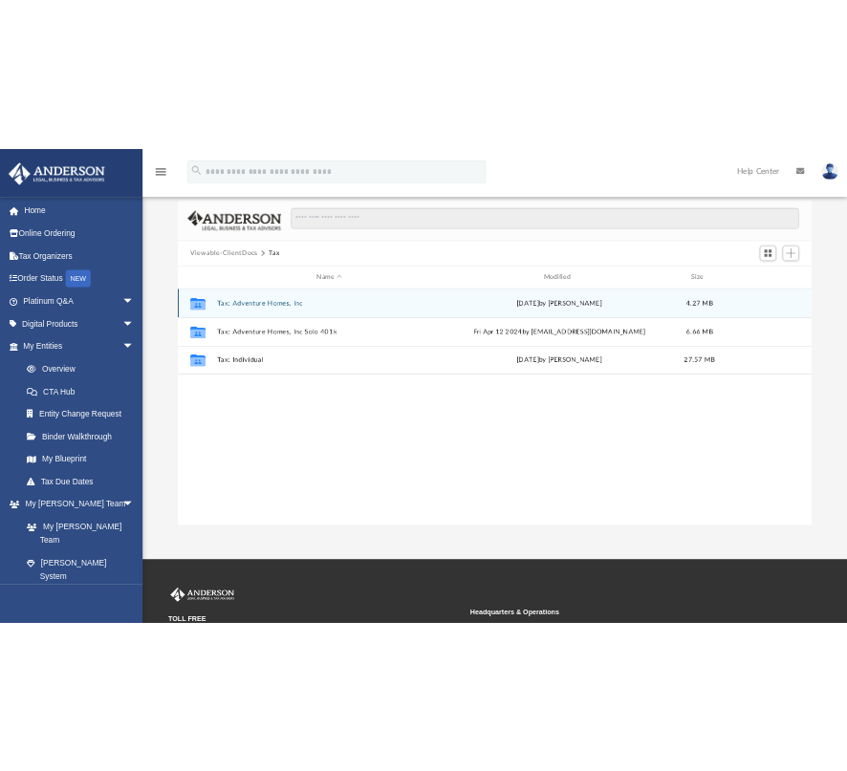
scroll to position [178, 0]
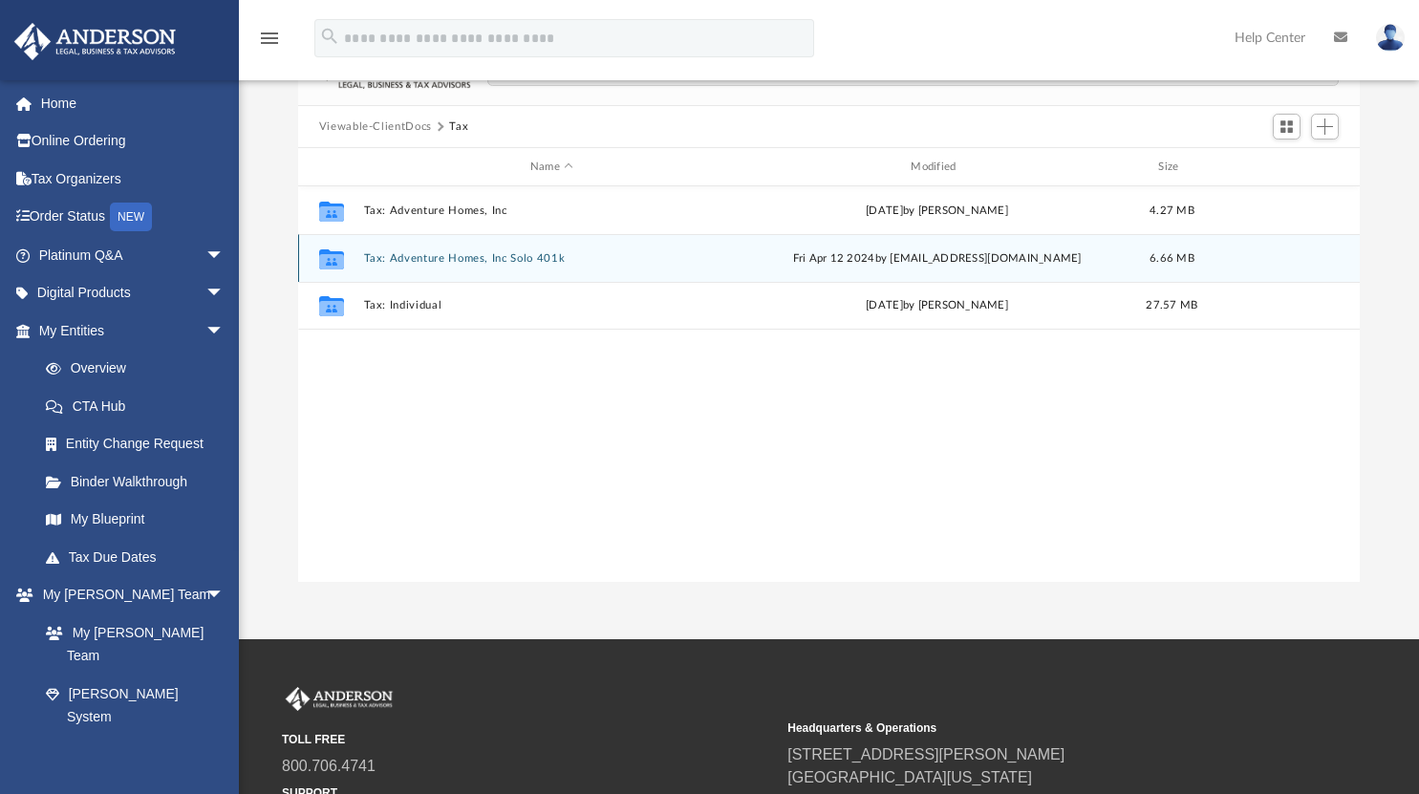
click at [416, 255] on button "Tax: Adventure Homes, Inc Solo 401k" at bounding box center [551, 258] width 377 height 12
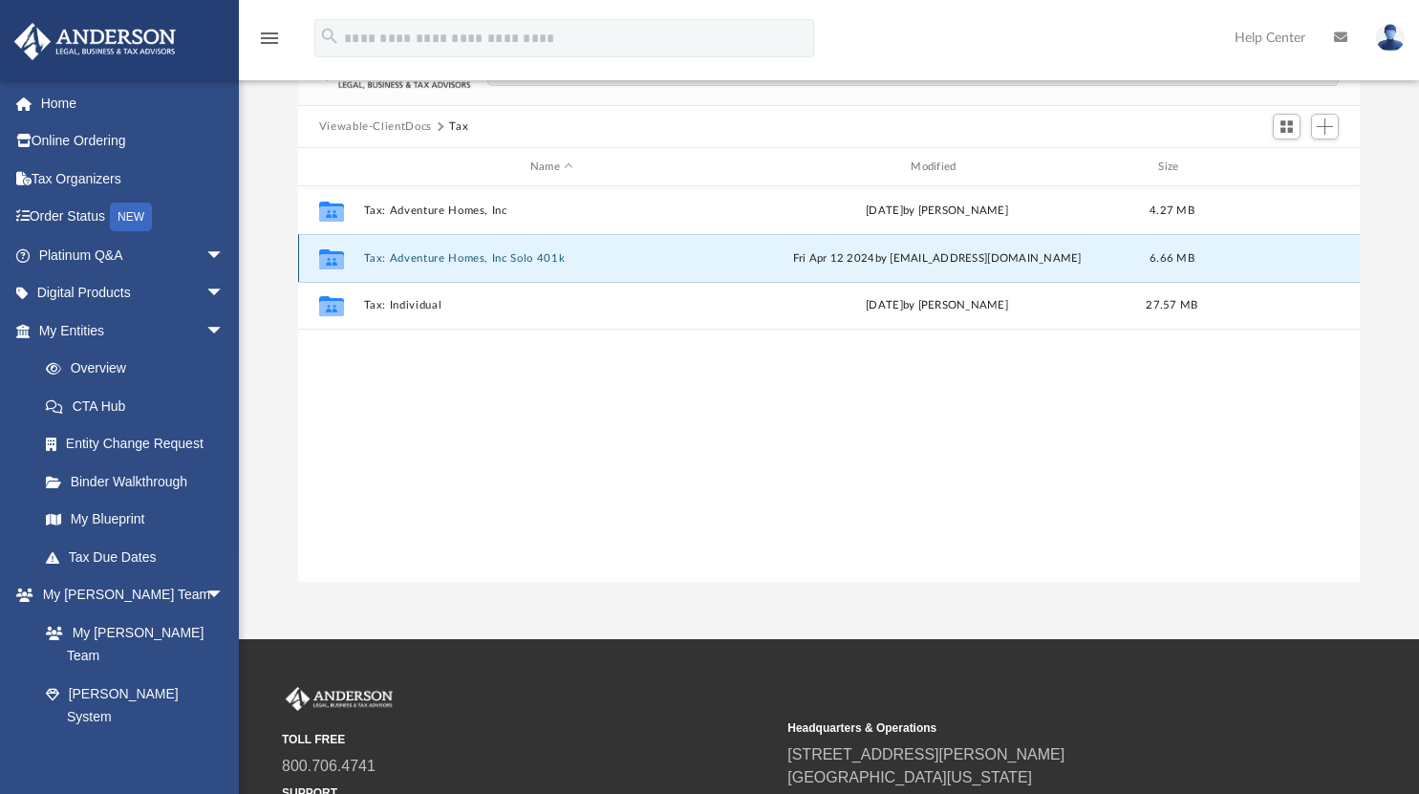
click at [416, 255] on button "Tax: Adventure Homes, Inc Solo 401k" at bounding box center [551, 258] width 377 height 12
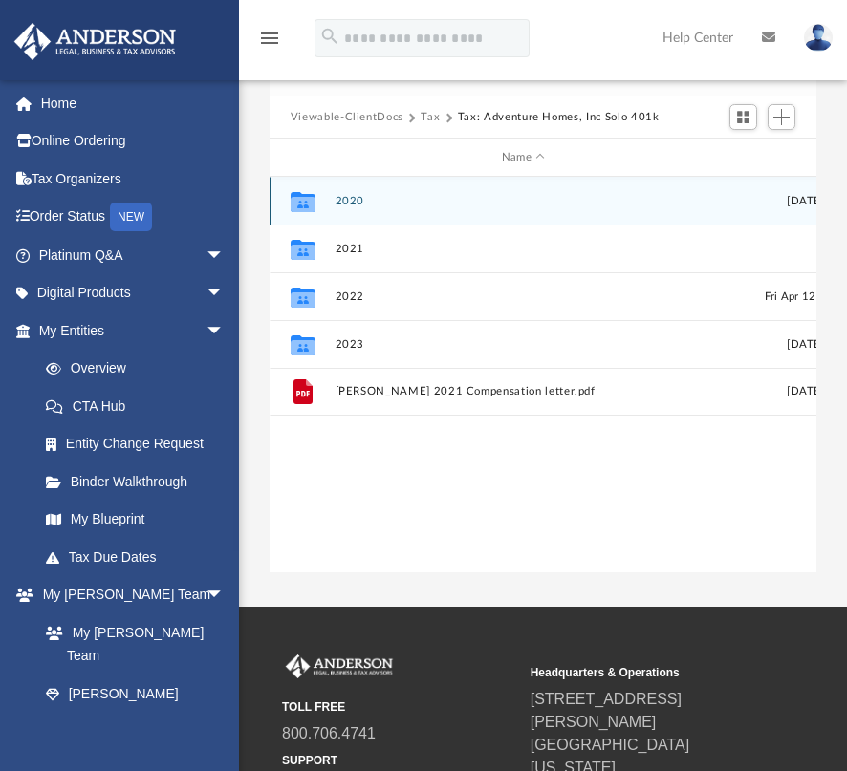
scroll to position [15, 14]
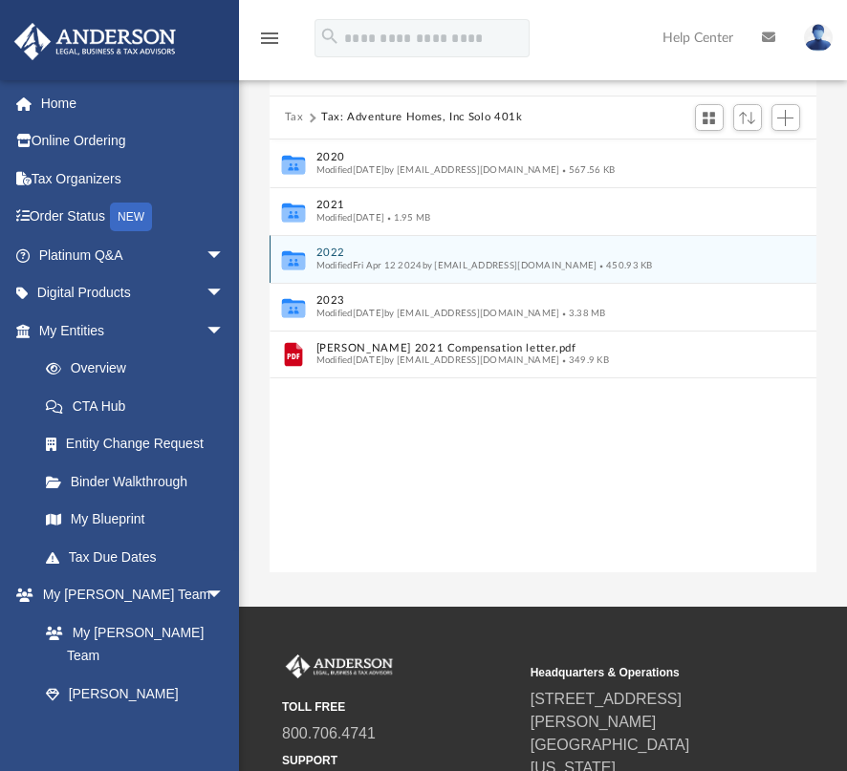
click at [335, 248] on button "2022" at bounding box center [529, 253] width 428 height 12
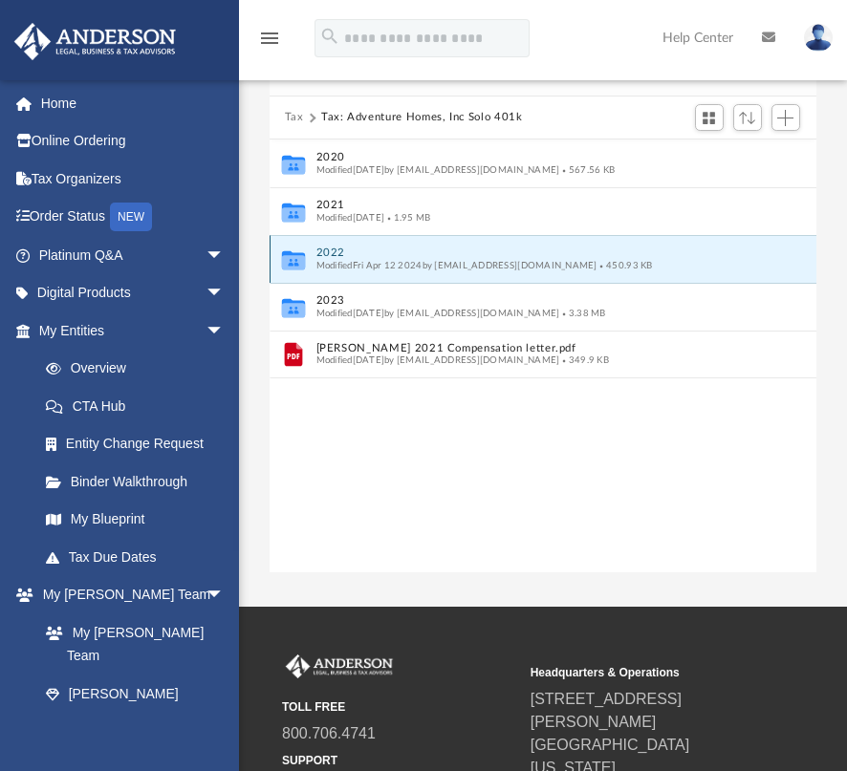
click at [335, 248] on button "2022" at bounding box center [529, 253] width 428 height 12
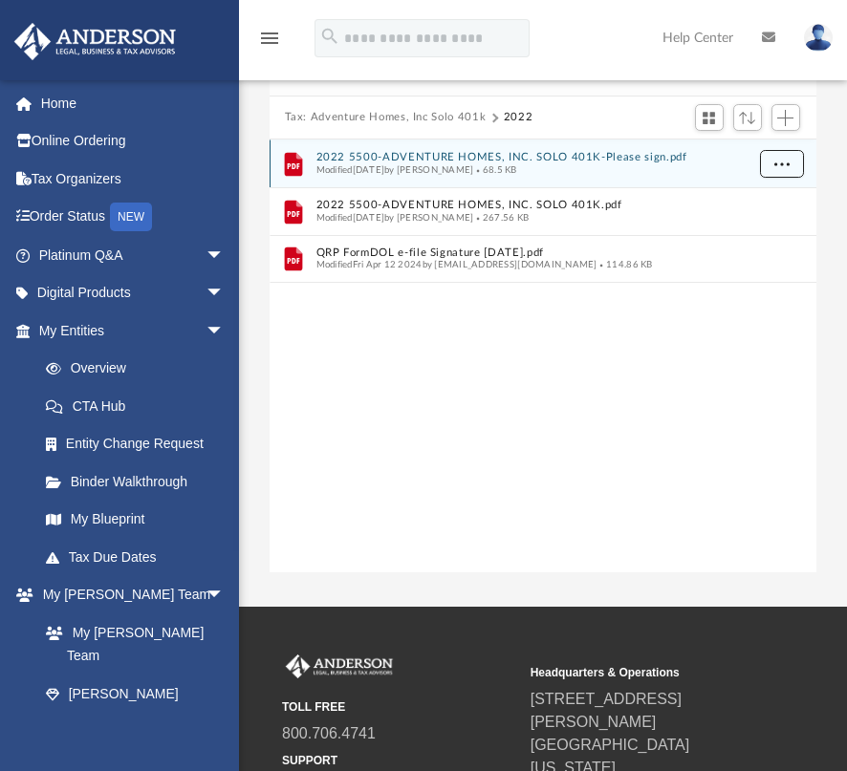
click at [769, 163] on button "More options" at bounding box center [781, 164] width 44 height 29
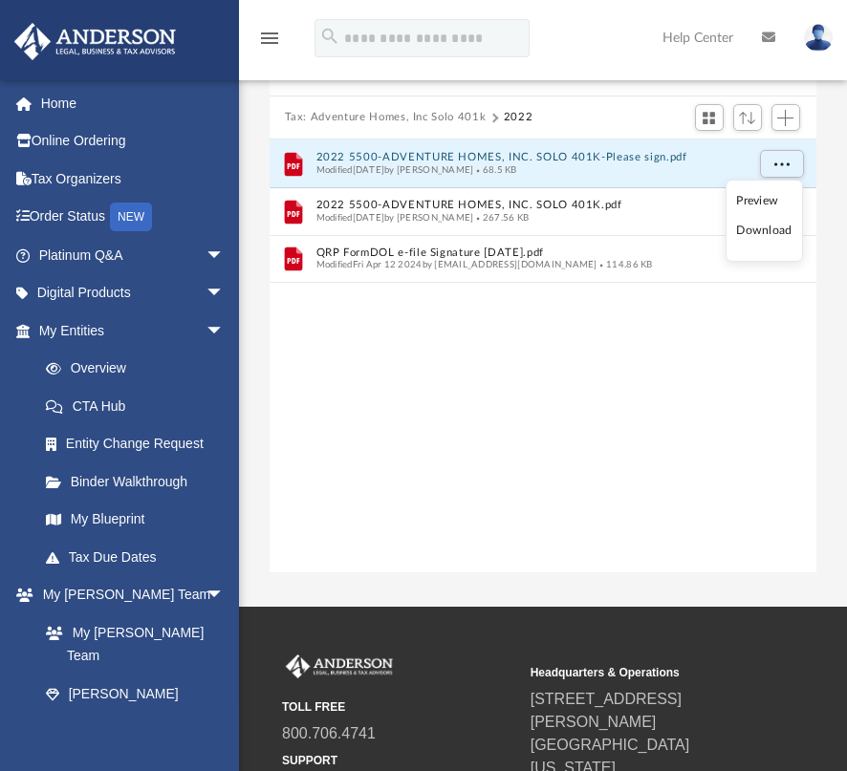
click at [762, 231] on li "Download" at bounding box center [763, 231] width 55 height 20
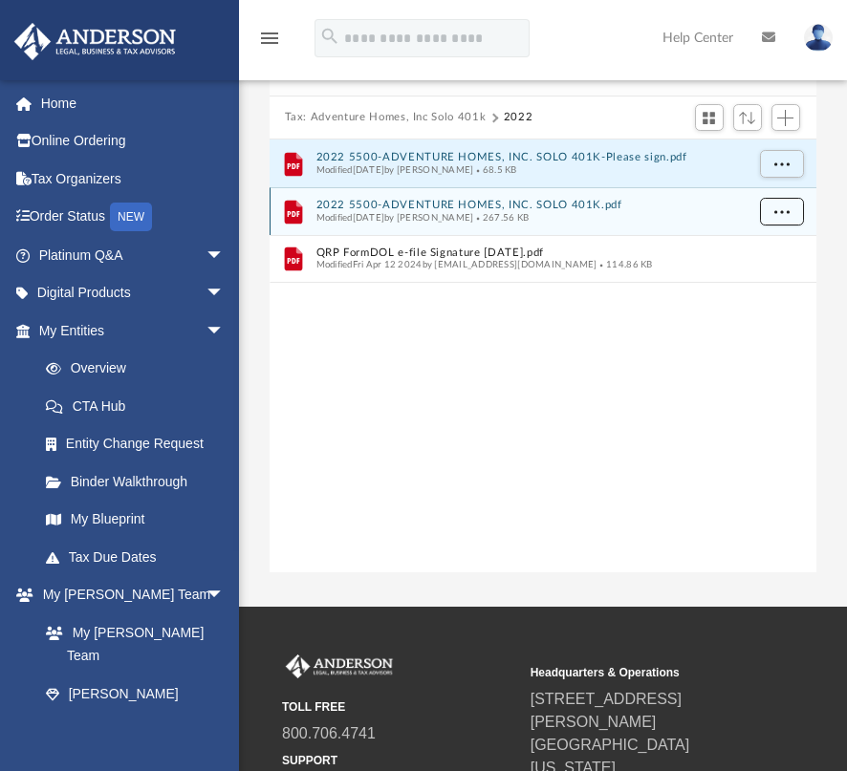
click at [783, 205] on span "More options" at bounding box center [780, 210] width 15 height 11
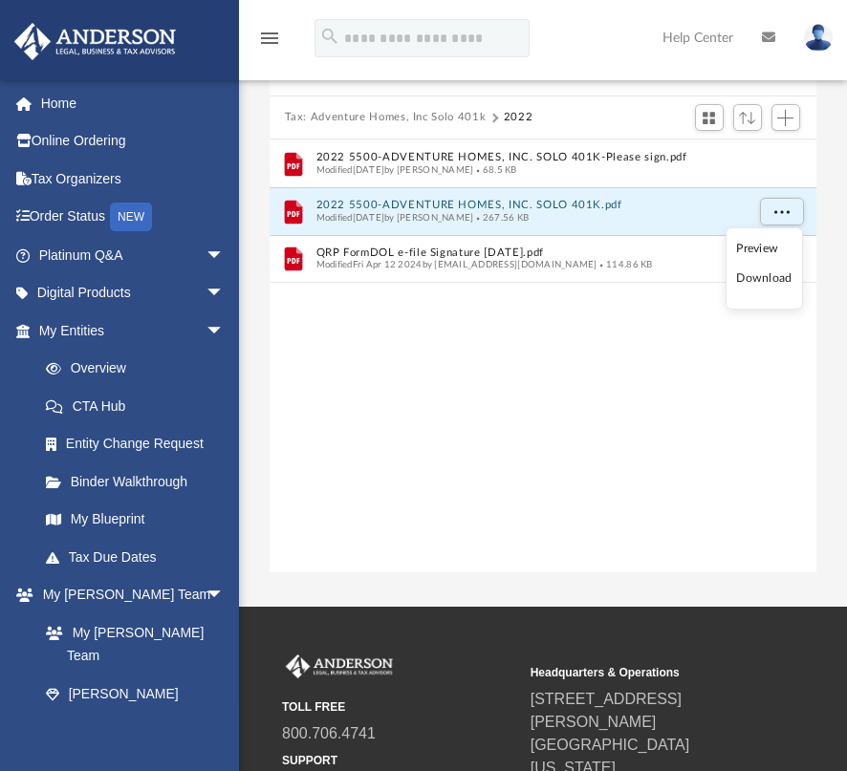
click at [762, 279] on li "Download" at bounding box center [763, 279] width 55 height 20
click at [814, 328] on div "File 2022 5500-ADVENTURE HOMES, INC. SOLO 401K-Please sign.pdf Modified [DATE] …" at bounding box center [543, 357] width 547 height 435
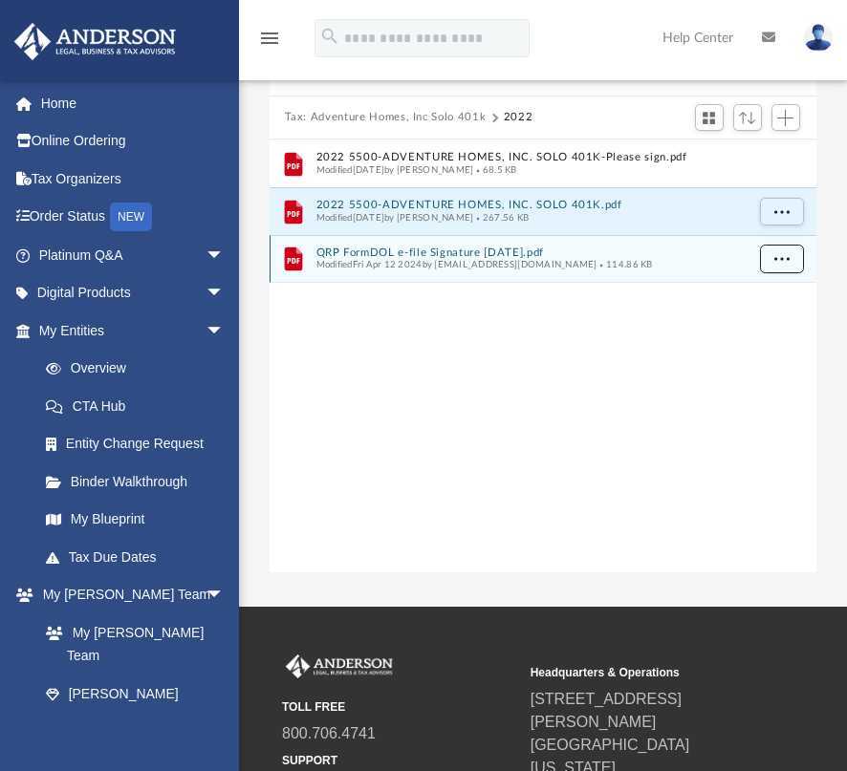
click at [780, 257] on span "More options" at bounding box center [780, 258] width 15 height 11
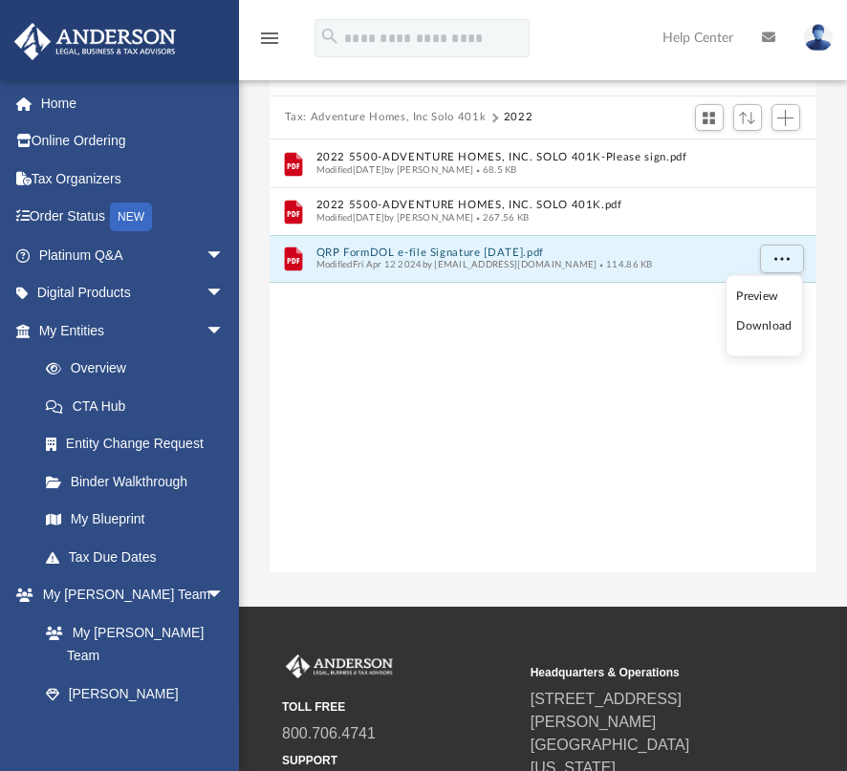
click at [759, 328] on li "Download" at bounding box center [763, 326] width 55 height 20
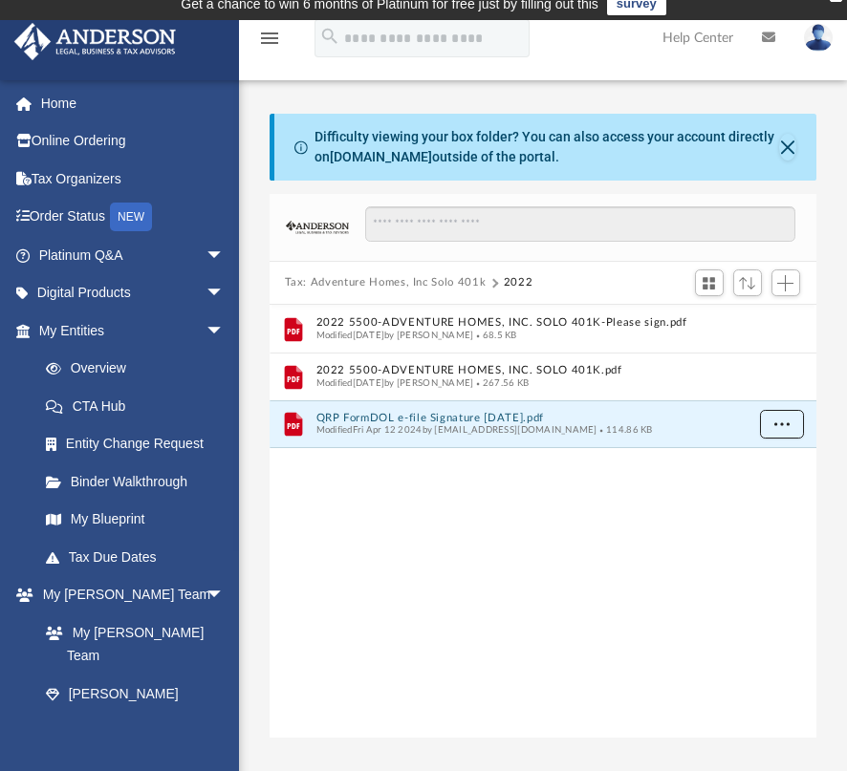
scroll to position [0, 0]
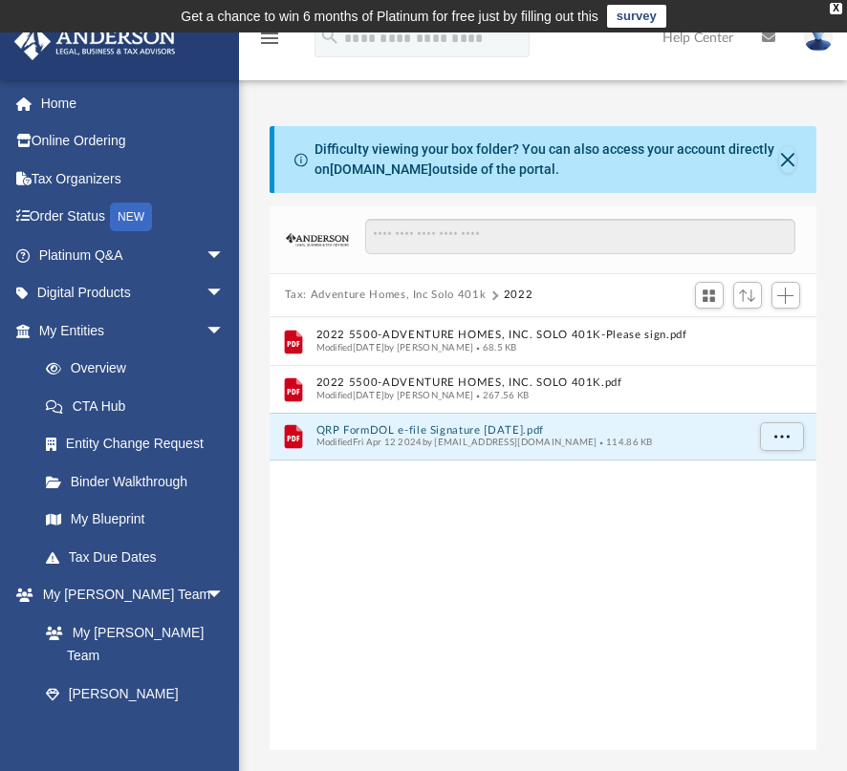
click at [396, 292] on button "Tax: Adventure Homes, Inc Solo 401k" at bounding box center [386, 295] width 202 height 17
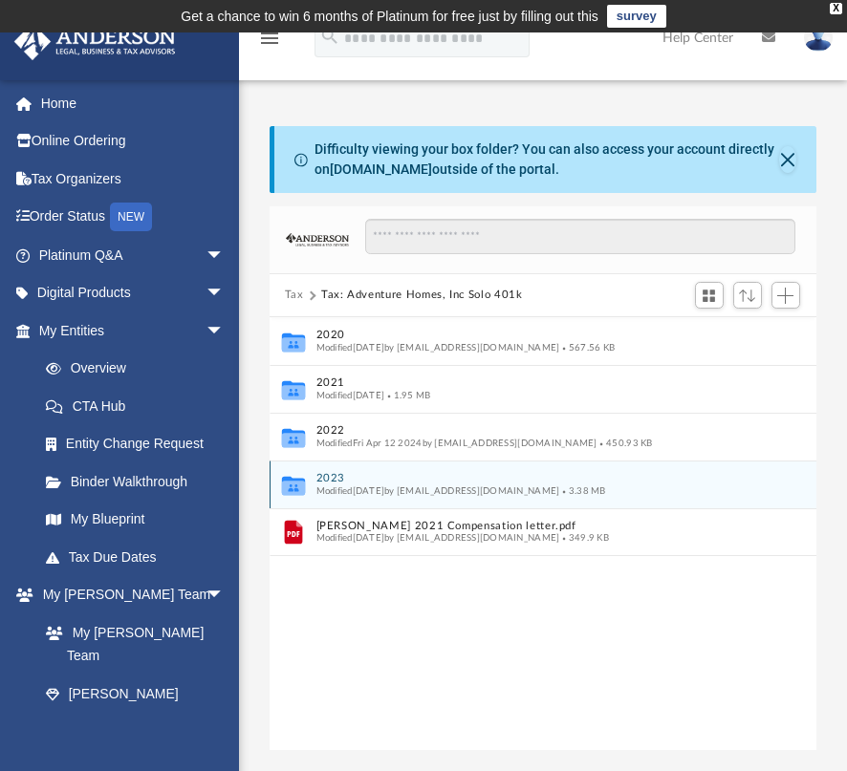
click at [334, 482] on button "2023" at bounding box center [529, 478] width 428 height 12
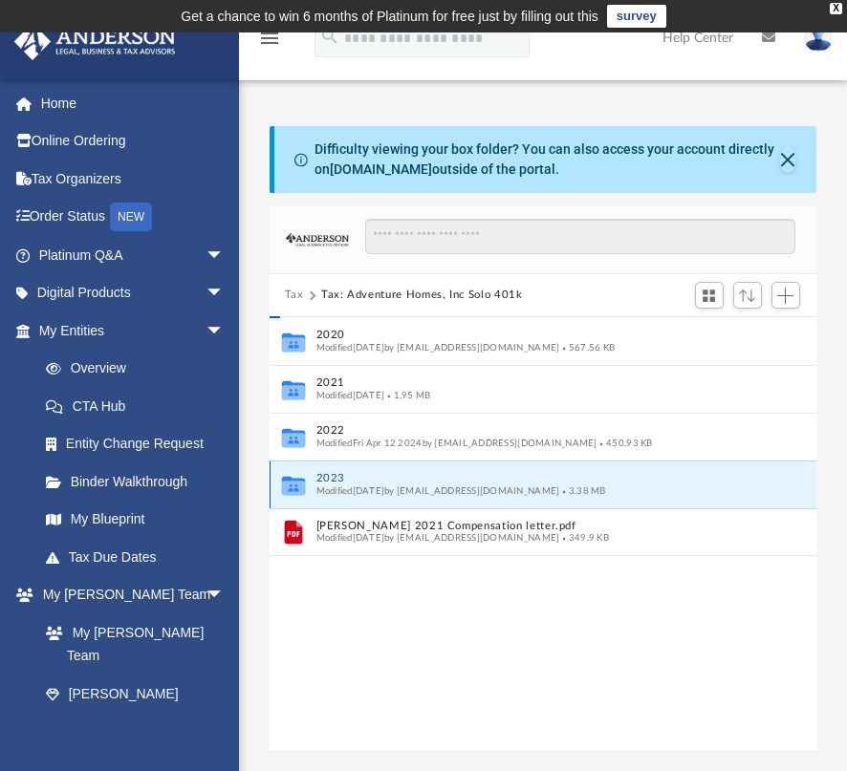
click at [334, 482] on button "2023" at bounding box center [529, 478] width 428 height 12
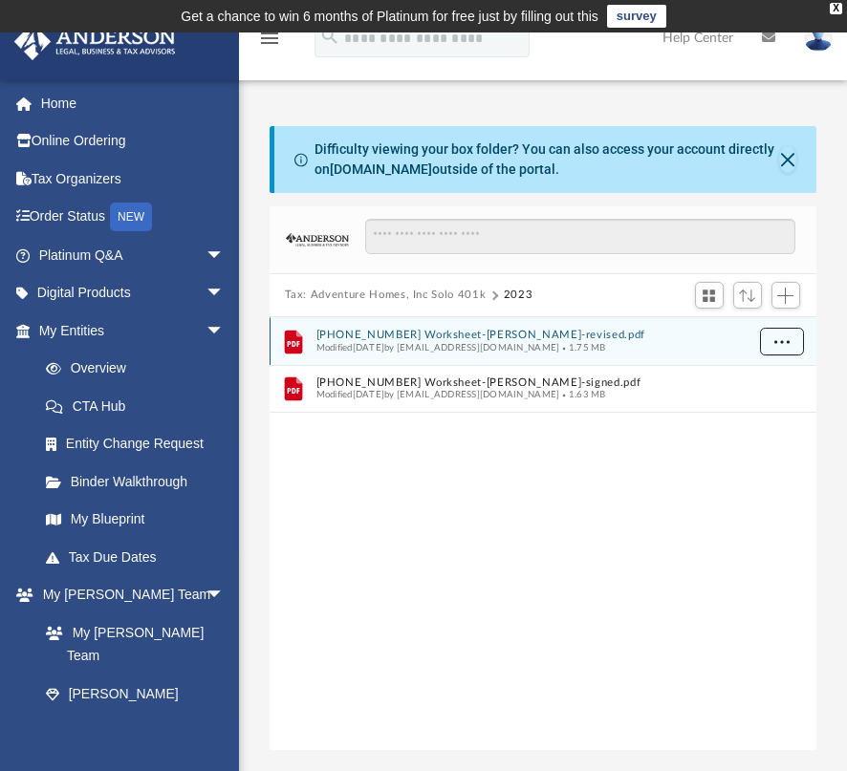
click at [782, 343] on span "More options" at bounding box center [780, 340] width 15 height 11
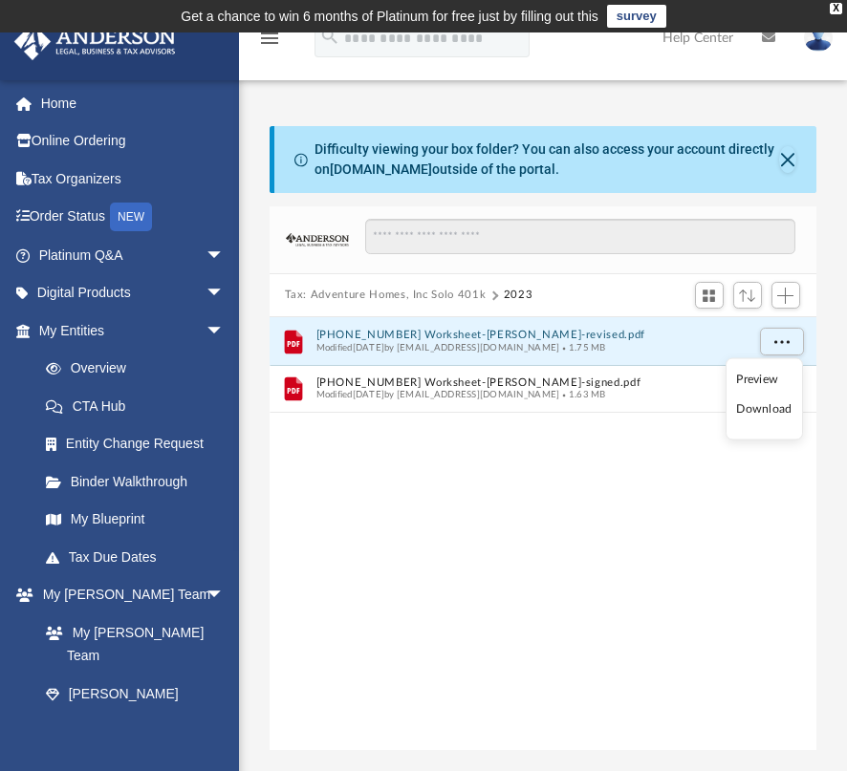
click at [744, 411] on li "Download" at bounding box center [763, 410] width 55 height 20
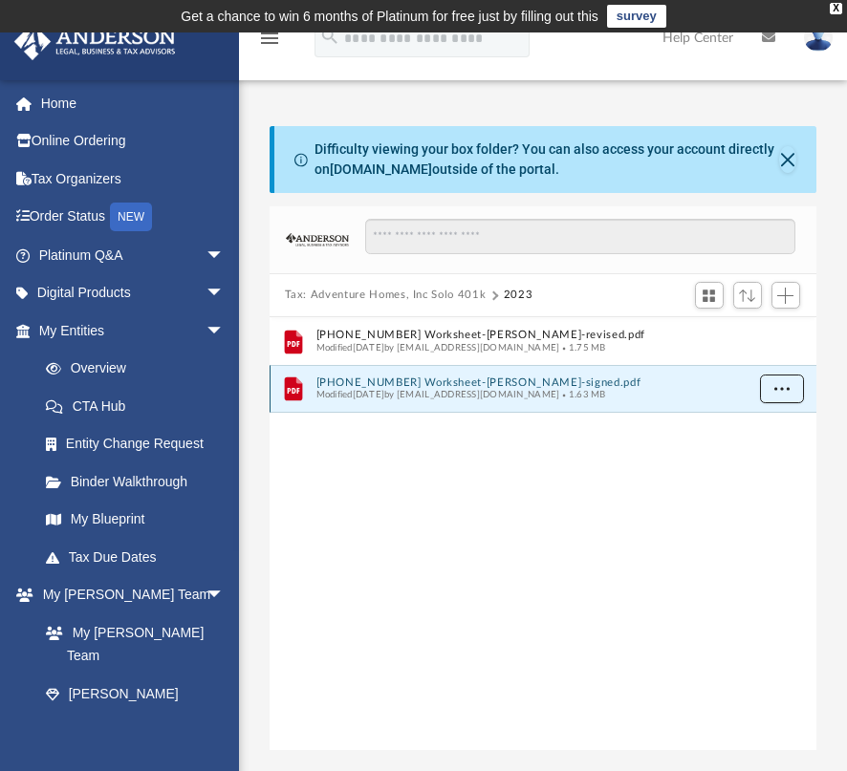
click at [784, 381] on button "More options" at bounding box center [781, 389] width 44 height 29
click at [784, 457] on li "Download" at bounding box center [763, 456] width 55 height 20
click at [448, 462] on div "File [PHONE_NUMBER] Worksheet-[PERSON_NAME]-revised.pdf Modified [DATE] by [EMA…" at bounding box center [543, 534] width 547 height 435
click at [361, 573] on div "File [PHONE_NUMBER] Worksheet-[PERSON_NAME]-revised.pdf Modified [DATE] by [EMA…" at bounding box center [543, 534] width 547 height 435
click at [459, 296] on button "Tax: Adventure Homes, Inc Solo 401k" at bounding box center [386, 295] width 202 height 17
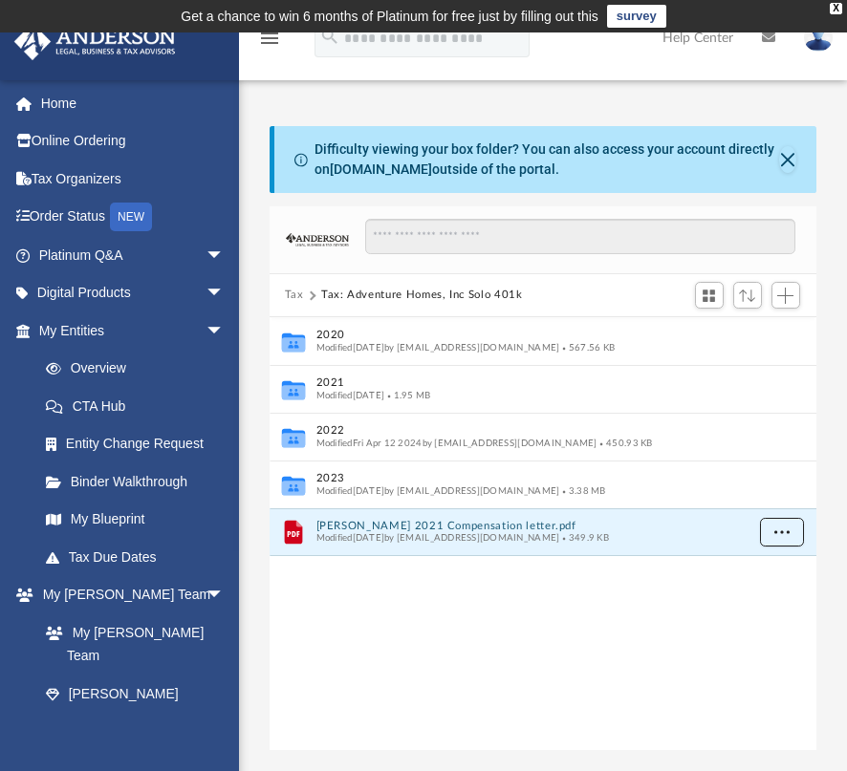
drag, startPoint x: 784, startPoint y: 524, endPoint x: 874, endPoint y: 558, distance: 96.2
click at [847, 558] on html "X Get a chance to win 6 months of Platinum for free just by filling out this su…" at bounding box center [423, 574] width 847 height 1149
click at [777, 537] on button "More options" at bounding box center [781, 532] width 44 height 29
click at [773, 600] on li "Download" at bounding box center [763, 600] width 55 height 20
click at [291, 294] on button "Tax" at bounding box center [294, 295] width 19 height 17
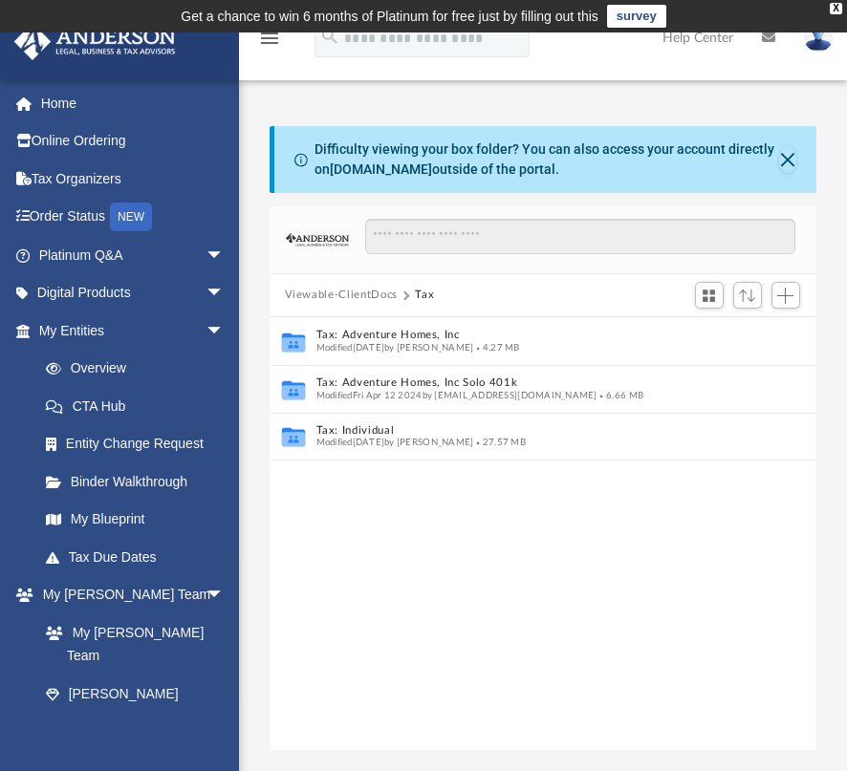
click at [385, 585] on div "Collaborated Folder Tax: Adventure Homes, Inc Modified [DATE] by [PERSON_NAME] …" at bounding box center [543, 534] width 547 height 435
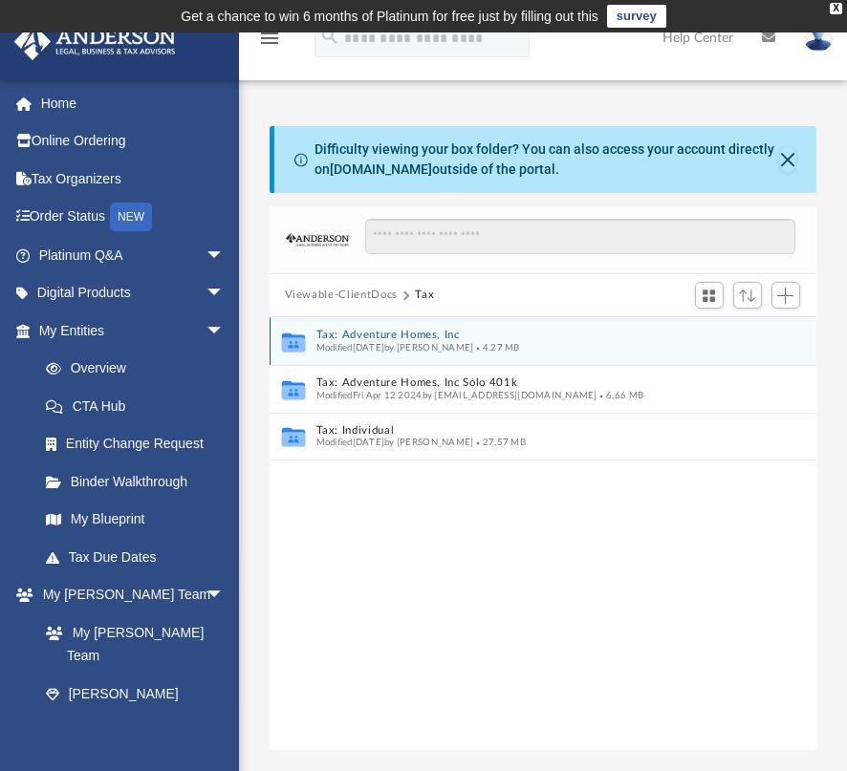
click at [402, 336] on button "Tax: Adventure Homes, Inc" at bounding box center [529, 335] width 428 height 12
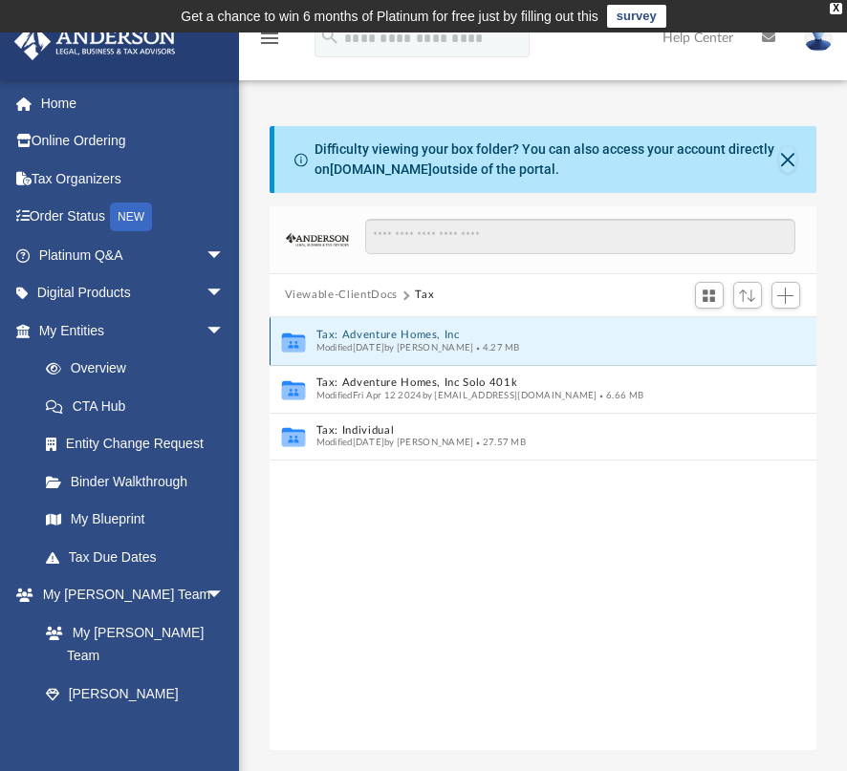
click at [402, 336] on button "Tax: Adventure Homes, Inc" at bounding box center [529, 335] width 428 height 12
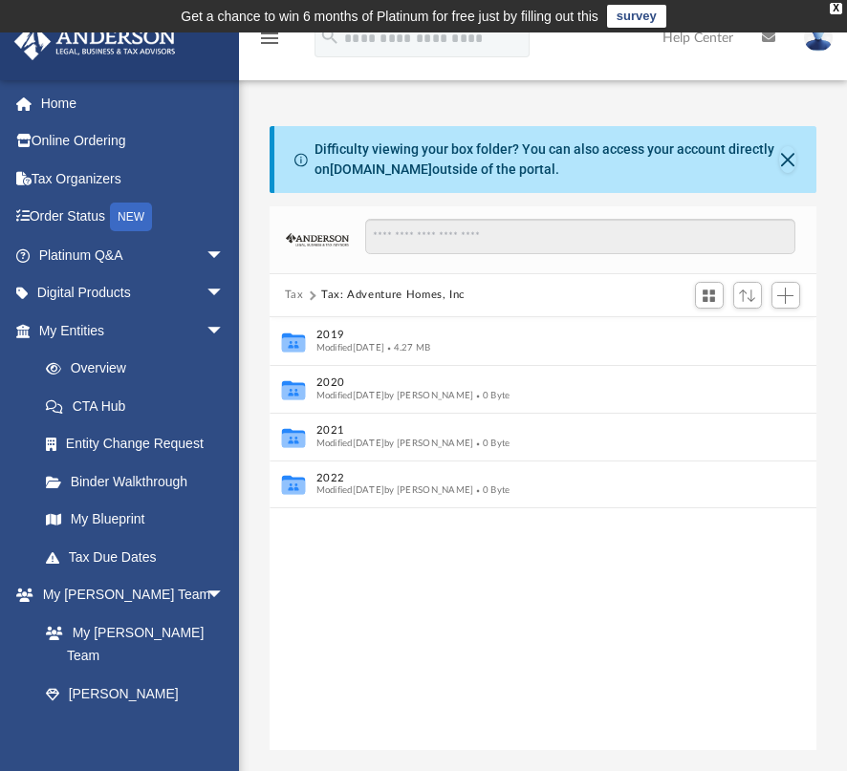
click at [445, 546] on div "Collaborated Folder 2019 Modified [DATE] 4.27 MB Collaborated Folder 2020 Modif…" at bounding box center [543, 534] width 547 height 435
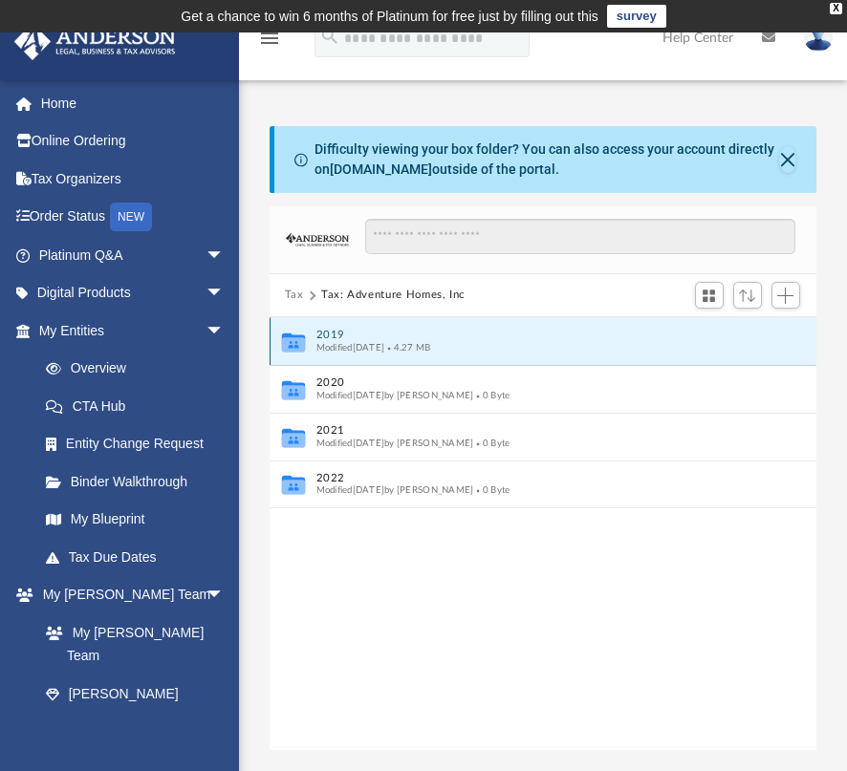
click at [335, 339] on button "2019" at bounding box center [529, 335] width 428 height 12
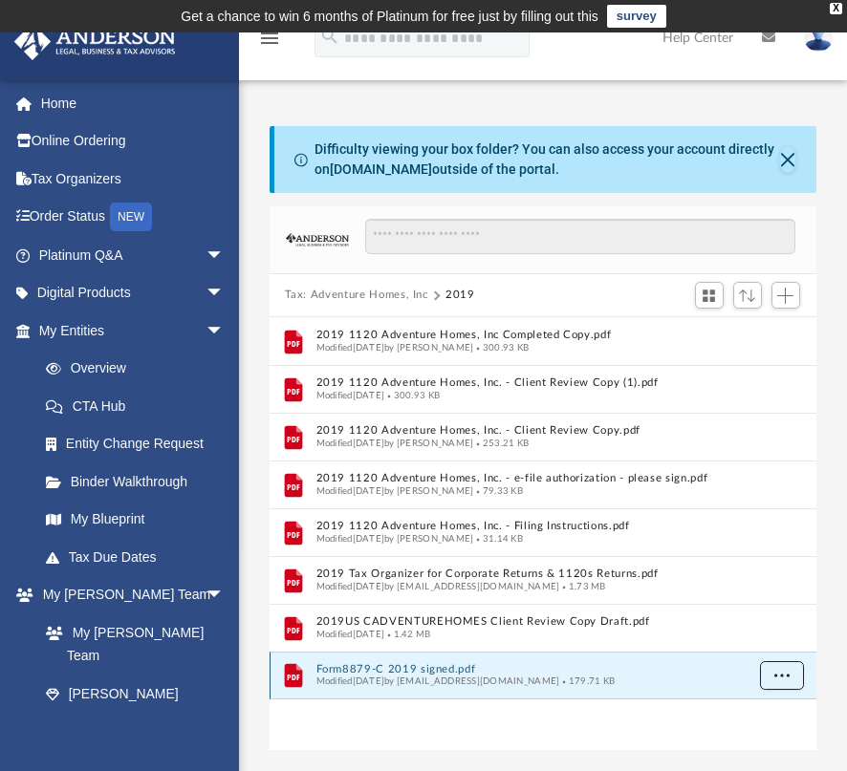
click at [772, 670] on button "More options" at bounding box center [781, 675] width 44 height 29
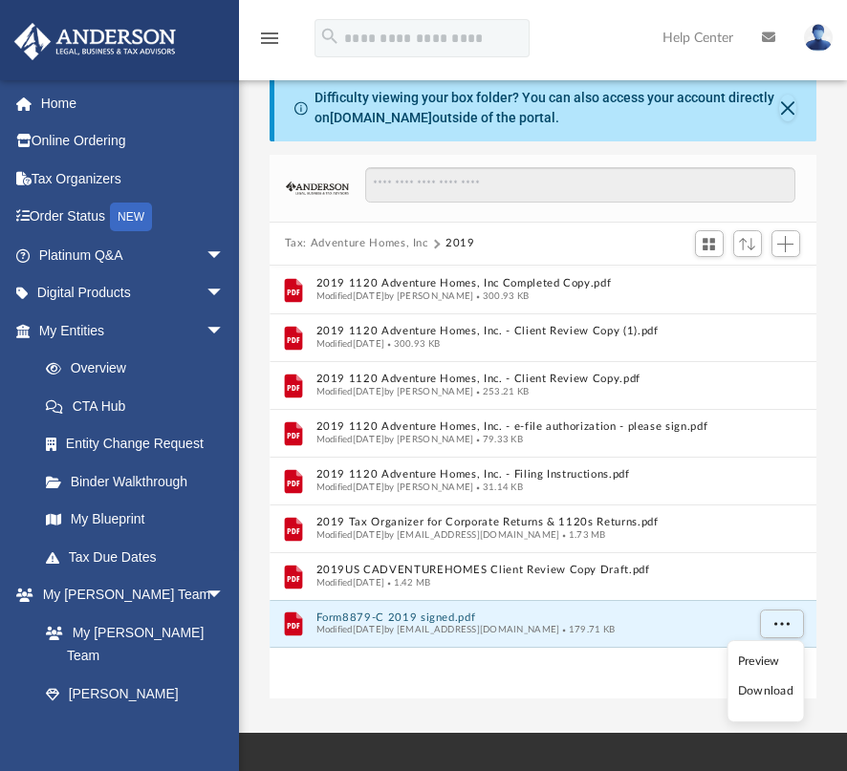
scroll to position [63, 0]
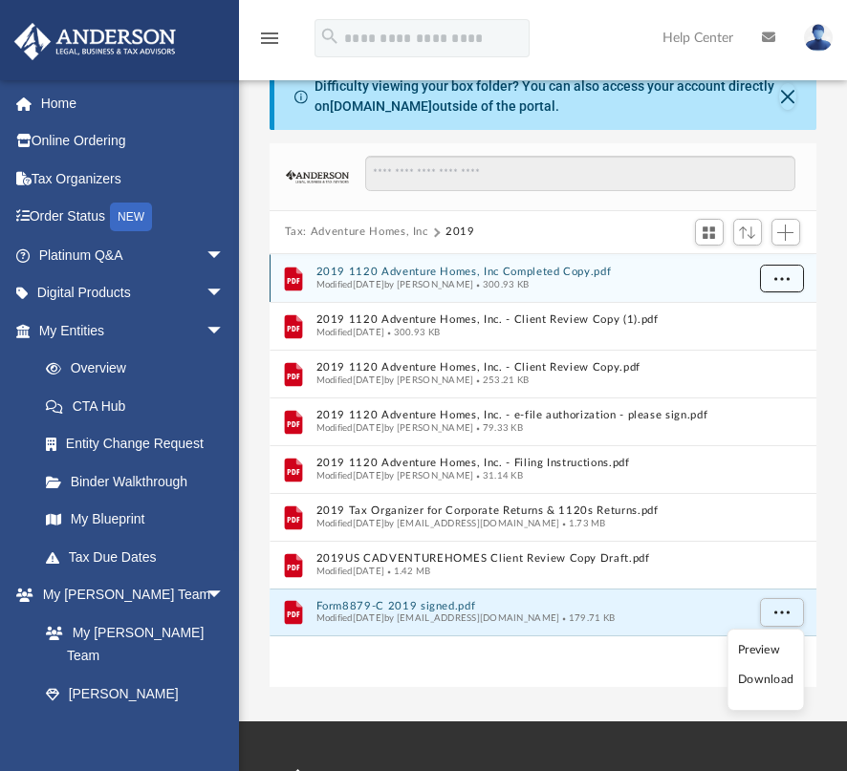
click at [794, 285] on button "More options" at bounding box center [781, 279] width 44 height 29
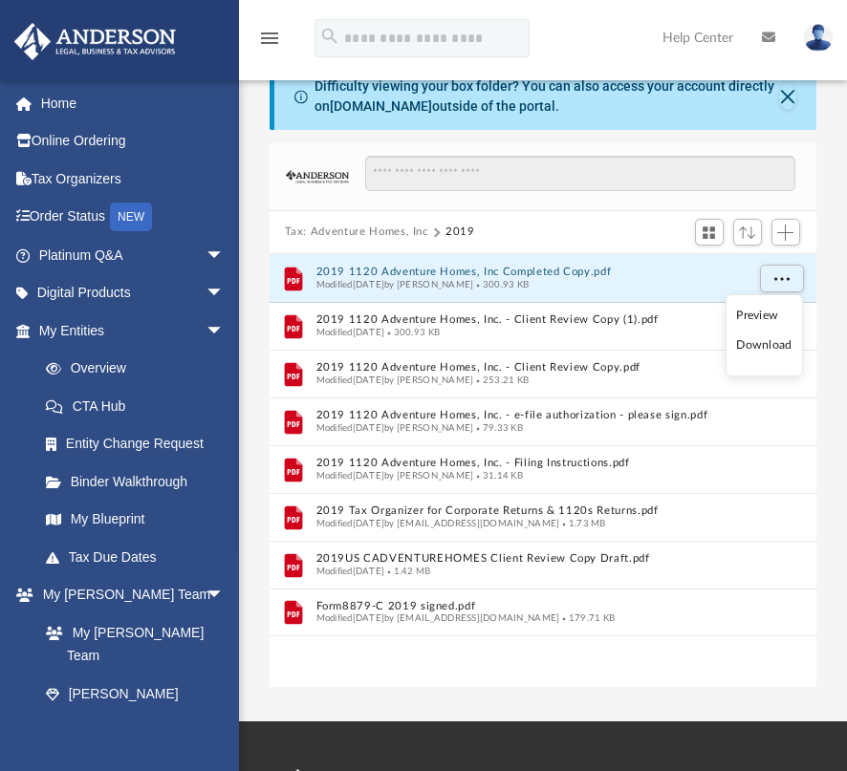
click at [784, 339] on li "Download" at bounding box center [763, 345] width 55 height 20
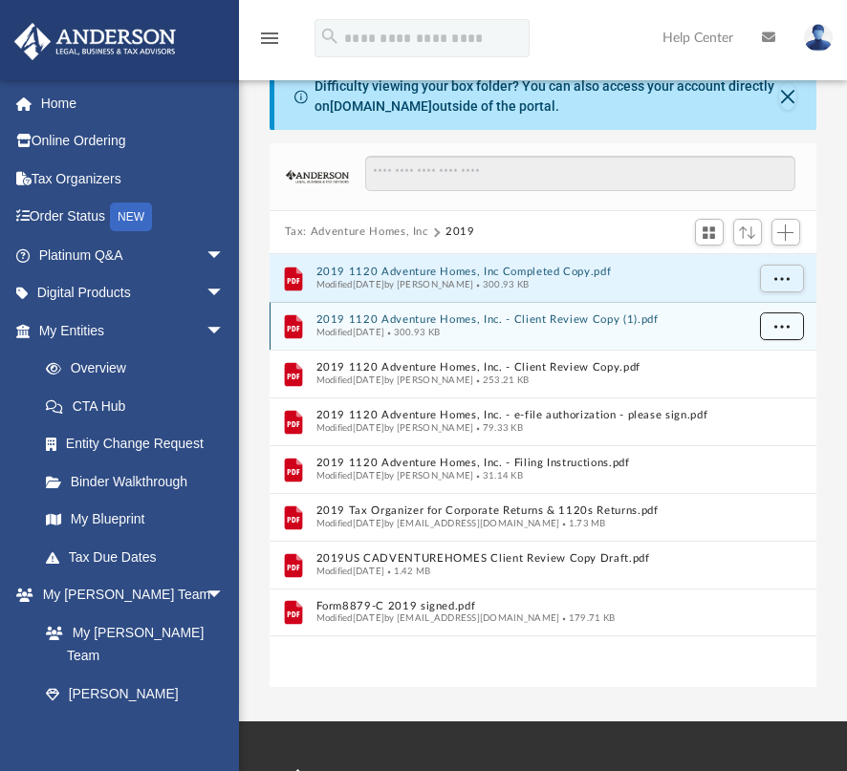
click at [786, 317] on button "More options" at bounding box center [781, 327] width 44 height 29
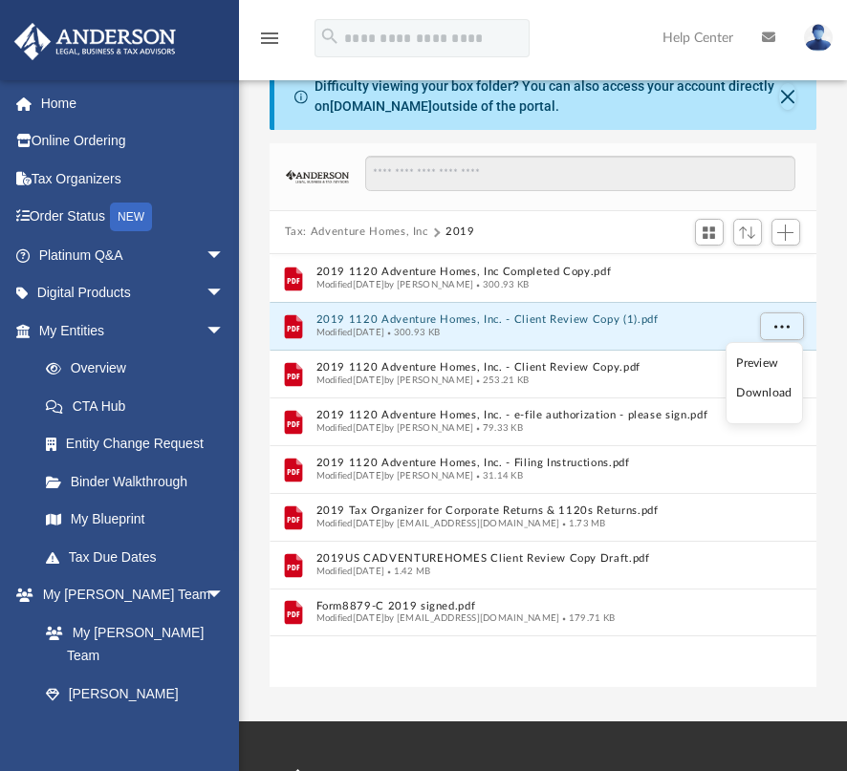
click at [776, 394] on li "Download" at bounding box center [763, 393] width 55 height 20
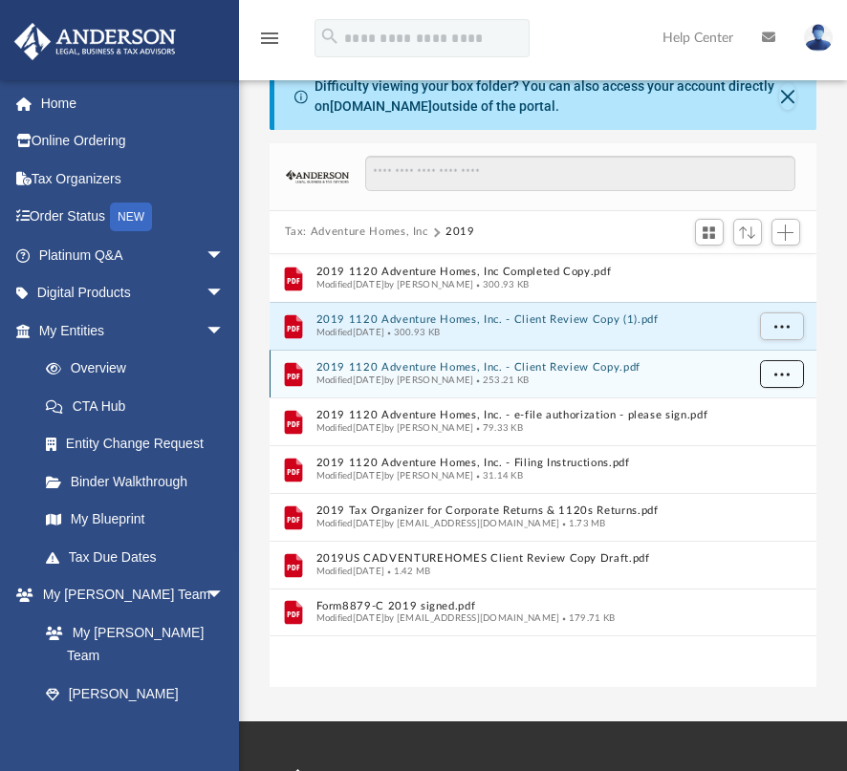
click at [795, 371] on button "More options" at bounding box center [781, 374] width 44 height 29
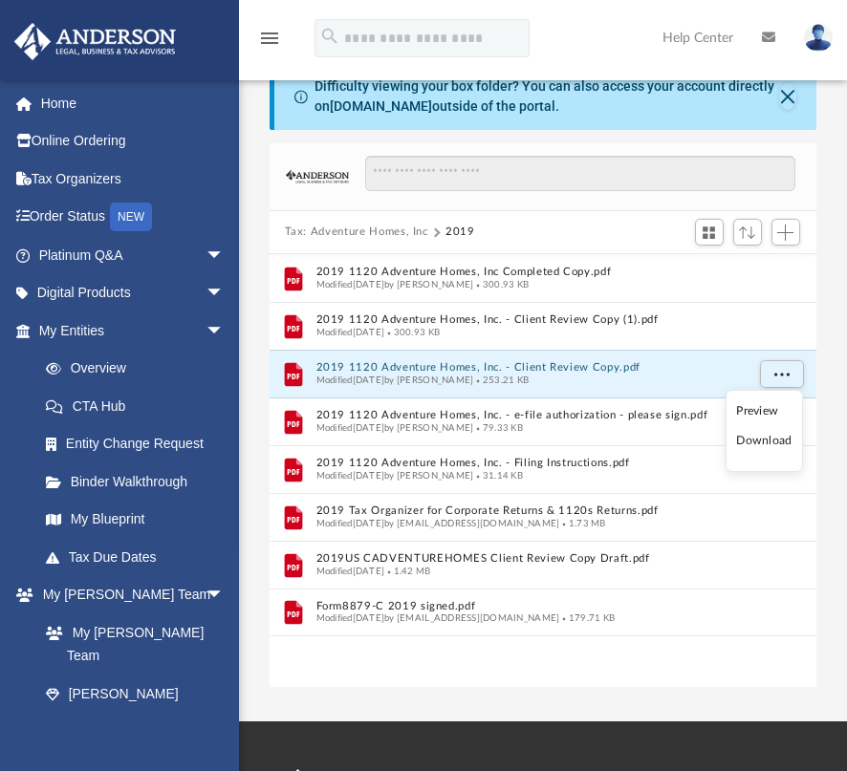
click at [786, 440] on li "Download" at bounding box center [763, 441] width 55 height 20
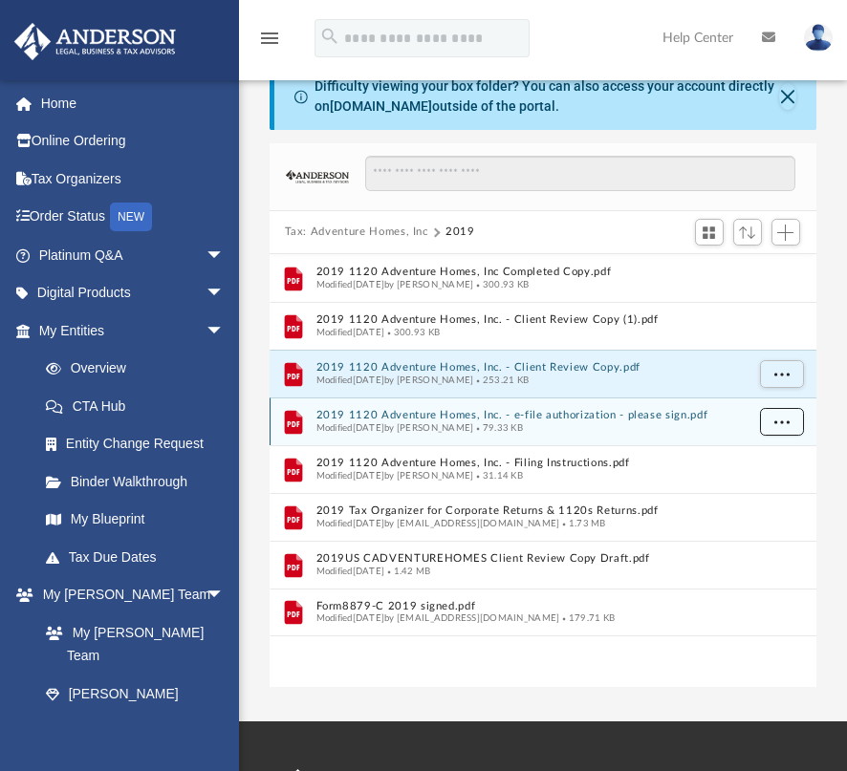
click at [782, 429] on button "More options" at bounding box center [781, 422] width 44 height 29
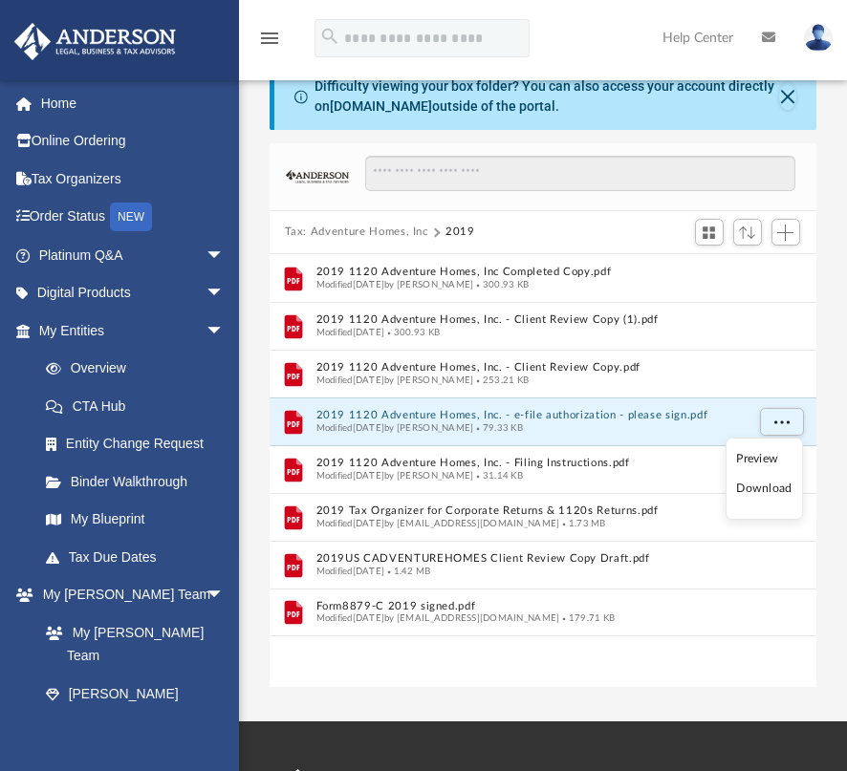
click at [767, 484] on li "Download" at bounding box center [763, 489] width 55 height 20
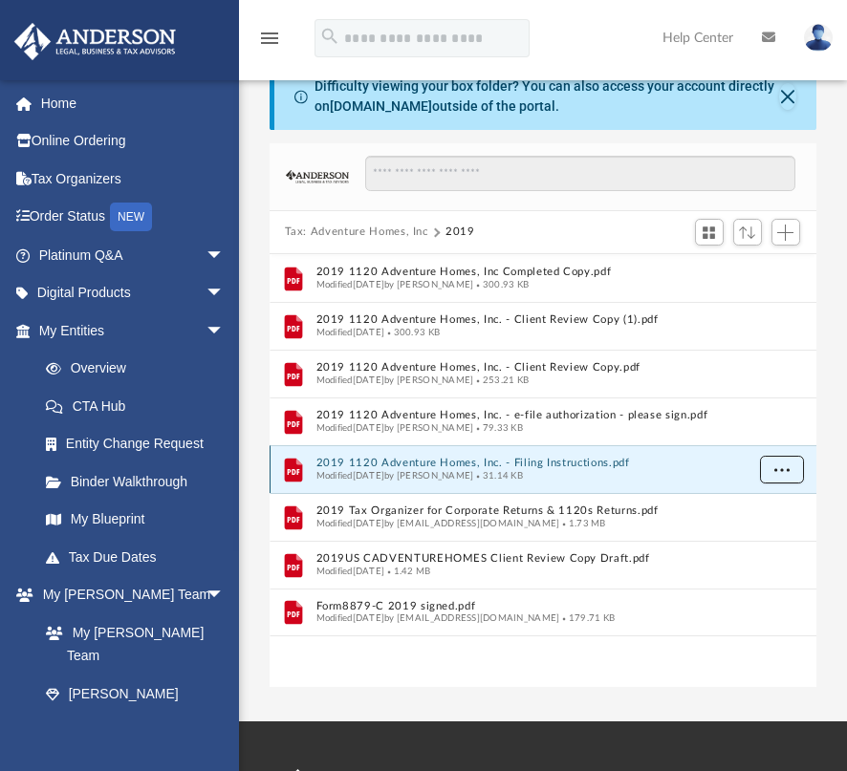
click at [798, 465] on button "More options" at bounding box center [781, 470] width 44 height 29
click at [783, 539] on li "Download" at bounding box center [763, 537] width 55 height 20
click at [556, 706] on div "App [EMAIL_ADDRESS][DOMAIN_NAME] Sign Out [EMAIL_ADDRESS][DOMAIN_NAME] Home Onl…" at bounding box center [423, 345] width 847 height 752
click at [576, 696] on div "App [EMAIL_ADDRESS][DOMAIN_NAME] Sign Out [EMAIL_ADDRESS][DOMAIN_NAME] Home Onl…" at bounding box center [423, 345] width 847 height 752
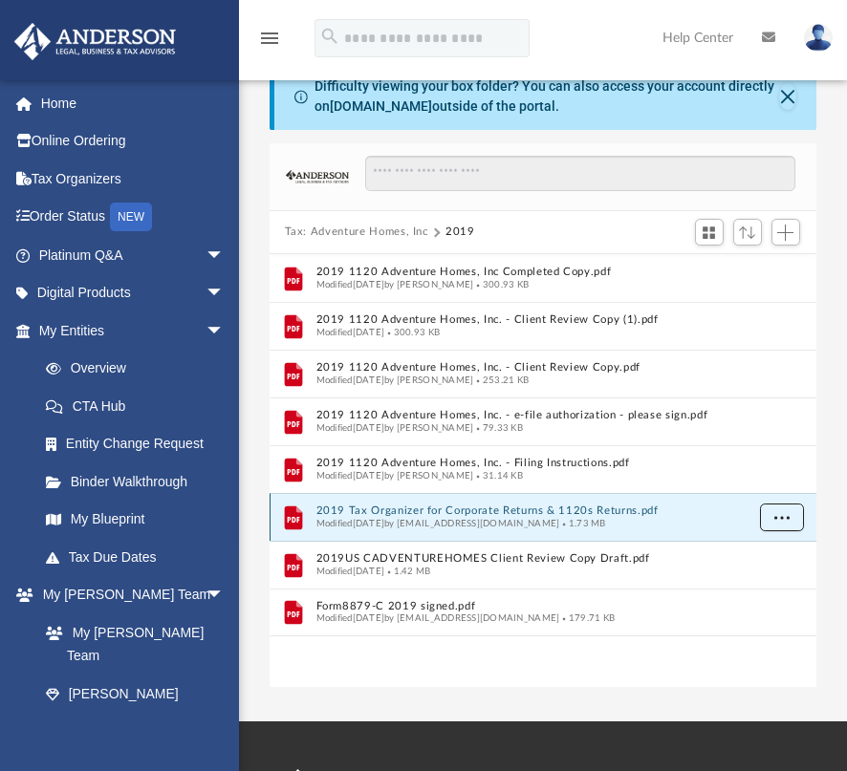
click at [779, 513] on span "More options" at bounding box center [780, 516] width 15 height 11
click at [772, 578] on li "Download" at bounding box center [763, 584] width 55 height 20
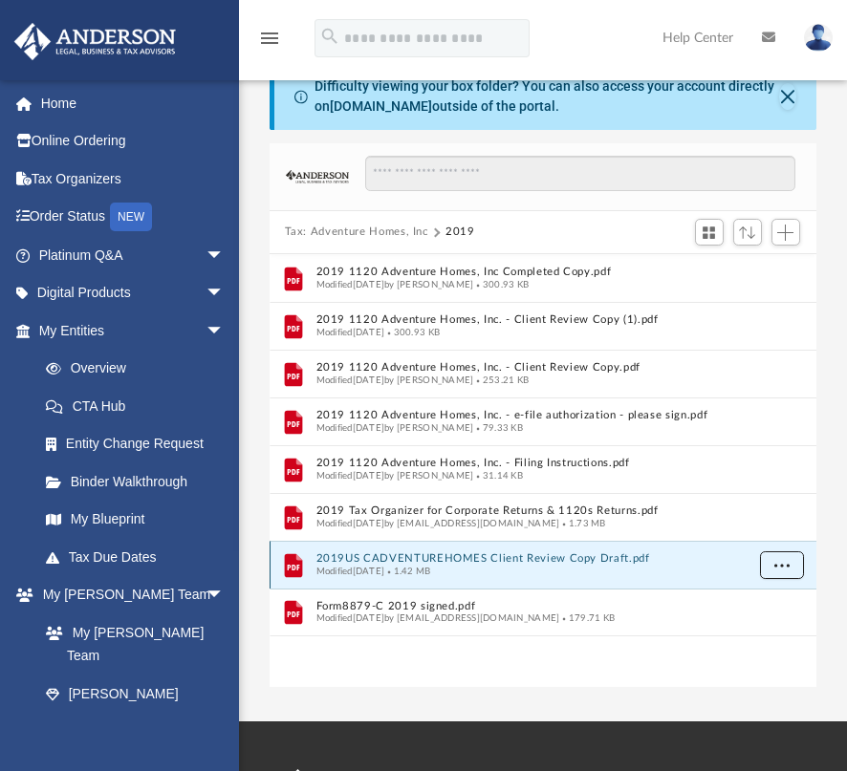
click at [778, 564] on span "More options" at bounding box center [780, 564] width 15 height 11
click at [767, 628] on li "Download" at bounding box center [763, 632] width 55 height 20
click at [573, 707] on div "App [EMAIL_ADDRESS][DOMAIN_NAME] Sign Out [EMAIL_ADDRESS][DOMAIN_NAME] Home Onl…" at bounding box center [423, 345] width 847 height 752
click at [583, 702] on div "App [EMAIL_ADDRESS][DOMAIN_NAME] Sign Out [EMAIL_ADDRESS][DOMAIN_NAME] Home Onl…" at bounding box center [423, 345] width 847 height 752
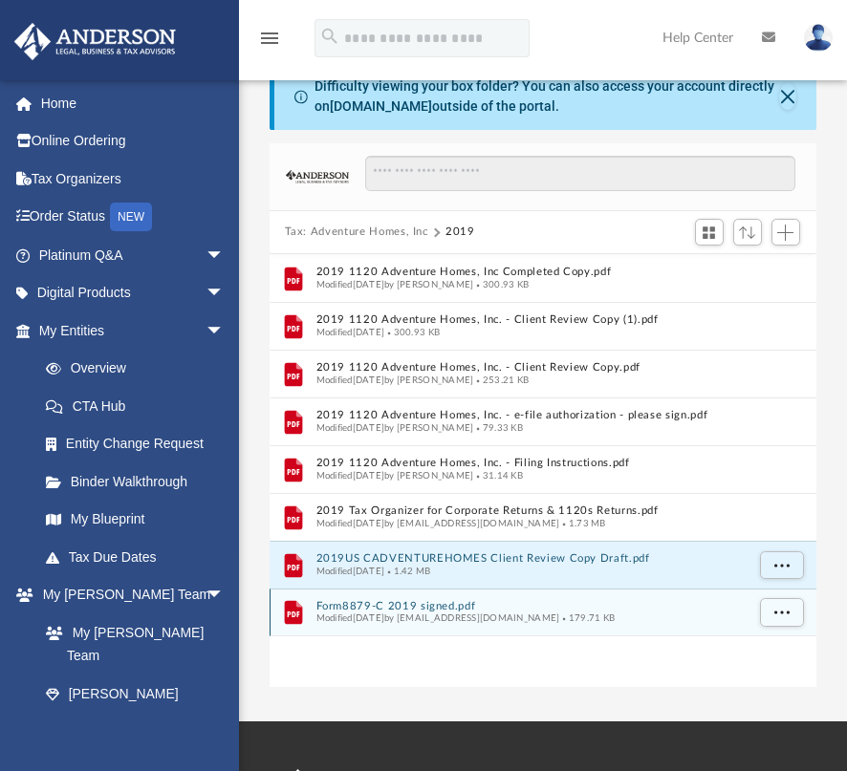
click at [759, 612] on div "grid" at bounding box center [779, 612] width 55 height 36
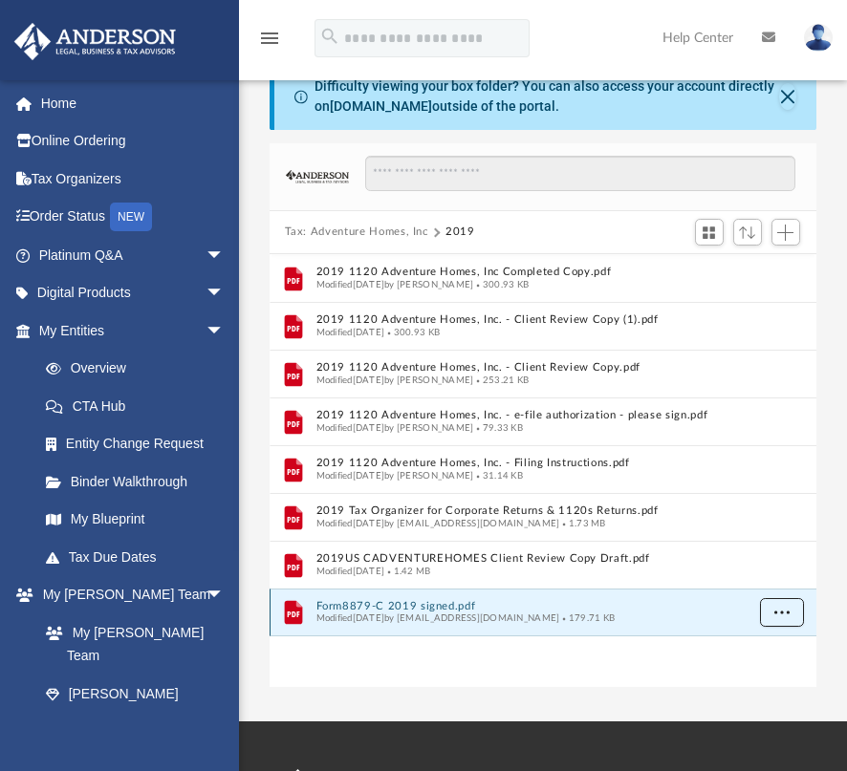
click at [778, 613] on span "More options" at bounding box center [780, 612] width 15 height 11
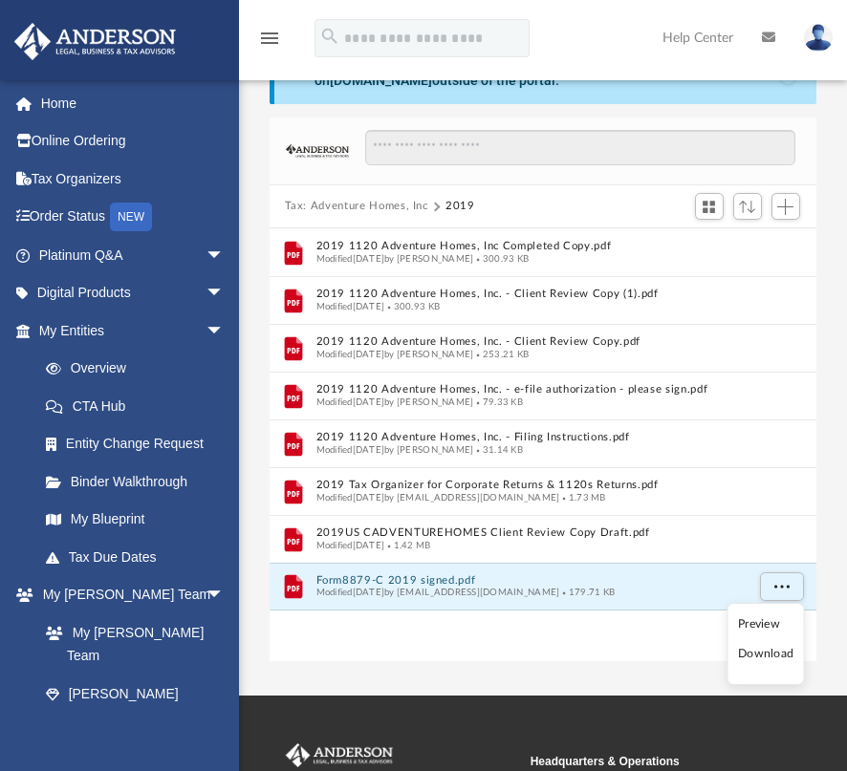
scroll to position [142, 0]
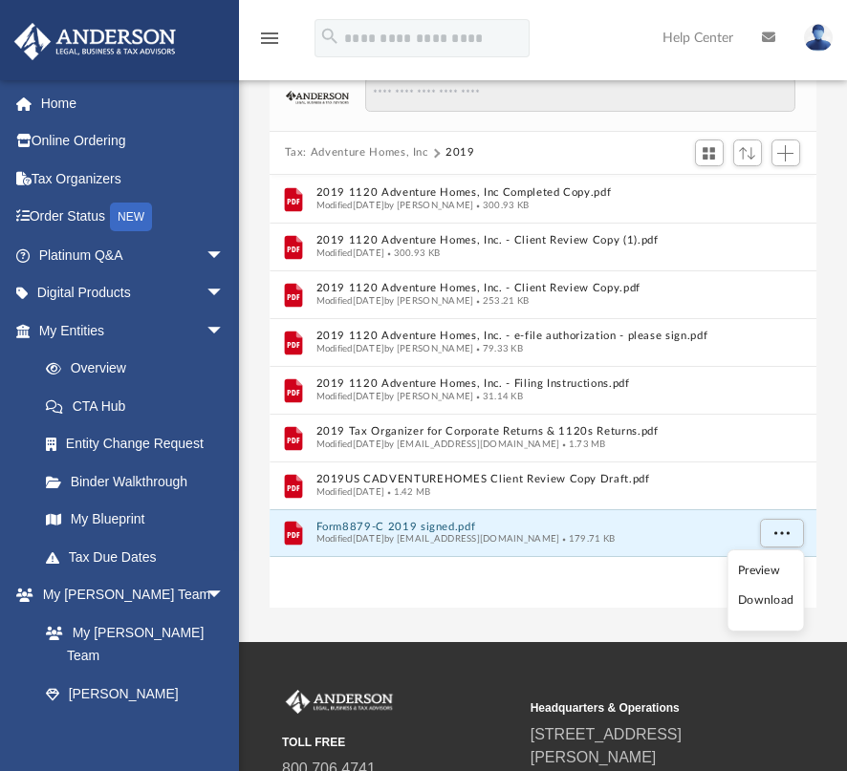
click at [827, 570] on div "Difficulty viewing your box folder? You can also access your account directly o…" at bounding box center [543, 296] width 608 height 624
click at [787, 537] on button "More options" at bounding box center [781, 533] width 44 height 29
click at [765, 595] on li "Download" at bounding box center [763, 601] width 55 height 20
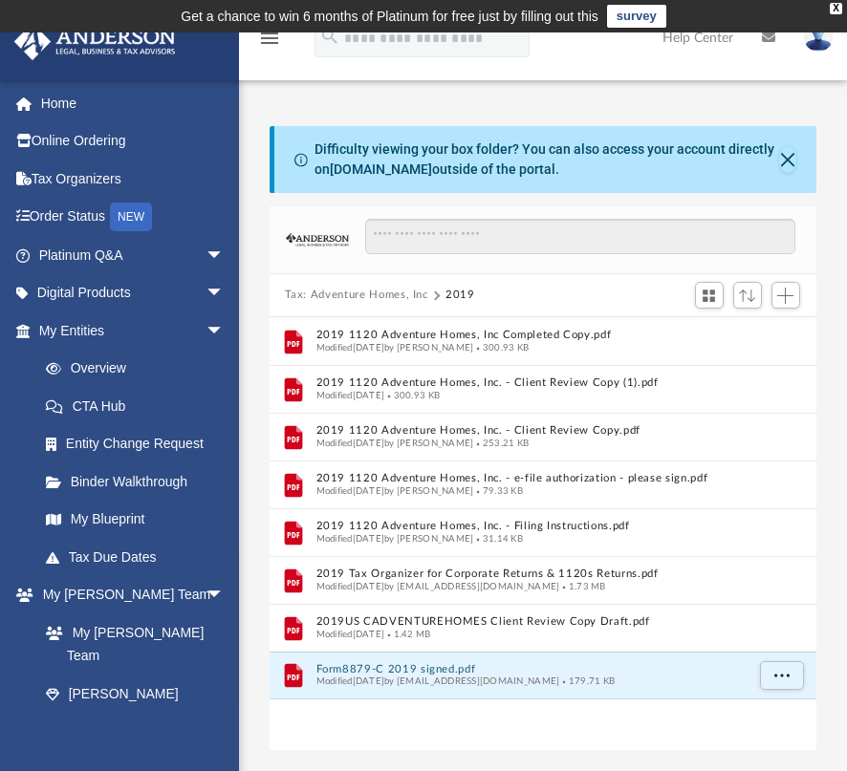
click at [407, 294] on button "Tax: Adventure Homes, Inc" at bounding box center [356, 295] width 143 height 17
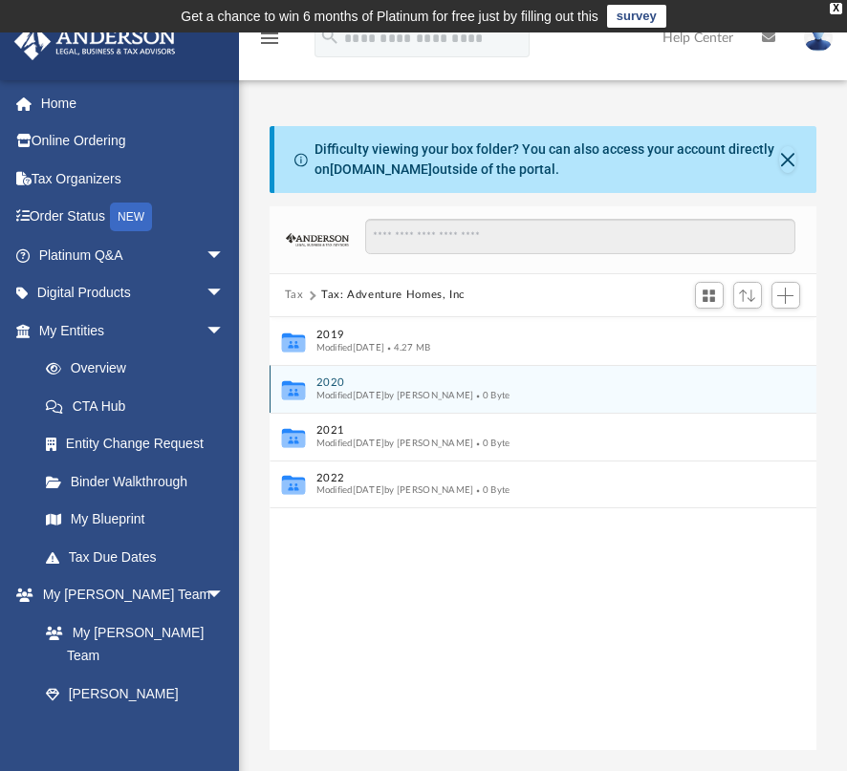
click at [335, 380] on button "2020" at bounding box center [529, 383] width 428 height 12
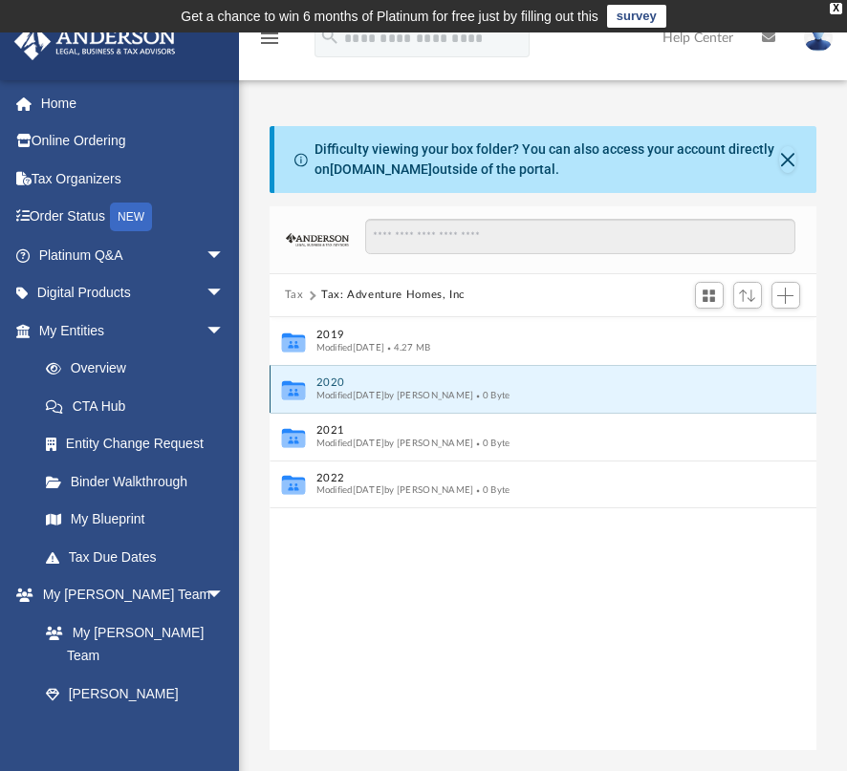
click at [335, 380] on button "2020" at bounding box center [529, 383] width 428 height 12
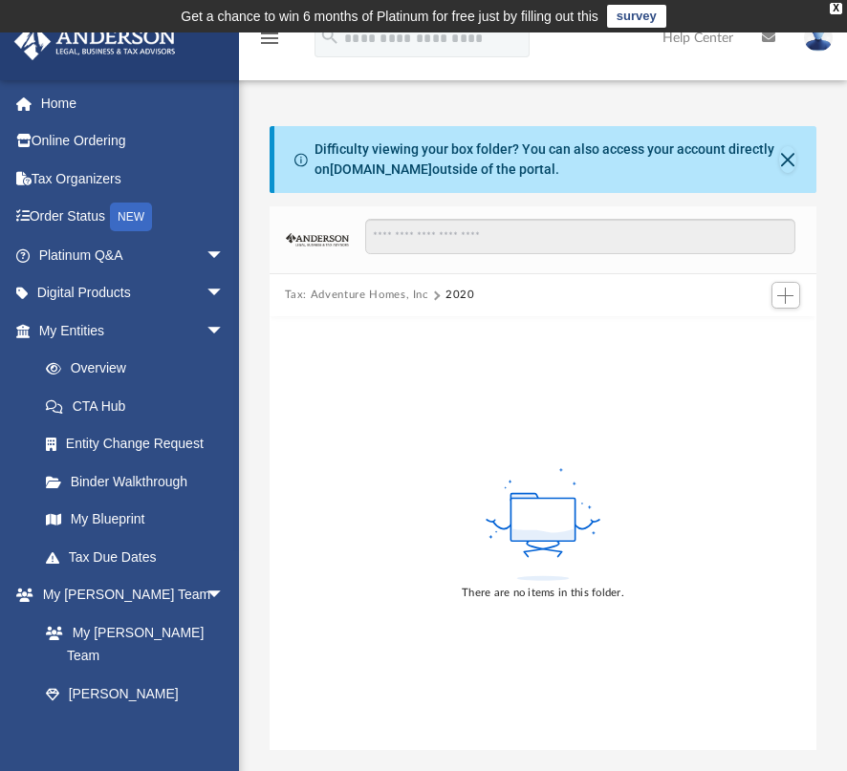
click at [263, 256] on div "Difficulty viewing your box folder? You can also access your account directly o…" at bounding box center [543, 438] width 608 height 624
click at [369, 297] on button "Tax: Adventure Homes, Inc" at bounding box center [356, 295] width 143 height 17
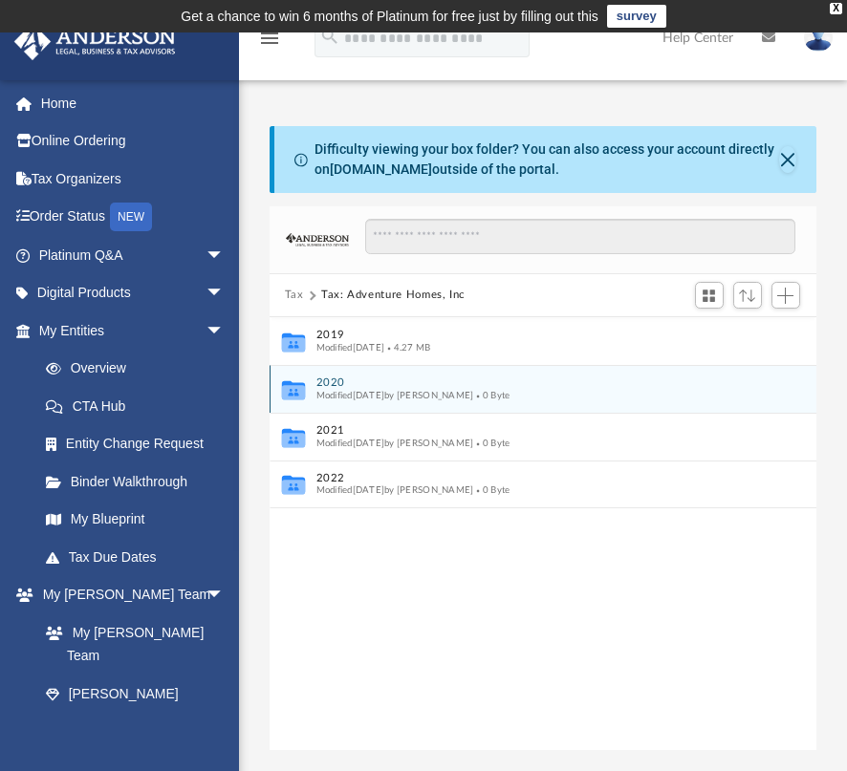
scroll to position [420, 532]
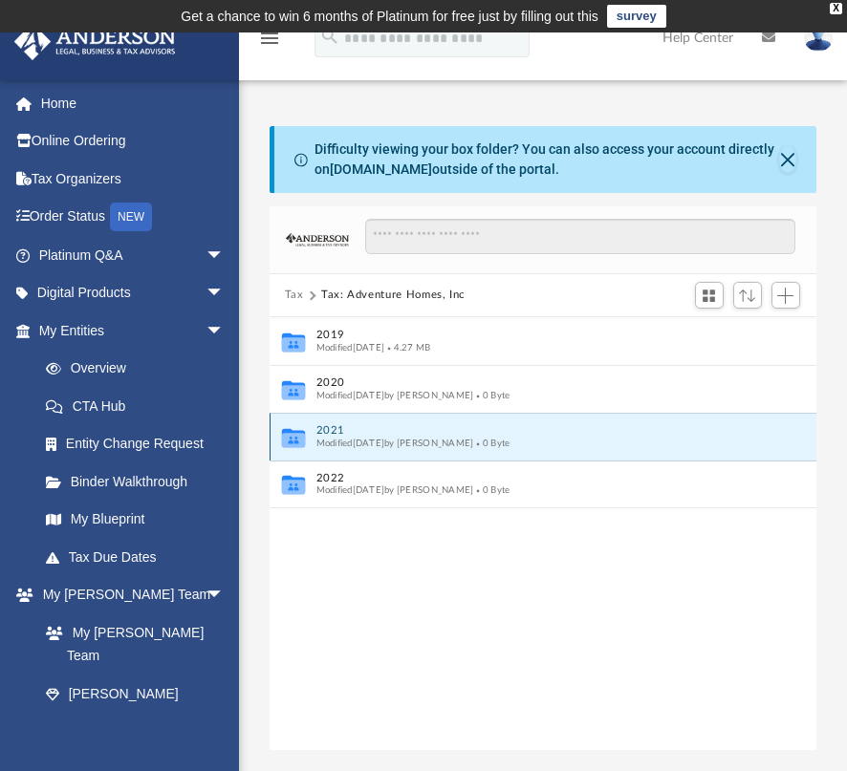
click at [337, 431] on button "2021" at bounding box center [529, 430] width 428 height 12
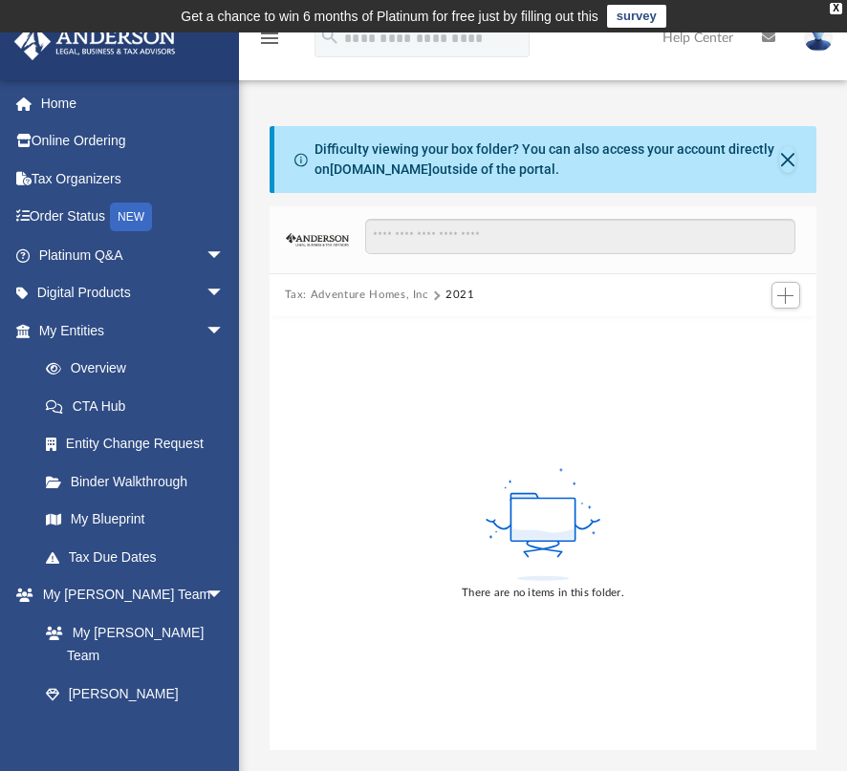
click at [386, 298] on button "Tax: Adventure Homes, Inc" at bounding box center [356, 295] width 143 height 17
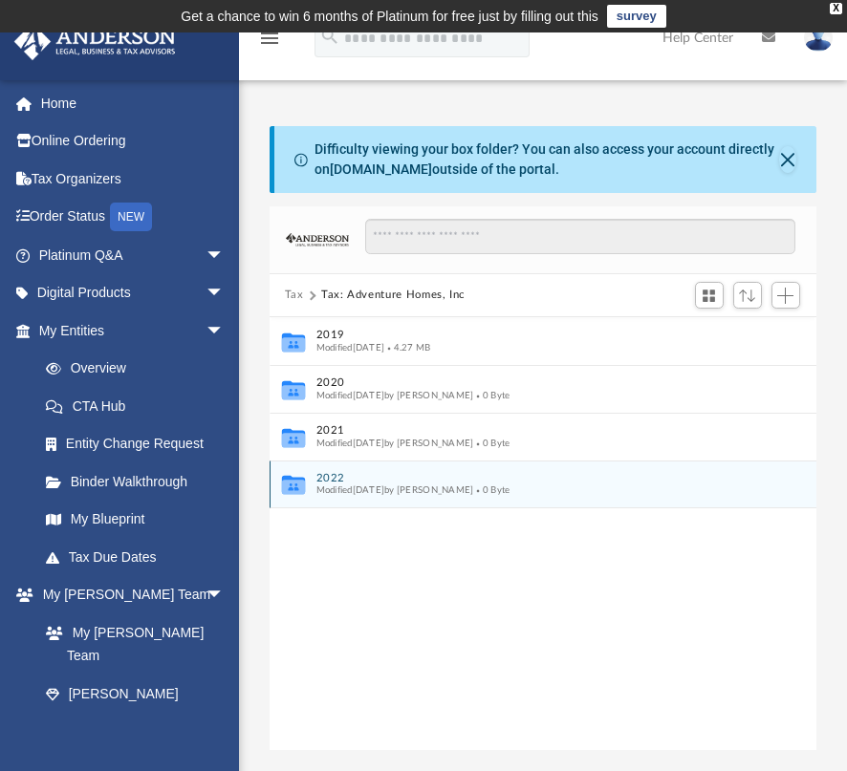
click at [330, 475] on button "2022" at bounding box center [529, 478] width 428 height 12
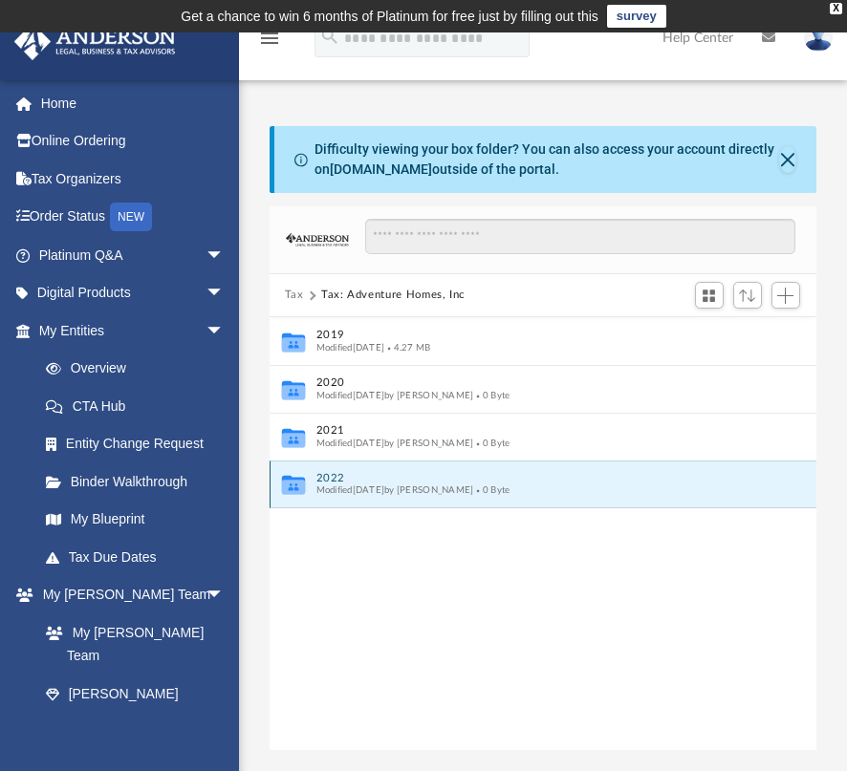
click at [330, 475] on button "2022" at bounding box center [529, 478] width 428 height 12
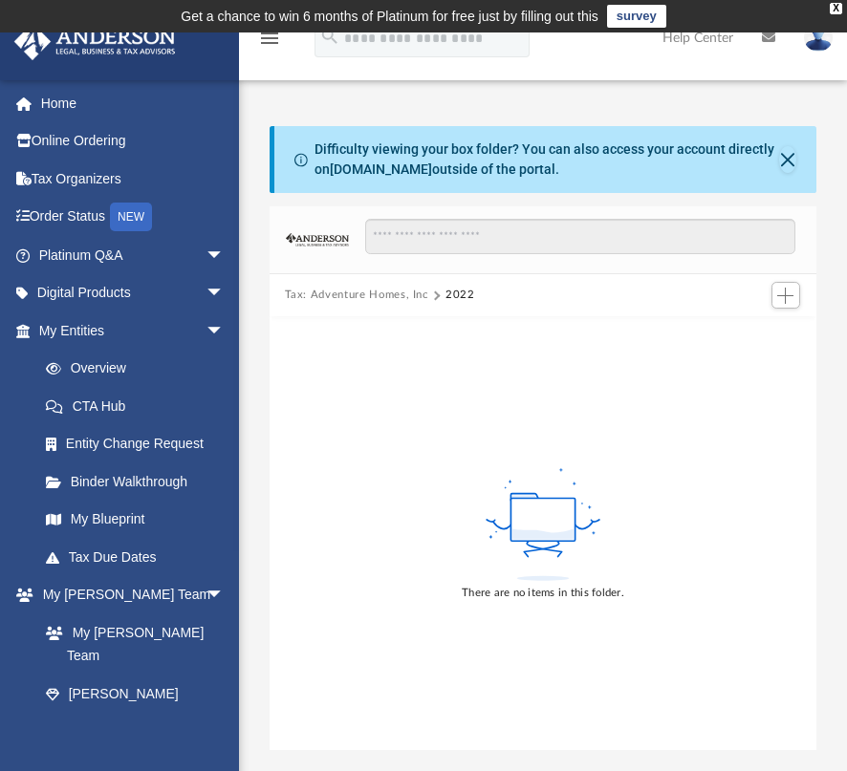
click at [331, 291] on button "Tax: Adventure Homes, Inc" at bounding box center [356, 295] width 143 height 17
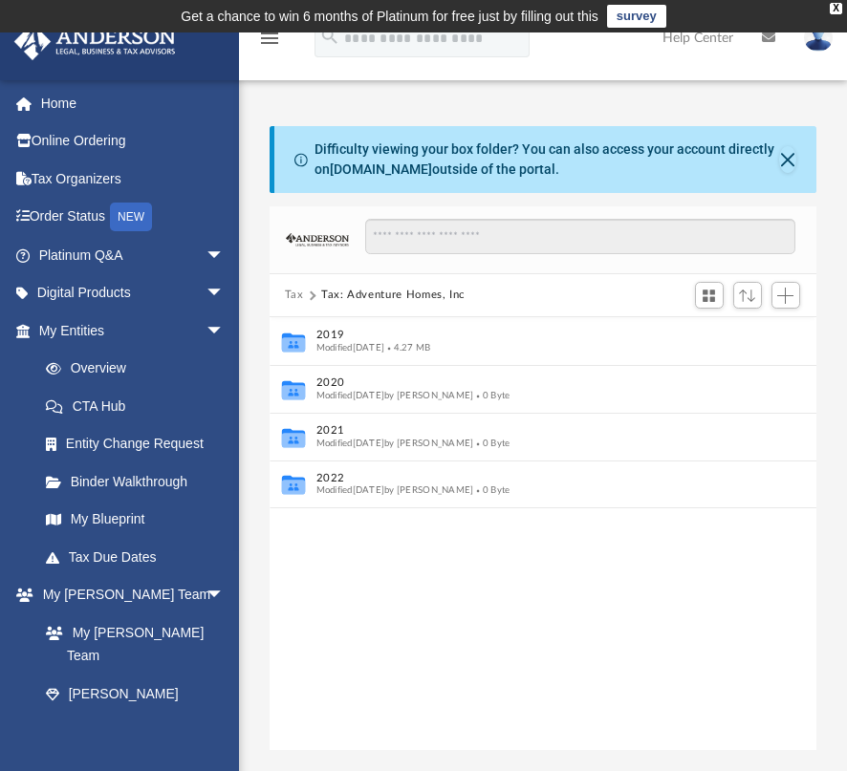
click at [295, 292] on button "Tax" at bounding box center [294, 295] width 19 height 17
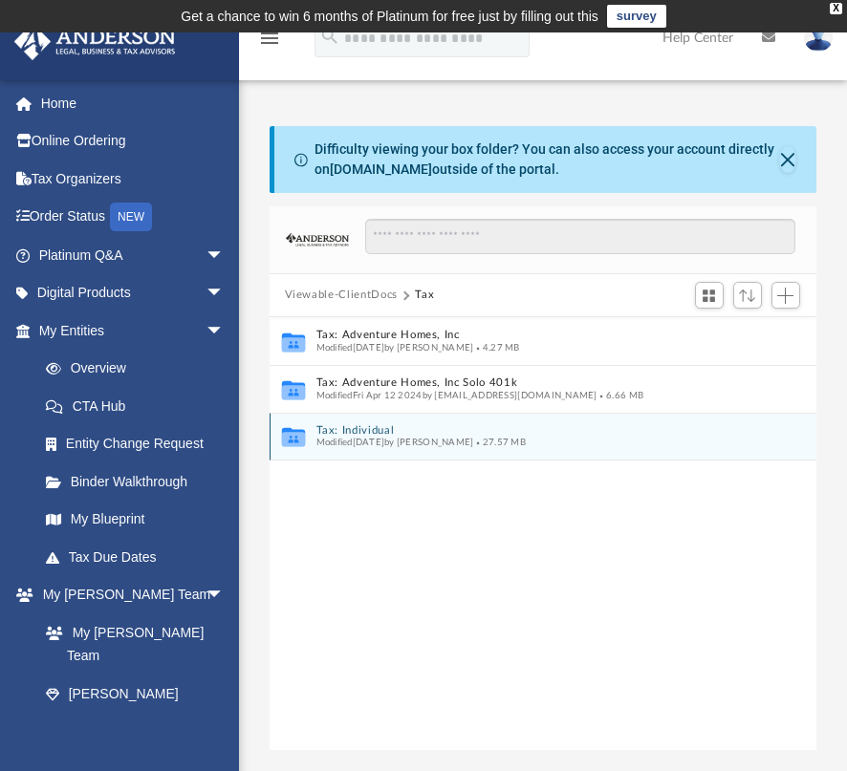
click at [353, 421] on div "Collaborated Folder Tax: Individual Modified [DATE] by [PERSON_NAME] 27.57 MB" at bounding box center [543, 437] width 547 height 48
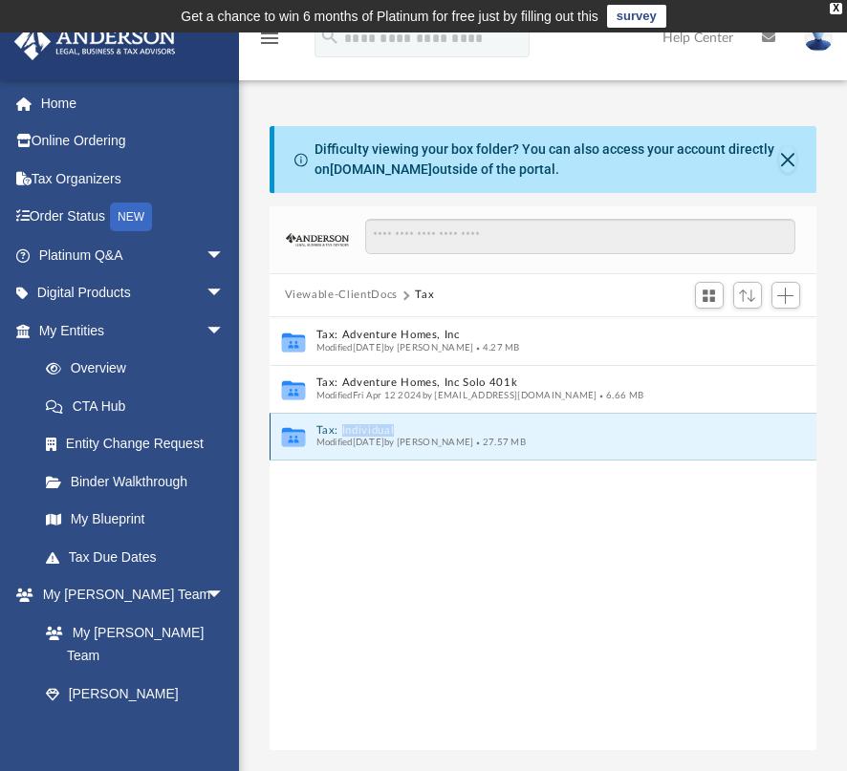
click at [353, 421] on div "Collaborated Folder Tax: Individual Modified [DATE] by [PERSON_NAME] 27.57 MB" at bounding box center [543, 437] width 547 height 48
click at [333, 435] on button "Tax: Individual" at bounding box center [529, 430] width 428 height 12
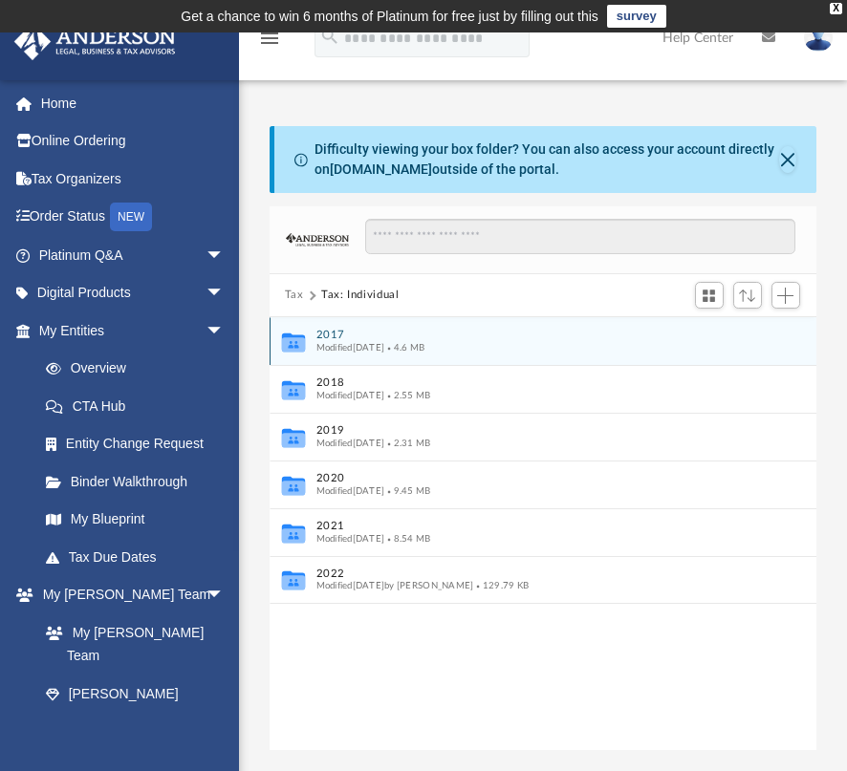
click at [332, 332] on button "2017" at bounding box center [529, 335] width 428 height 12
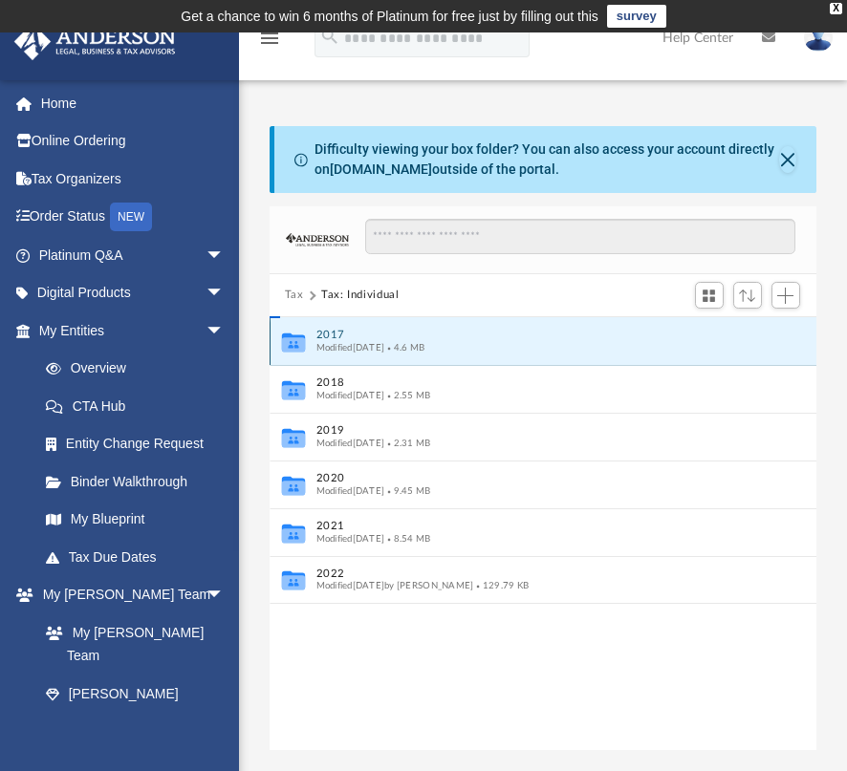
click at [332, 332] on button "2017" at bounding box center [529, 335] width 428 height 12
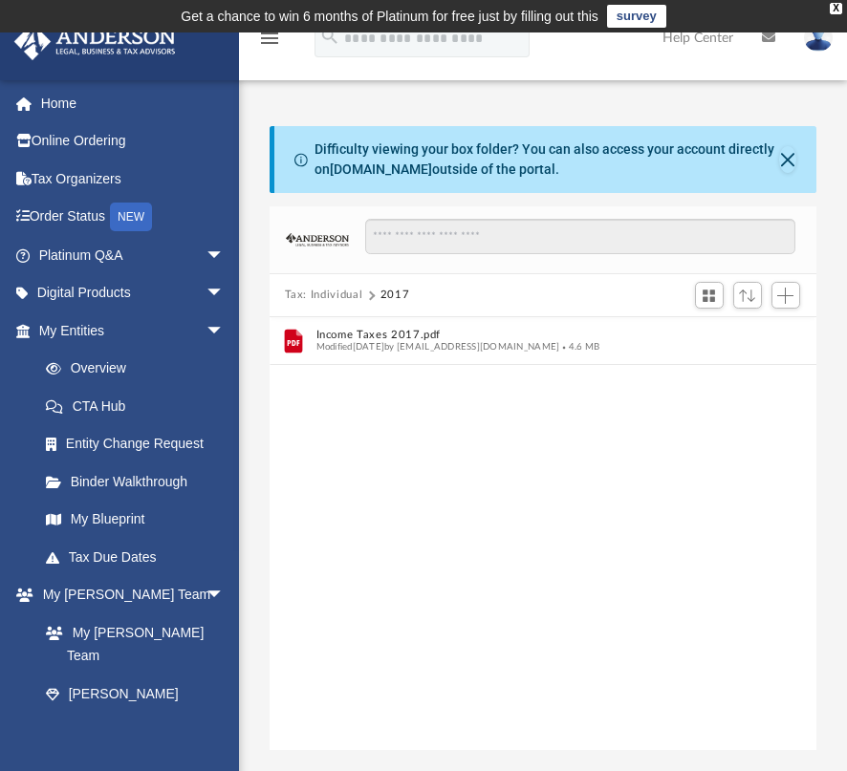
click at [495, 443] on div "File Income Taxes 2017.pdf Modified [DATE] by [EMAIL_ADDRESS][DOMAIN_NAME] 4.6 …" at bounding box center [543, 534] width 547 height 435
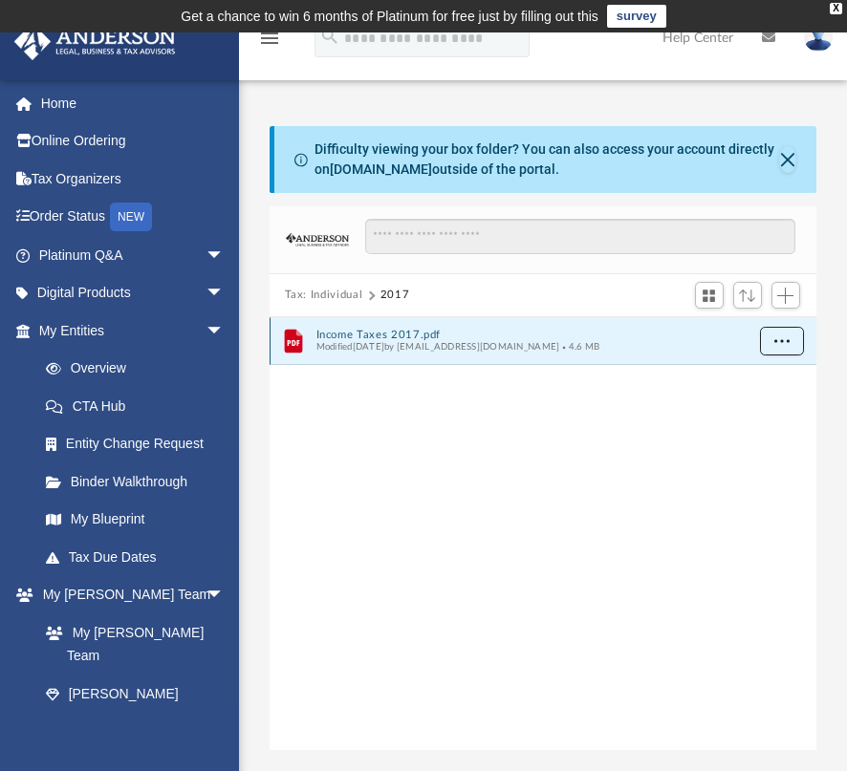
click at [773, 340] on button "More options" at bounding box center [781, 341] width 44 height 29
click at [766, 406] on li "Download" at bounding box center [763, 409] width 55 height 20
click at [338, 295] on button "Tax: Individual" at bounding box center [324, 295] width 78 height 17
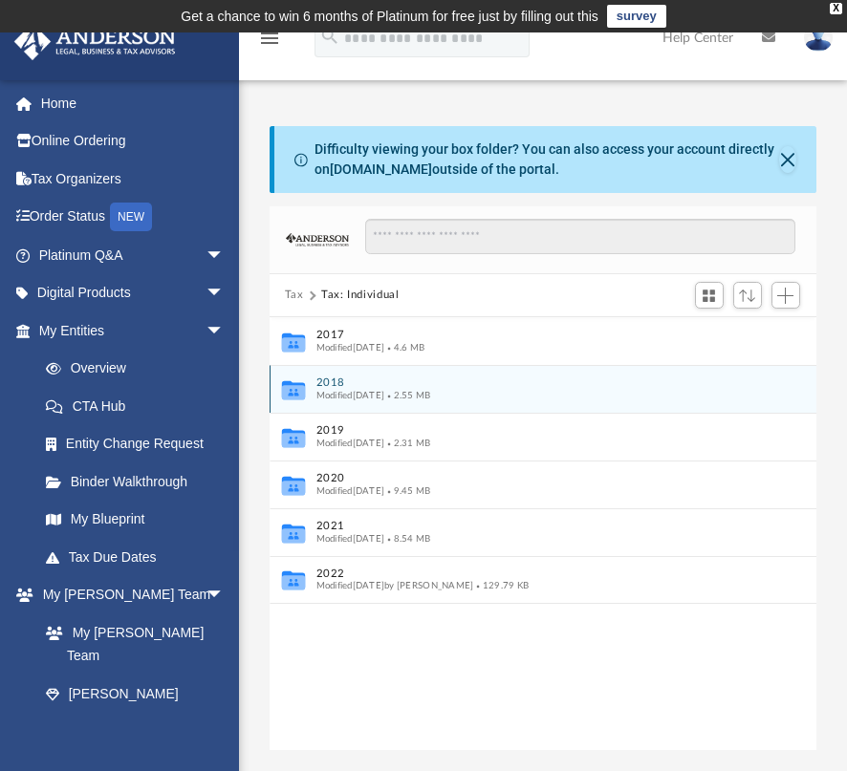
click at [330, 378] on button "2018" at bounding box center [529, 383] width 428 height 12
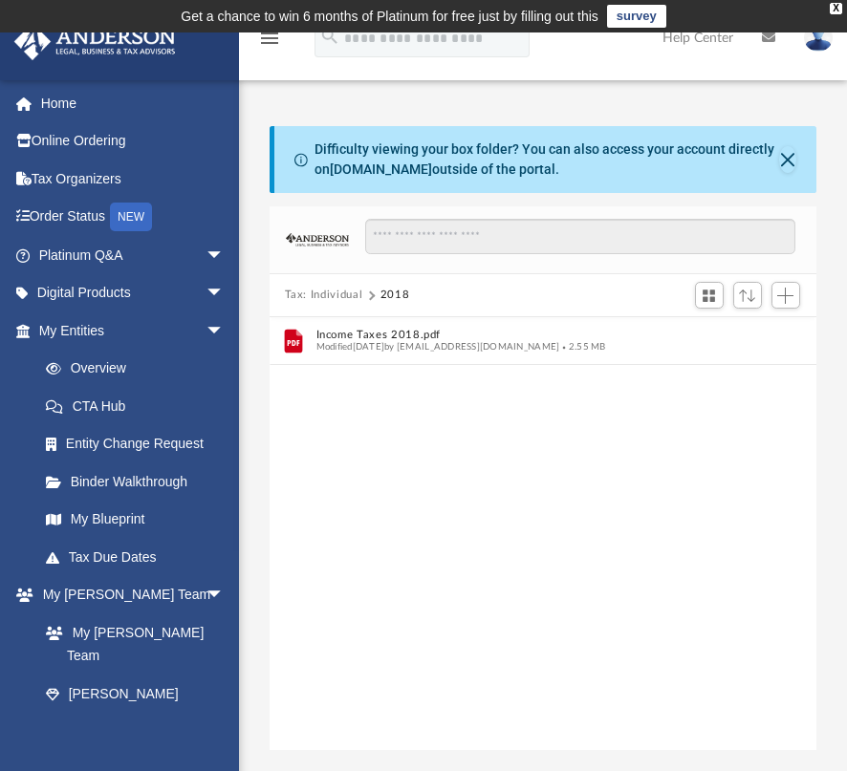
click at [414, 535] on div "File Income Taxes 2018.pdf Modified [DATE] by [EMAIL_ADDRESS][DOMAIN_NAME] 2.55…" at bounding box center [543, 534] width 547 height 435
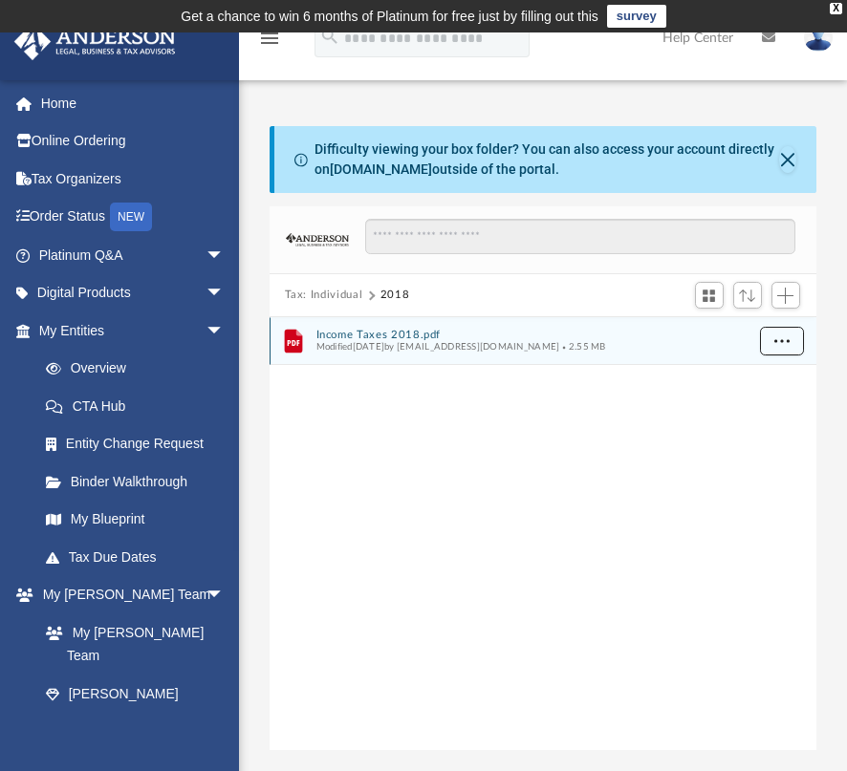
click at [789, 339] on button "More options" at bounding box center [781, 341] width 44 height 29
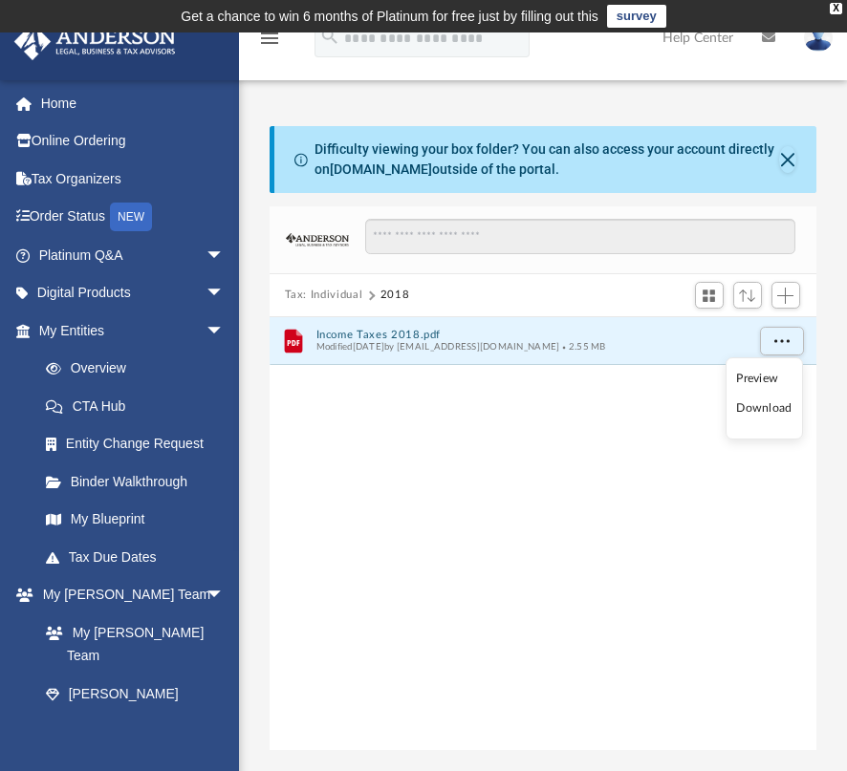
click at [770, 400] on li "Download" at bounding box center [763, 409] width 55 height 20
click at [349, 441] on div "File Income Taxes 2018.pdf Modified [DATE] by [EMAIL_ADDRESS][DOMAIN_NAME] 2.55…" at bounding box center [543, 534] width 547 height 435
click at [339, 302] on button "Tax: Individual" at bounding box center [324, 295] width 78 height 17
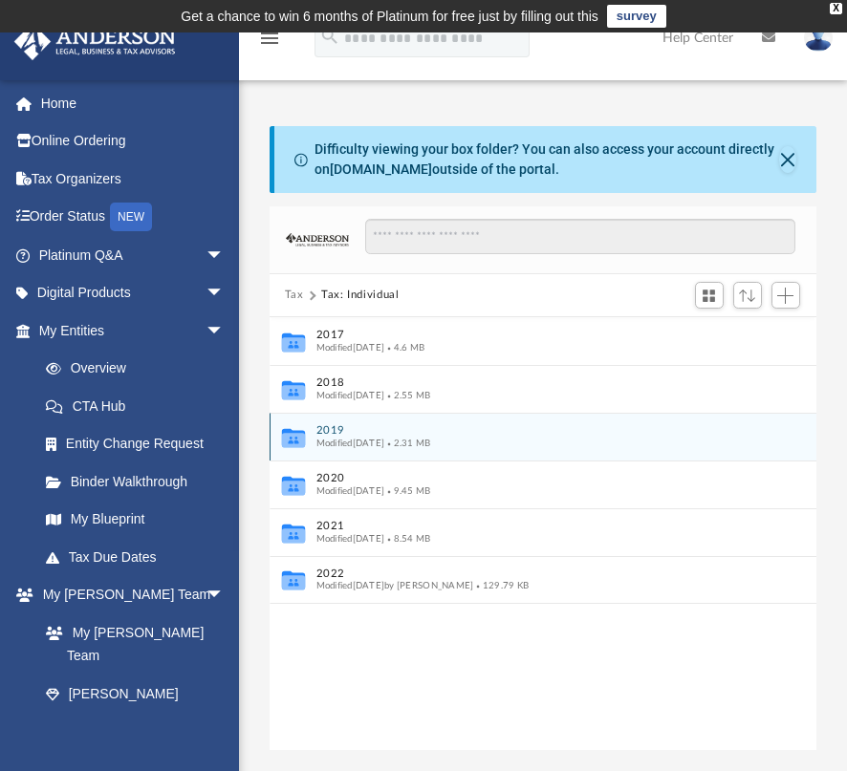
click at [336, 425] on button "2019" at bounding box center [529, 430] width 428 height 12
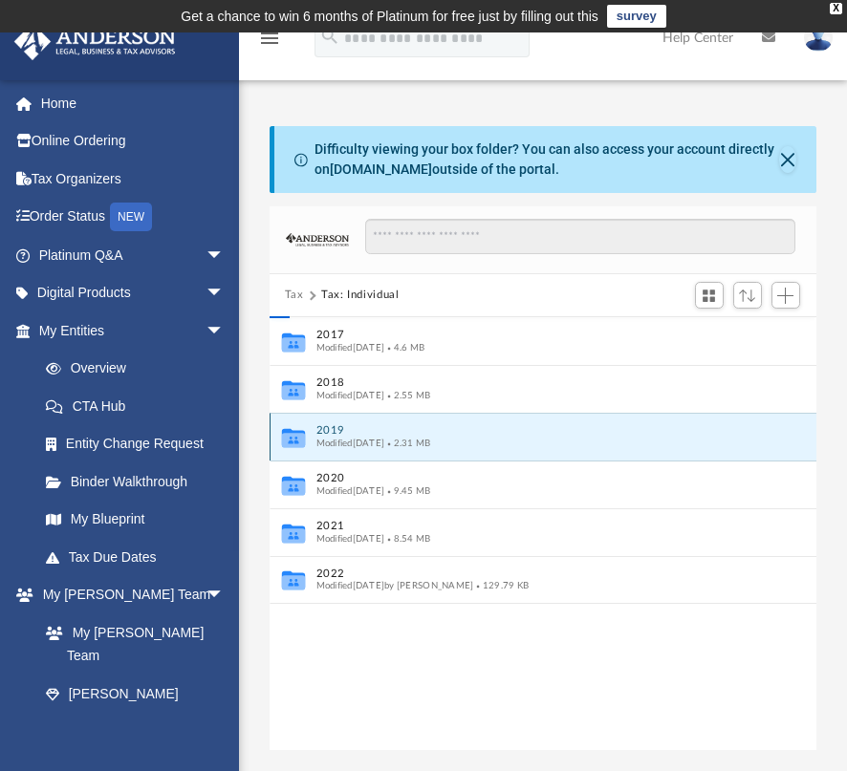
click at [336, 425] on button "2019" at bounding box center [529, 430] width 428 height 12
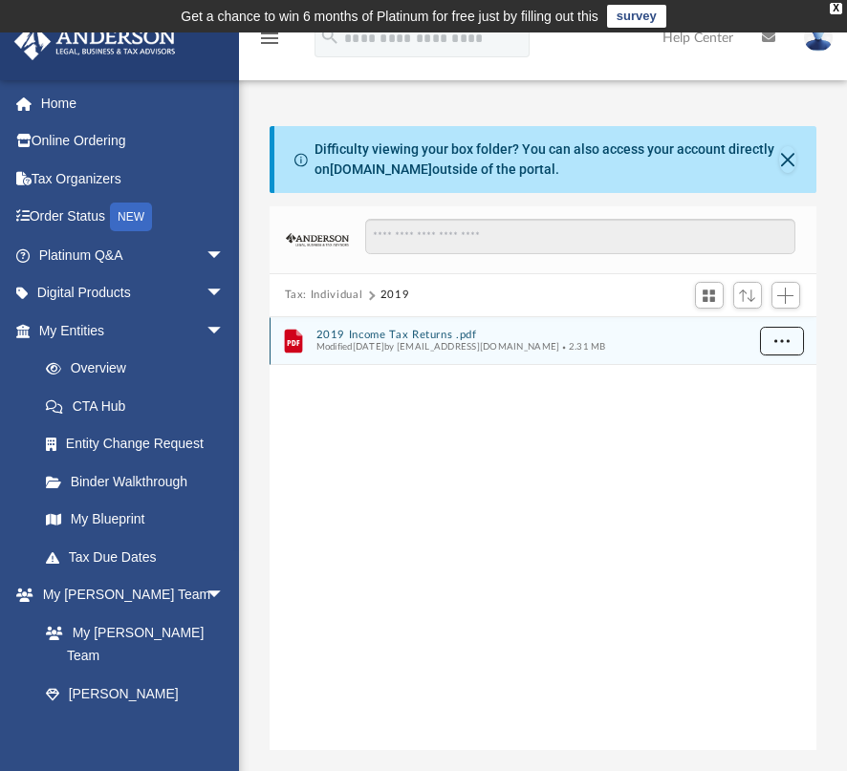
click at [780, 336] on span "More options" at bounding box center [780, 340] width 15 height 11
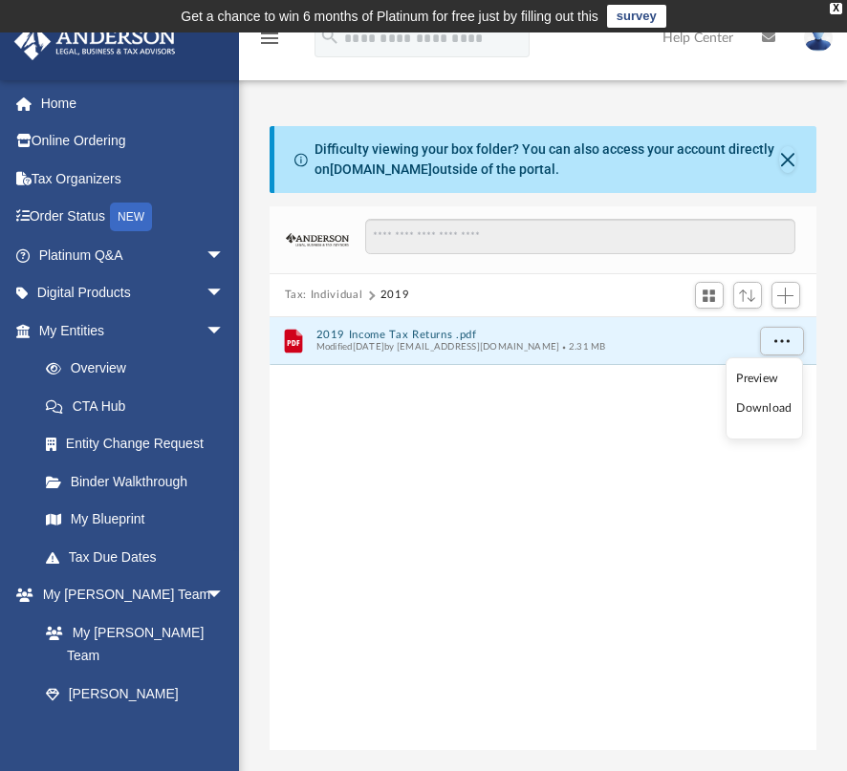
click at [751, 404] on li "Download" at bounding box center [763, 409] width 55 height 20
click at [327, 287] on button "Tax: Individual" at bounding box center [324, 295] width 78 height 17
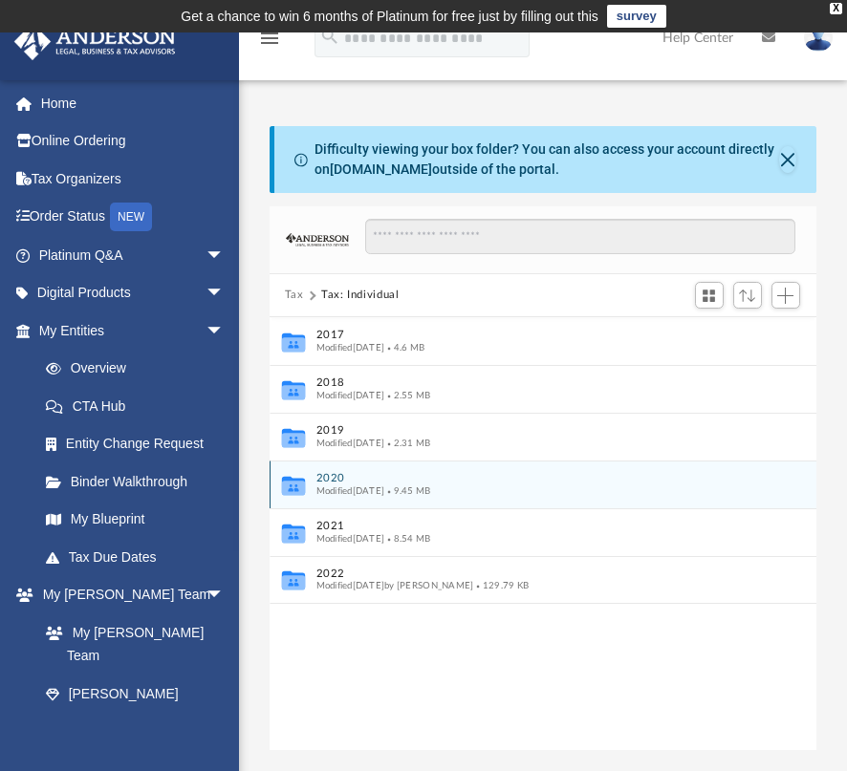
click at [335, 472] on button "2020" at bounding box center [529, 478] width 428 height 12
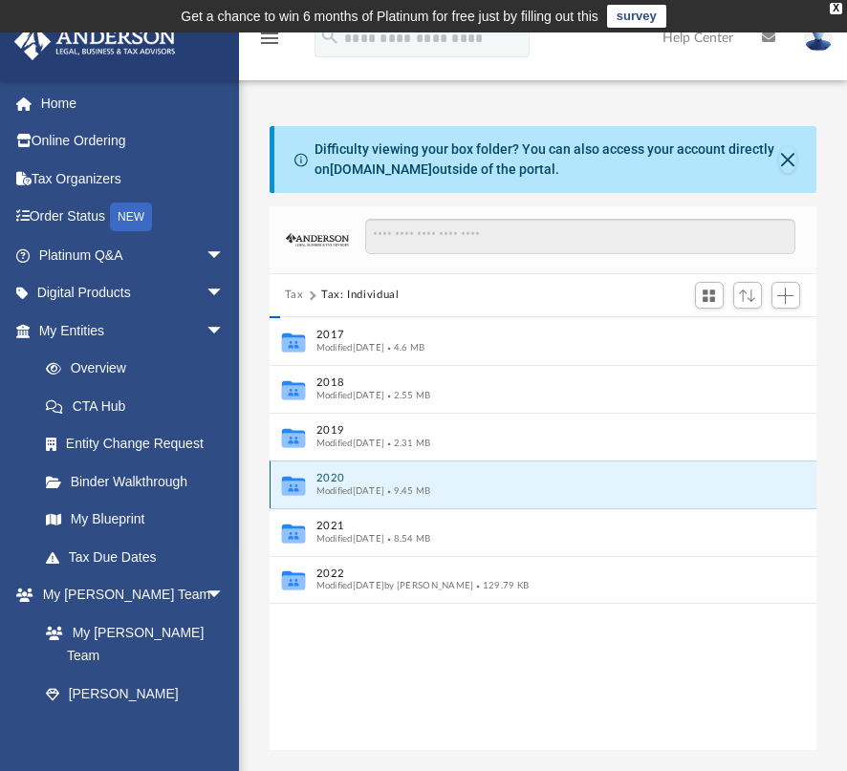
click at [335, 472] on button "2020" at bounding box center [529, 478] width 428 height 12
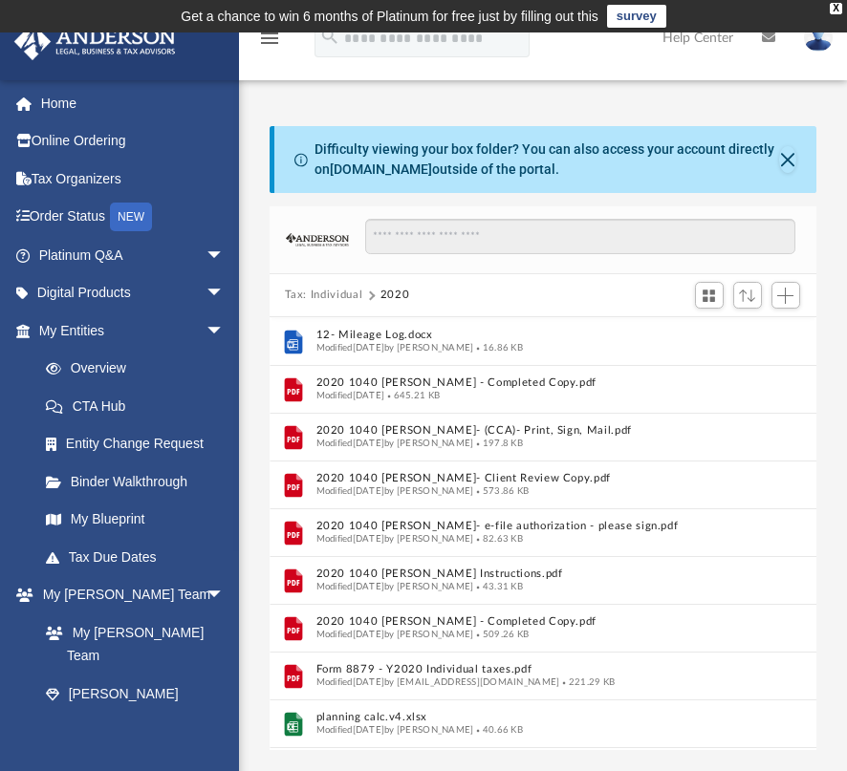
click at [503, 294] on div "Tax: Individual 2020" at bounding box center [543, 295] width 547 height 42
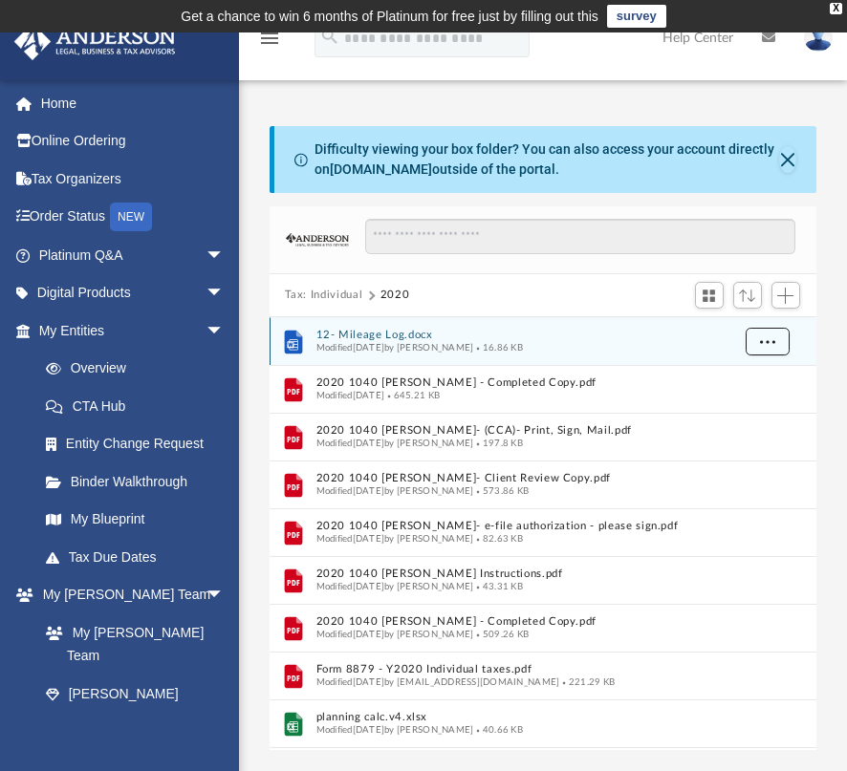
click at [759, 335] on span "More options" at bounding box center [766, 340] width 15 height 11
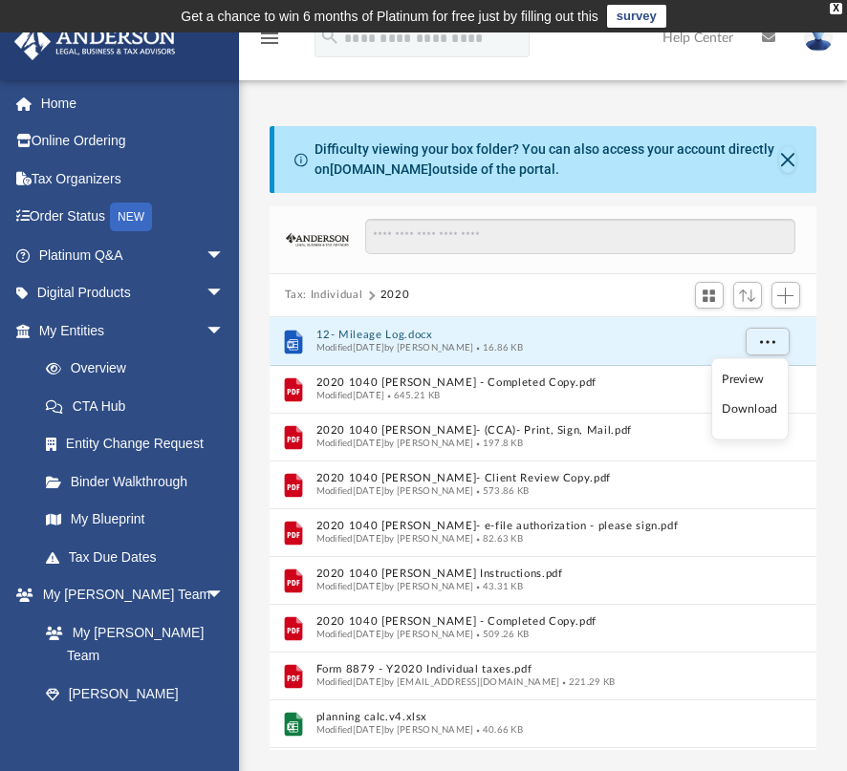
click at [755, 405] on li "Download" at bounding box center [749, 410] width 55 height 20
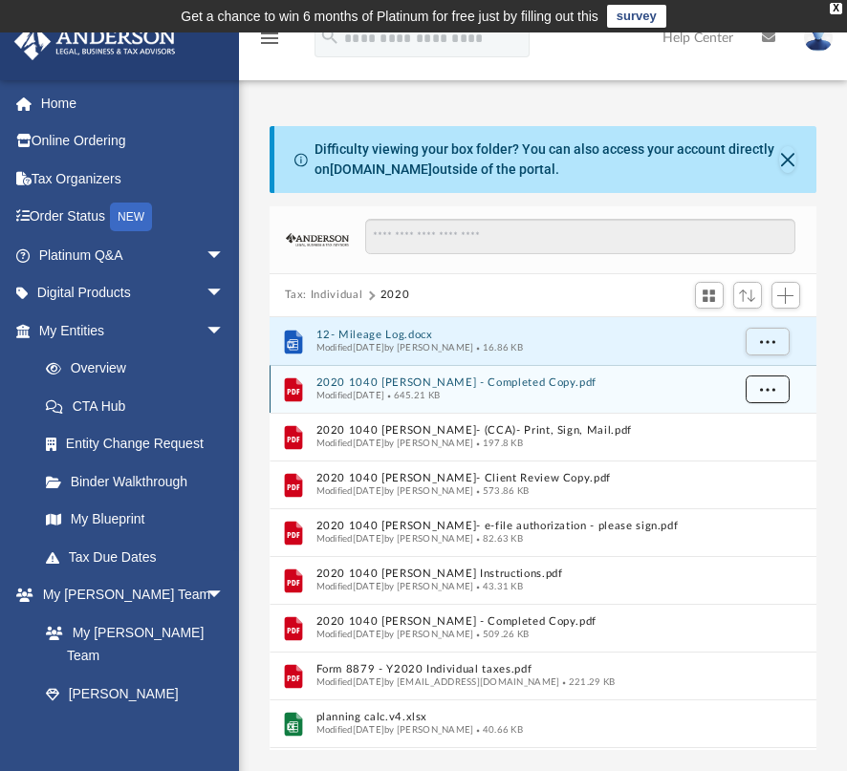
click at [767, 385] on span "More options" at bounding box center [766, 388] width 15 height 11
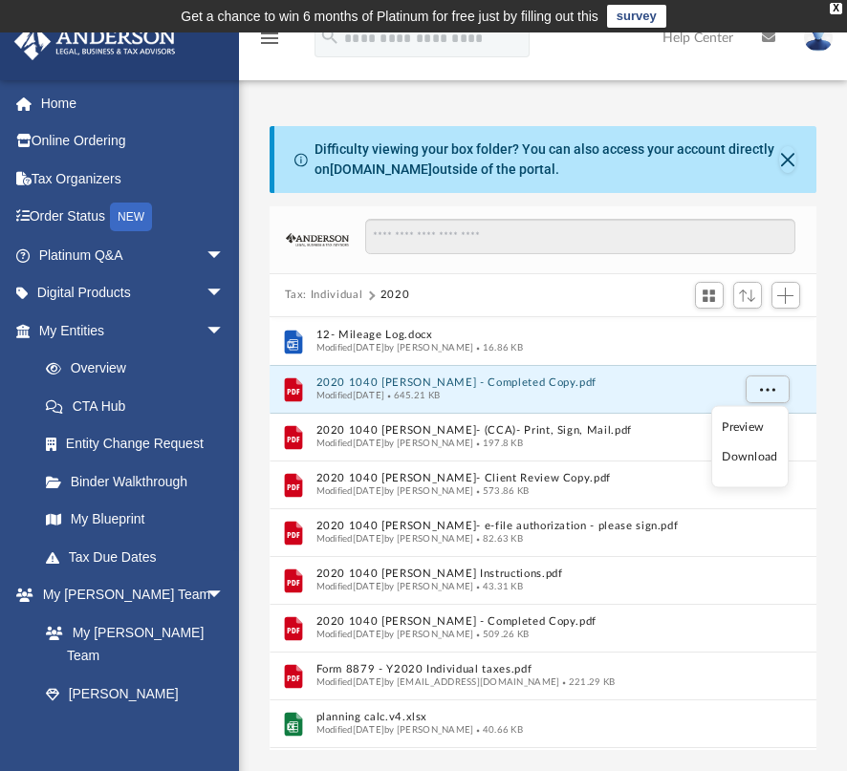
click at [750, 457] on li "Download" at bounding box center [749, 457] width 55 height 20
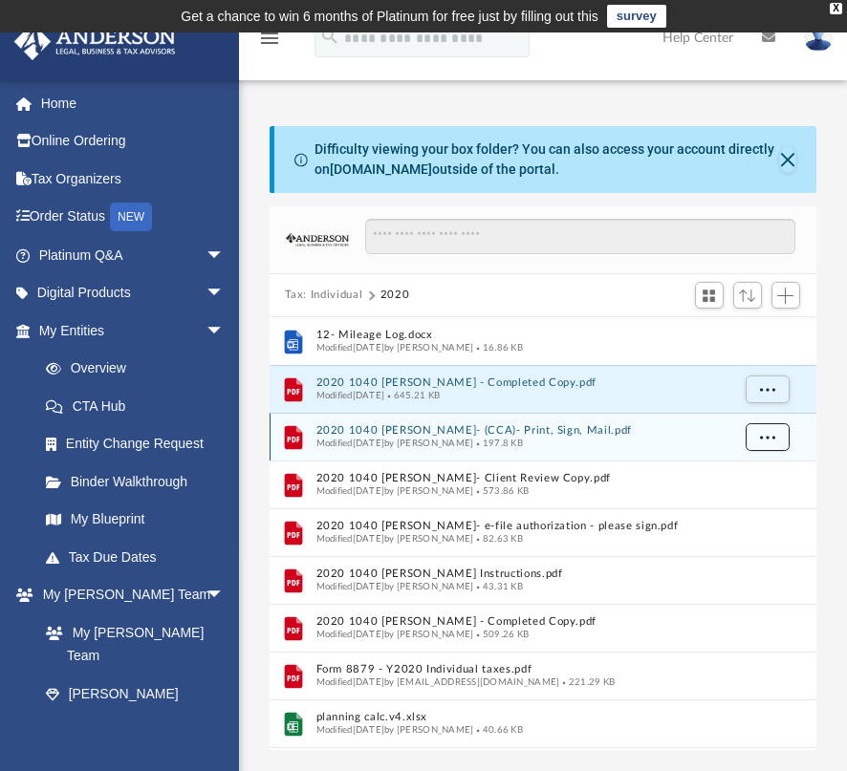
click at [767, 433] on span "More options" at bounding box center [766, 436] width 15 height 11
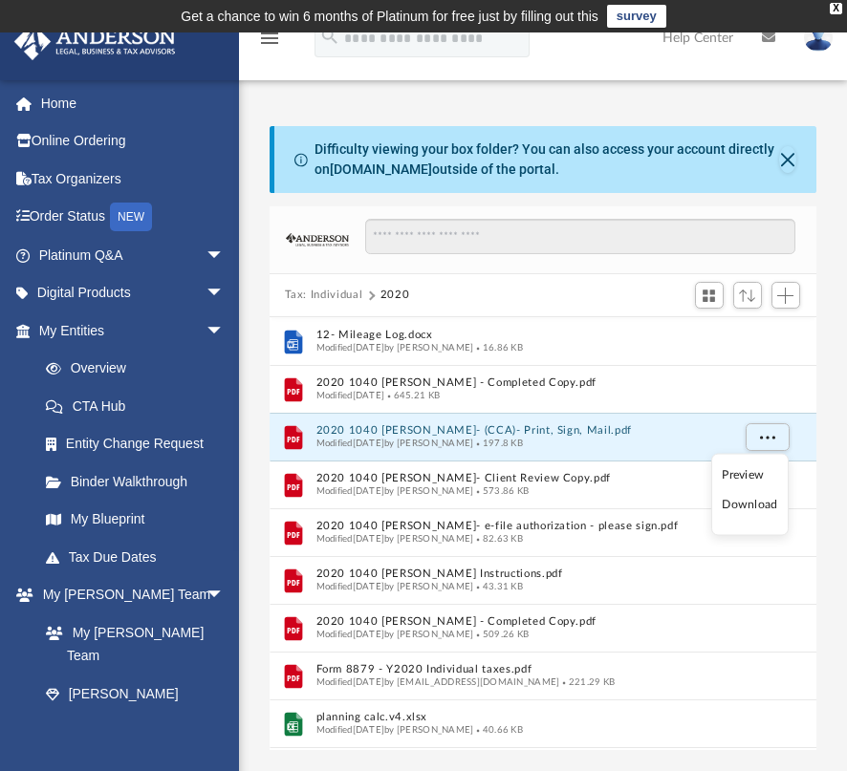
click at [743, 505] on li "Download" at bounding box center [749, 505] width 55 height 20
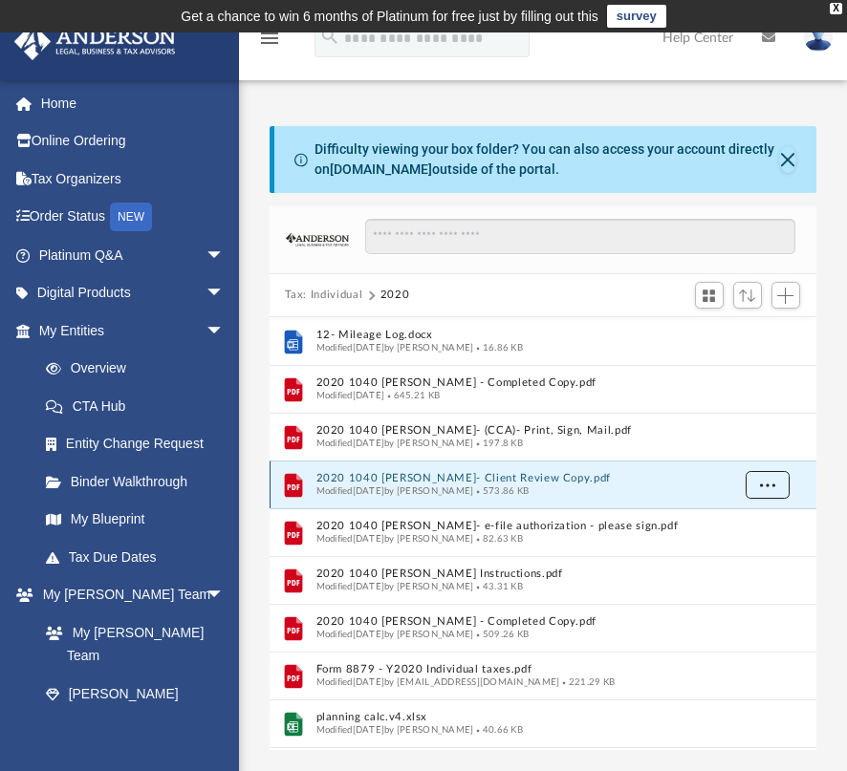
click at [780, 483] on button "More options" at bounding box center [767, 485] width 44 height 29
click at [737, 550] on li "Download" at bounding box center [749, 553] width 55 height 20
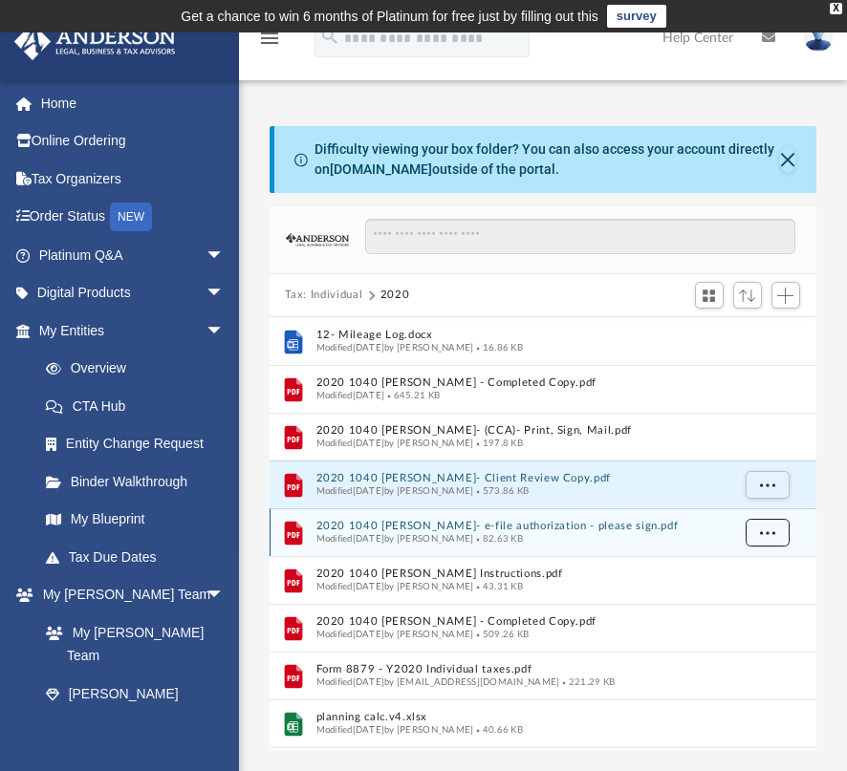
click at [762, 528] on span "More options" at bounding box center [766, 532] width 15 height 11
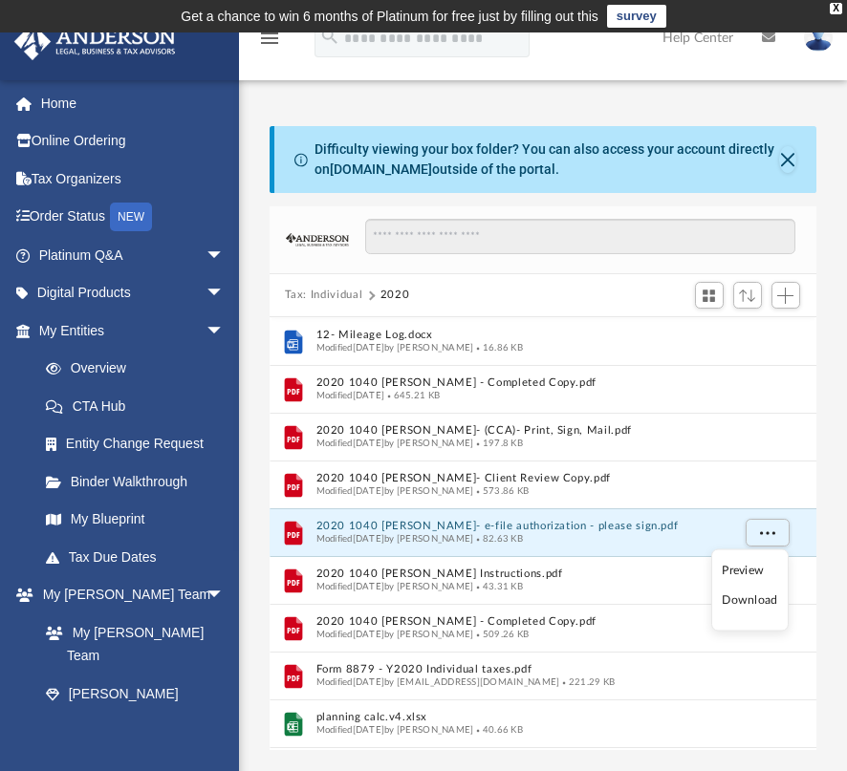
click at [735, 596] on li "Download" at bounding box center [749, 601] width 55 height 20
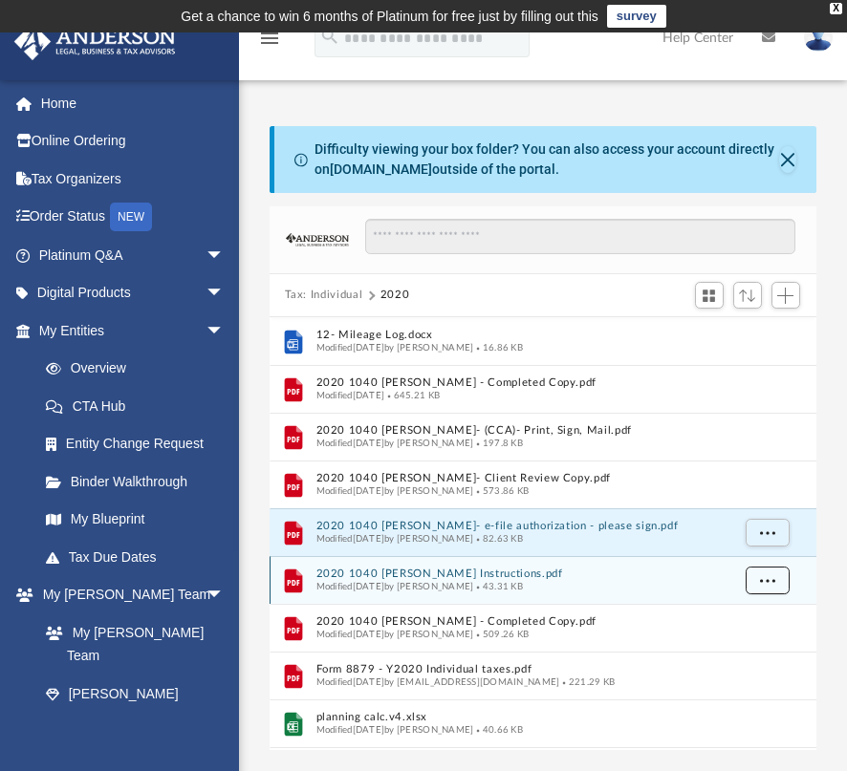
click at [771, 584] on button "More options" at bounding box center [767, 581] width 44 height 29
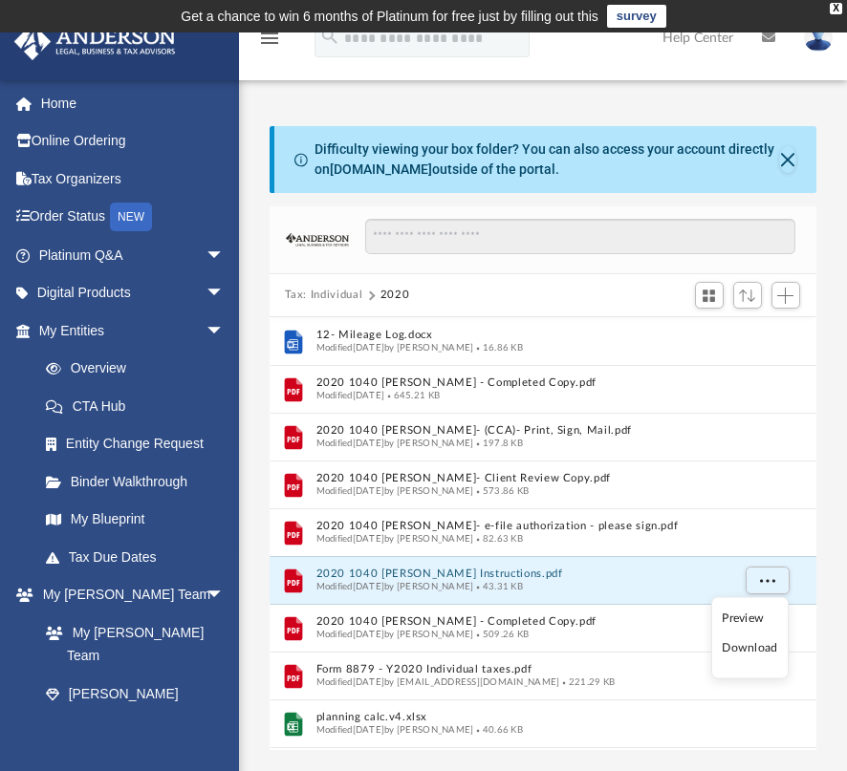
click at [763, 649] on li "Download" at bounding box center [749, 648] width 55 height 20
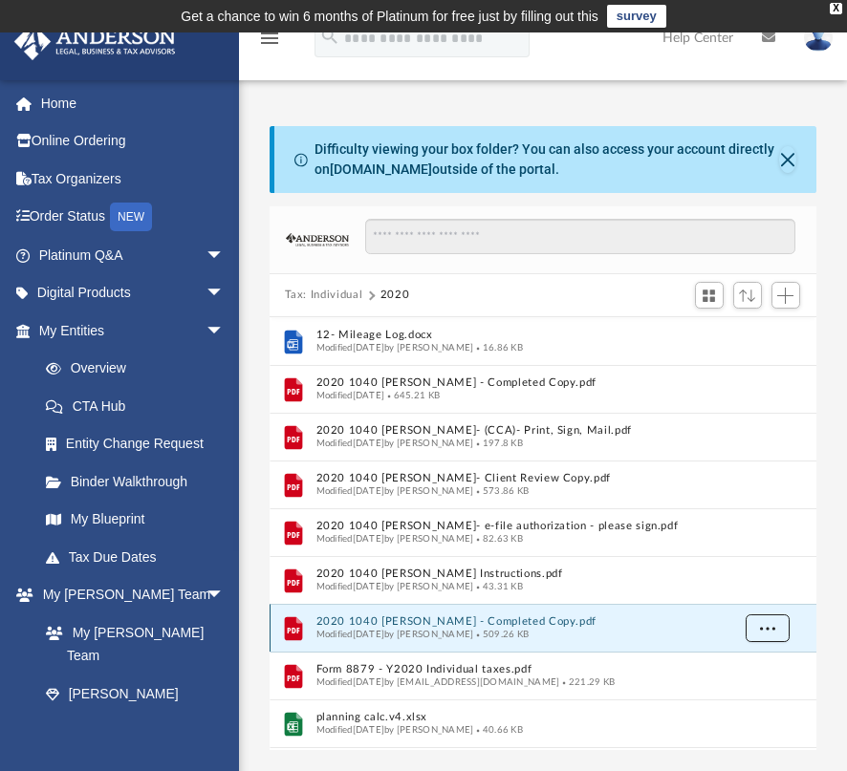
click at [767, 630] on span "More options" at bounding box center [766, 627] width 15 height 11
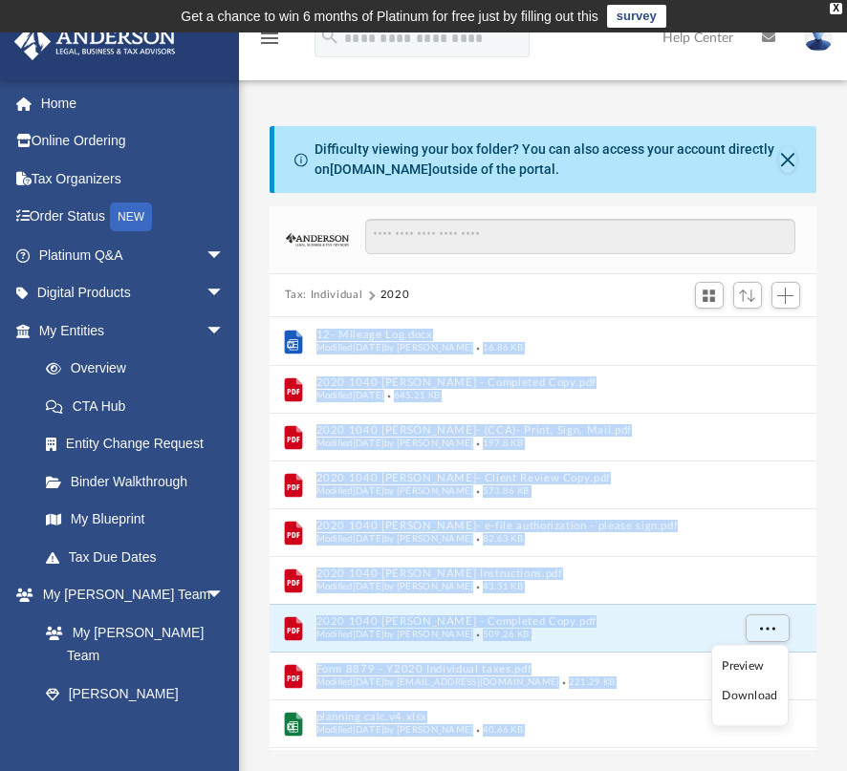
drag, startPoint x: 811, startPoint y: 650, endPoint x: 825, endPoint y: 633, distance: 21.8
click at [825, 633] on body "X Get a chance to win 6 months of Platinum for free just by filling out this su…" at bounding box center [423, 574] width 847 height 1149
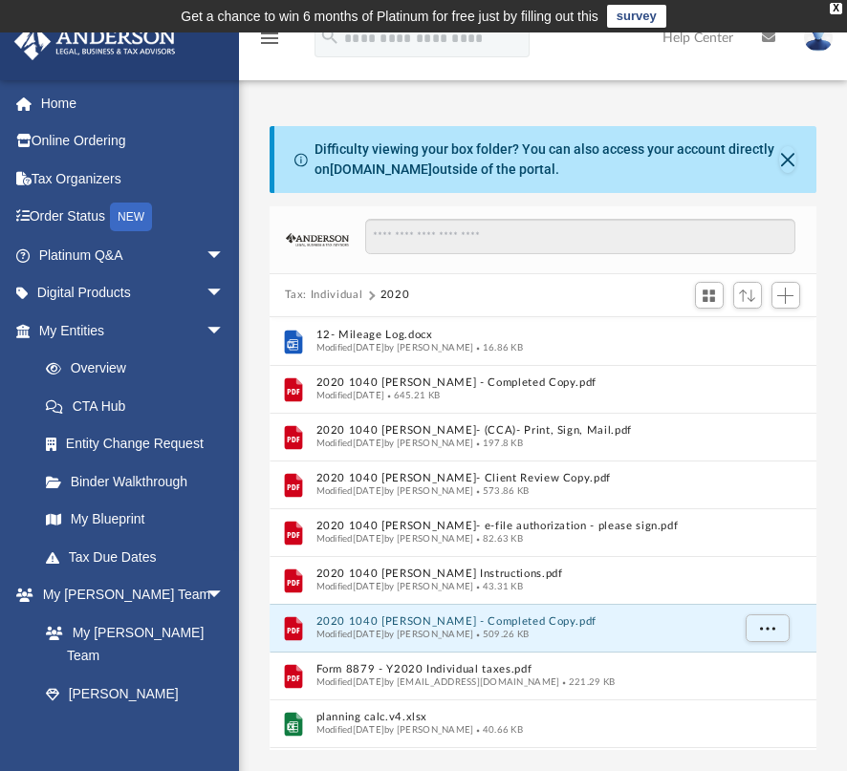
click at [825, 633] on div "Difficulty viewing your box folder? You can also access your account directly o…" at bounding box center [543, 438] width 608 height 624
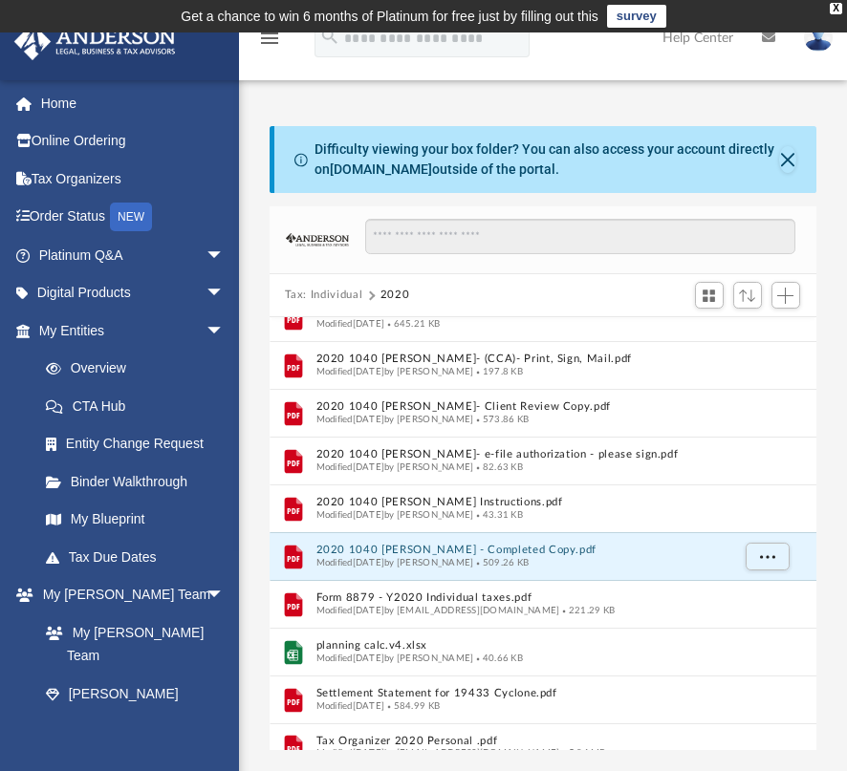
scroll to position [91, 0]
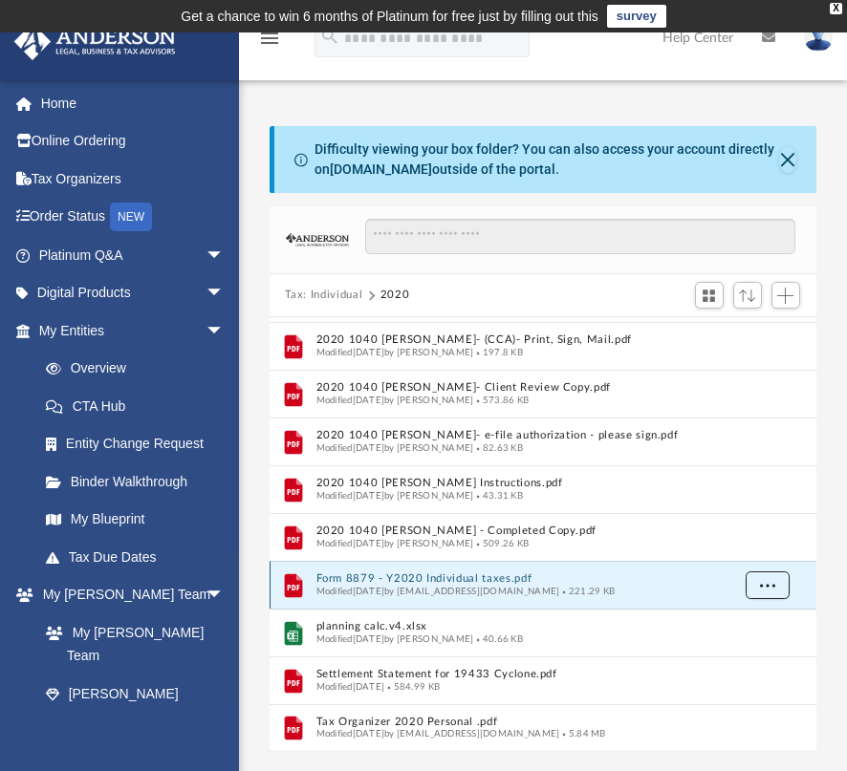
click at [777, 574] on button "More options" at bounding box center [767, 586] width 44 height 29
click at [760, 651] on li "Download" at bounding box center [749, 653] width 55 height 20
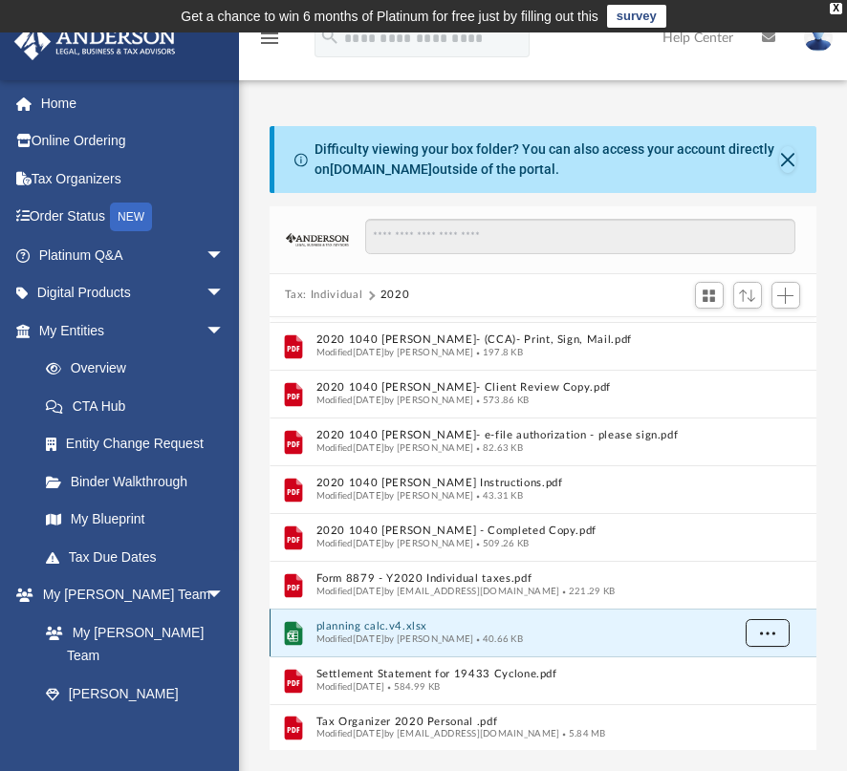
click at [763, 631] on span "More options" at bounding box center [766, 632] width 15 height 11
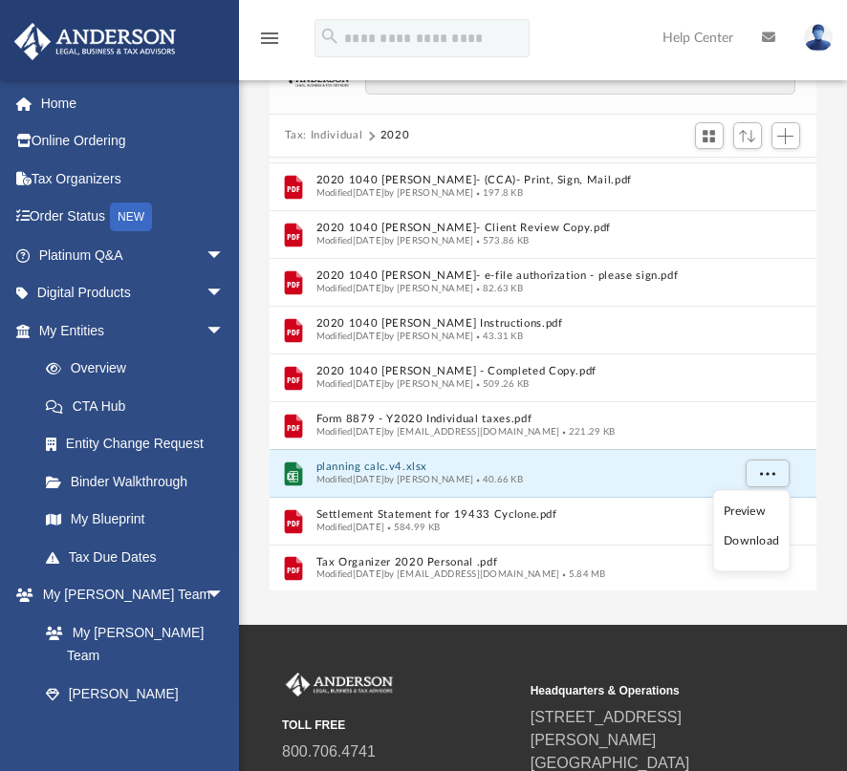
scroll to position [163, 0]
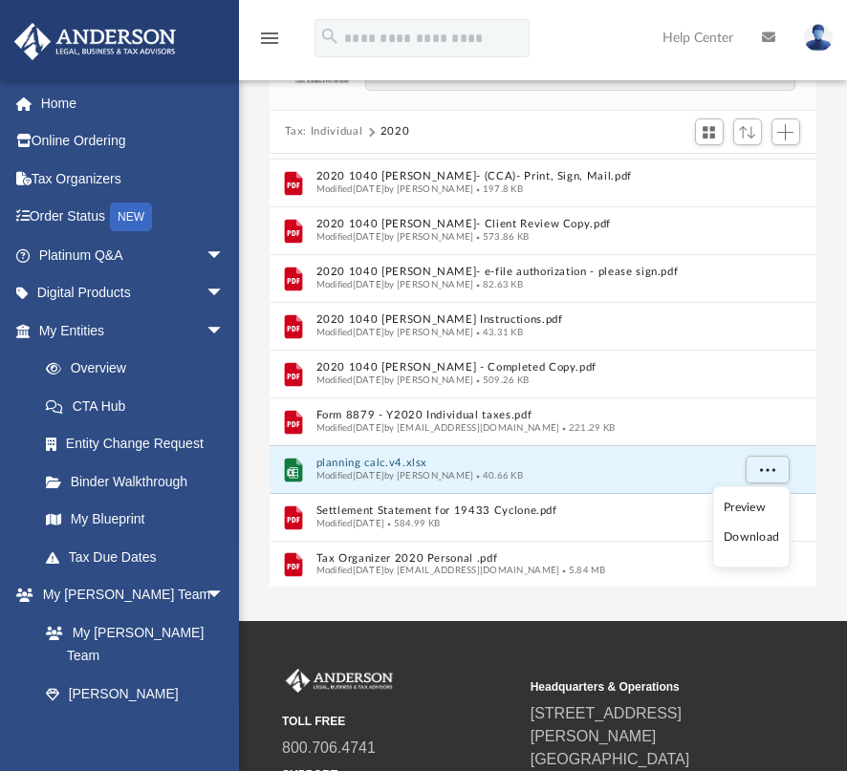
click at [761, 539] on li "Download" at bounding box center [751, 538] width 55 height 20
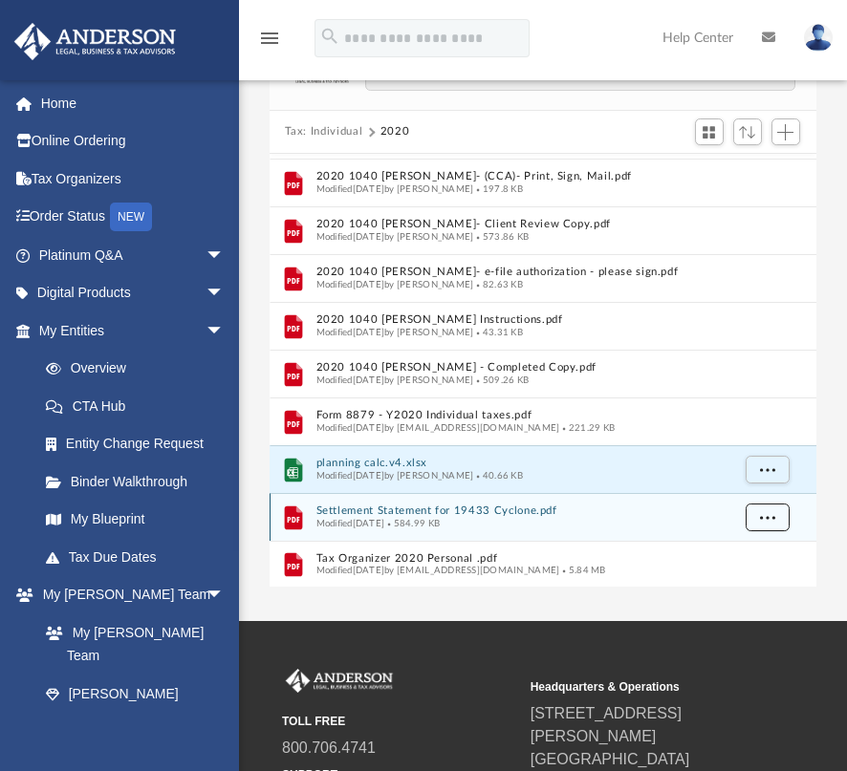
click at [754, 510] on button "More options" at bounding box center [767, 518] width 44 height 29
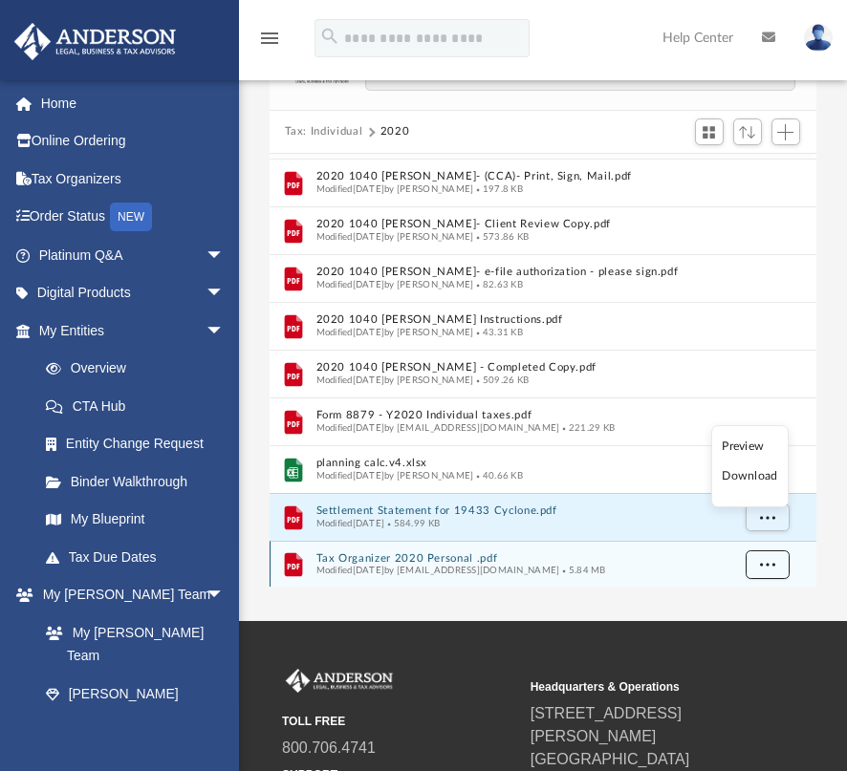
click at [767, 569] on button "More options" at bounding box center [767, 565] width 44 height 29
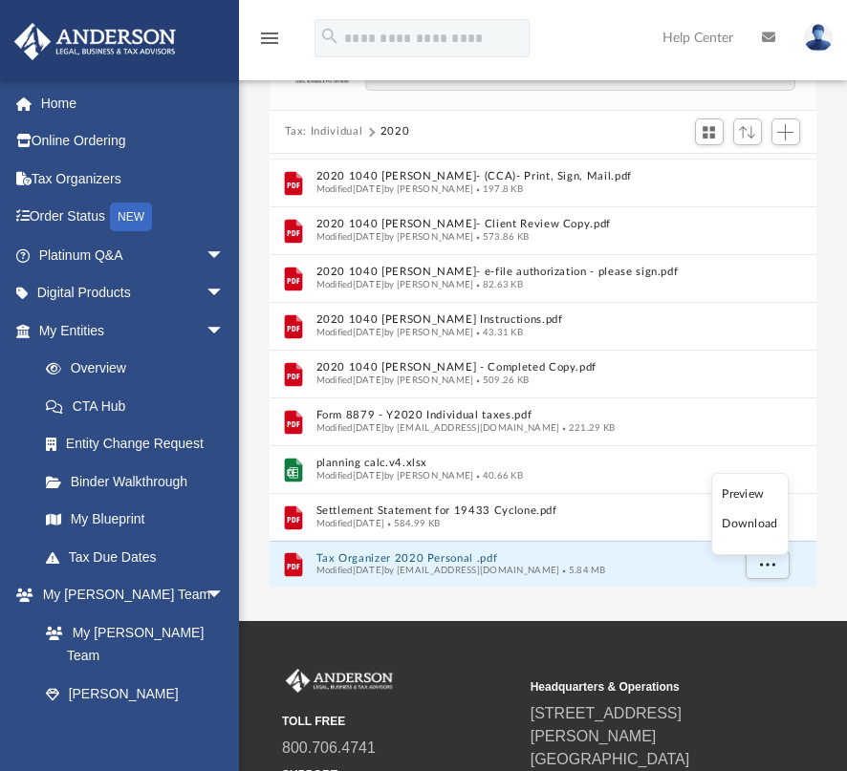
click at [754, 522] on li "Download" at bounding box center [749, 524] width 55 height 20
